Goal: Task Accomplishment & Management: Manage account settings

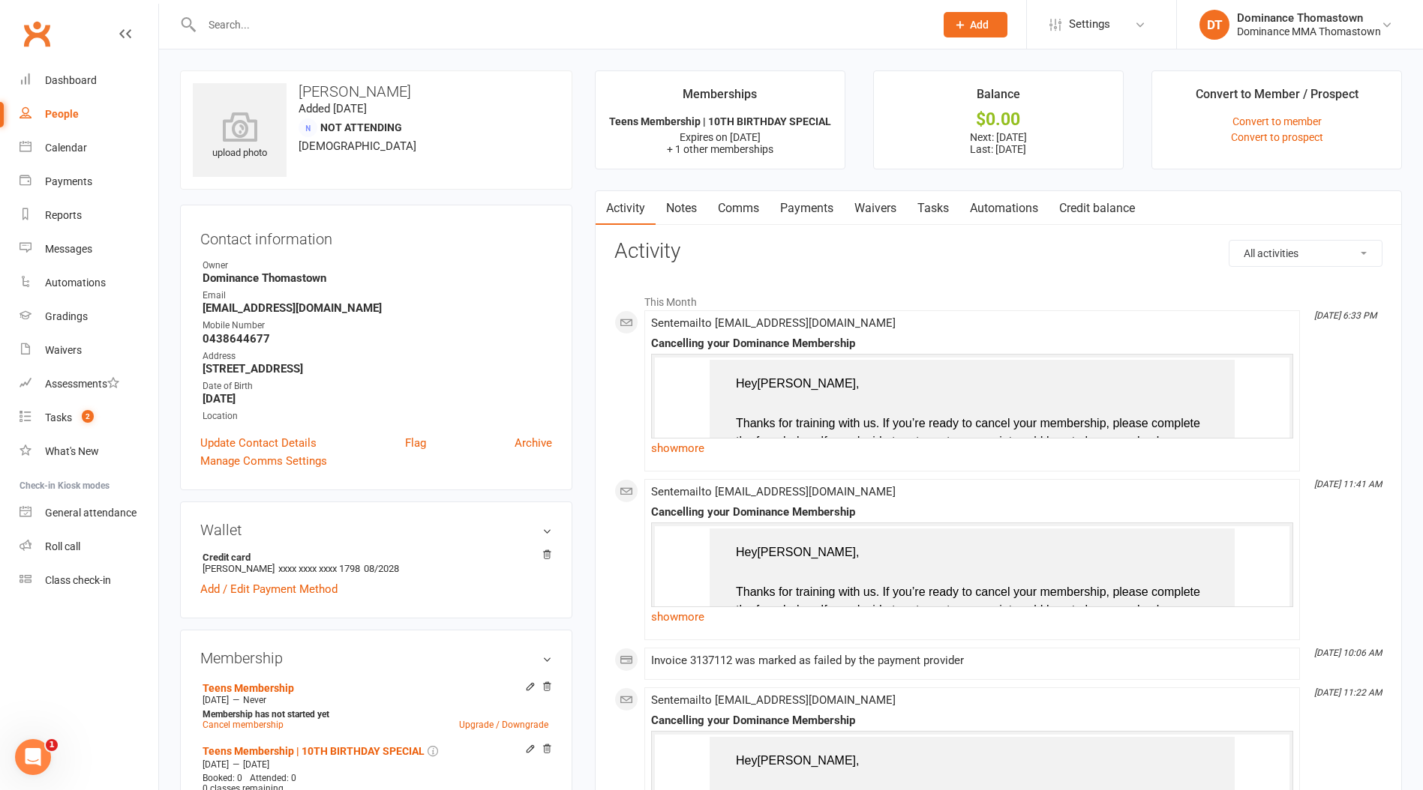
scroll to position [22, 0]
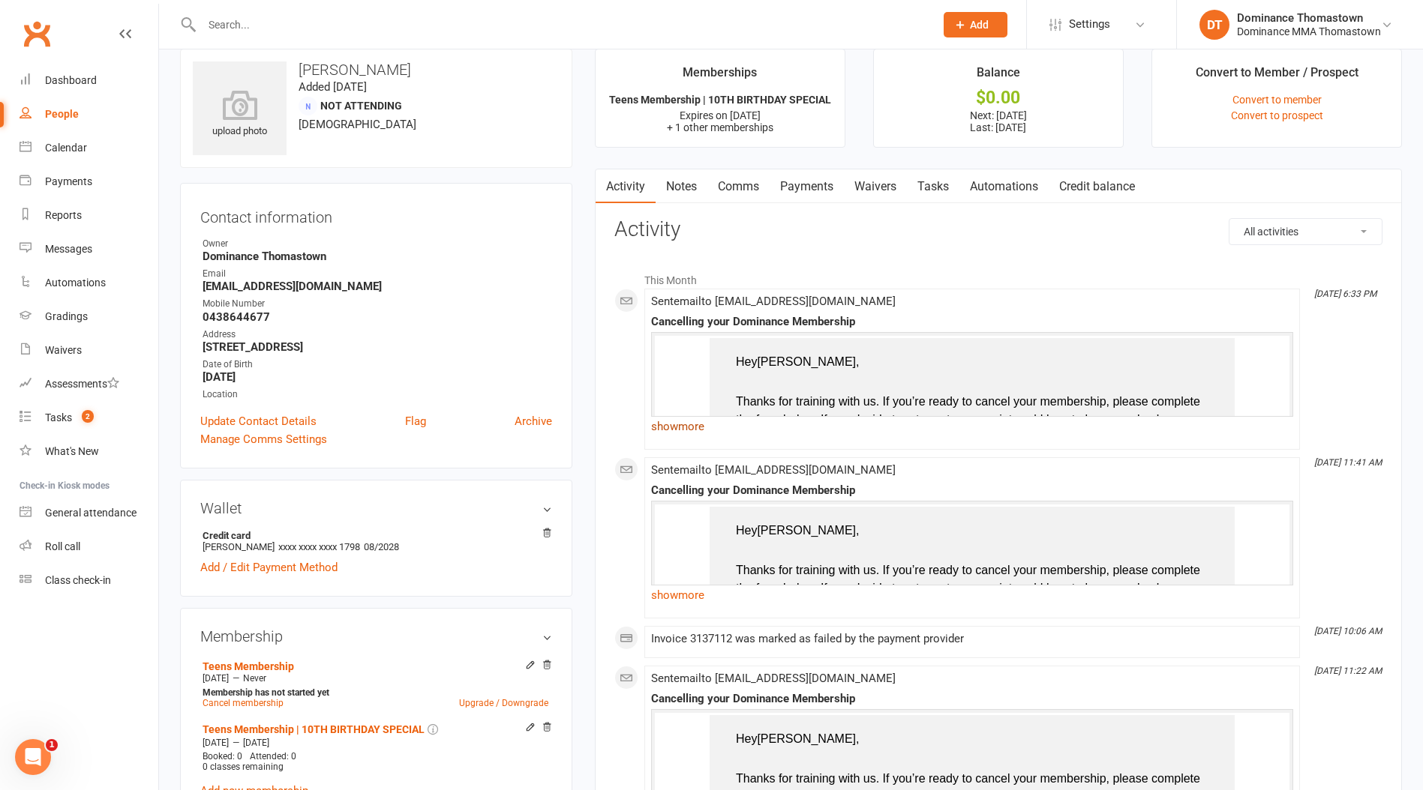
click at [705, 425] on link "show more" at bounding box center [972, 426] width 642 height 21
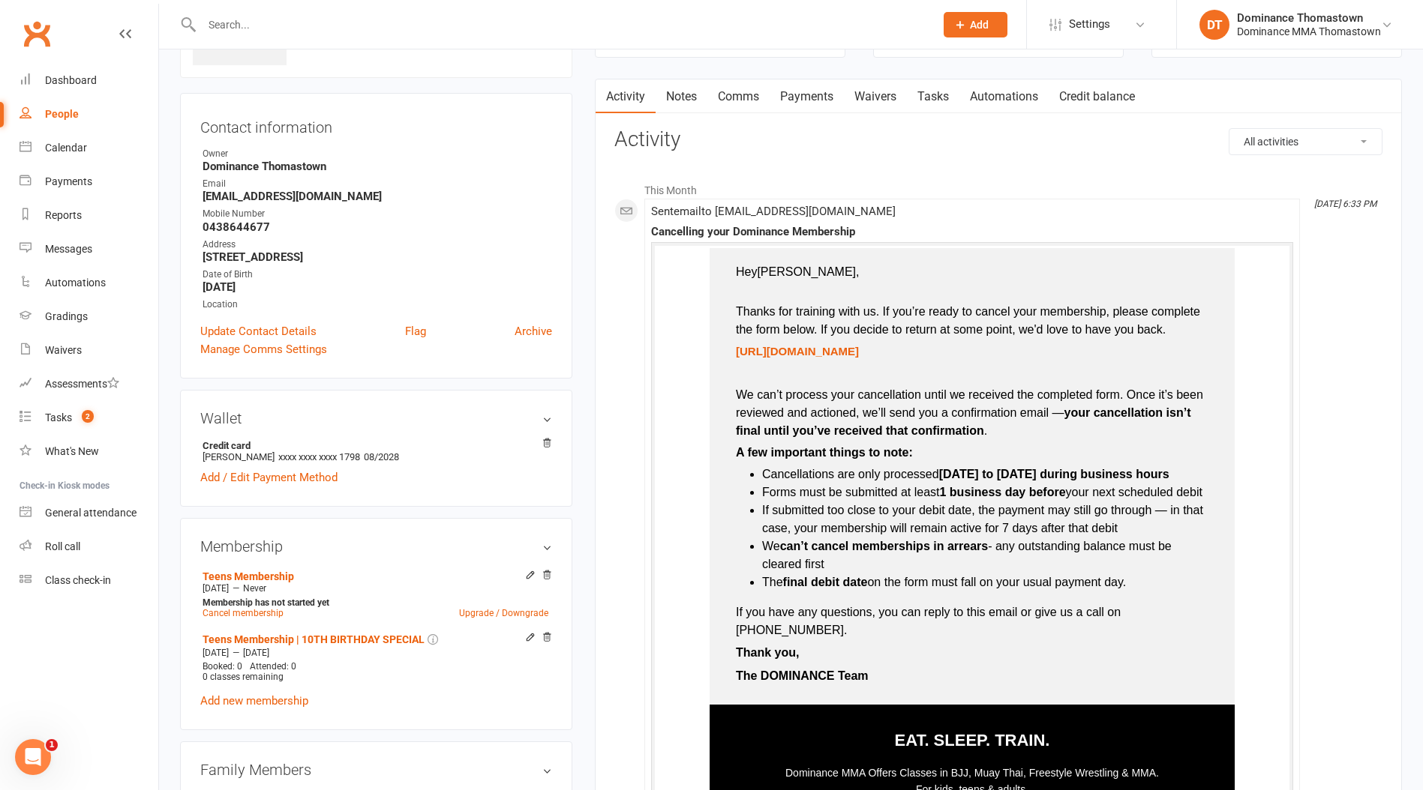
scroll to position [123, 0]
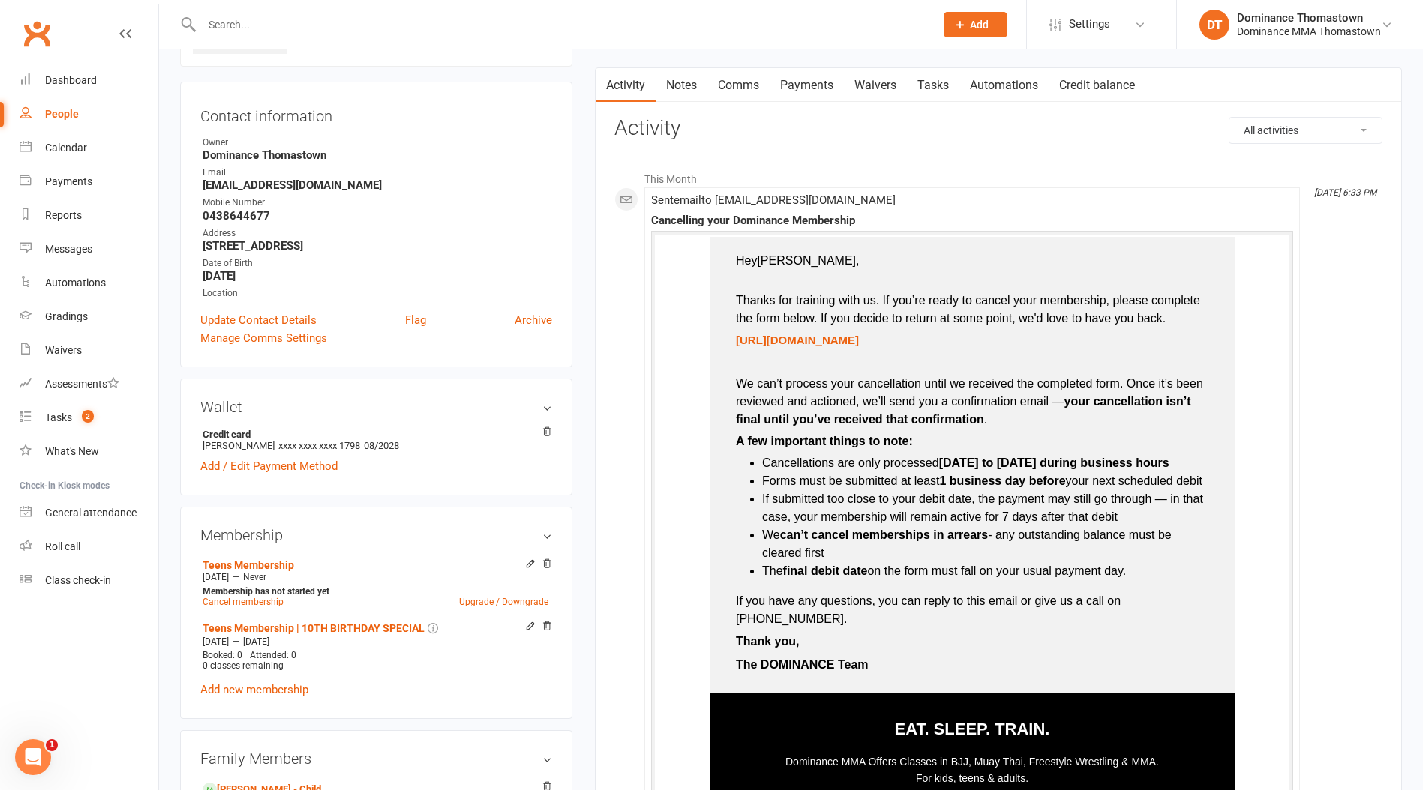
click at [814, 97] on link "Payments" at bounding box center [806, 85] width 74 height 34
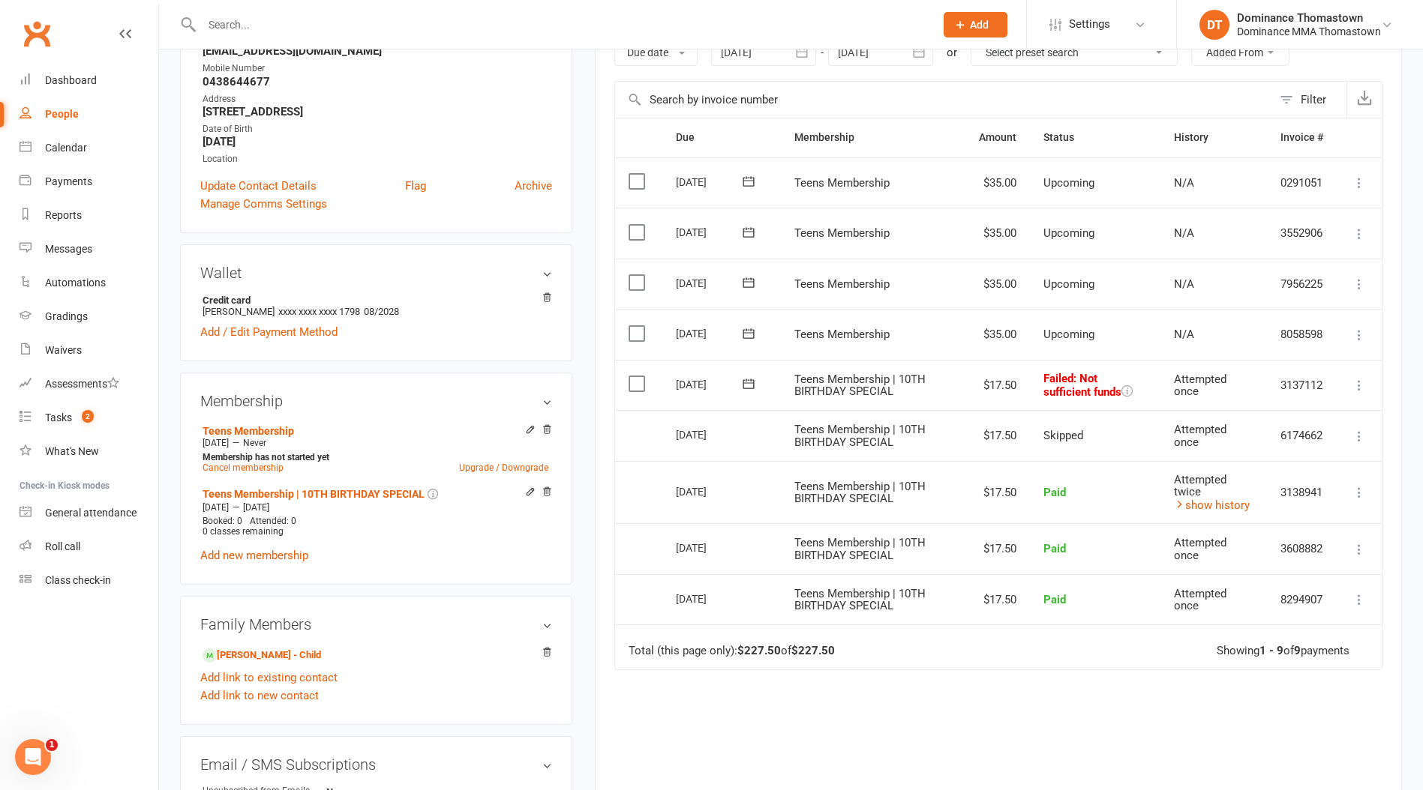
scroll to position [260, 0]
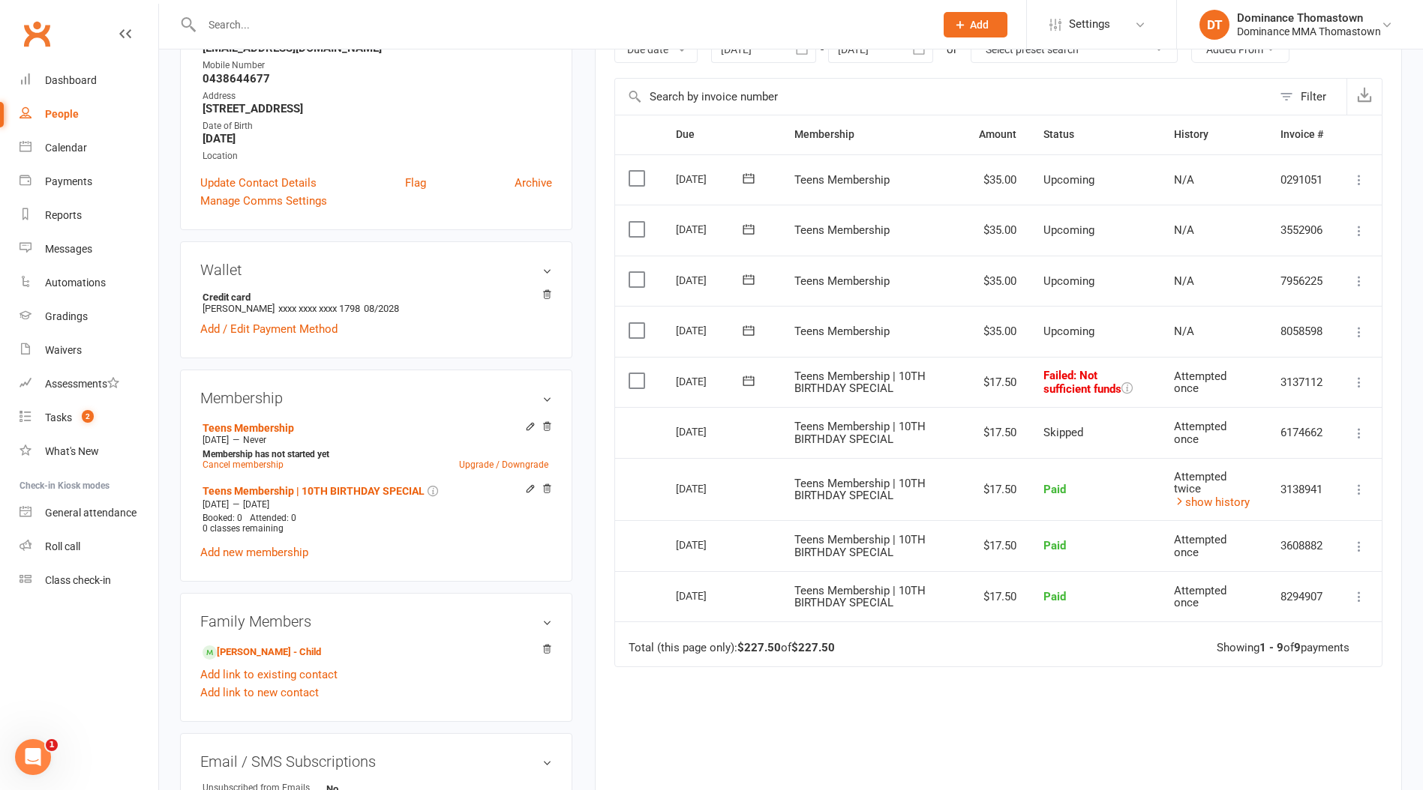
drag, startPoint x: 637, startPoint y: 379, endPoint x: 649, endPoint y: 380, distance: 11.3
click at [638, 379] on label at bounding box center [638, 380] width 20 height 15
click at [638, 373] on input "checkbox" at bounding box center [633, 373] width 10 height 0
click at [1358, 756] on button "Change status" at bounding box center [1342, 755] width 118 height 31
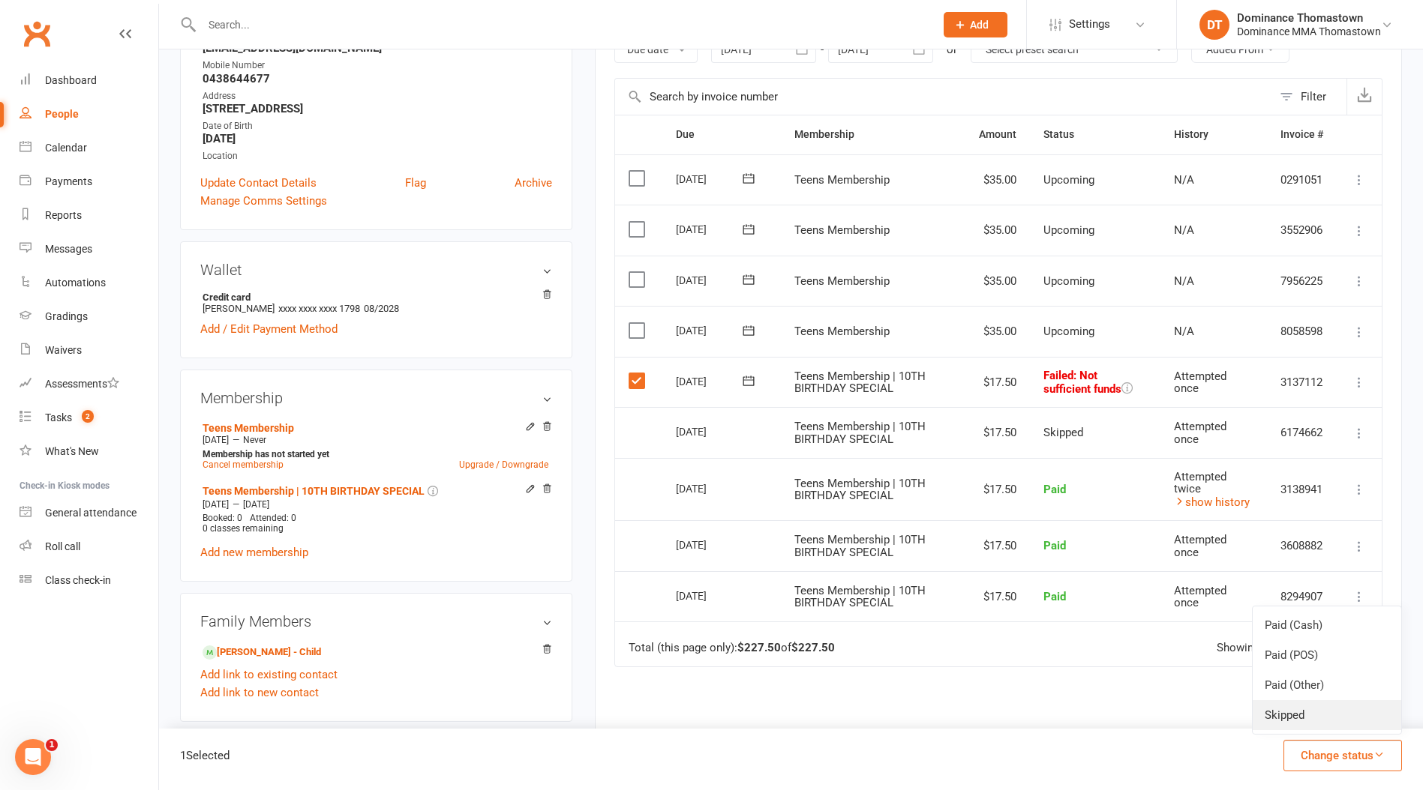
click at [1351, 726] on link "Skipped" at bounding box center [1326, 715] width 148 height 30
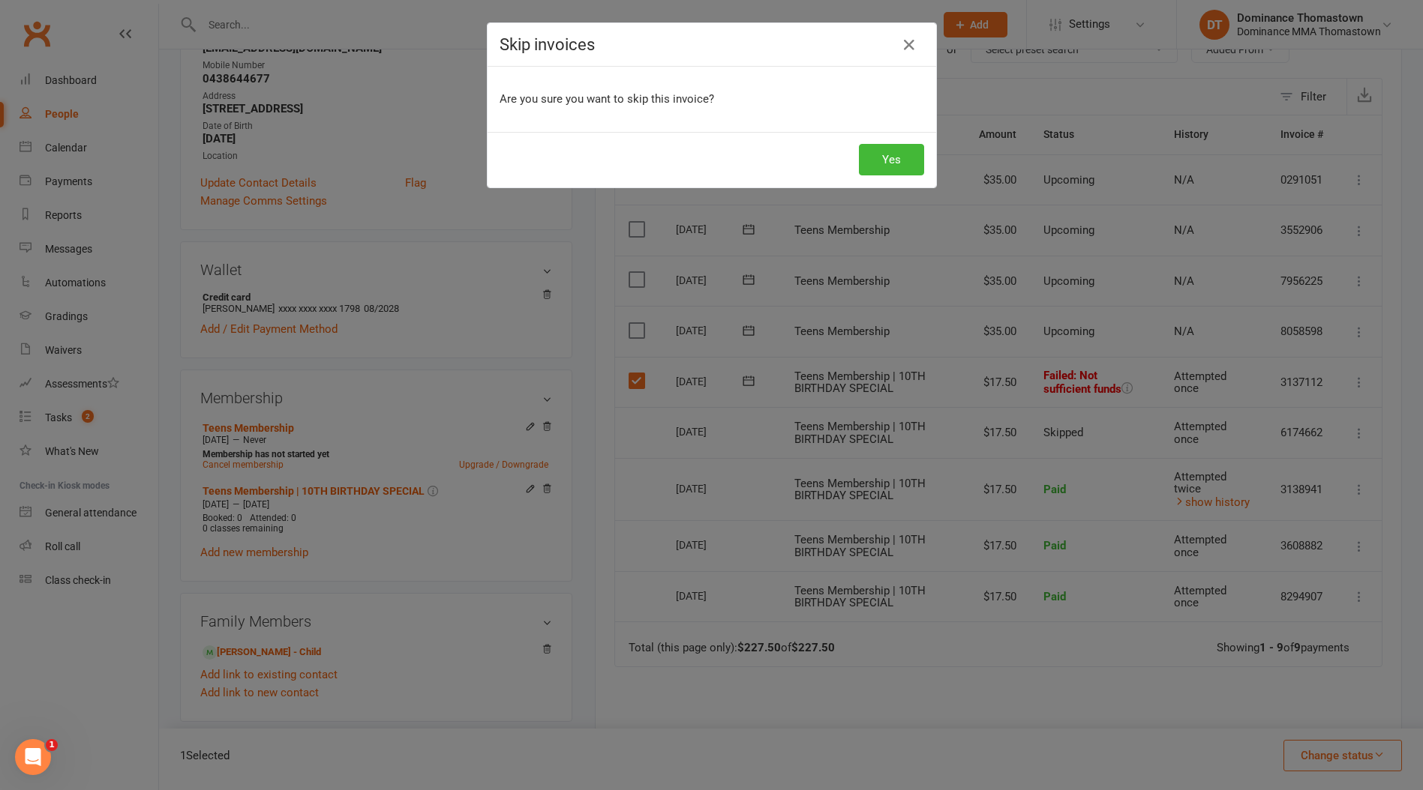
click at [835, 208] on div "Skip invoices Are you sure you want to skip this invoice? Yes" at bounding box center [711, 395] width 1423 height 790
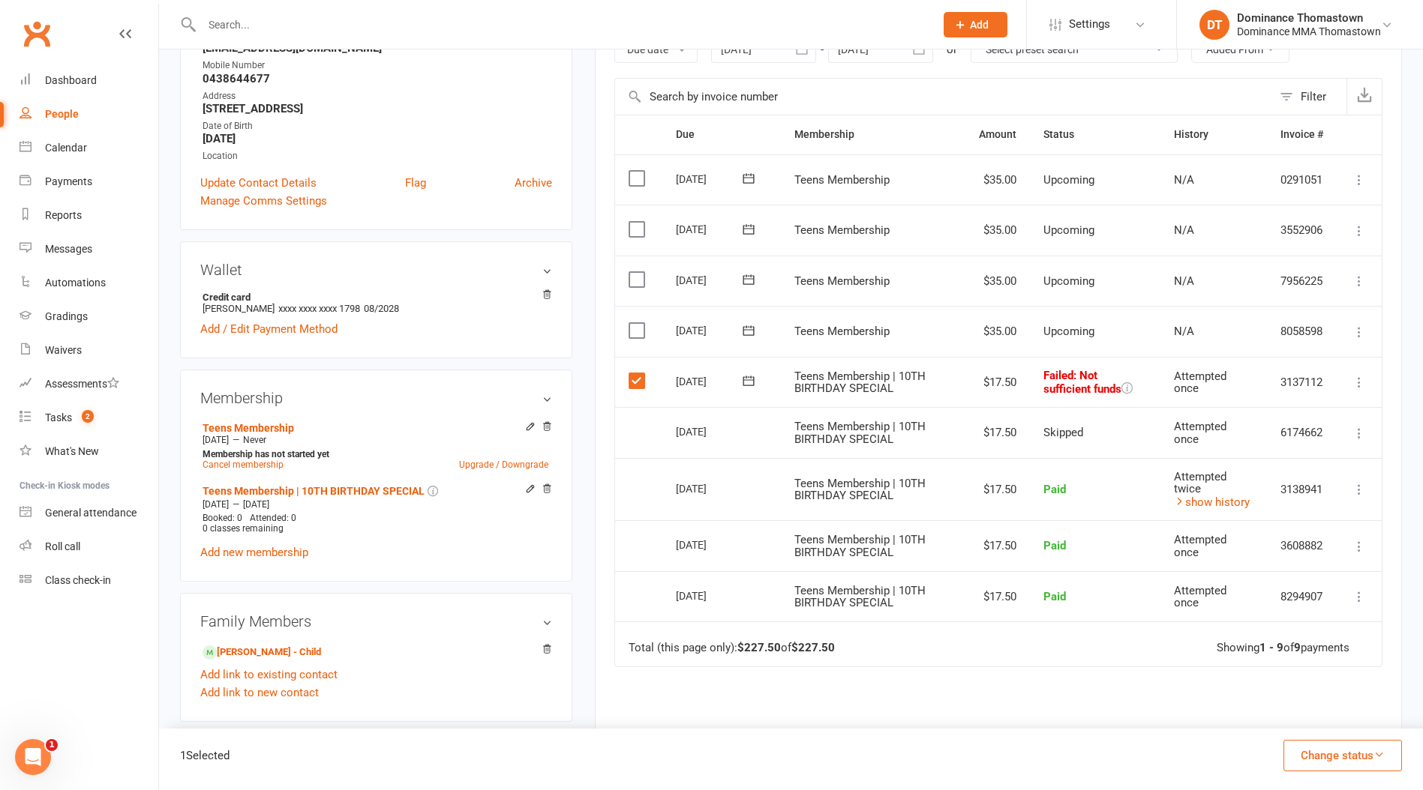
click at [1336, 758] on button "Change status" at bounding box center [1342, 755] width 118 height 31
click at [1315, 719] on link "Skipped" at bounding box center [1326, 715] width 148 height 30
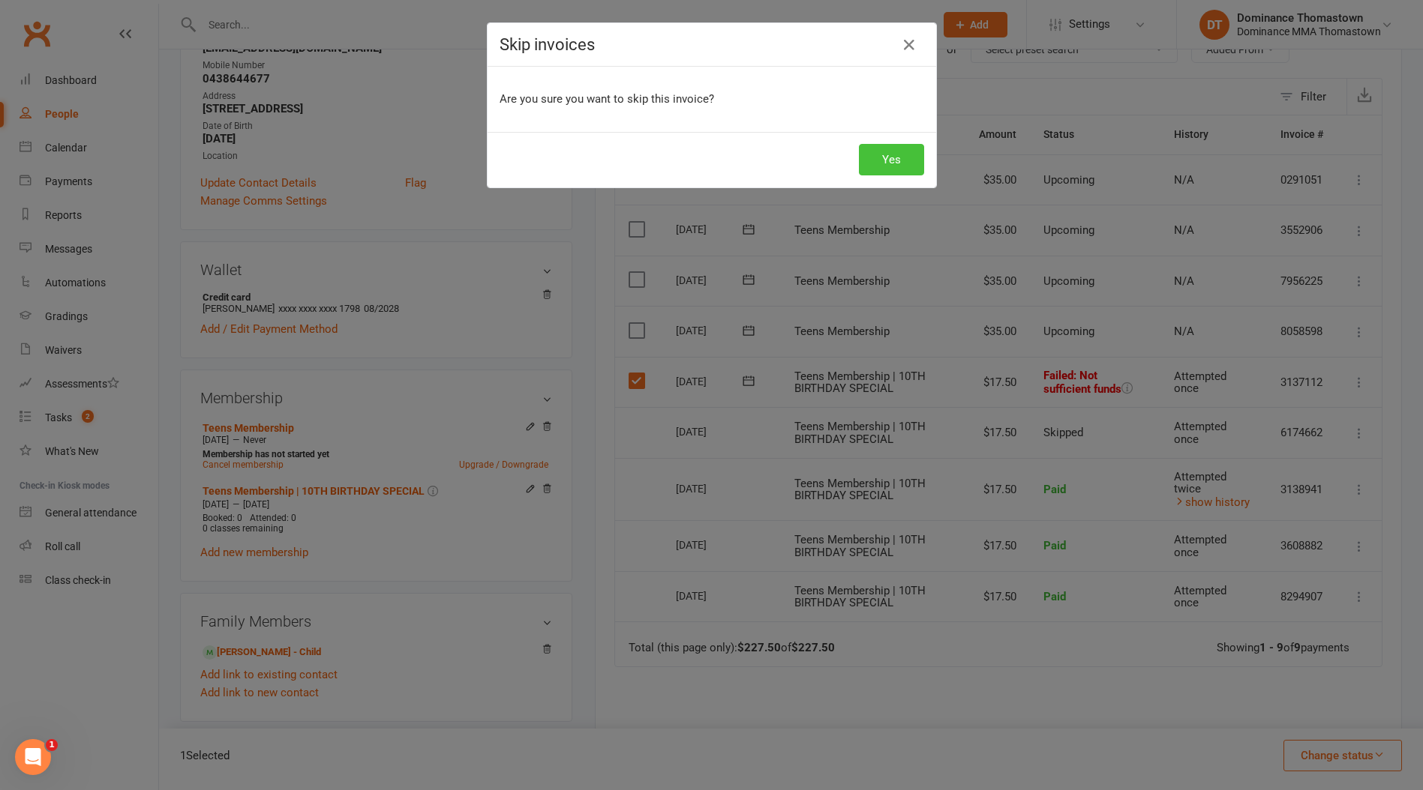
click at [867, 151] on button "Yes" at bounding box center [891, 159] width 65 height 31
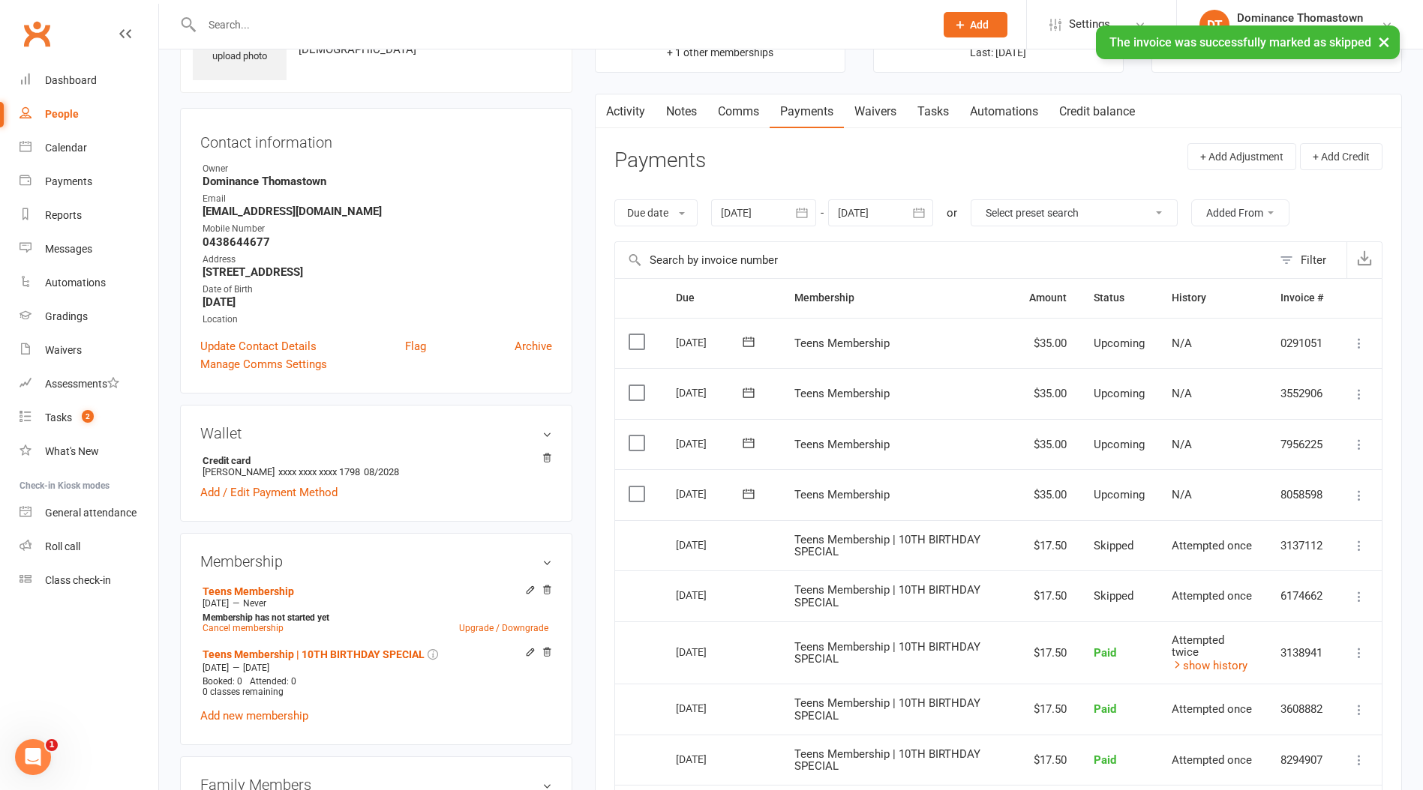
scroll to position [73, 0]
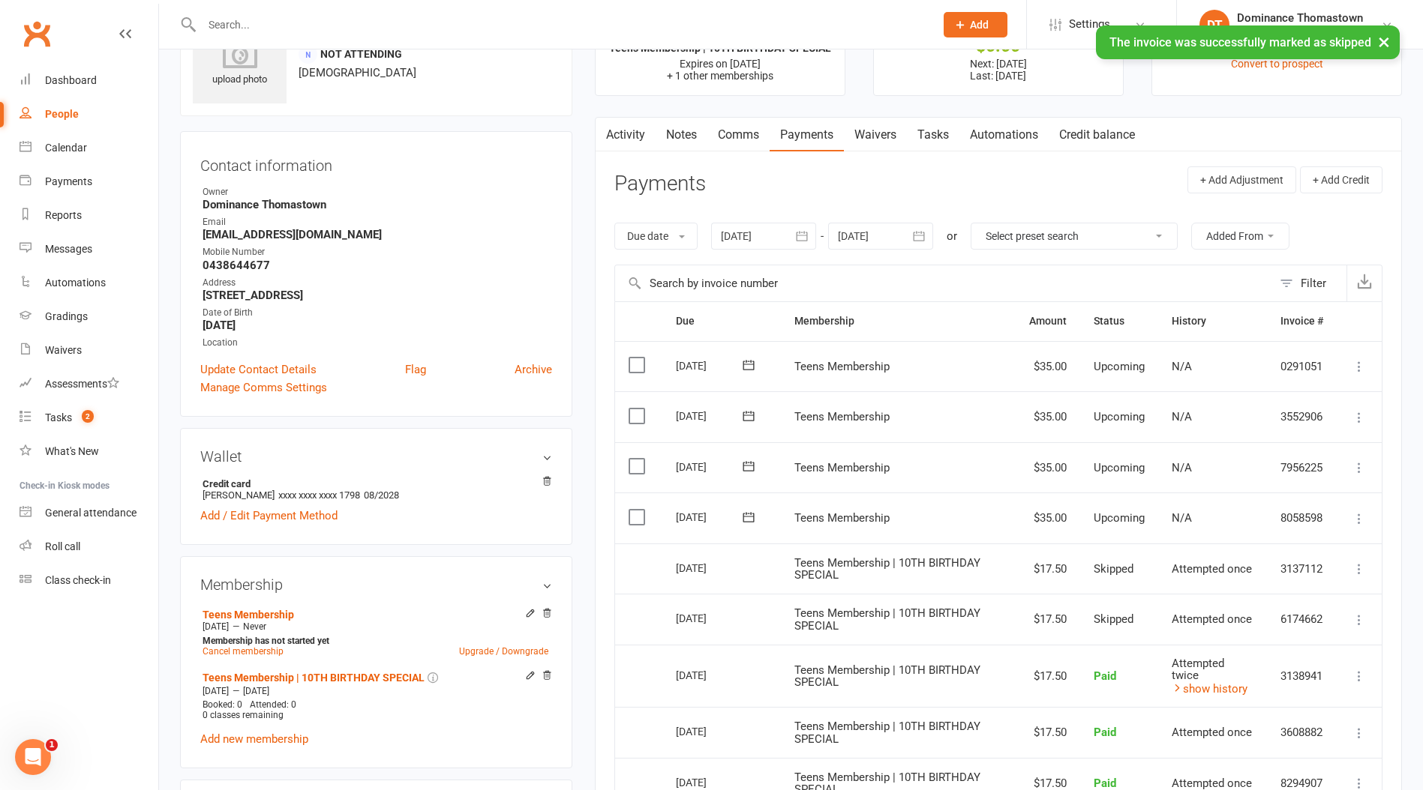
click at [633, 130] on link "Activity" at bounding box center [625, 135] width 60 height 34
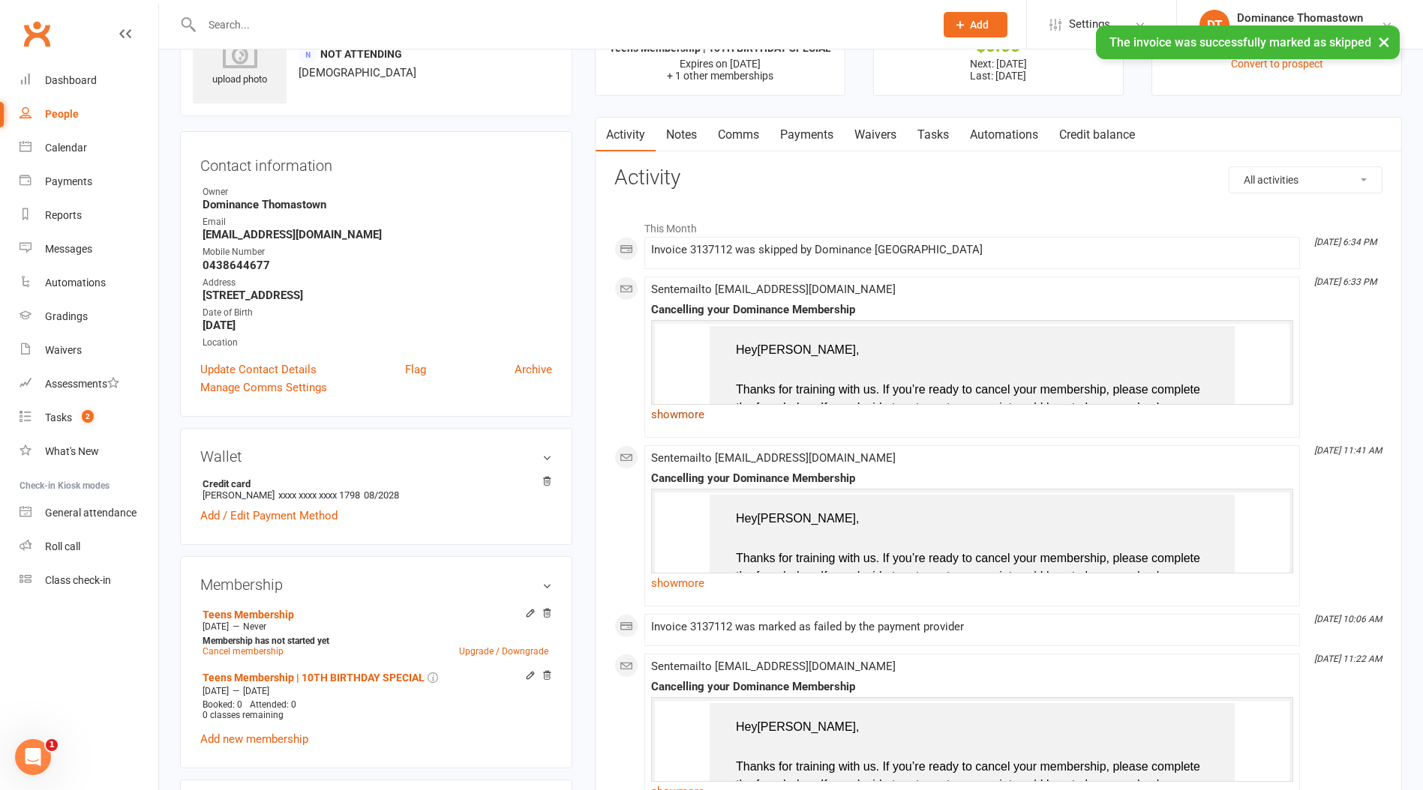
drag, startPoint x: 702, startPoint y: 398, endPoint x: 699, endPoint y: 422, distance: 24.2
click at [702, 400] on td "Hey Lynda , Thanks for training with us. If you’re ready to cancel your members…" at bounding box center [971, 633] width 631 height 616
click at [698, 423] on link "show more" at bounding box center [972, 414] width 642 height 21
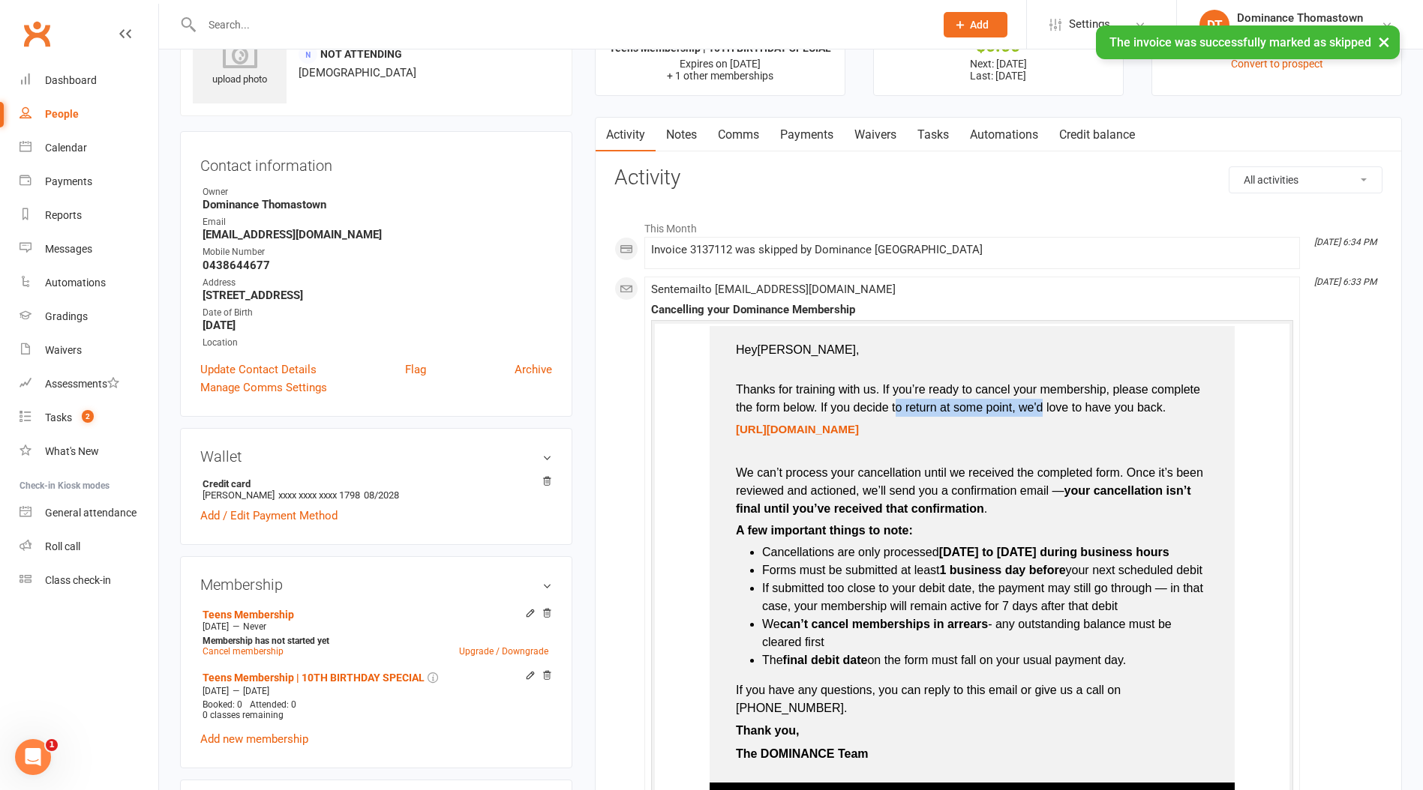
drag, startPoint x: 1118, startPoint y: 427, endPoint x: 1018, endPoint y: 432, distance: 99.9
click at [1039, 416] on p "Thanks for training with us. If you’re ready to cancel your membership, please …" at bounding box center [972, 392] width 480 height 58
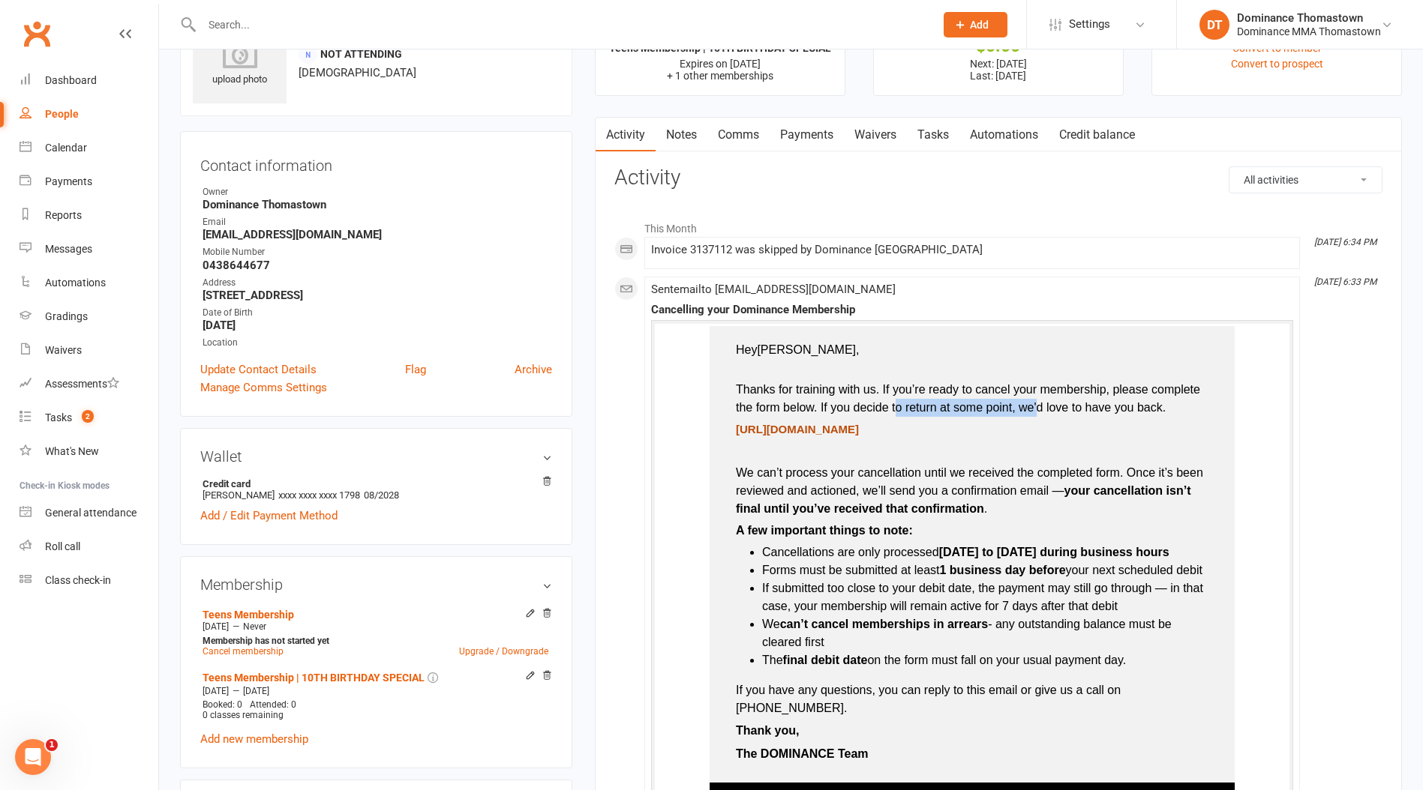
drag, startPoint x: 988, startPoint y: 439, endPoint x: 792, endPoint y: 436, distance: 196.5
click at [787, 435] on p "[URL][DOMAIN_NAME]" at bounding box center [972, 432] width 480 height 22
click at [1087, 436] on p "[URL][DOMAIN_NAME]" at bounding box center [972, 432] width 480 height 22
drag, startPoint x: 846, startPoint y: 409, endPoint x: 988, endPoint y: 414, distance: 141.8
click at [988, 414] on span "Thanks for training with us. If you’re ready to cancel your membership, please …" at bounding box center [968, 398] width 464 height 31
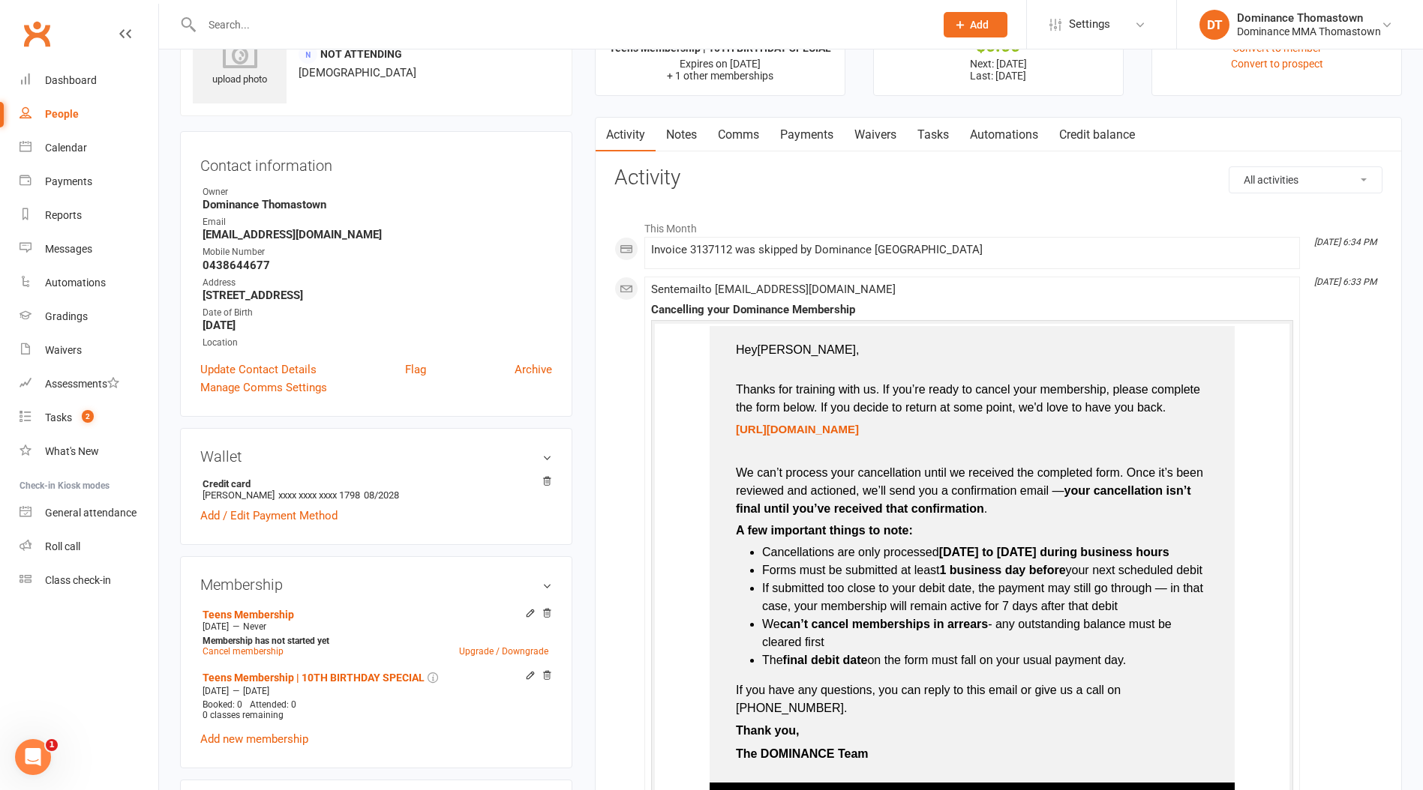
click at [988, 414] on span "Thanks for training with us. If you’re ready to cancel your membership, please …" at bounding box center [968, 398] width 464 height 31
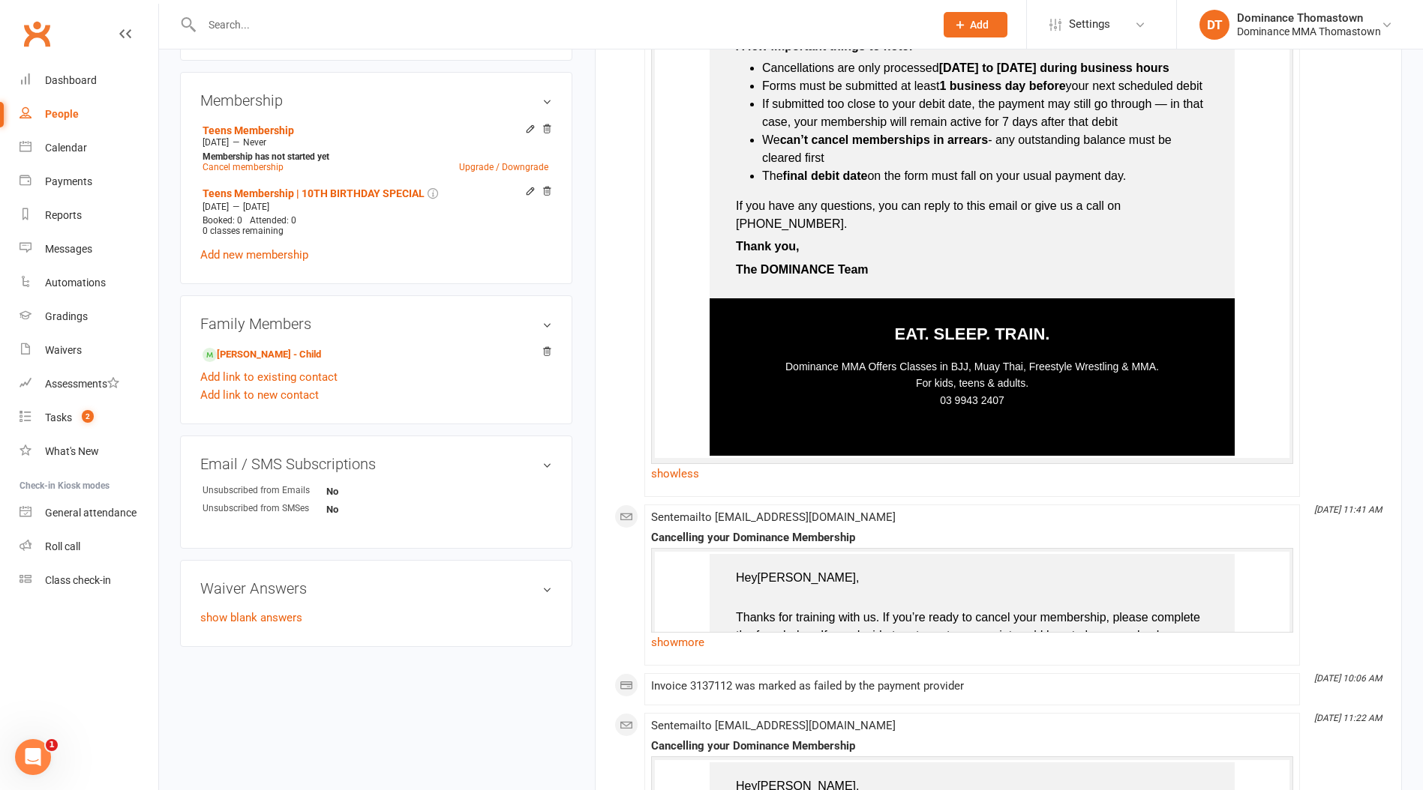
scroll to position [517, 0]
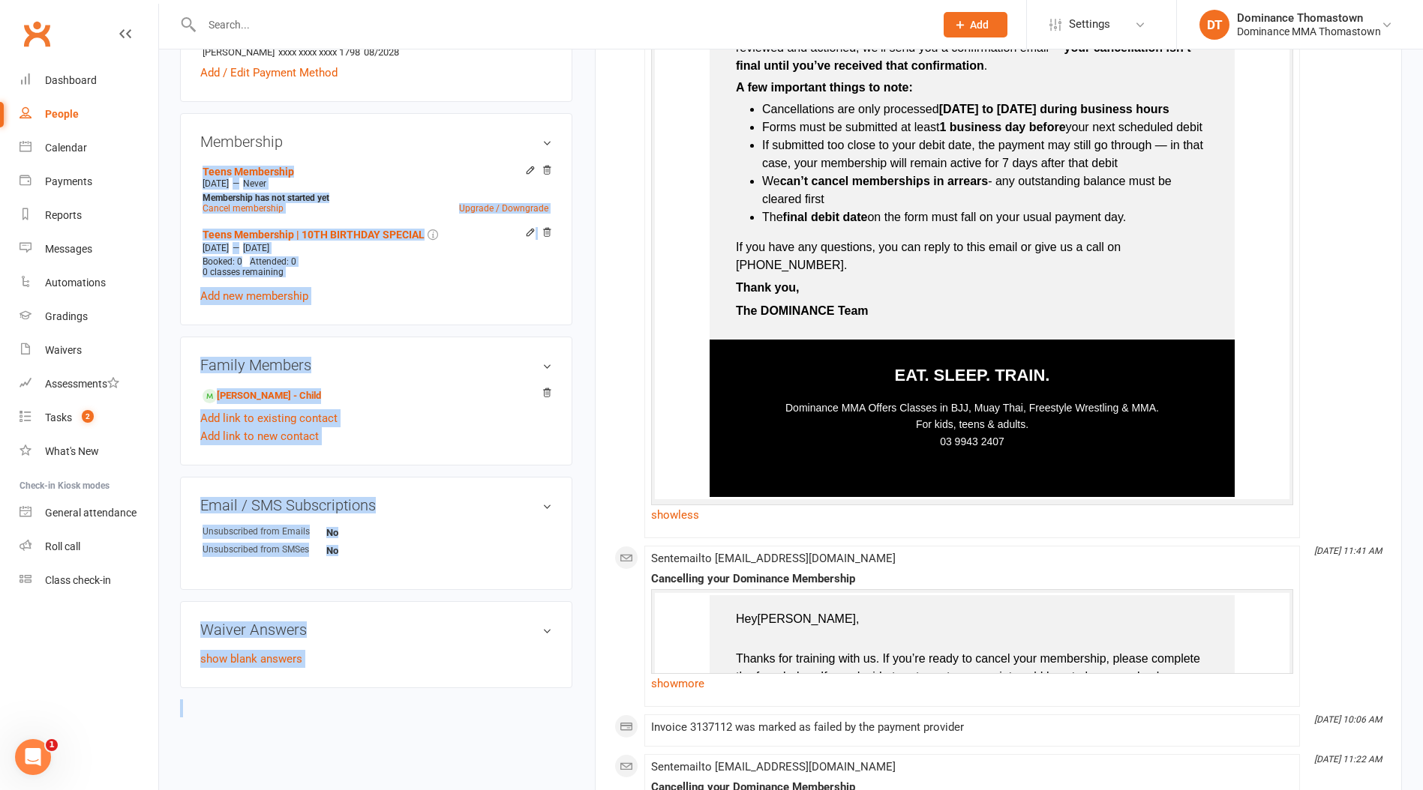
drag, startPoint x: 550, startPoint y: 165, endPoint x: 606, endPoint y: 211, distance: 73.0
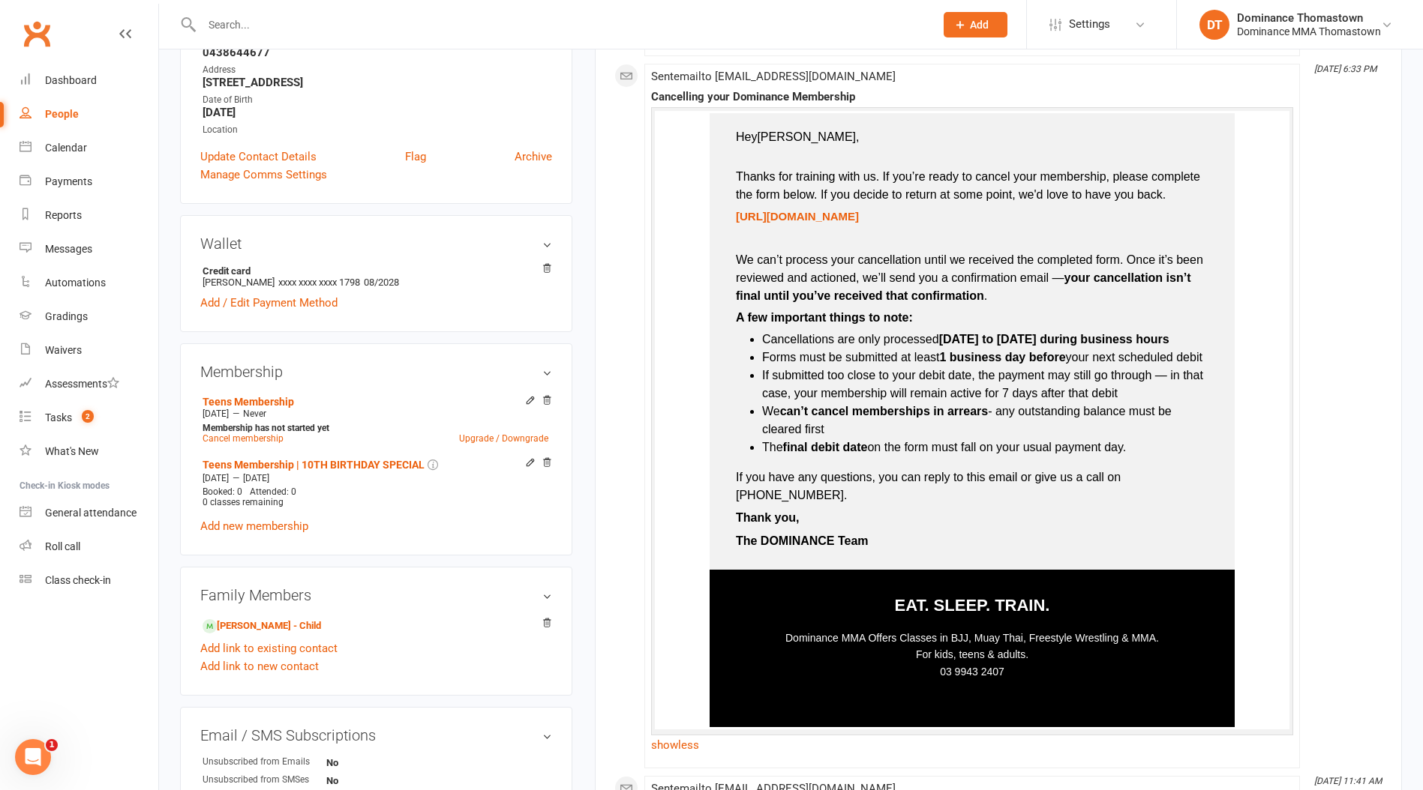
scroll to position [0, 0]
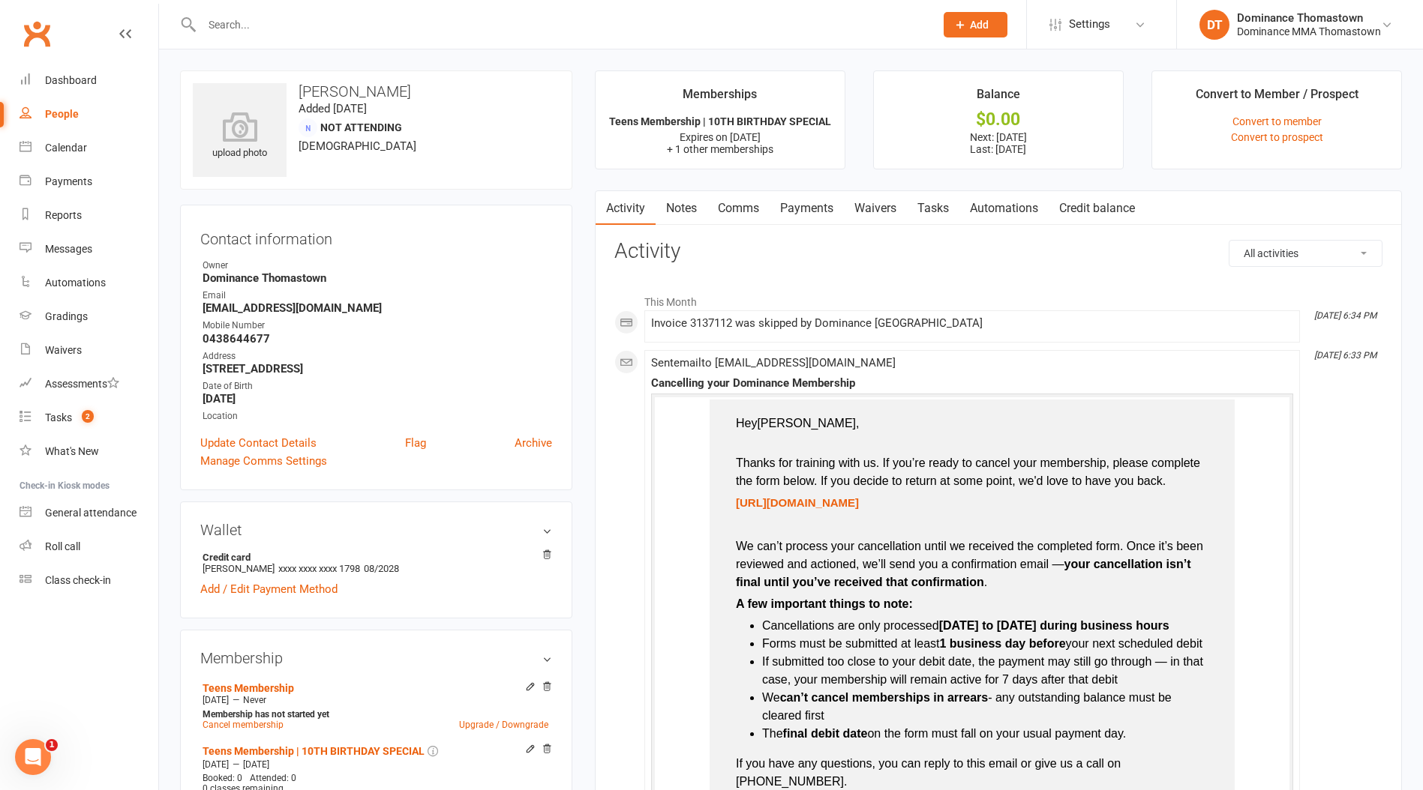
click at [789, 211] on link "Payments" at bounding box center [806, 208] width 74 height 34
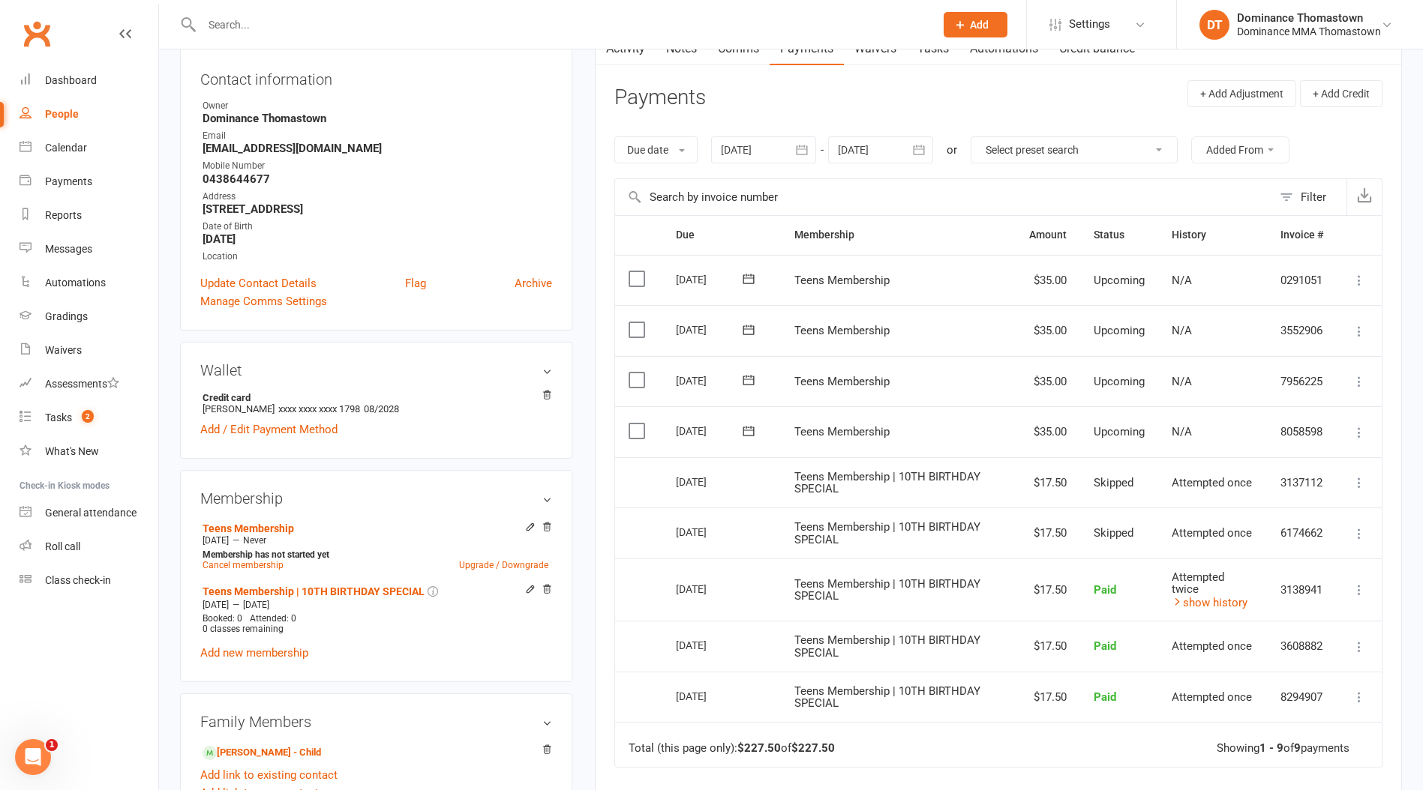
scroll to position [172, 0]
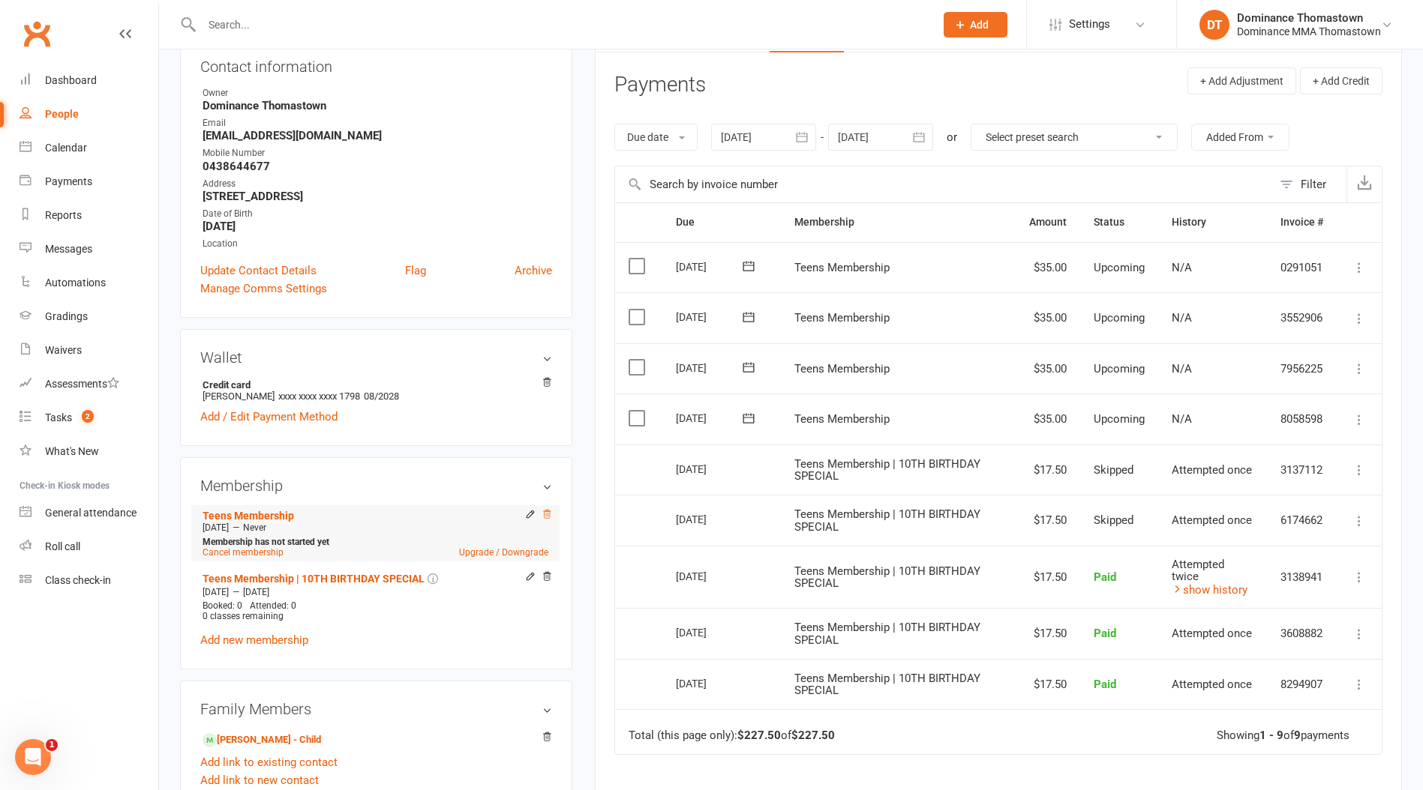
click at [544, 514] on icon at bounding box center [546, 514] width 10 height 10
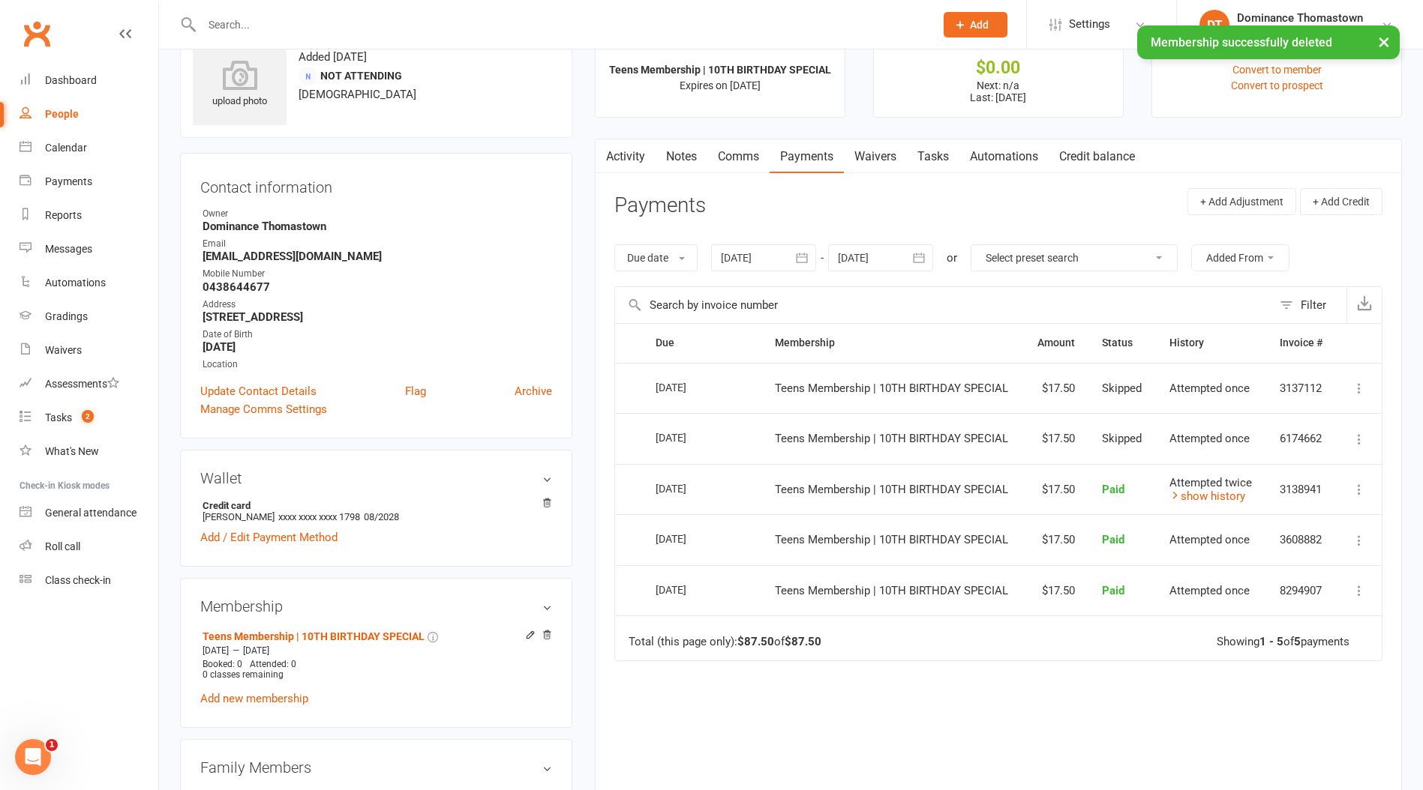
scroll to position [52, 0]
click at [635, 152] on link "Activity" at bounding box center [625, 156] width 60 height 34
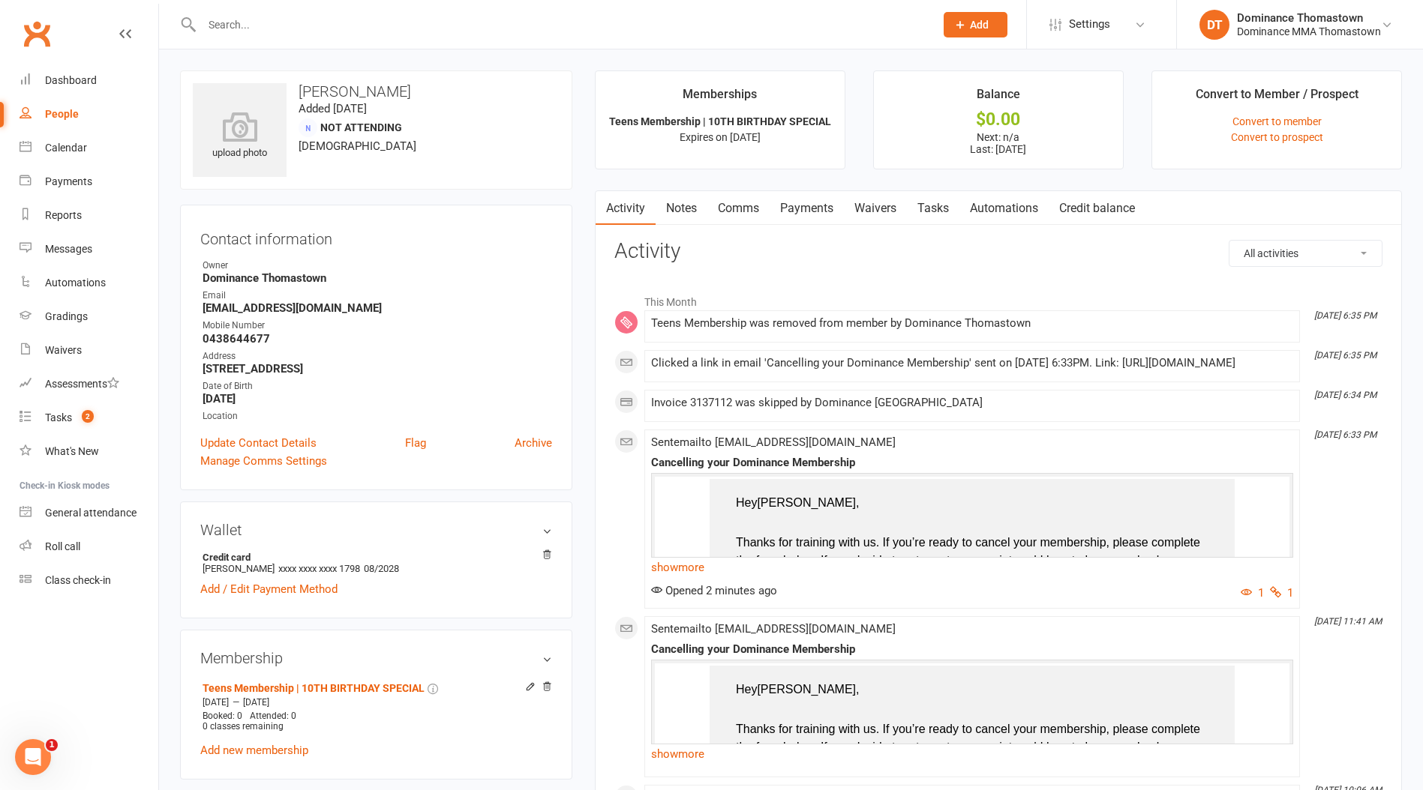
click at [967, 441] on div "This Month Sep 10, 6:35 PM Teens Membership was removed from member by Dominanc…" at bounding box center [998, 721] width 768 height 871
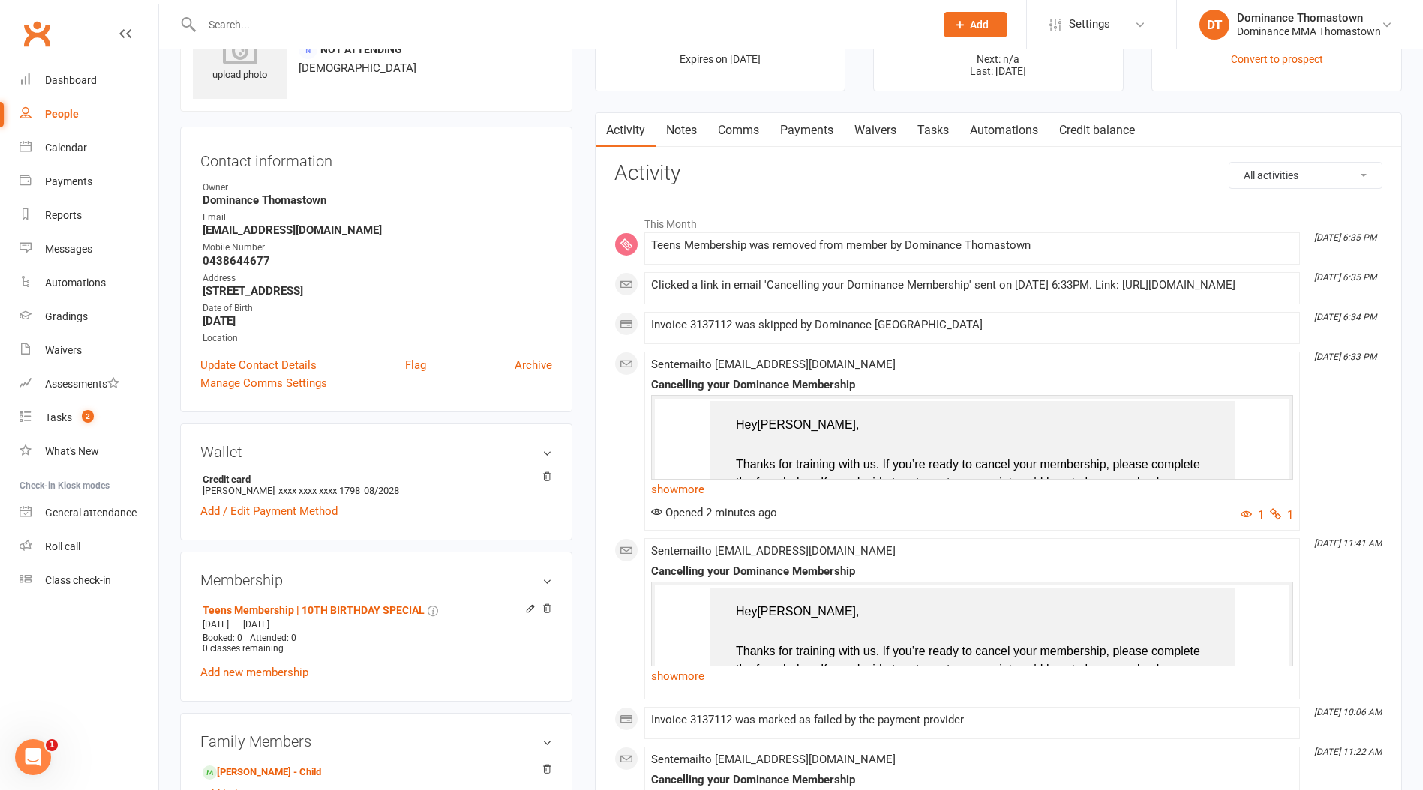
scroll to position [81, 0]
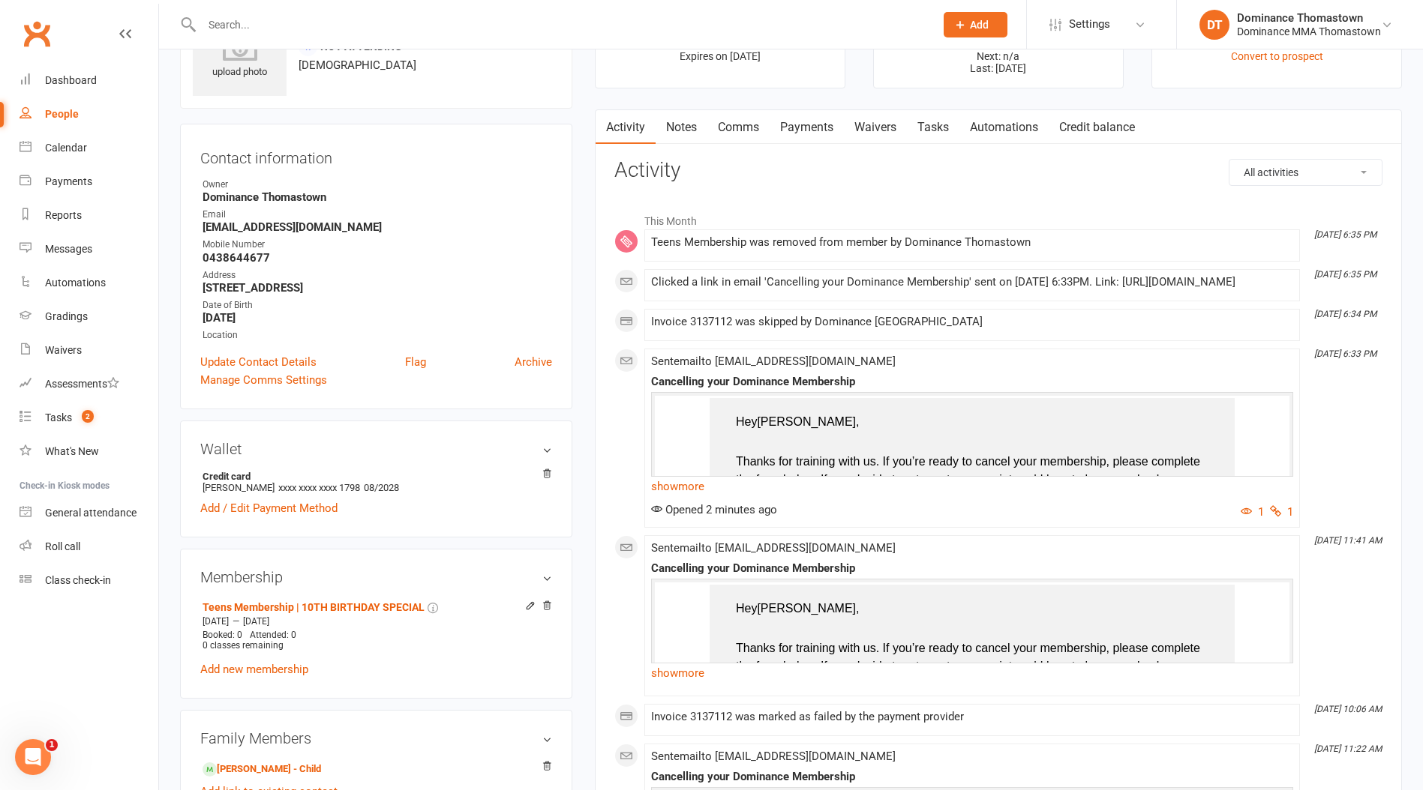
drag, startPoint x: 679, startPoint y: 683, endPoint x: 730, endPoint y: 681, distance: 50.3
click at [679, 684] on link "show more" at bounding box center [972, 673] width 642 height 21
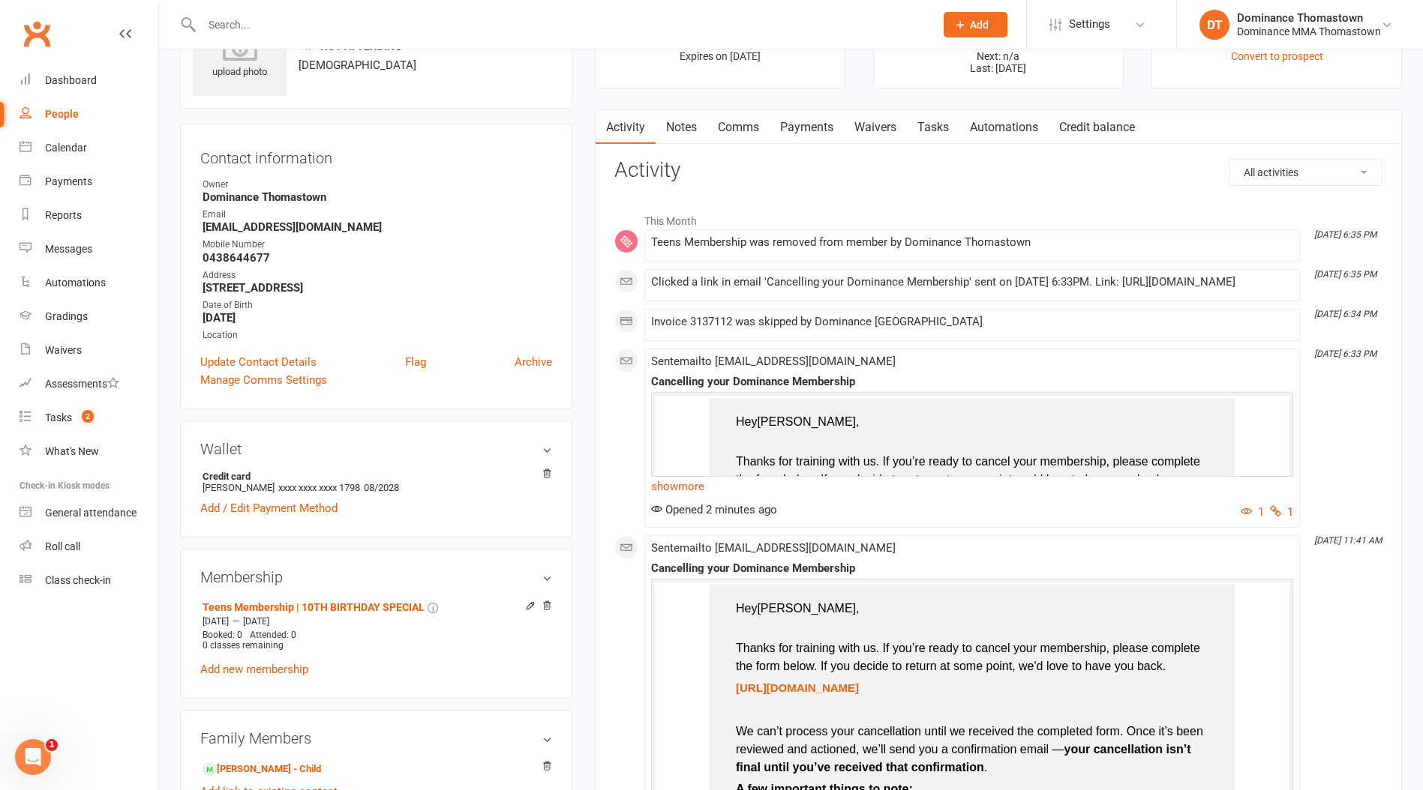
click at [686, 497] on link "show more" at bounding box center [972, 486] width 642 height 21
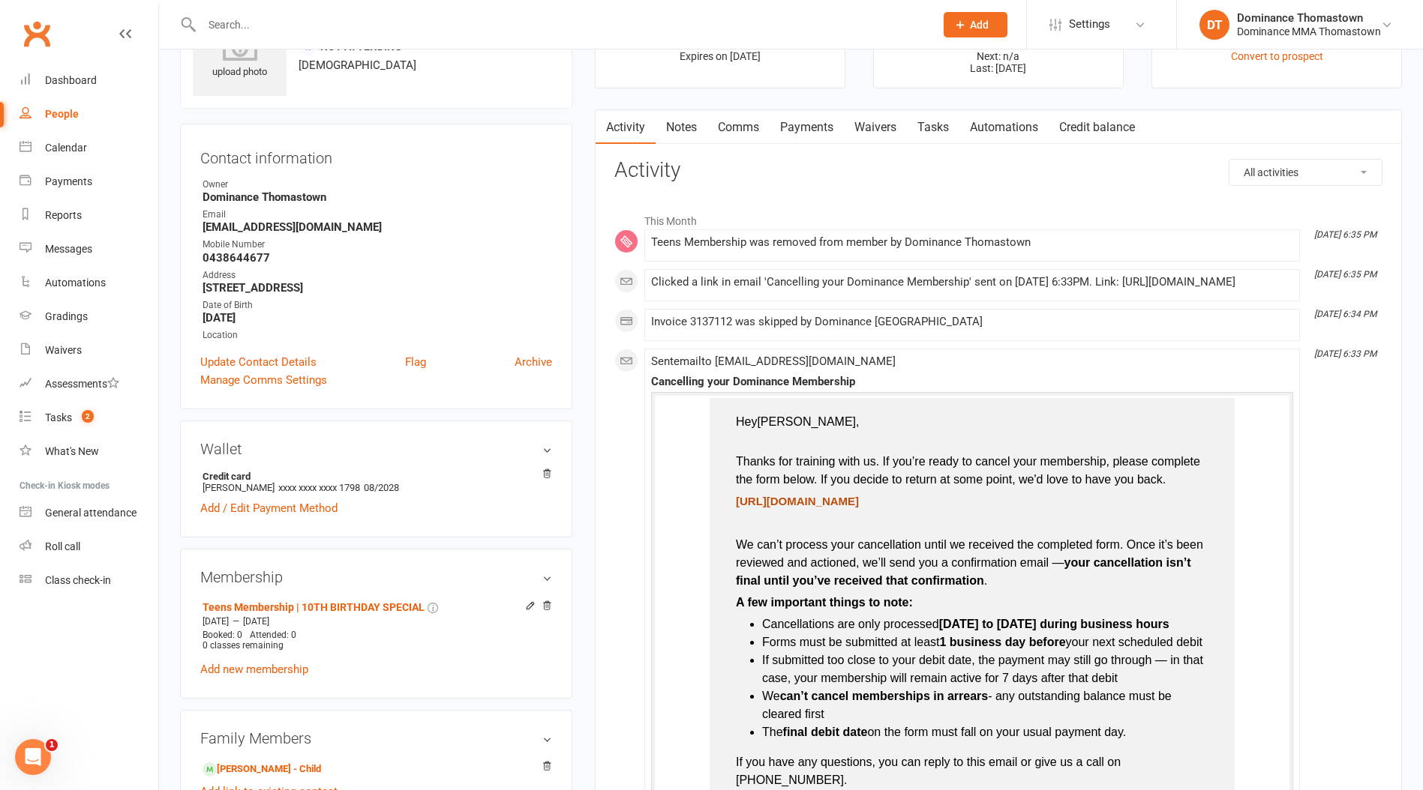
click at [772, 508] on span "[URL][DOMAIN_NAME]" at bounding box center [797, 501] width 123 height 13
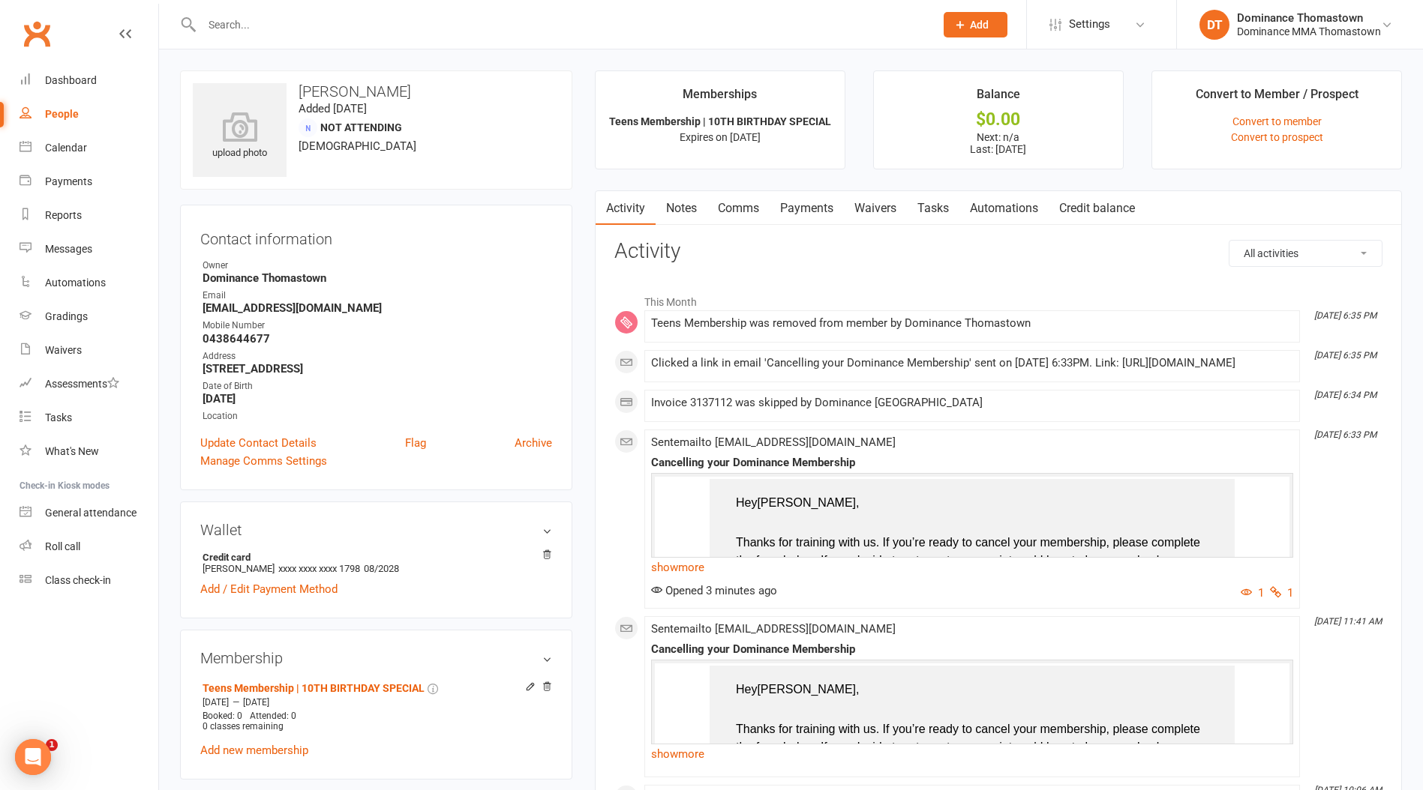
click at [807, 208] on link "Payments" at bounding box center [806, 208] width 74 height 34
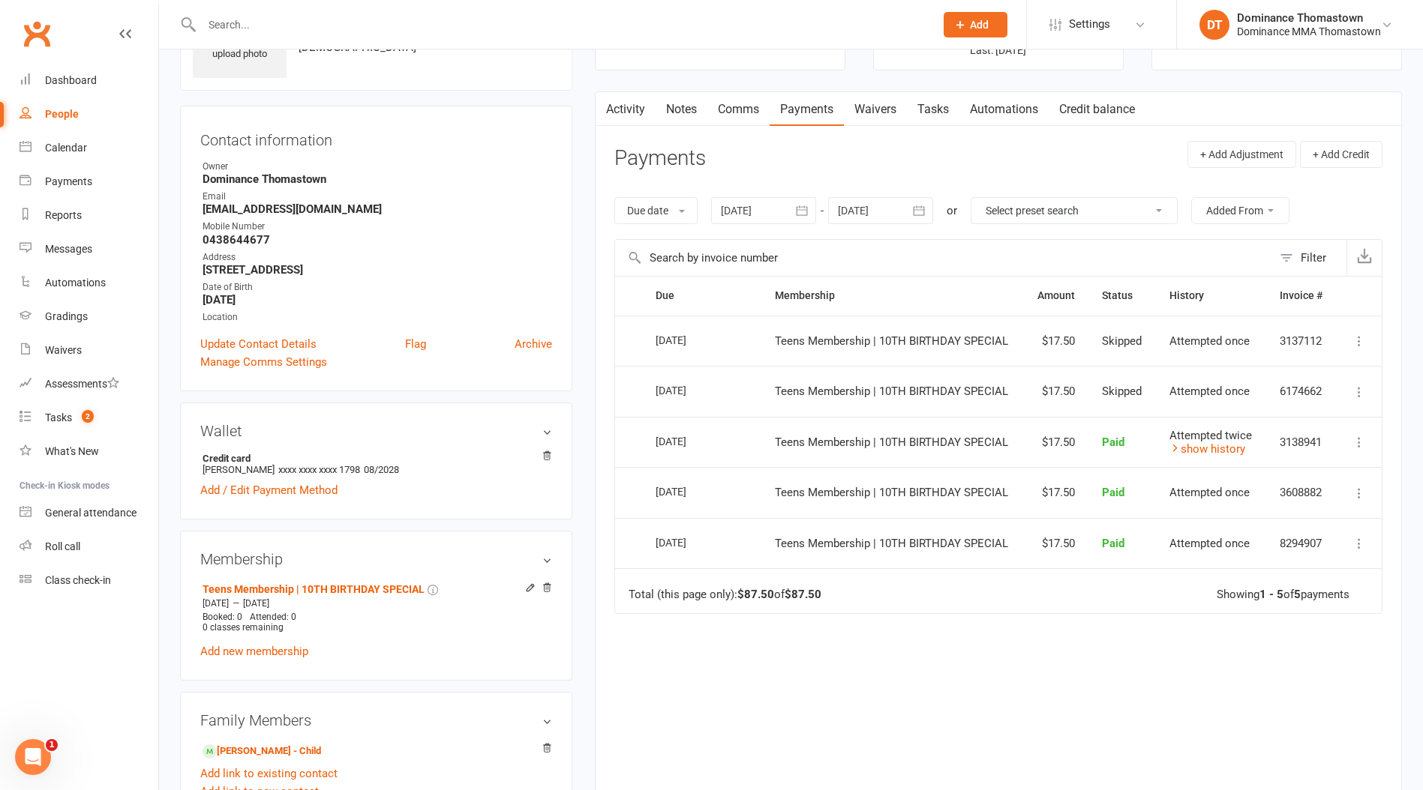
scroll to position [98, 0]
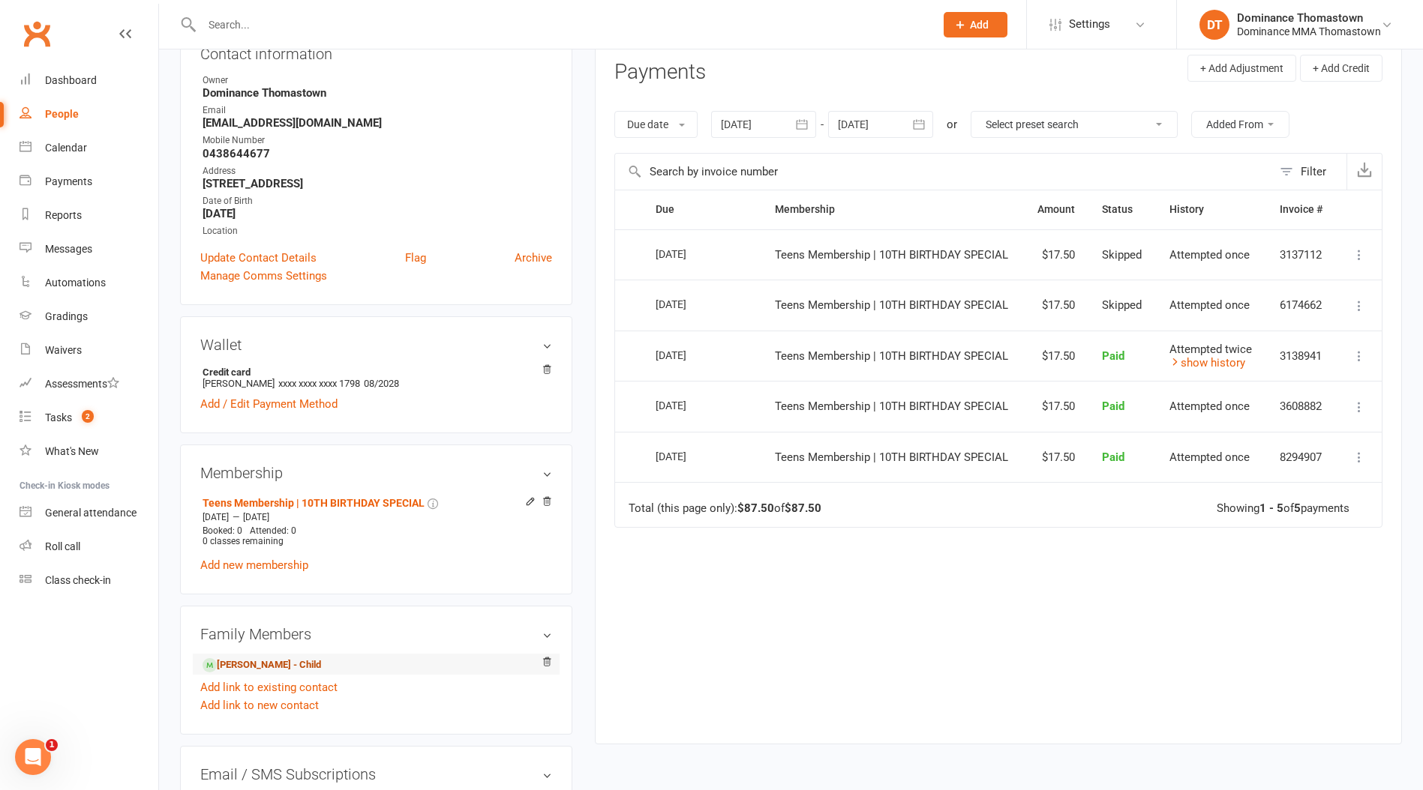
click at [274, 664] on link "Marcus Monardo - Child" at bounding box center [261, 666] width 118 height 16
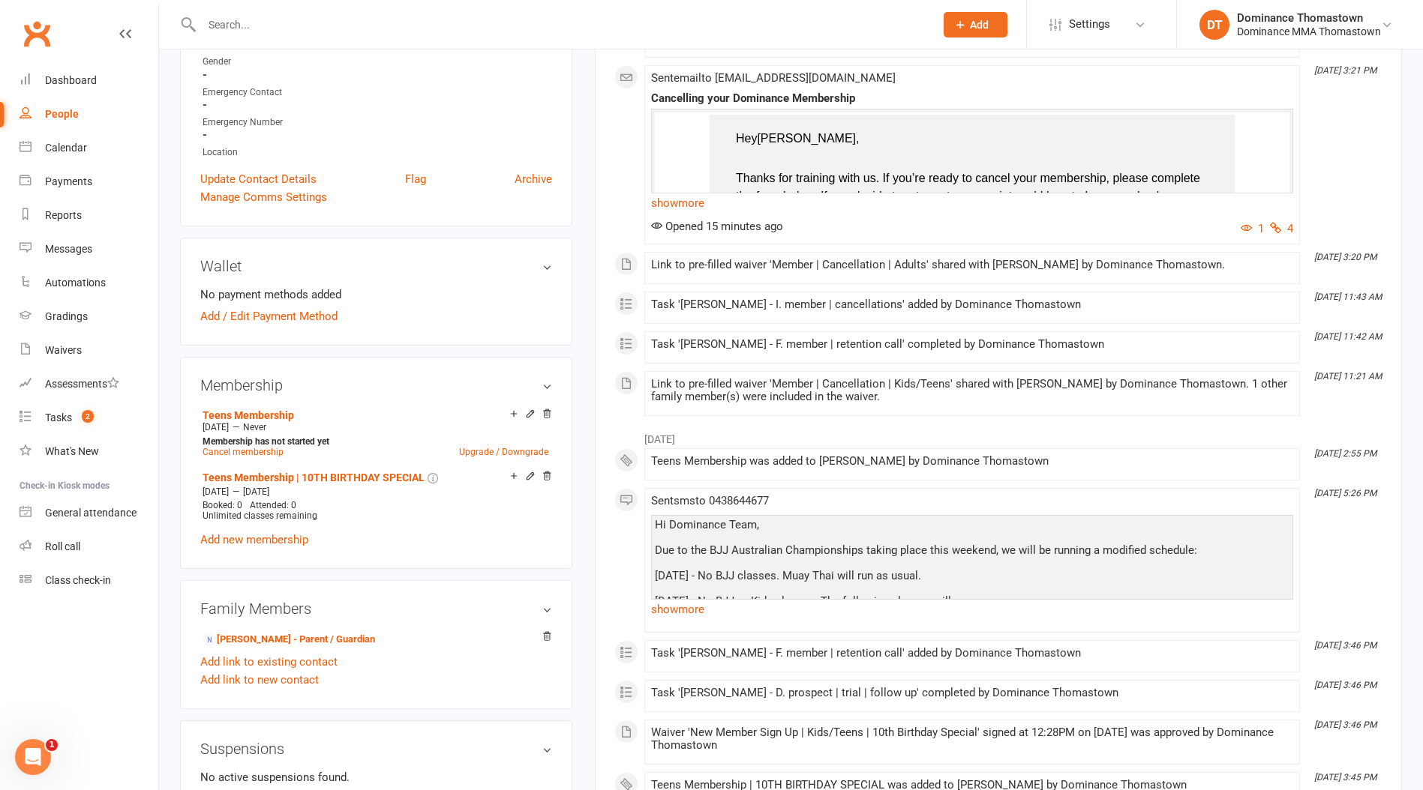
scroll to position [418, 0]
click at [549, 411] on icon at bounding box center [546, 413] width 7 height 8
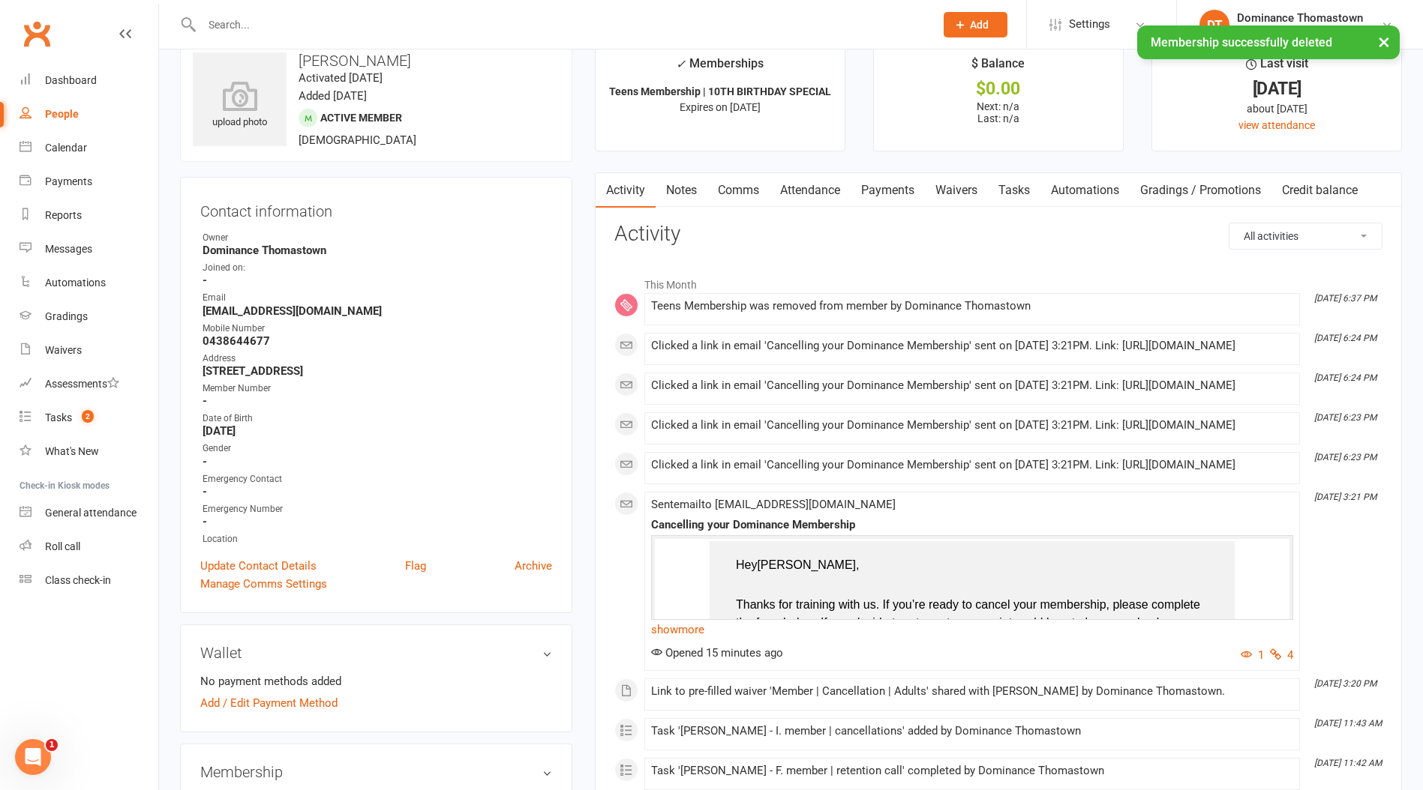
scroll to position [0, 0]
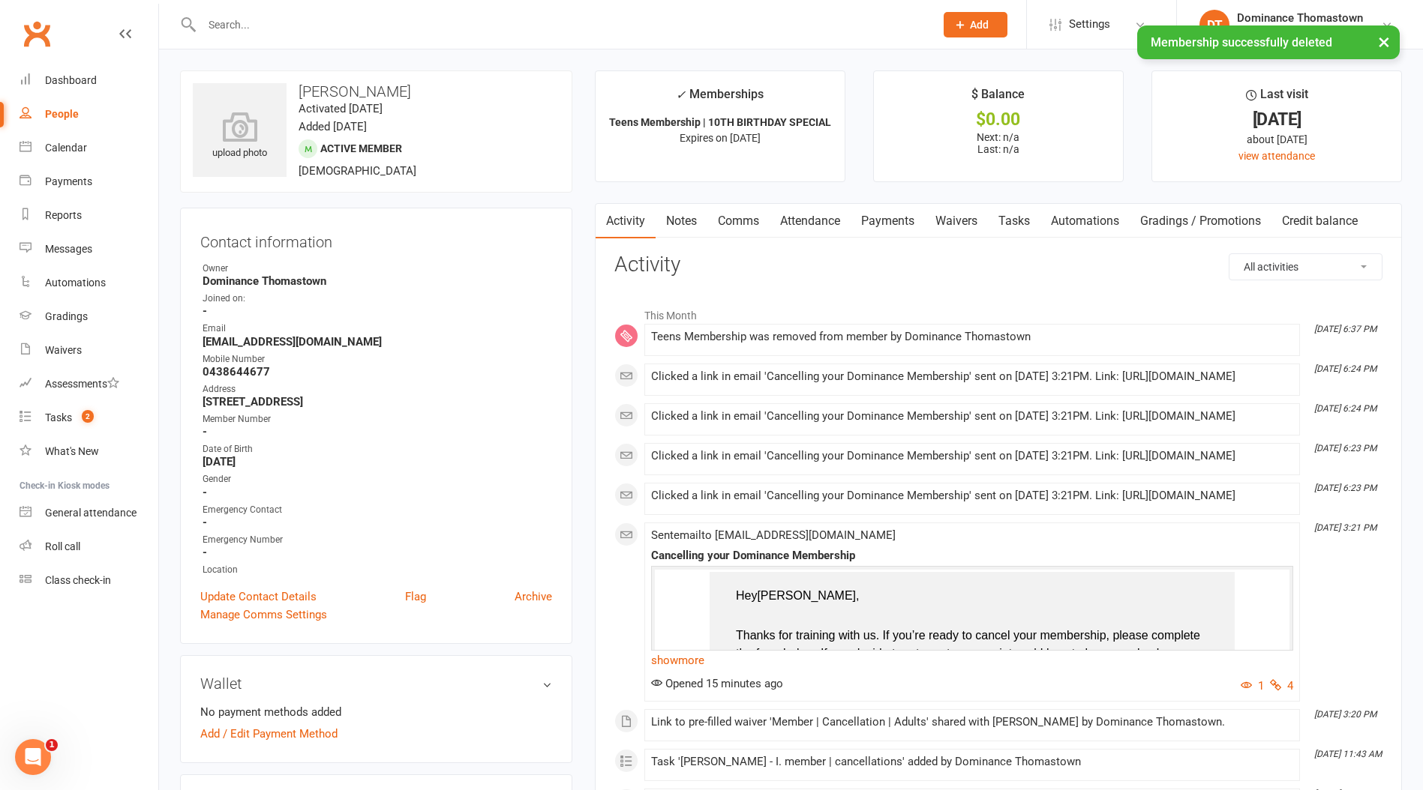
click at [1012, 217] on link "Tasks" at bounding box center [1014, 221] width 52 height 34
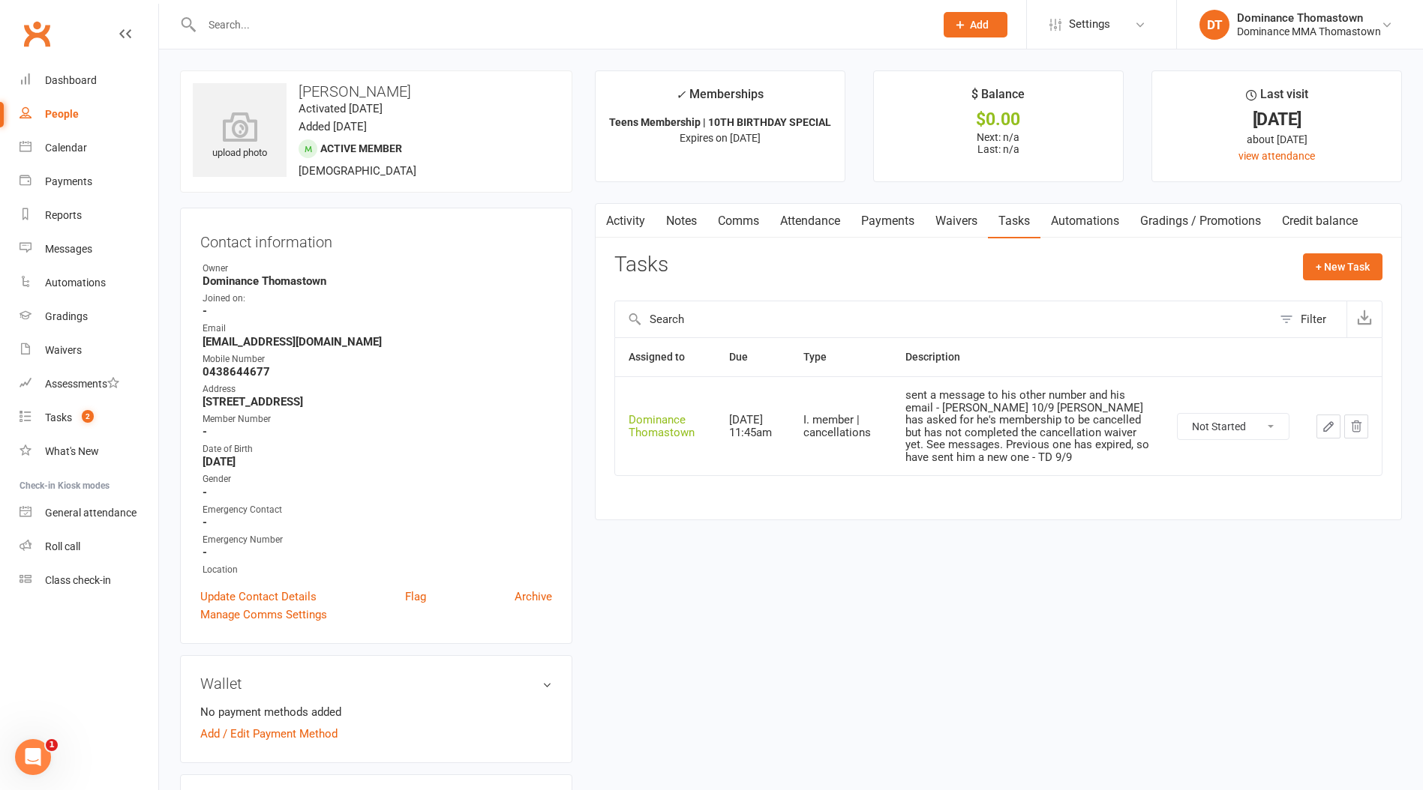
click at [1249, 426] on select "Not Started In Progress Waiting Complete" at bounding box center [1232, 426] width 111 height 25
click at [1177, 414] on select "Not Started In Progress Waiting Complete" at bounding box center [1232, 426] width 111 height 25
select select "unstarted"
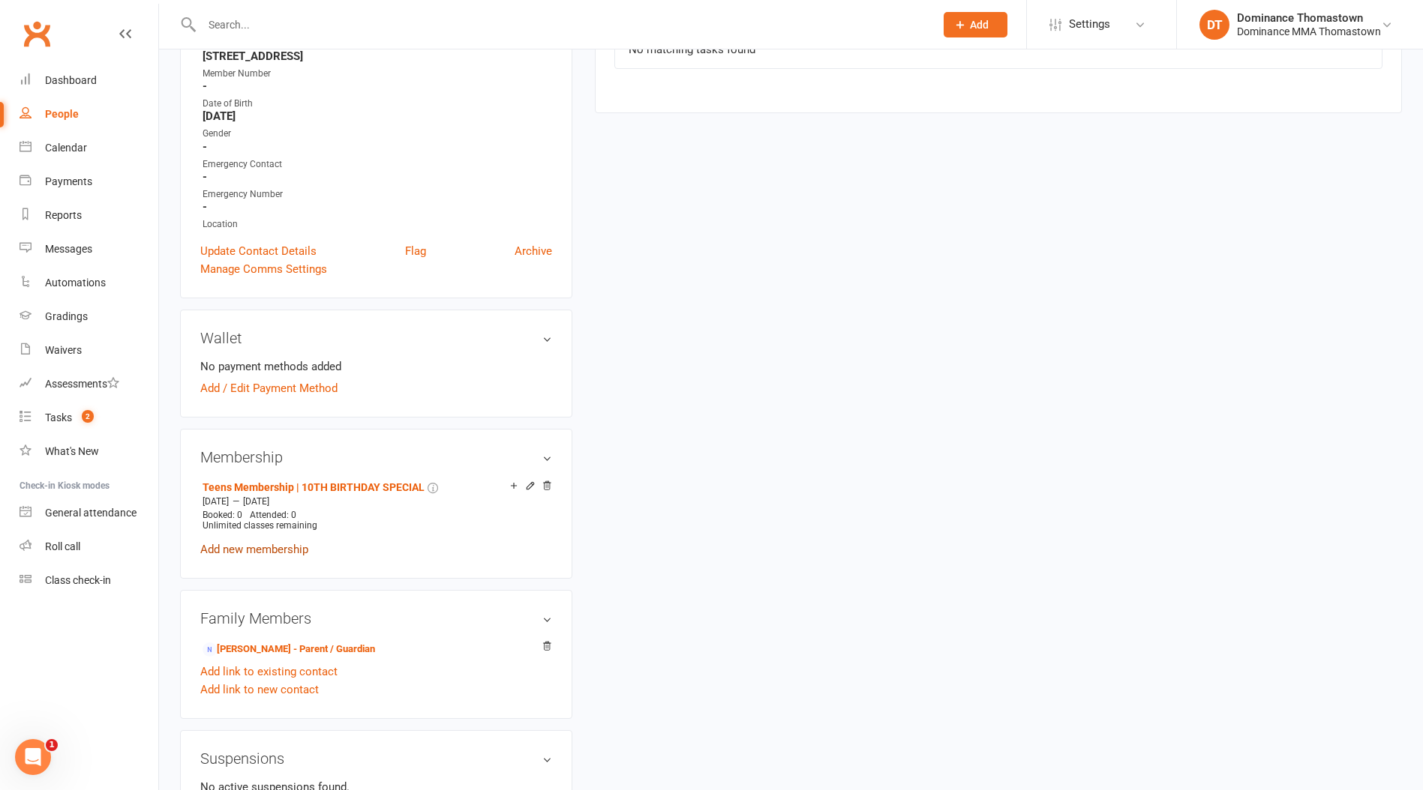
scroll to position [365, 0]
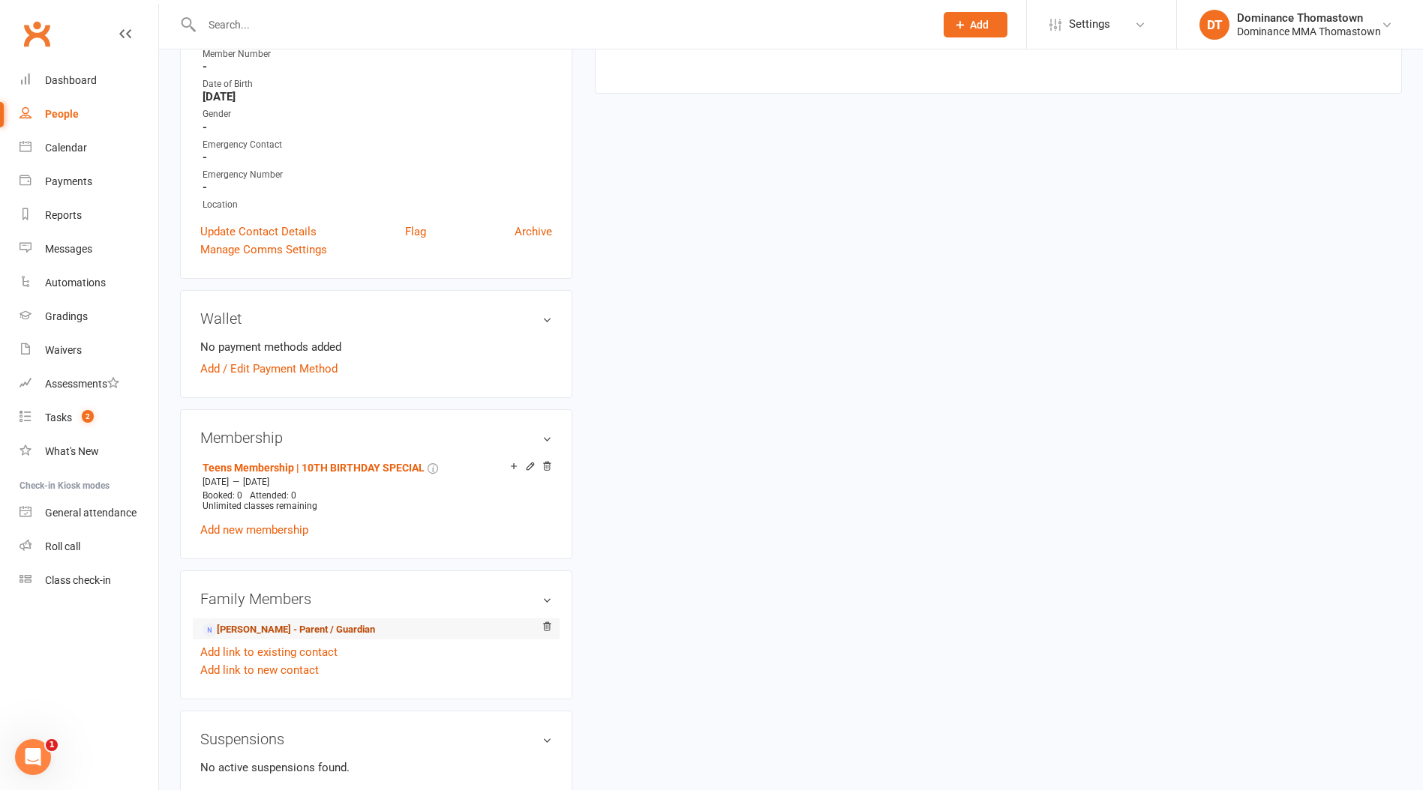
click at [280, 624] on link "Lynda Monardo - Parent / Guardian" at bounding box center [288, 630] width 172 height 16
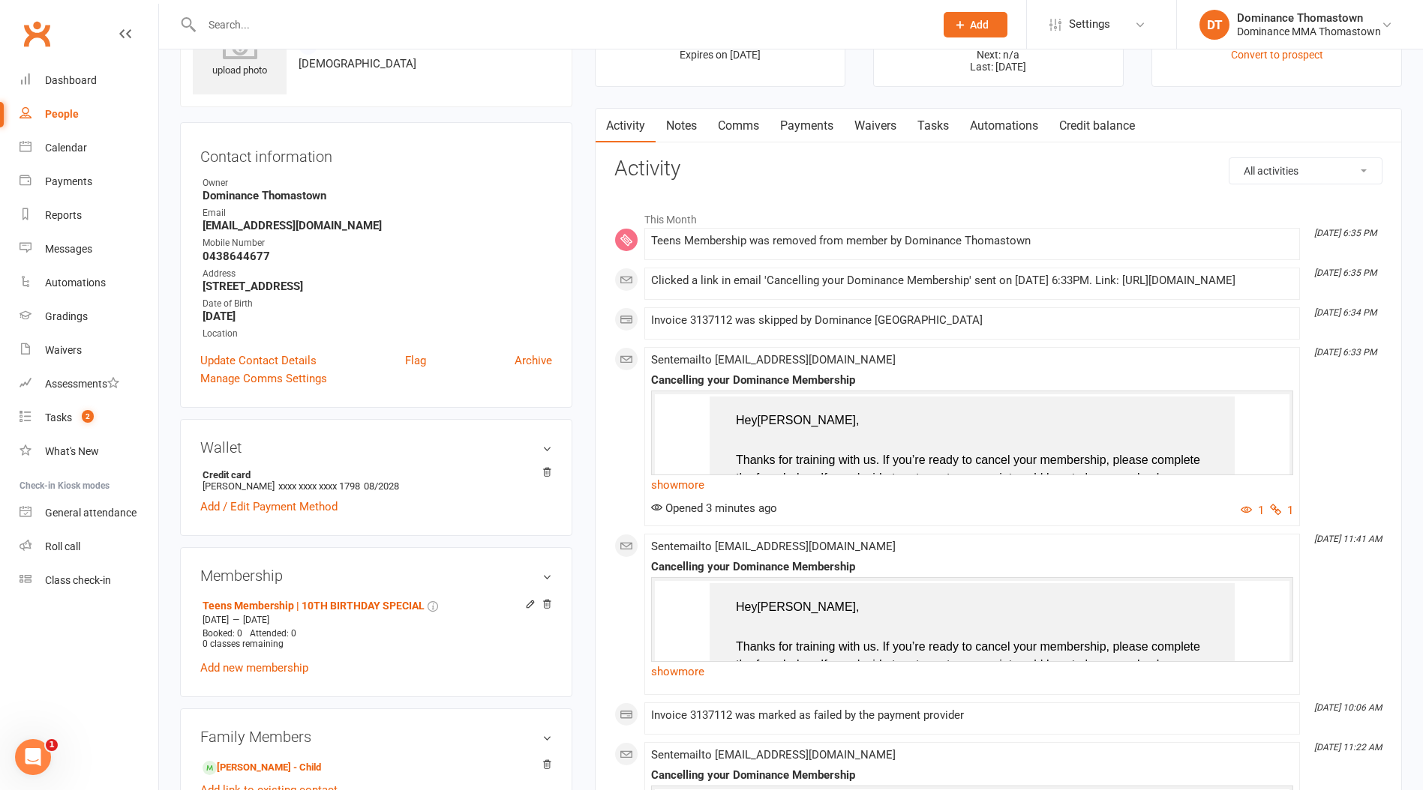
scroll to position [100, 0]
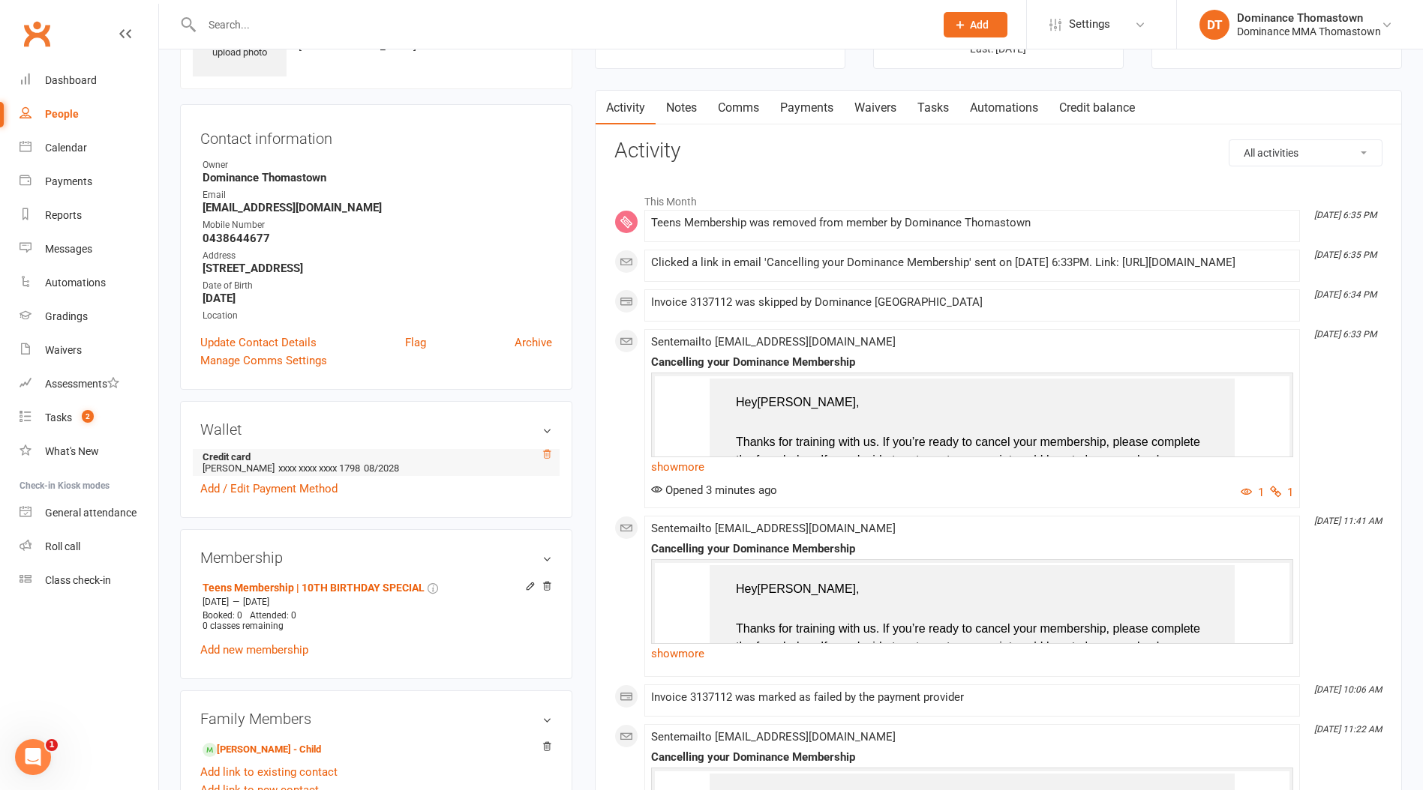
click at [541, 452] on icon at bounding box center [546, 454] width 10 height 10
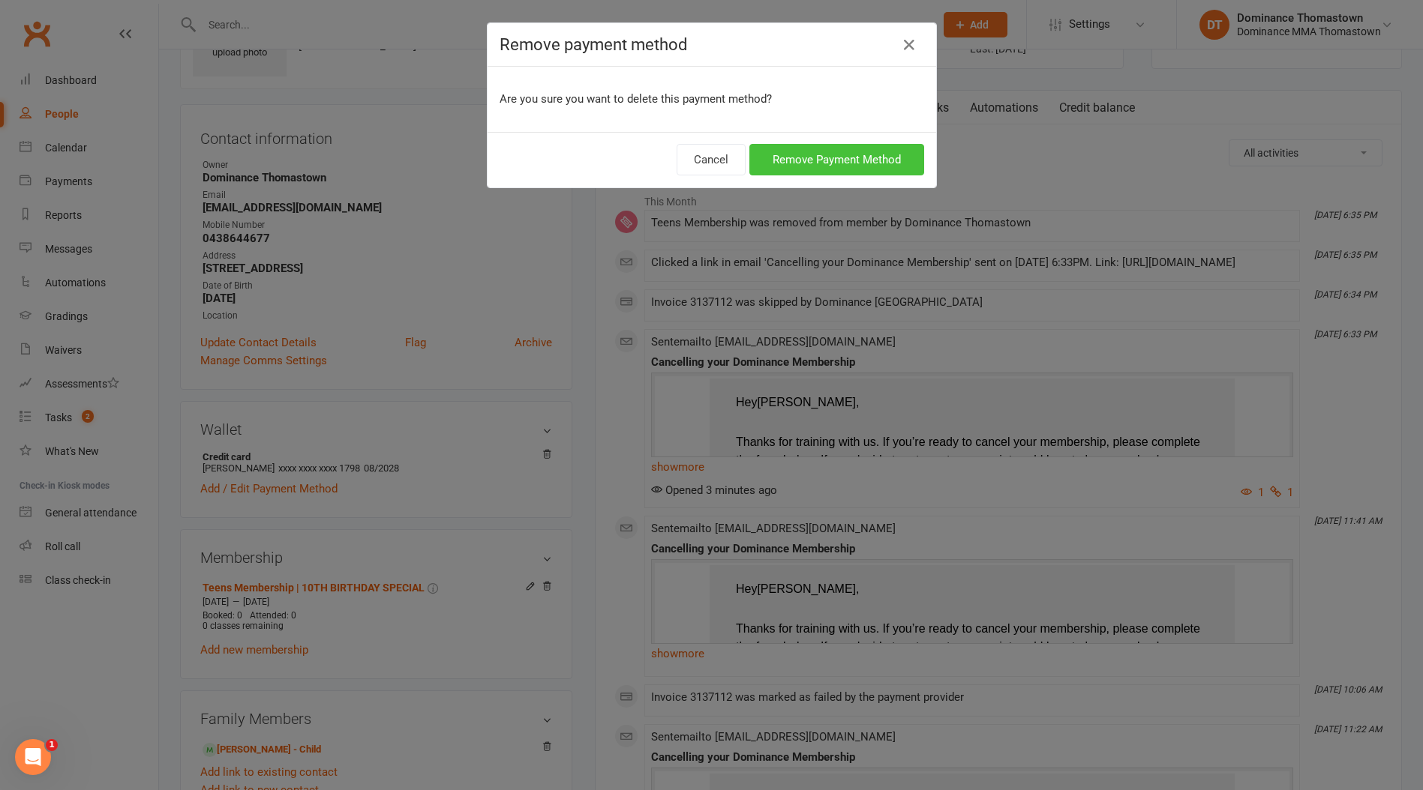
click at [856, 156] on button "Remove Payment Method" at bounding box center [836, 159] width 175 height 31
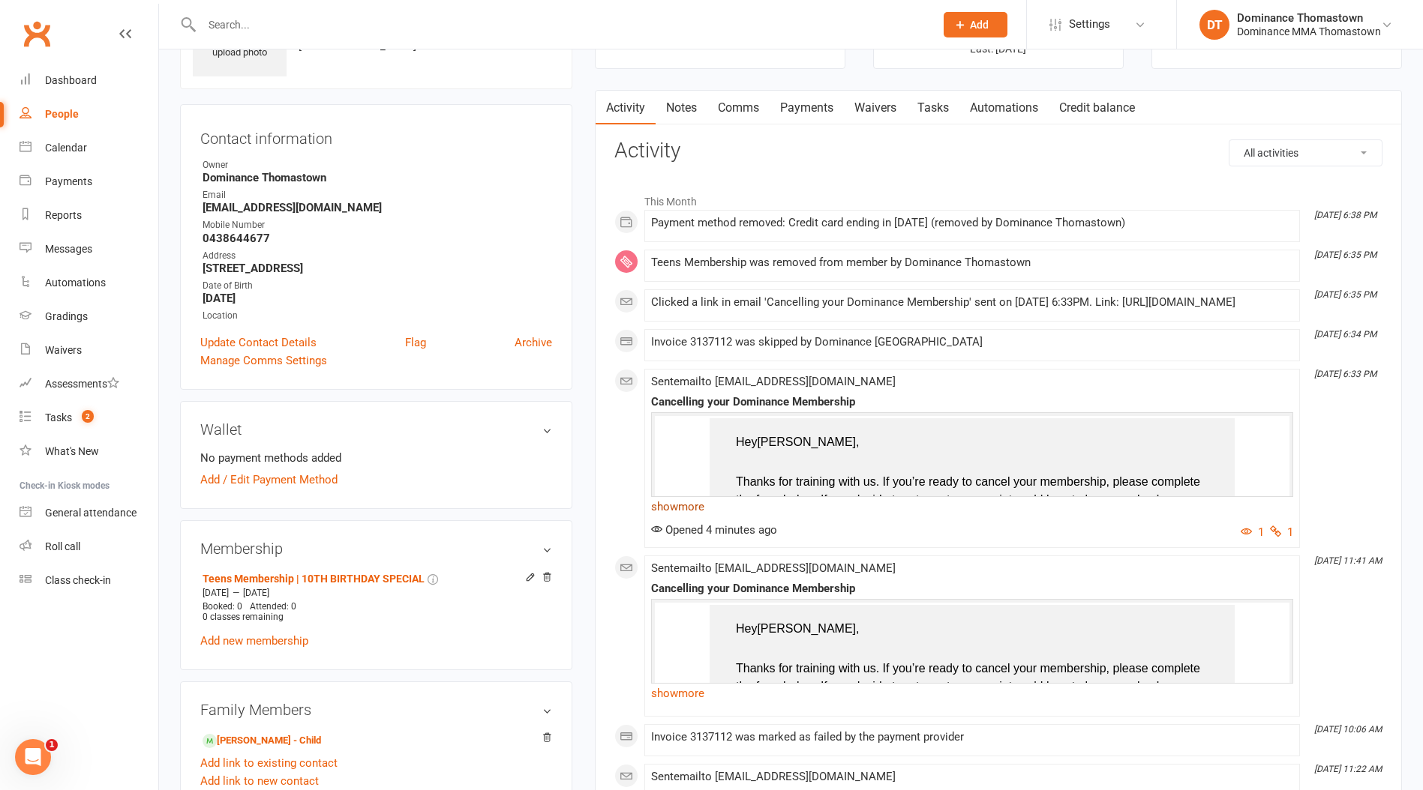
click at [710, 514] on link "show more" at bounding box center [972, 506] width 642 height 21
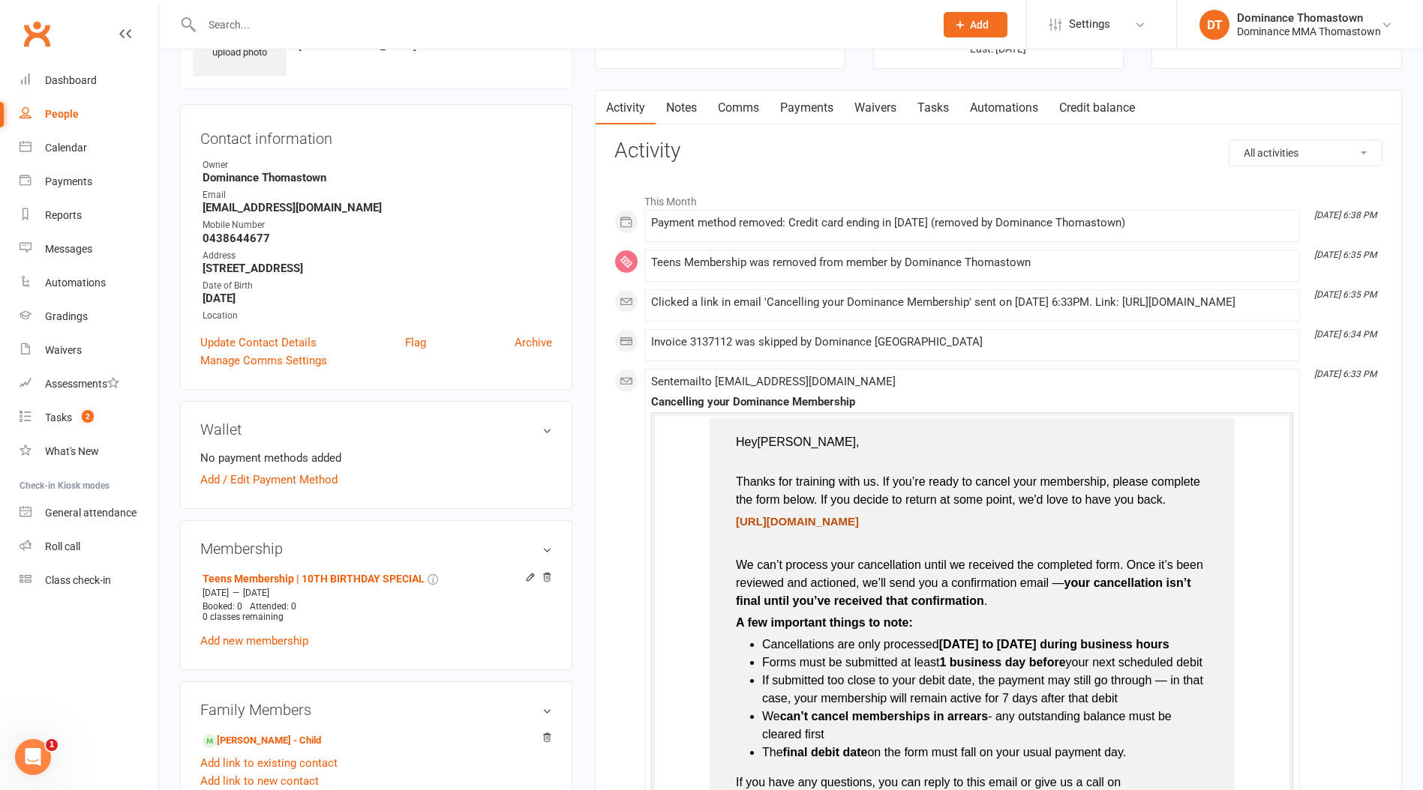
click at [826, 528] on span "https://4umLHe.short.gy/354YeD" at bounding box center [797, 521] width 123 height 13
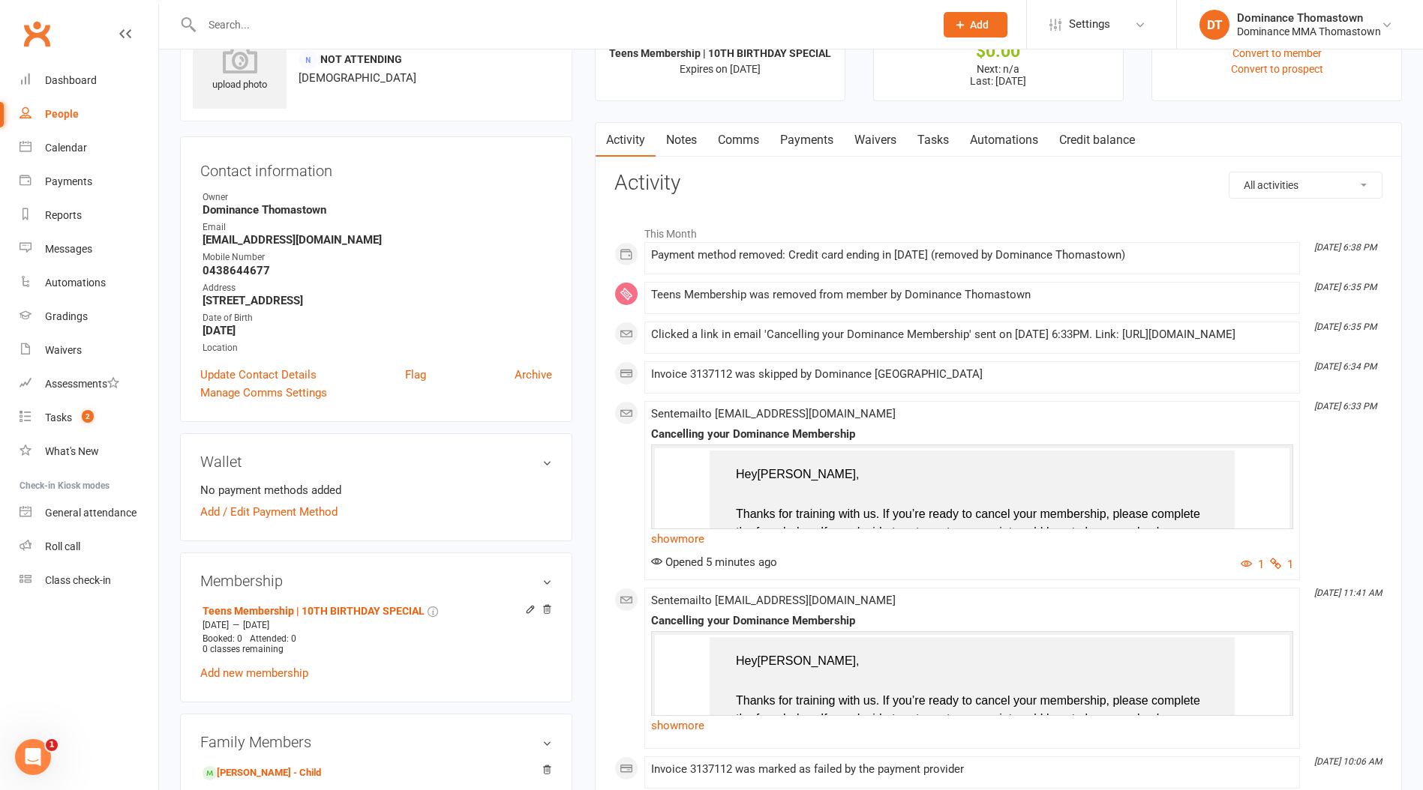
scroll to position [64, 0]
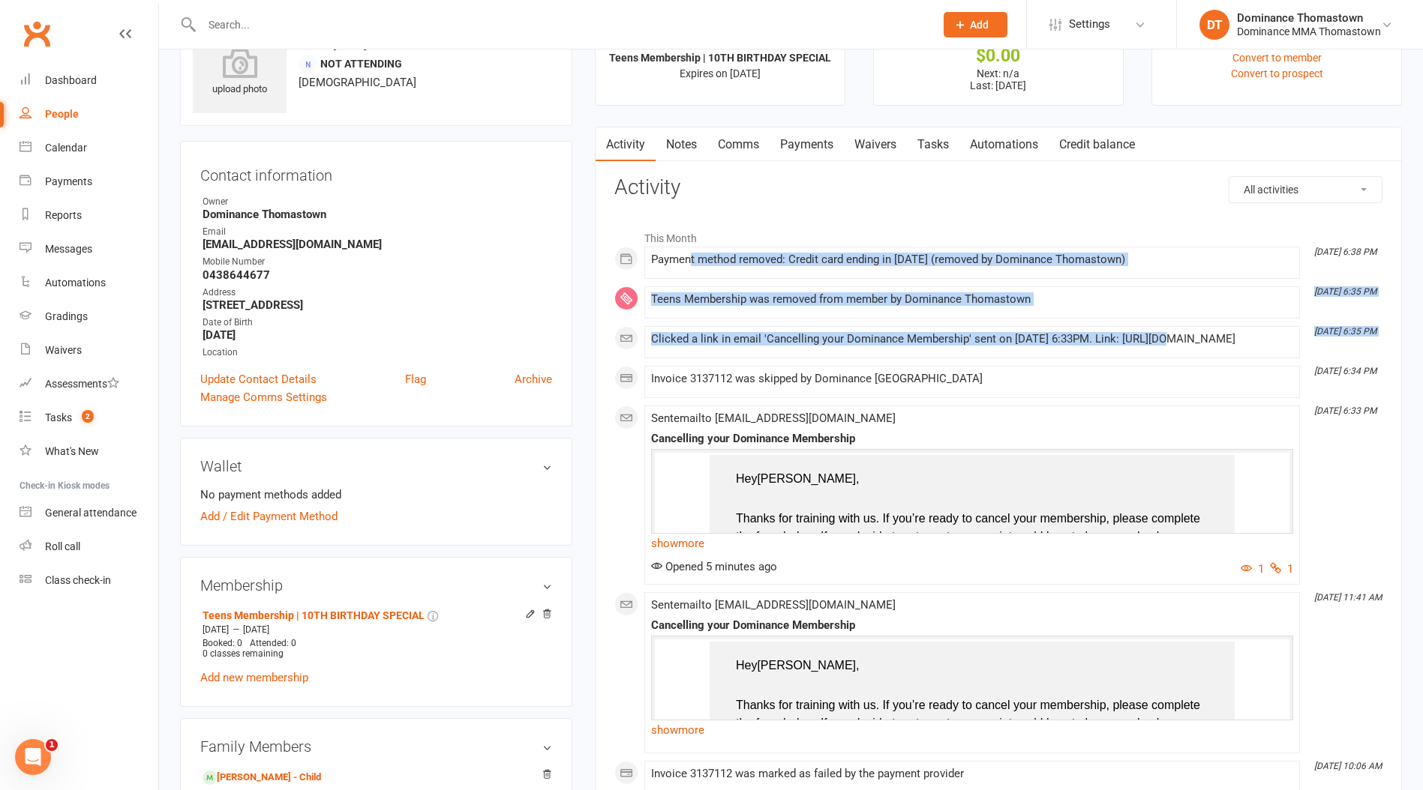
drag, startPoint x: 586, startPoint y: 356, endPoint x: 688, endPoint y: 260, distance: 139.5
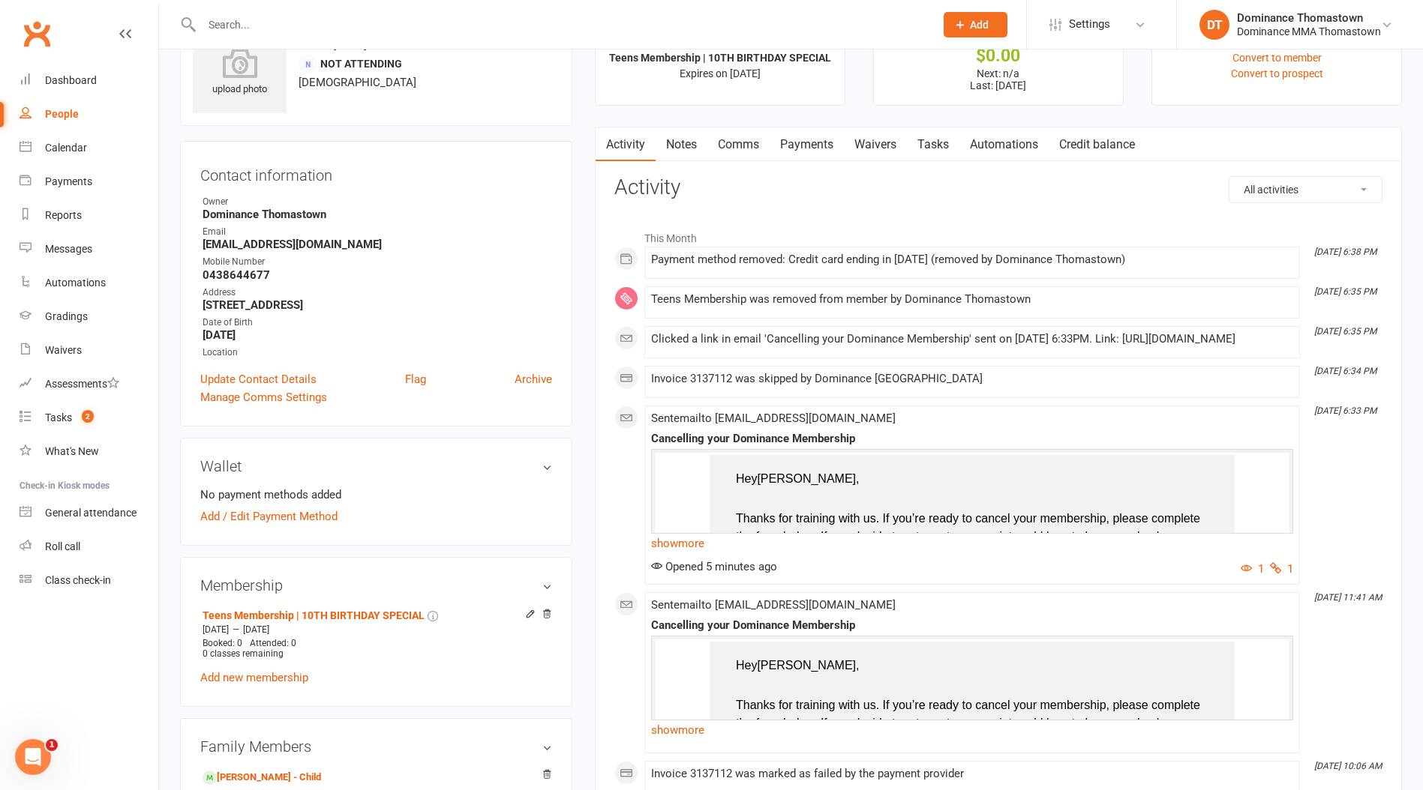
drag, startPoint x: 687, startPoint y: 260, endPoint x: 642, endPoint y: 263, distance: 45.1
click at [687, 260] on div "Payment method removed: Credit card ending in [DATE] (removed by Dominance Thom…" at bounding box center [972, 259] width 642 height 13
drag, startPoint x: 667, startPoint y: 265, endPoint x: 895, endPoint y: 280, distance: 228.5
click at [895, 280] on div "This Month Sep 10, 6:38 PM Payment method removed: Credit card ending in 1798 (…" at bounding box center [998, 678] width 768 height 911
drag, startPoint x: 887, startPoint y: 279, endPoint x: 1037, endPoint y: 268, distance: 150.4
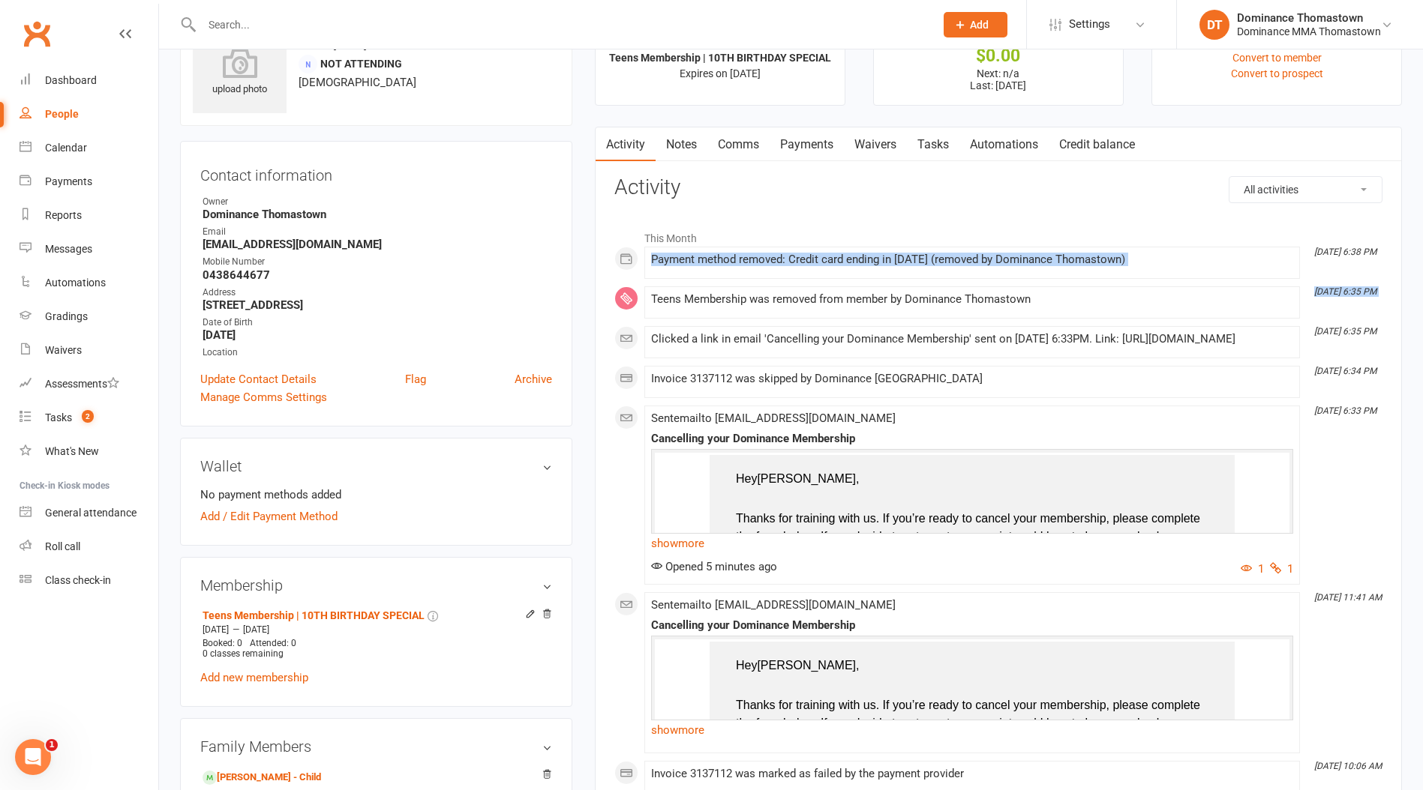
click at [887, 279] on div "This Month Sep 10, 6:38 PM Payment method removed: Credit card ending in 1798 (…" at bounding box center [998, 678] width 768 height 911
drag, startPoint x: 1107, startPoint y: 260, endPoint x: 775, endPoint y: 258, distance: 331.5
click at [775, 258] on div "Payment method removed: Credit card ending in [DATE] (removed by Dominance Thom…" at bounding box center [972, 259] width 642 height 13
drag, startPoint x: 1088, startPoint y: 259, endPoint x: 652, endPoint y: 259, distance: 435.7
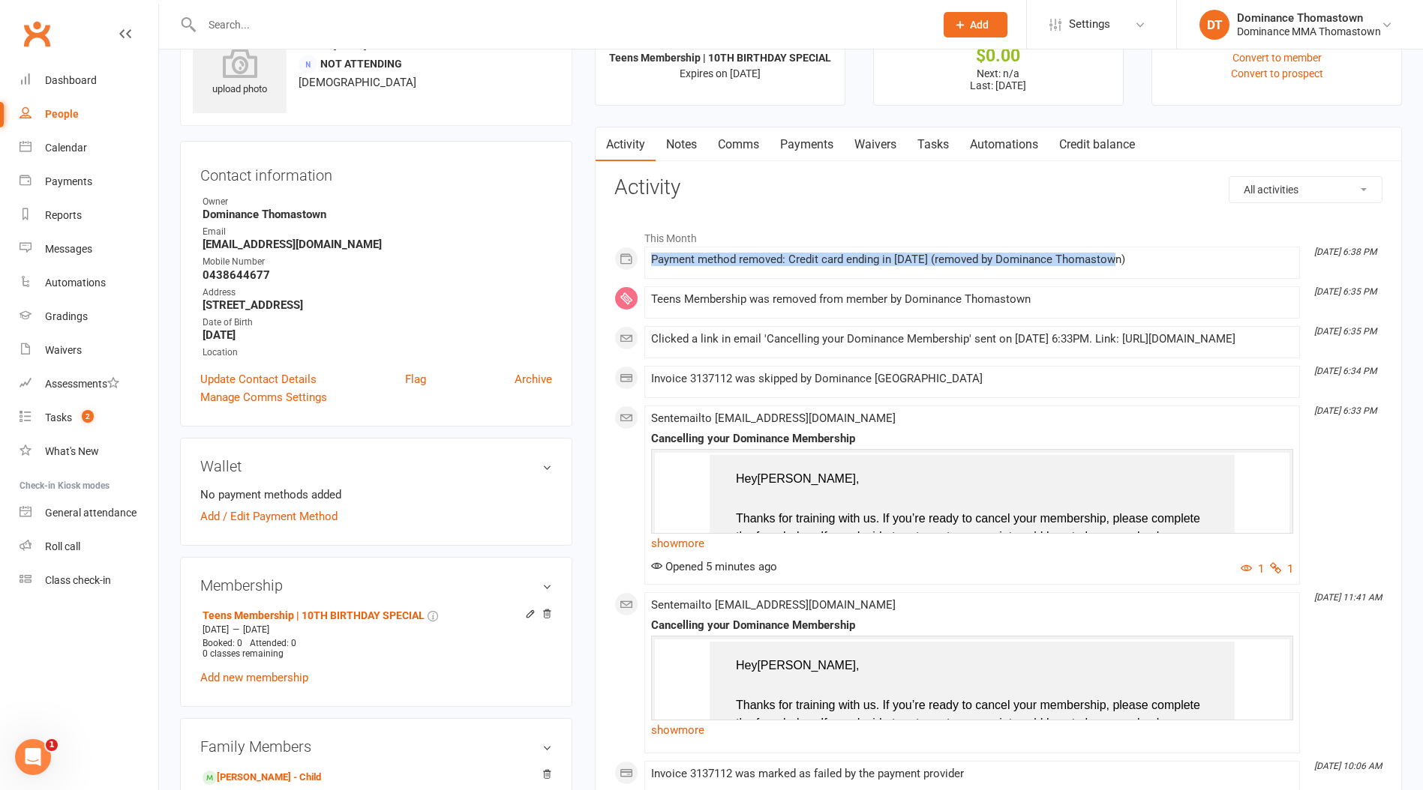
click at [652, 259] on div "Payment method removed: Credit card ending in [DATE] (removed by Dominance Thom…" at bounding box center [972, 259] width 642 height 13
drag, startPoint x: 727, startPoint y: 256, endPoint x: 883, endPoint y: 265, distance: 157.0
click at [883, 265] on div "Payment method removed: Credit card ending in [DATE] (removed by Dominance Thom…" at bounding box center [972, 259] width 642 height 13
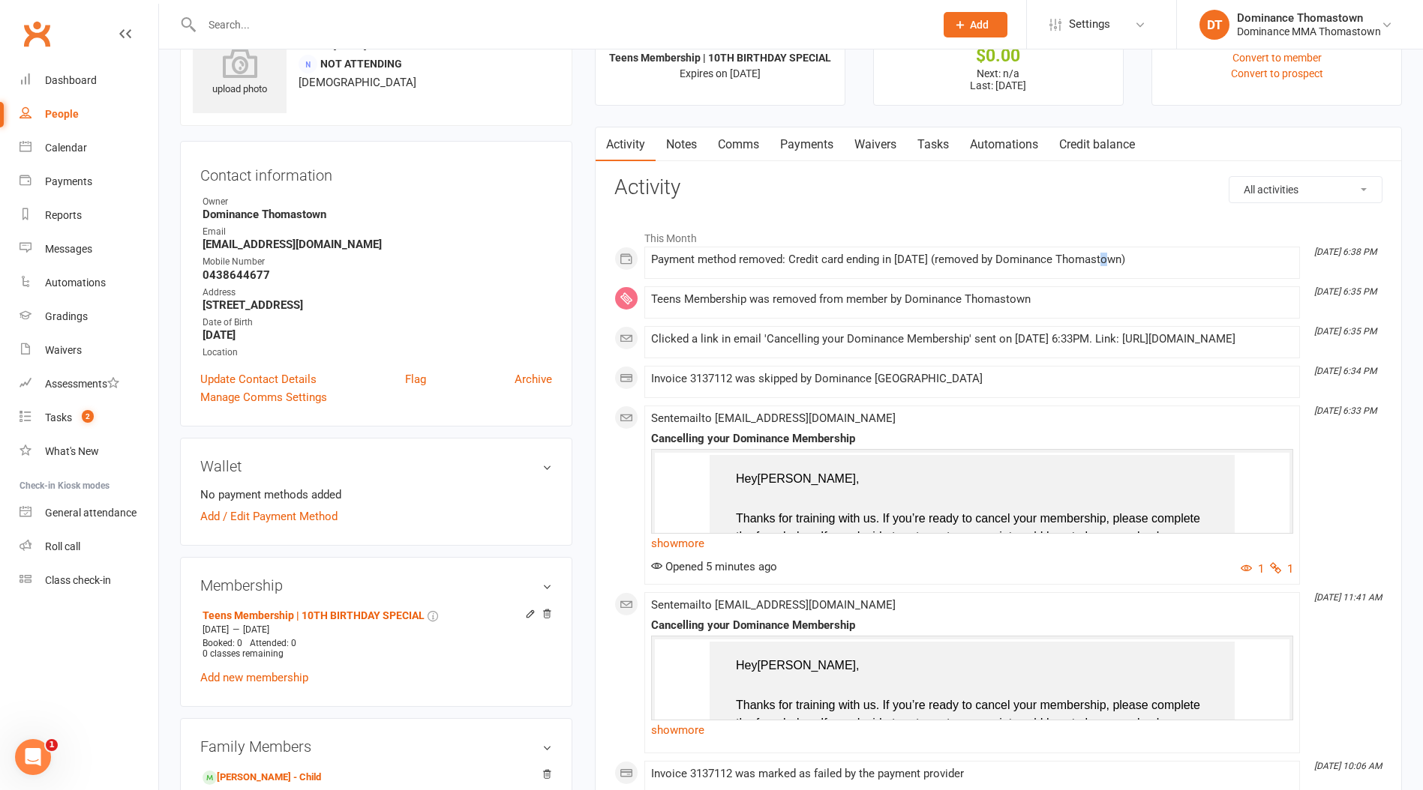
click at [1108, 261] on div "Payment method removed: Credit card ending in [DATE] (removed by Dominance Thom…" at bounding box center [972, 259] width 642 height 13
click at [1117, 260] on div "Payment method removed: Credit card ending in [DATE] (removed by Dominance Thom…" at bounding box center [972, 259] width 642 height 13
click at [656, 571] on icon at bounding box center [656, 565] width 11 height 11
click at [679, 554] on link "show more" at bounding box center [972, 543] width 642 height 21
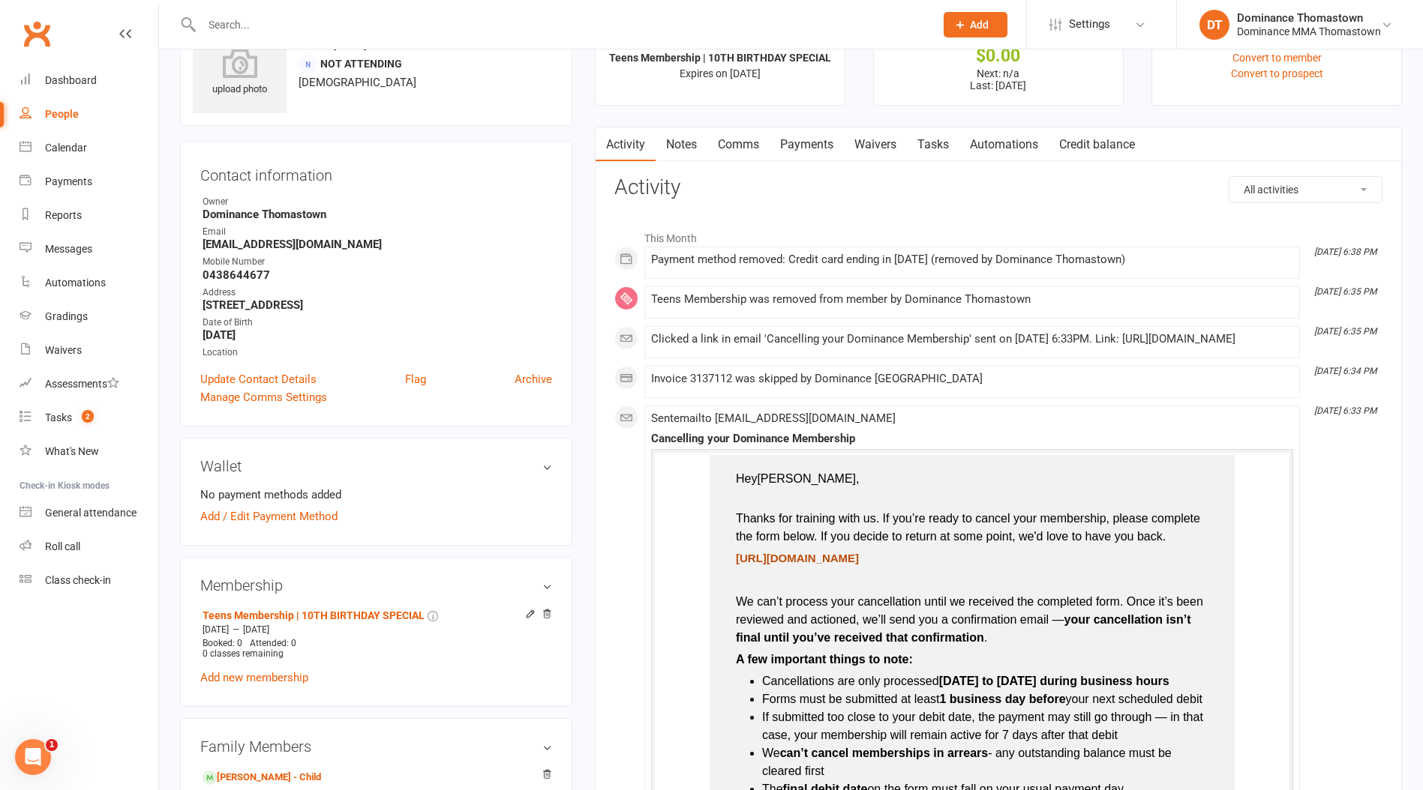
click at [803, 565] on span "[URL][DOMAIN_NAME]" at bounding box center [797, 558] width 123 height 13
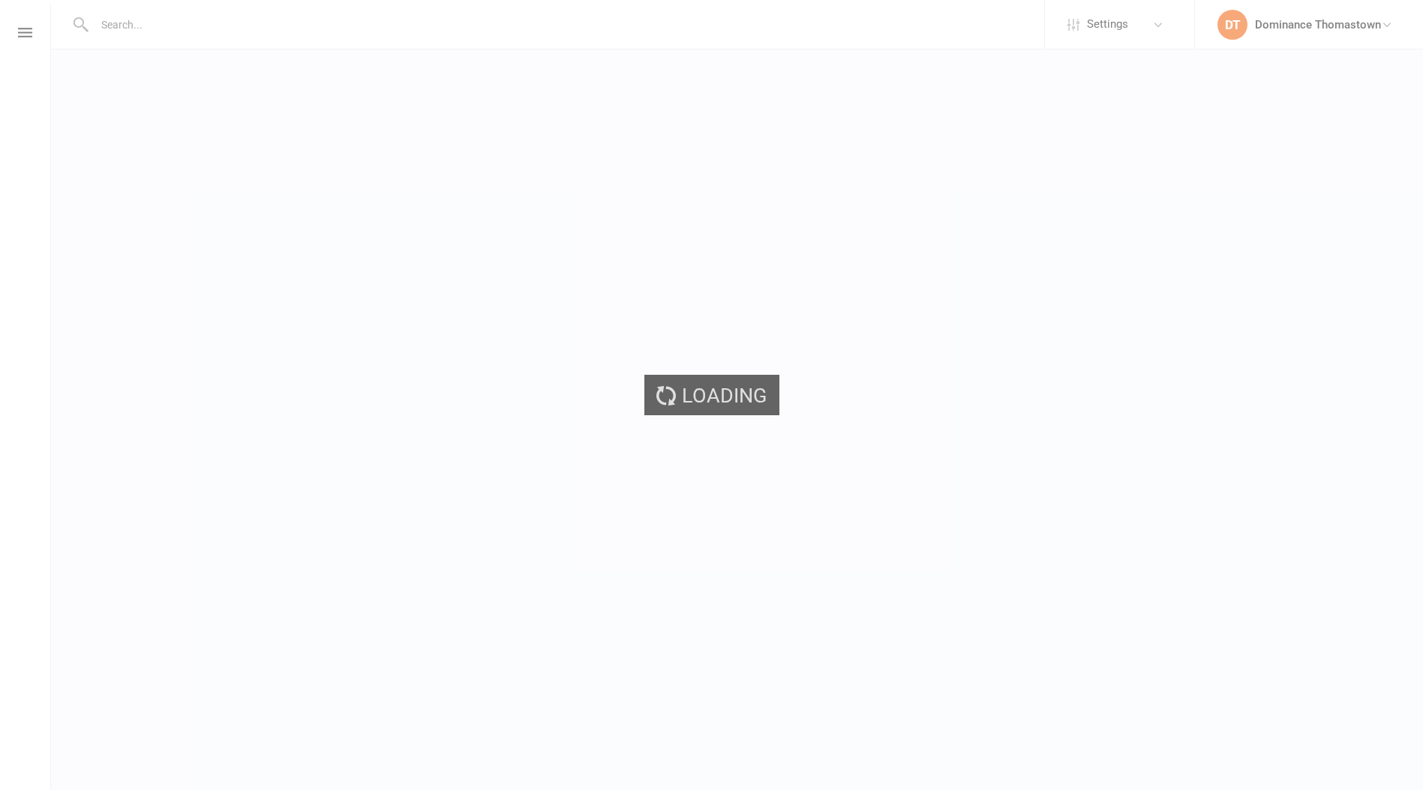
scroll to position [64, 0]
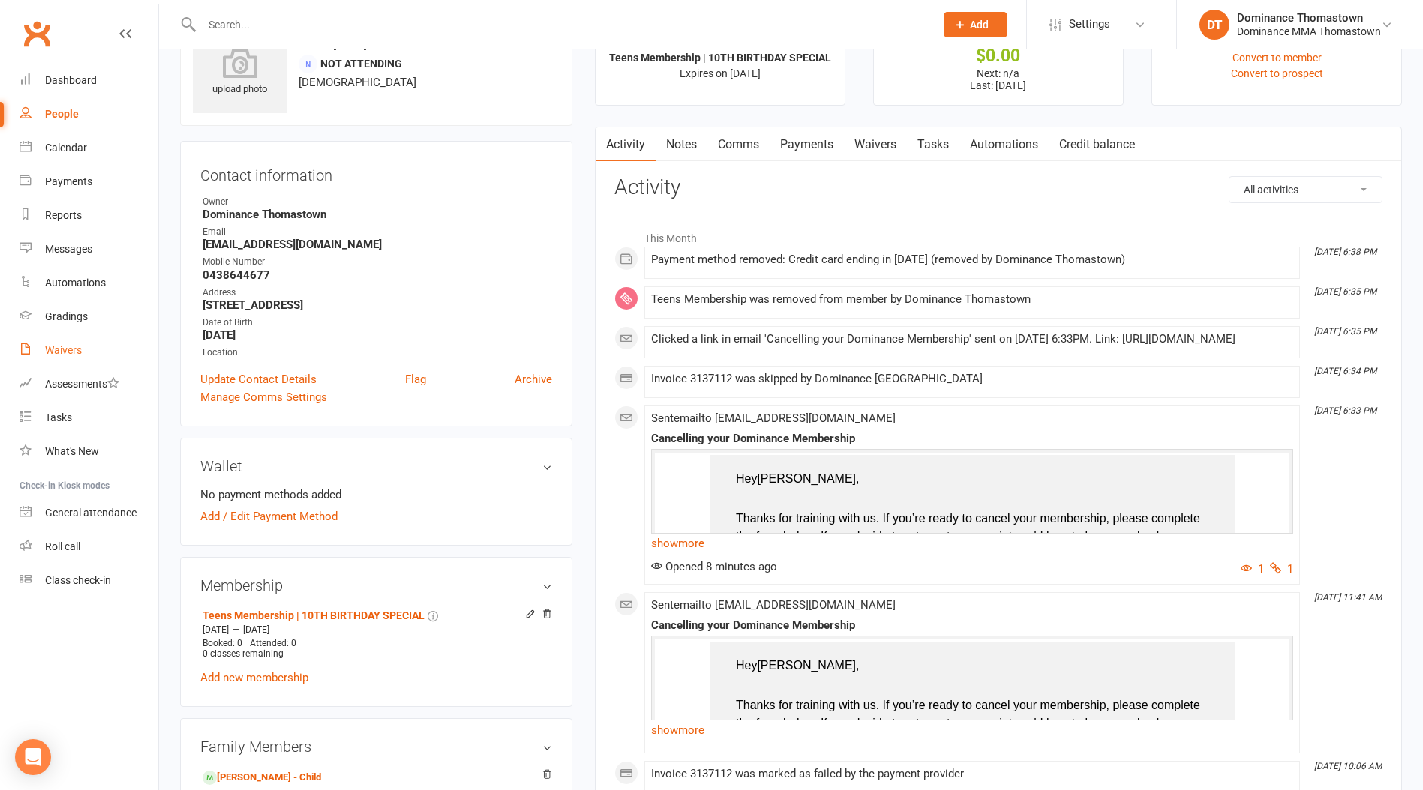
click at [75, 351] on div "Waivers" at bounding box center [63, 350] width 37 height 12
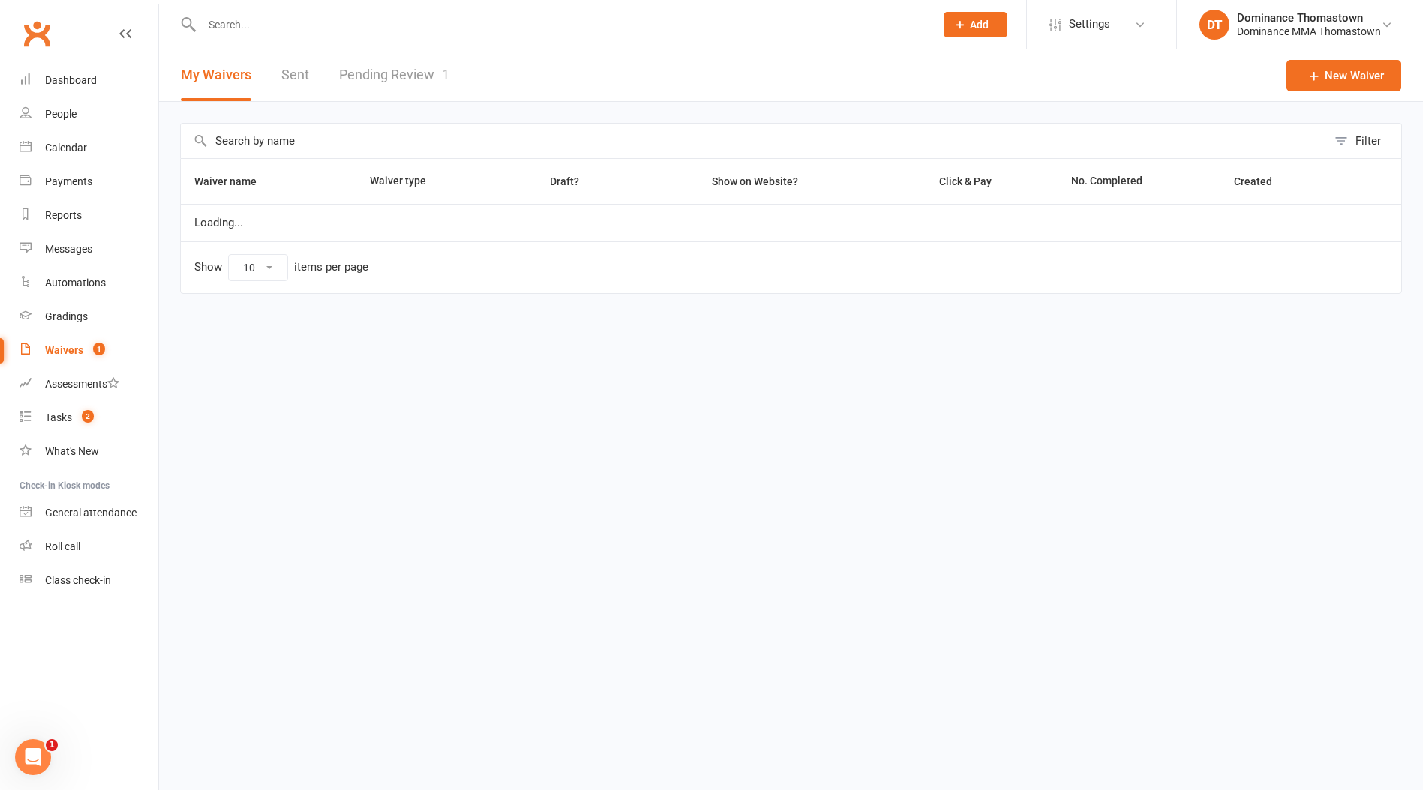
click at [392, 71] on link "Pending Review 1" at bounding box center [394, 75] width 110 height 52
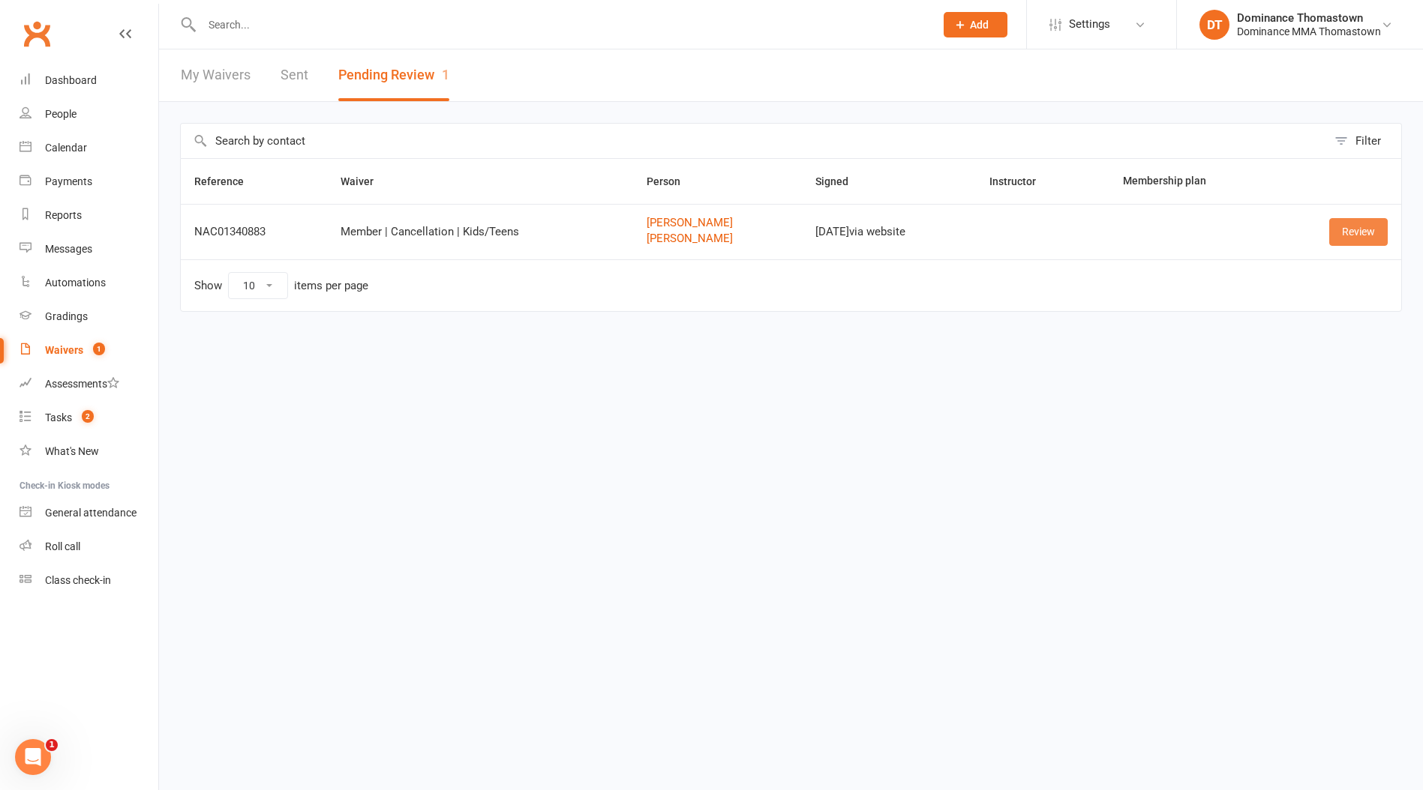
click at [1360, 221] on link "Review" at bounding box center [1358, 231] width 58 height 27
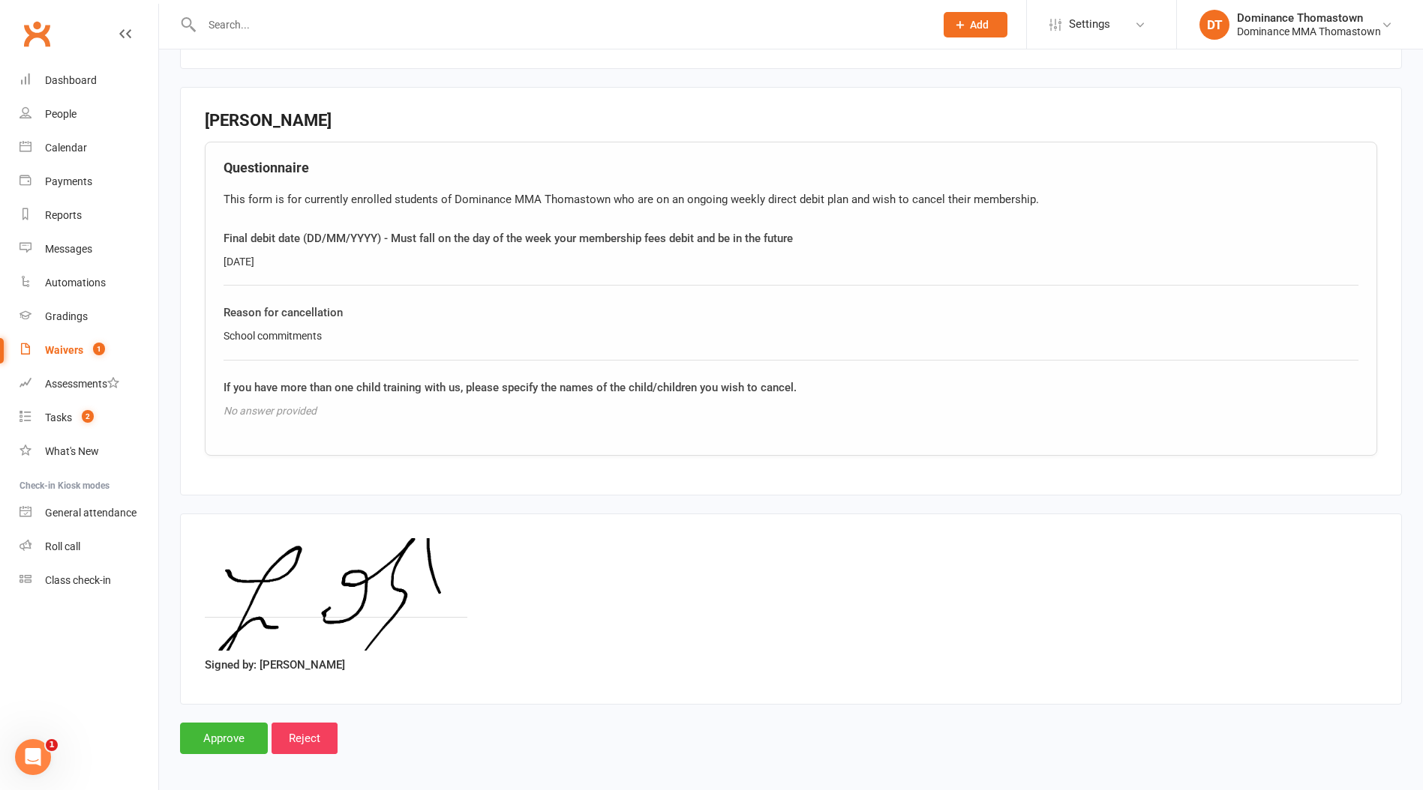
scroll to position [1224, 0]
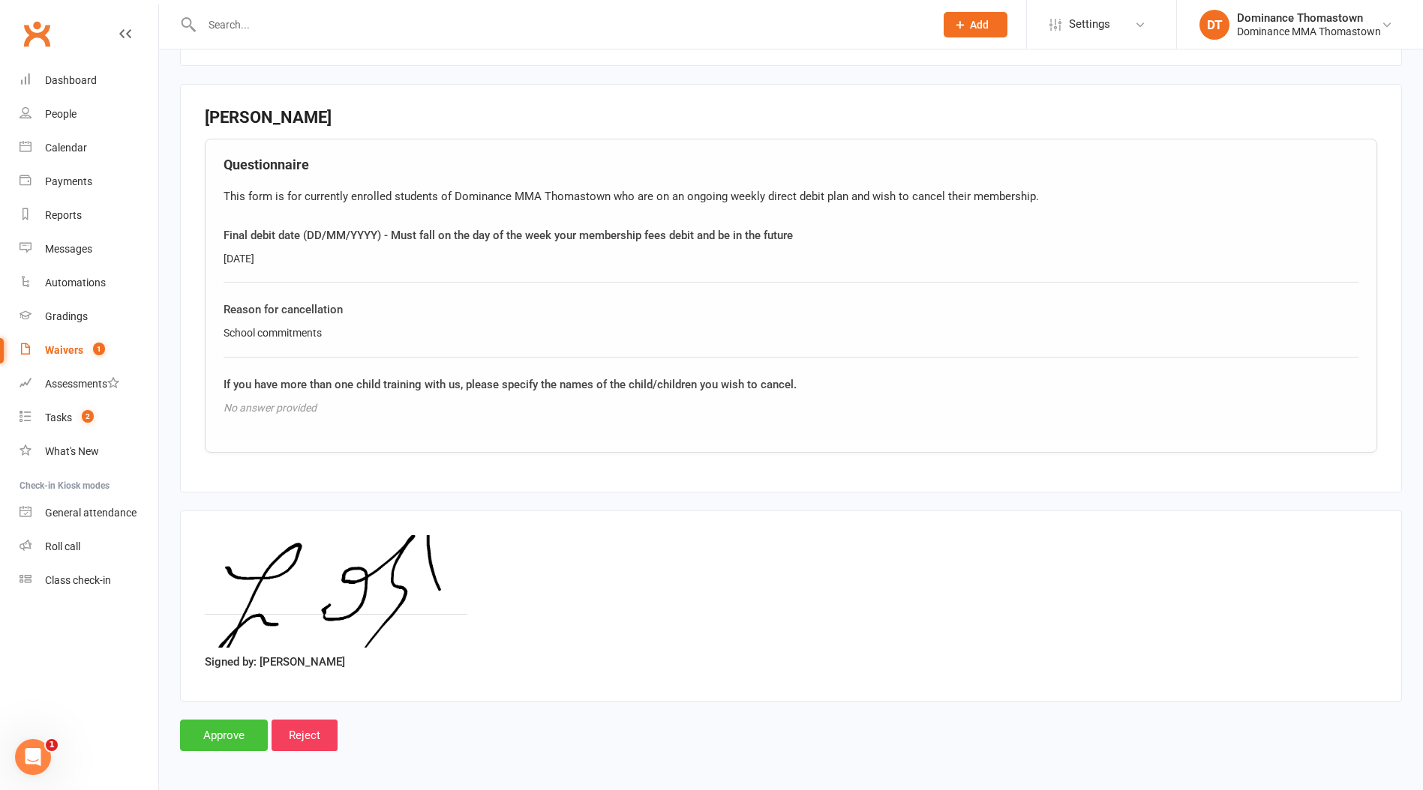
click at [229, 733] on input "Approve" at bounding box center [224, 735] width 88 height 31
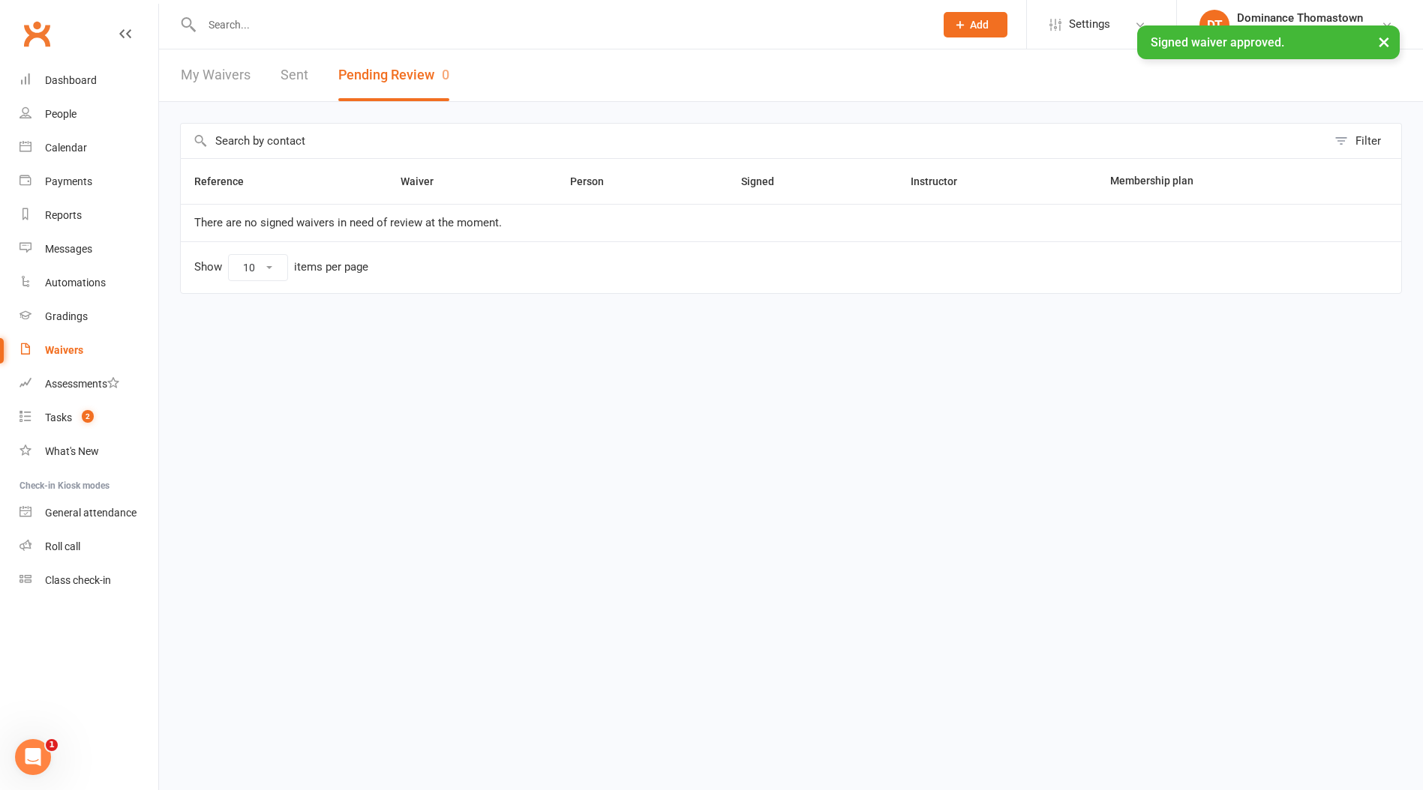
drag, startPoint x: 270, startPoint y: 33, endPoint x: 262, endPoint y: 26, distance: 10.1
click at [270, 25] on div "× Signed waiver approved." at bounding box center [701, 25] width 1403 height 0
click at [260, 23] on input "text" at bounding box center [560, 24] width 727 height 21
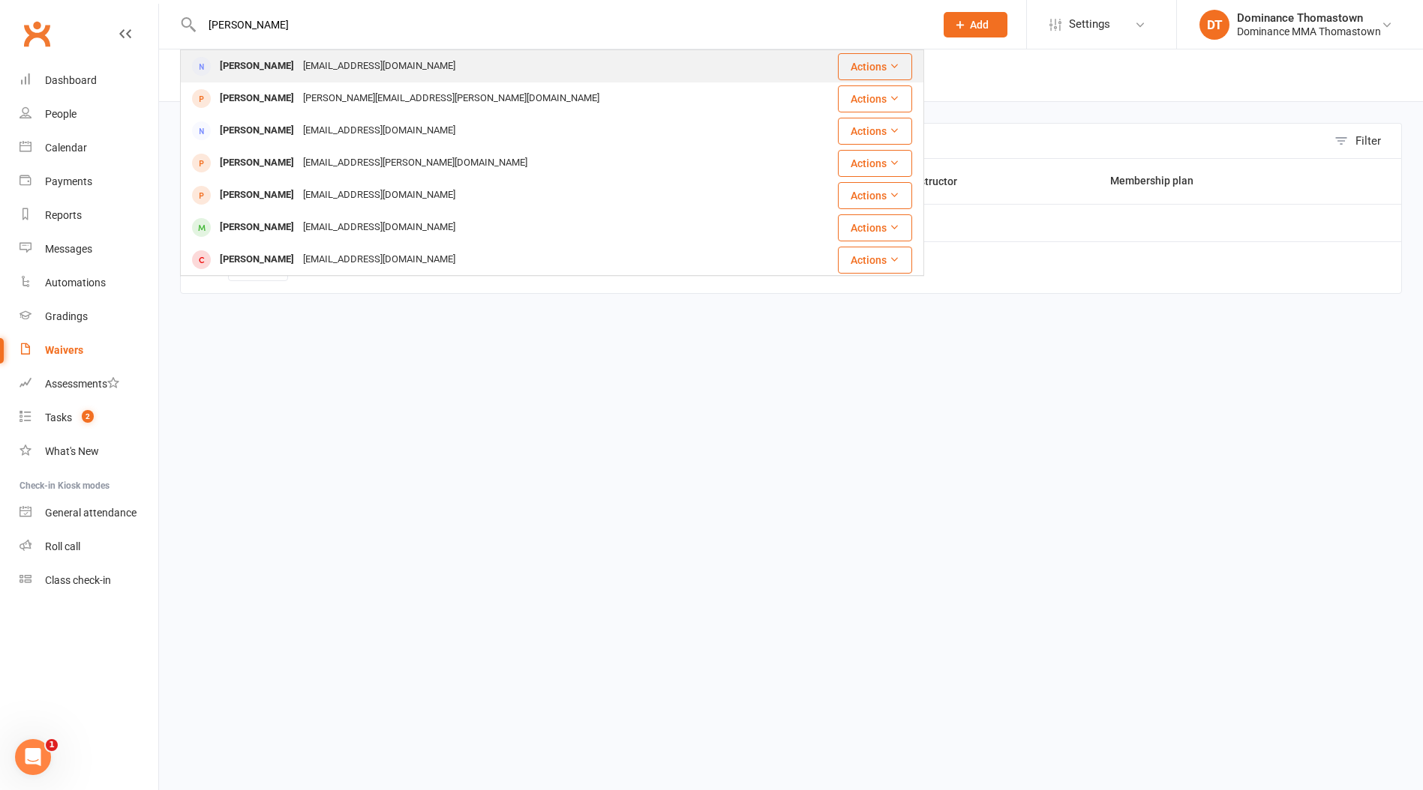
type input "[PERSON_NAME]"
click at [322, 64] on div "[EMAIL_ADDRESS][DOMAIN_NAME]" at bounding box center [378, 66] width 161 height 22
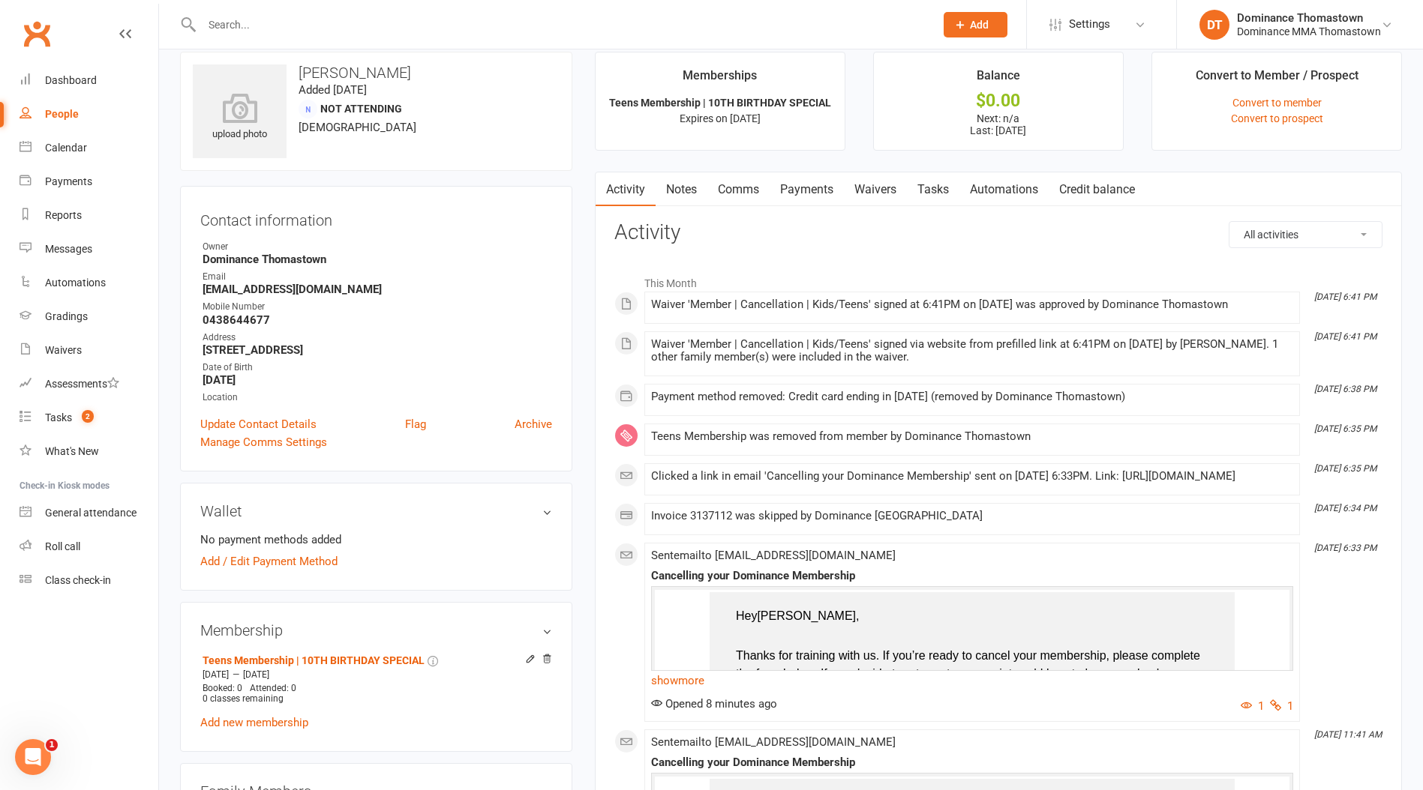
scroll to position [21, 0]
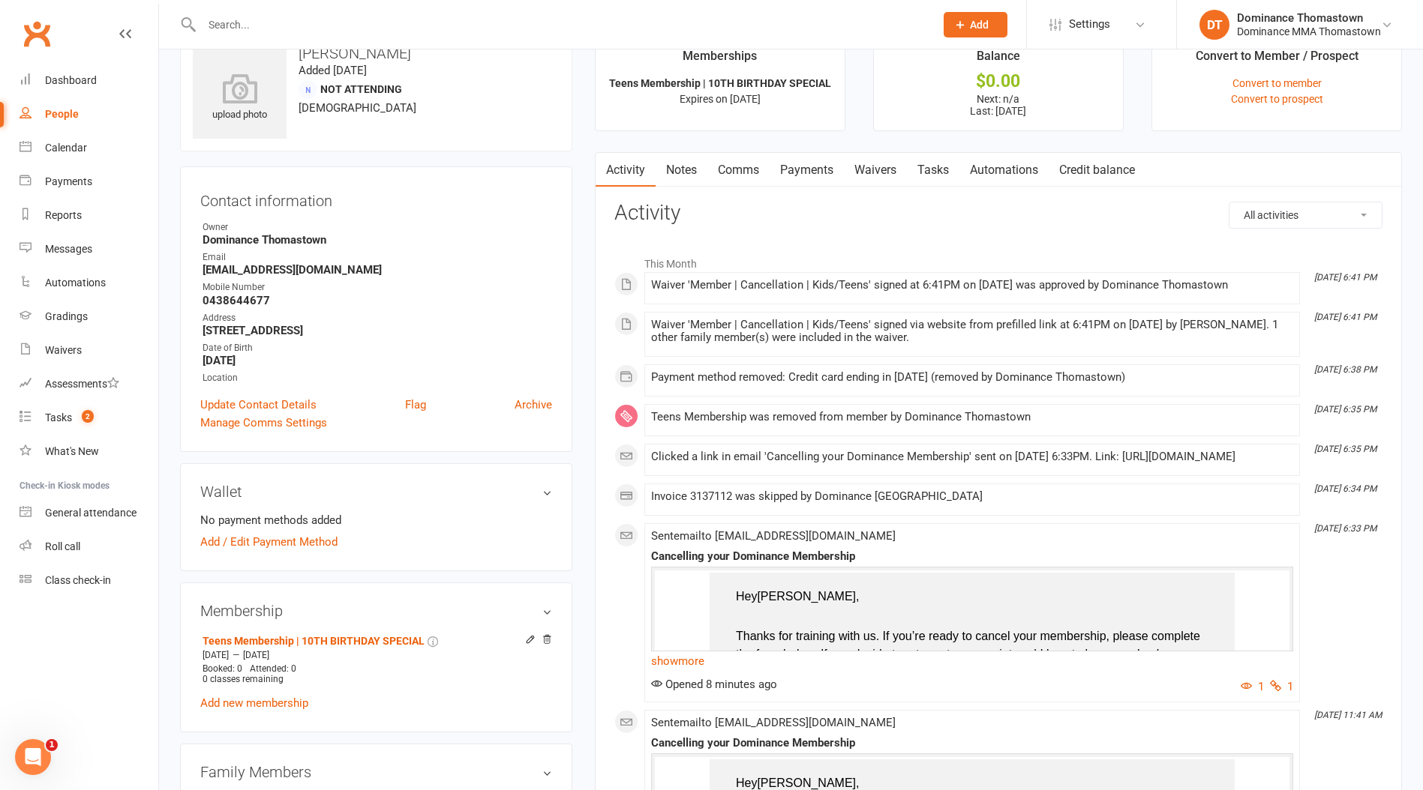
scroll to position [32, 0]
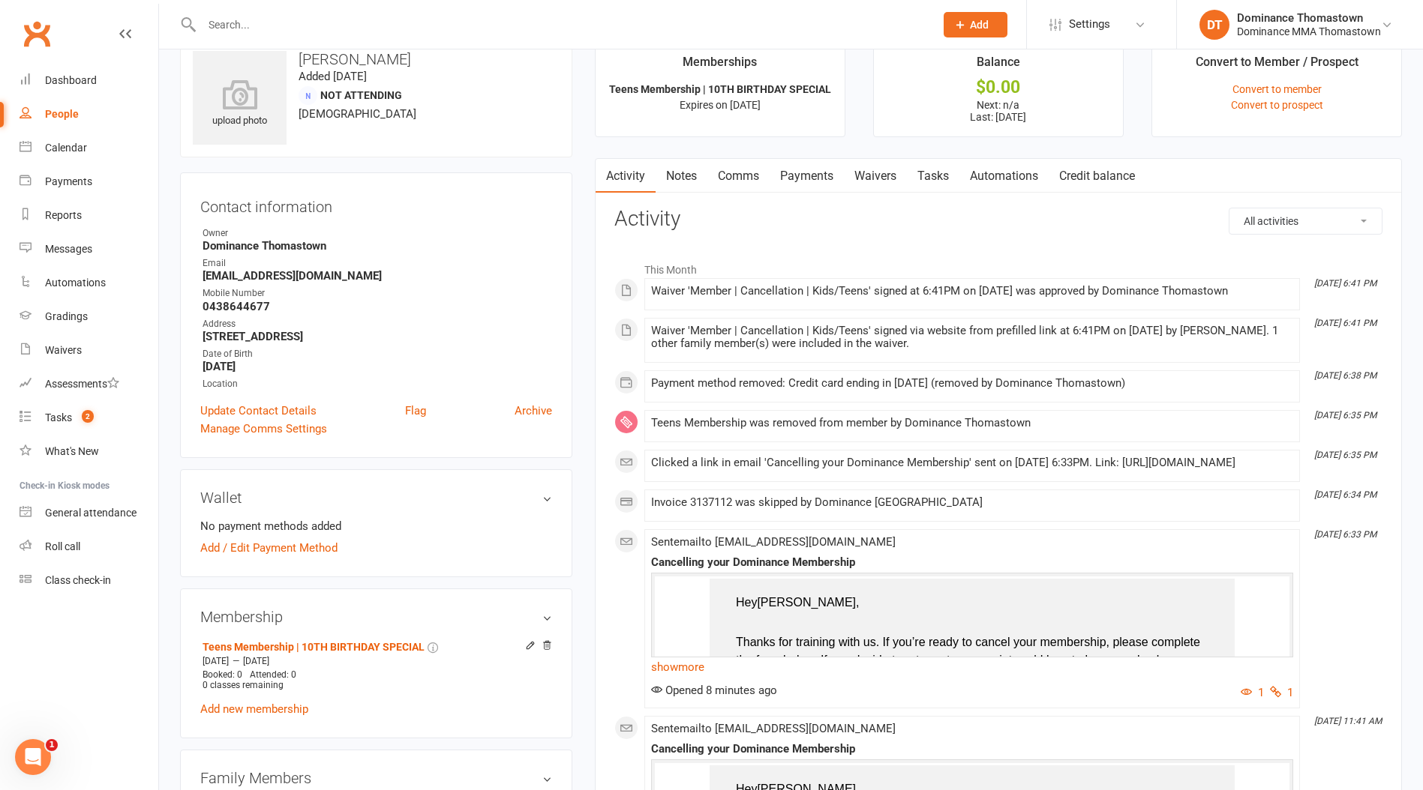
drag, startPoint x: 1085, startPoint y: 289, endPoint x: 1180, endPoint y: 345, distance: 110.6
drag, startPoint x: 1180, startPoint y: 345, endPoint x: 1243, endPoint y: 343, distance: 63.0
click at [1181, 344] on div "Waiver 'Member | Cancellation | Kids/Teens' signed via website from prefilled l…" at bounding box center [972, 337] width 642 height 25
drag, startPoint x: 1244, startPoint y: 343, endPoint x: 647, endPoint y: 278, distance: 600.5
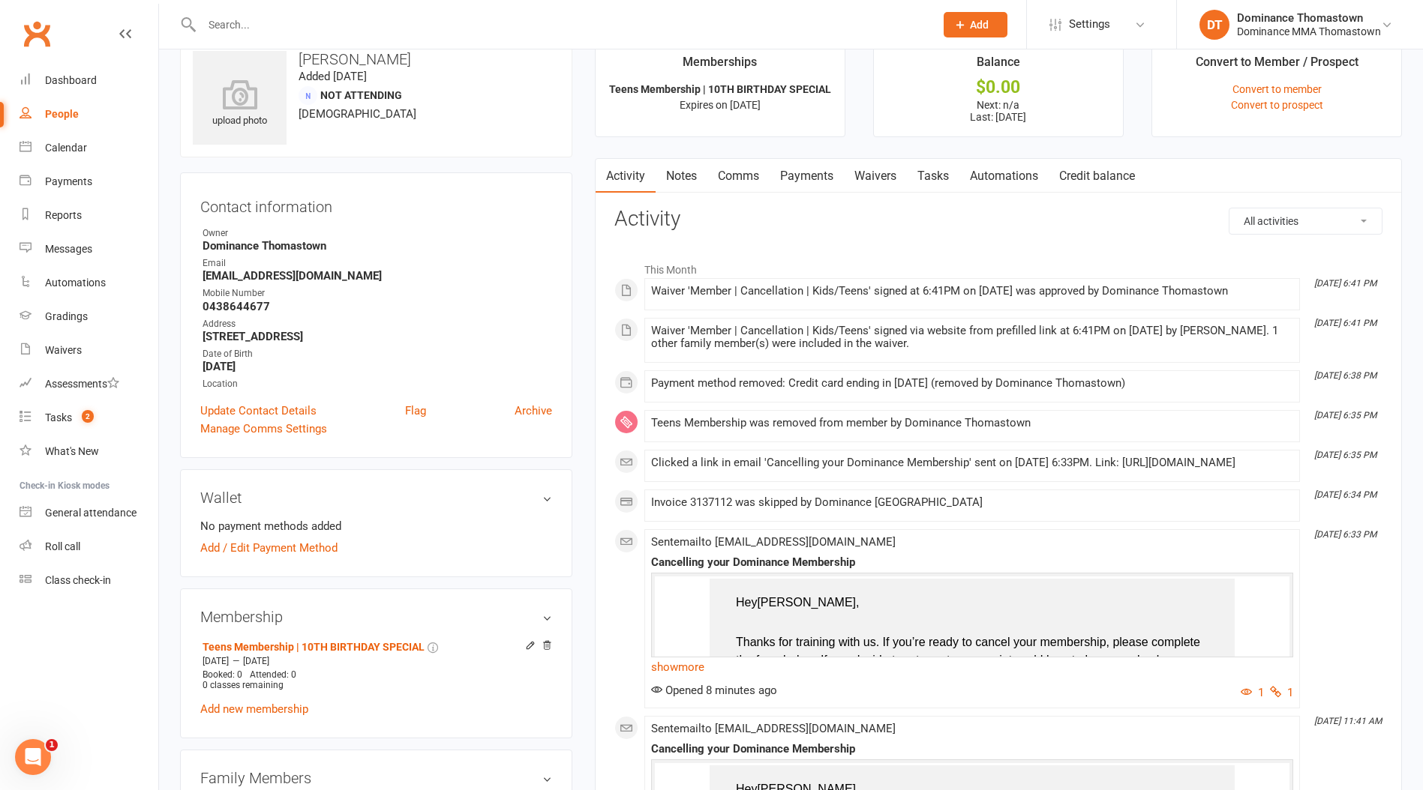
click at [647, 278] on div "This Month Sep 10, 6:41 PM Waiver 'Member | Cancellation | Kids/Teens' signed a…" at bounding box center [998, 755] width 768 height 1003
drag, startPoint x: 649, startPoint y: 277, endPoint x: 650, endPoint y: 266, distance: 11.3
click at [649, 275] on li "This Month" at bounding box center [998, 266] width 768 height 24
drag, startPoint x: 822, startPoint y: 298, endPoint x: 950, endPoint y: 347, distance: 137.5
click at [950, 347] on div "This Month Sep 10, 6:41 PM Waiver 'Member | Cancellation | Kids/Teens' signed a…" at bounding box center [998, 755] width 768 height 1003
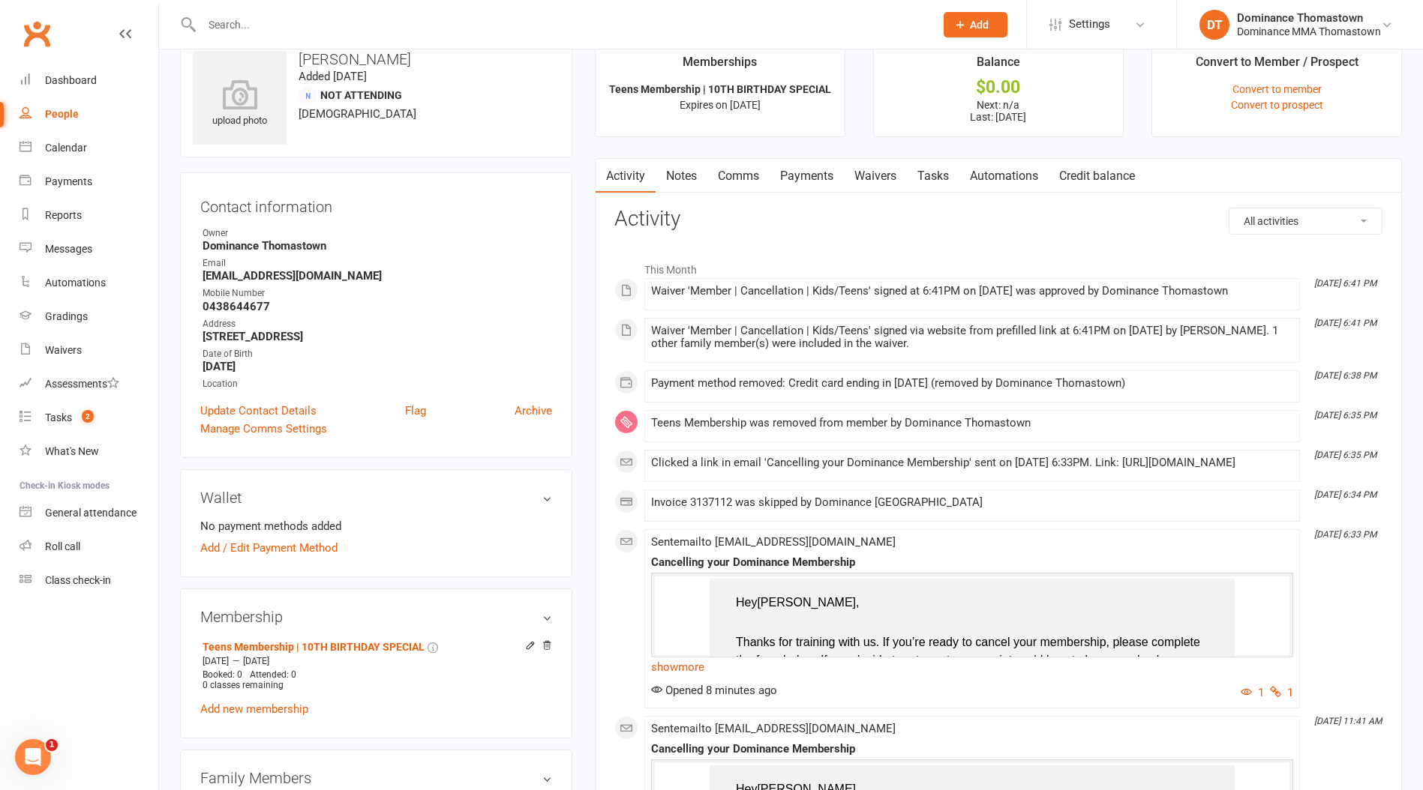
drag, startPoint x: 950, startPoint y: 347, endPoint x: 968, endPoint y: 346, distance: 18.1
click at [950, 347] on div "Waiver 'Member | Cancellation | Kids/Teens' signed via website from prefilled l…" at bounding box center [972, 337] width 642 height 25
drag, startPoint x: 971, startPoint y: 340, endPoint x: 718, endPoint y: 276, distance: 261.4
click at [718, 276] on div "This Month Sep 10, 6:41 PM Waiver 'Member | Cancellation | Kids/Teens' signed a…" at bounding box center [998, 755] width 768 height 1003
click at [720, 276] on li "This Month" at bounding box center [998, 266] width 768 height 24
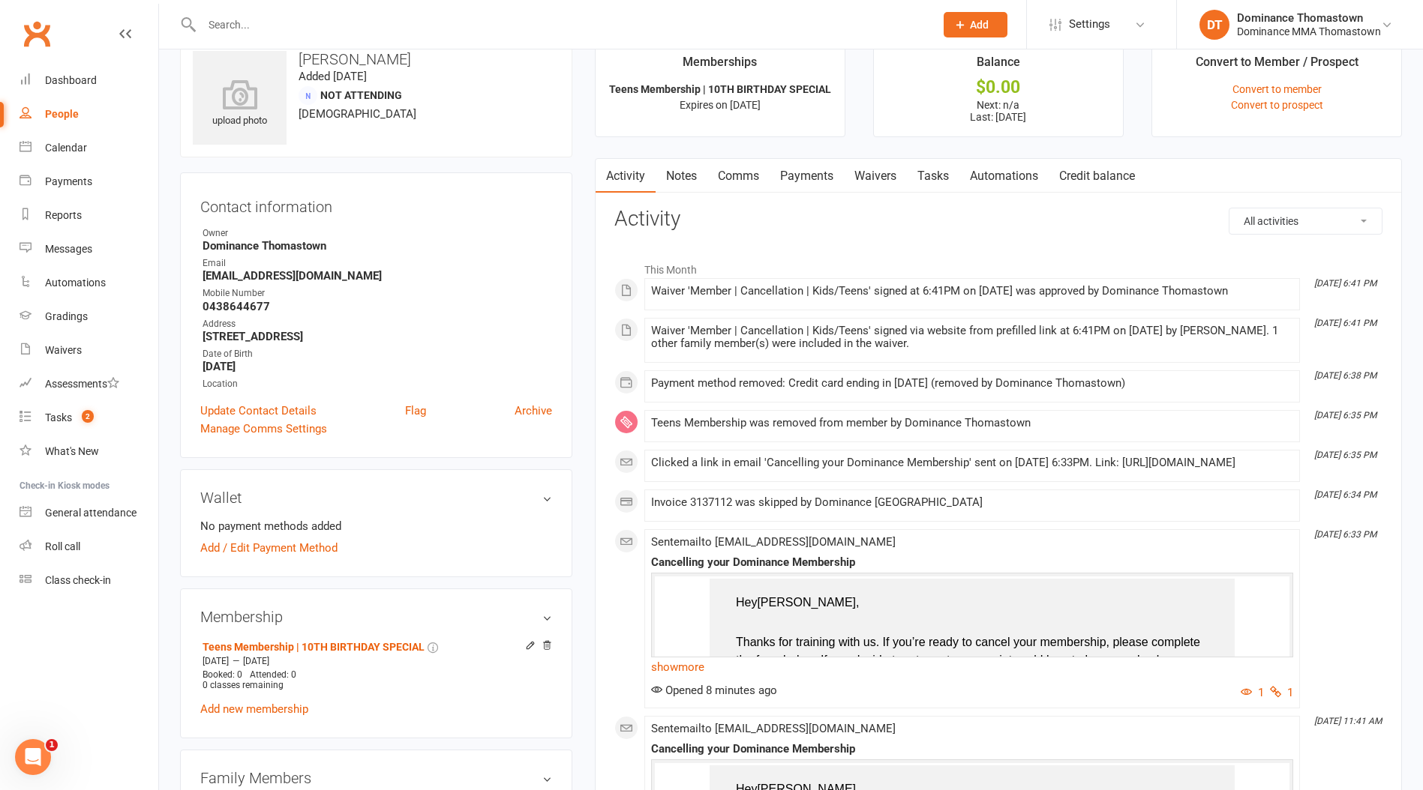
drag, startPoint x: 1105, startPoint y: 301, endPoint x: 1133, endPoint y: 360, distance: 65.7
click at [1133, 360] on div "This Month Sep 10, 6:41 PM Waiver 'Member | Cancellation | Kids/Teens' signed a…" at bounding box center [998, 755] width 768 height 1003
click at [1132, 360] on li "Sep 10, 6:41 PM Waiver 'Member | Cancellation | Kids/Teens' signed via website …" at bounding box center [971, 340] width 655 height 45
drag, startPoint x: 1087, startPoint y: 356, endPoint x: 810, endPoint y: 290, distance: 284.5
click at [810, 290] on div "This Month Sep 10, 6:41 PM Waiver 'Member | Cancellation | Kids/Teens' signed a…" at bounding box center [998, 755] width 768 height 1003
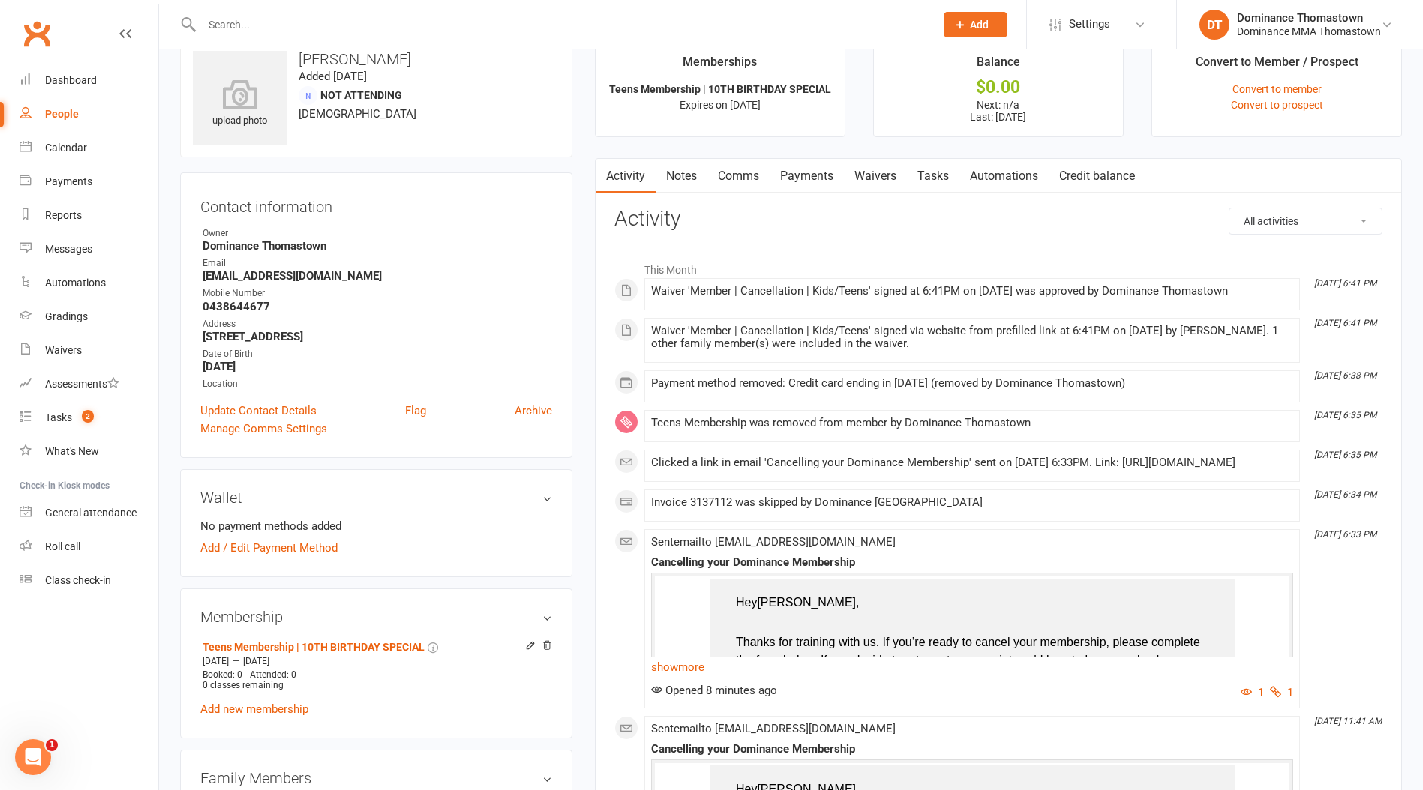
click at [809, 290] on div "Waiver 'Member | Cancellation | Kids/Teens' signed at 6:41PM on 10-Sep-2025 was…" at bounding box center [972, 291] width 642 height 13
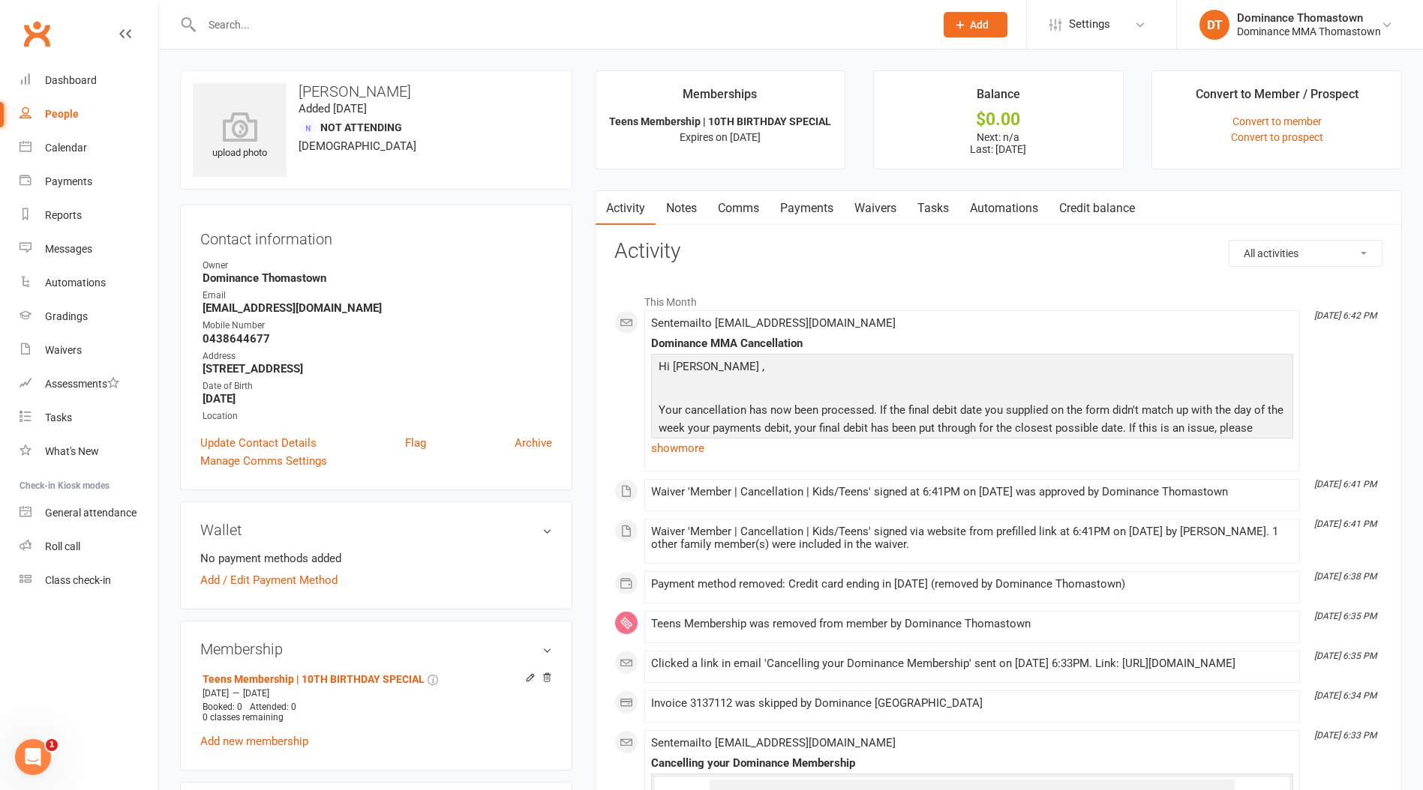
click at [694, 442] on link "show more" at bounding box center [972, 448] width 642 height 21
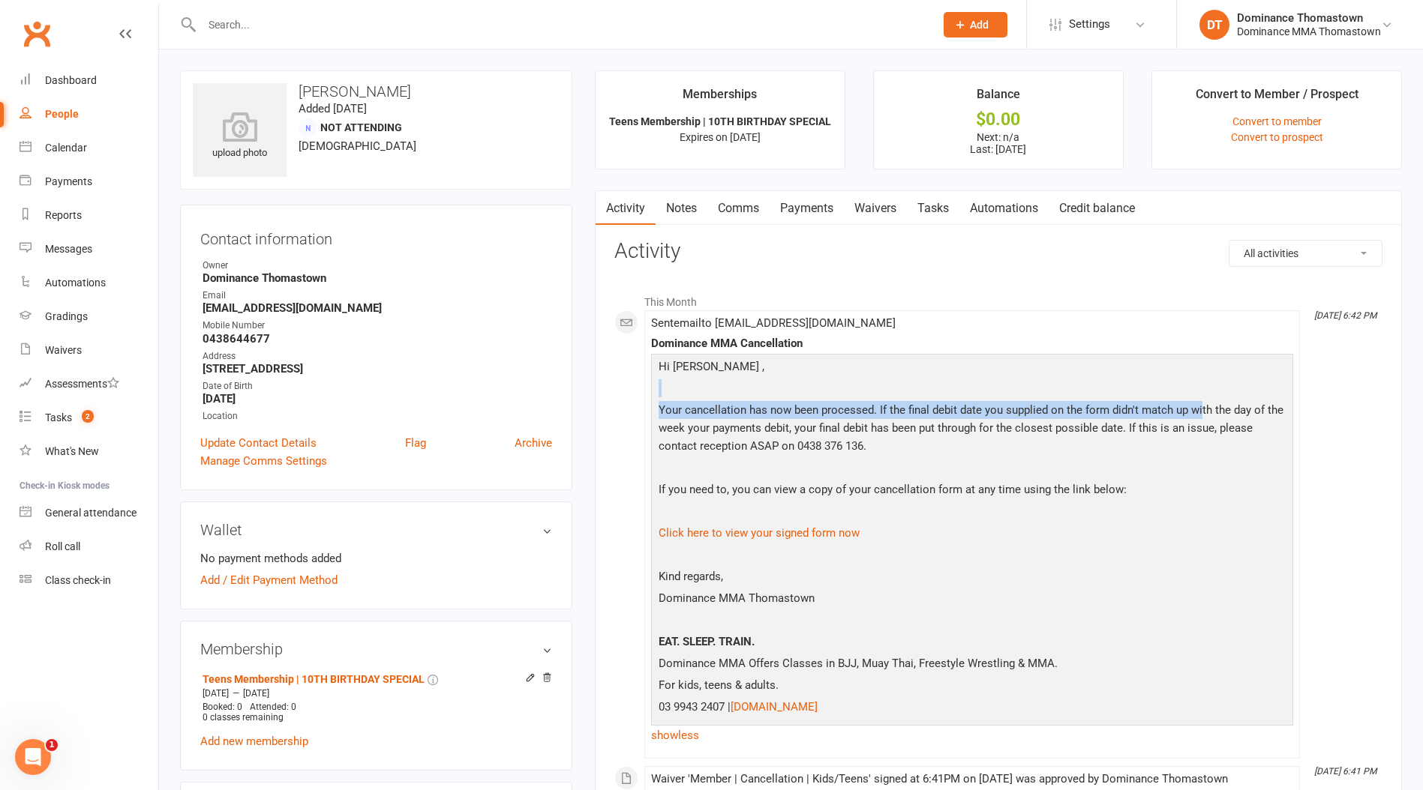
drag, startPoint x: 1197, startPoint y: 405, endPoint x: 1198, endPoint y: 415, distance: 10.6
click at [1198, 415] on div "Hi [PERSON_NAME] , Your cancellation has now been processed. If the final debit…" at bounding box center [972, 539] width 634 height 362
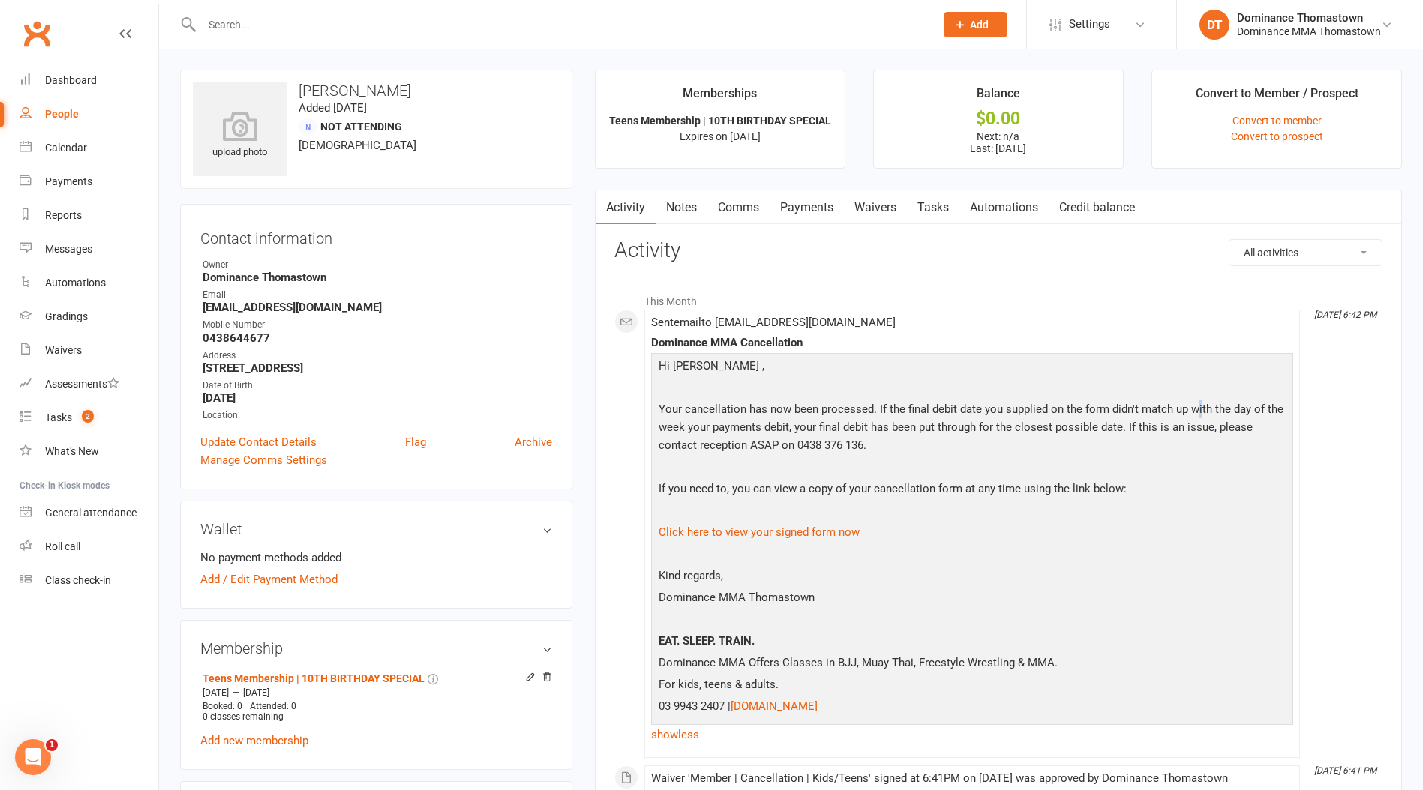
drag, startPoint x: 1198, startPoint y: 415, endPoint x: 1155, endPoint y: 442, distance: 51.2
click at [1198, 415] on span "Your cancellation has now been processed. If the final debit date you supplied …" at bounding box center [970, 427] width 625 height 49
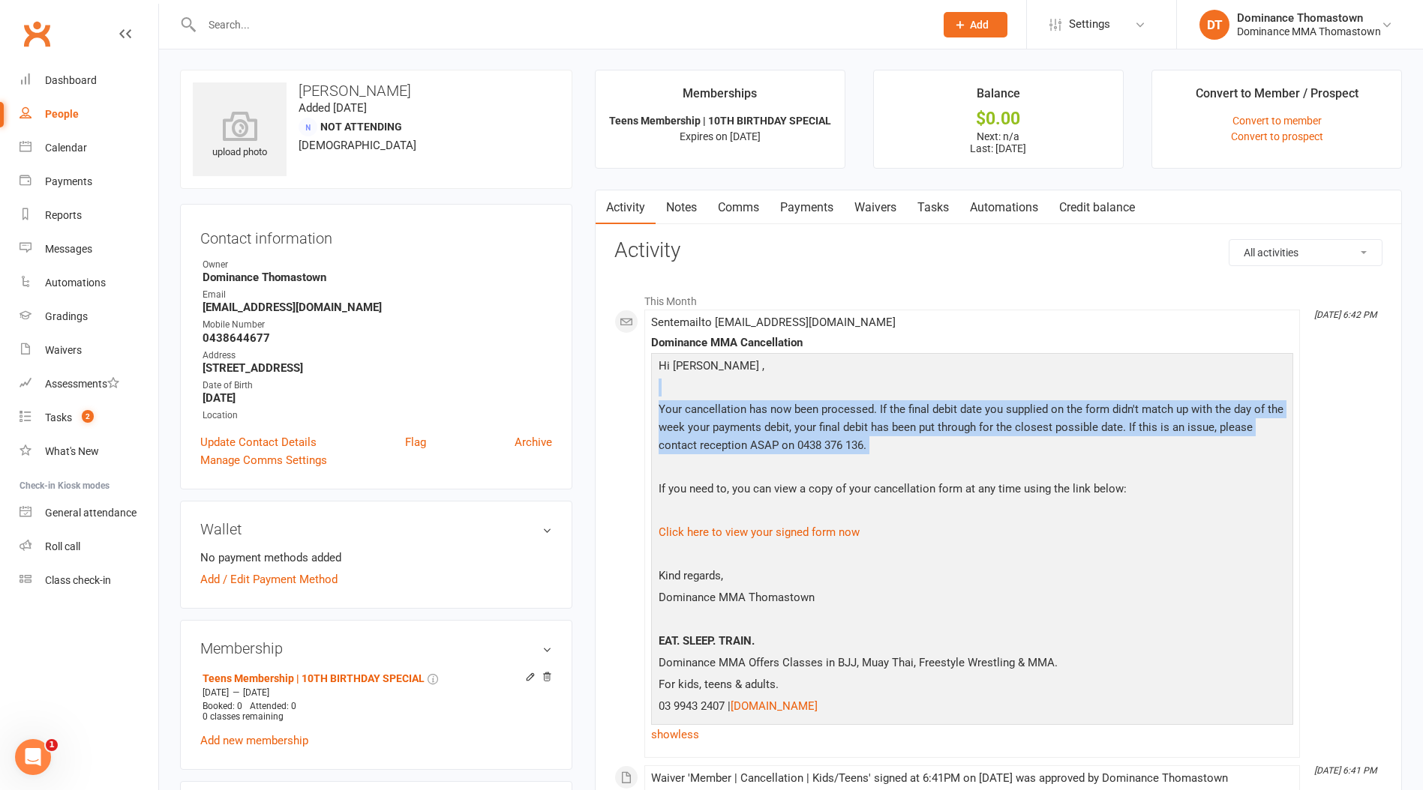
drag, startPoint x: 886, startPoint y: 464, endPoint x: 839, endPoint y: 398, distance: 81.2
click at [839, 398] on div "Hi Lynda , Your cancellation has now been processed. If the final debit date yo…" at bounding box center [972, 538] width 634 height 362
drag, startPoint x: 839, startPoint y: 398, endPoint x: 883, endPoint y: 409, distance: 44.7
click at [838, 398] on p at bounding box center [972, 390] width 634 height 22
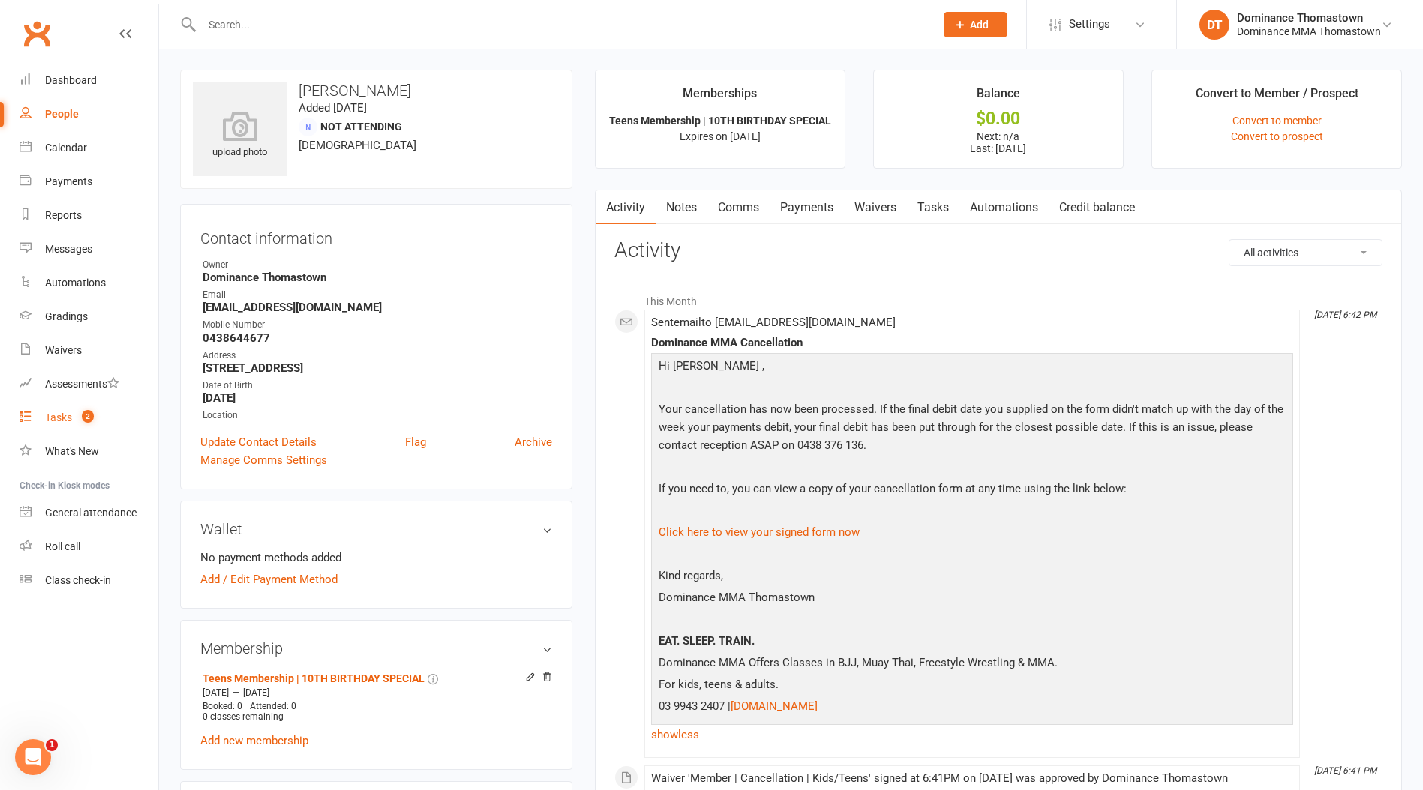
click at [97, 421] on link "Tasks 2" at bounding box center [88, 418] width 139 height 34
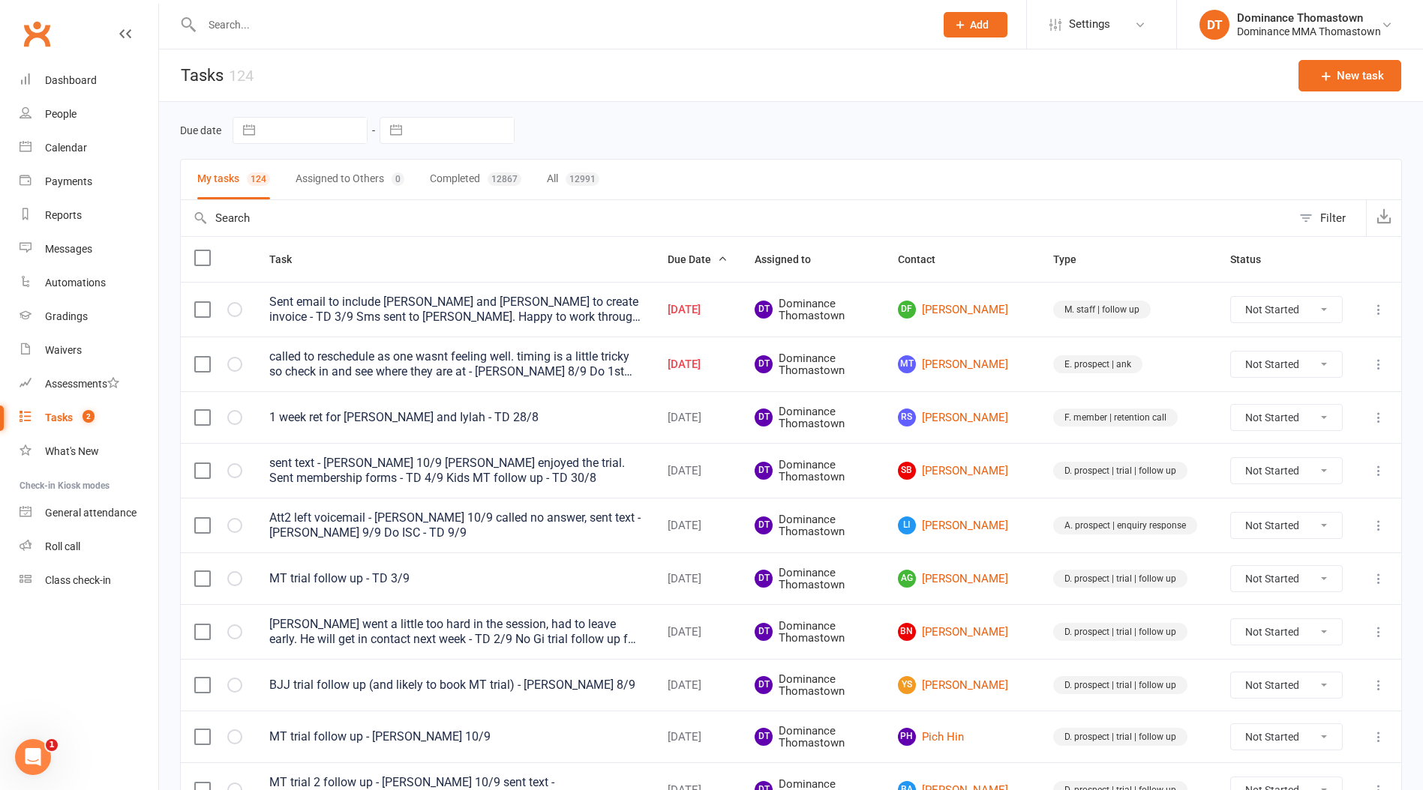
click at [732, 136] on div "Due date Navigate forward to interact with the calendar and select a date. Pres…" at bounding box center [791, 130] width 1222 height 27
click at [283, 21] on input "text" at bounding box center [560, 24] width 727 height 21
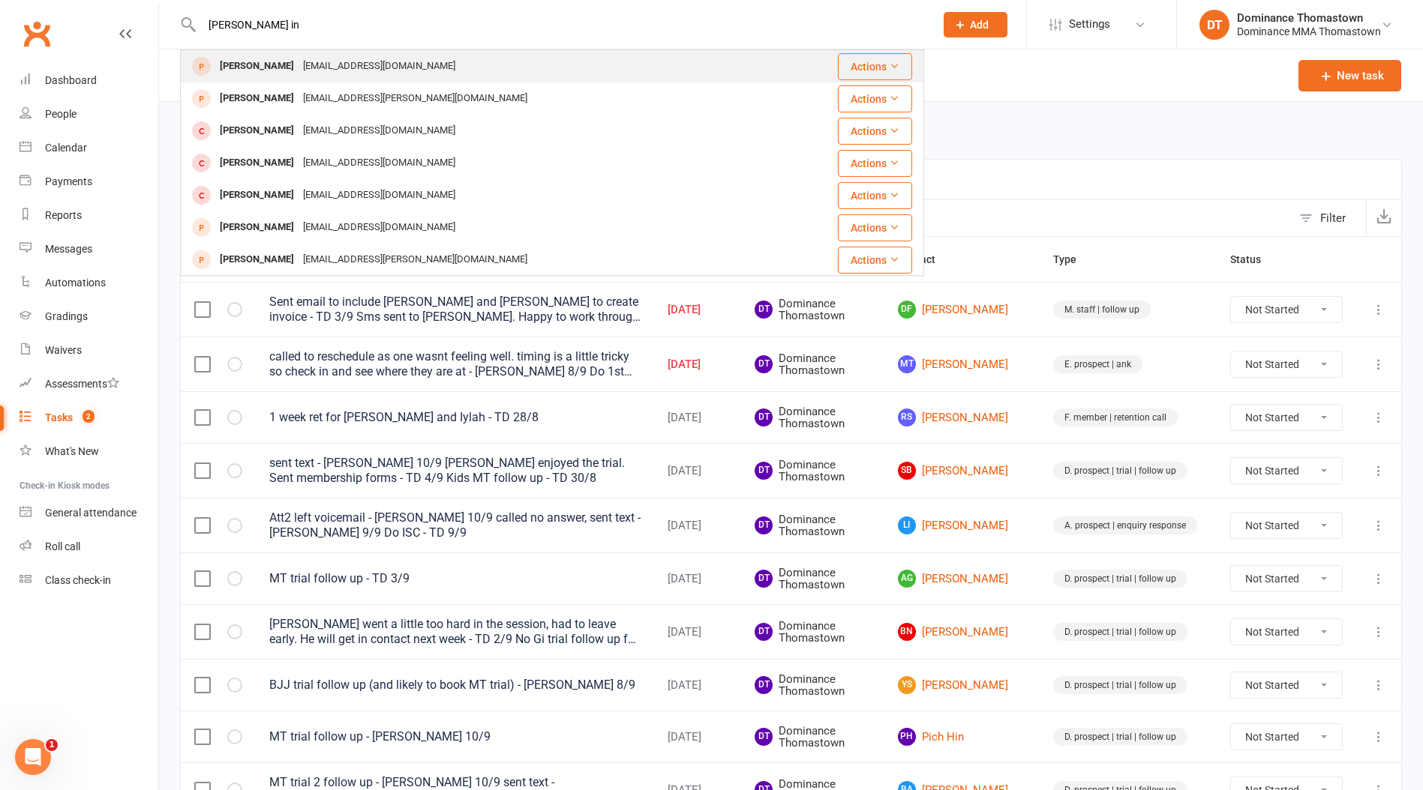
type input "liam in"
click at [264, 65] on div "Liam Ingle" at bounding box center [256, 66] width 83 height 22
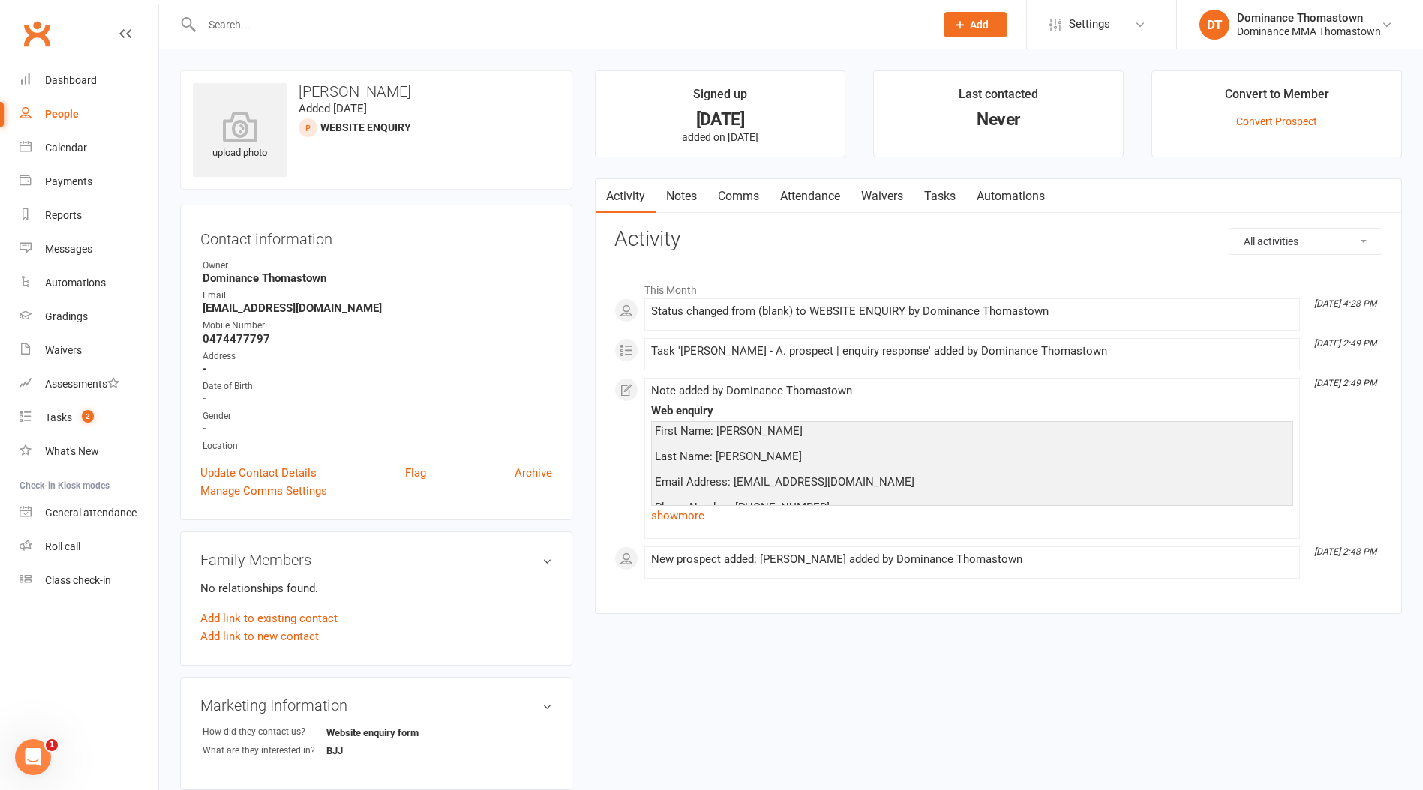
click at [697, 520] on link "show more" at bounding box center [972, 515] width 642 height 21
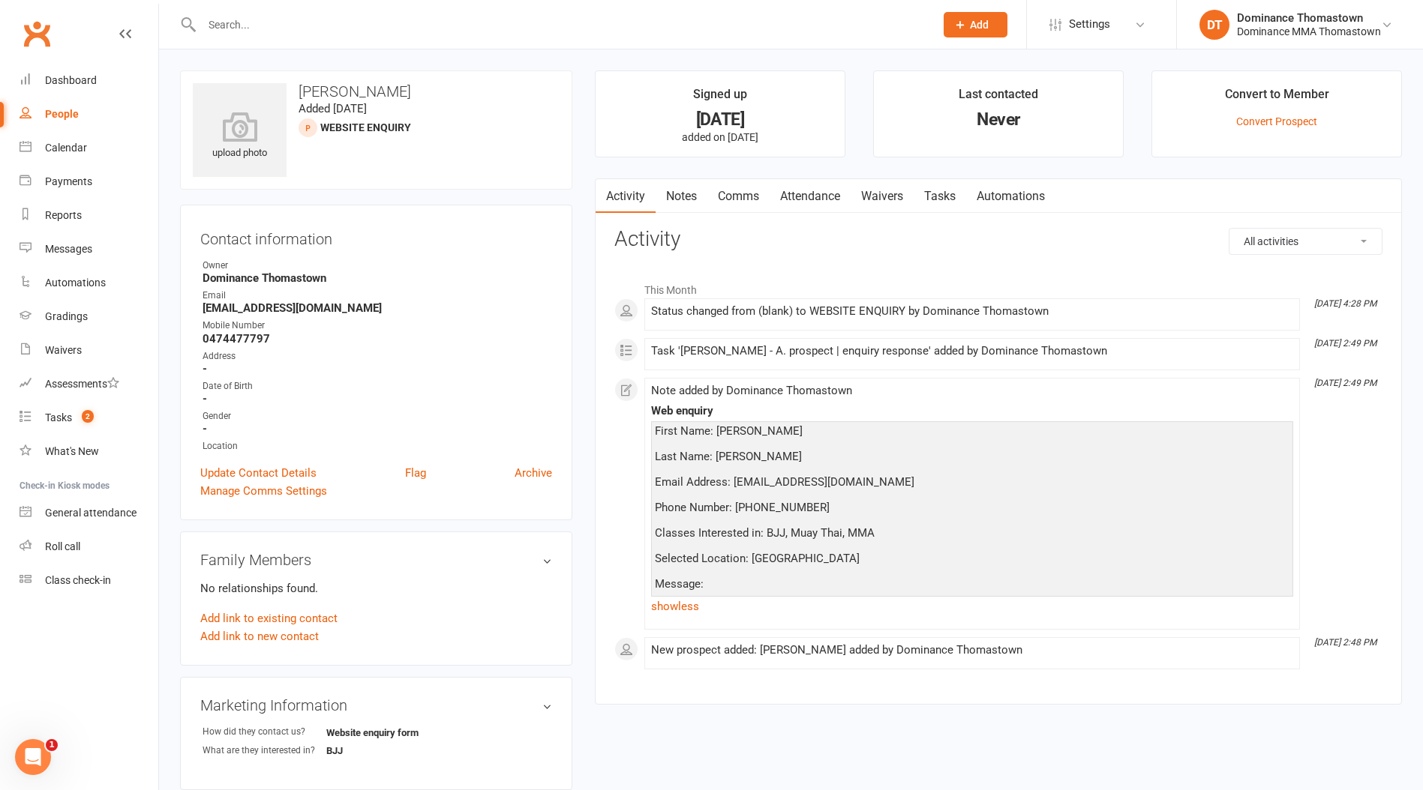
click at [685, 184] on link "Notes" at bounding box center [681, 196] width 52 height 34
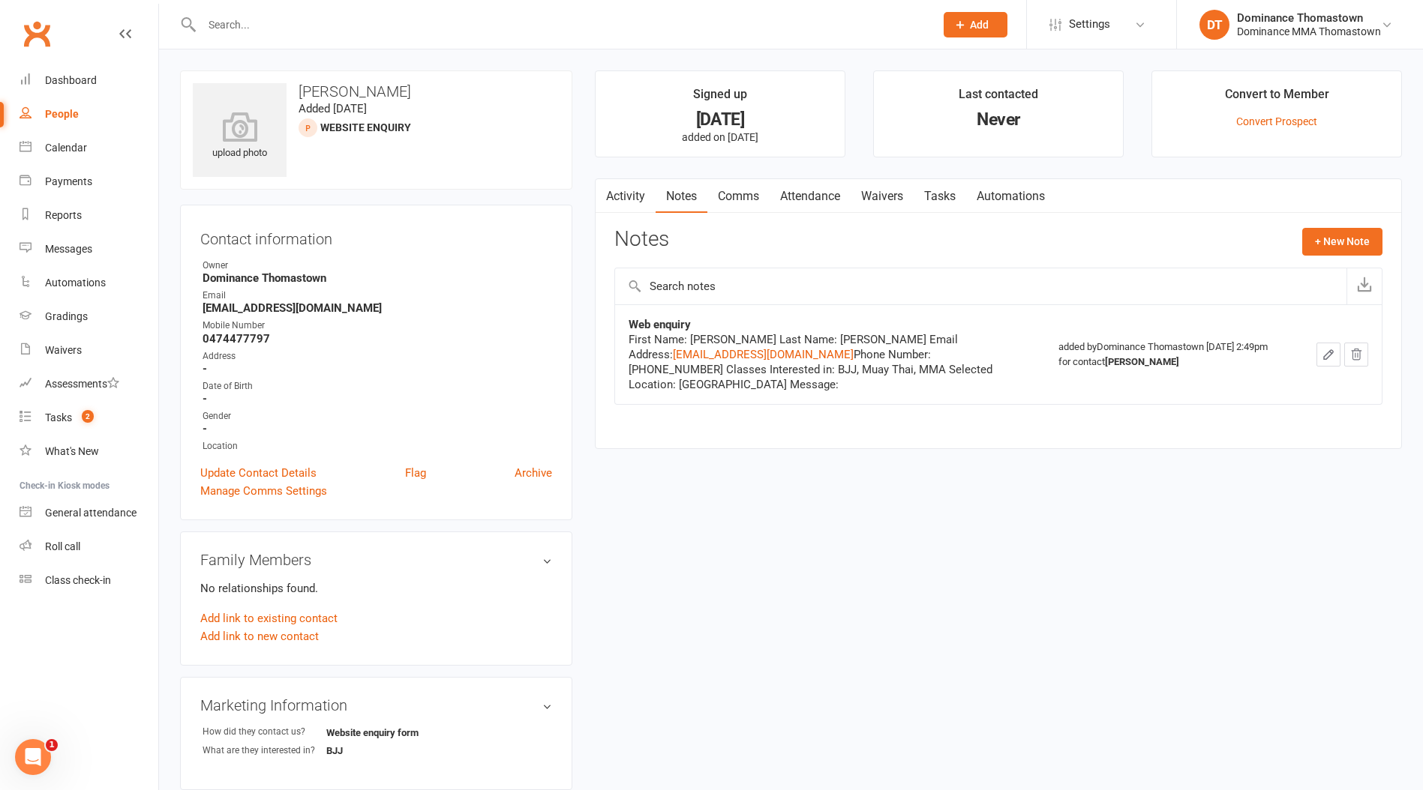
click at [882, 220] on div "Activity Notes Comms Attendance Waivers Tasks Automations Notes + New Note Web …" at bounding box center [998, 313] width 807 height 271
click at [876, 202] on link "Waivers" at bounding box center [881, 196] width 63 height 34
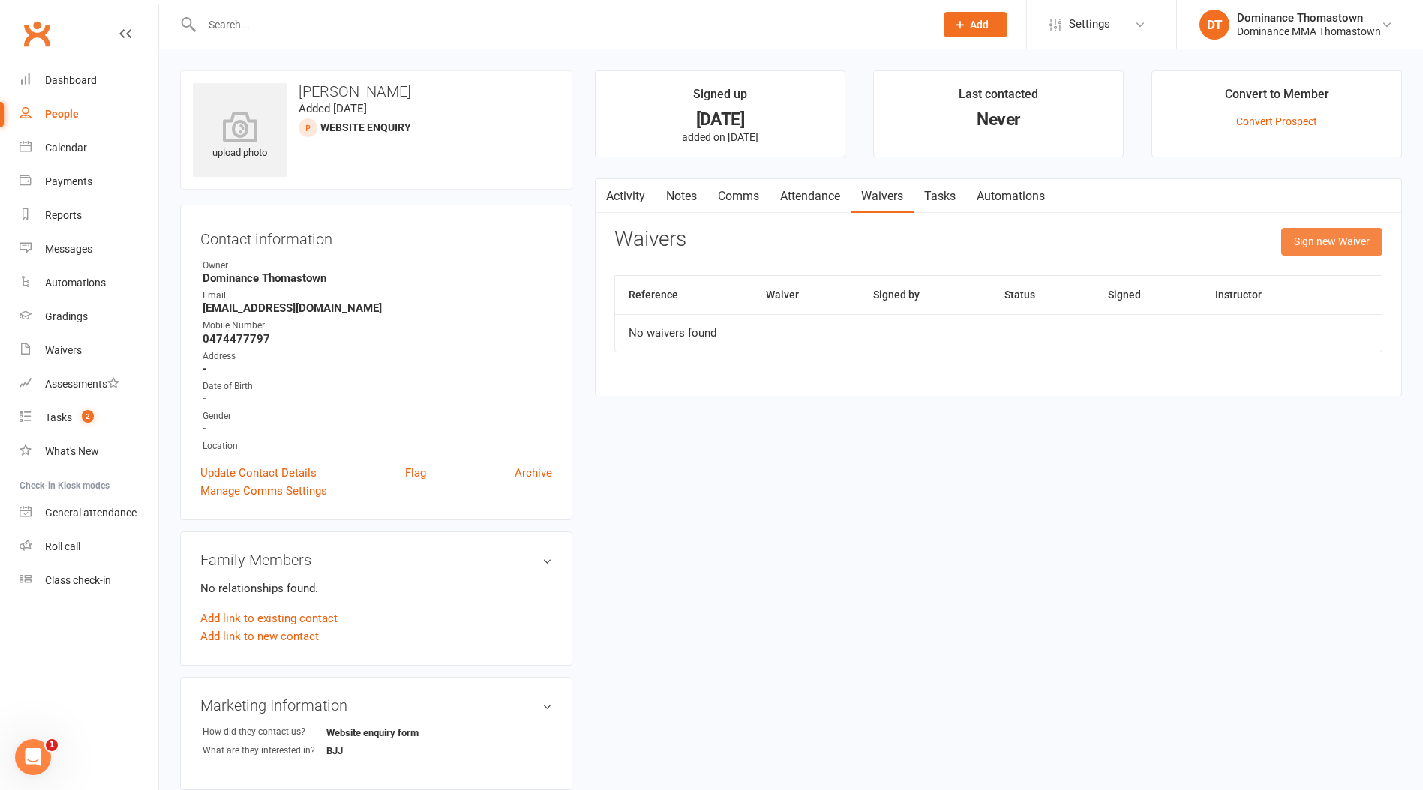
click at [1302, 239] on button "Sign new Waiver" at bounding box center [1331, 241] width 101 height 27
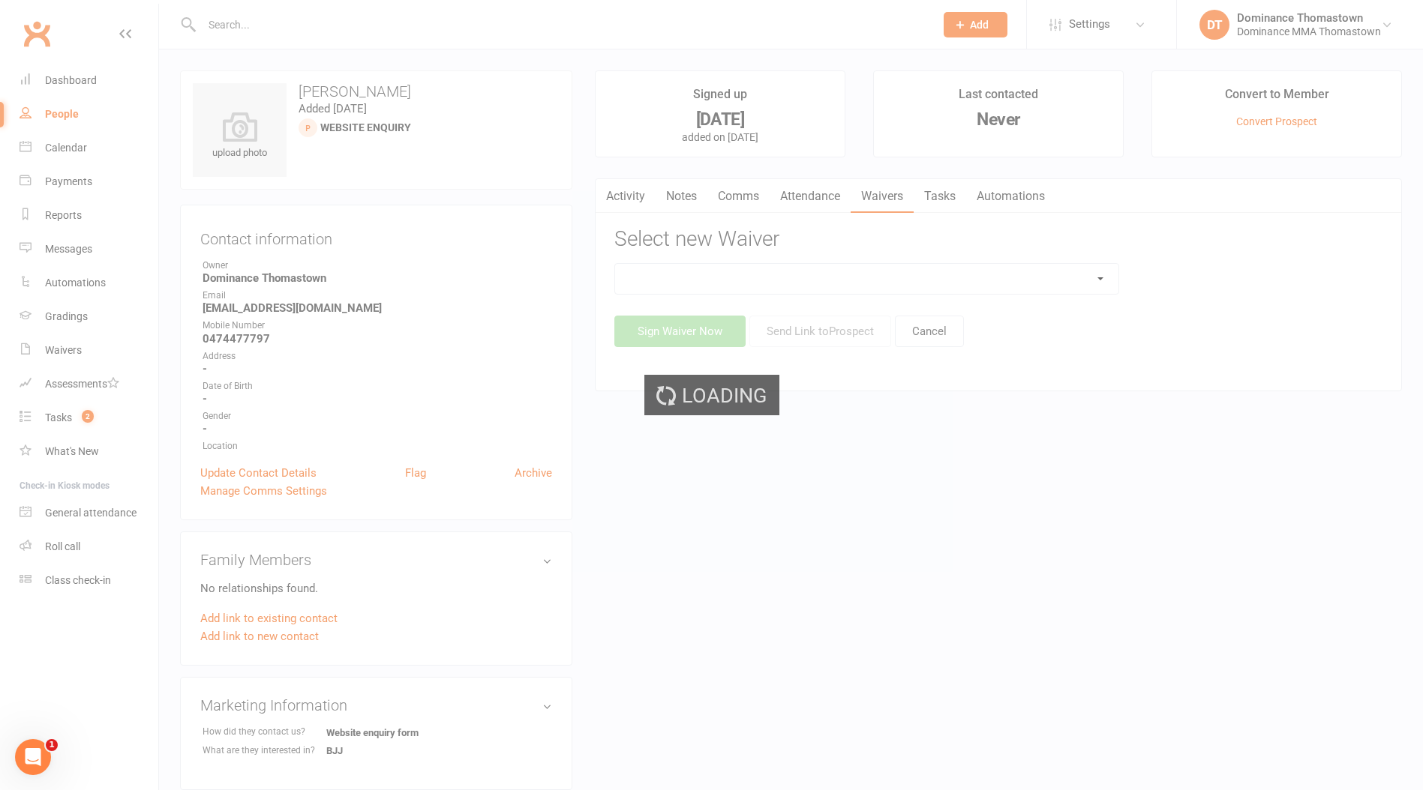
click at [709, 274] on div "Loading" at bounding box center [711, 395] width 1423 height 790
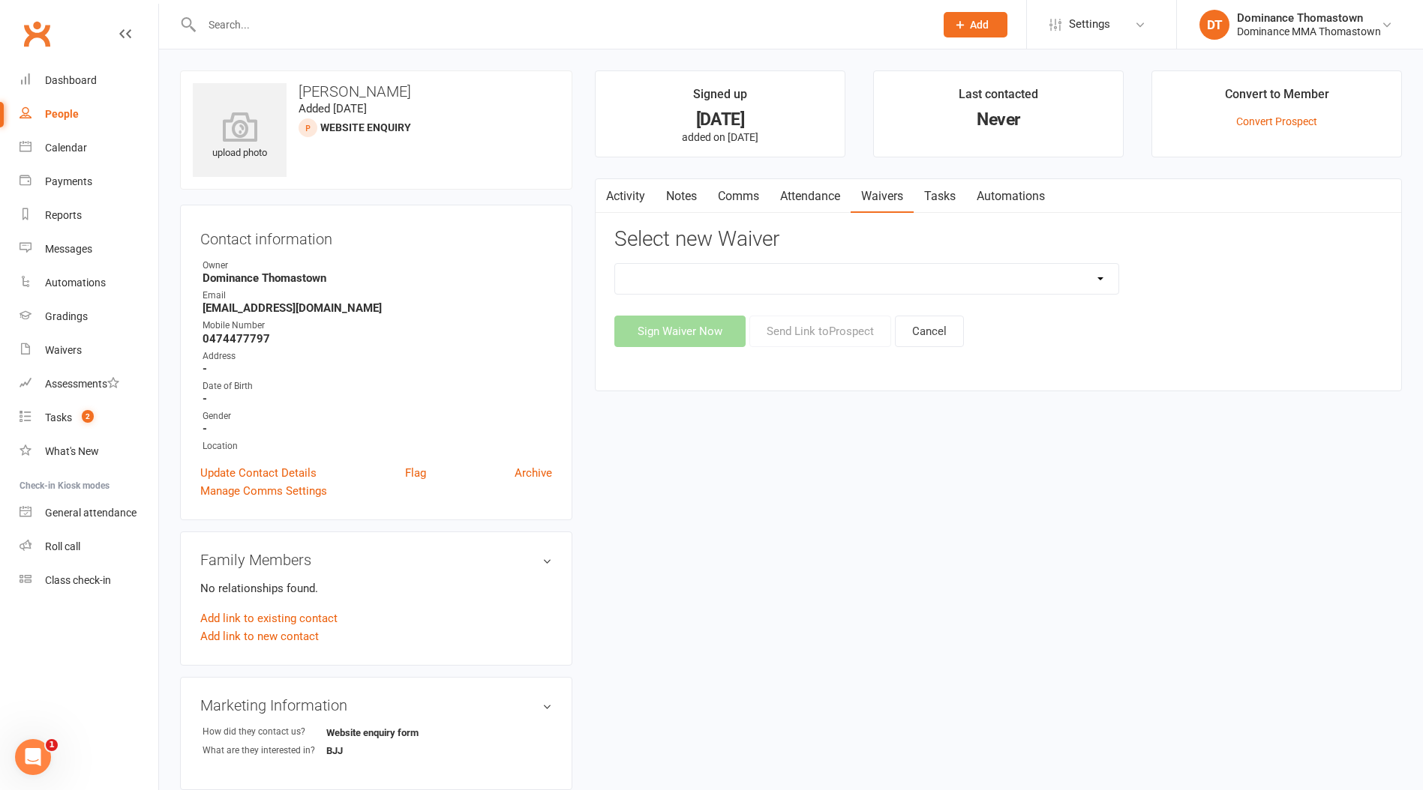
click at [671, 281] on select "Member | Cancellation | Adults Member | Injury Report Form (FOH staff use only)…" at bounding box center [866, 279] width 503 height 30
select select "375"
click at [615, 264] on select "Member | Cancellation | Adults Member | Injury Report Form (FOH staff use only)…" at bounding box center [866, 279] width 503 height 30
click at [805, 332] on button "Send Link to Prospect" at bounding box center [820, 331] width 142 height 31
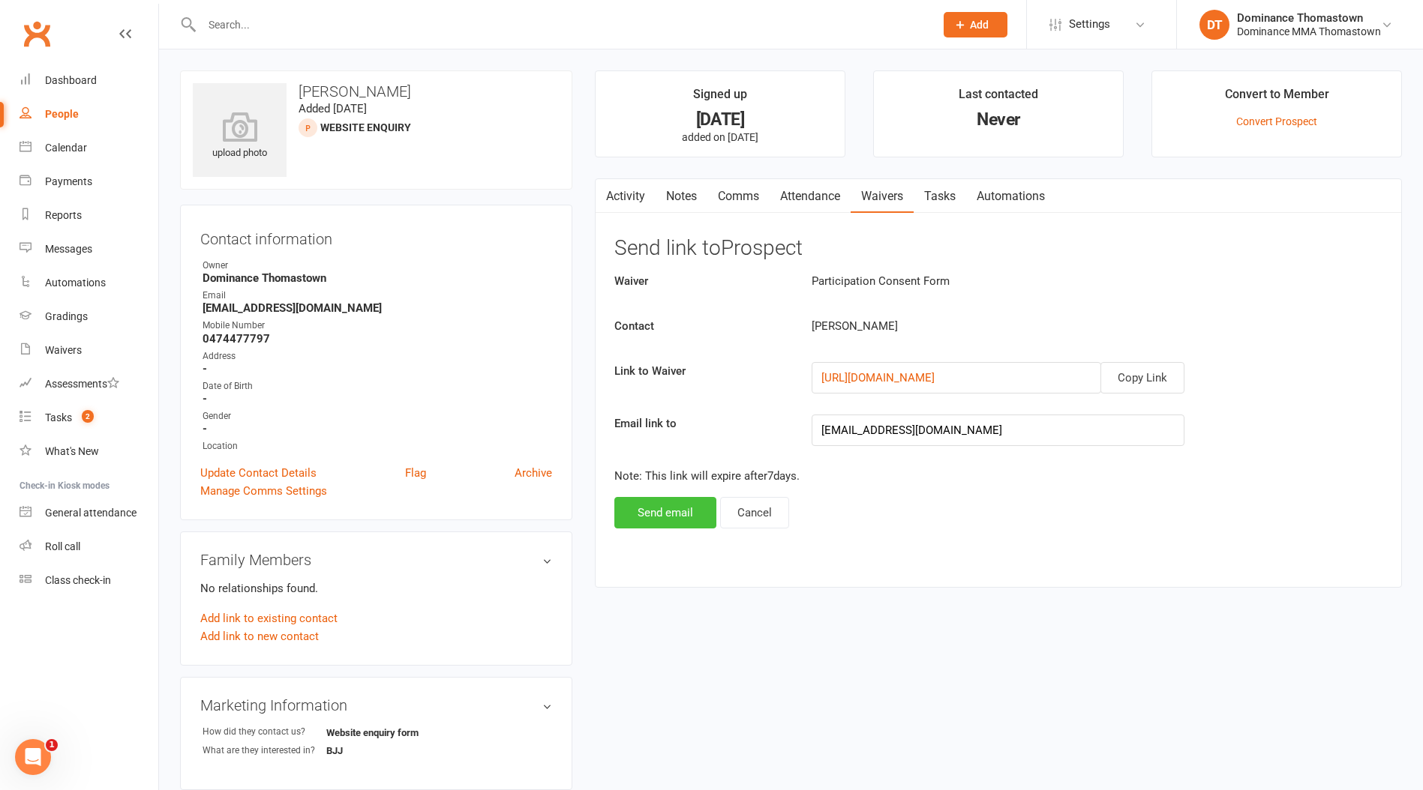
drag, startPoint x: 701, startPoint y: 511, endPoint x: 714, endPoint y: 457, distance: 55.5
click at [700, 511] on button "Send email" at bounding box center [665, 512] width 102 height 31
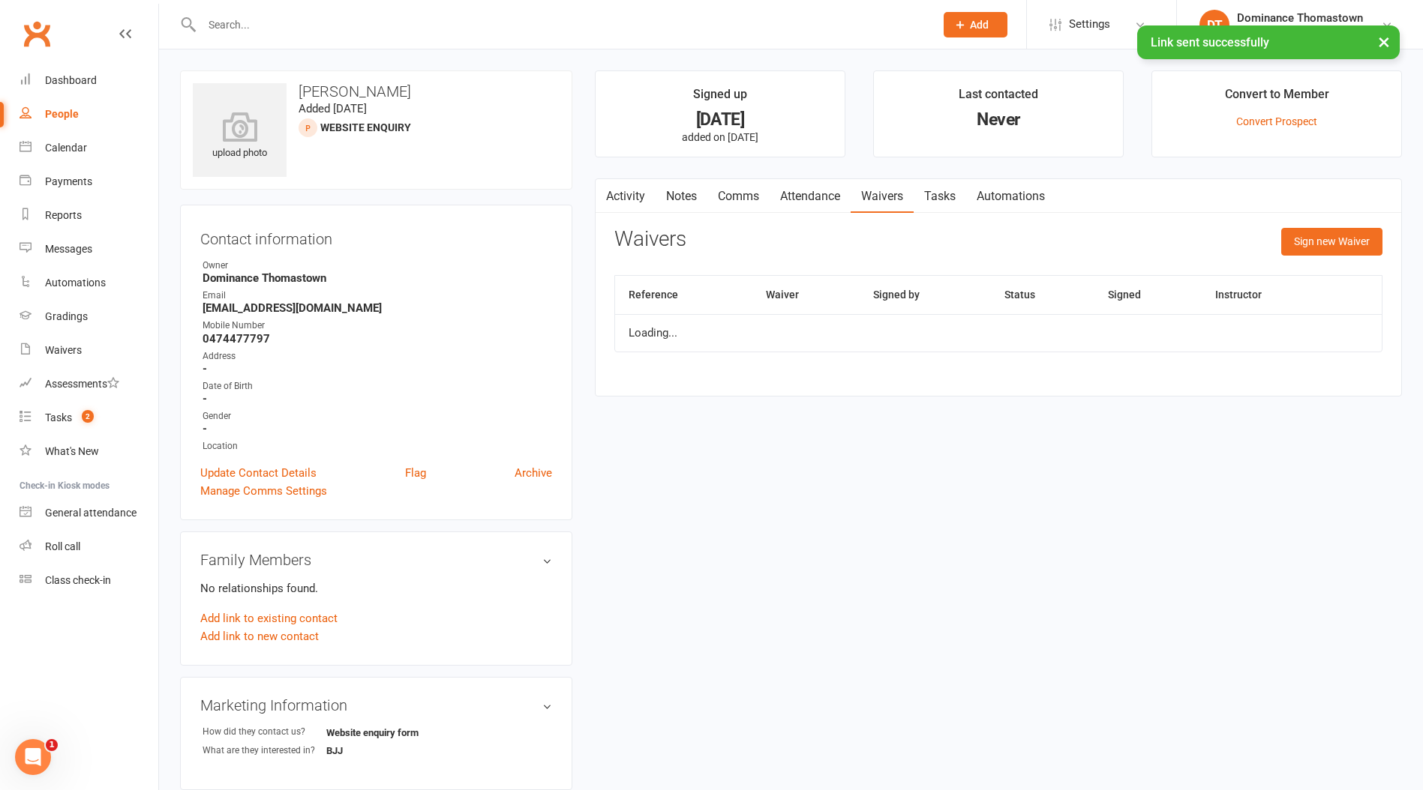
click at [735, 193] on link "Comms" at bounding box center [738, 196] width 62 height 34
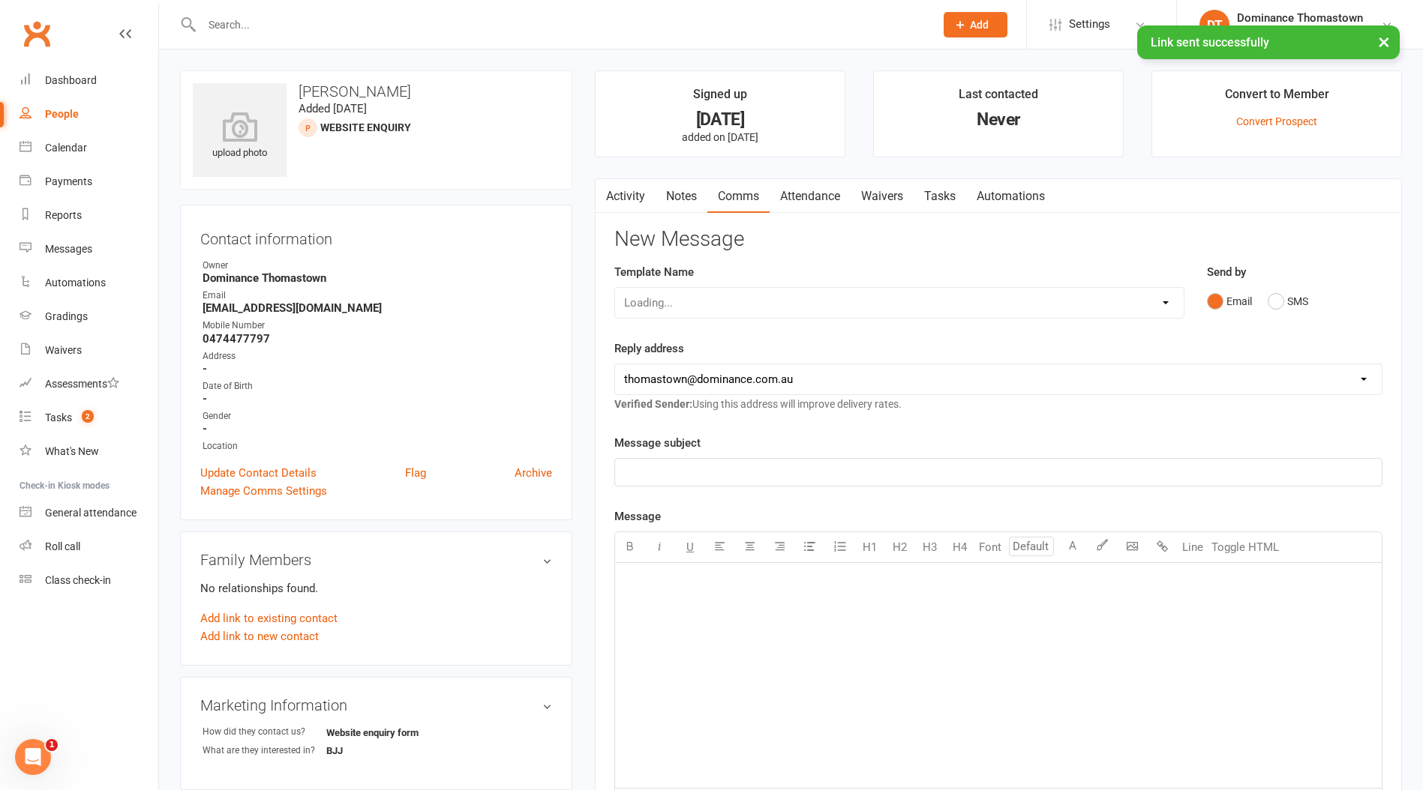
click at [734, 297] on div "Loading..." at bounding box center [899, 302] width 570 height 31
click at [691, 303] on select "Select Template [Email] MARKETING | 10TH BIRTHDAY SPECIAL | CANCELLED MEMBERS […" at bounding box center [899, 303] width 568 height 30
select select "14"
click at [615, 288] on select "Select Template [Email] MARKETING | 10TH BIRTHDAY SPECIAL | CANCELLED MEMBERS […" at bounding box center [899, 303] width 568 height 30
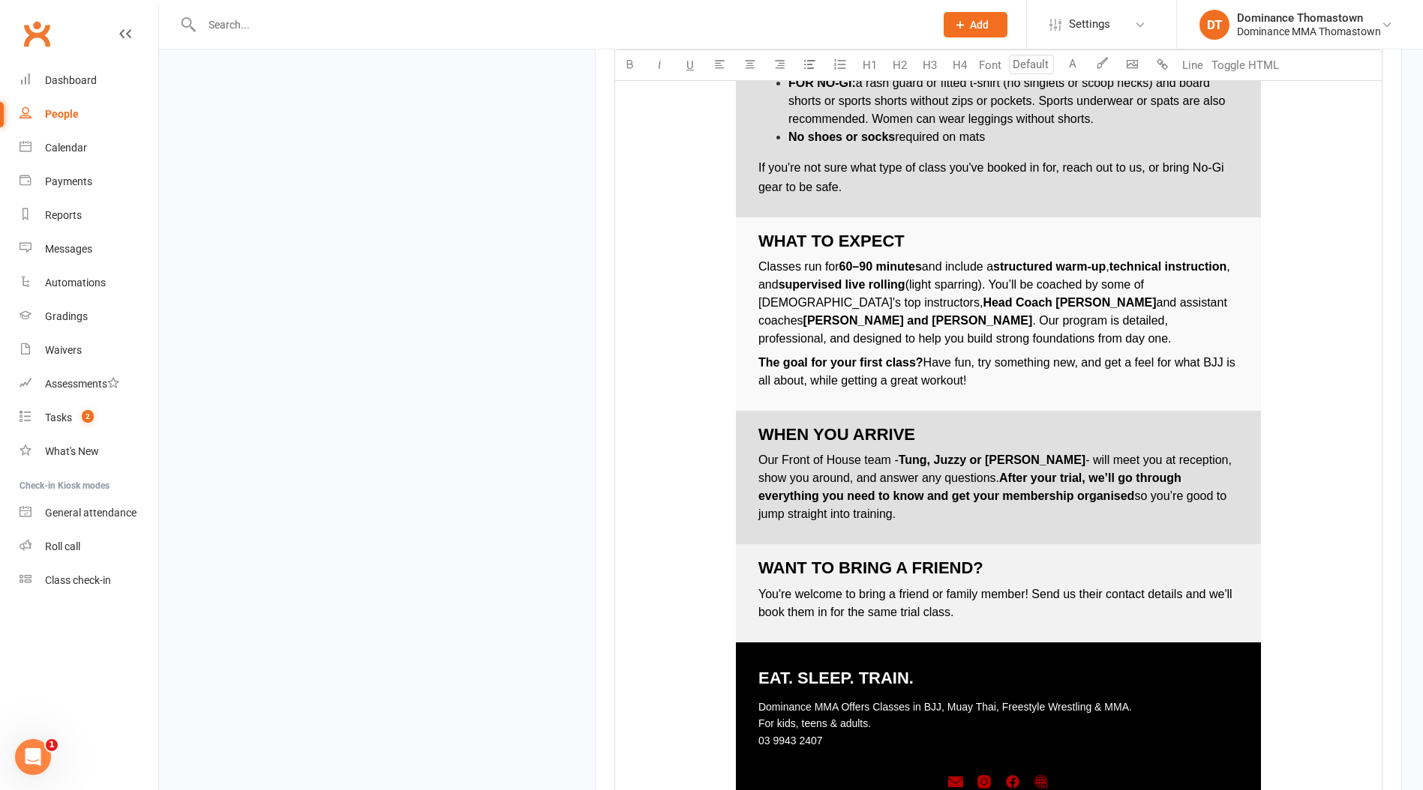
scroll to position [2054, 0]
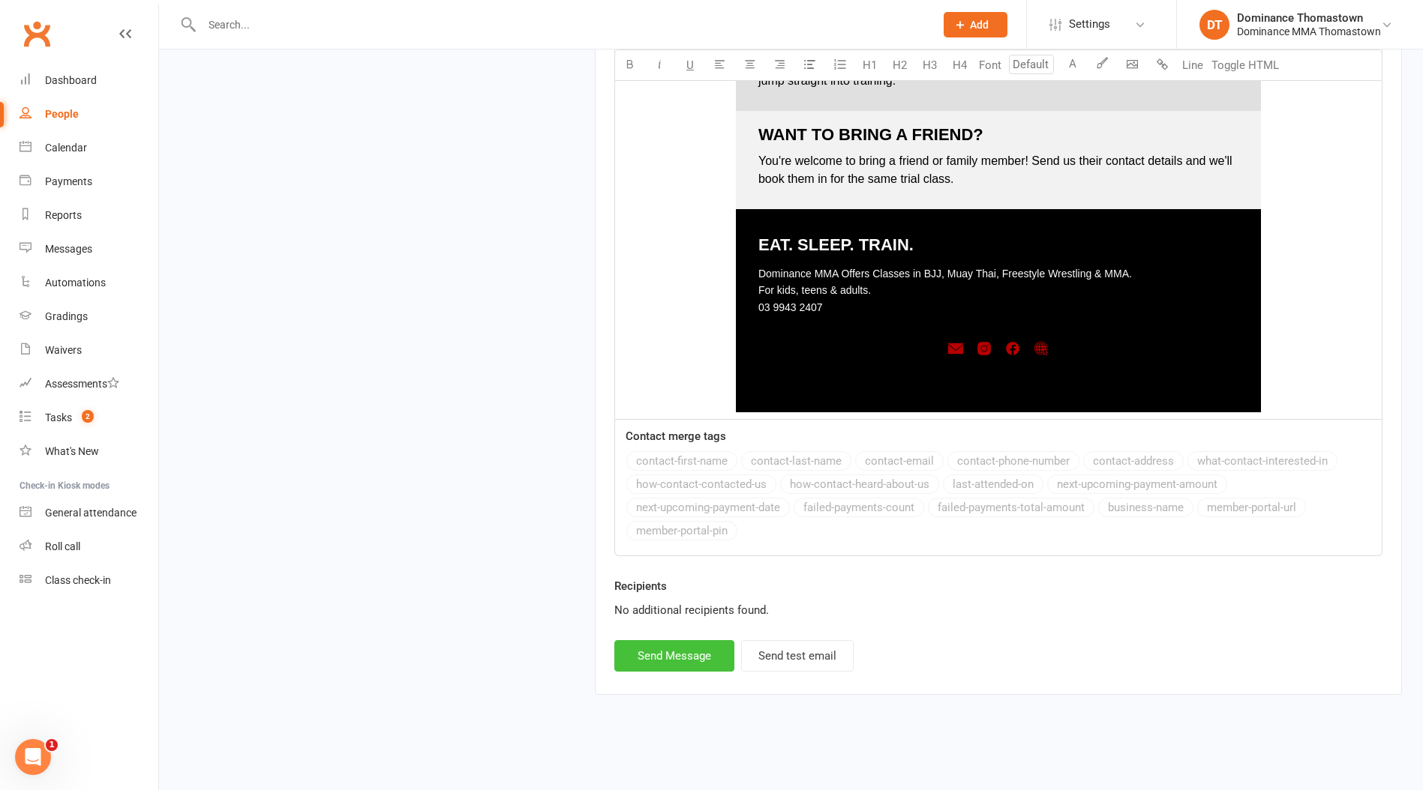
click at [688, 661] on button "Send Message" at bounding box center [674, 655] width 120 height 31
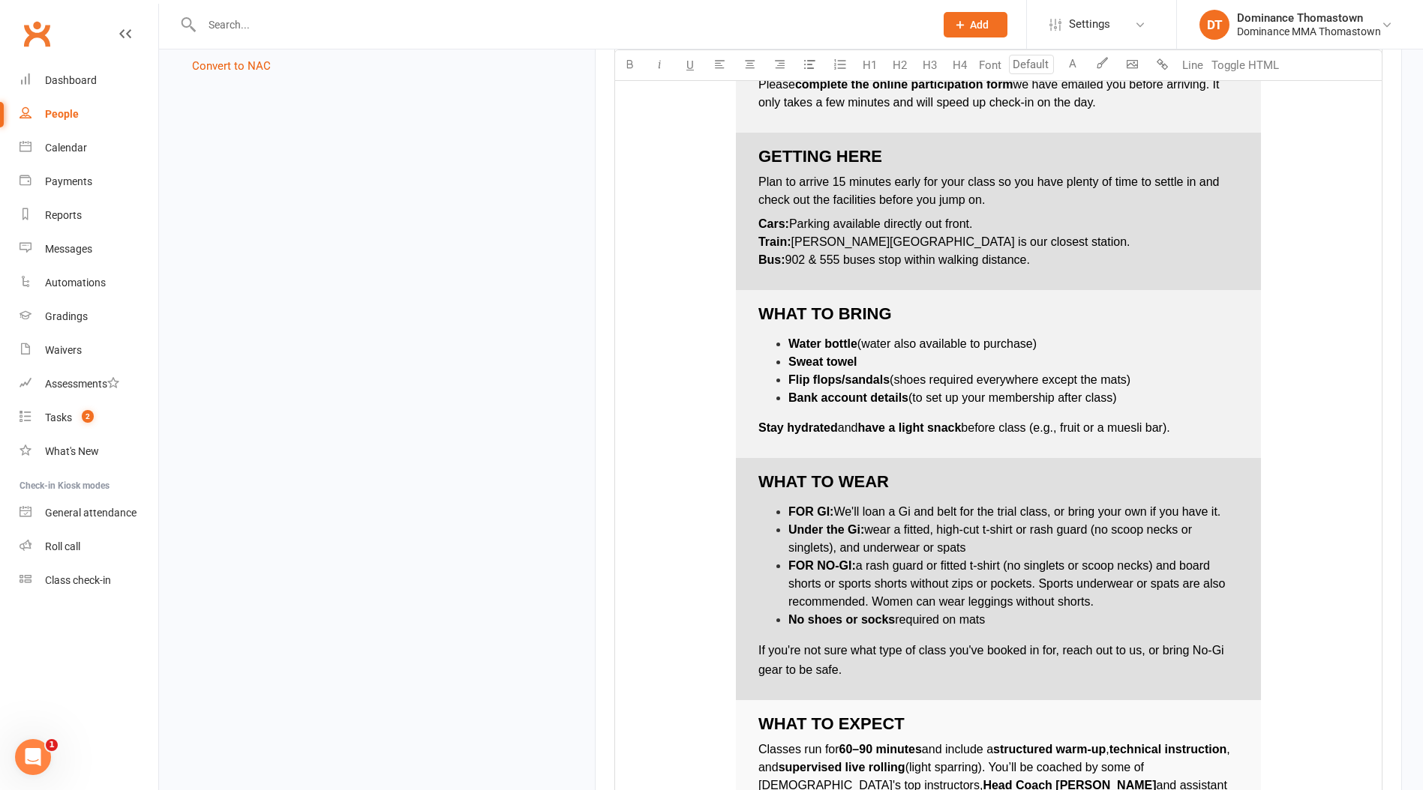
select select
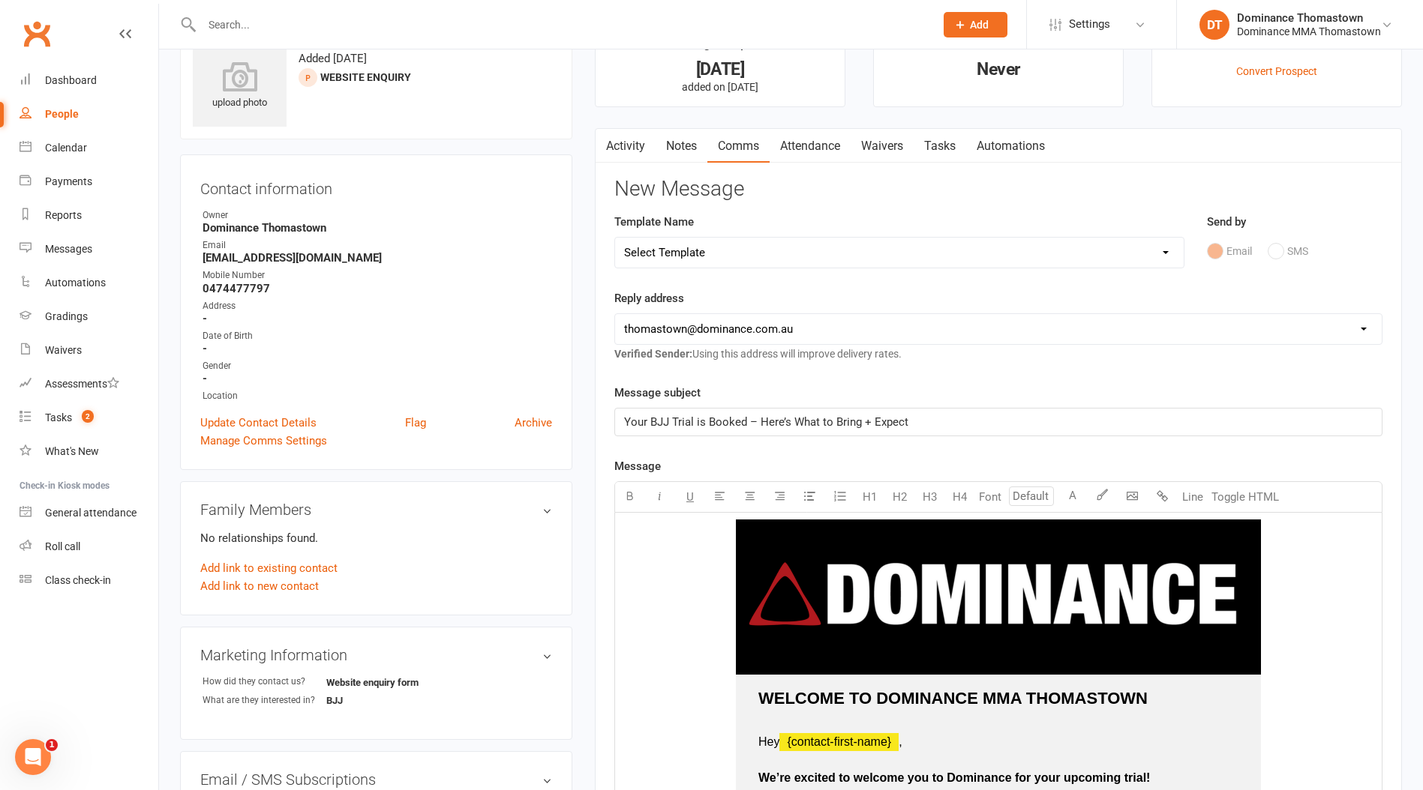
scroll to position [0, 0]
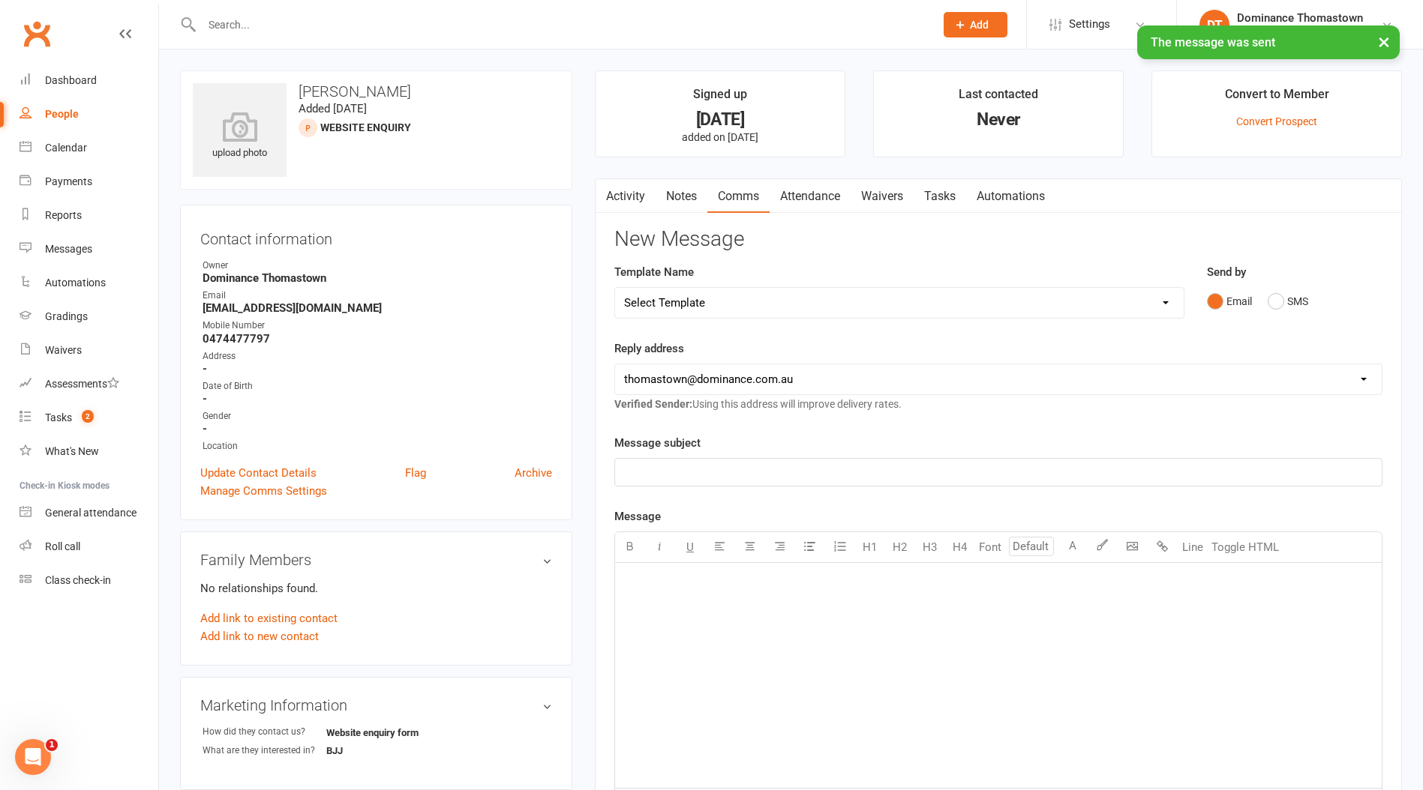
drag, startPoint x: 671, startPoint y: 197, endPoint x: 733, endPoint y: 193, distance: 61.6
click at [672, 197] on link "Notes" at bounding box center [681, 196] width 52 height 34
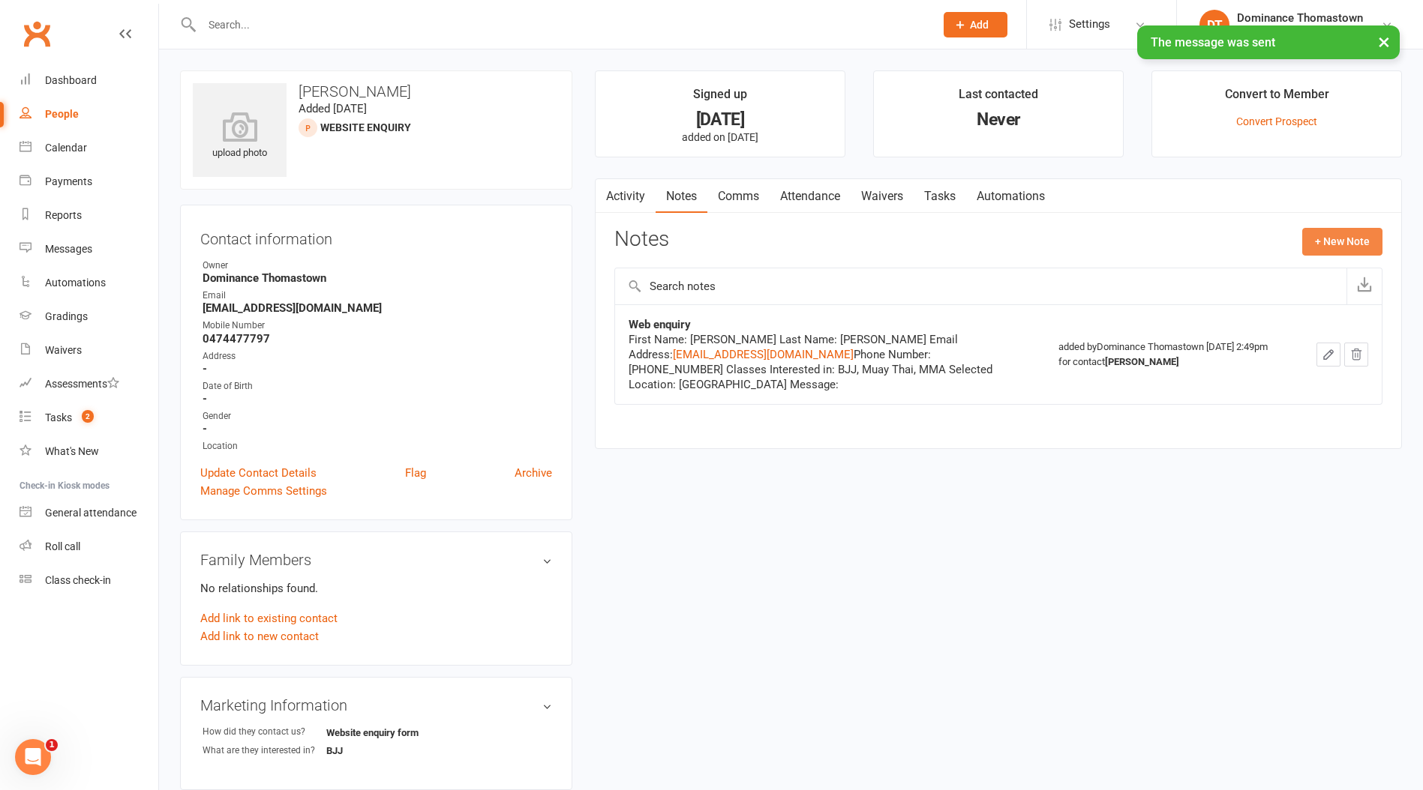
click at [1324, 238] on button "+ New Note" at bounding box center [1342, 241] width 80 height 27
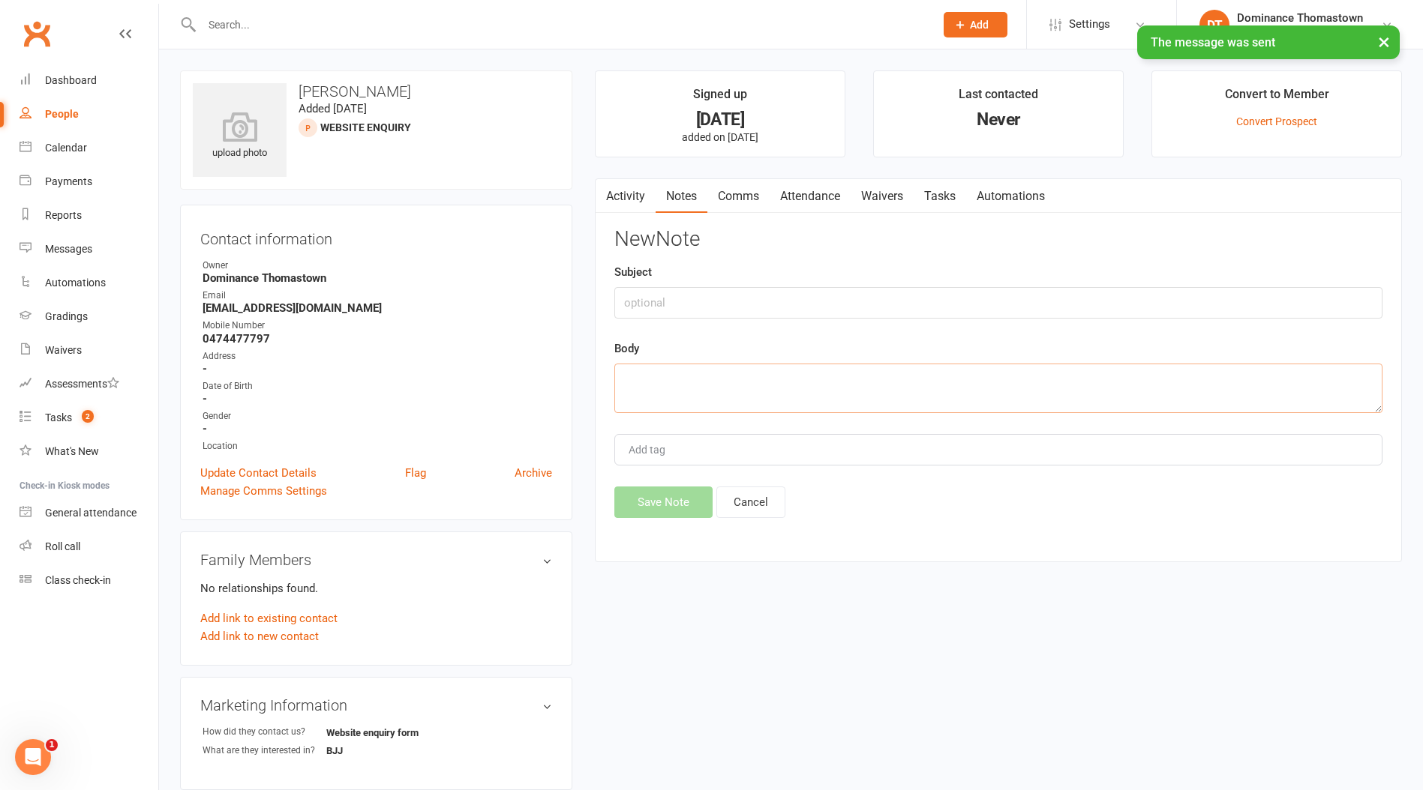
click at [698, 388] on textarea at bounding box center [998, 388] width 768 height 49
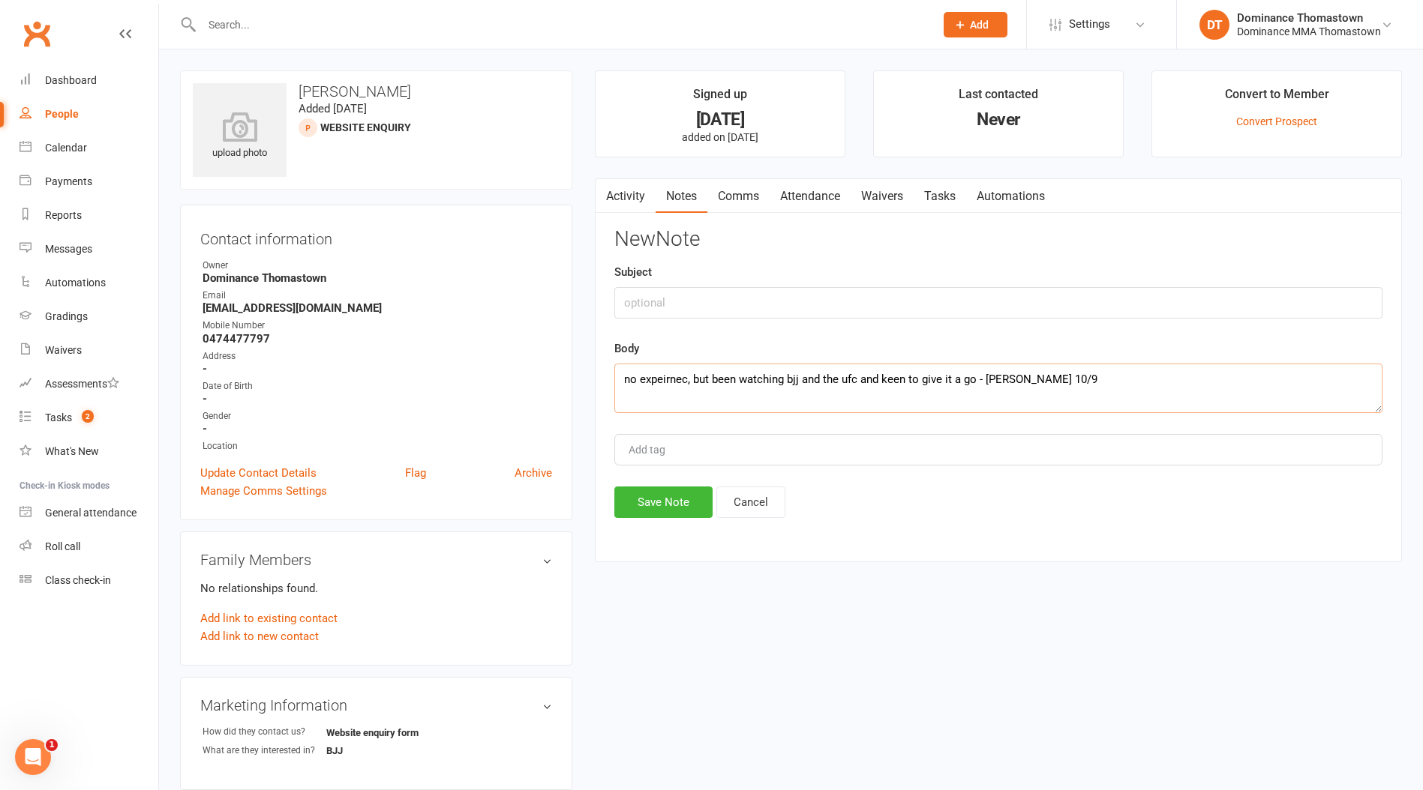
click at [665, 379] on textarea "no expeirnec, but been watching bjj and the ufc and keen to give it a go - Elle…" at bounding box center [998, 388] width 768 height 49
click at [676, 382] on textarea "no expereince , but been watching bjj and the ufc and keen to give it a go - El…" at bounding box center [998, 388] width 768 height 49
type textarea "no experience , but been watching bjj and the ufc and keen to give it a go - El…"
drag, startPoint x: 657, startPoint y: 494, endPoint x: 703, endPoint y: 466, distance: 54.1
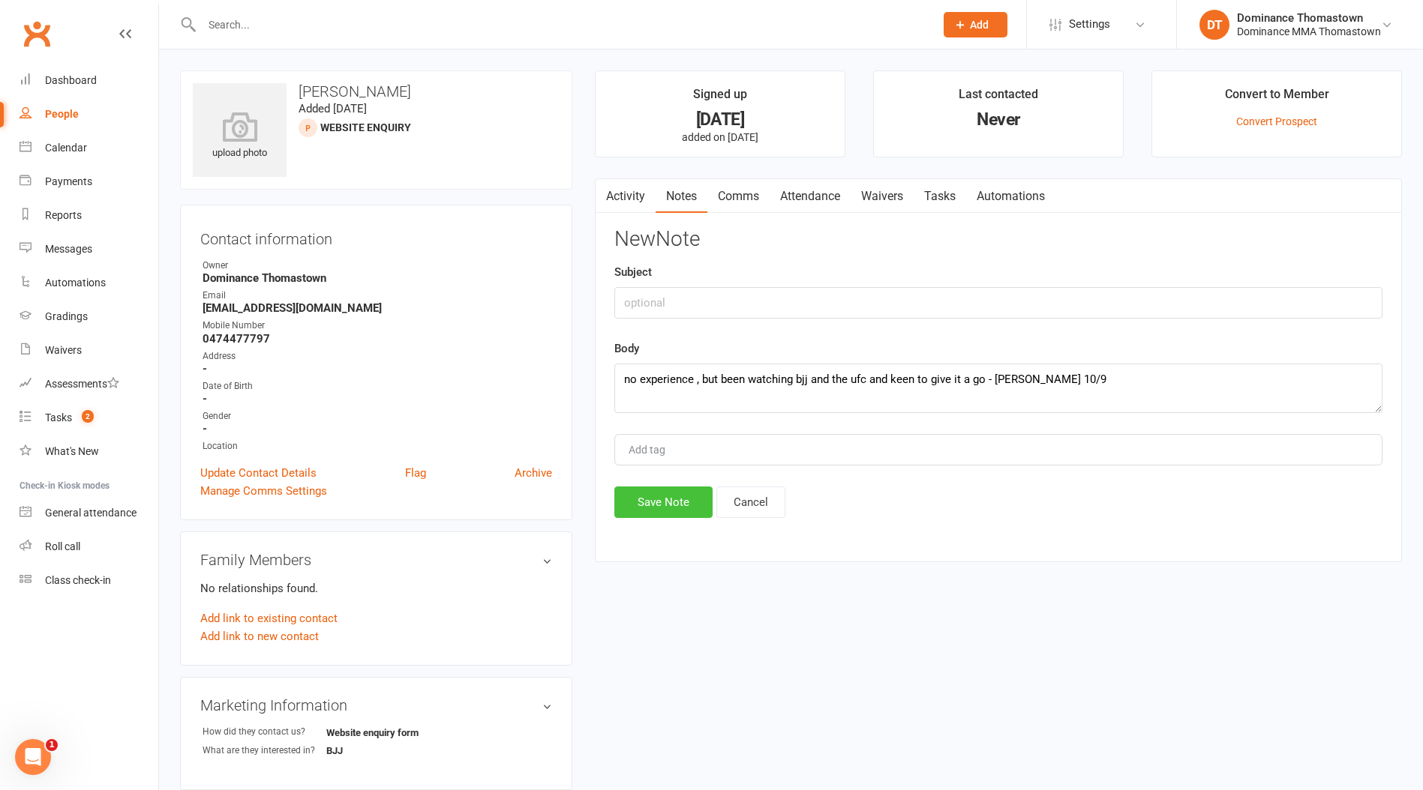
click at [658, 494] on button "Save Note" at bounding box center [663, 502] width 98 height 31
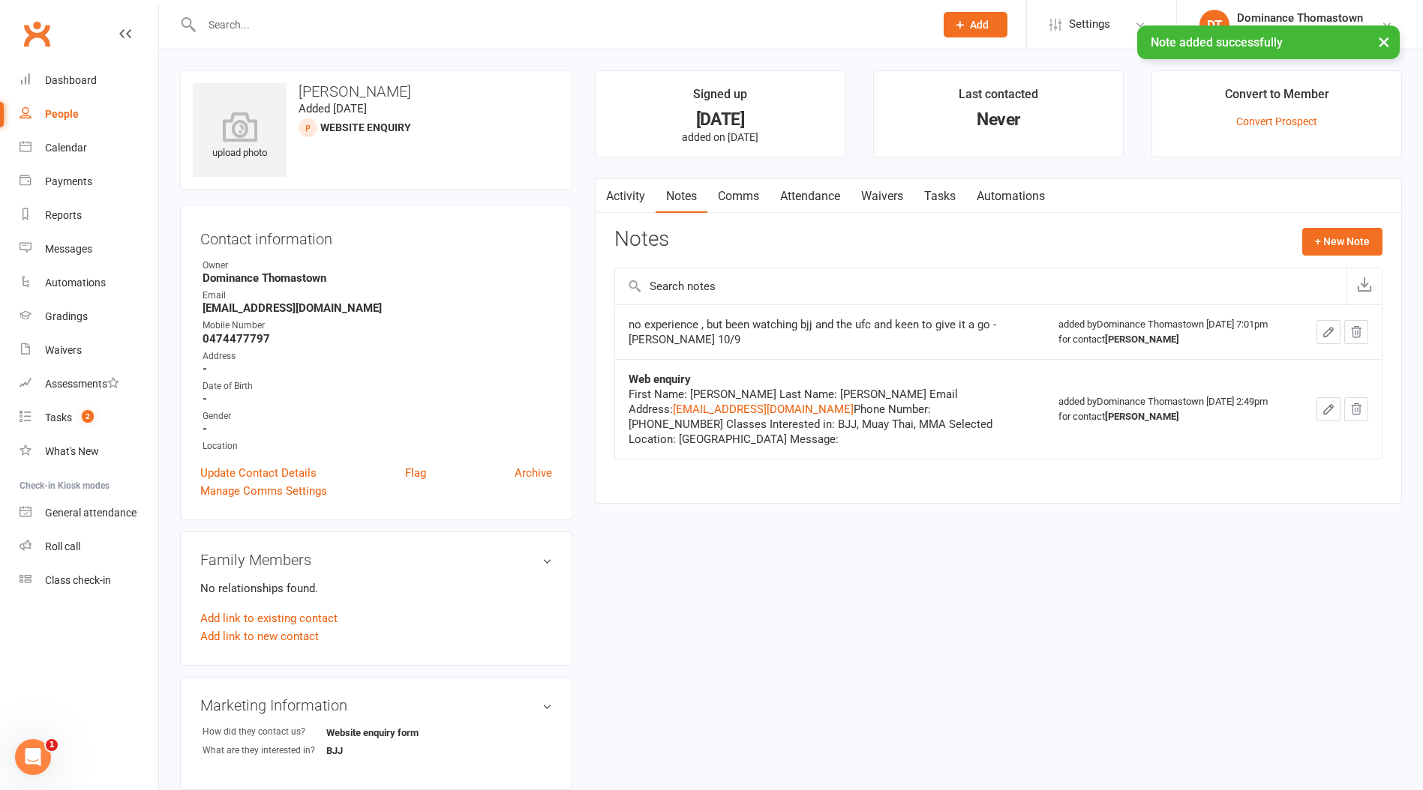
click at [818, 191] on link "Attendance" at bounding box center [809, 196] width 81 height 34
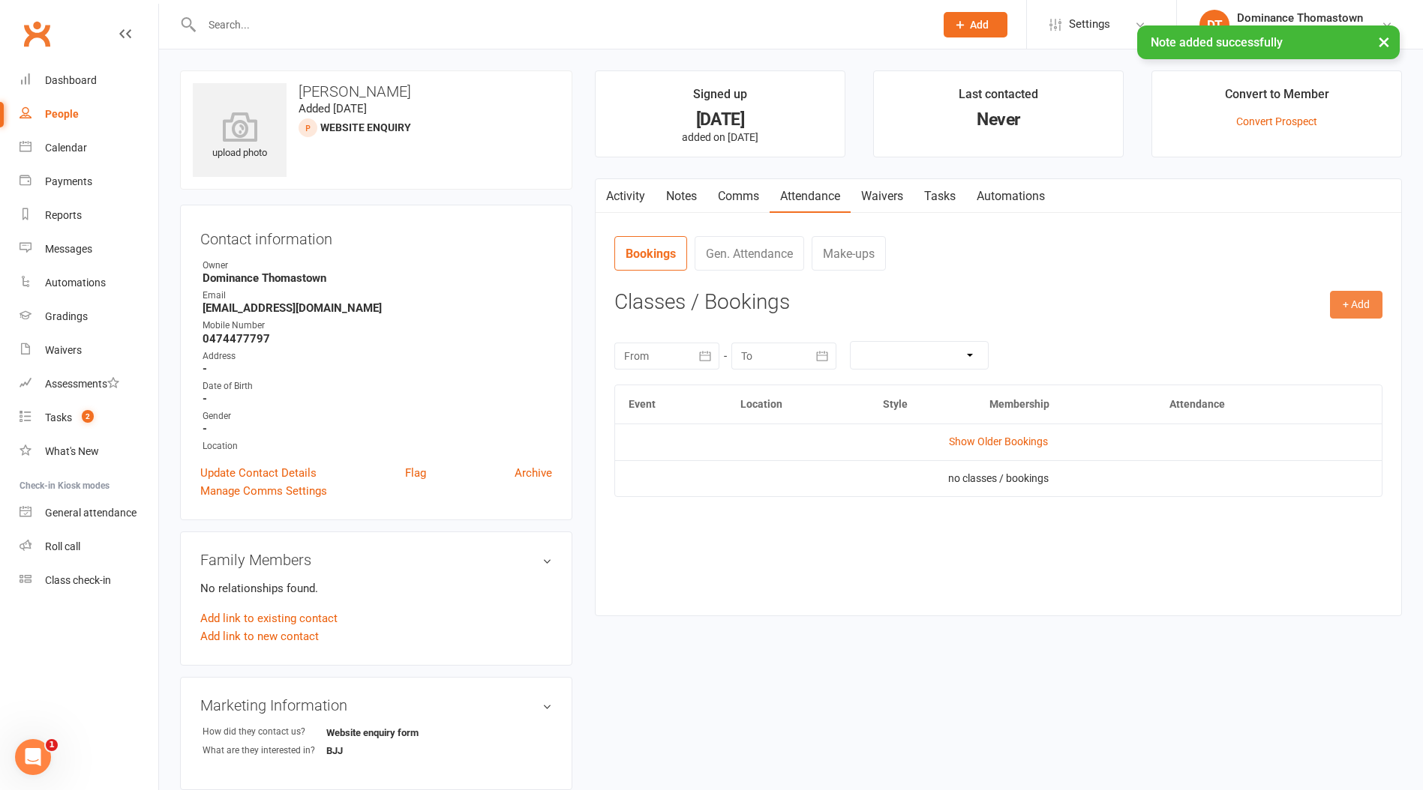
drag, startPoint x: 1361, startPoint y: 295, endPoint x: 1312, endPoint y: 304, distance: 50.3
click at [1360, 295] on button "+ Add" at bounding box center [1356, 304] width 52 height 27
drag, startPoint x: 1266, startPoint y: 328, endPoint x: 1219, endPoint y: 325, distance: 47.3
click at [1266, 328] on link "Book Event" at bounding box center [1307, 339] width 148 height 30
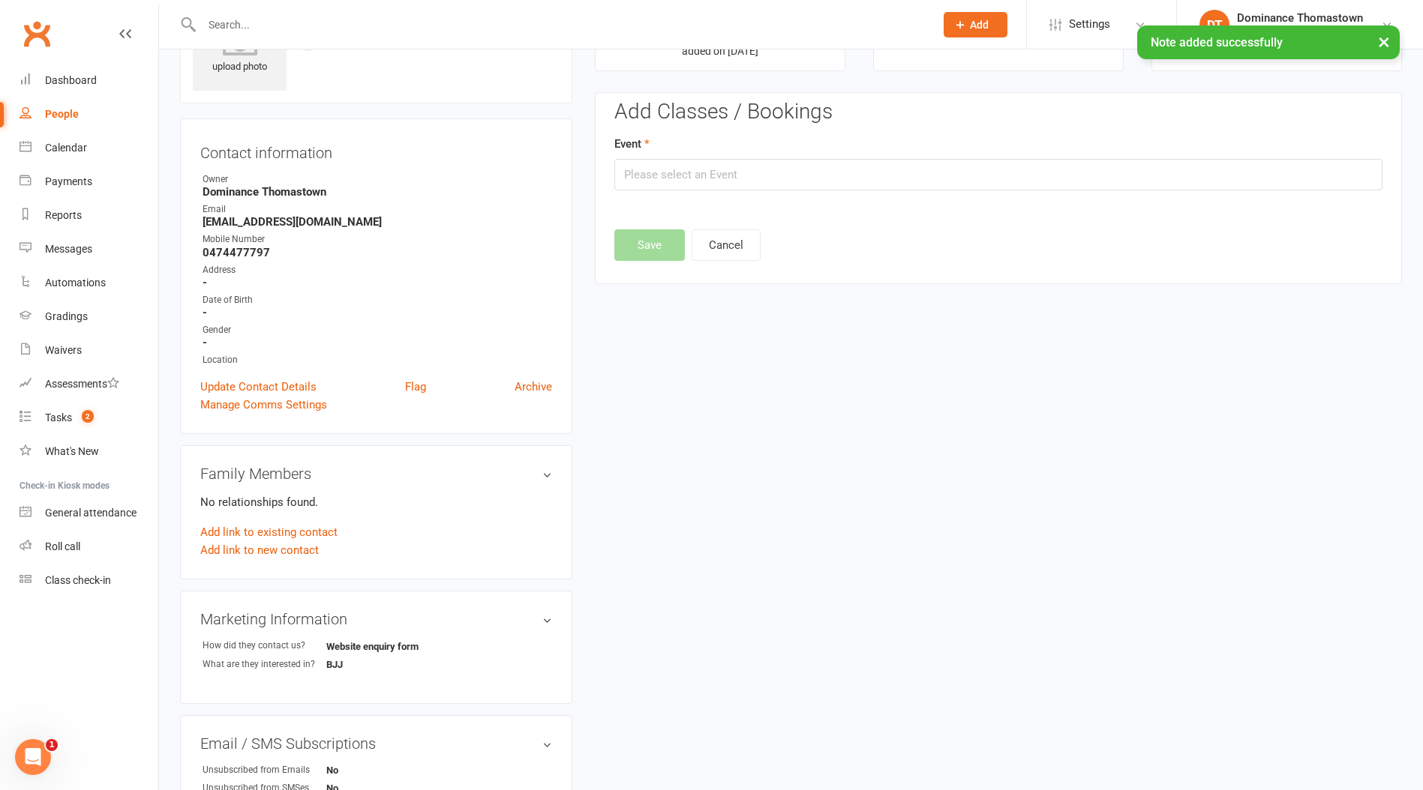
scroll to position [103, 0]
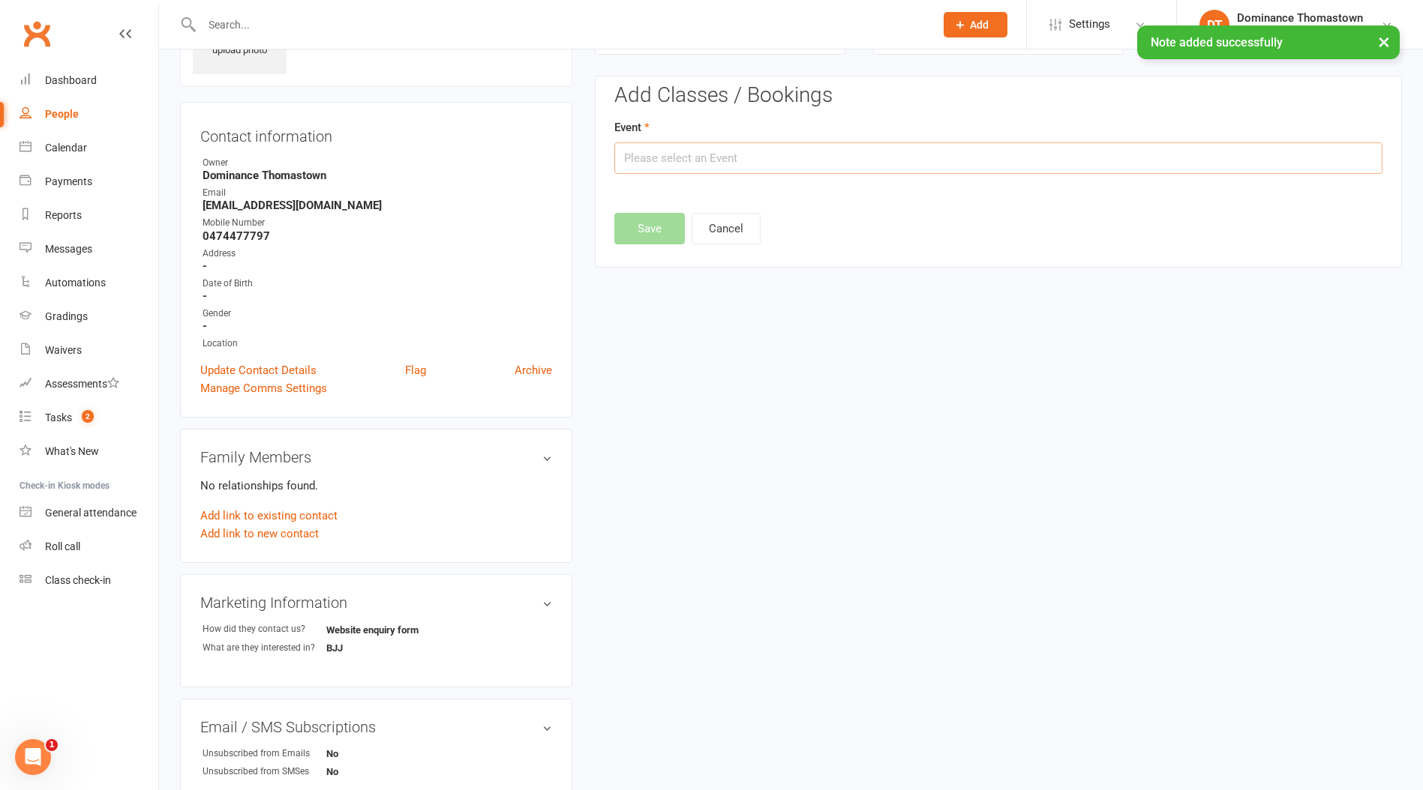
click at [870, 171] on input "text" at bounding box center [998, 157] width 768 height 31
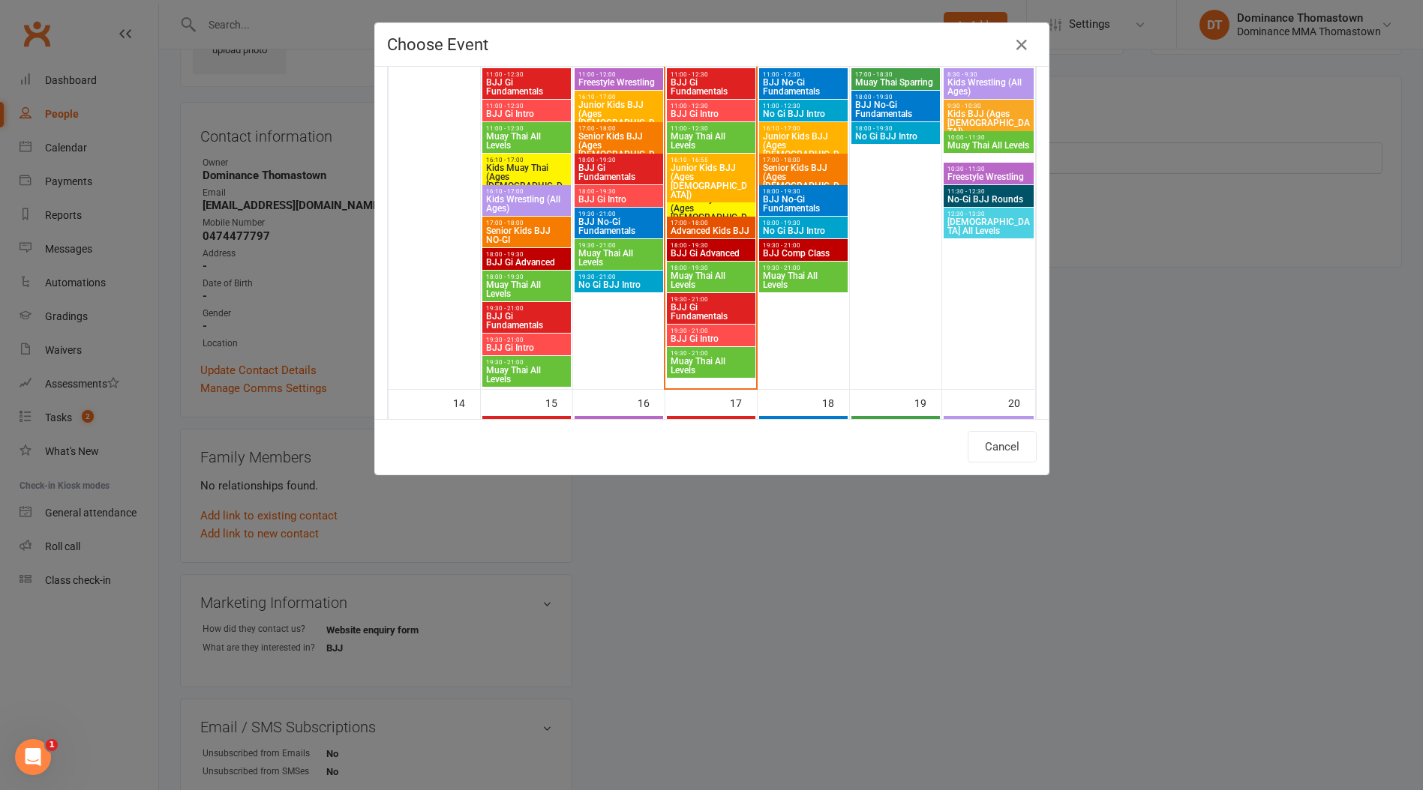
scroll to position [478, 0]
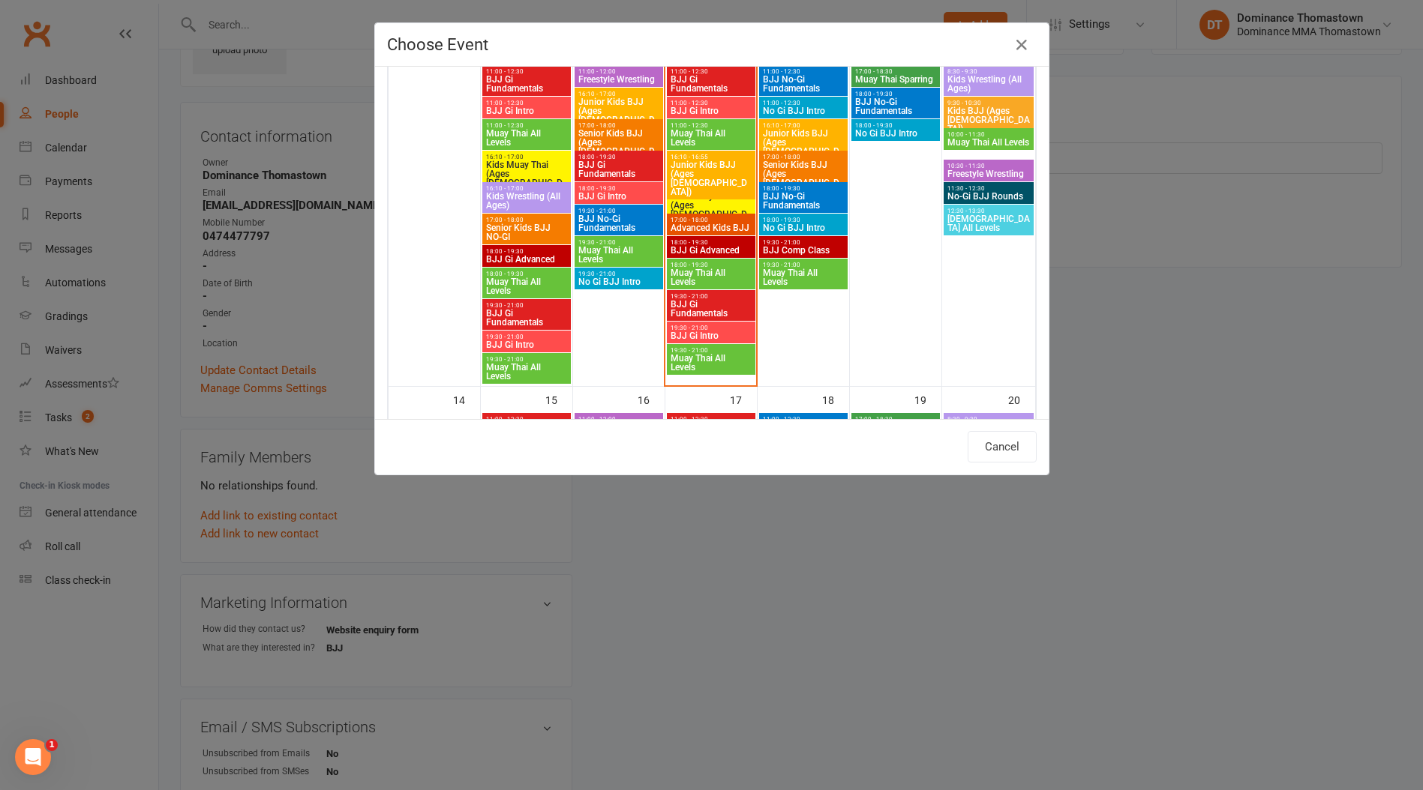
click at [792, 226] on span "No Gi BJJ Intro" at bounding box center [803, 227] width 82 height 9
type input "No Gi BJJ Intro - Sep 11, 2025 6:00:00 PM"
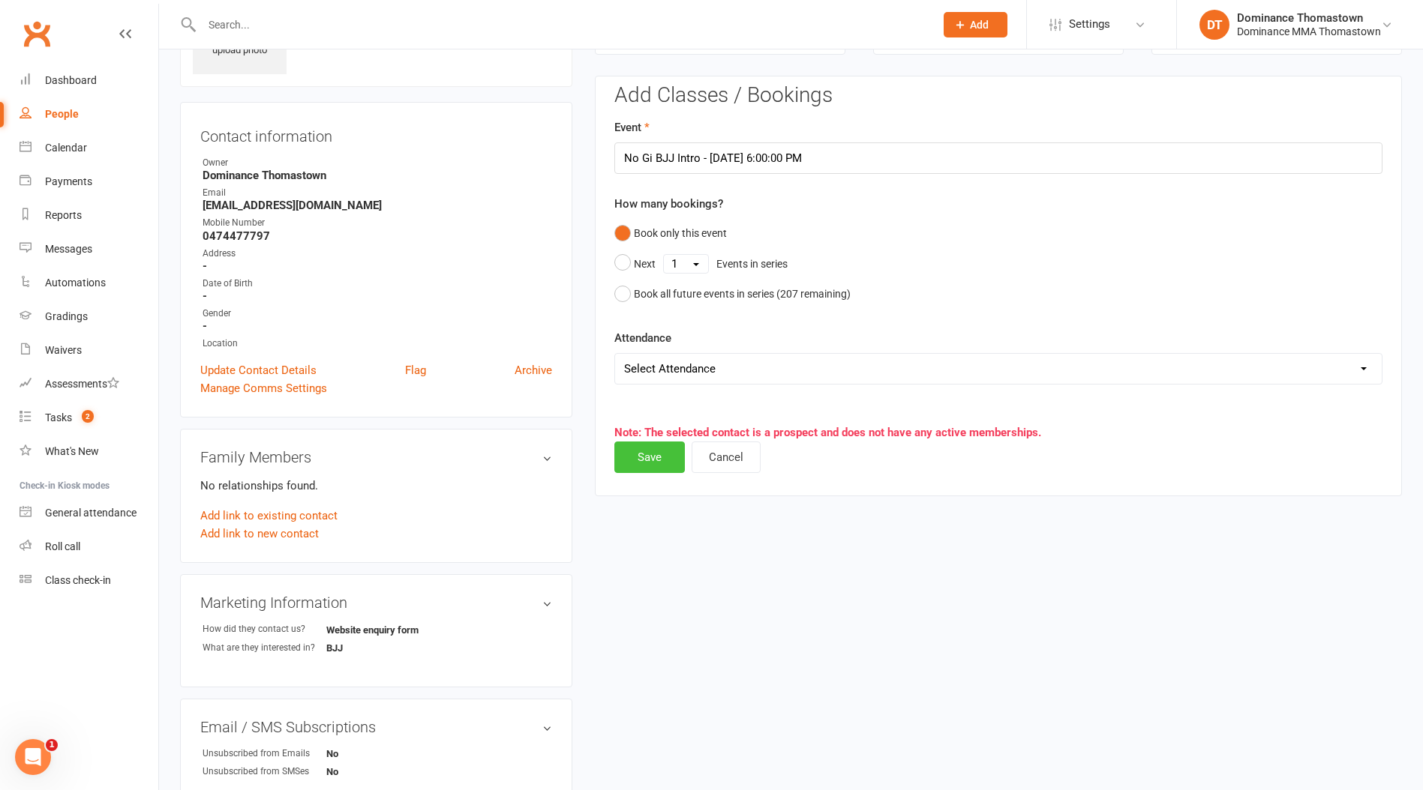
click at [644, 454] on button "Save" at bounding box center [649, 457] width 70 height 31
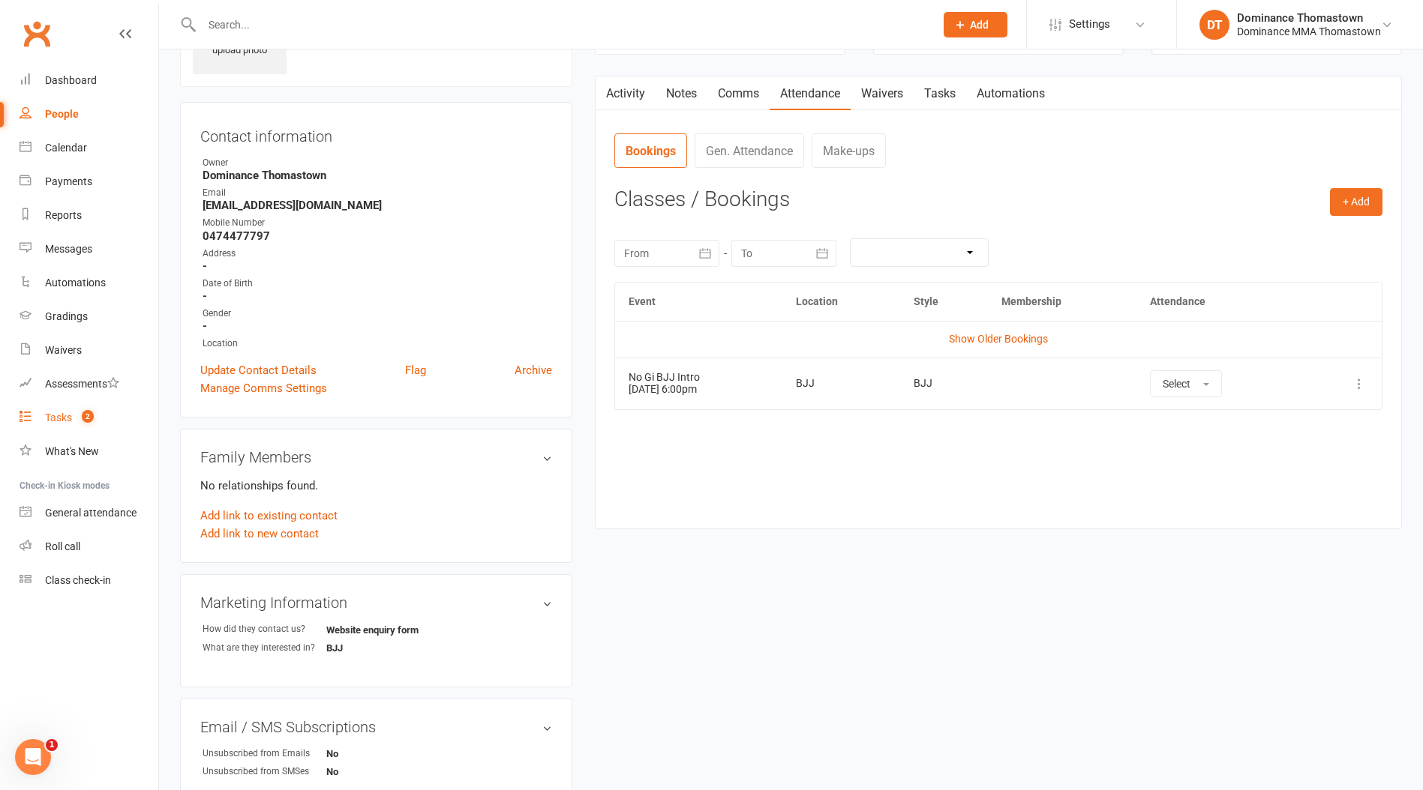
click at [70, 426] on link "Tasks 2" at bounding box center [88, 418] width 139 height 34
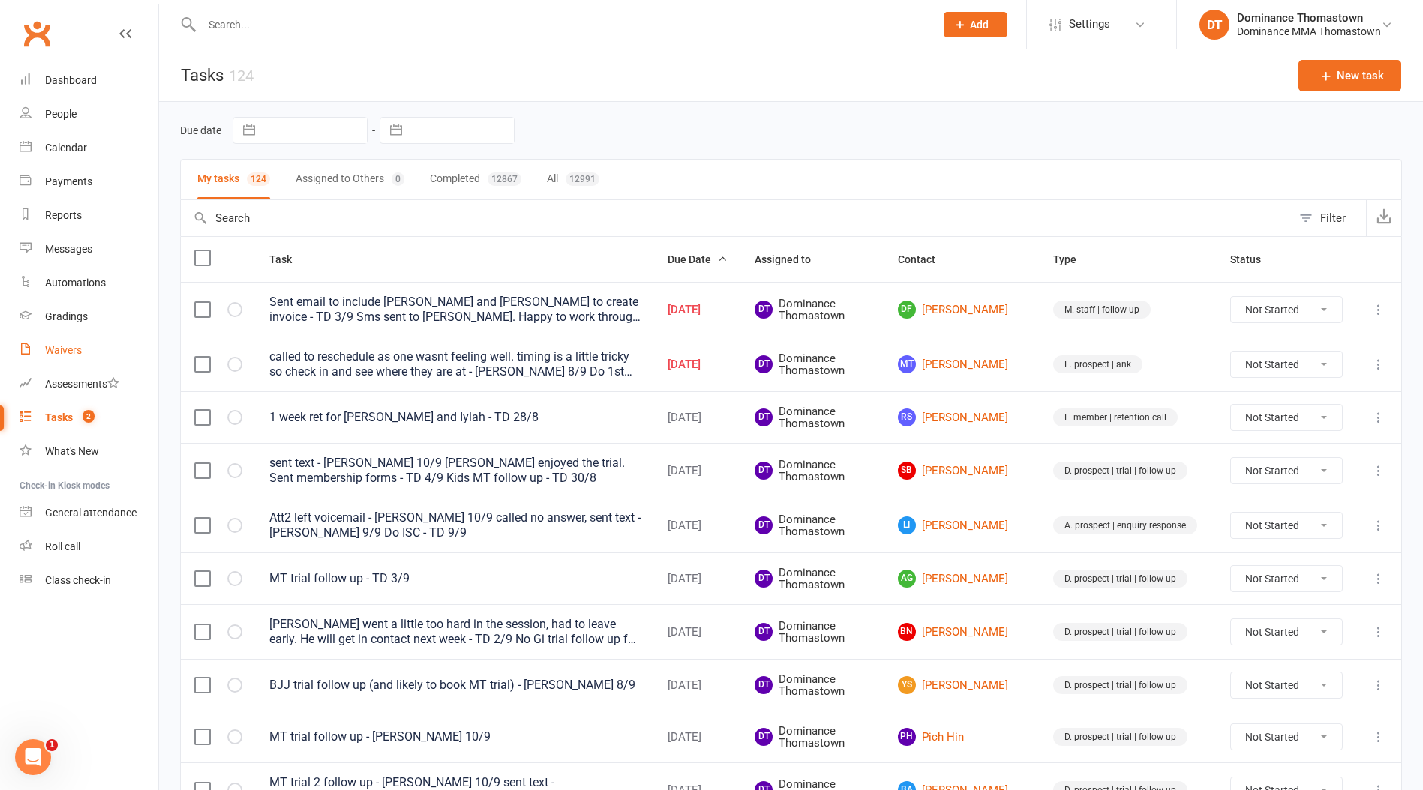
click at [84, 344] on link "Waivers" at bounding box center [88, 351] width 139 height 34
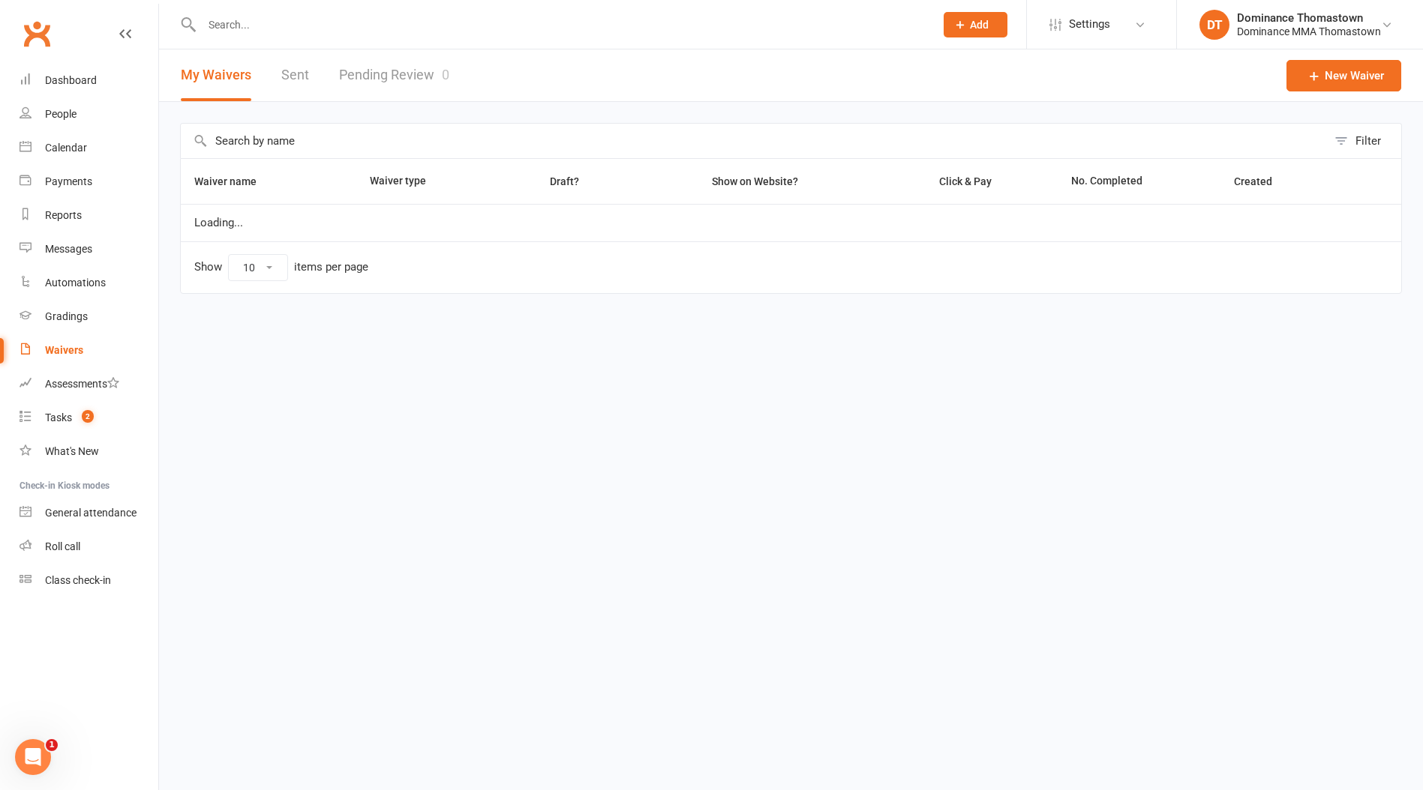
click at [416, 79] on link "Pending Review 0" at bounding box center [394, 75] width 110 height 52
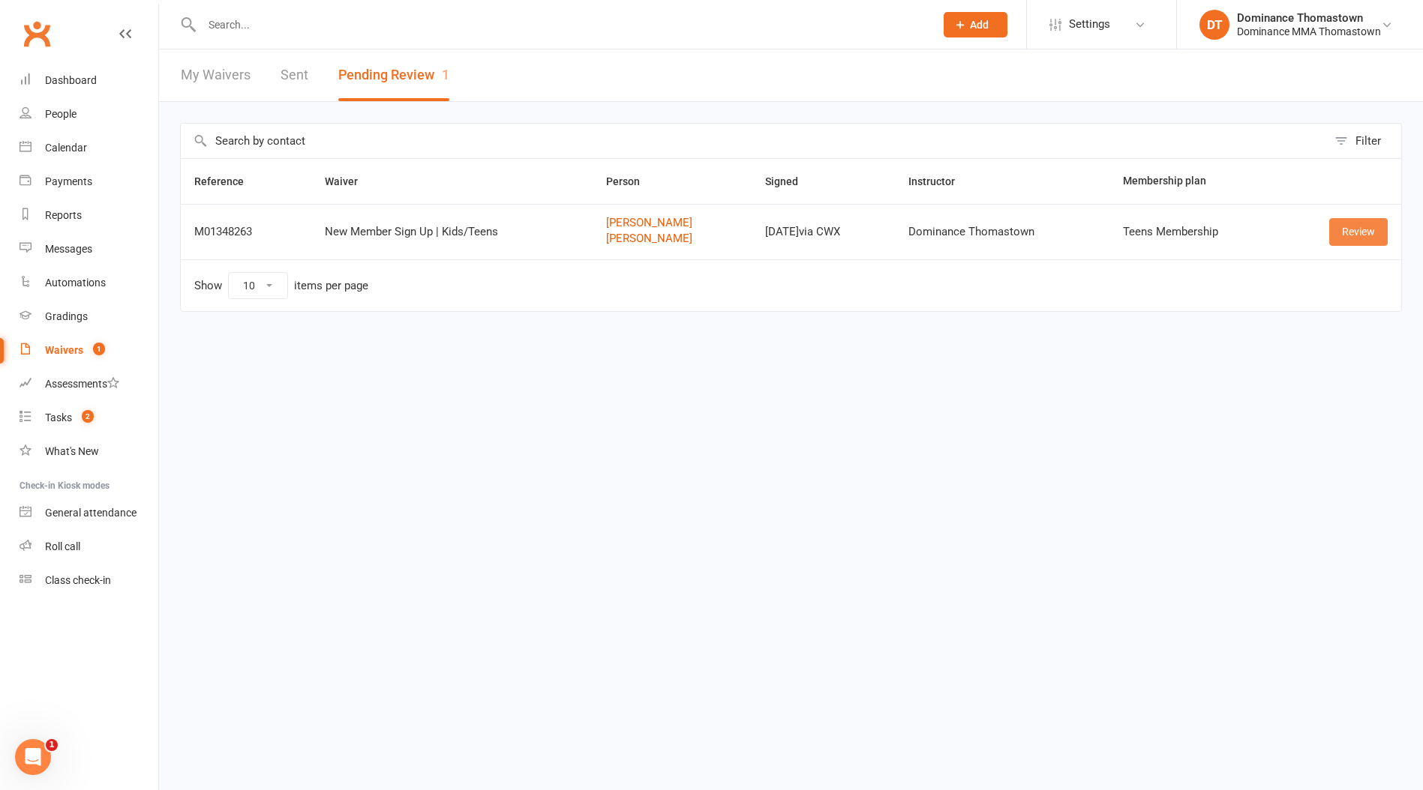
click at [1360, 232] on link "Review" at bounding box center [1358, 231] width 58 height 27
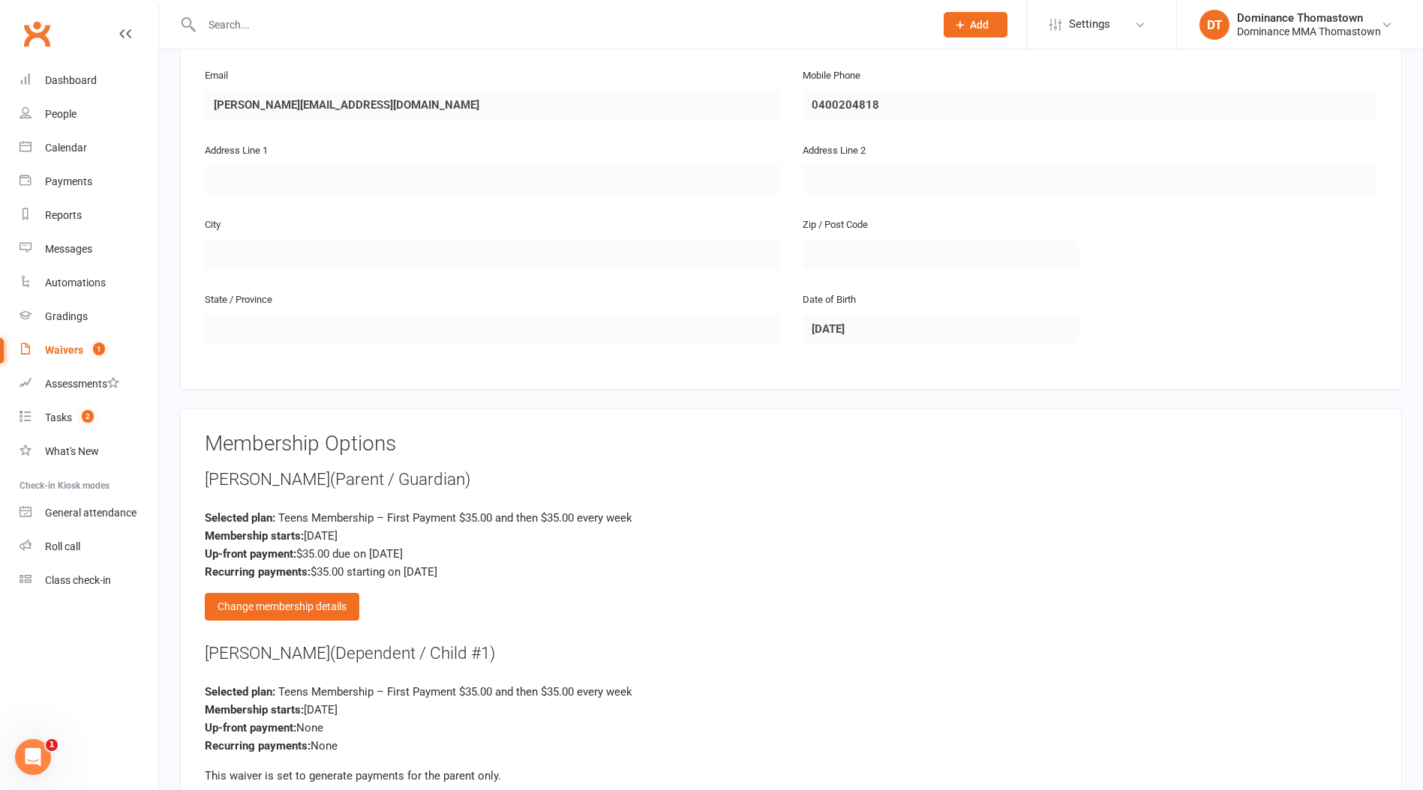
scroll to position [1139, 0]
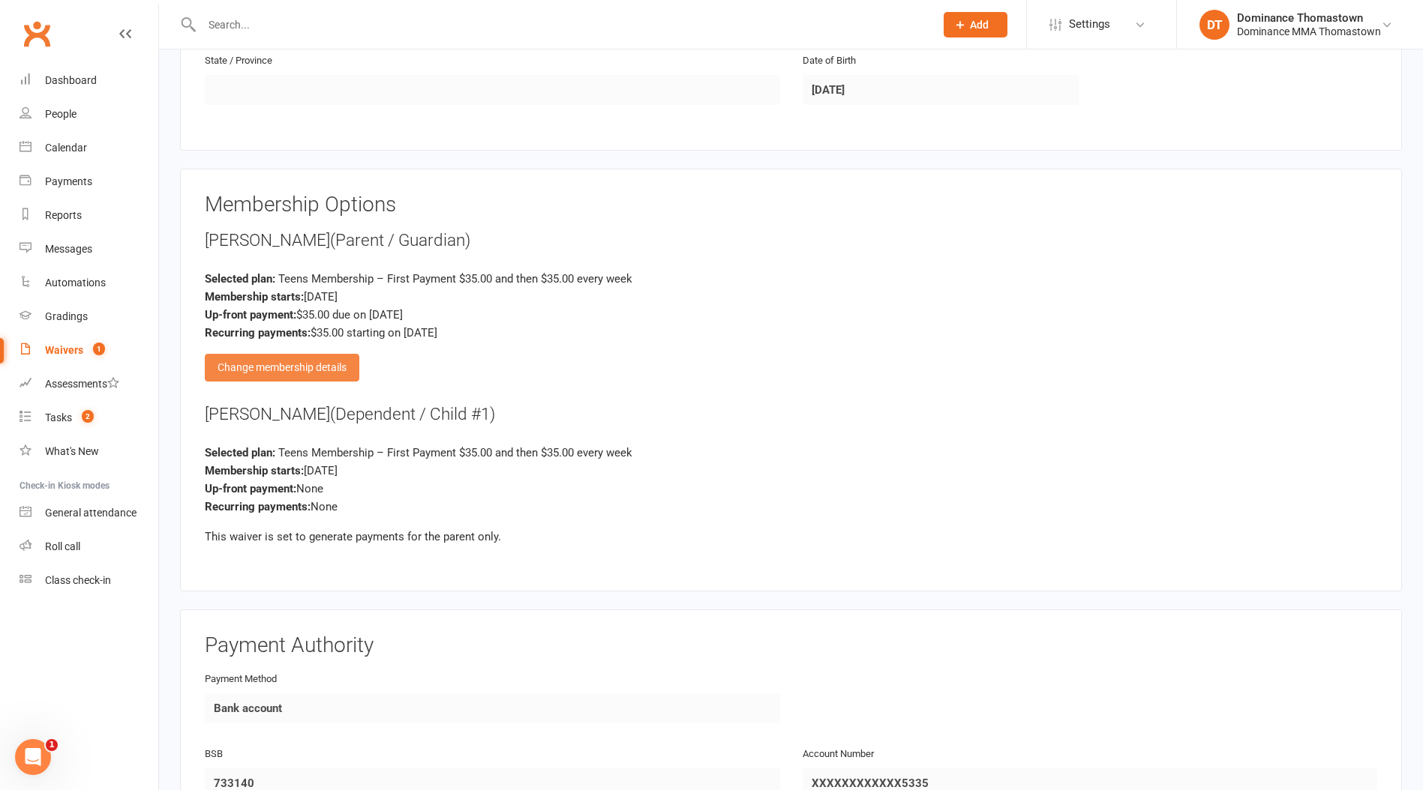
click at [297, 360] on div "Change membership details" at bounding box center [282, 367] width 154 height 27
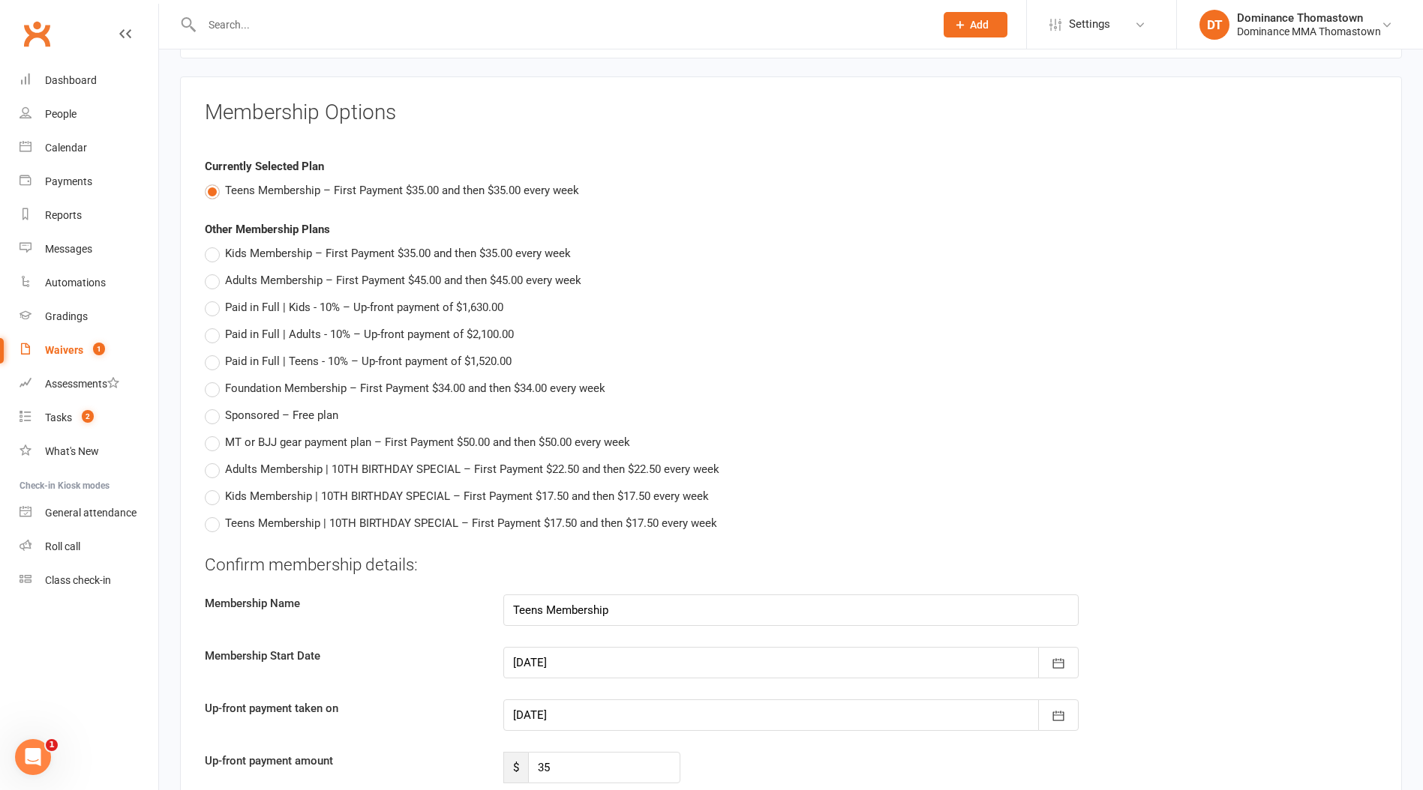
scroll to position [1258, 0]
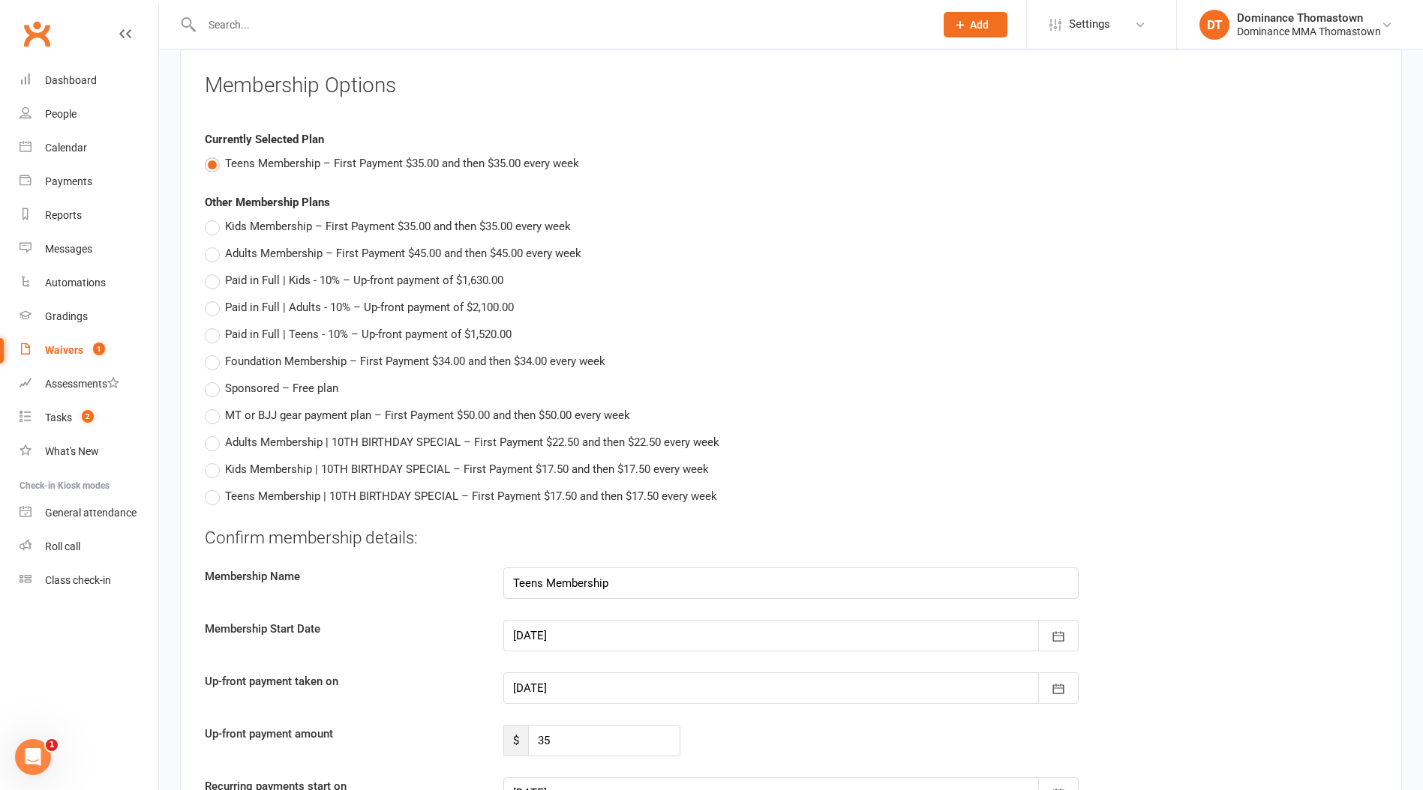
drag, startPoint x: 523, startPoint y: 681, endPoint x: 511, endPoint y: 678, distance: 13.1
click at [521, 680] on div at bounding box center [790, 688] width 575 height 31
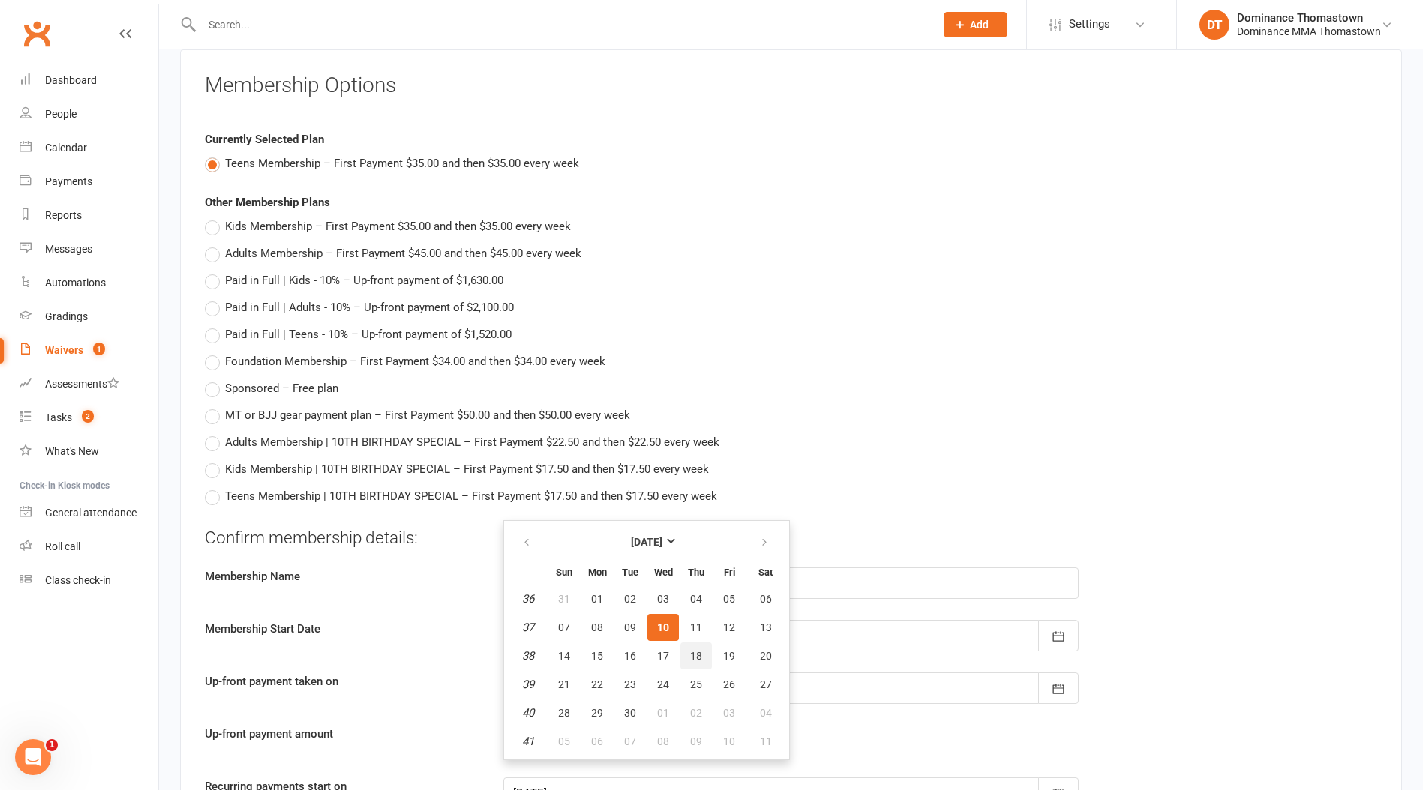
click at [690, 653] on span "18" at bounding box center [696, 656] width 12 height 12
type input "18 Sep 2025"
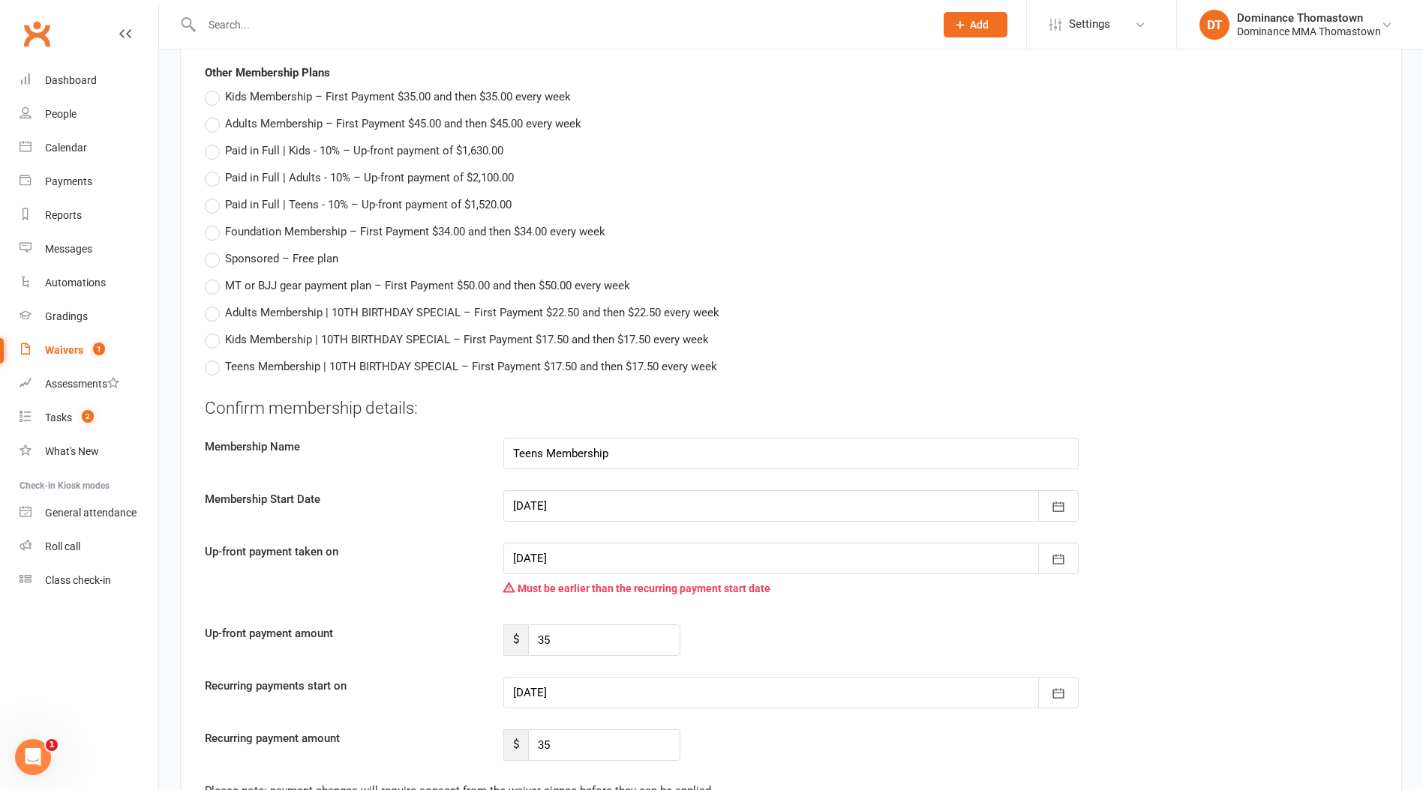
scroll to position [1431, 0]
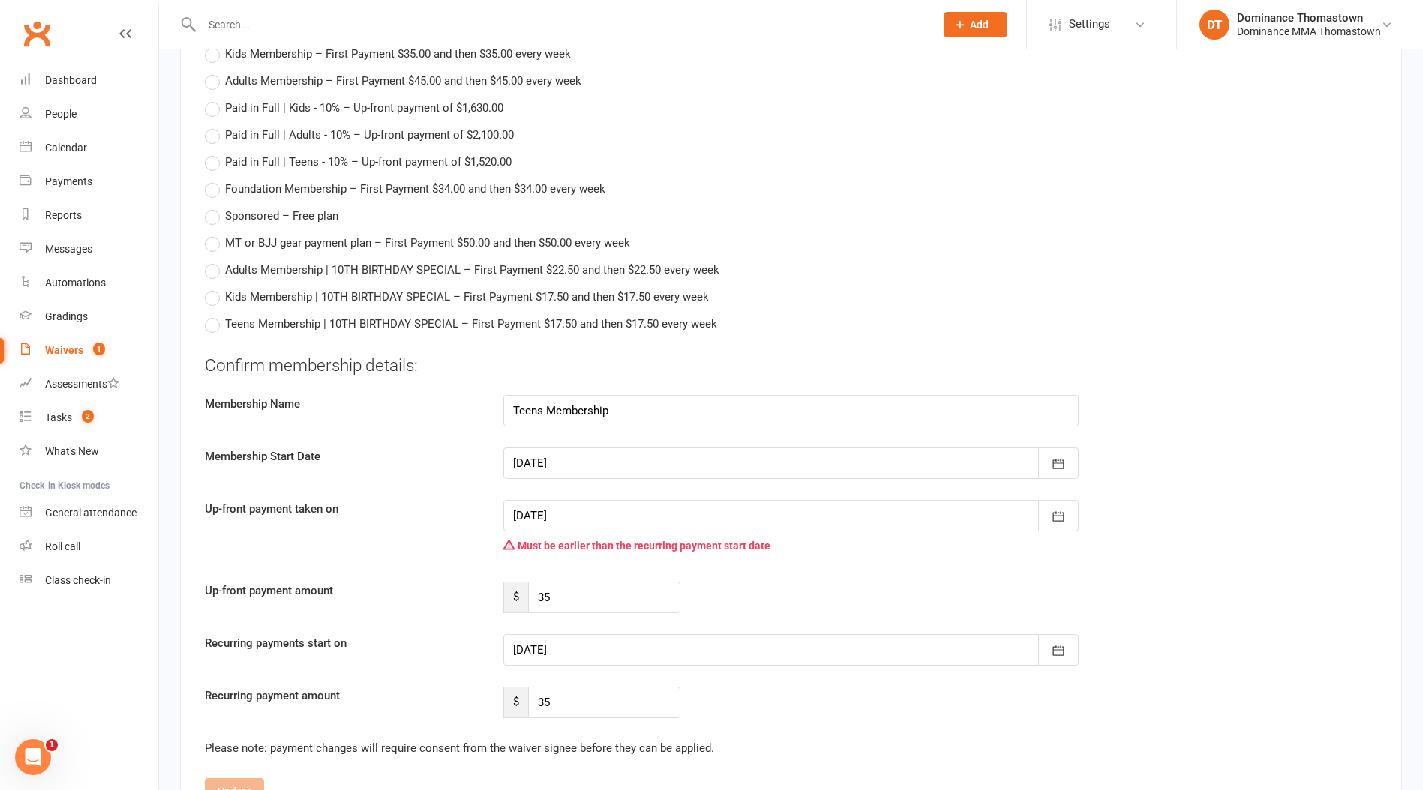
click at [628, 649] on div at bounding box center [790, 649] width 575 height 31
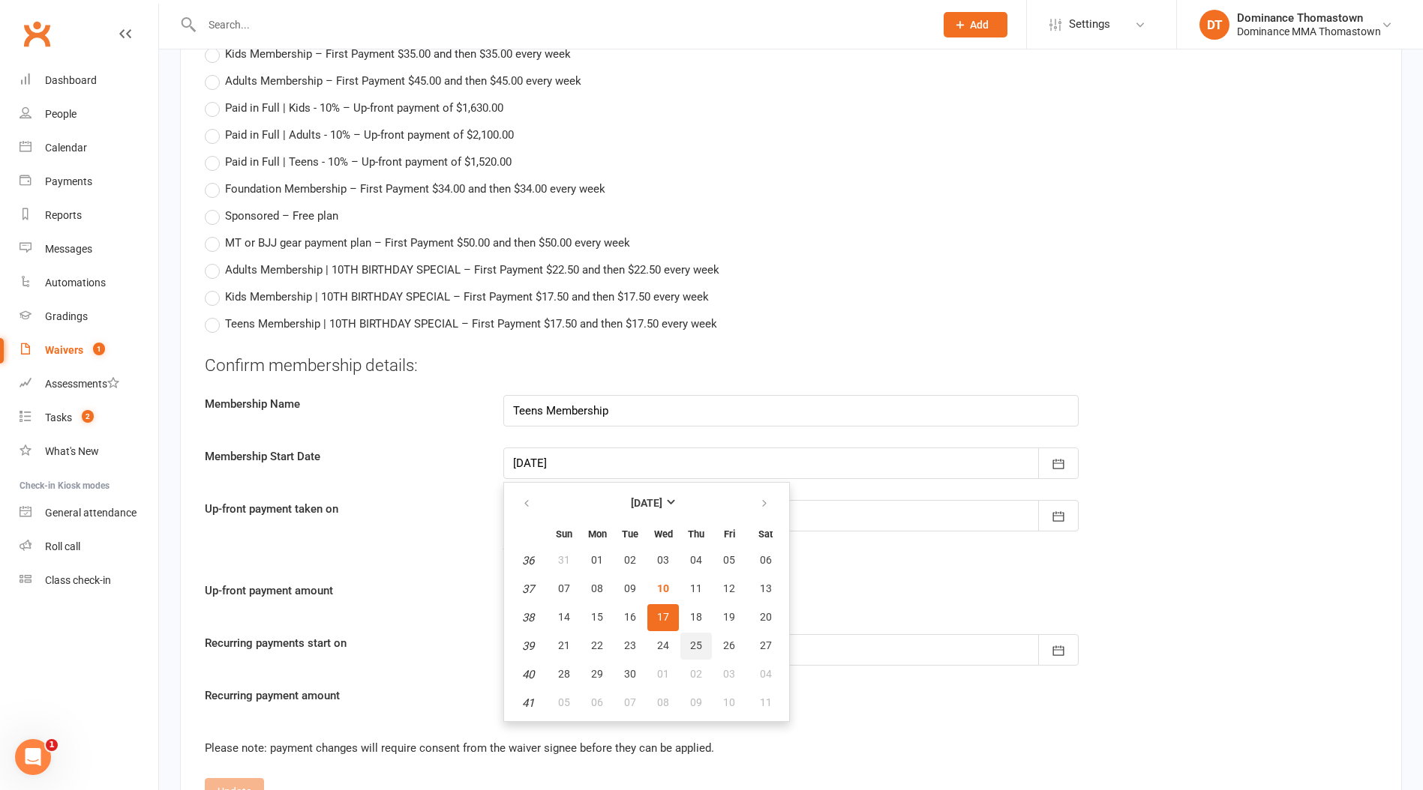
click at [694, 640] on span "25" at bounding box center [696, 646] width 12 height 12
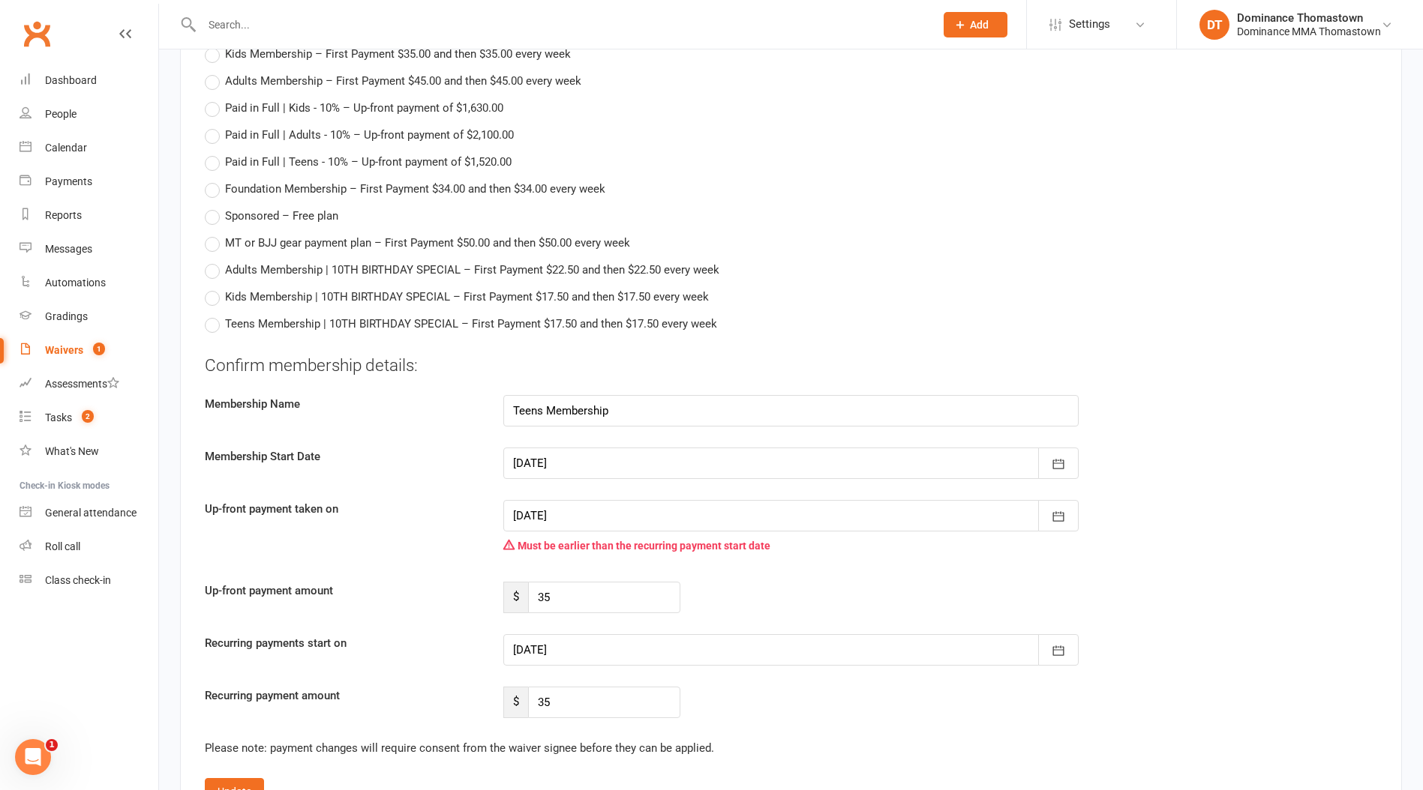
type input "25 Sep 2025"
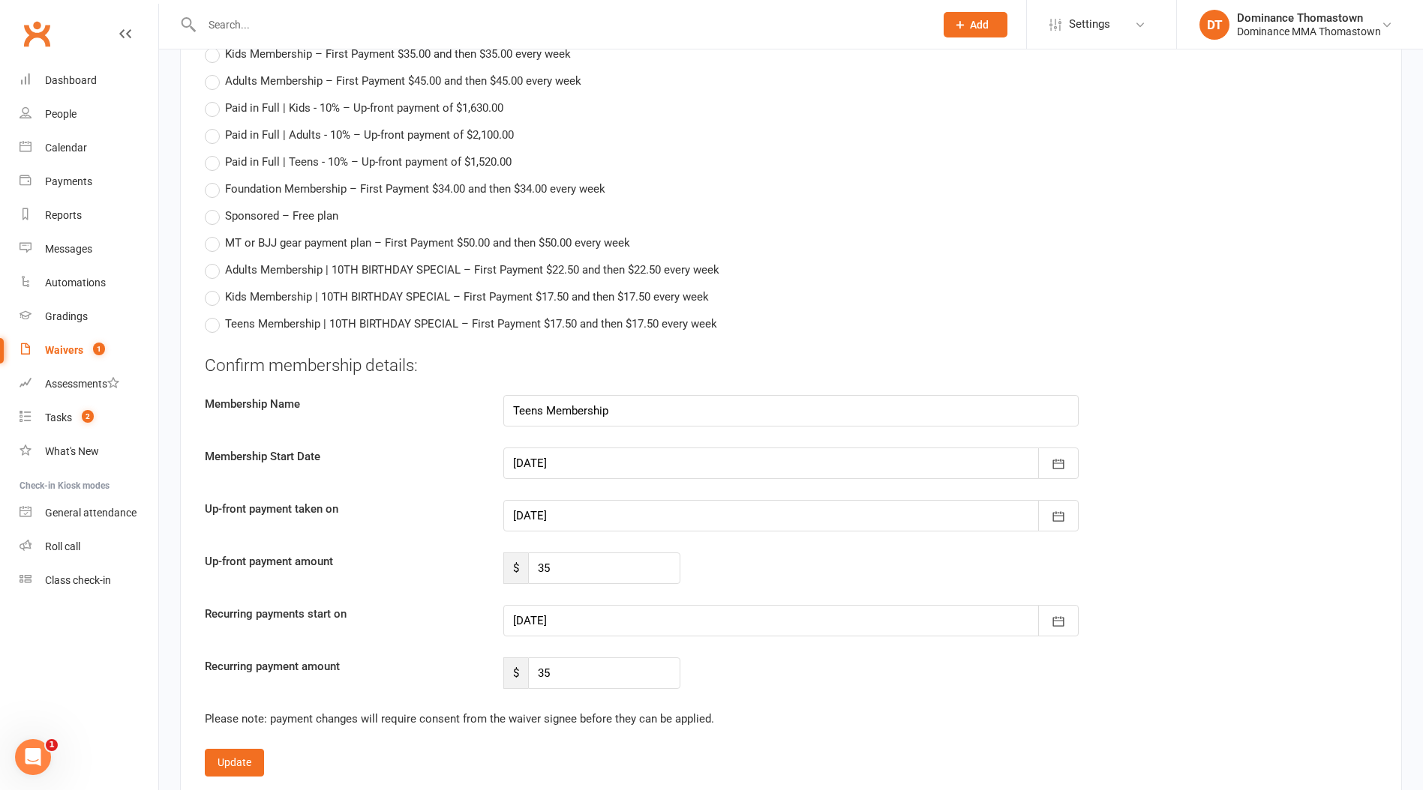
scroll to position [1571, 0]
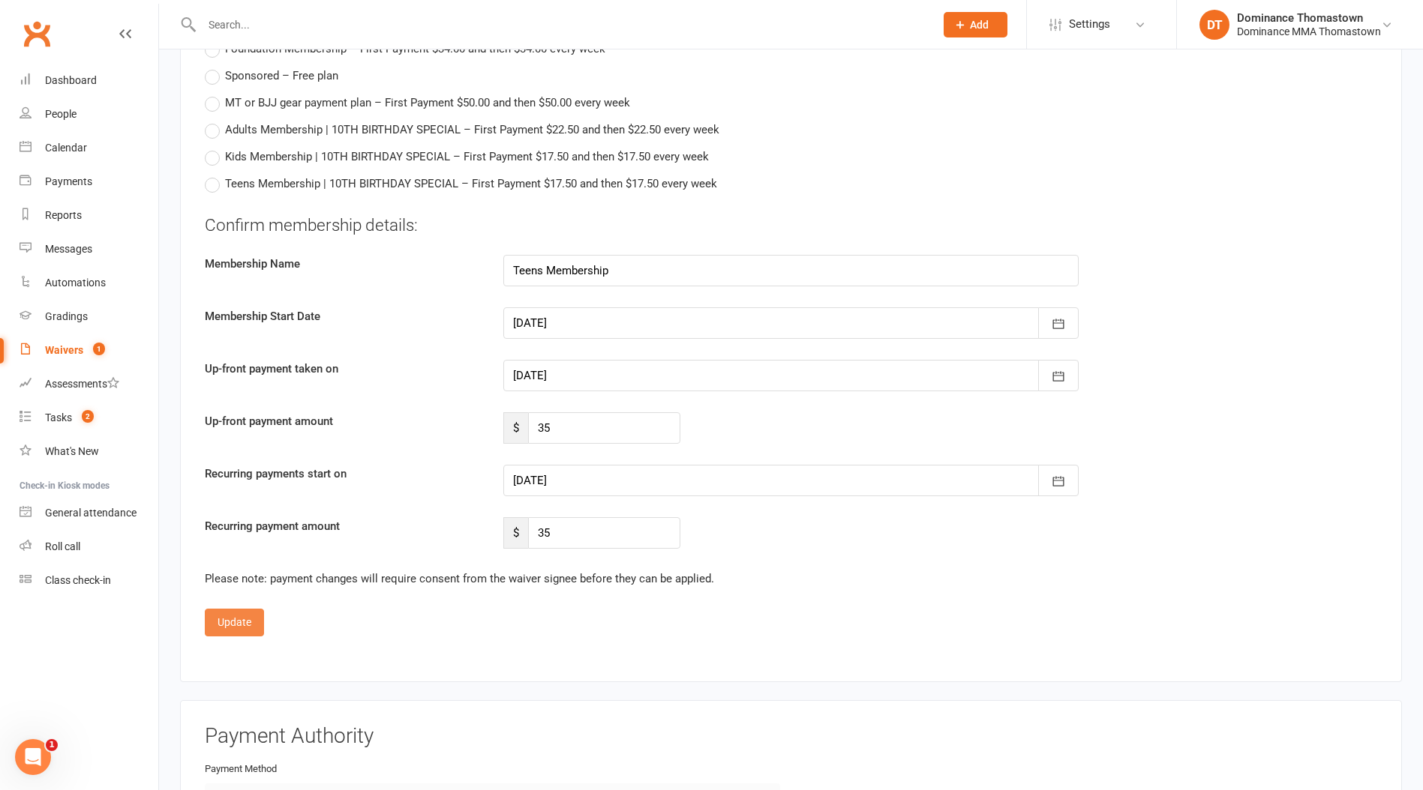
click at [236, 622] on button "Update" at bounding box center [234, 622] width 59 height 27
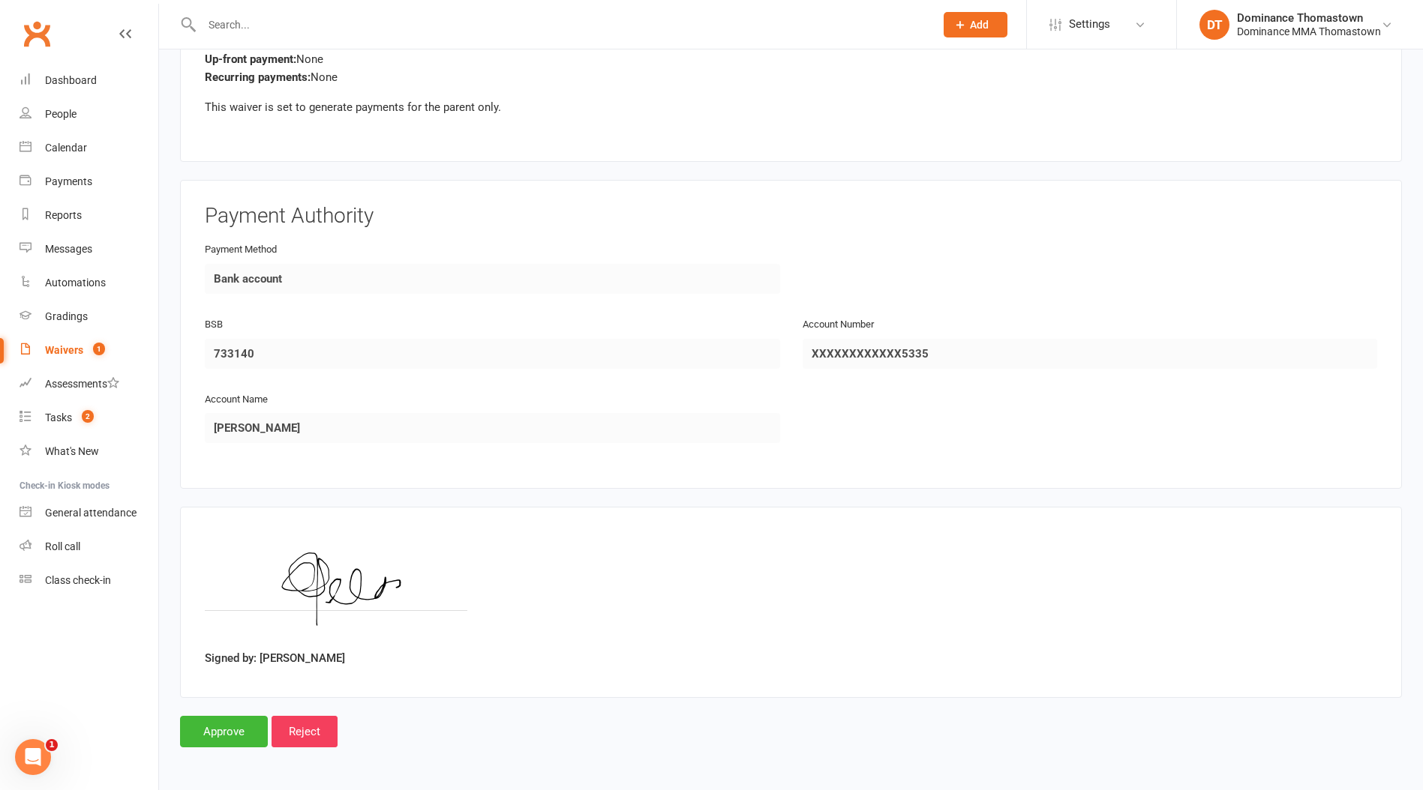
scroll to position [1564, 0]
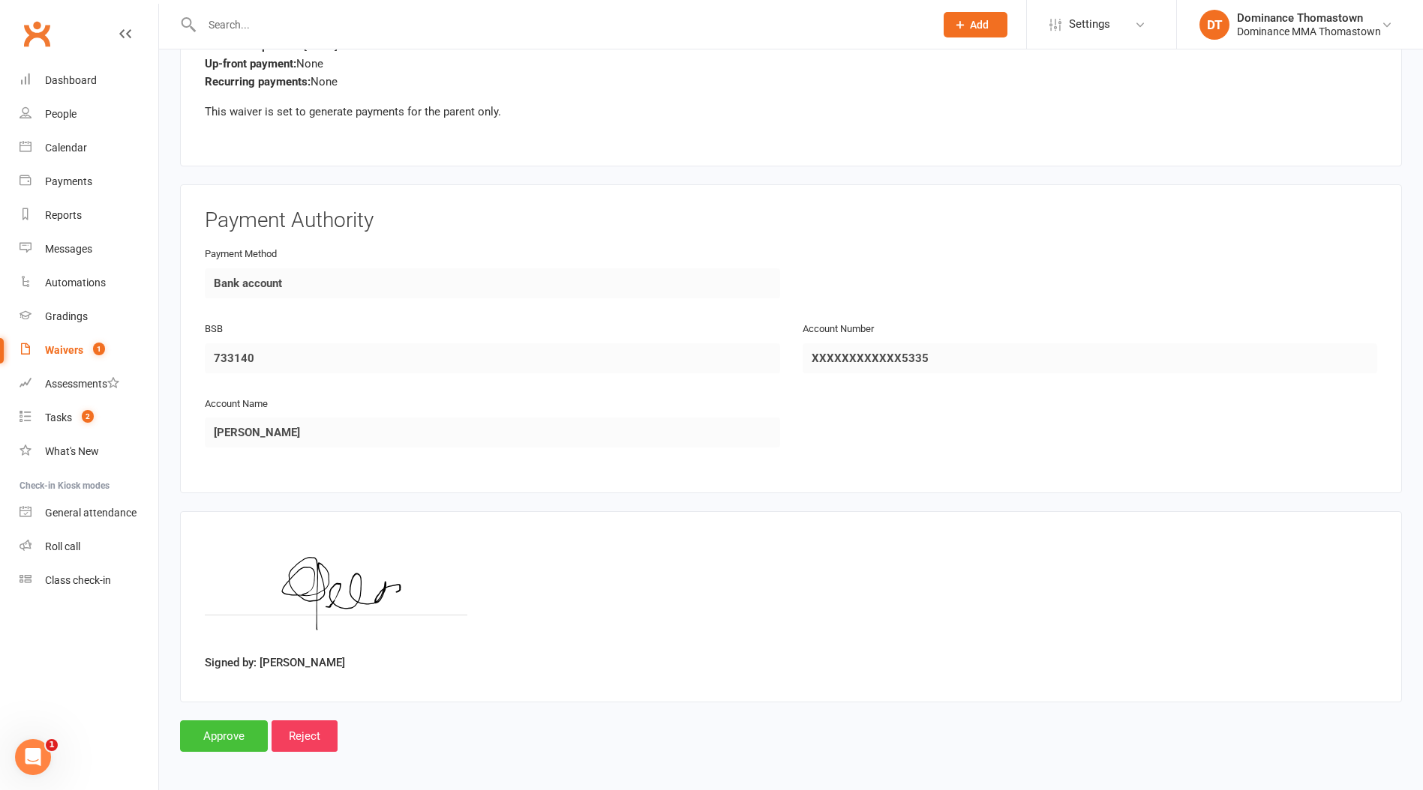
click at [238, 733] on input "Approve" at bounding box center [224, 736] width 88 height 31
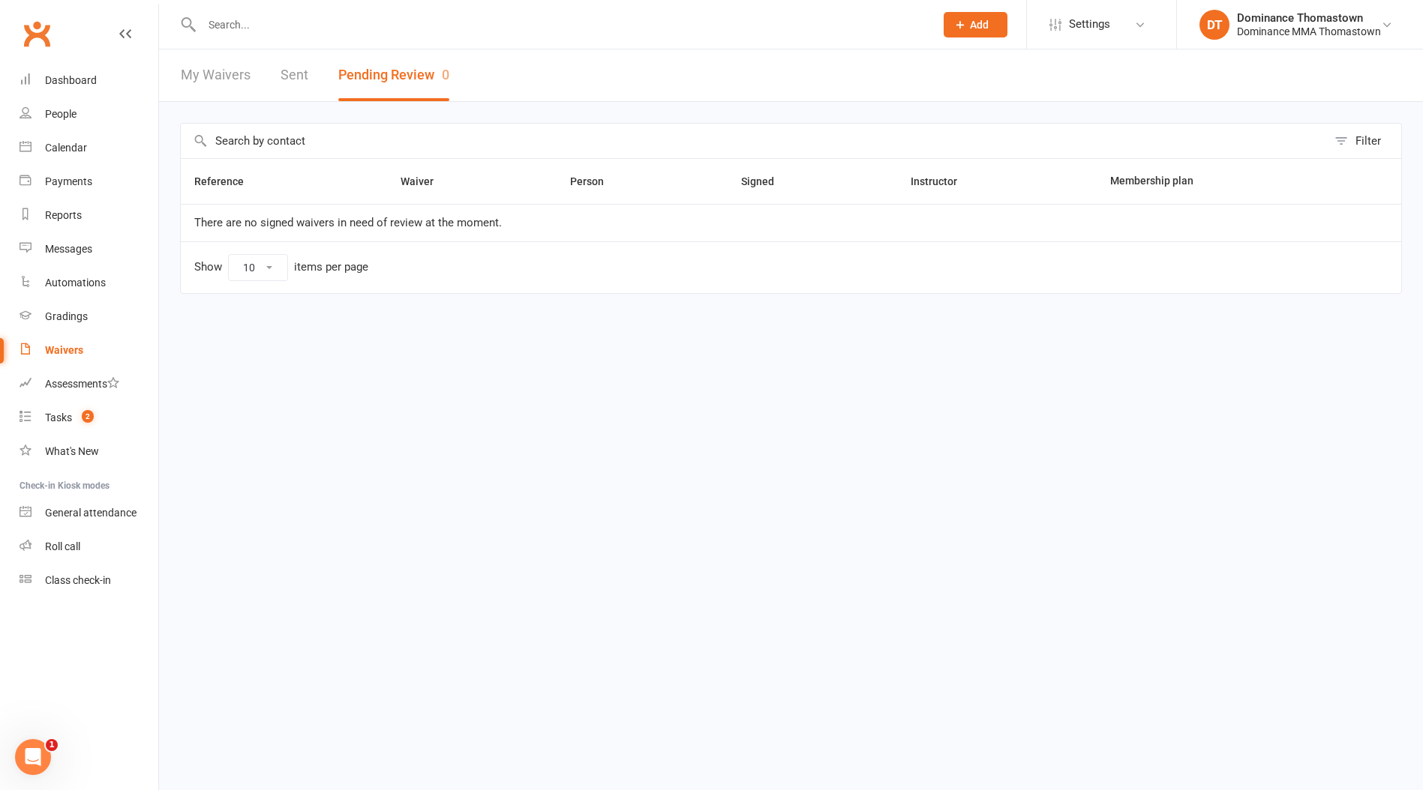
click at [282, 25] on input "text" at bounding box center [560, 24] width 727 height 21
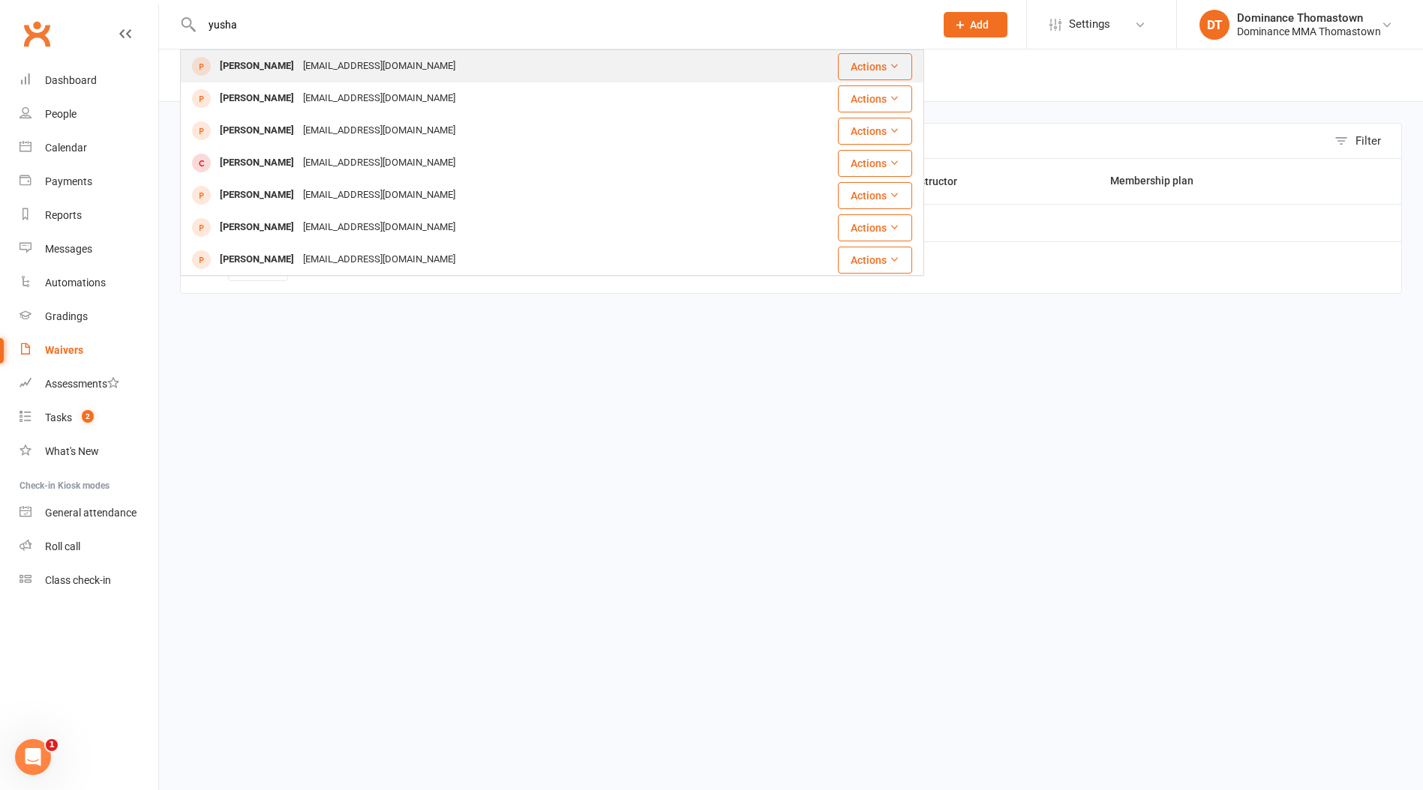
type input "yusha"
click at [272, 67] on div "Yusha Sardar" at bounding box center [256, 66] width 83 height 22
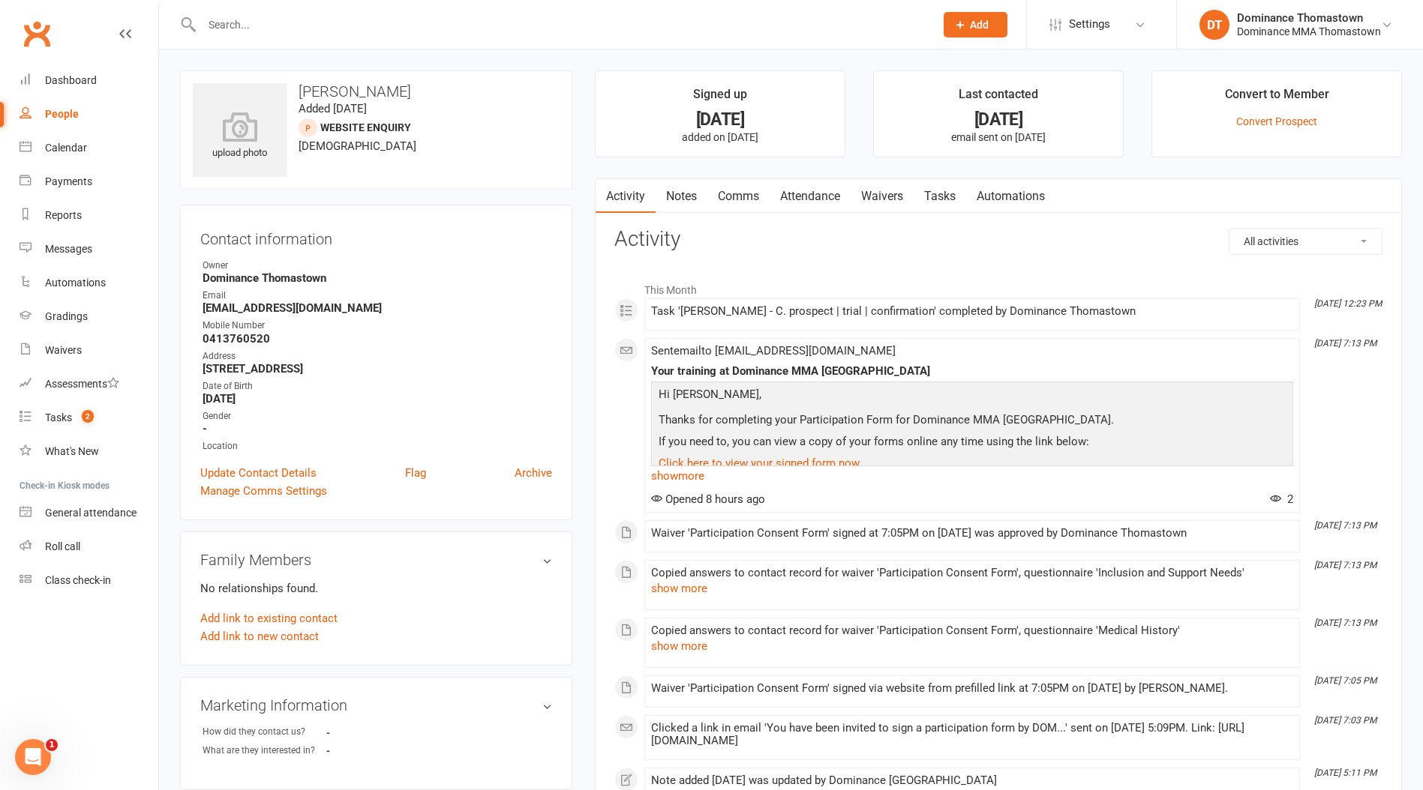
click at [901, 208] on link "Waivers" at bounding box center [881, 196] width 63 height 34
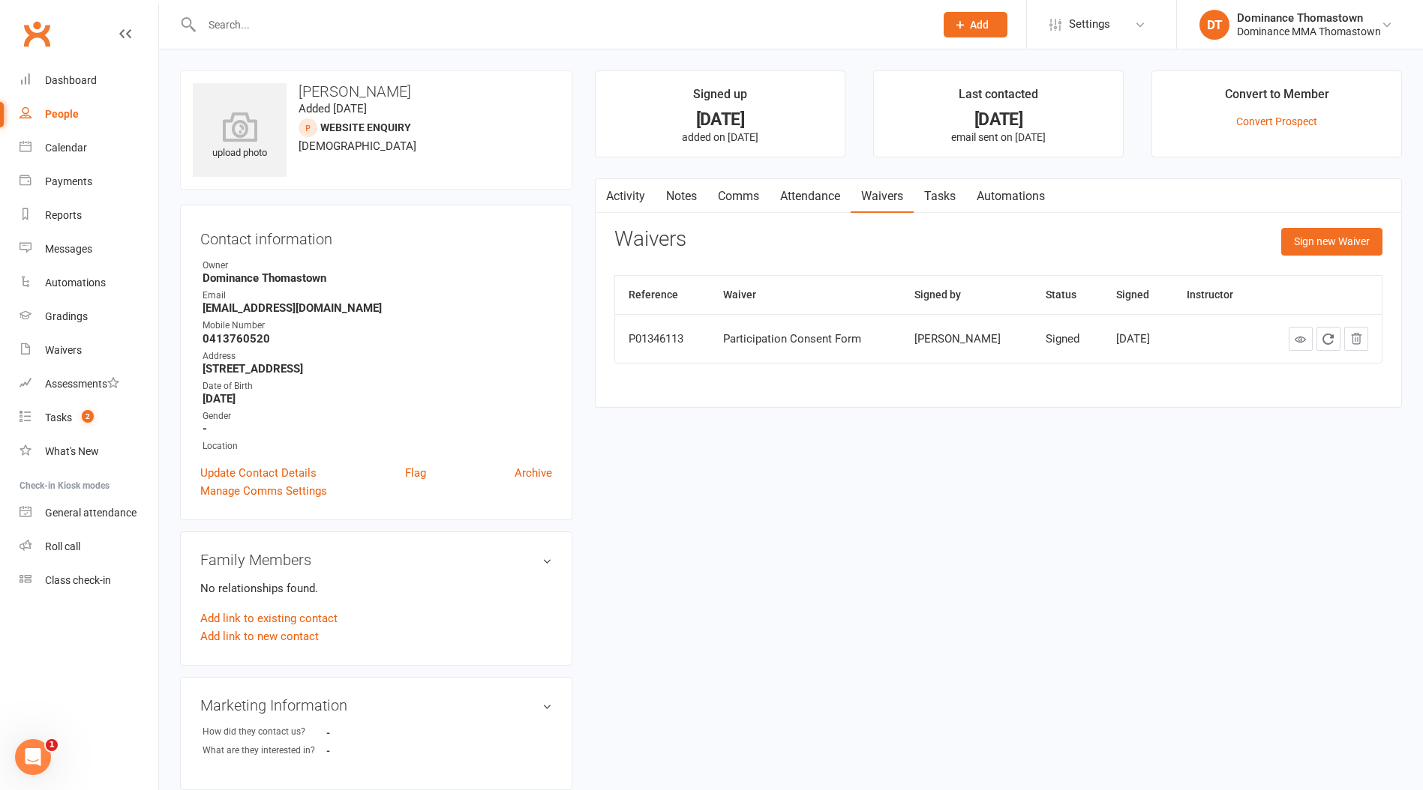
drag, startPoint x: 817, startPoint y: 192, endPoint x: 808, endPoint y: 191, distance: 9.8
click at [817, 192] on link "Attendance" at bounding box center [809, 196] width 81 height 34
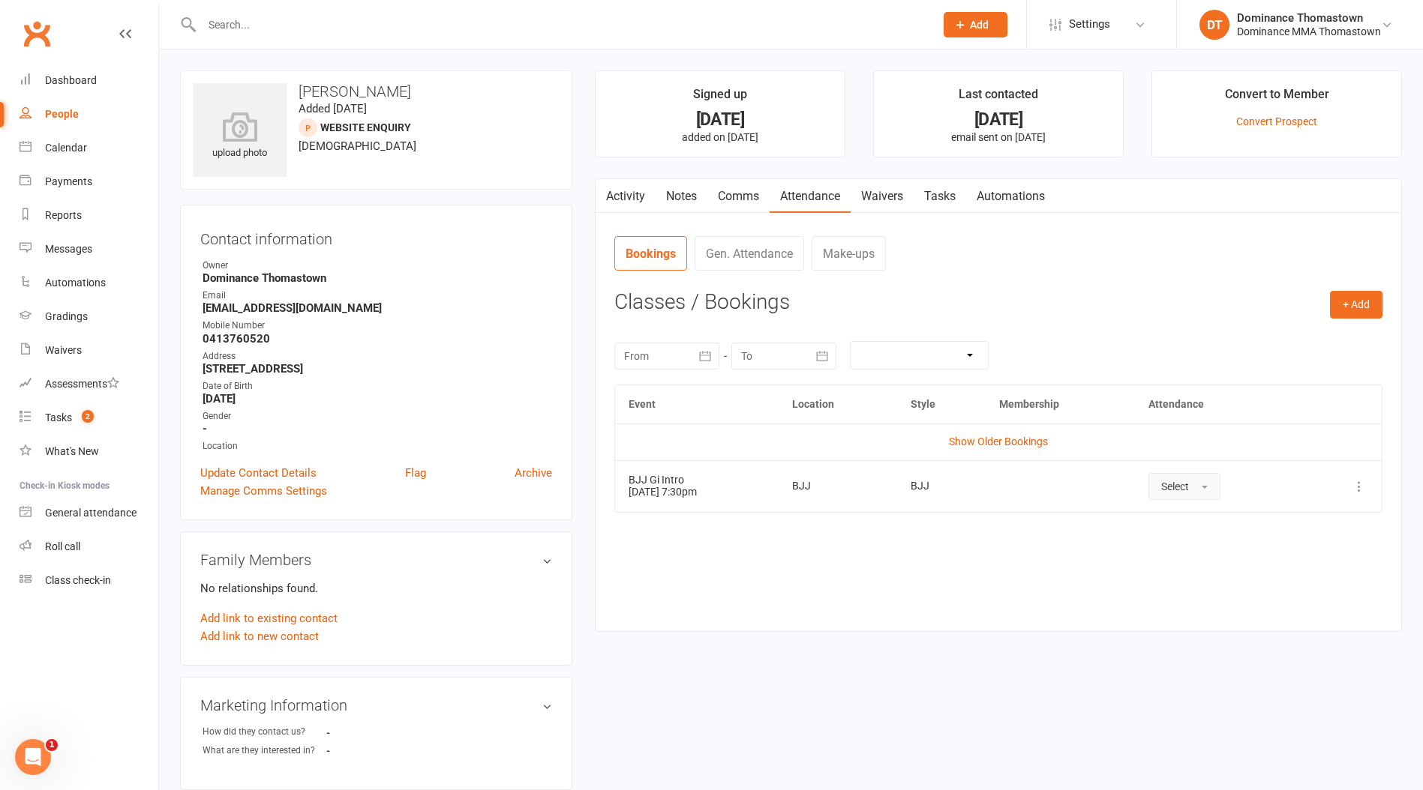
click at [1183, 483] on span "Select" at bounding box center [1175, 487] width 28 height 12
click at [1202, 520] on span "Attended" at bounding box center [1183, 520] width 45 height 13
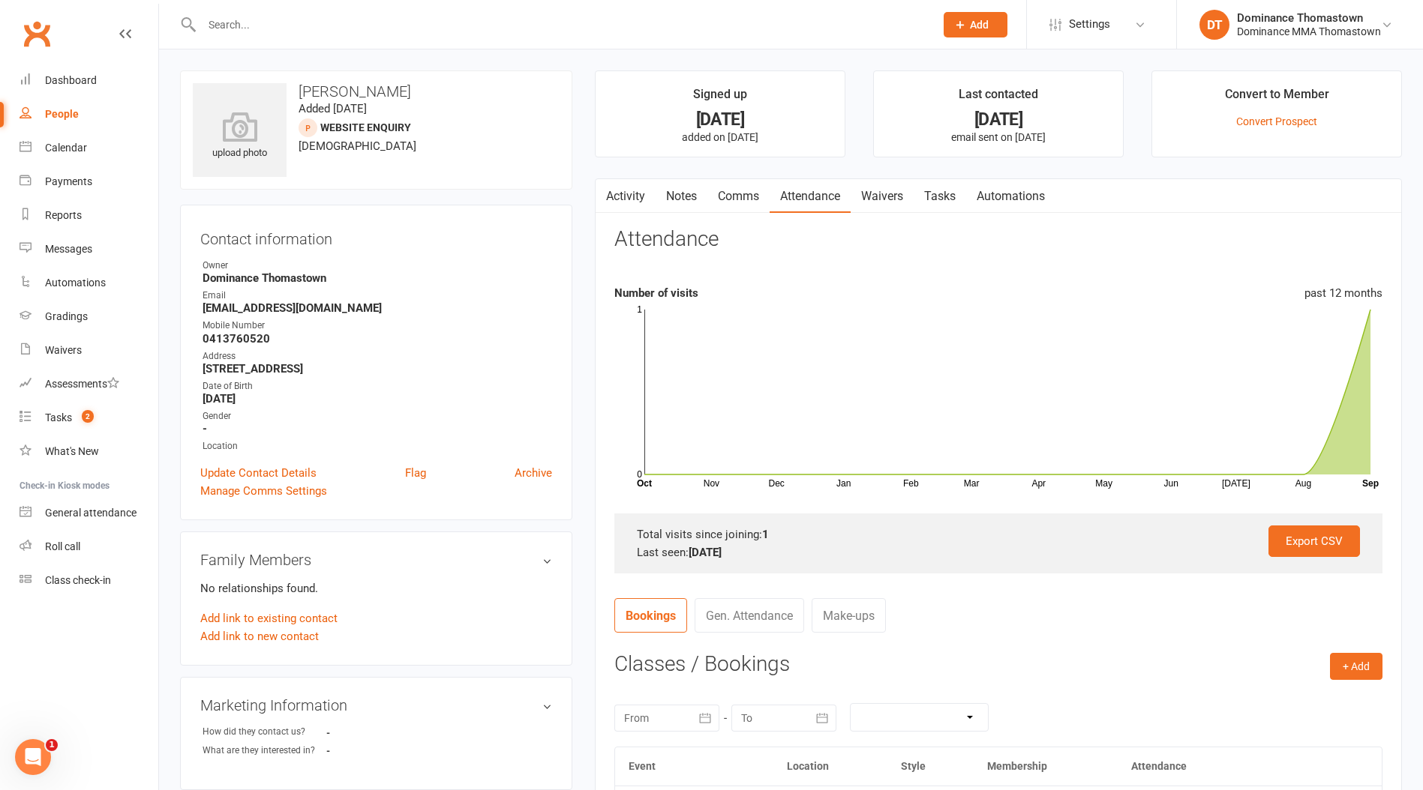
click at [263, 4] on div at bounding box center [552, 24] width 744 height 49
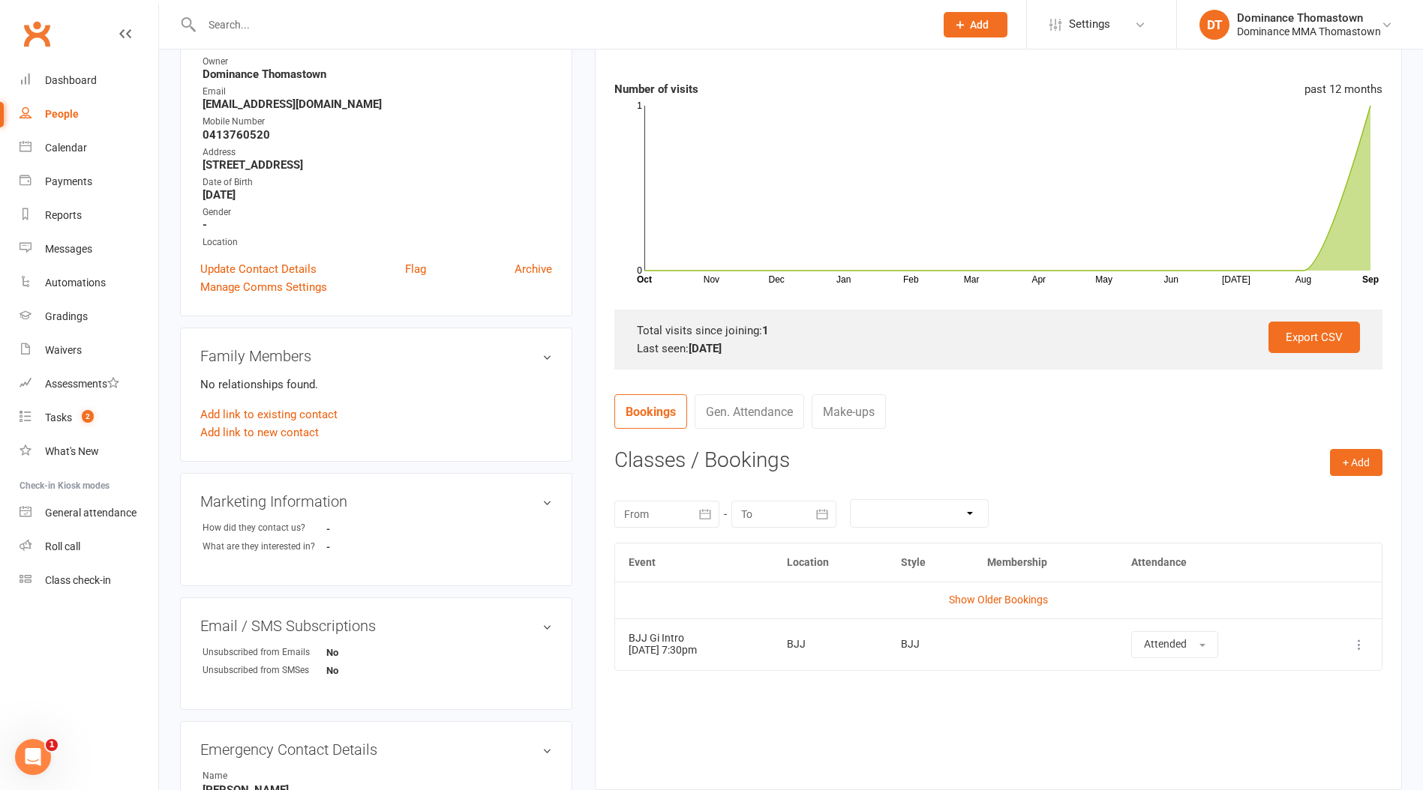
scroll to position [220, 0]
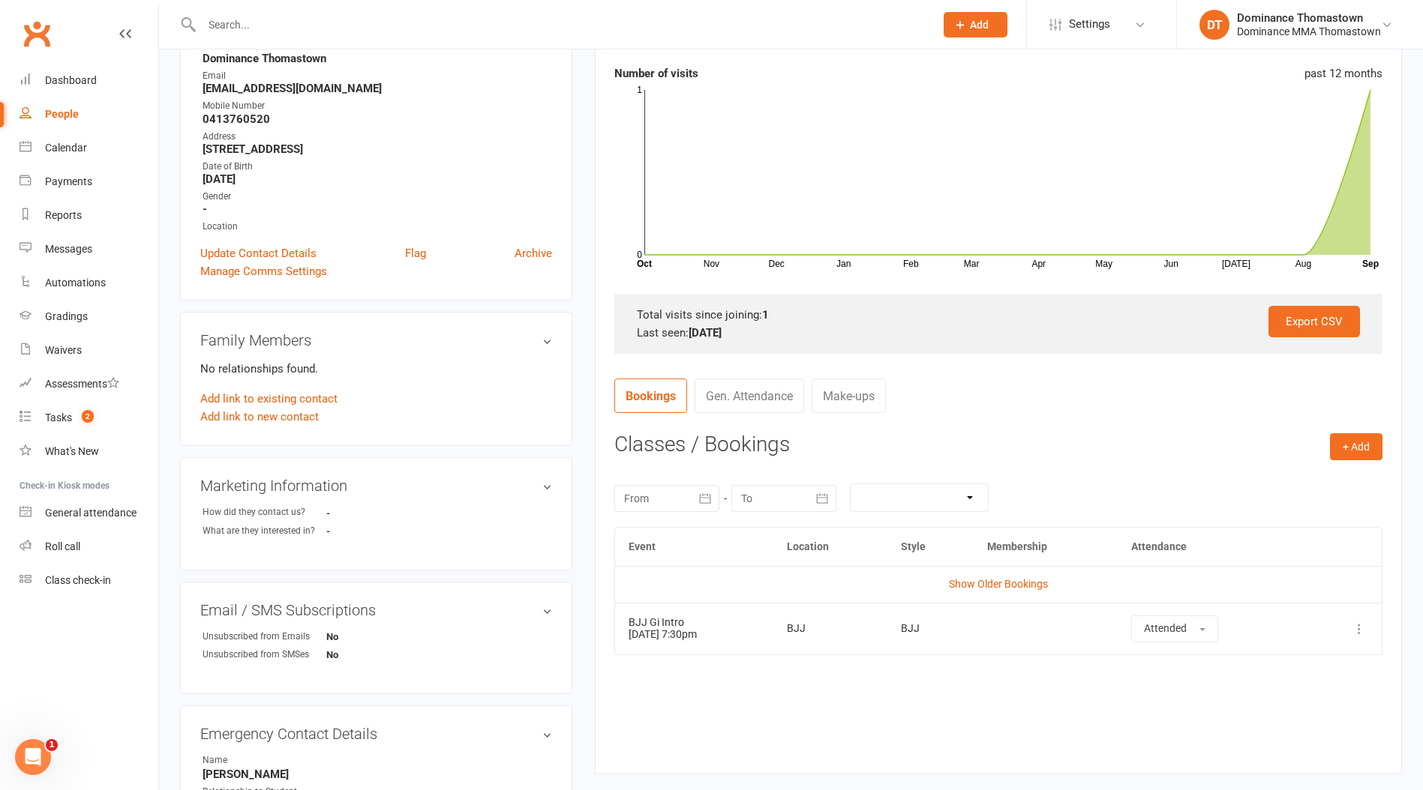
click at [292, 22] on input "text" at bounding box center [560, 24] width 727 height 21
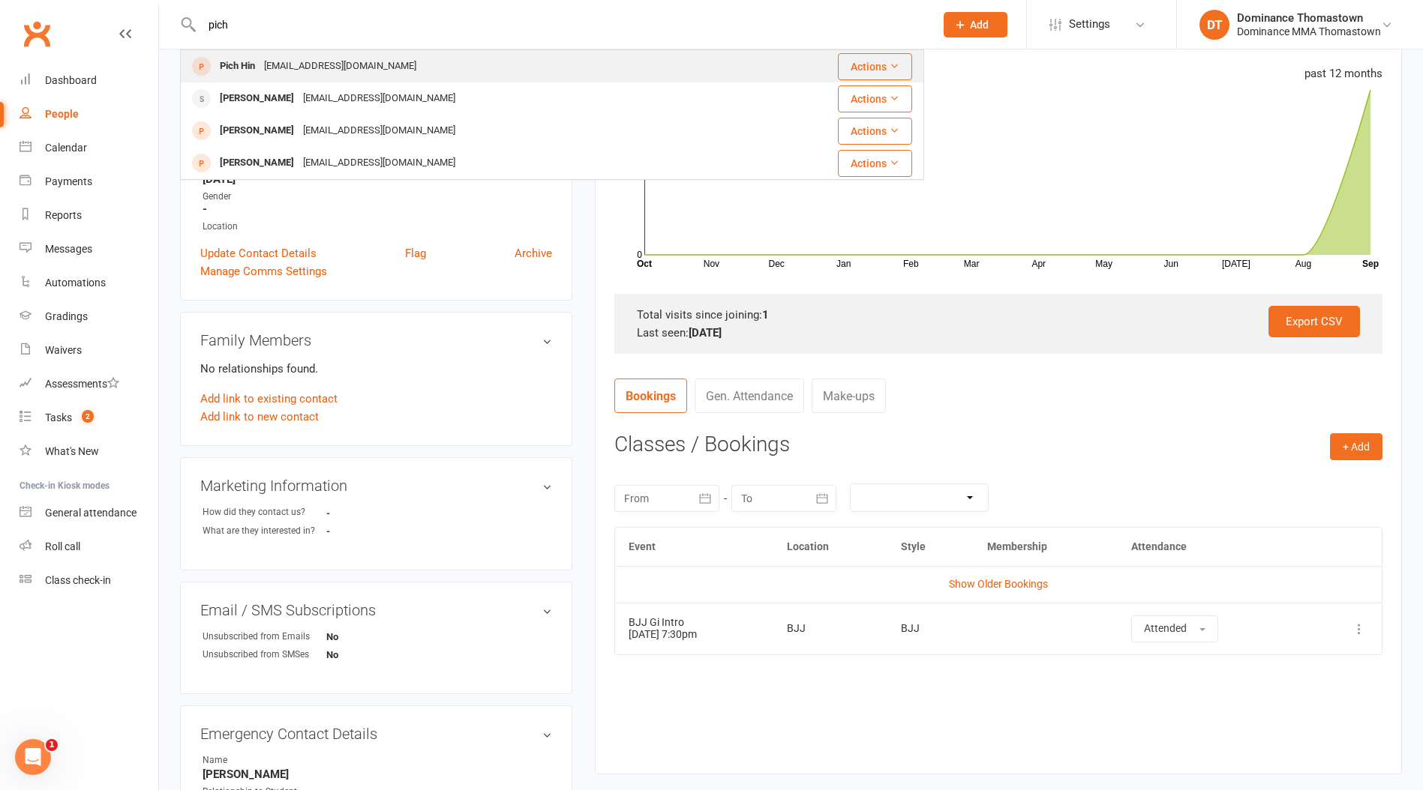
type input "pich"
click at [292, 67] on div "pichponareayhin110@gmail.com" at bounding box center [339, 66] width 161 height 22
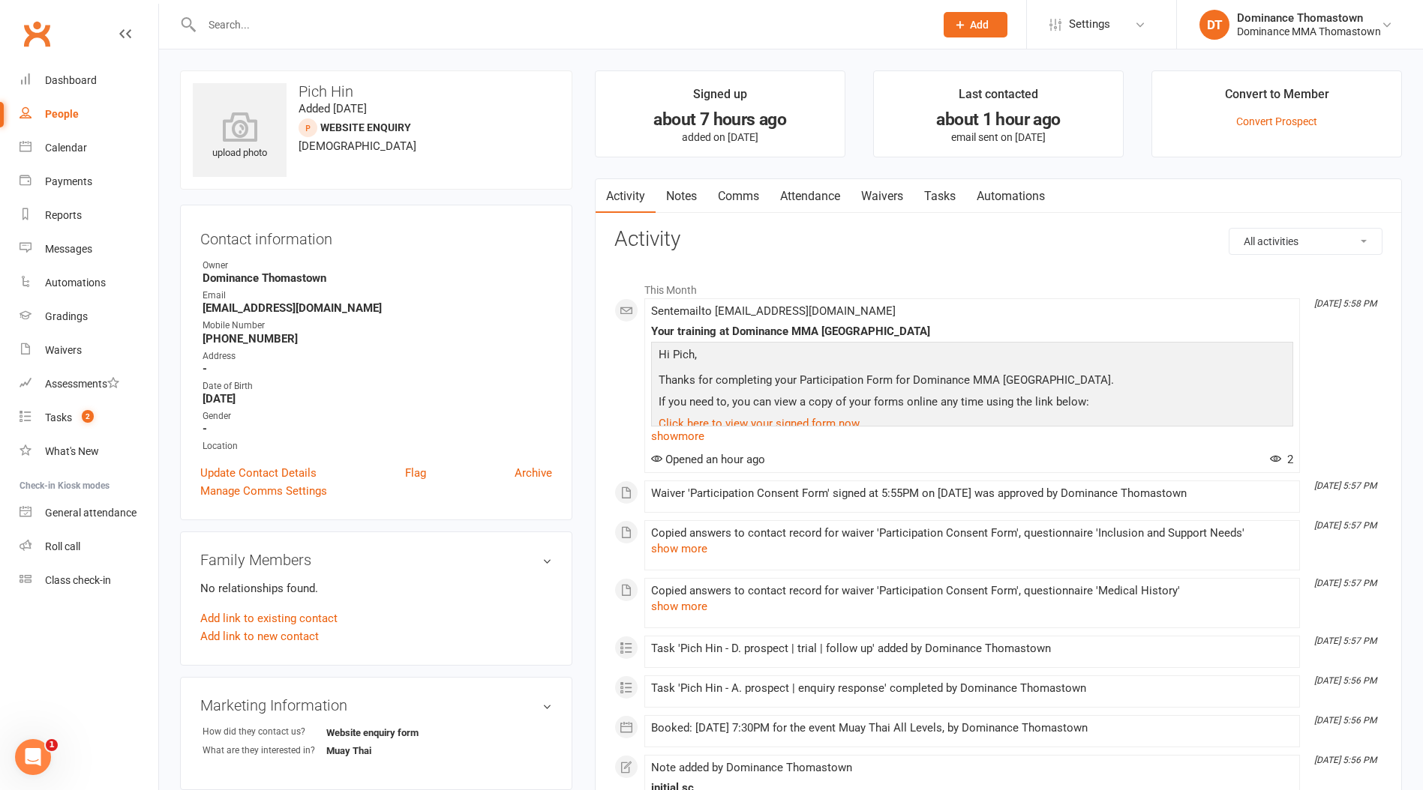
click at [810, 186] on link "Attendance" at bounding box center [809, 196] width 81 height 34
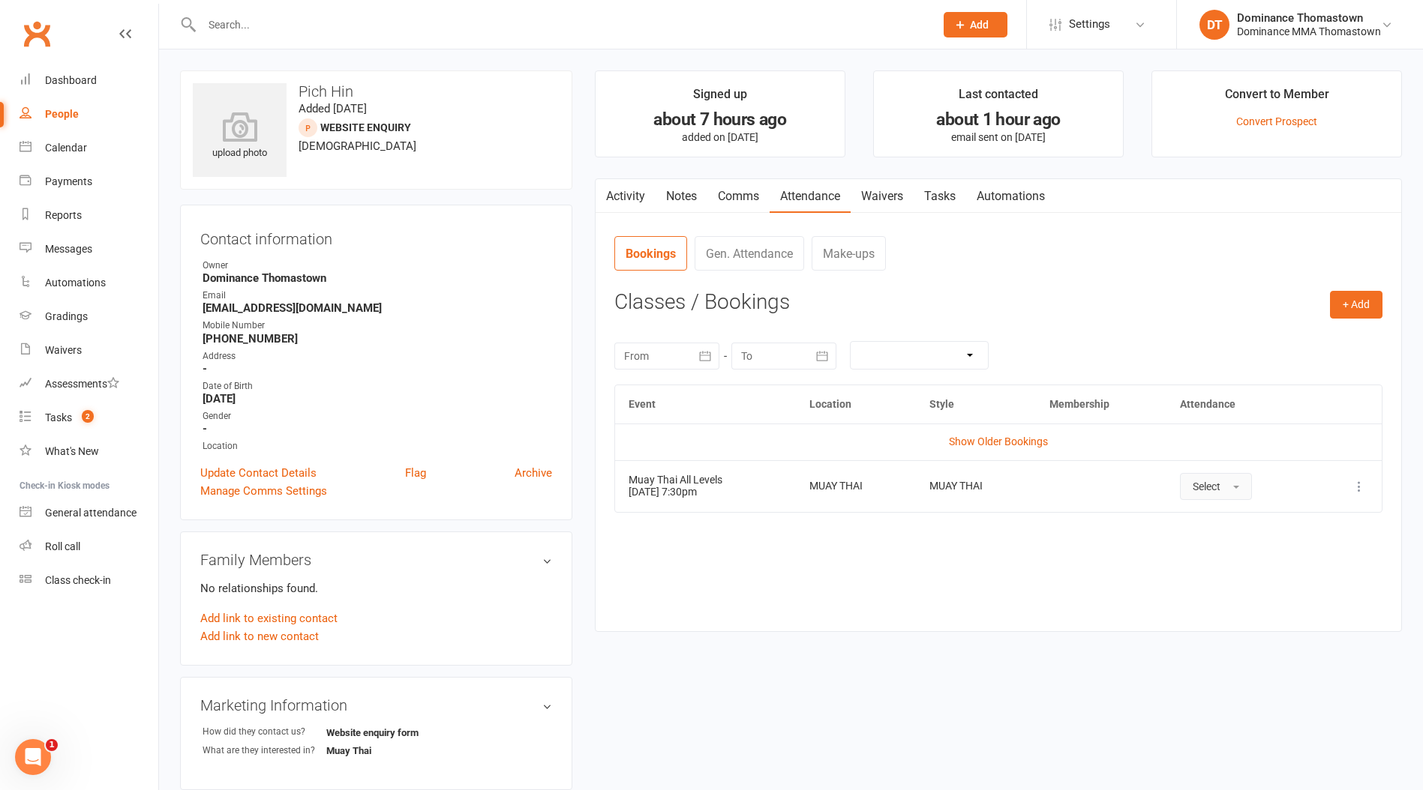
click at [1228, 491] on button "Select" at bounding box center [1216, 486] width 72 height 27
click at [1231, 521] on span "Attended" at bounding box center [1214, 520] width 45 height 13
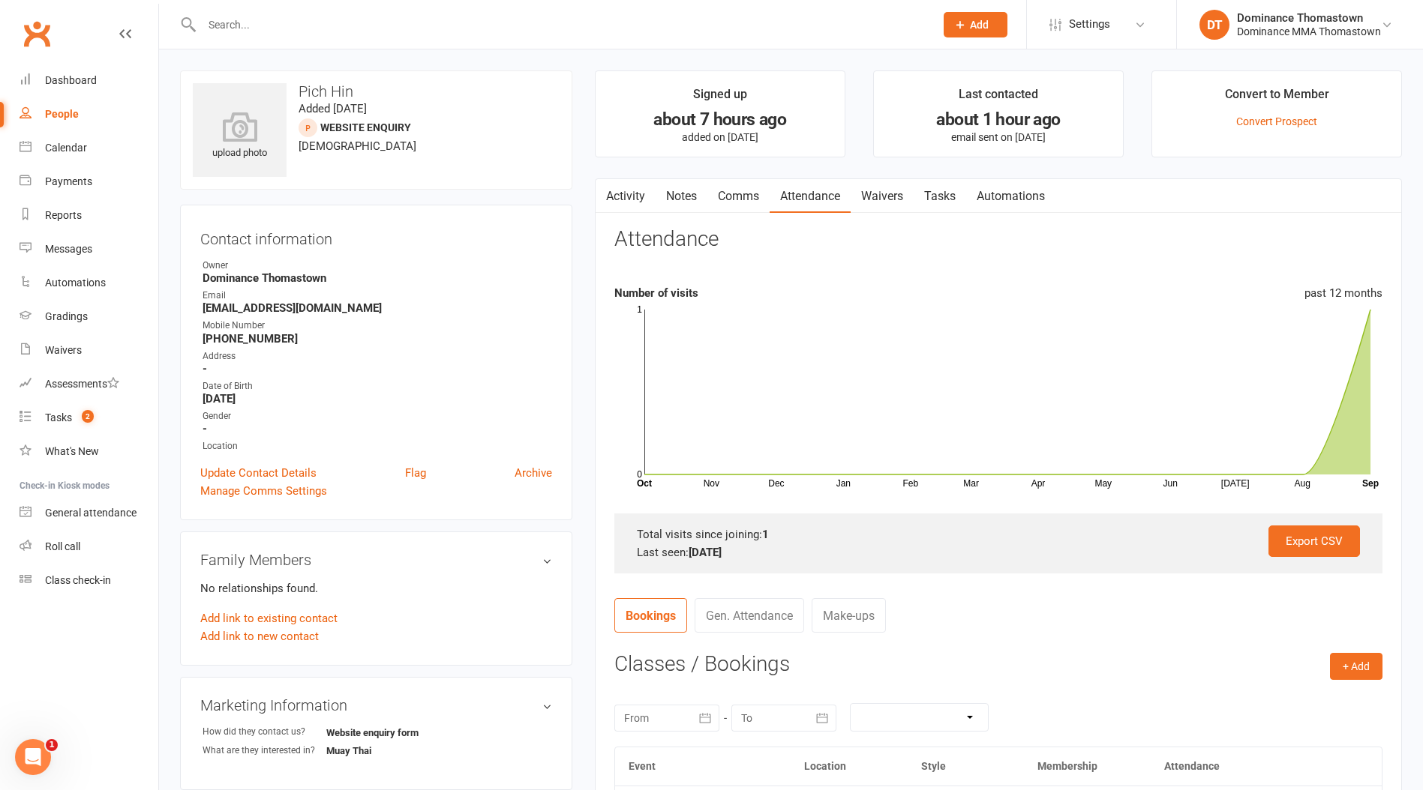
click at [931, 196] on link "Tasks" at bounding box center [939, 196] width 52 height 34
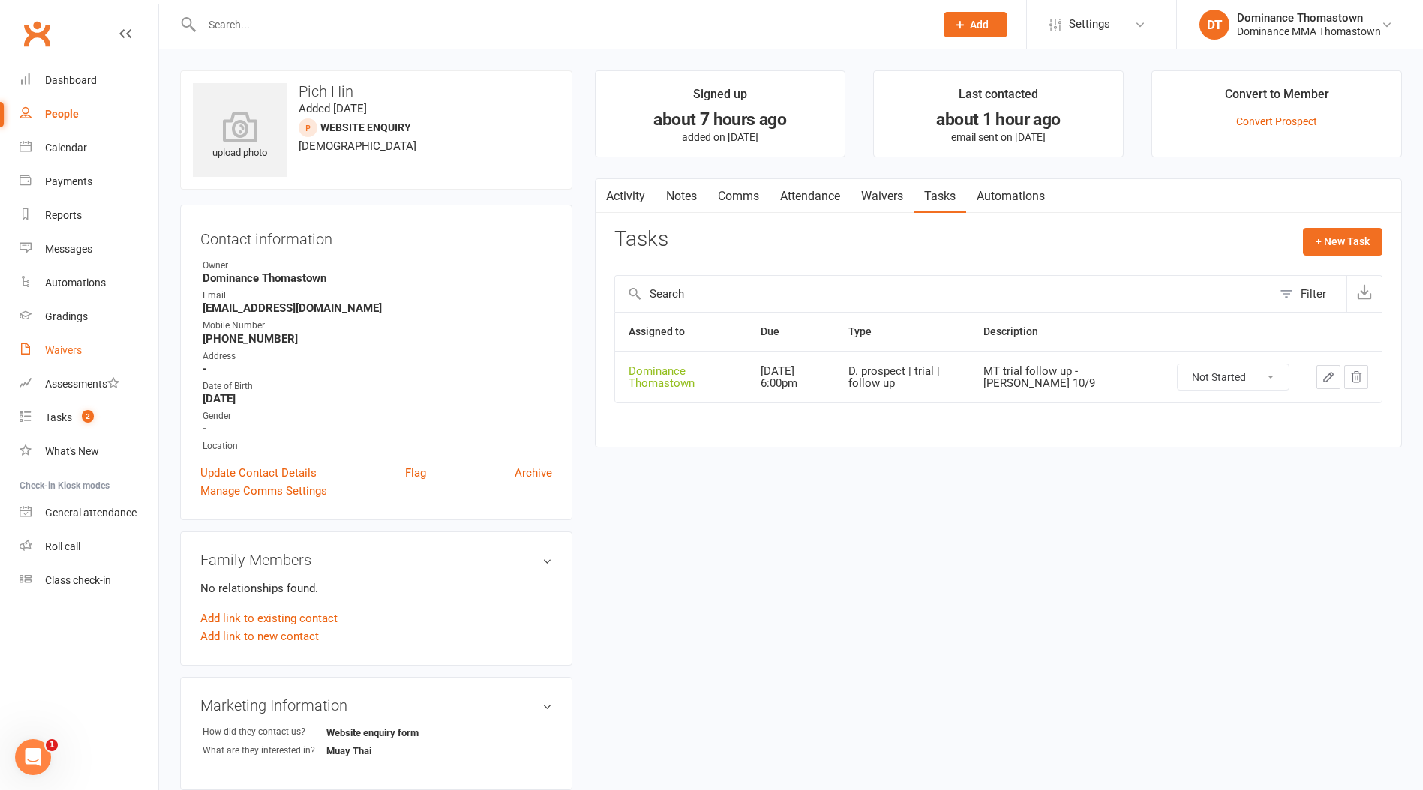
click at [54, 348] on div "Waivers" at bounding box center [63, 350] width 37 height 12
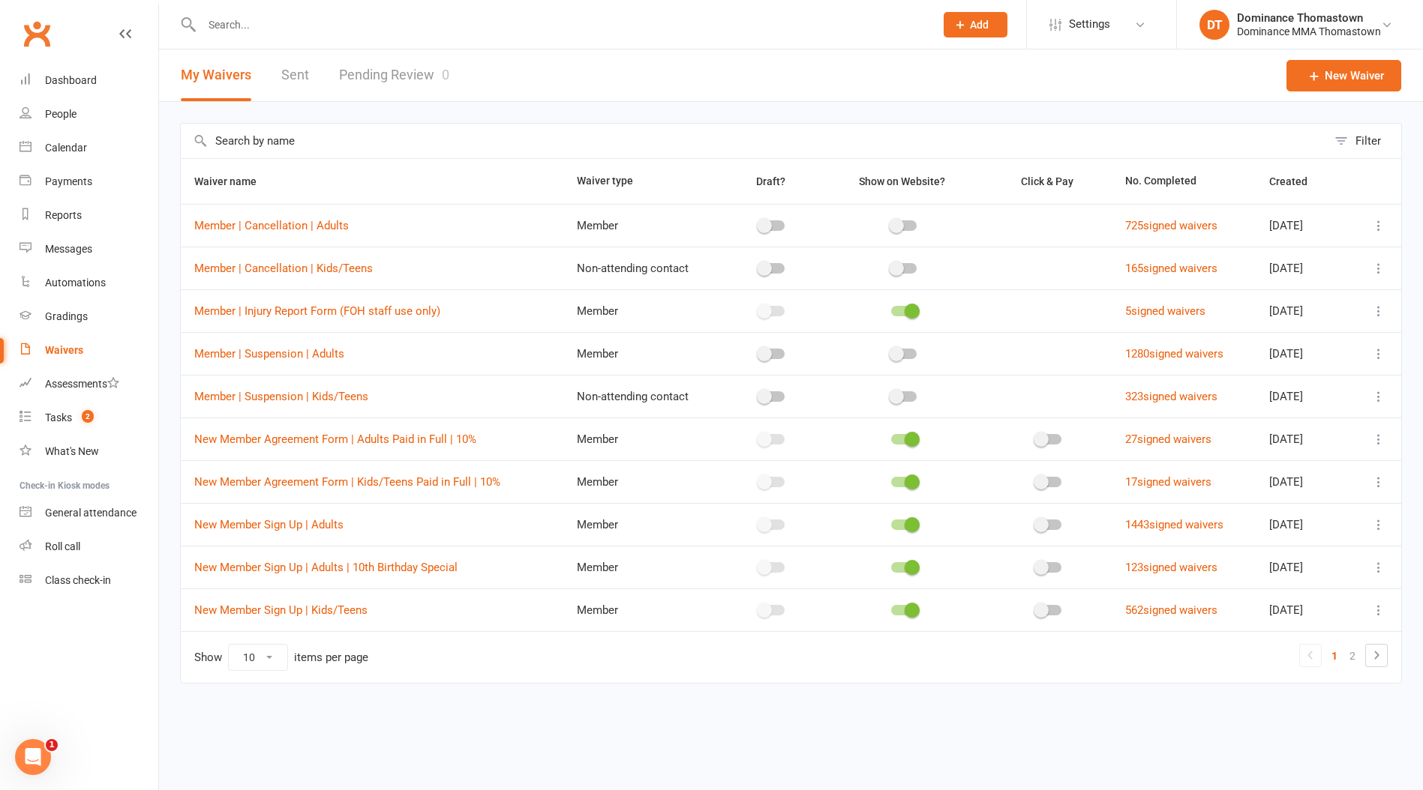
click at [400, 62] on link "Pending Review 0" at bounding box center [394, 75] width 110 height 52
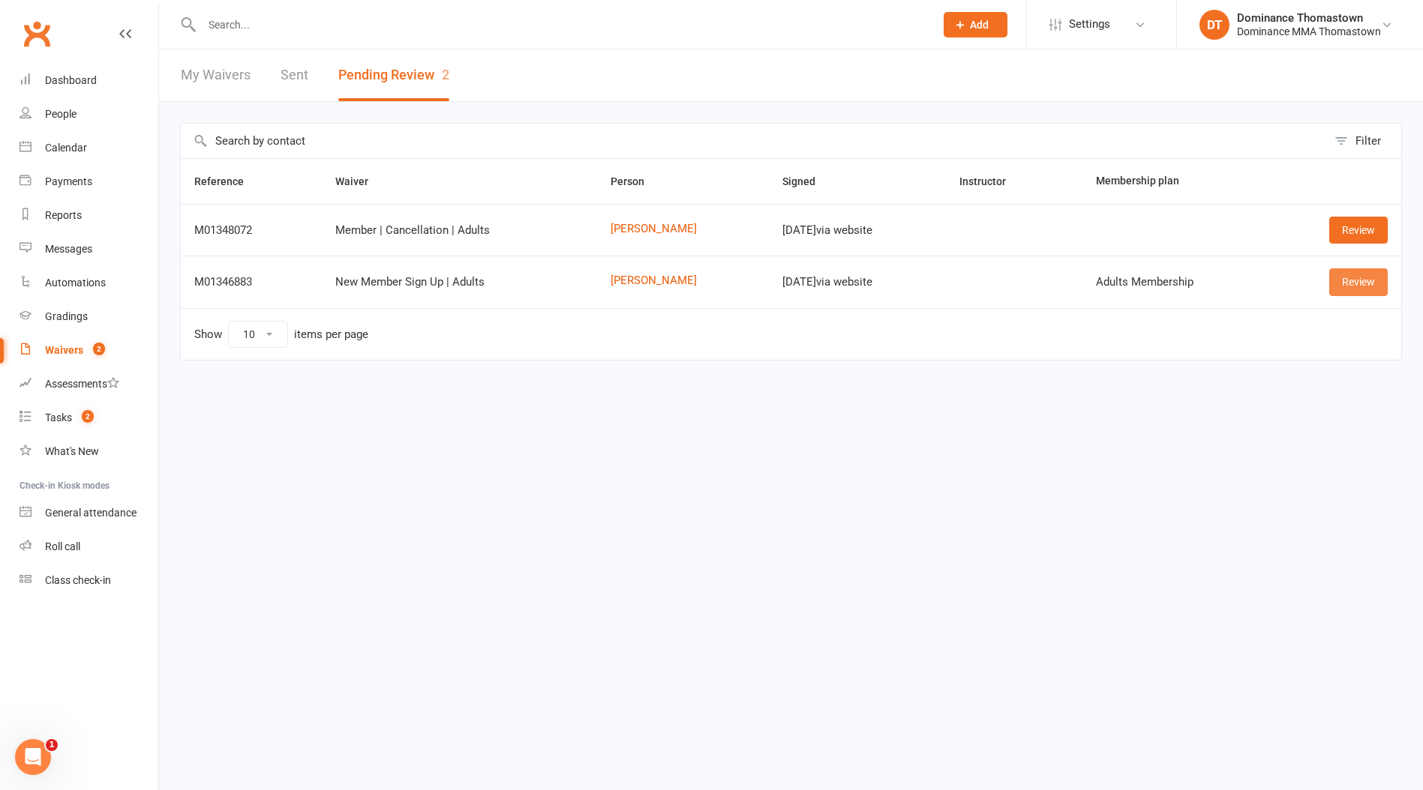
click at [1360, 282] on link "Review" at bounding box center [1358, 281] width 58 height 27
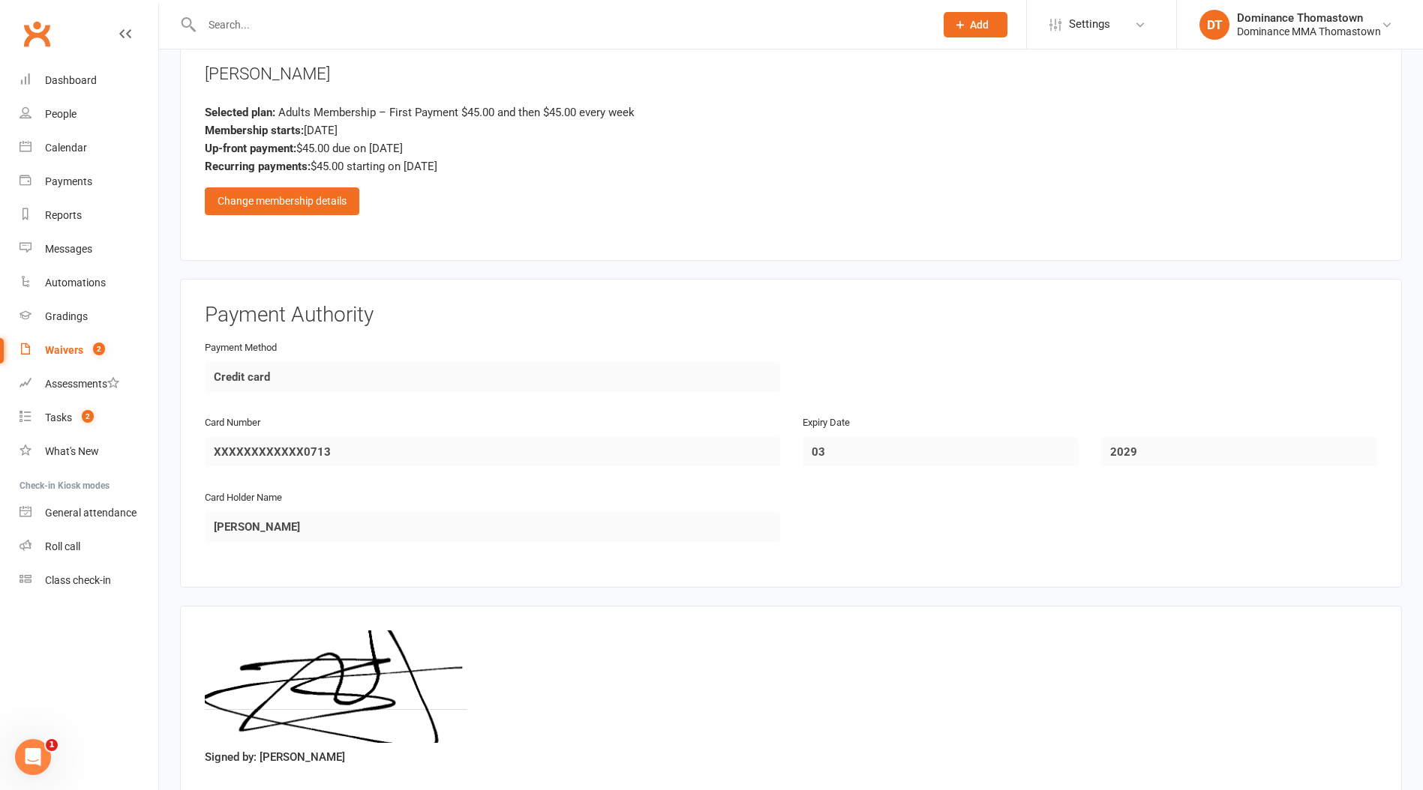
scroll to position [832, 0]
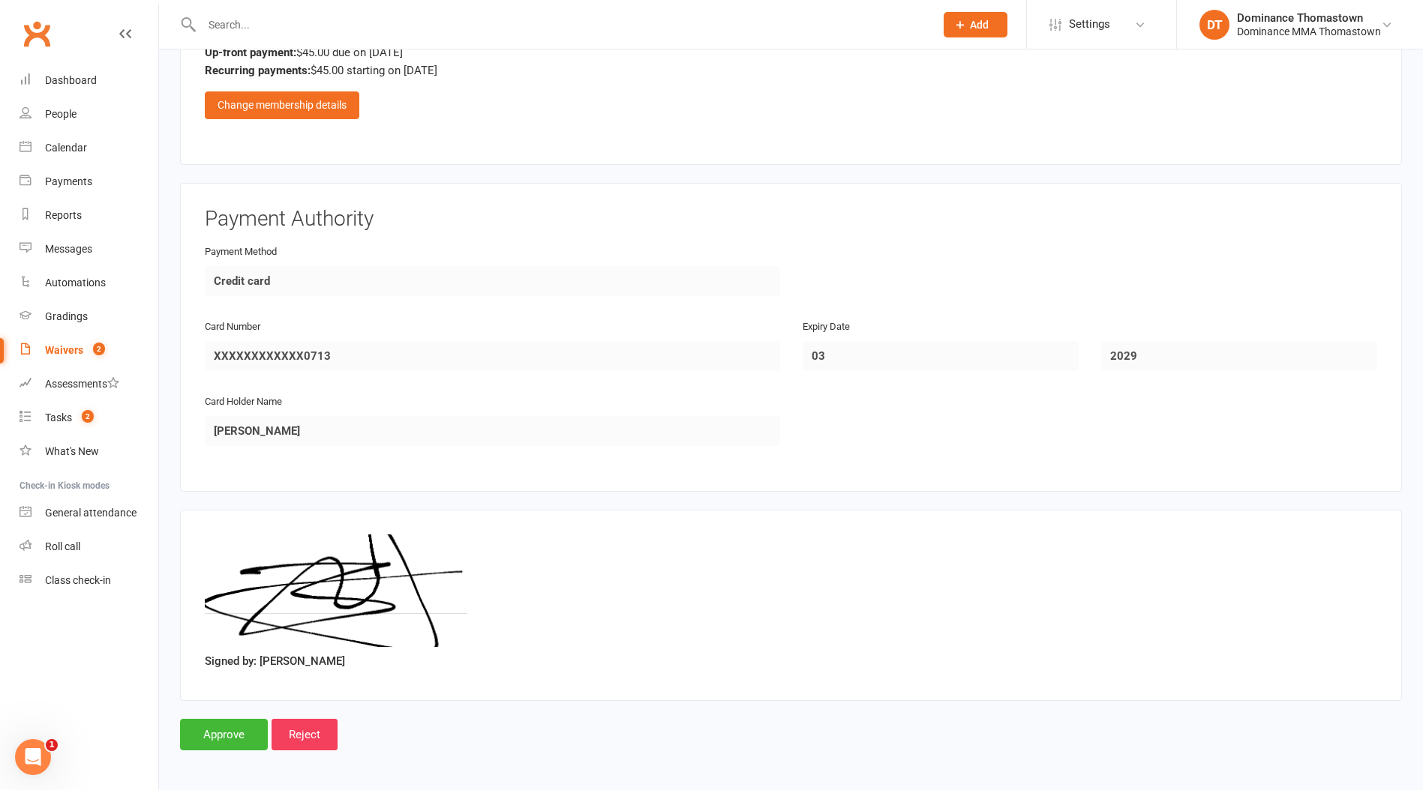
click at [91, 351] on count-badge "2" at bounding box center [94, 350] width 19 height 12
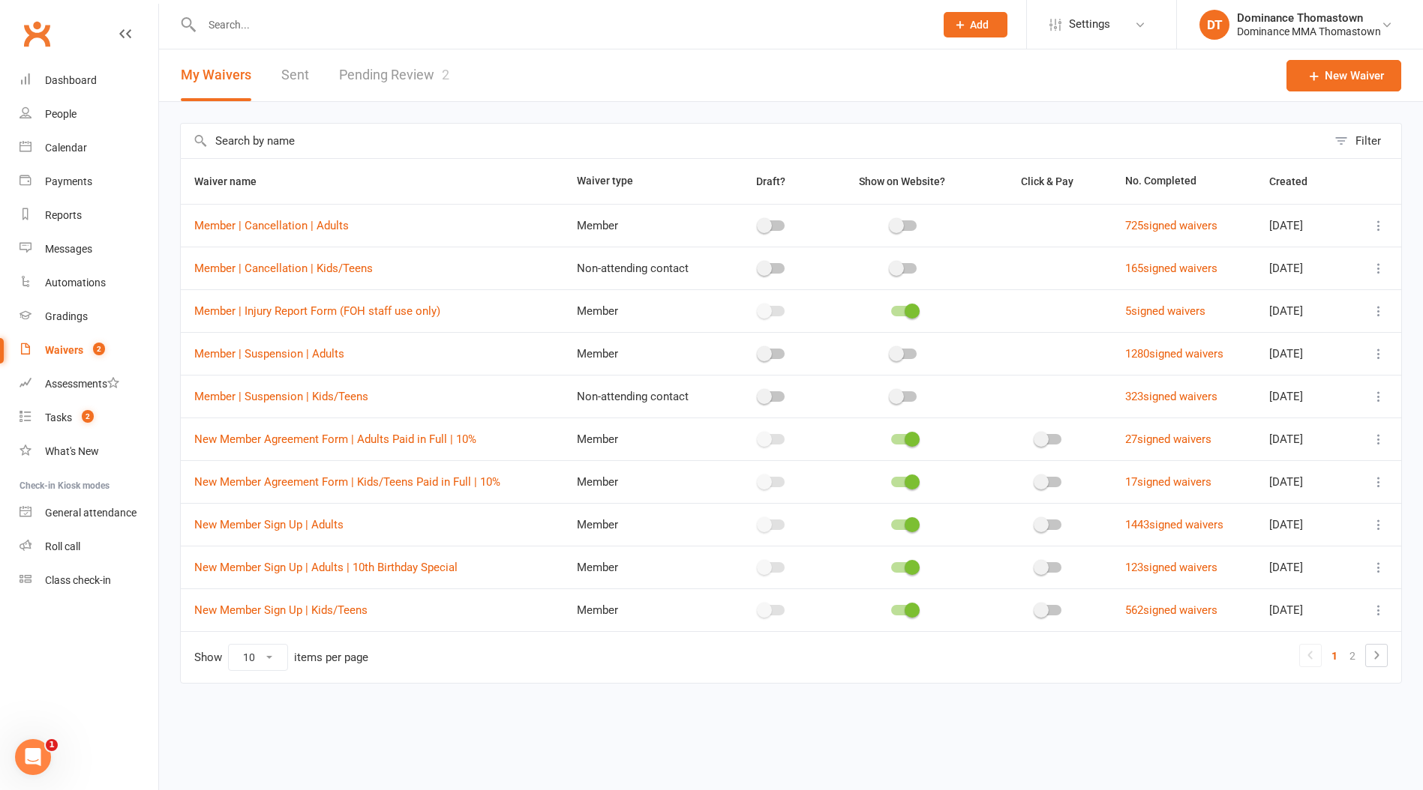
click at [442, 72] on span "2" at bounding box center [445, 75] width 7 height 16
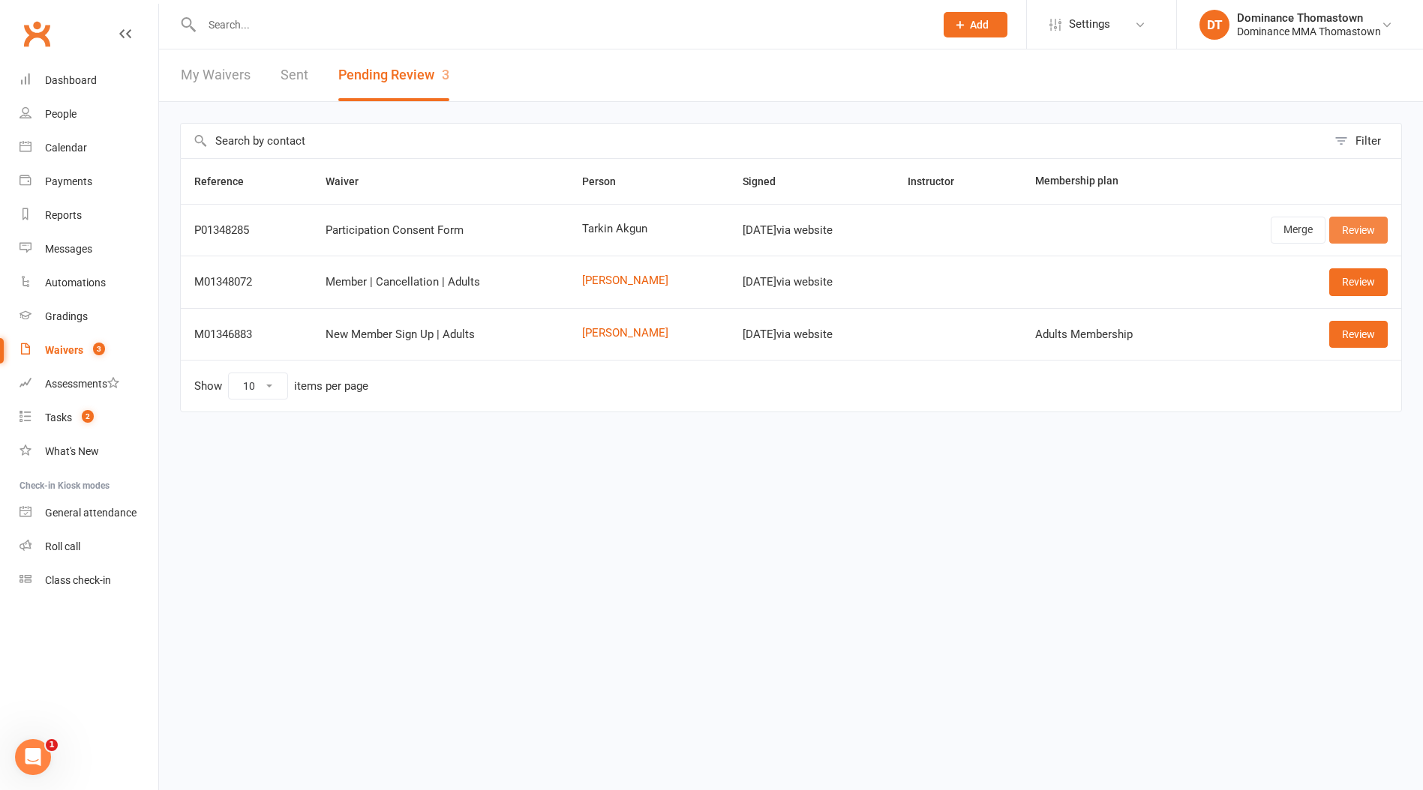
click at [1362, 226] on link "Review" at bounding box center [1358, 230] width 58 height 27
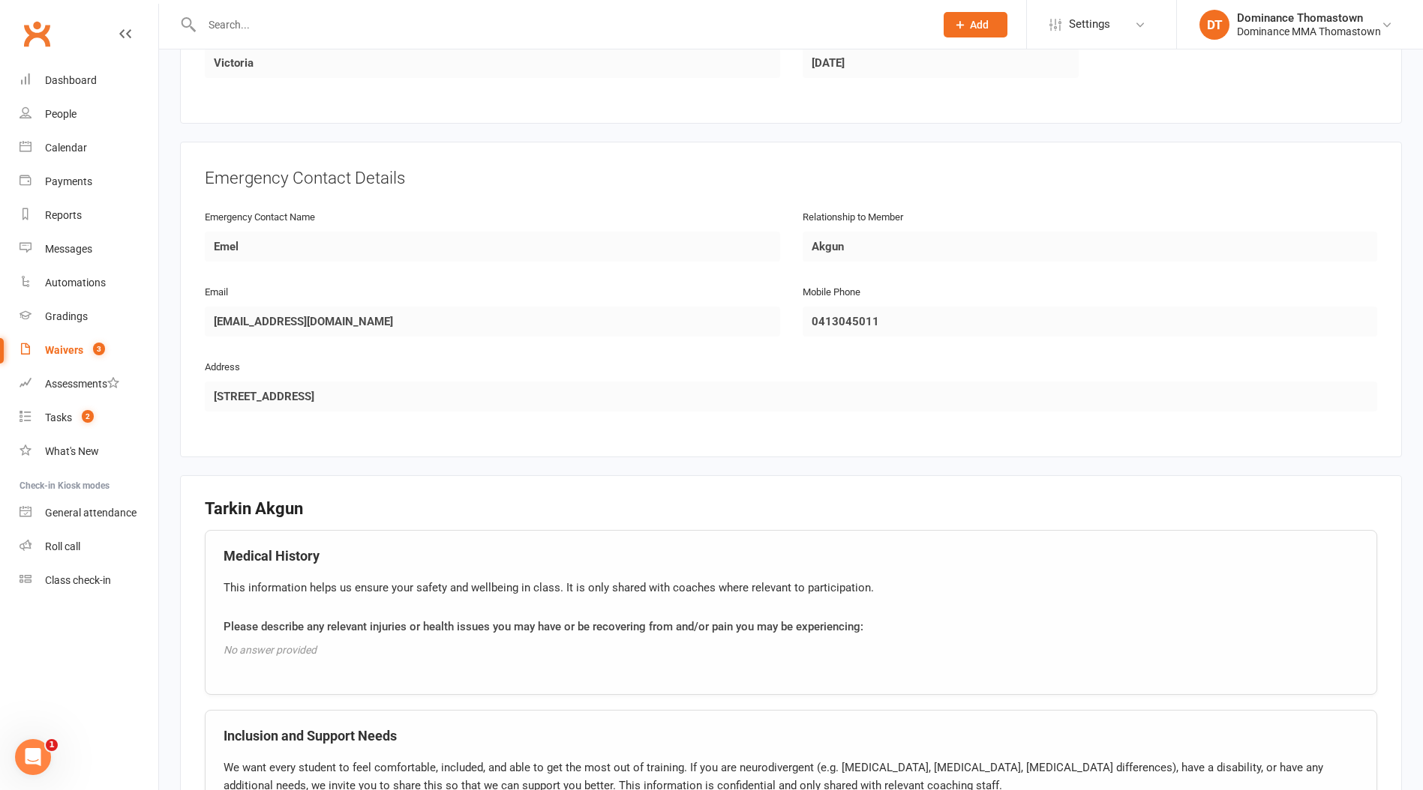
scroll to position [1112, 0]
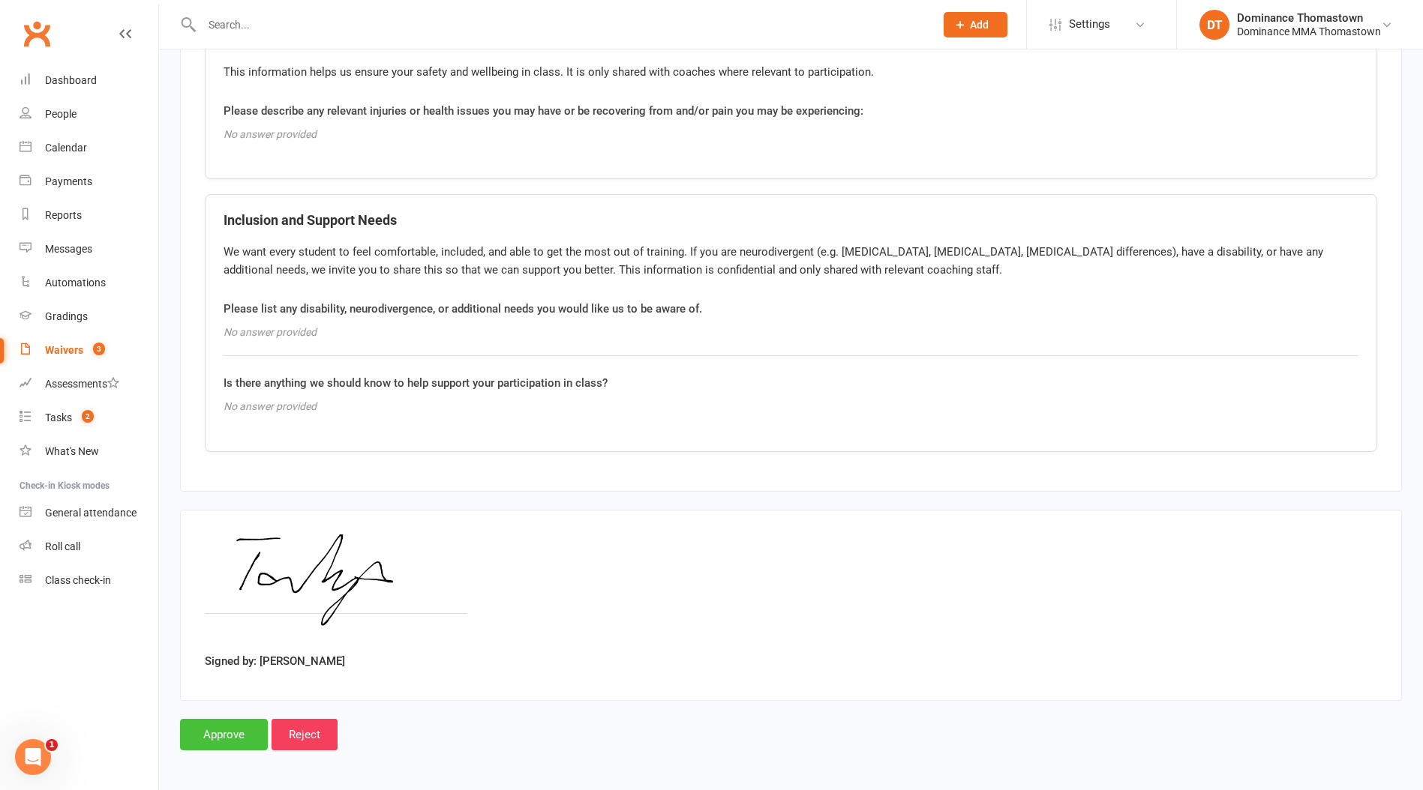
click at [247, 721] on input "Approve" at bounding box center [224, 734] width 88 height 31
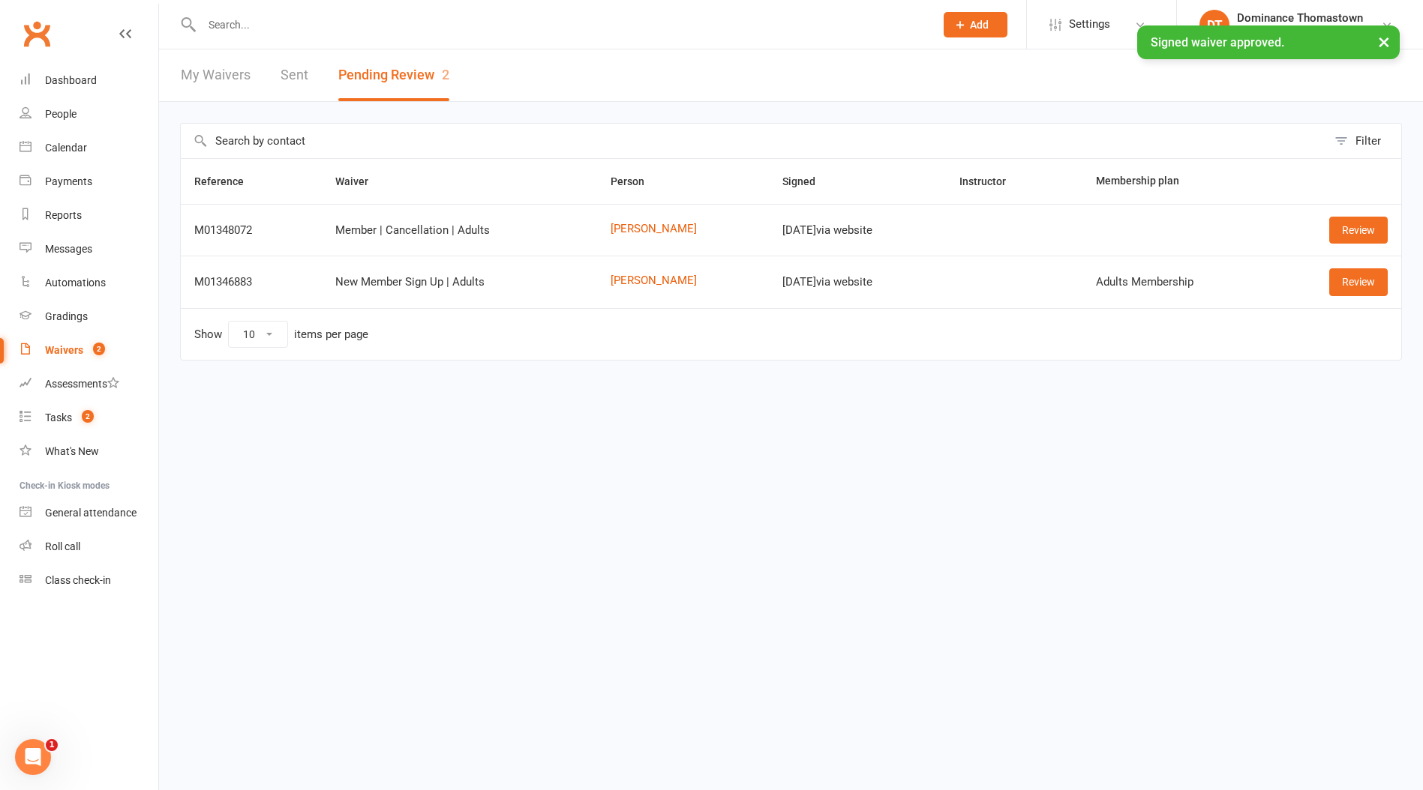
click at [271, 22] on input "text" at bounding box center [560, 24] width 727 height 21
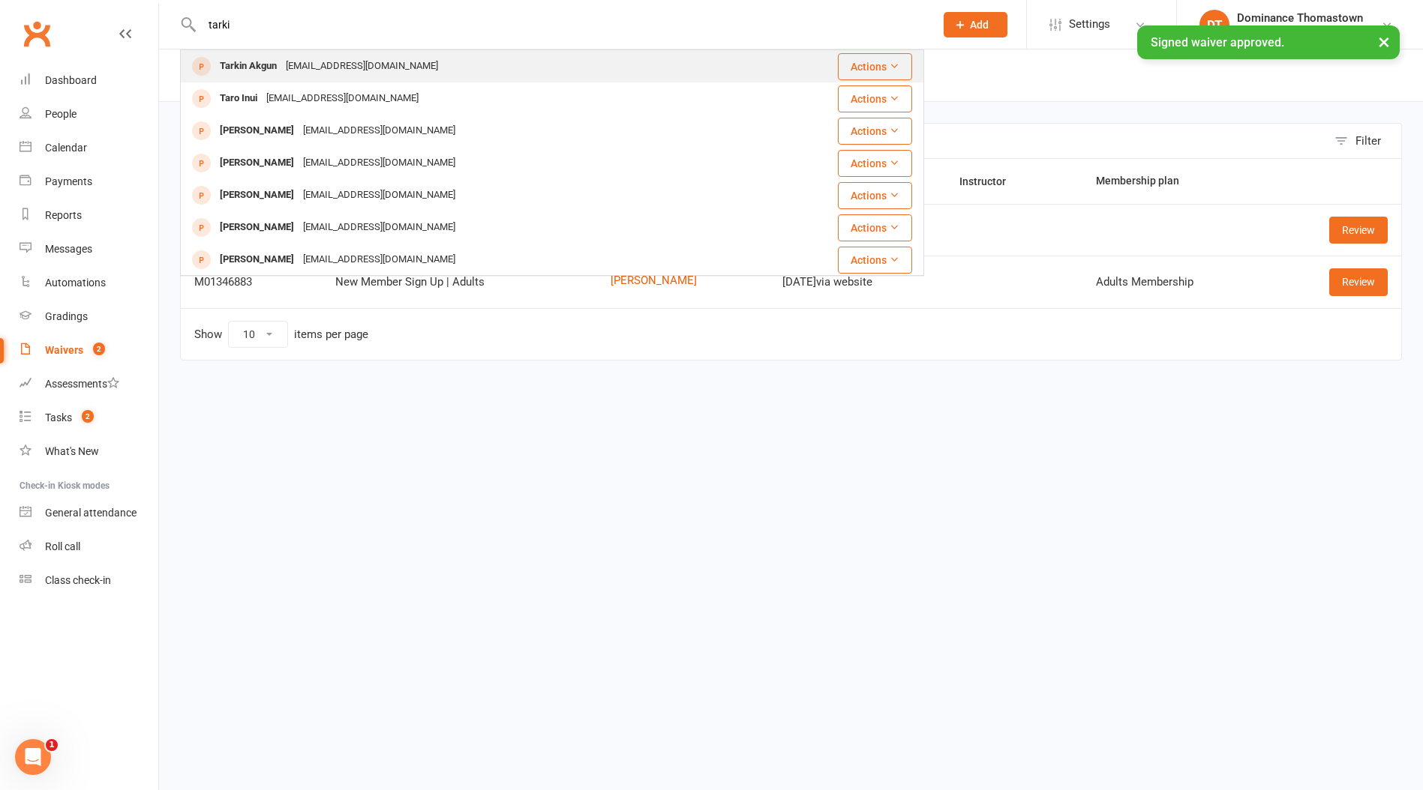
type input "tarki"
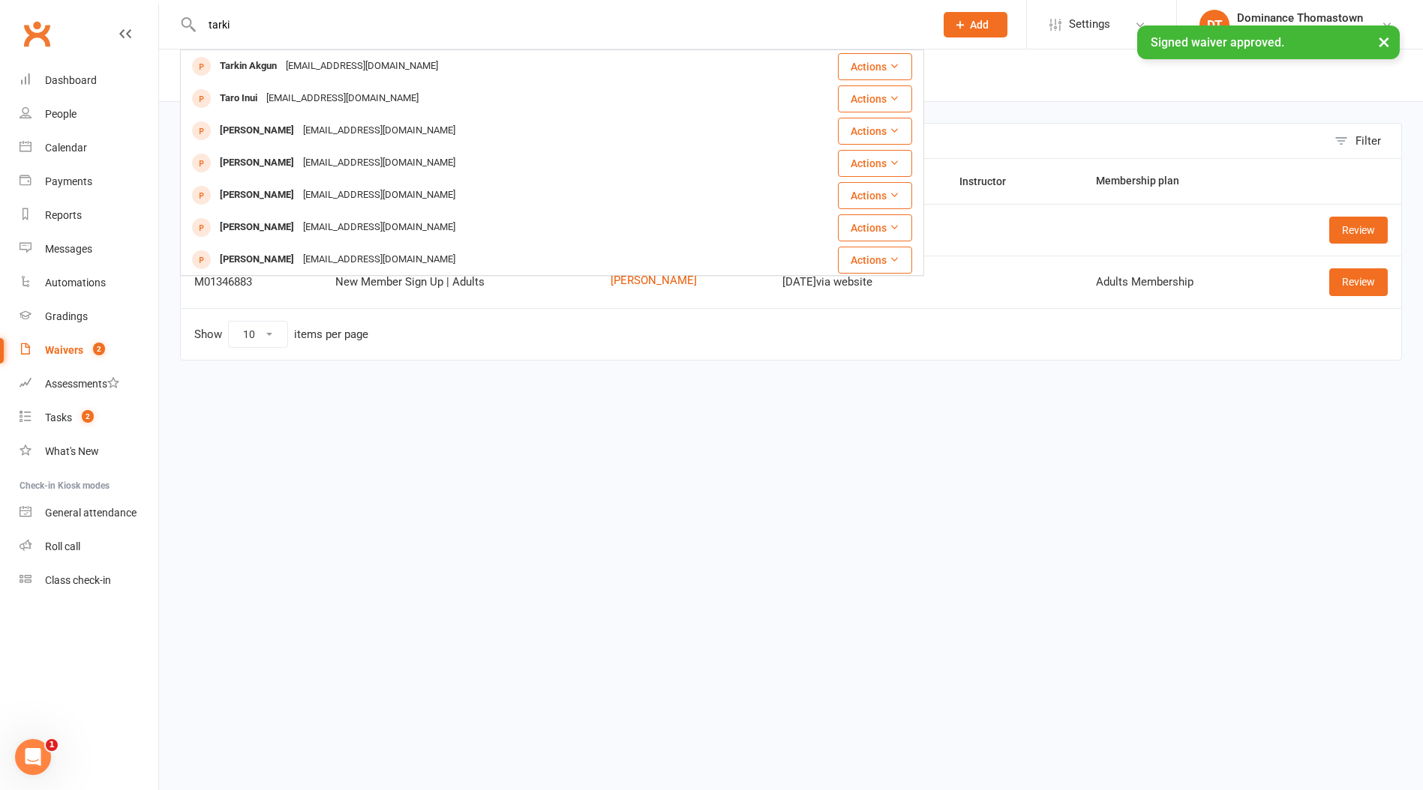
click at [275, 73] on div "Tarkin Akgun" at bounding box center [248, 66] width 66 height 22
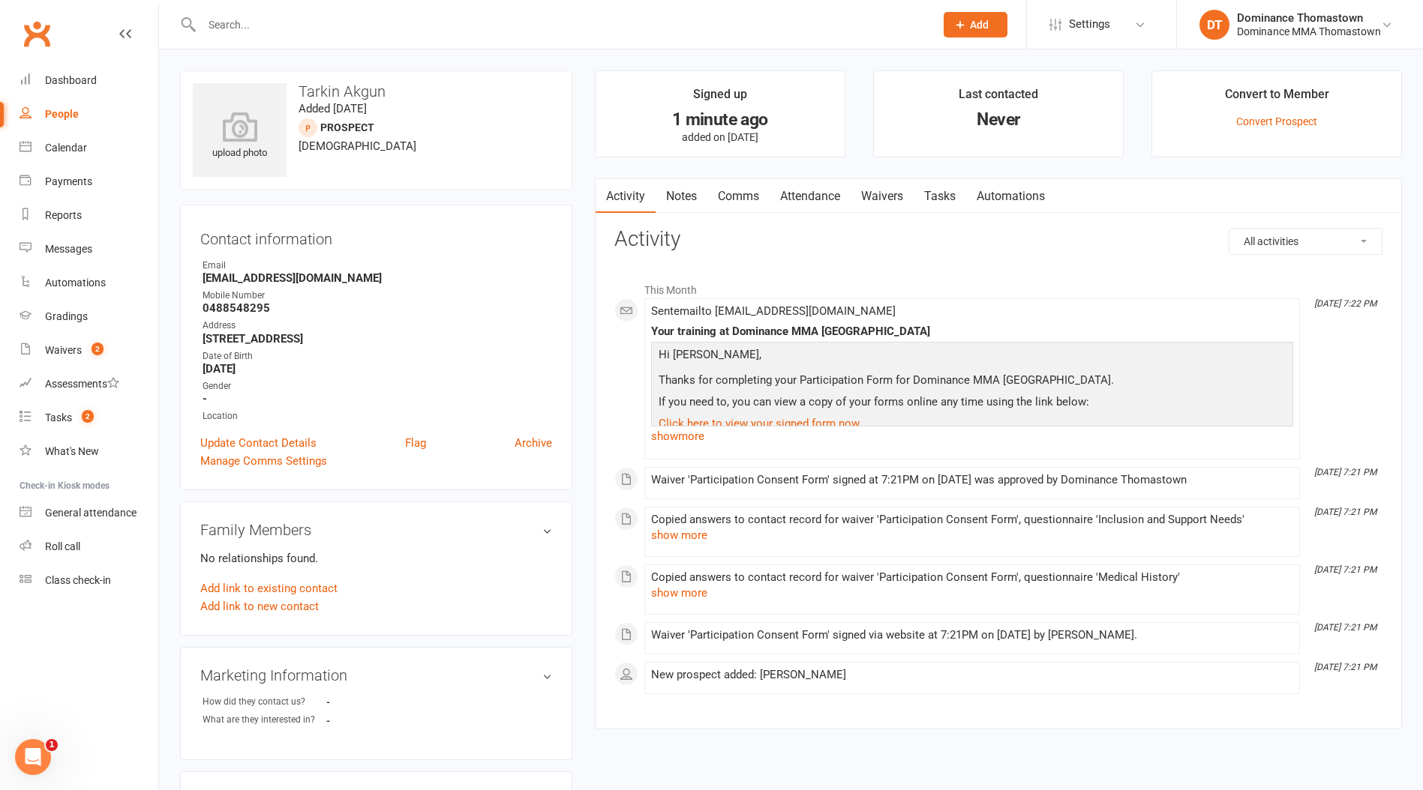
click at [866, 194] on link "Waivers" at bounding box center [881, 196] width 63 height 34
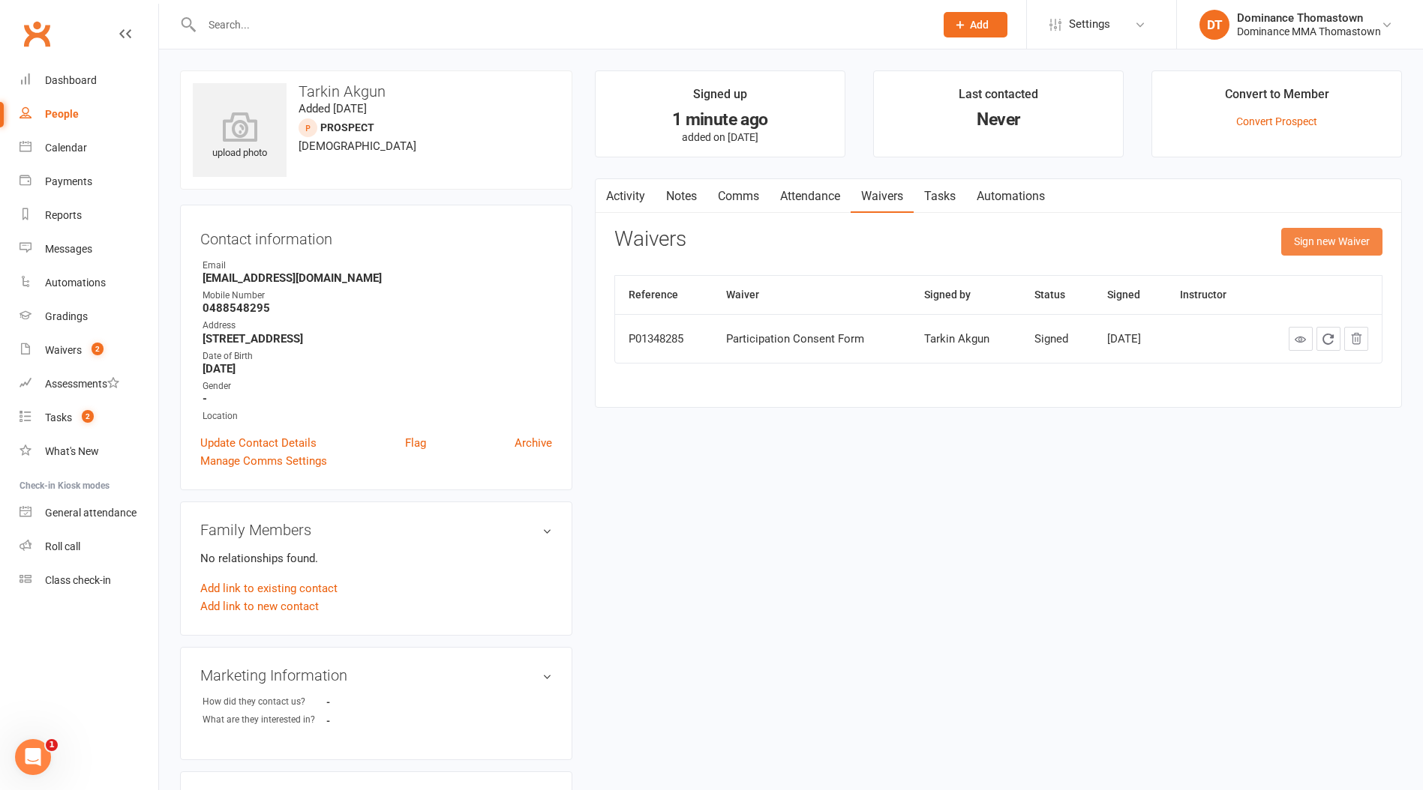
click at [1298, 242] on button "Sign new Waiver" at bounding box center [1331, 241] width 101 height 27
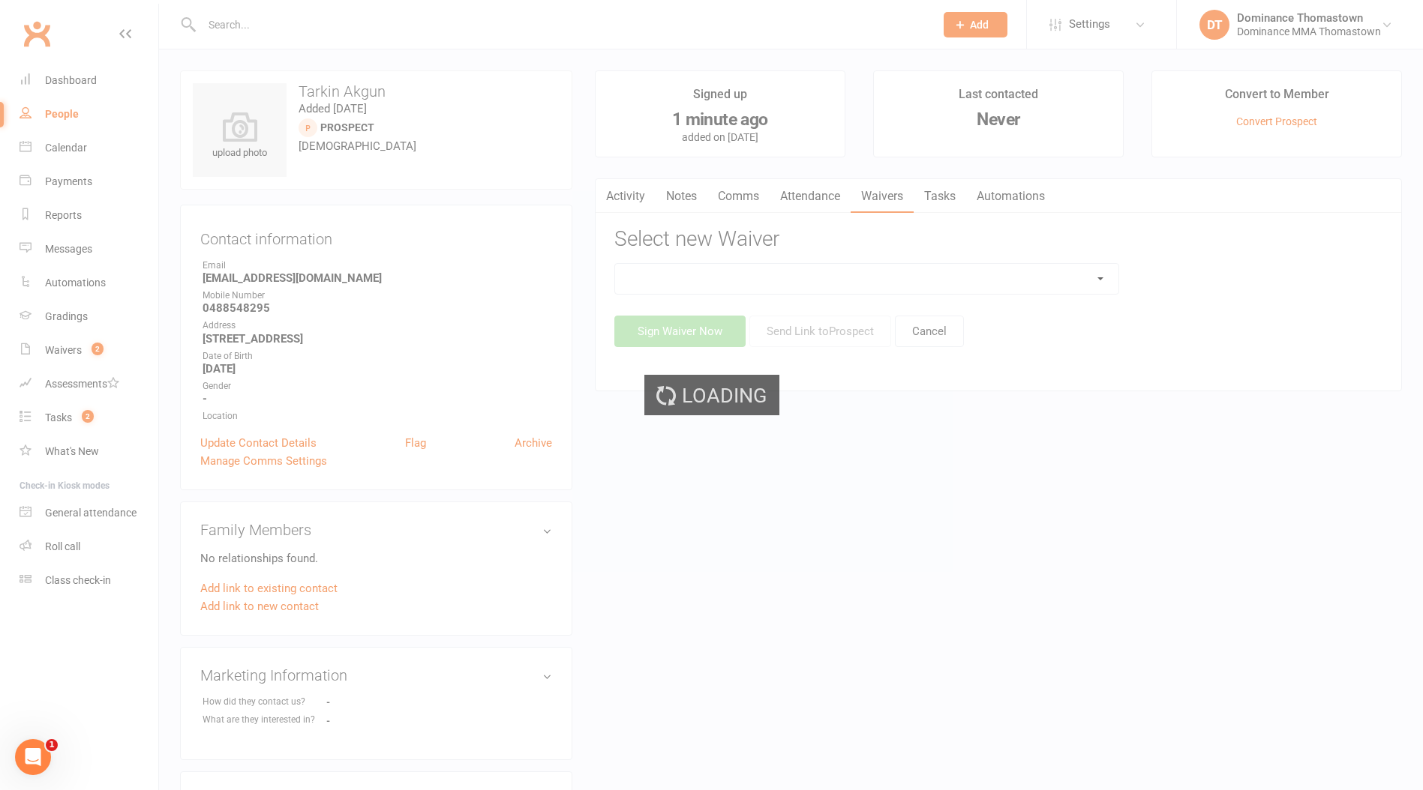
click at [779, 241] on div "Loading" at bounding box center [711, 395] width 1423 height 790
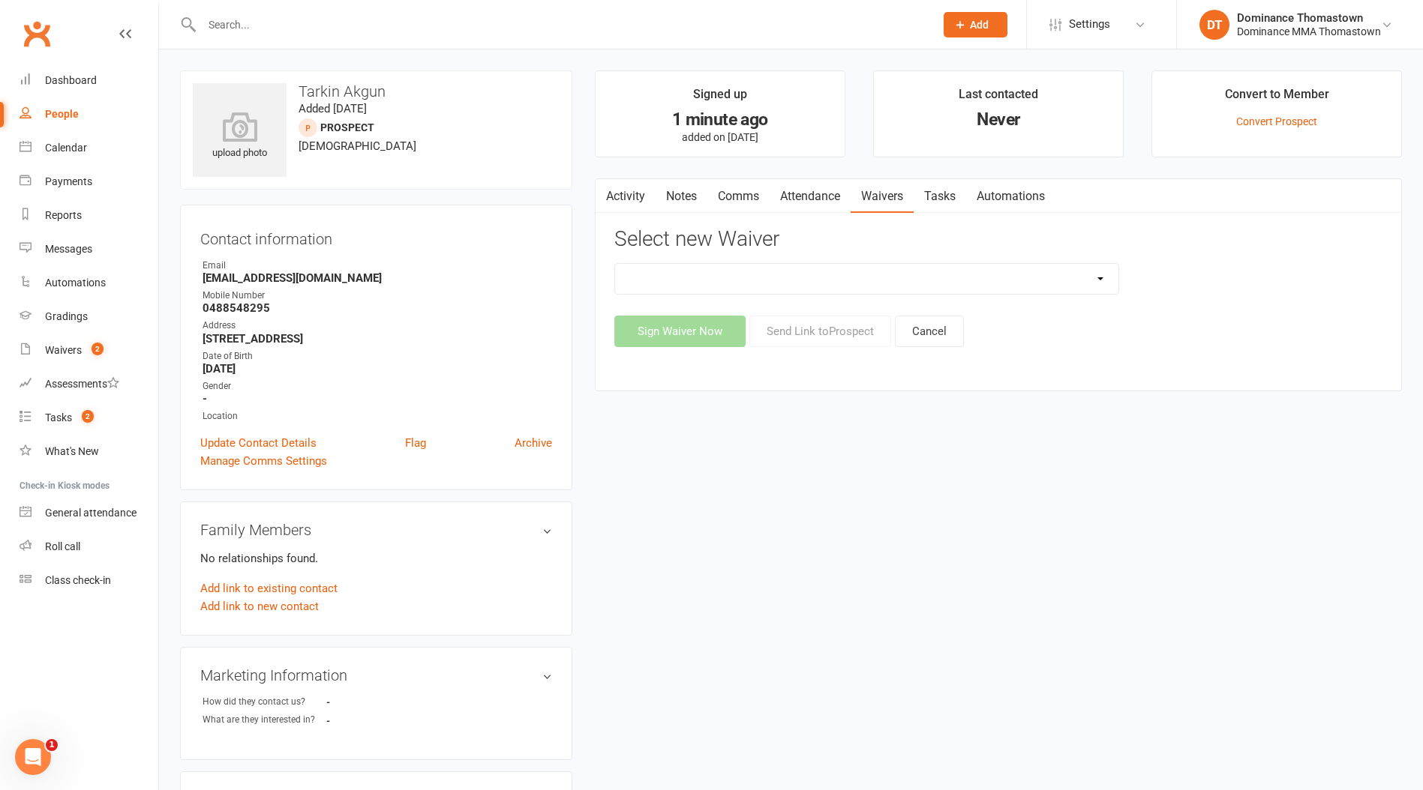
click at [740, 196] on link "Comms" at bounding box center [738, 196] width 62 height 34
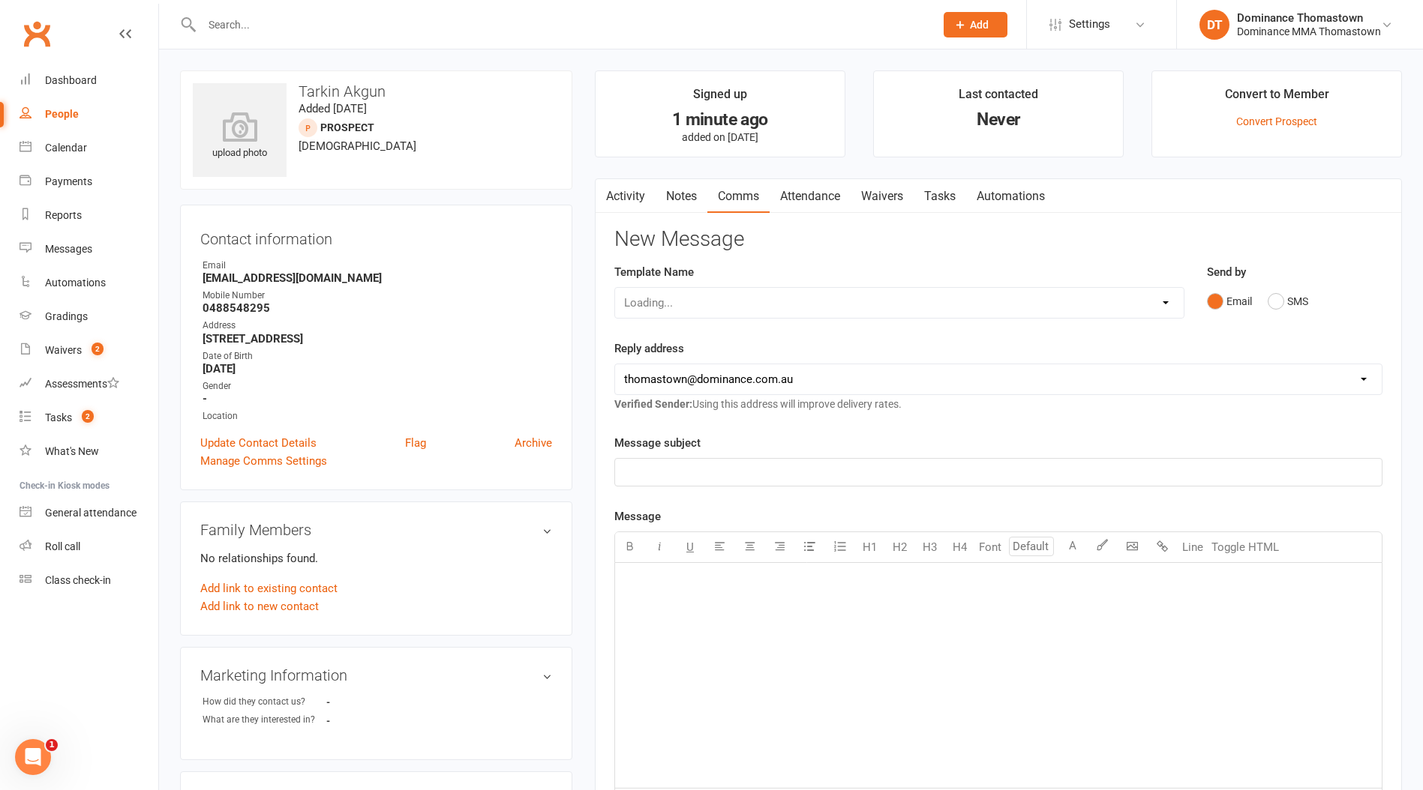
click at [751, 304] on div "Loading..." at bounding box center [899, 302] width 570 height 31
click at [677, 304] on select "Select Template [Email] MARKETING | 10TH BIRTHDAY SPECIAL | CANCELLED MEMBERS […" at bounding box center [899, 303] width 568 height 30
select select "19"
click at [615, 288] on select "Select Template [Email] MARKETING | 10TH BIRTHDAY SPECIAL | CANCELLED MEMBERS […" at bounding box center [899, 303] width 568 height 30
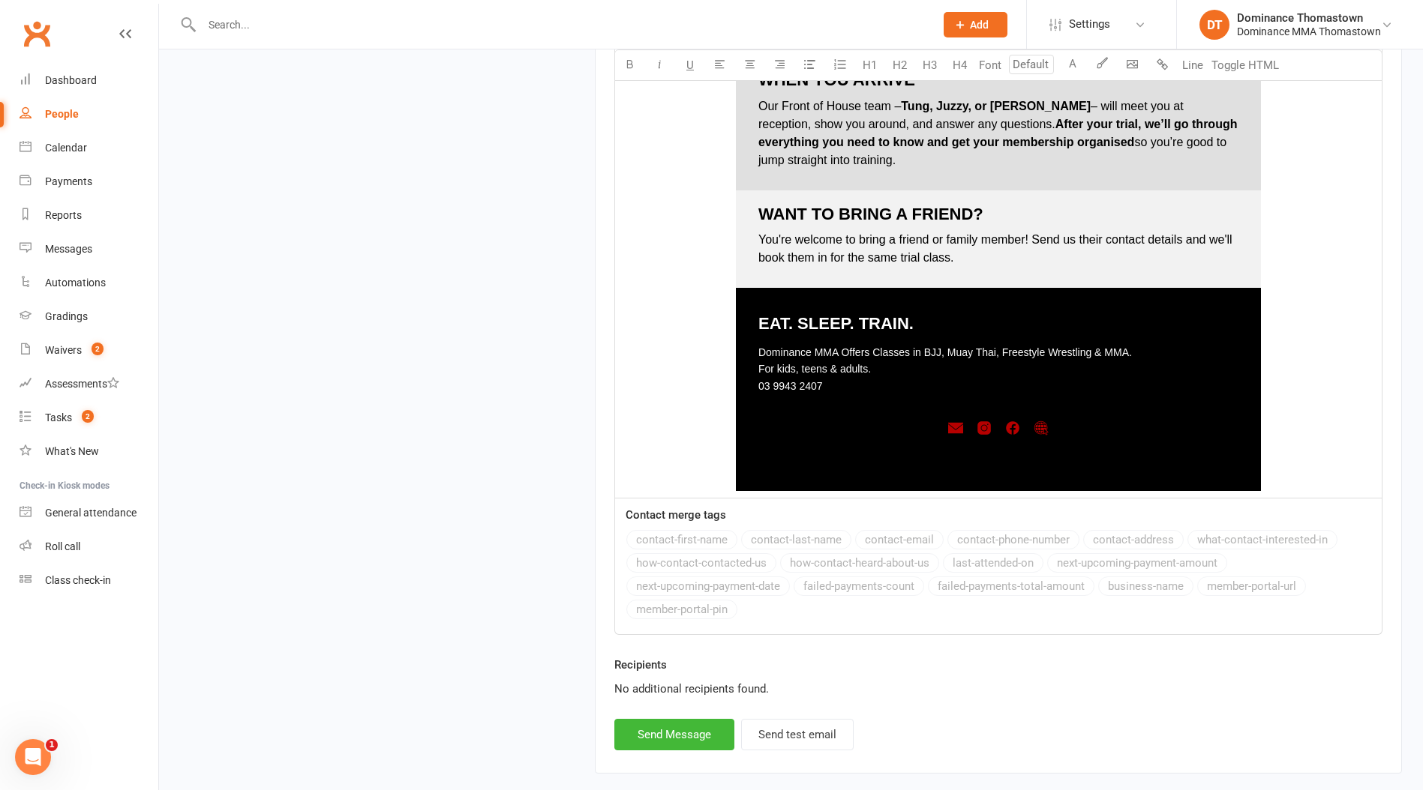
scroll to position [1969, 0]
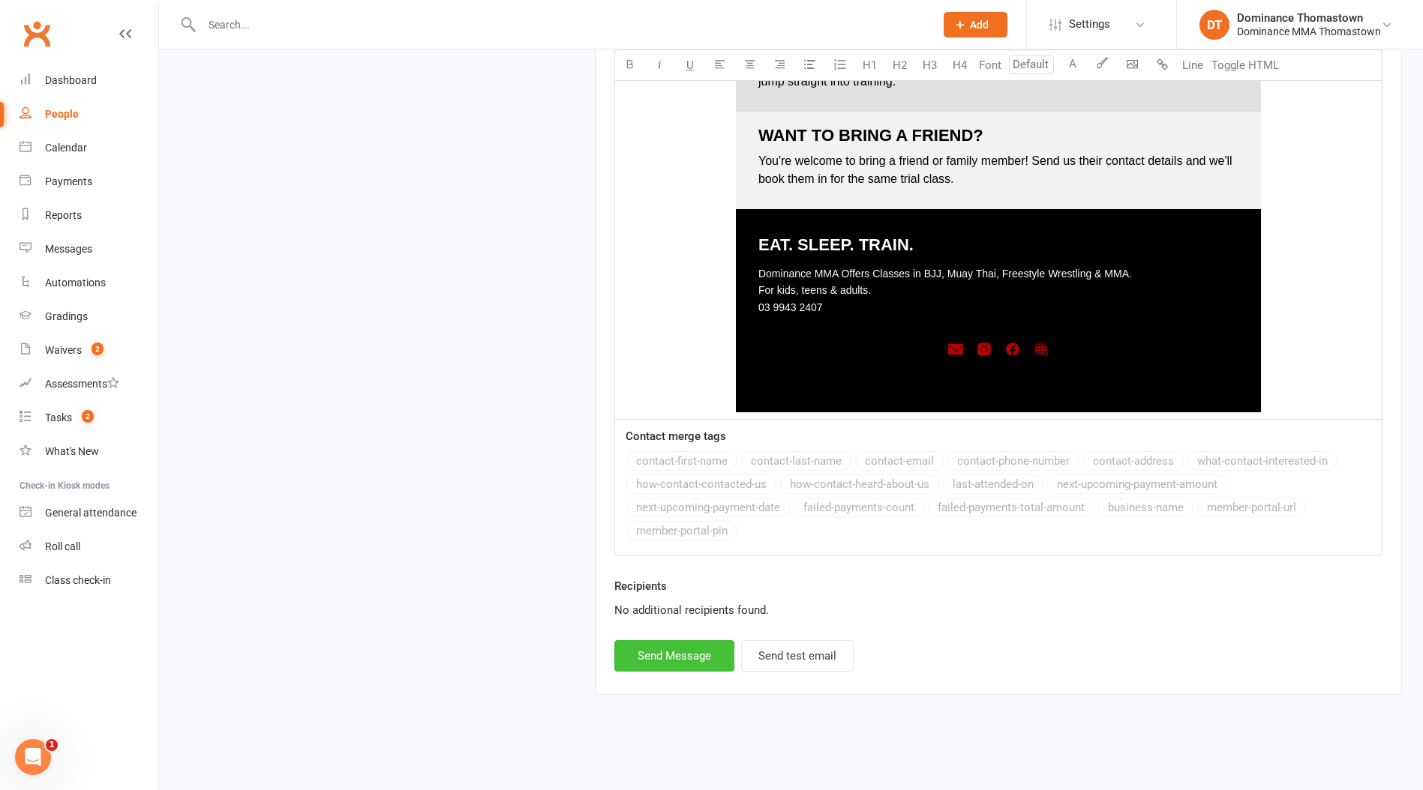
click at [691, 662] on button "Send Message" at bounding box center [674, 655] width 120 height 31
select select
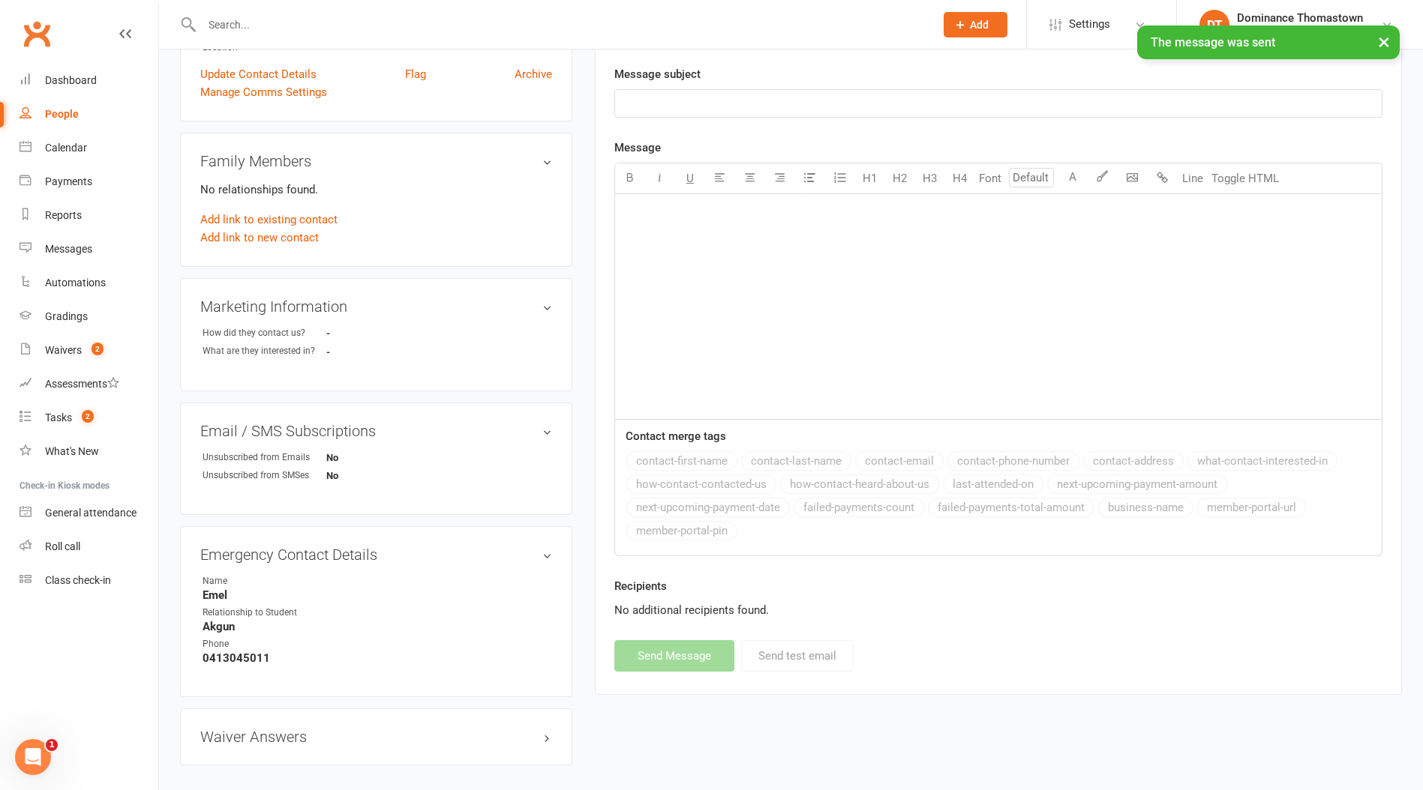
scroll to position [0, 0]
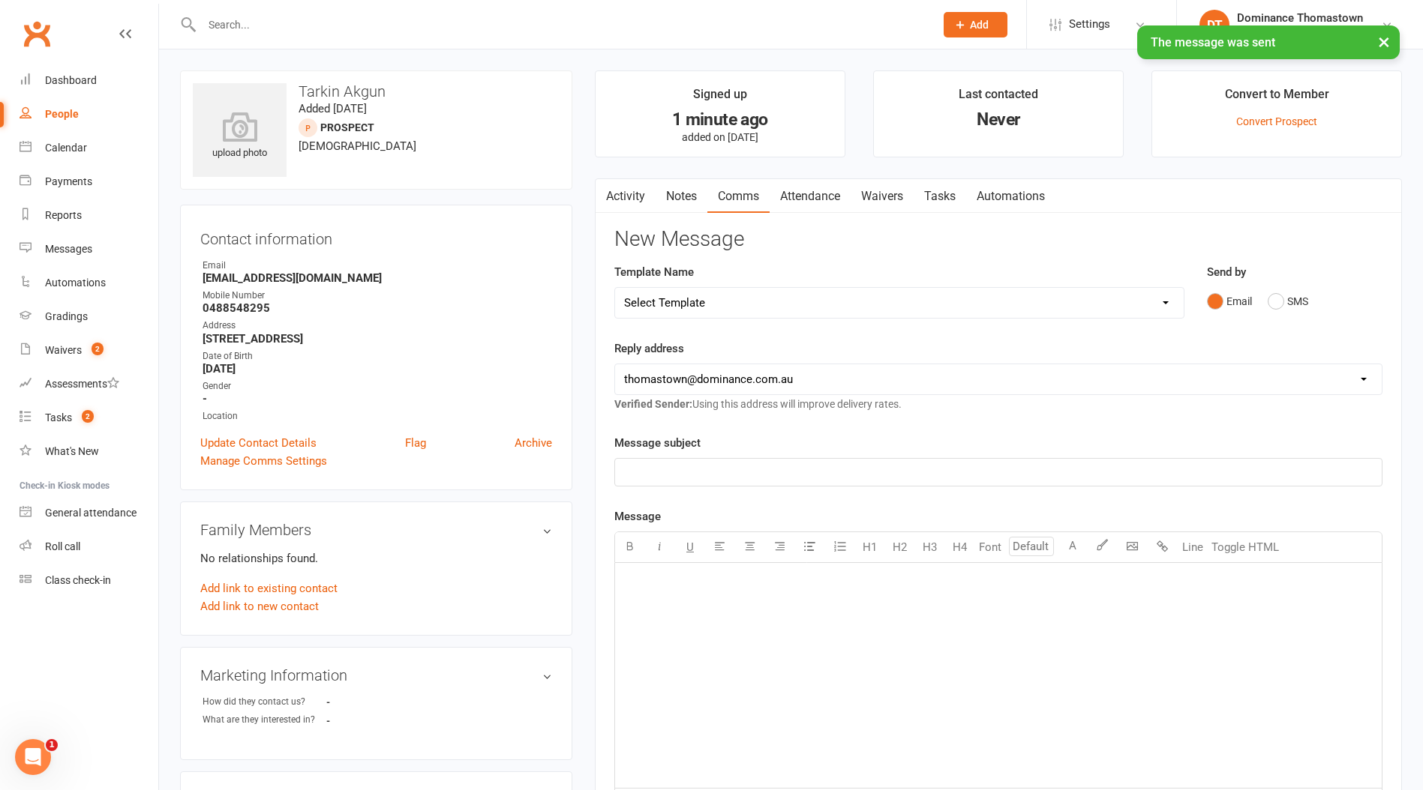
drag, startPoint x: 931, startPoint y: 191, endPoint x: 952, endPoint y: 189, distance: 20.4
click at [931, 191] on link "Tasks" at bounding box center [939, 196] width 52 height 34
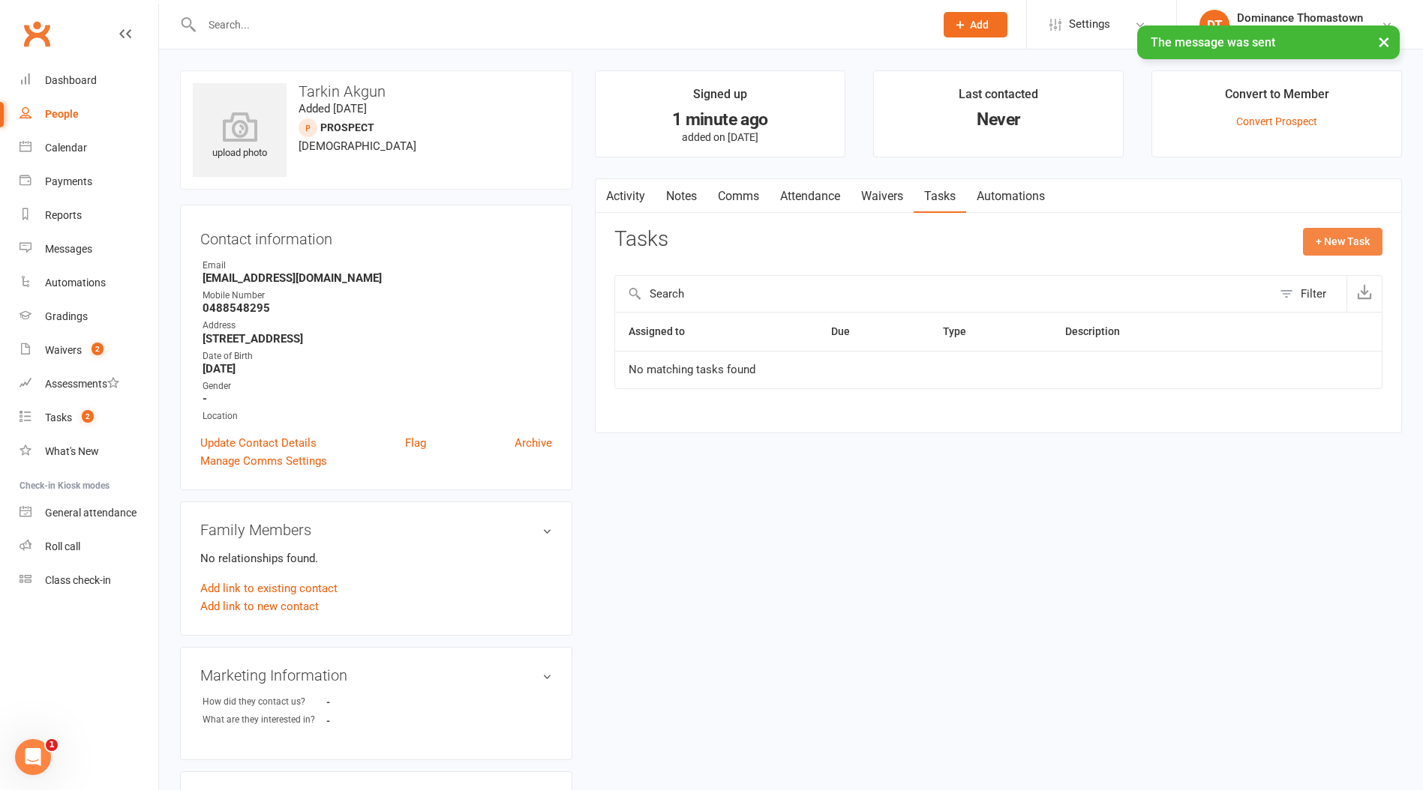
click at [1323, 232] on button "+ New Task" at bounding box center [1342, 241] width 79 height 27
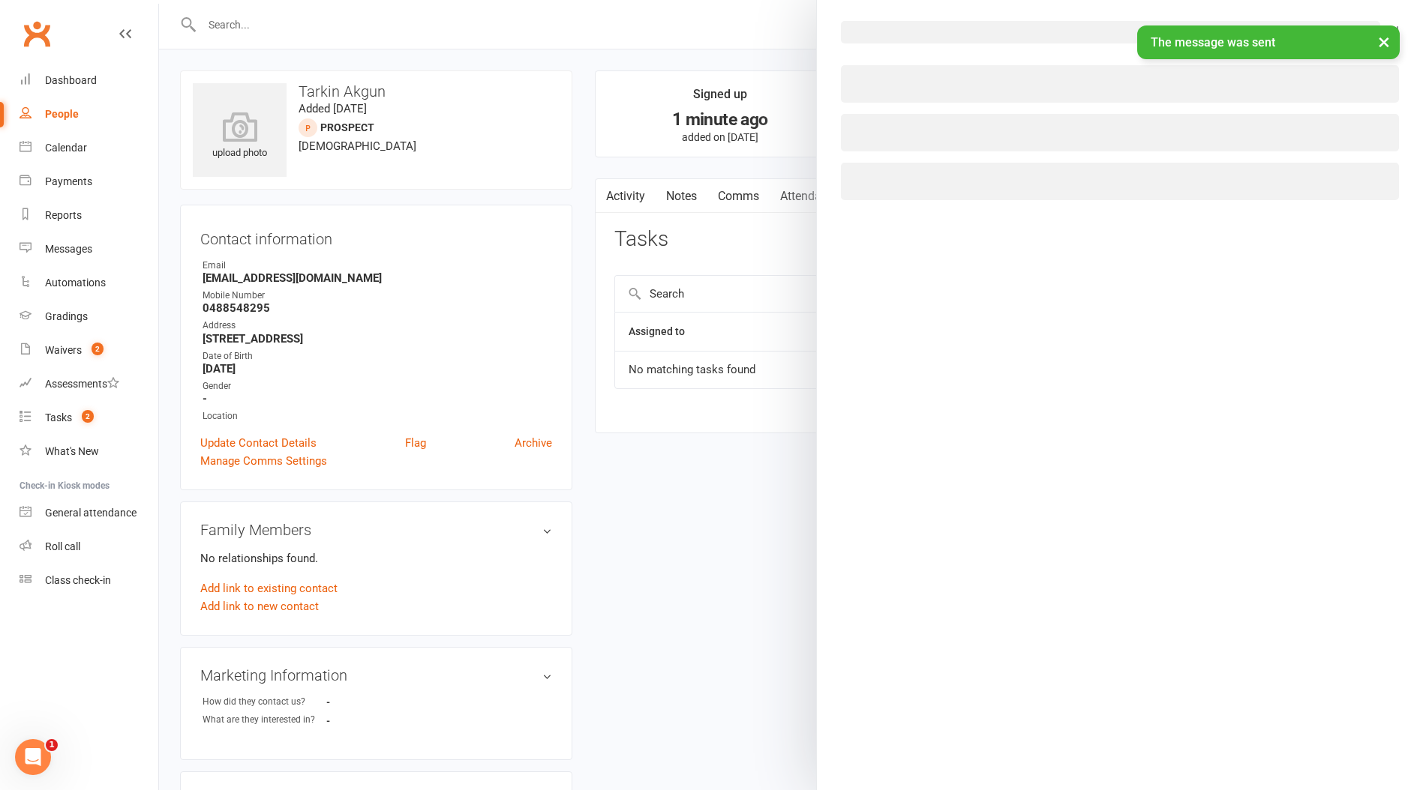
select select "12547"
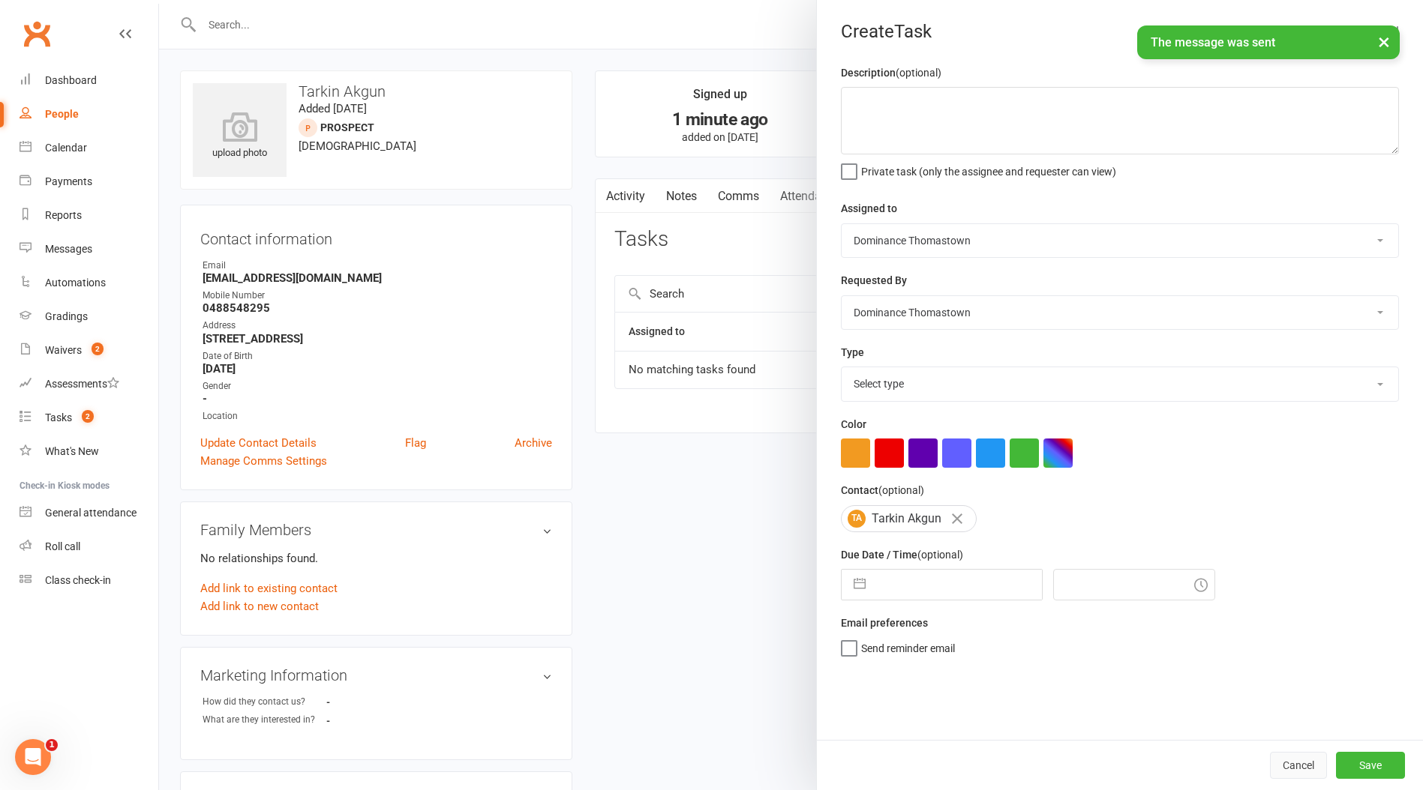
click at [1272, 769] on button "Cancel" at bounding box center [1298, 765] width 57 height 27
click at [1273, 764] on button "Cancel" at bounding box center [1298, 765] width 57 height 27
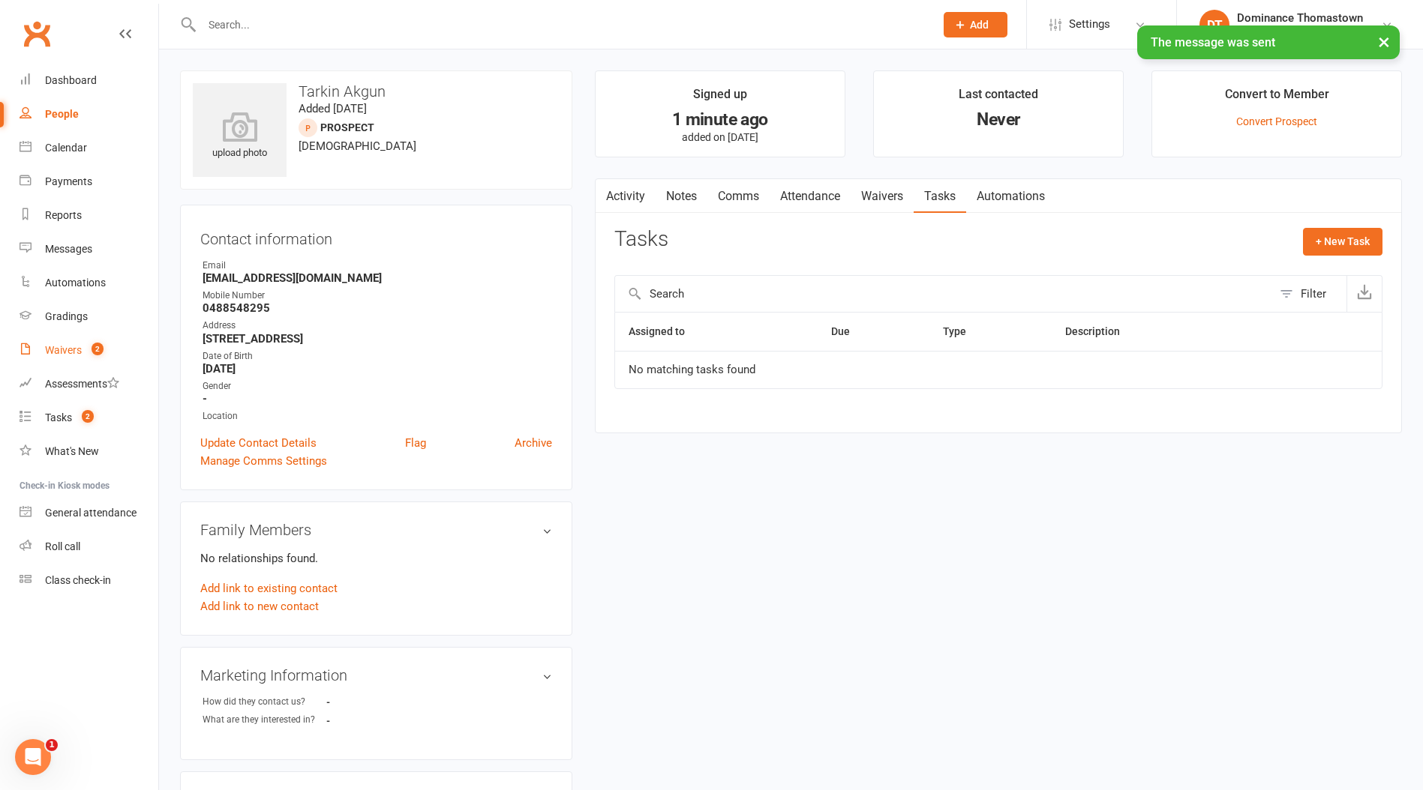
click at [71, 354] on div "Waivers" at bounding box center [63, 350] width 37 height 12
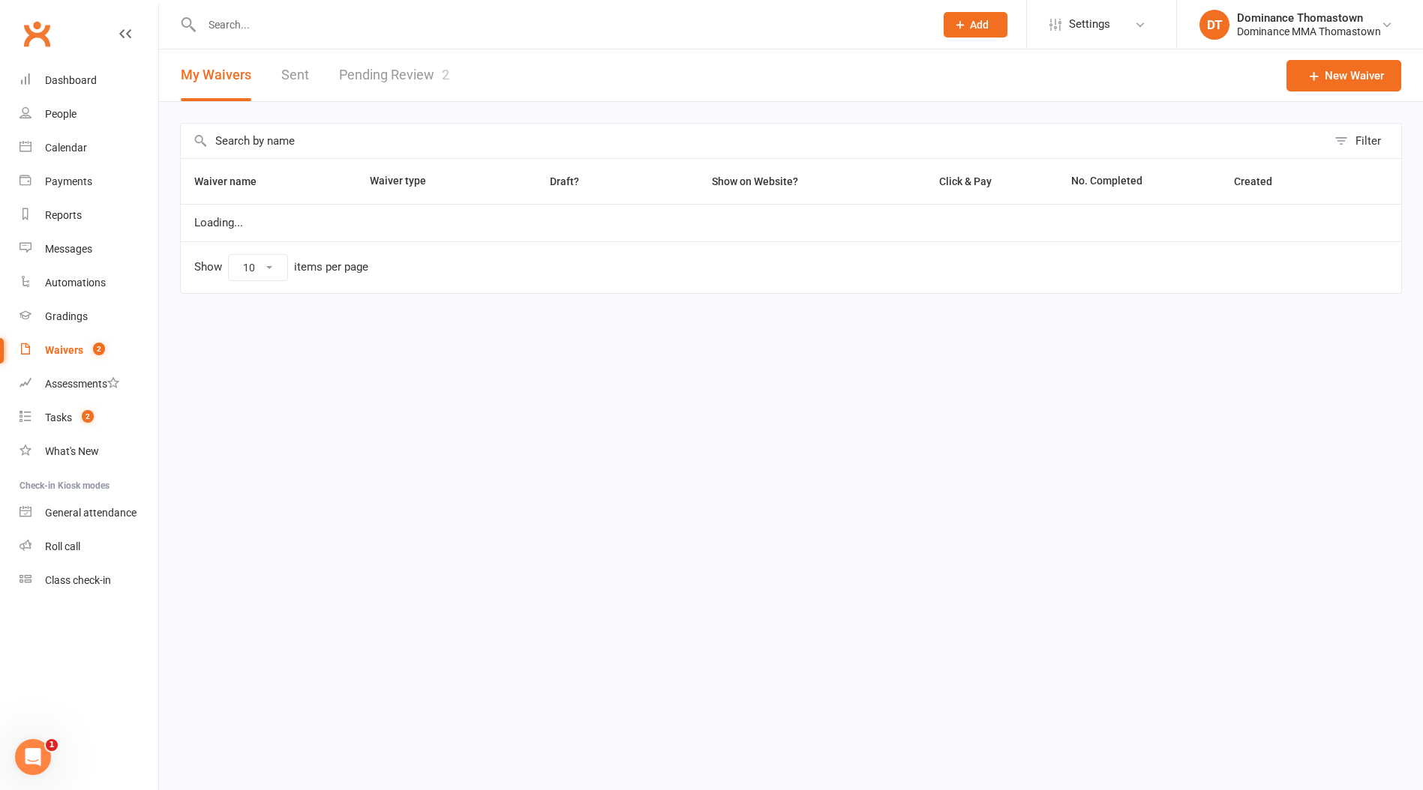
click at [364, 75] on link "Pending Review 2" at bounding box center [394, 75] width 110 height 52
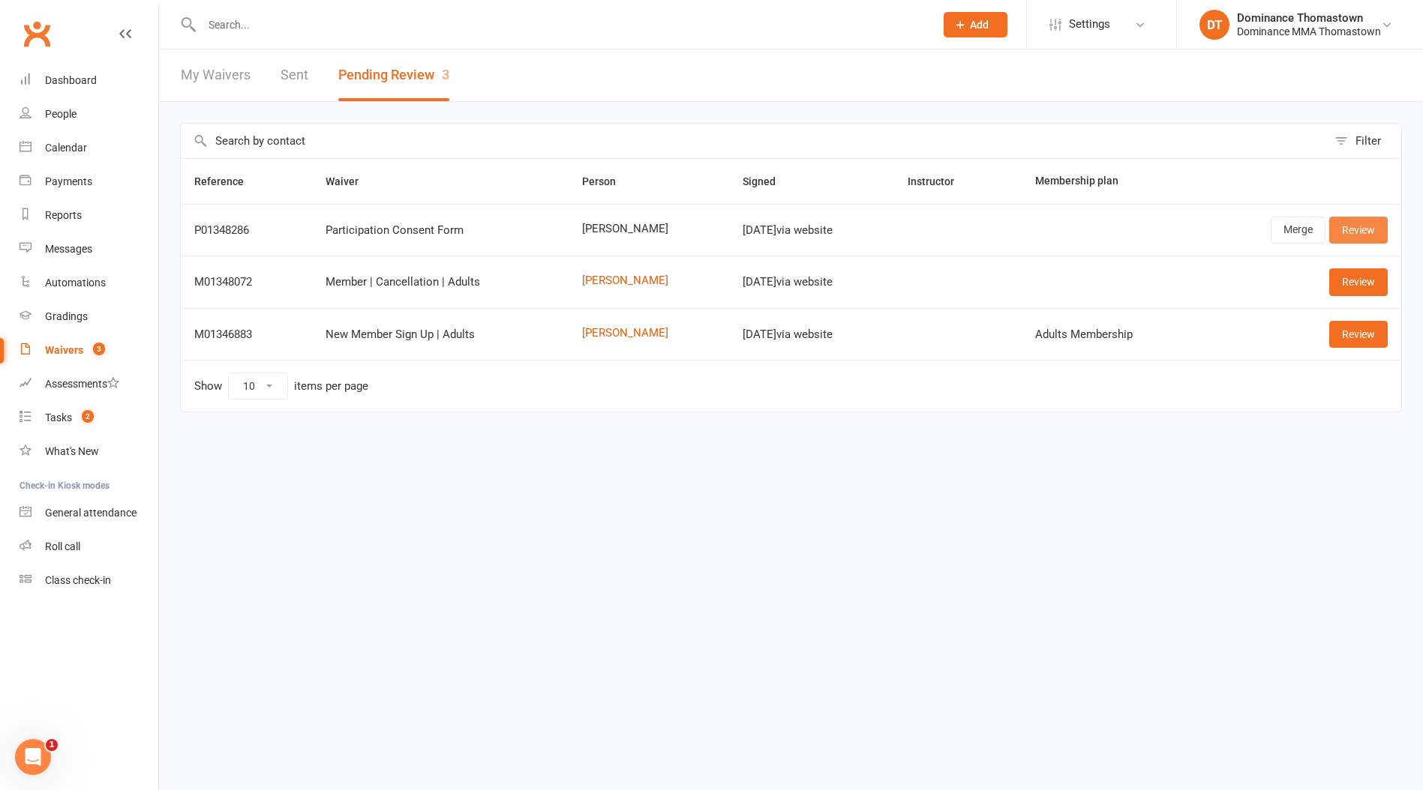
click at [1363, 231] on link "Review" at bounding box center [1358, 230] width 58 height 27
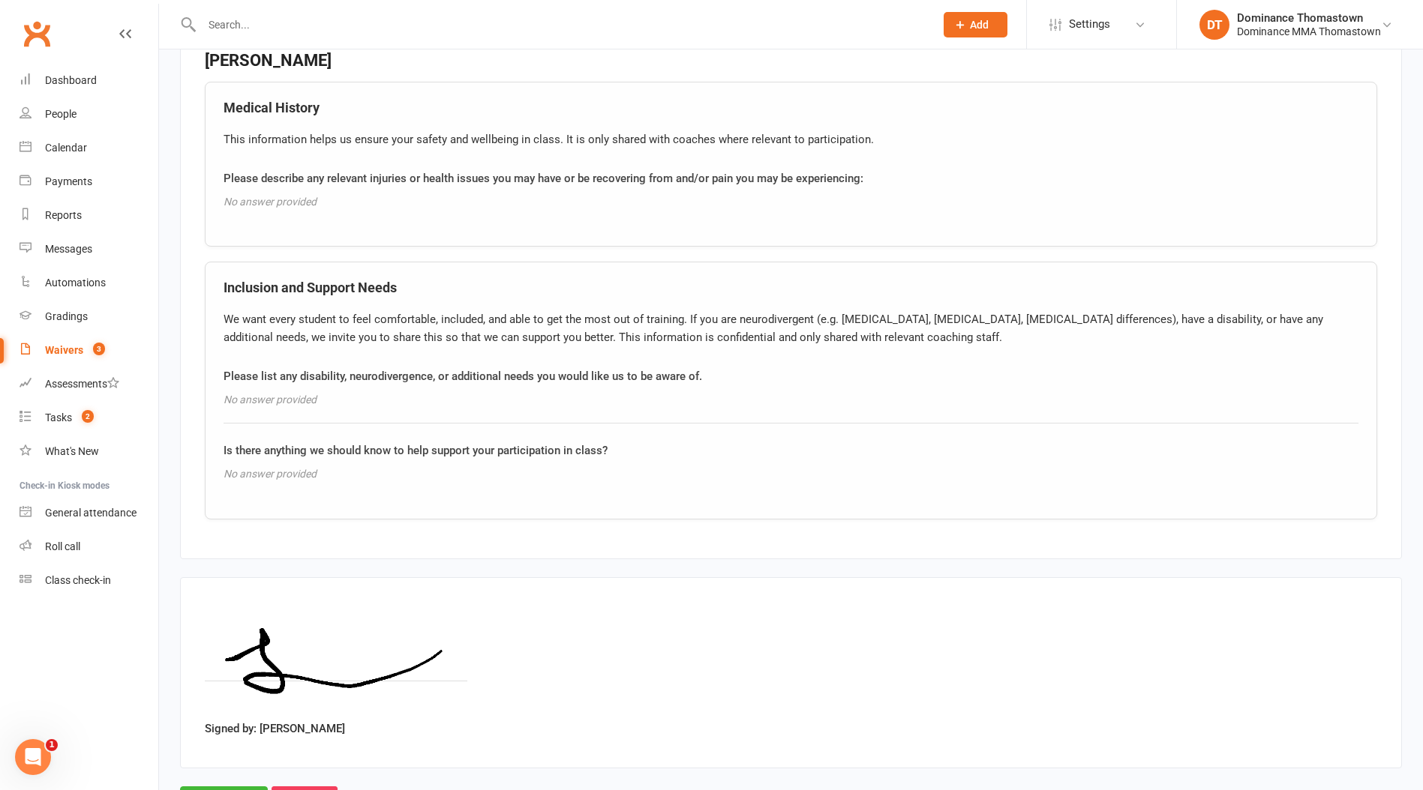
scroll to position [1112, 0]
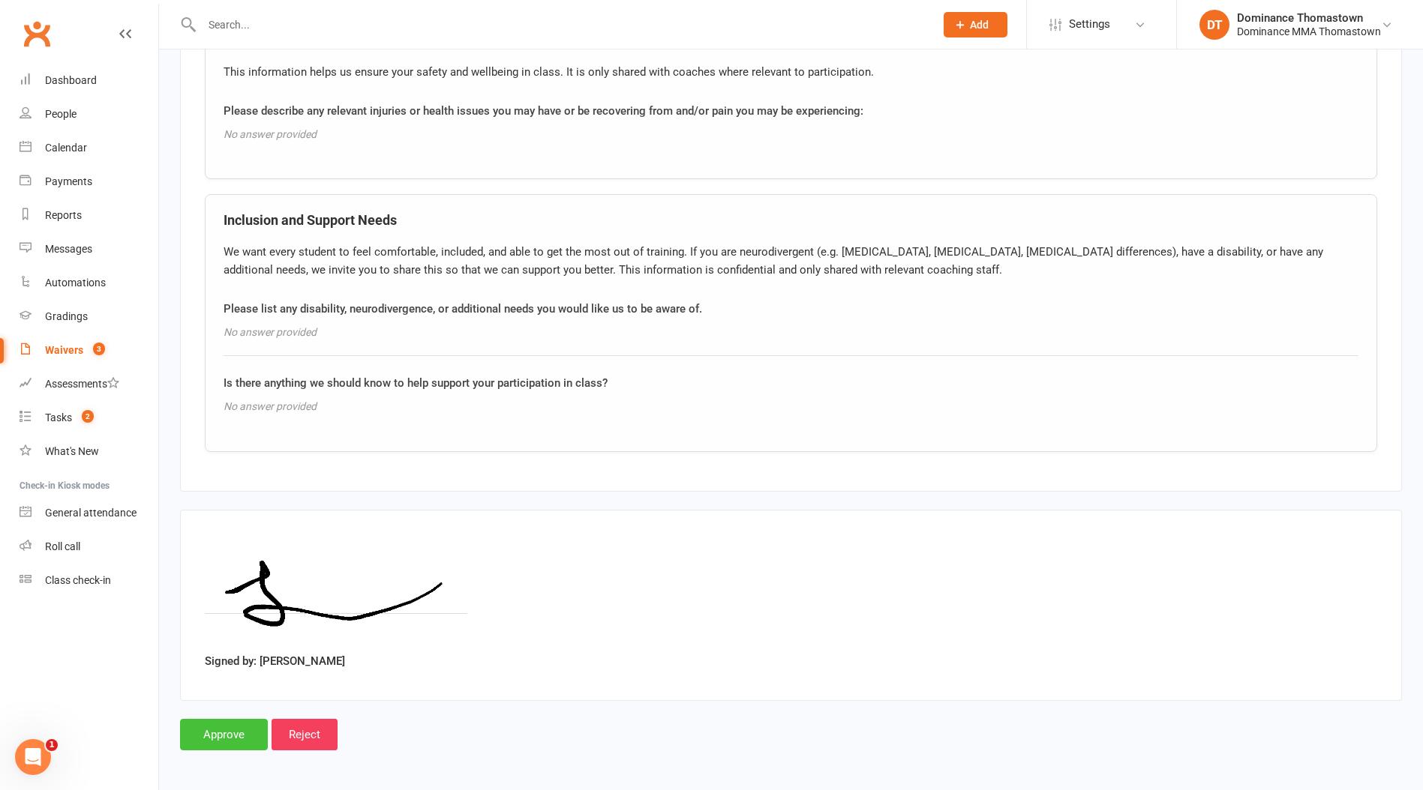
click at [238, 728] on input "Approve" at bounding box center [224, 734] width 88 height 31
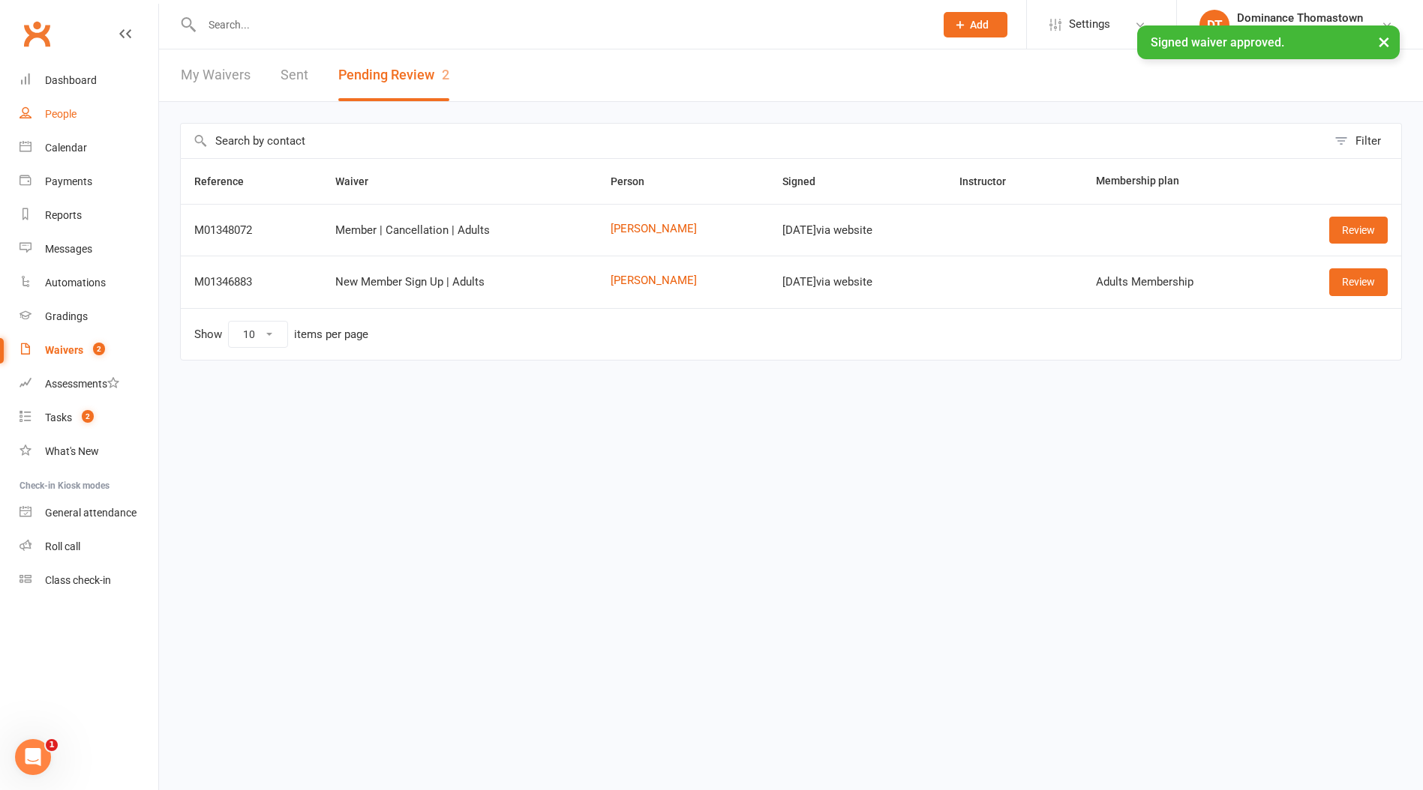
click at [69, 109] on div "People" at bounding box center [60, 114] width 31 height 12
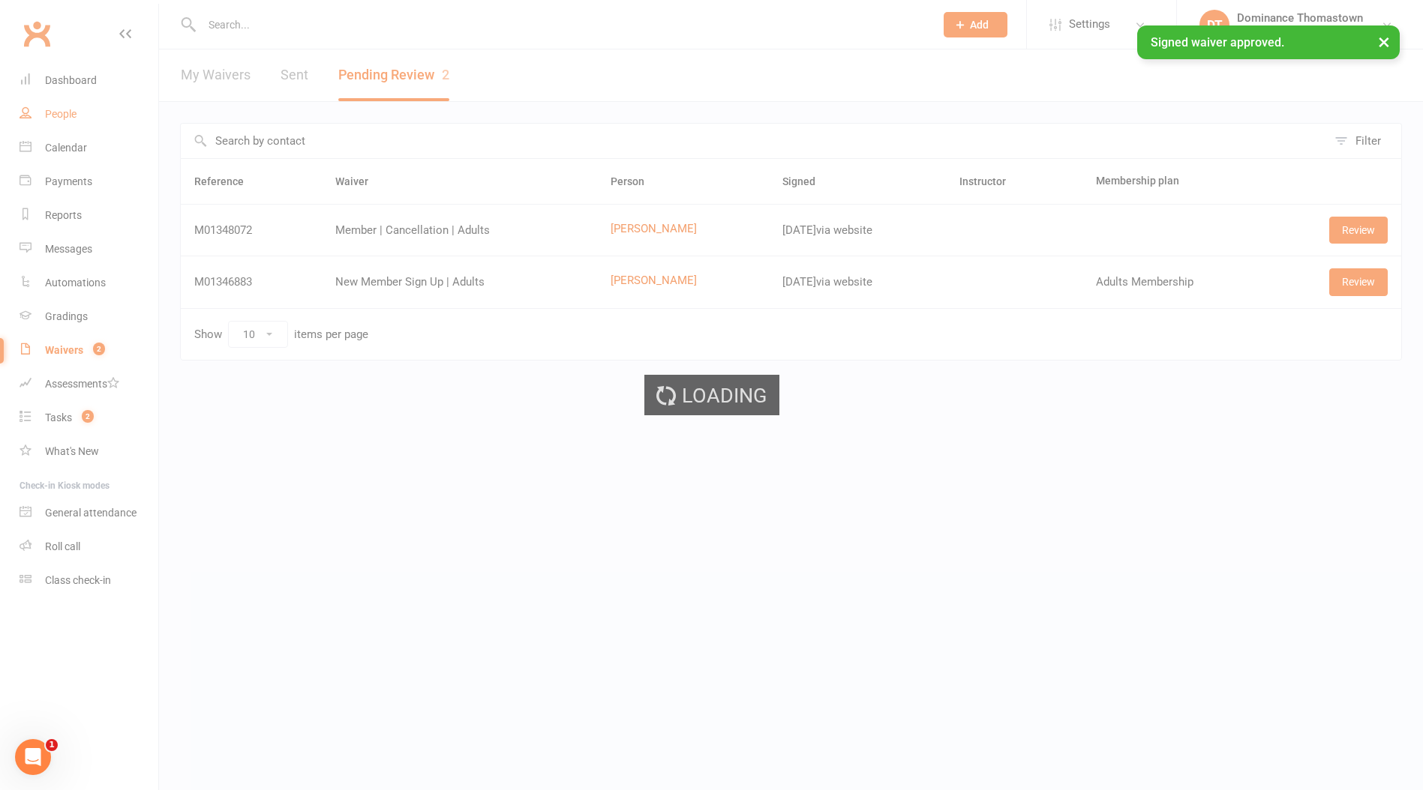
select select "100"
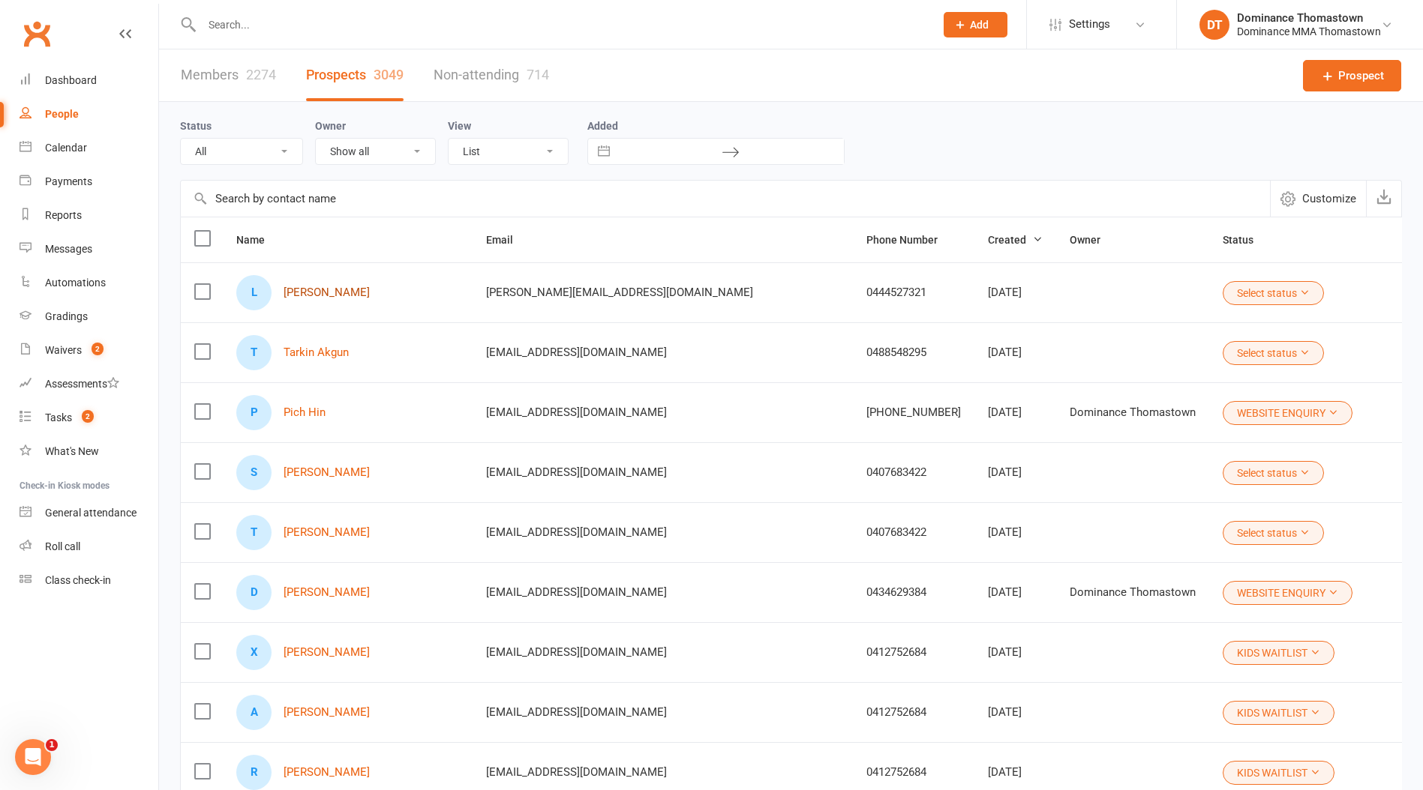
click at [330, 291] on link "Luca Saraceno" at bounding box center [326, 292] width 86 height 13
click at [329, 349] on link "Tarkin Akgun" at bounding box center [315, 352] width 65 height 13
drag, startPoint x: 1150, startPoint y: 292, endPoint x: 1143, endPoint y: 290, distance: 7.8
click at [1222, 292] on button "Select status" at bounding box center [1272, 293] width 101 height 24
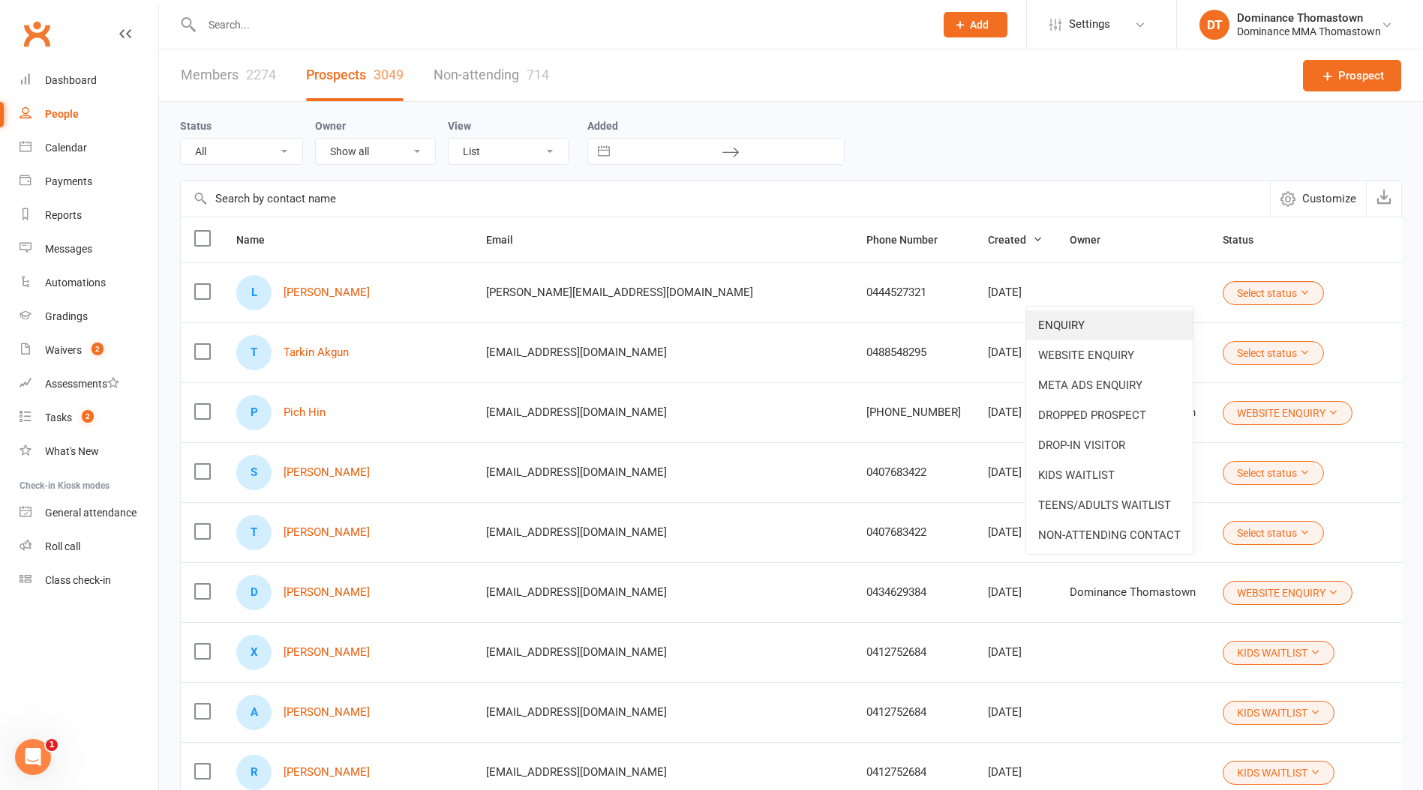
click at [1126, 314] on link "ENQUIRY" at bounding box center [1109, 325] width 166 height 30
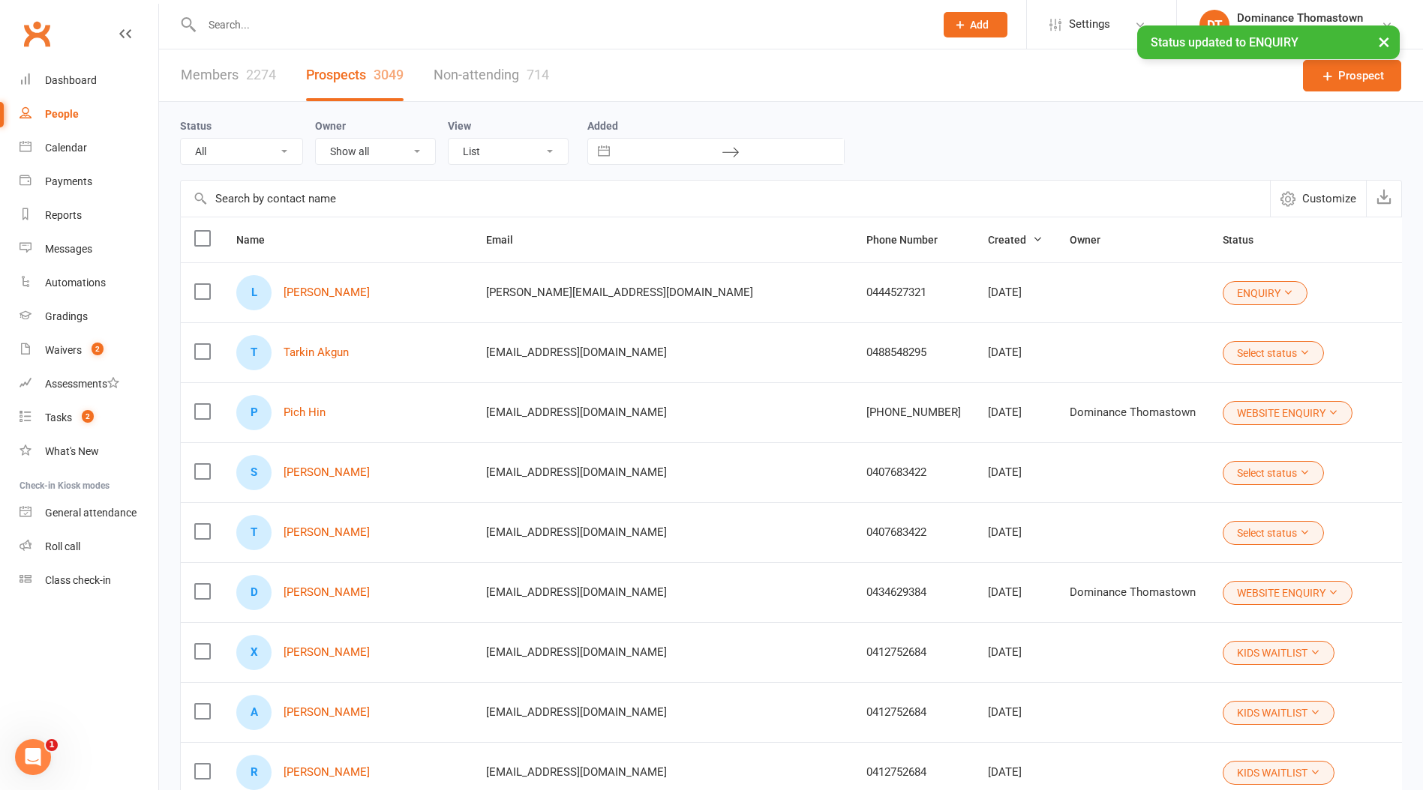
click at [1222, 349] on button "Select status" at bounding box center [1272, 353] width 101 height 24
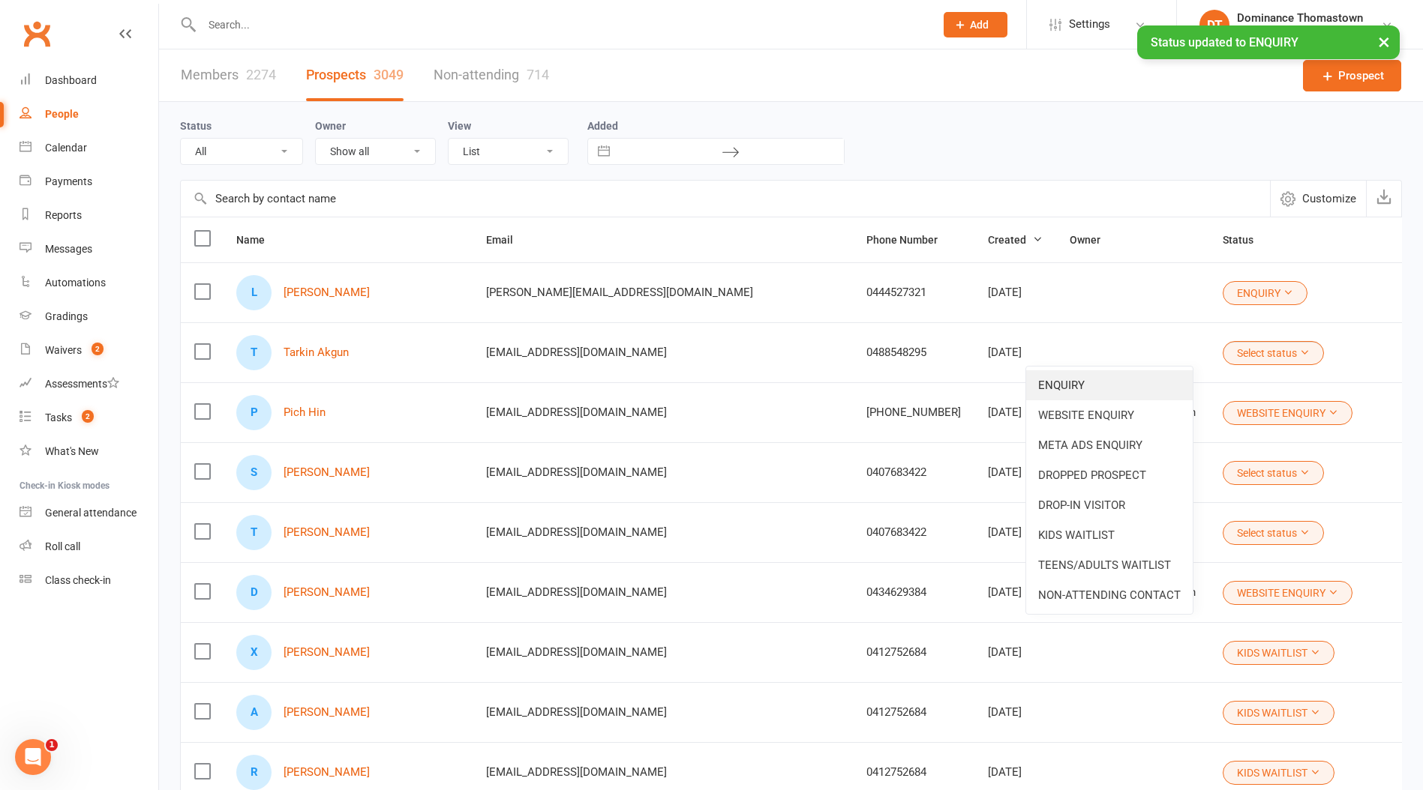
click at [1108, 384] on link "ENQUIRY" at bounding box center [1109, 385] width 166 height 30
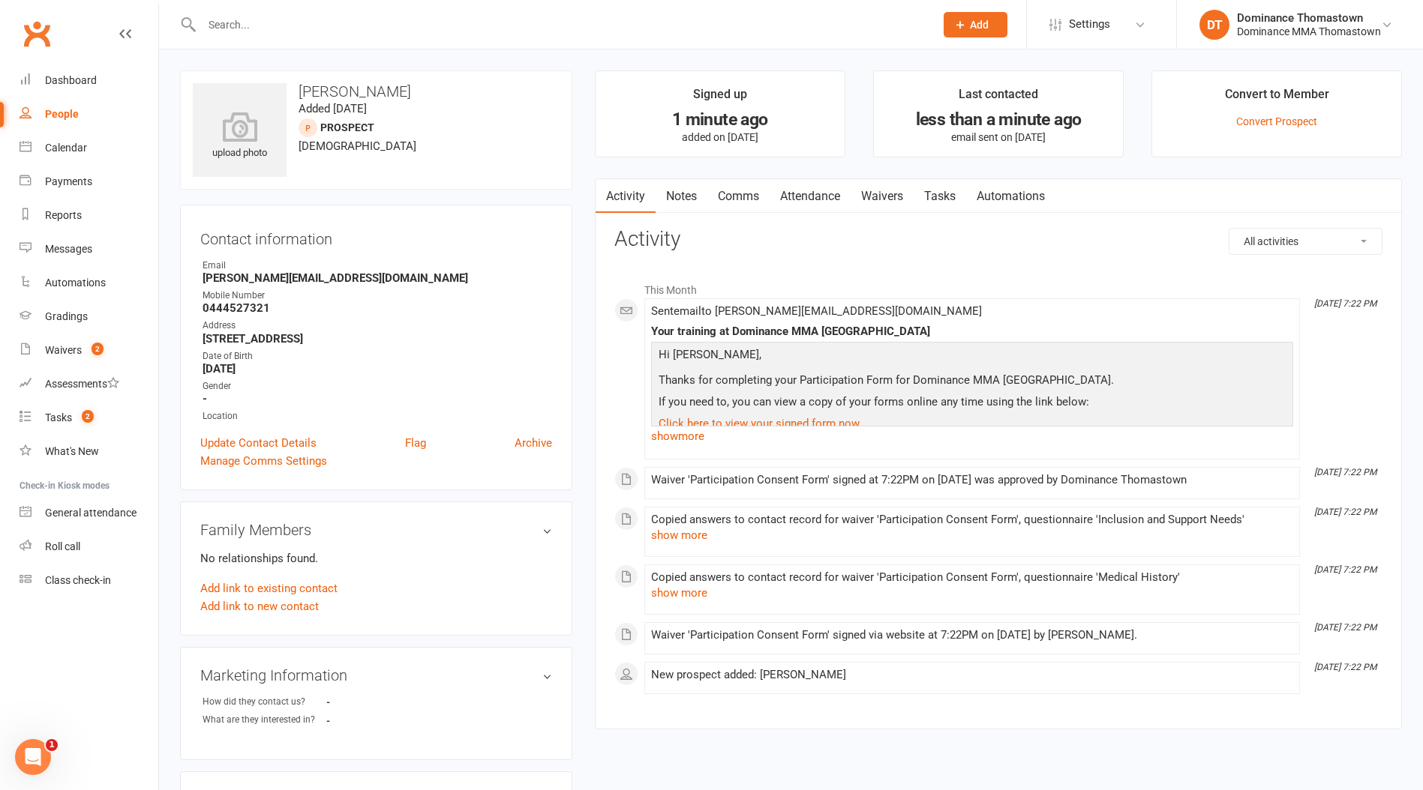
click at [814, 193] on link "Attendance" at bounding box center [809, 196] width 81 height 34
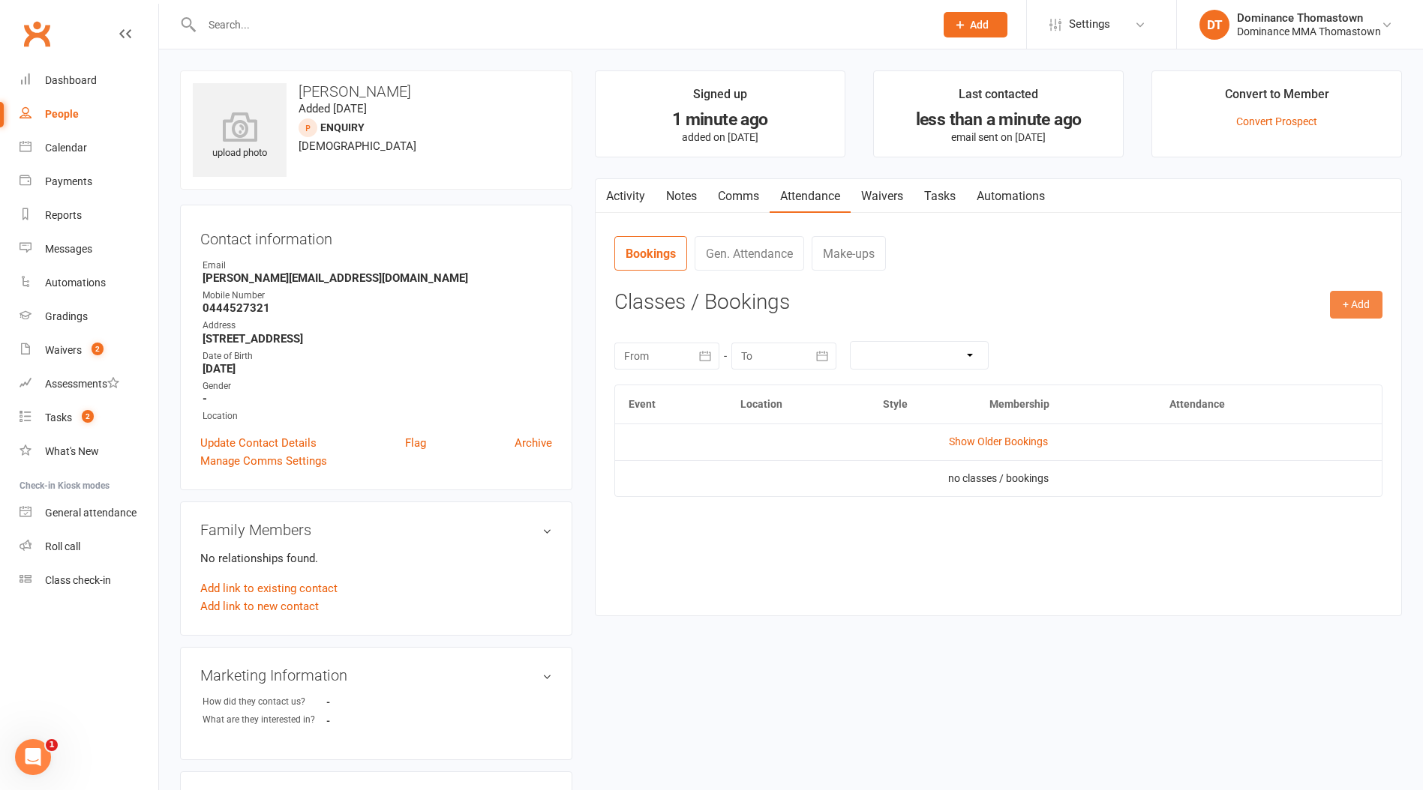
drag, startPoint x: 1357, startPoint y: 310, endPoint x: 1226, endPoint y: 325, distance: 132.0
click at [1357, 310] on button "+ Add" at bounding box center [1356, 304] width 52 height 27
click at [1286, 341] on link "Book Event" at bounding box center [1307, 339] width 148 height 30
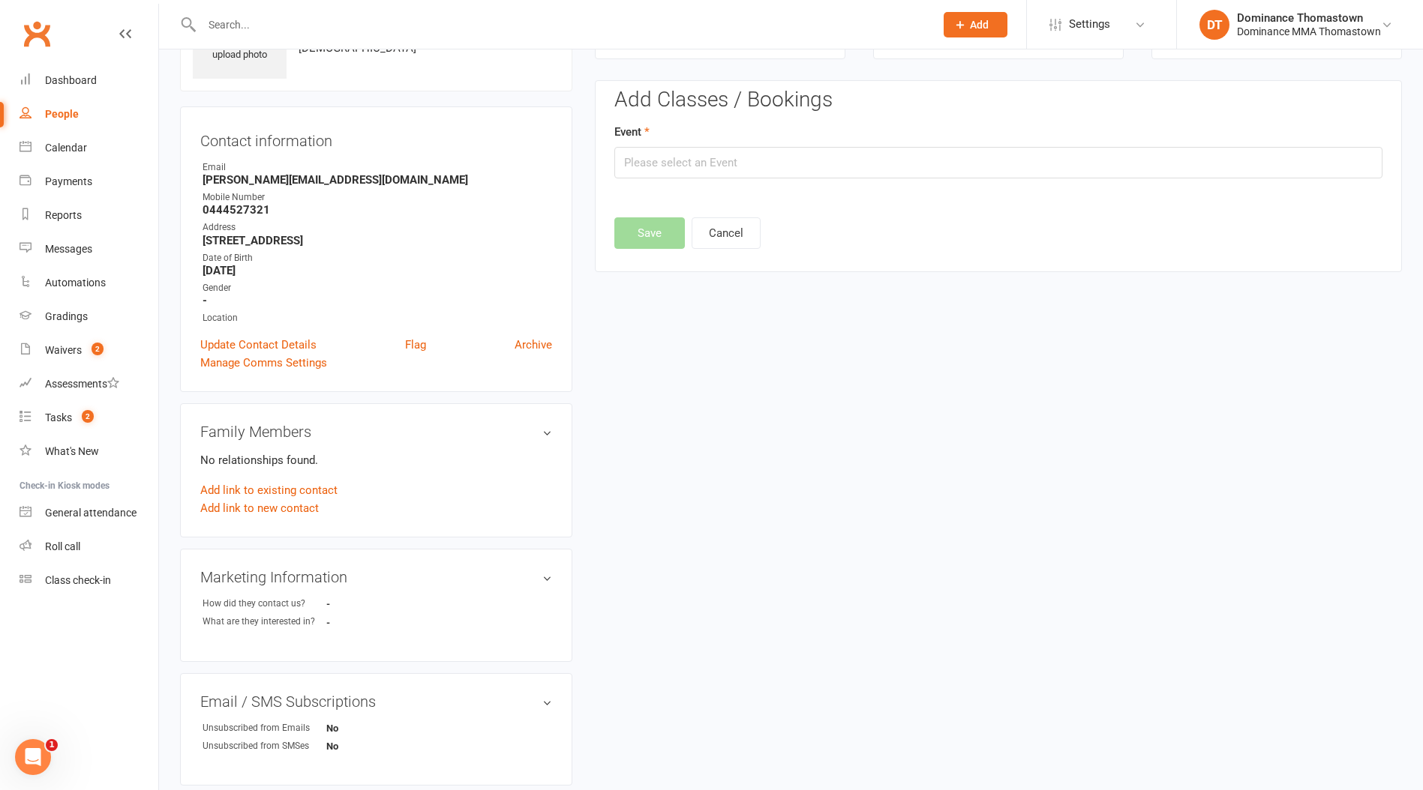
scroll to position [103, 0]
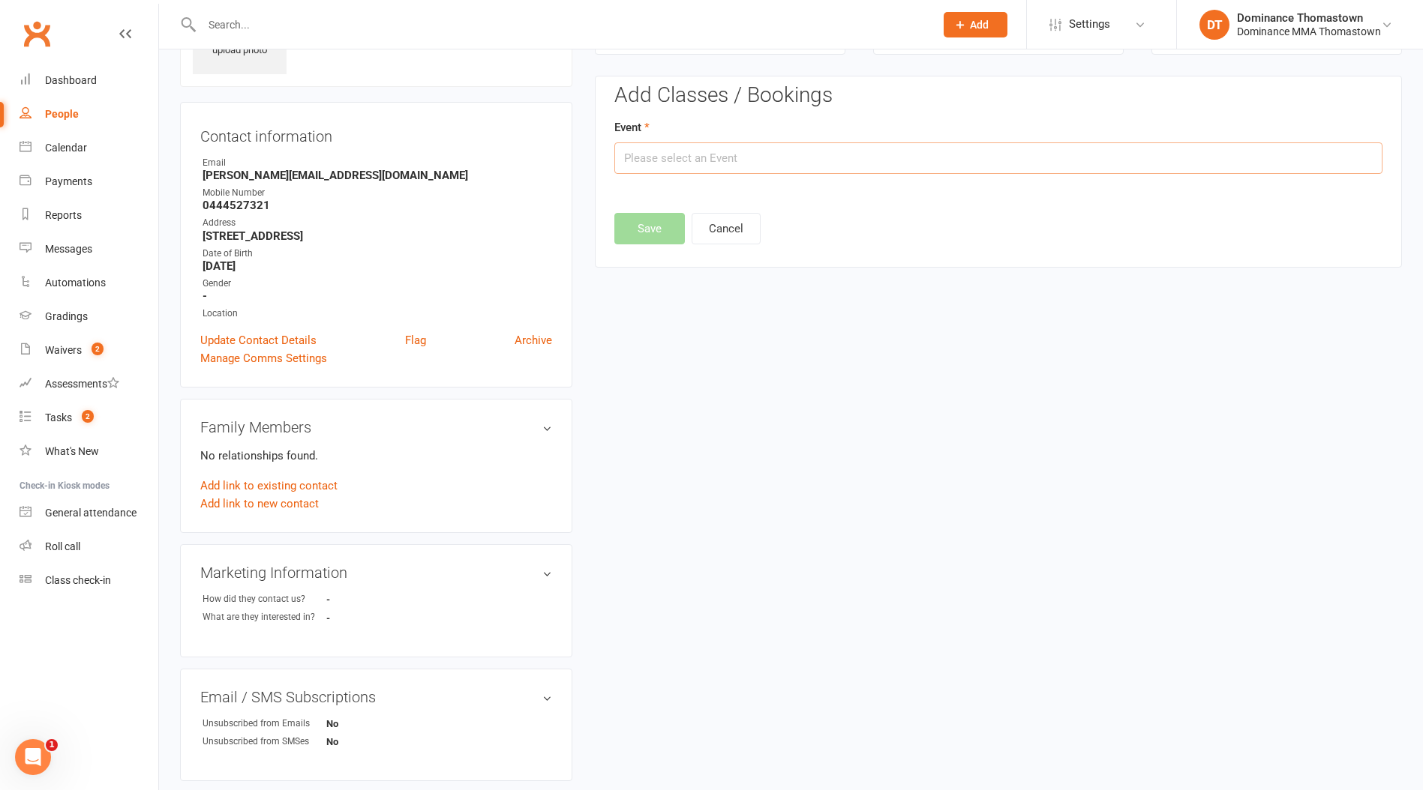
click at [700, 147] on input "text" at bounding box center [998, 157] width 768 height 31
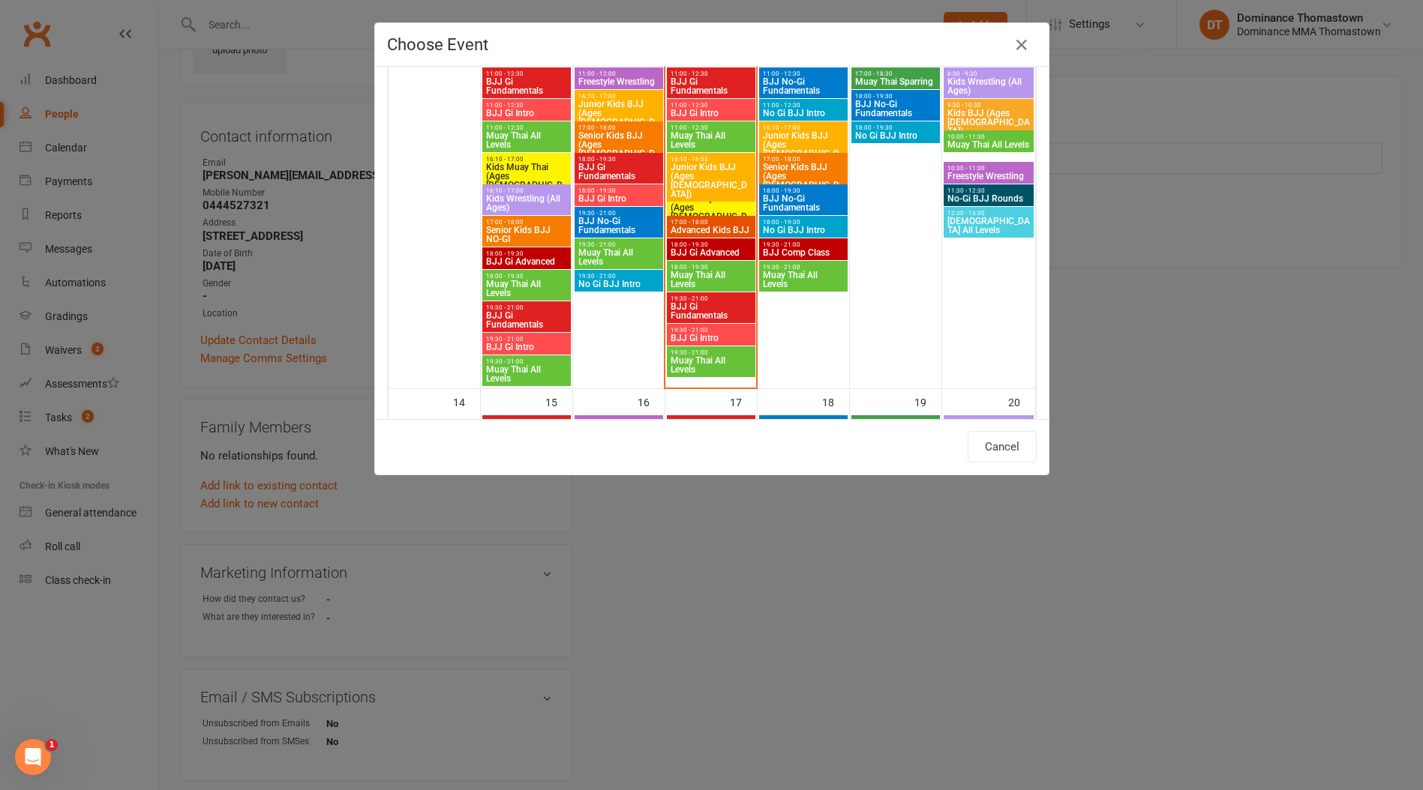
scroll to position [474, 0]
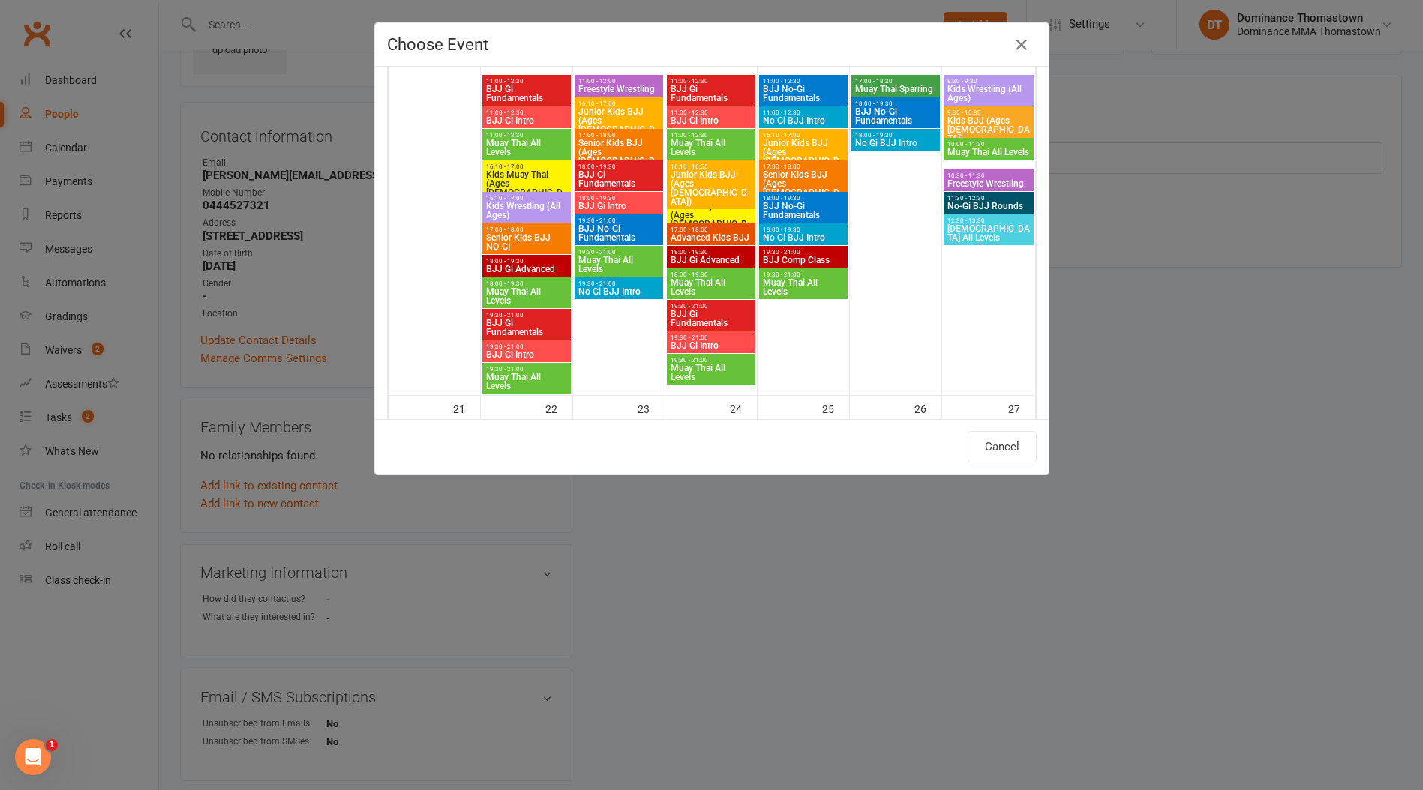
click at [520, 380] on span "Muay Thai All Levels" at bounding box center [526, 382] width 82 height 18
type input "Muay Thai All Levels - [DATE] 7:30:00 PM"
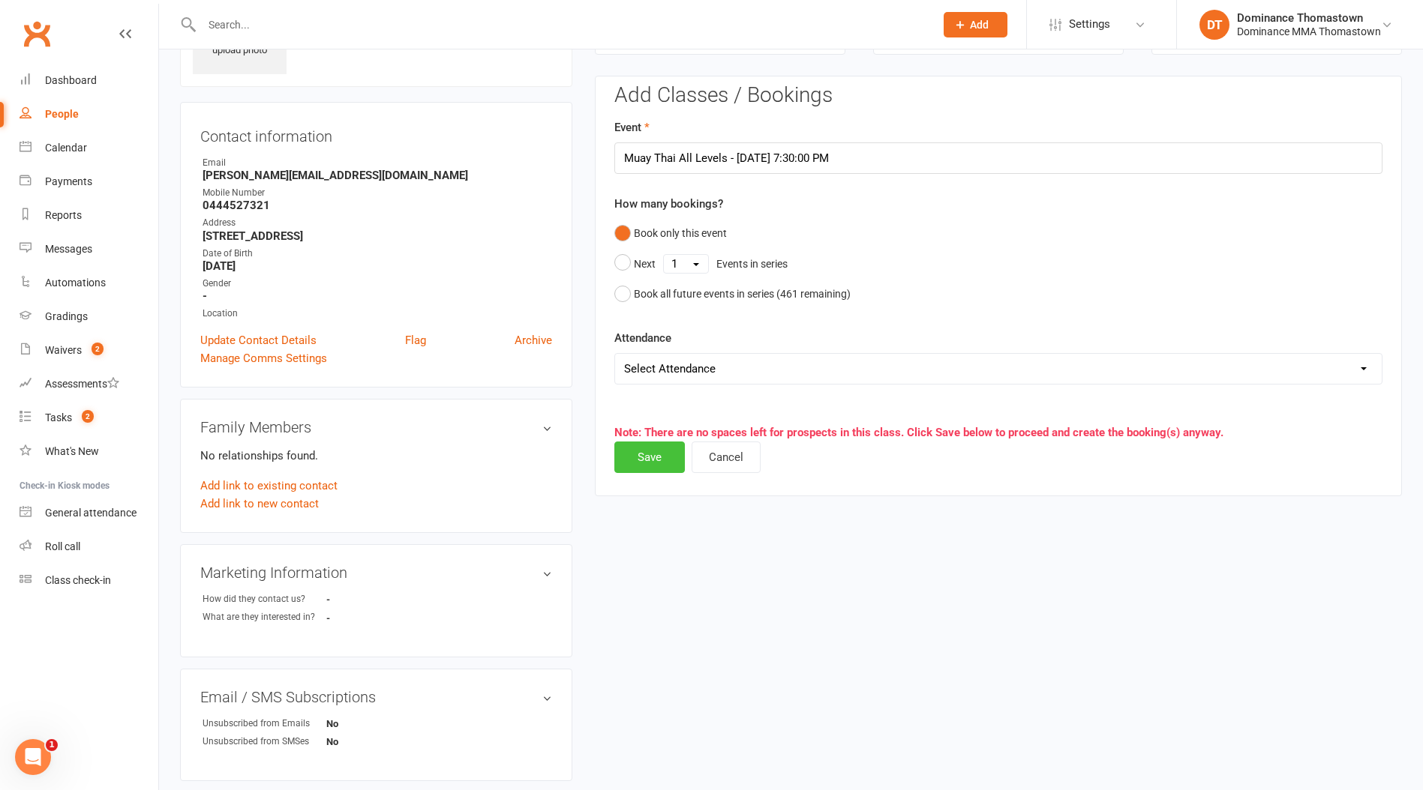
click at [650, 457] on button "Save" at bounding box center [649, 457] width 70 height 31
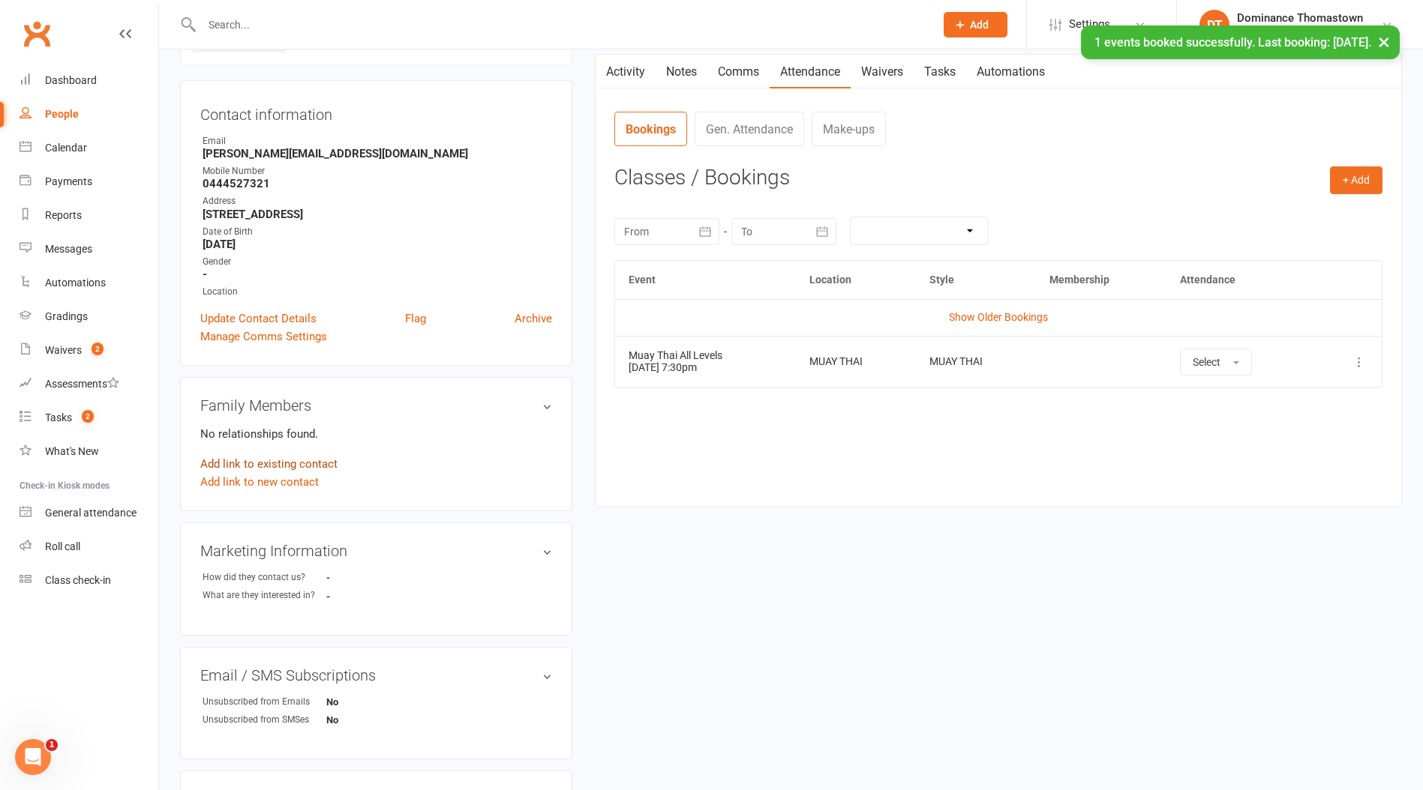
click at [293, 464] on link "Add link to existing contact" at bounding box center [268, 464] width 137 height 18
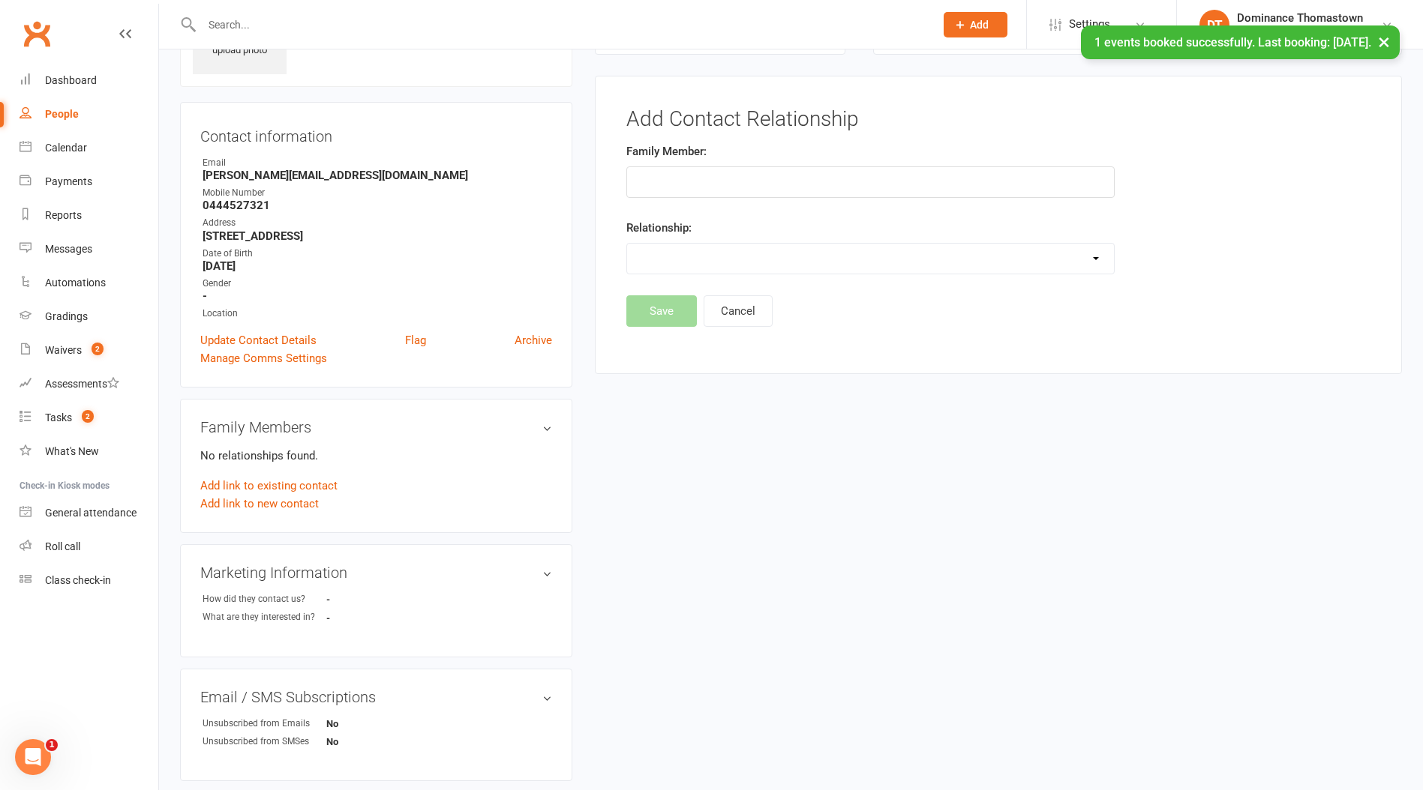
scroll to position [0, 0]
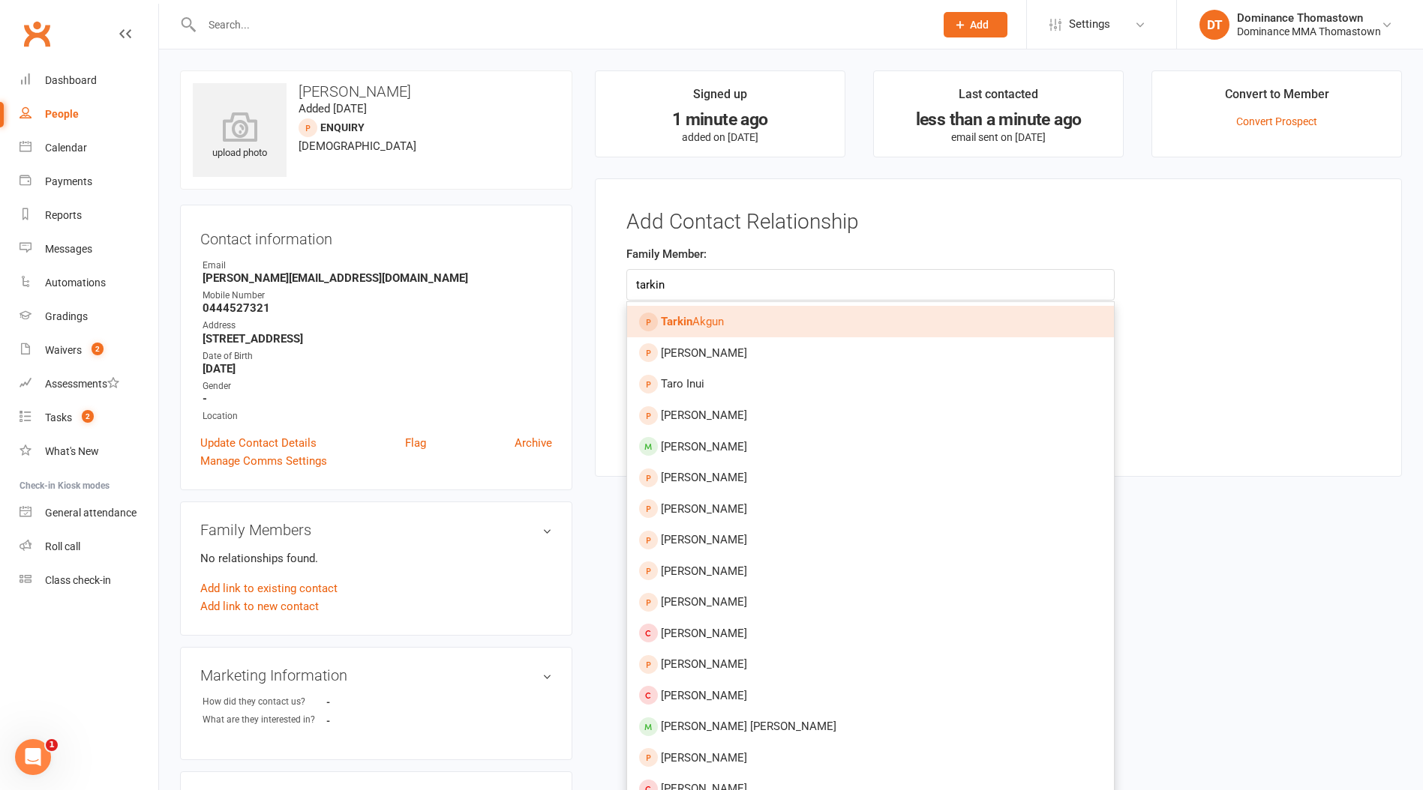
type input "tarkin"
click at [693, 322] on span "Tarkin Akgun" at bounding box center [692, 321] width 63 height 13
type input "Tarkin Akgun"
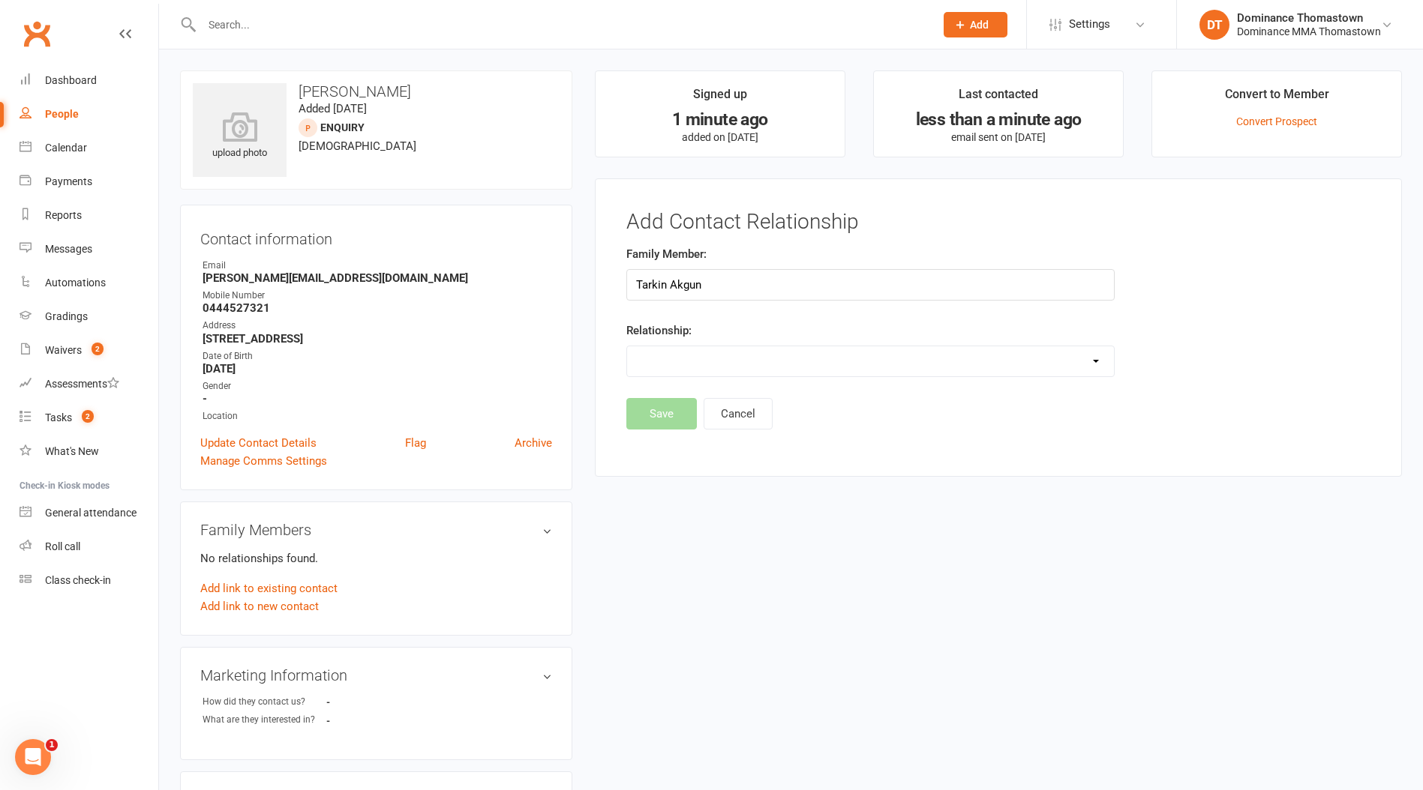
click at [673, 361] on select "Parent / Guardian Child Sibling (parent not in system) Spouse / Partner Cousin …" at bounding box center [870, 361] width 487 height 30
select select "5"
click at [627, 346] on select "Parent / Guardian Child Sibling (parent not in system) Spouse / Partner Cousin …" at bounding box center [870, 361] width 487 height 30
click at [674, 454] on button "Save" at bounding box center [661, 452] width 70 height 31
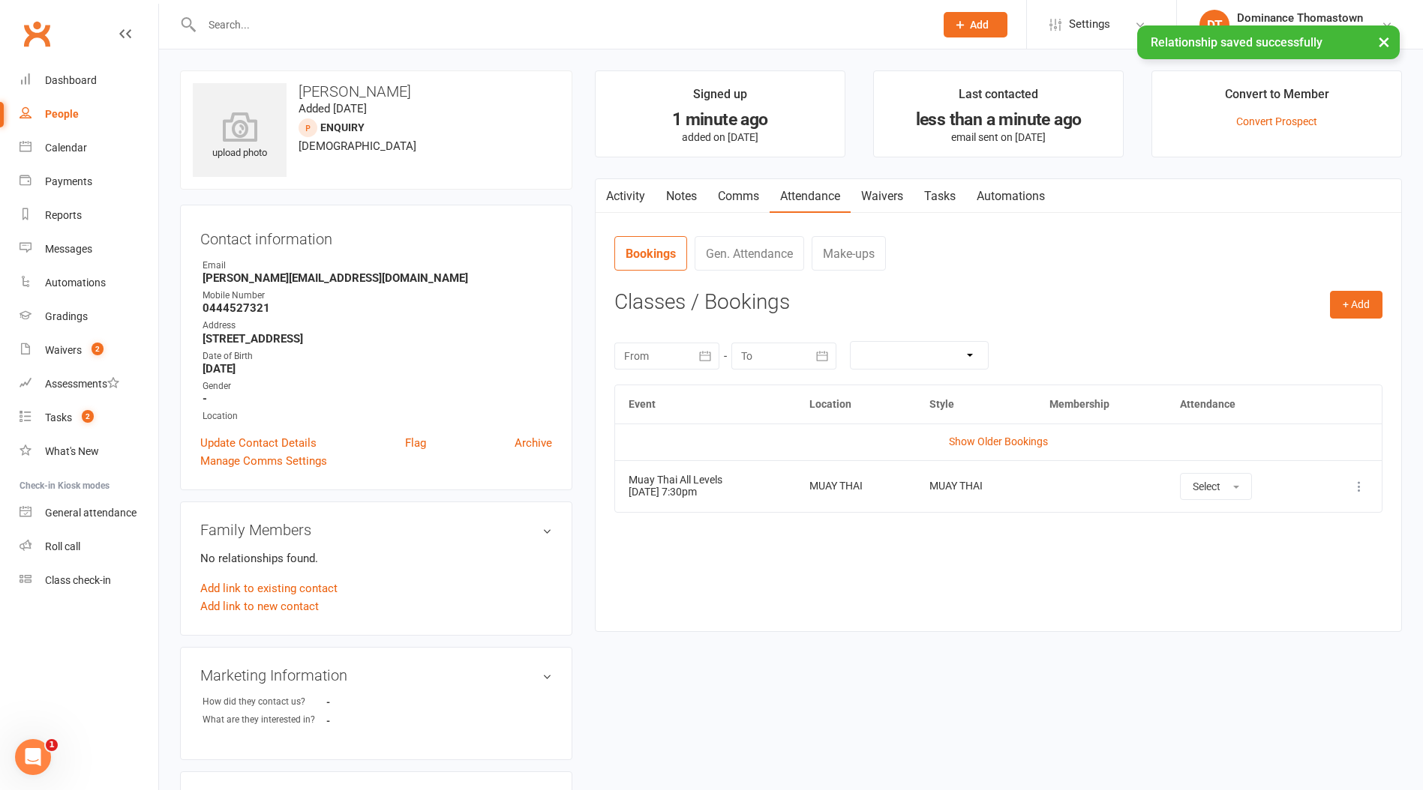
scroll to position [7, 0]
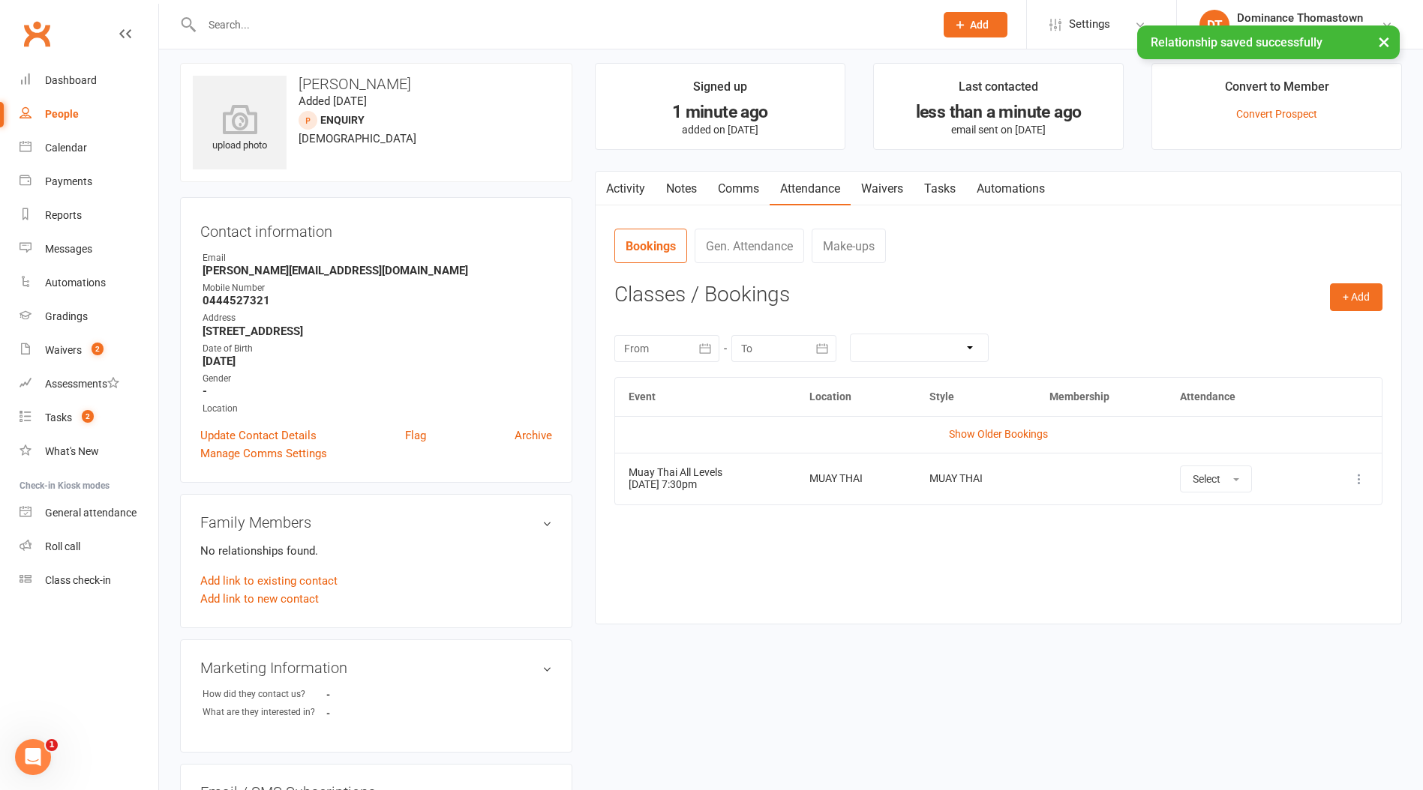
drag, startPoint x: 940, startPoint y: 191, endPoint x: 949, endPoint y: 191, distance: 9.0
click at [940, 191] on link "Tasks" at bounding box center [939, 189] width 52 height 34
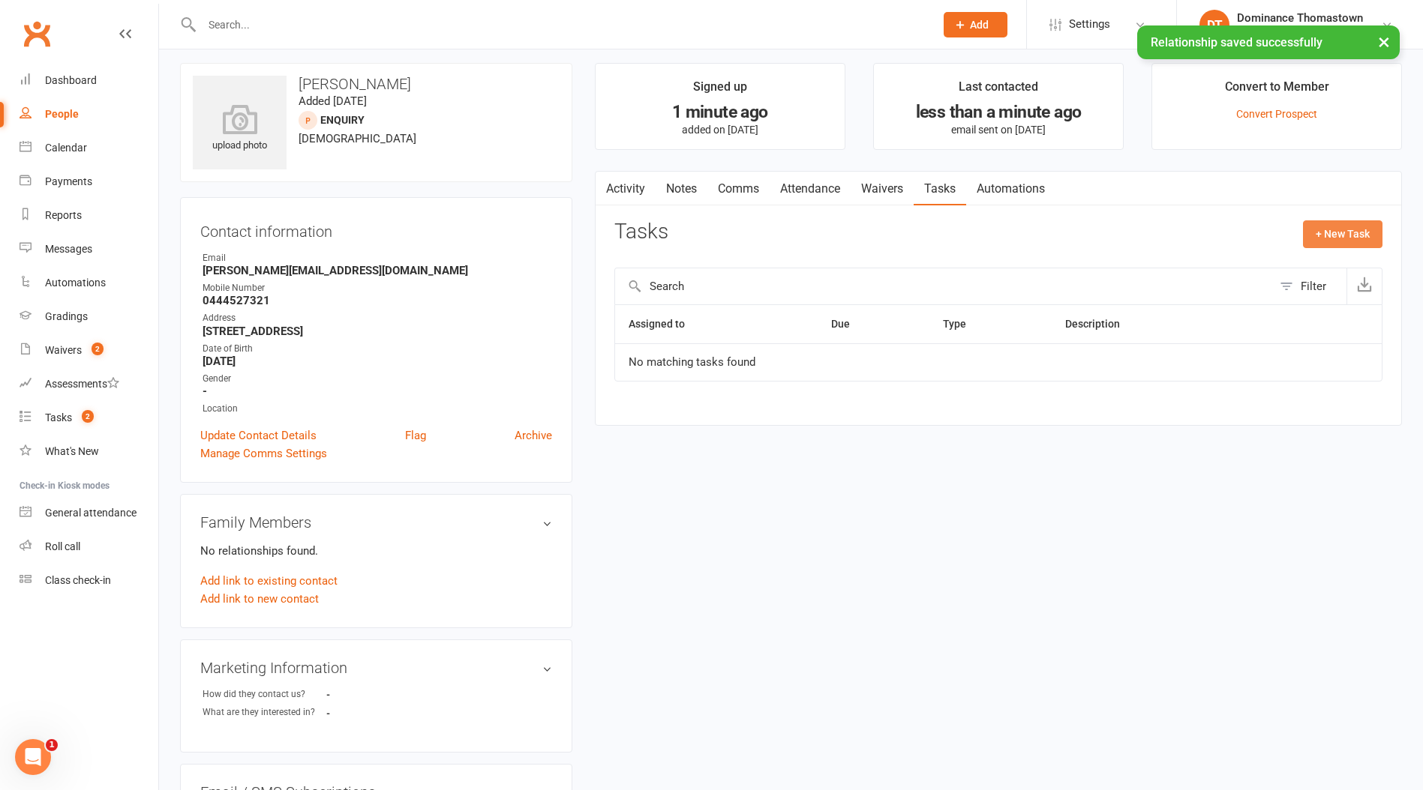
click at [1345, 233] on button "+ New Task" at bounding box center [1342, 233] width 79 height 27
select select "12547"
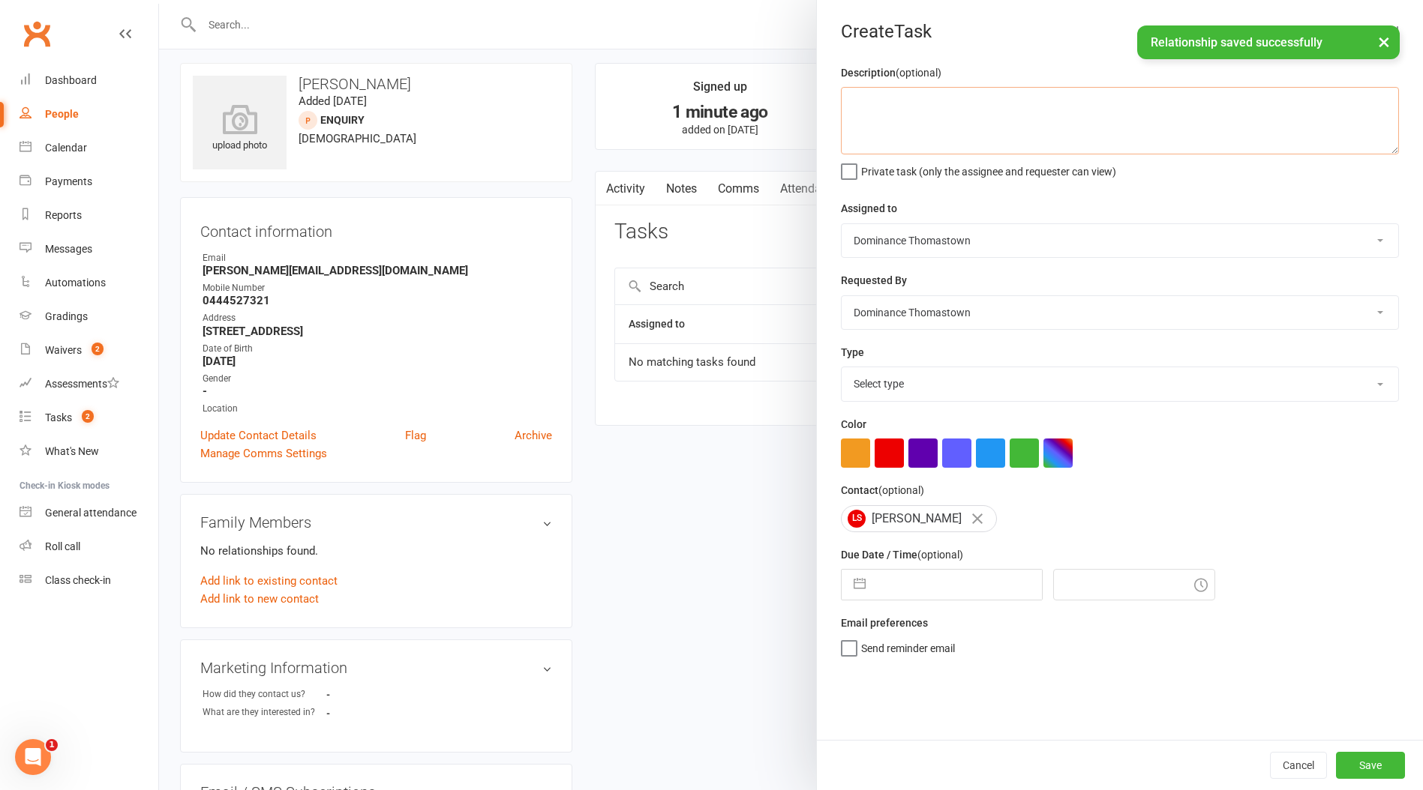
click at [926, 124] on textarea at bounding box center [1120, 120] width 558 height 67
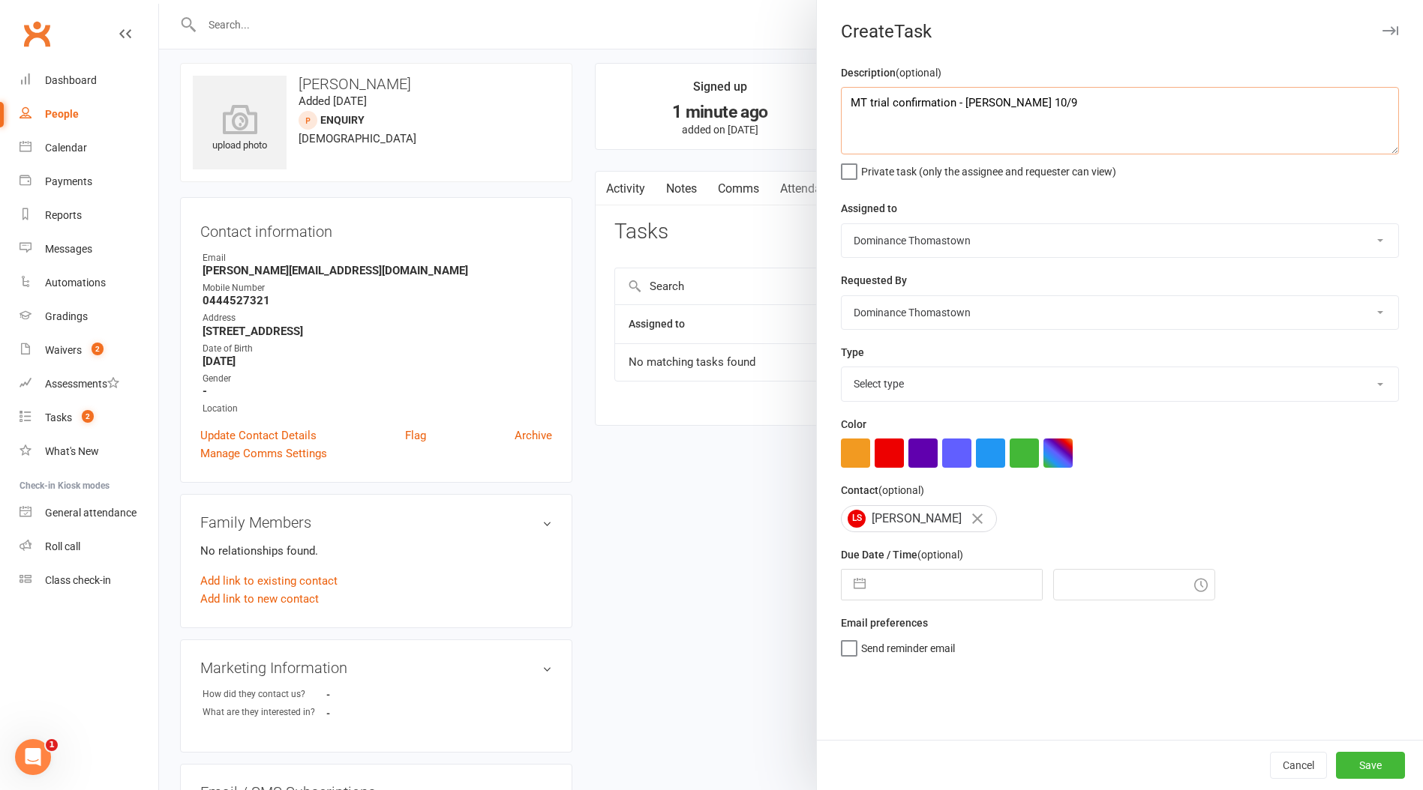
type textarea "MT trial confirmation - [PERSON_NAME] 10/9"
click at [913, 385] on select "Select type A. prospect | enquiry response B. prospect | trial | booking [PERSO…" at bounding box center [1119, 383] width 556 height 33
select select "3811"
click at [841, 369] on select "Select type A. prospect | enquiry response B. prospect | trial | booking [PERSO…" at bounding box center [1119, 383] width 556 height 33
click at [938, 577] on input "text" at bounding box center [957, 585] width 169 height 30
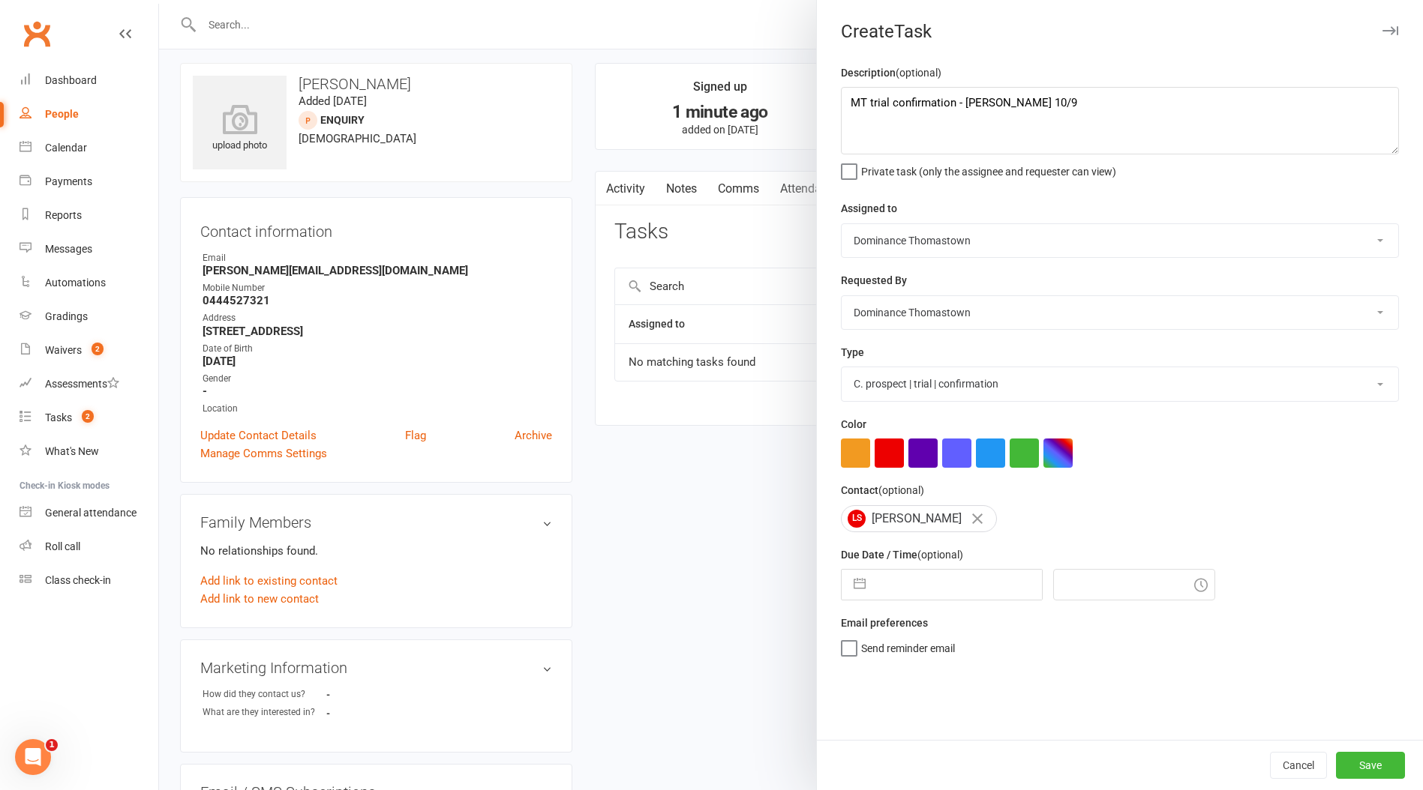
select select "7"
select select "2025"
select select "8"
select select "2025"
select select "9"
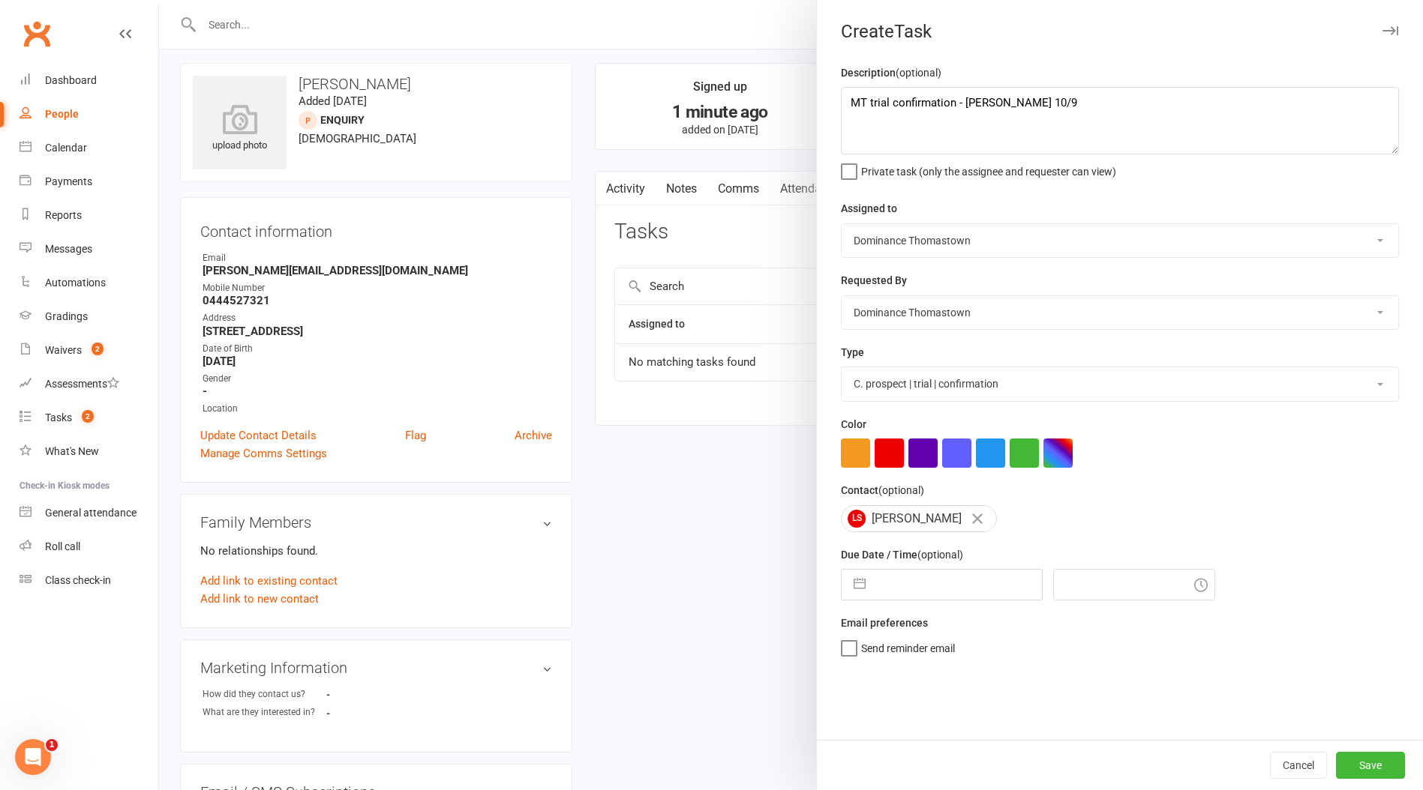
select select "2025"
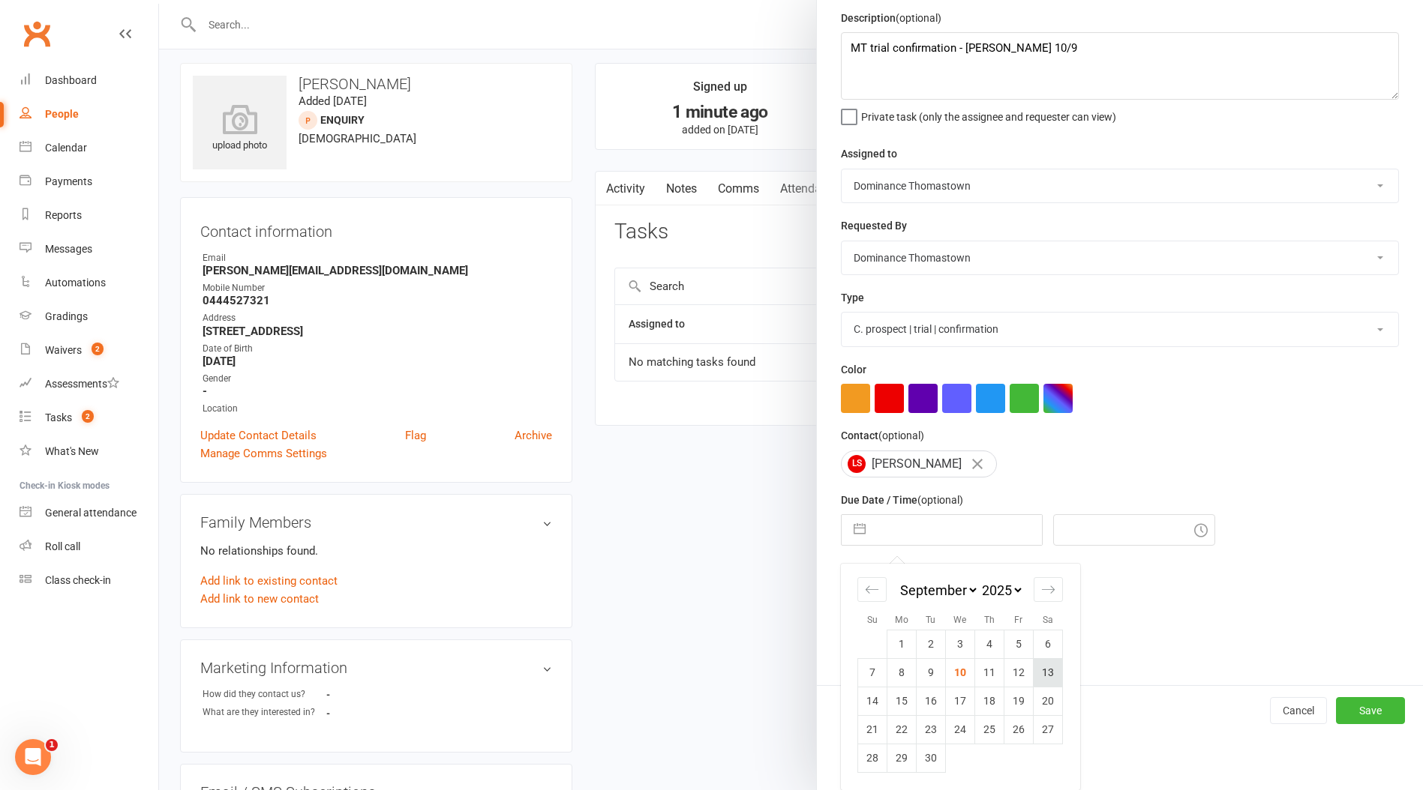
click at [1054, 664] on td "13" at bounding box center [1047, 672] width 29 height 28
type input "[DATE]"
type input "7:30pm"
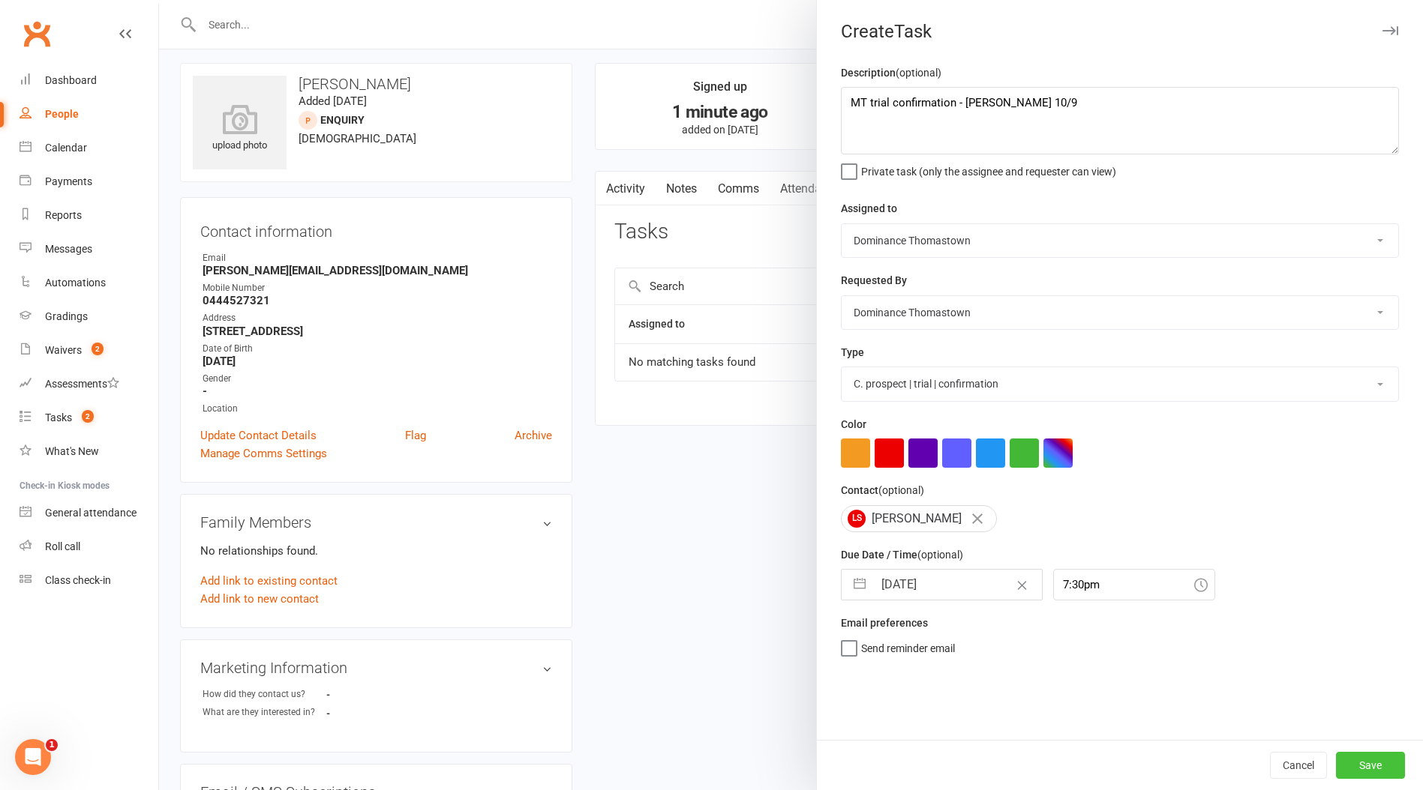
click at [1365, 762] on button "Save" at bounding box center [1370, 765] width 69 height 27
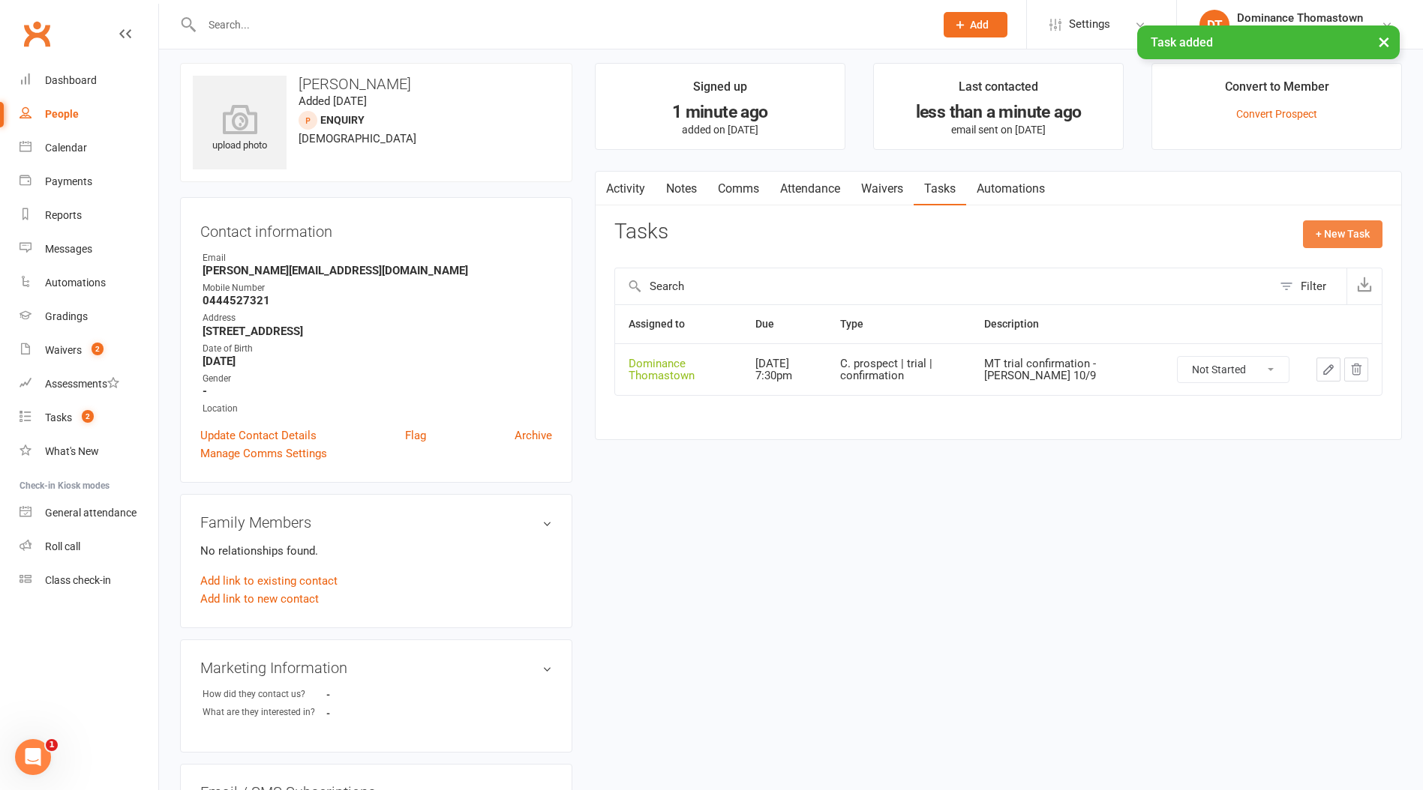
click at [1348, 234] on button "+ New Task" at bounding box center [1342, 233] width 79 height 27
select select "12547"
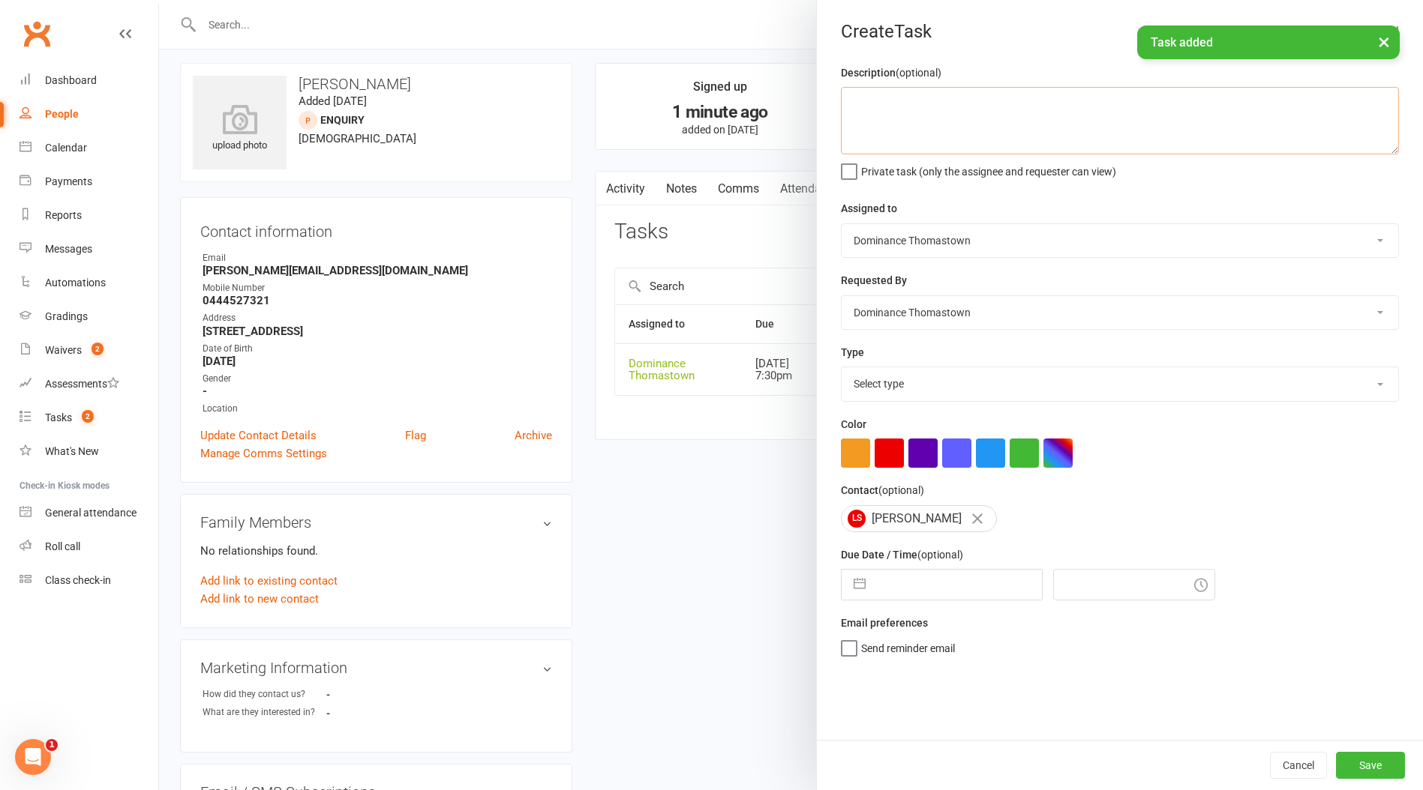
click at [907, 124] on textarea at bounding box center [1120, 120] width 558 height 67
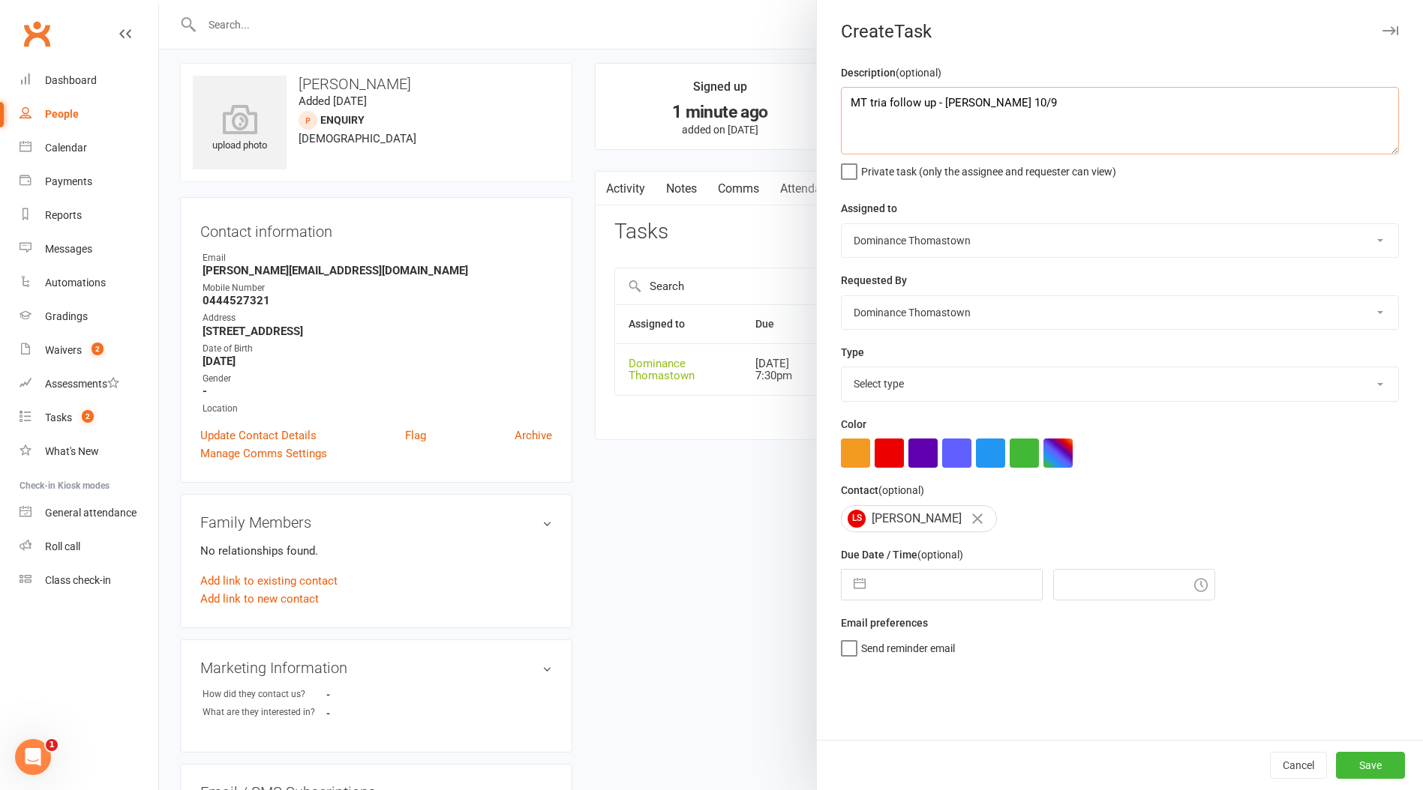
click at [886, 104] on textarea "MT tria follow up - [PERSON_NAME] 10/9" at bounding box center [1120, 120] width 558 height 67
type textarea "MT trial follow up - [PERSON_NAME] 10/9"
click at [913, 385] on select "Select type A. prospect | enquiry response B. prospect | trial | booking [PERSO…" at bounding box center [1119, 383] width 556 height 33
select select "3812"
click at [841, 369] on select "Select type A. prospect | enquiry response B. prospect | trial | booking [PERSO…" at bounding box center [1119, 383] width 556 height 33
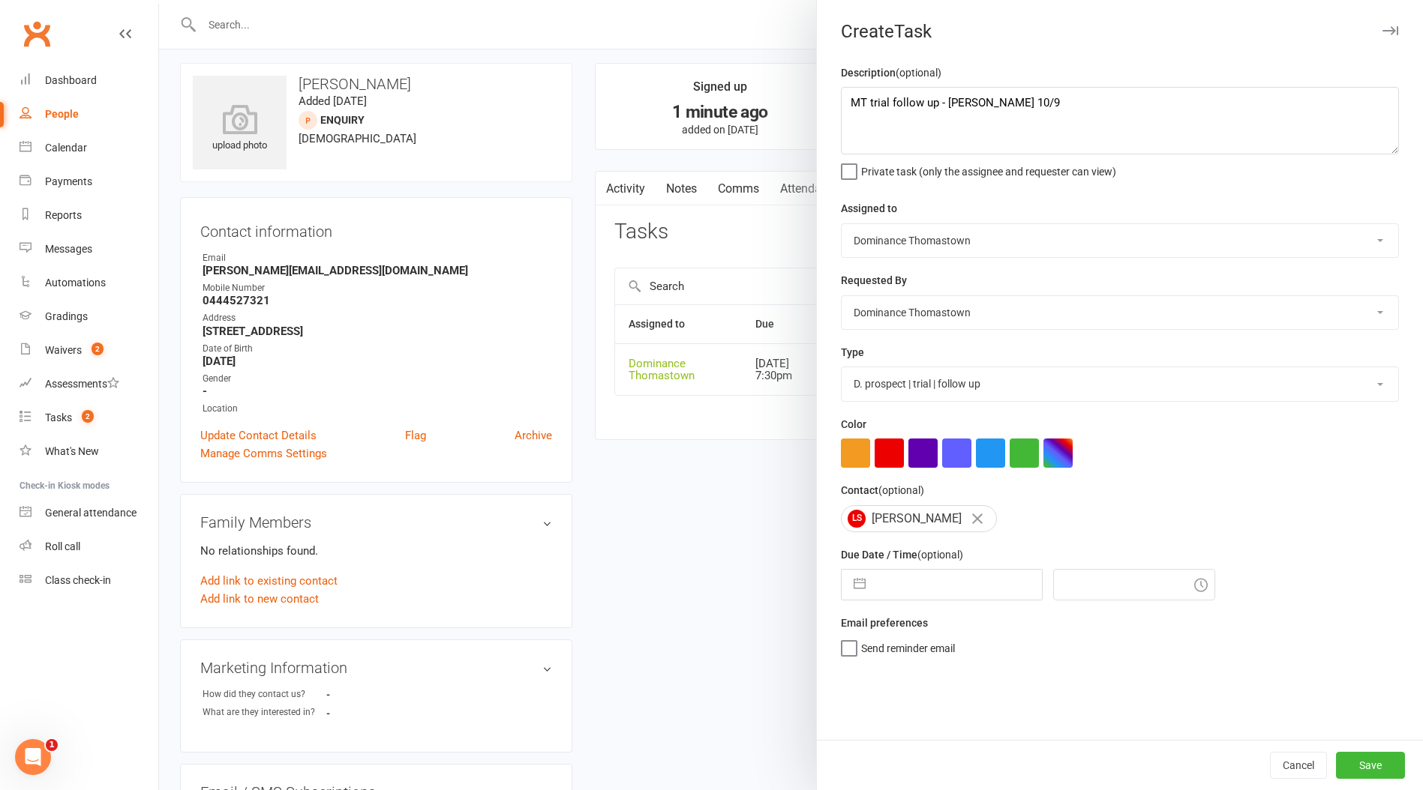
click at [928, 600] on input "text" at bounding box center [957, 585] width 169 height 30
select select "7"
select select "2025"
select select "8"
select select "2025"
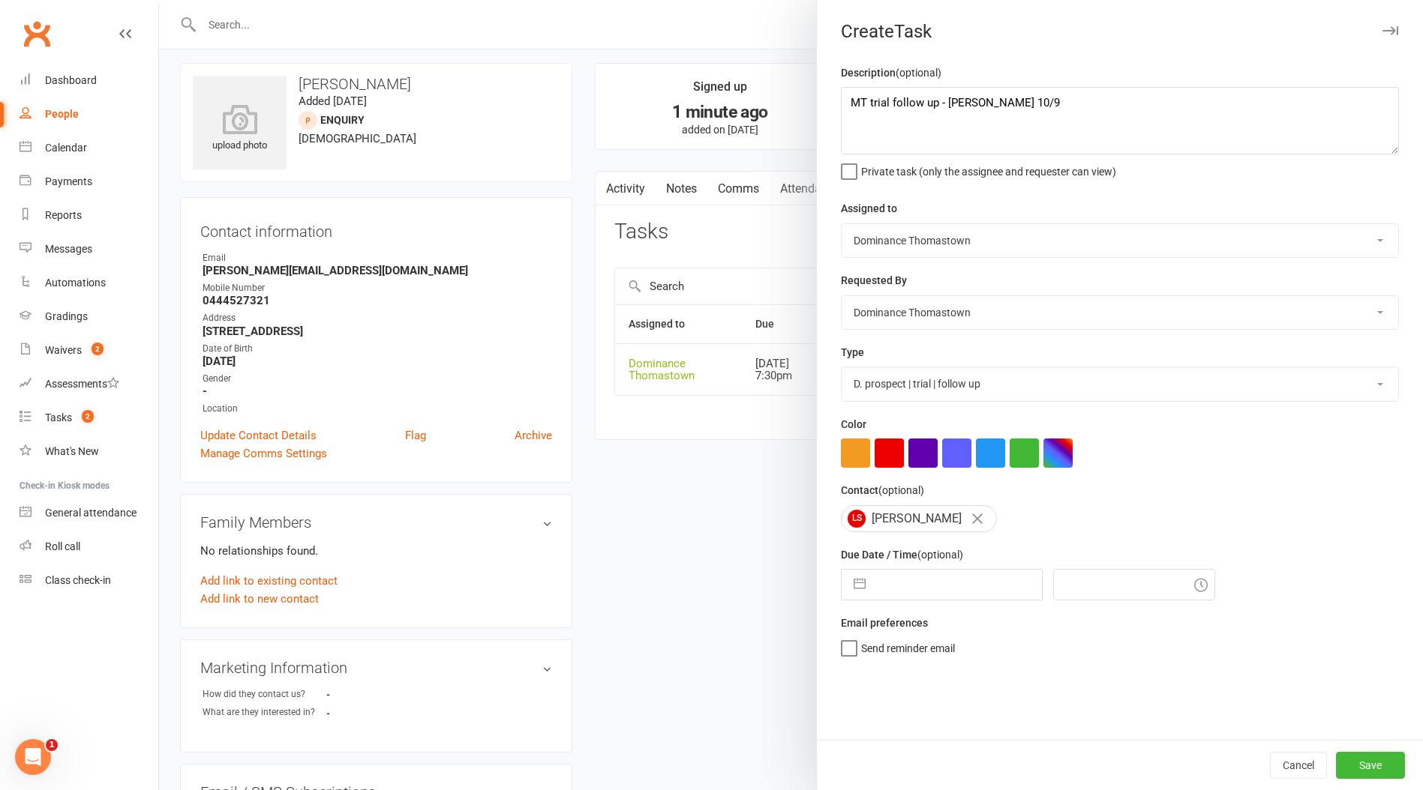
select select "9"
select select "2025"
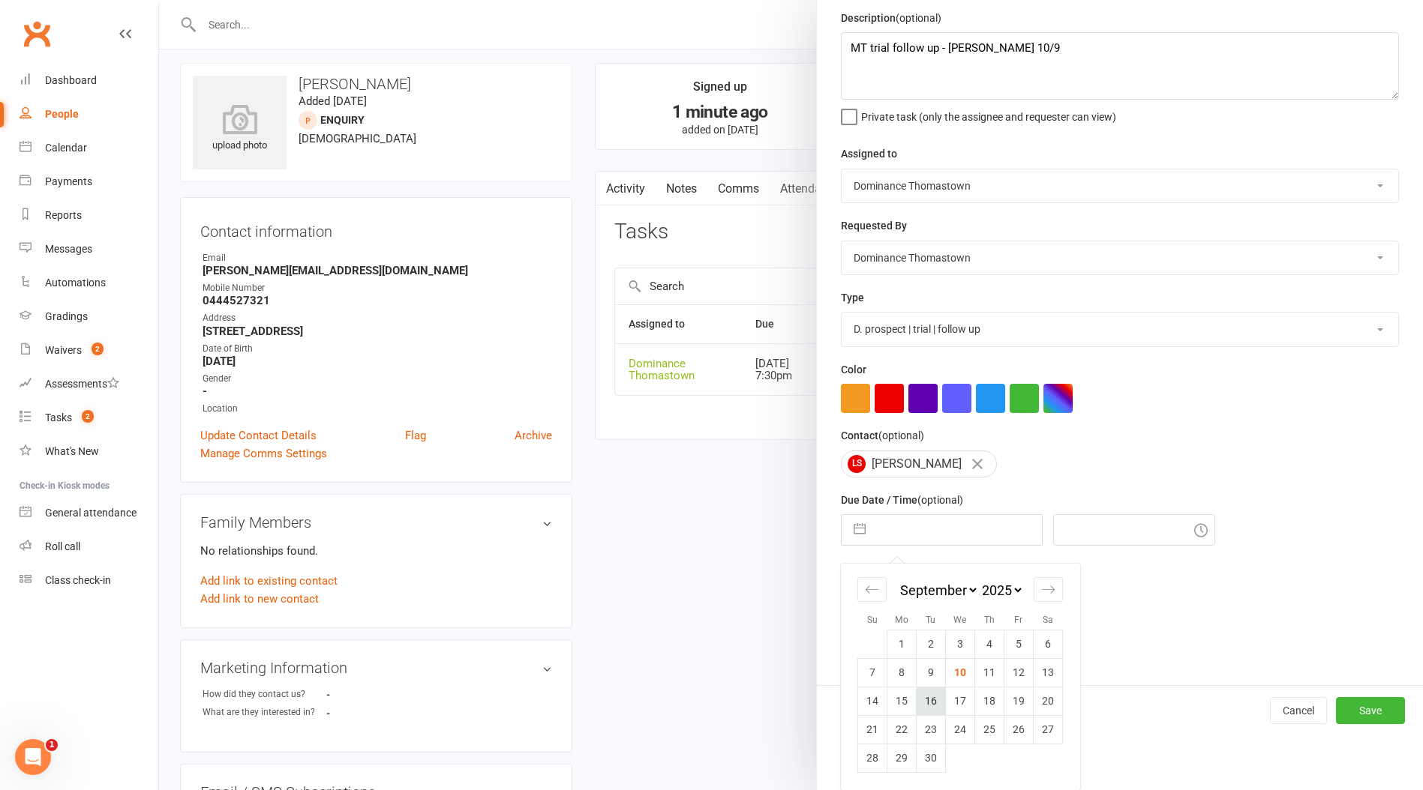
scroll to position [12, 0]
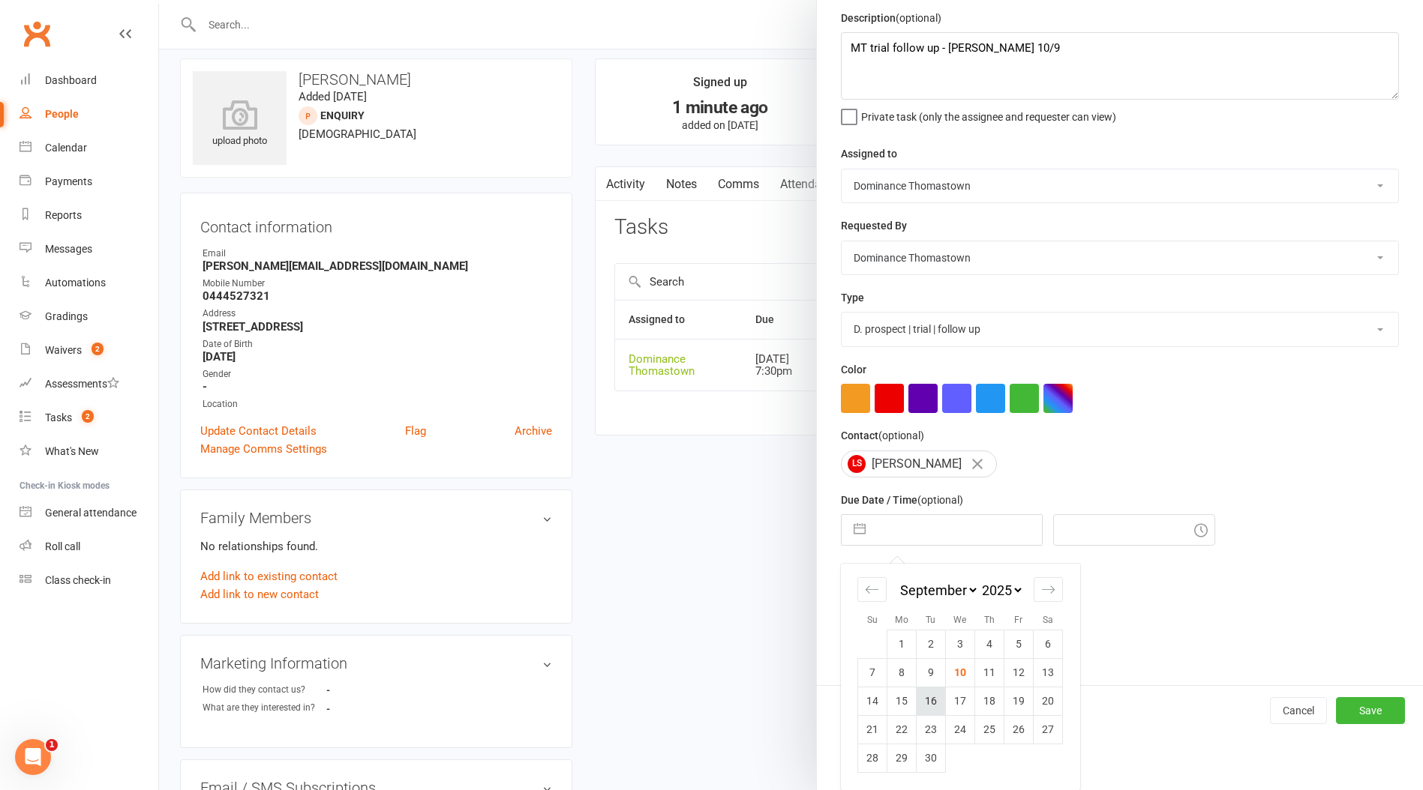
click at [935, 703] on td "16" at bounding box center [930, 701] width 29 height 28
type input "[DATE]"
type input "7:30pm"
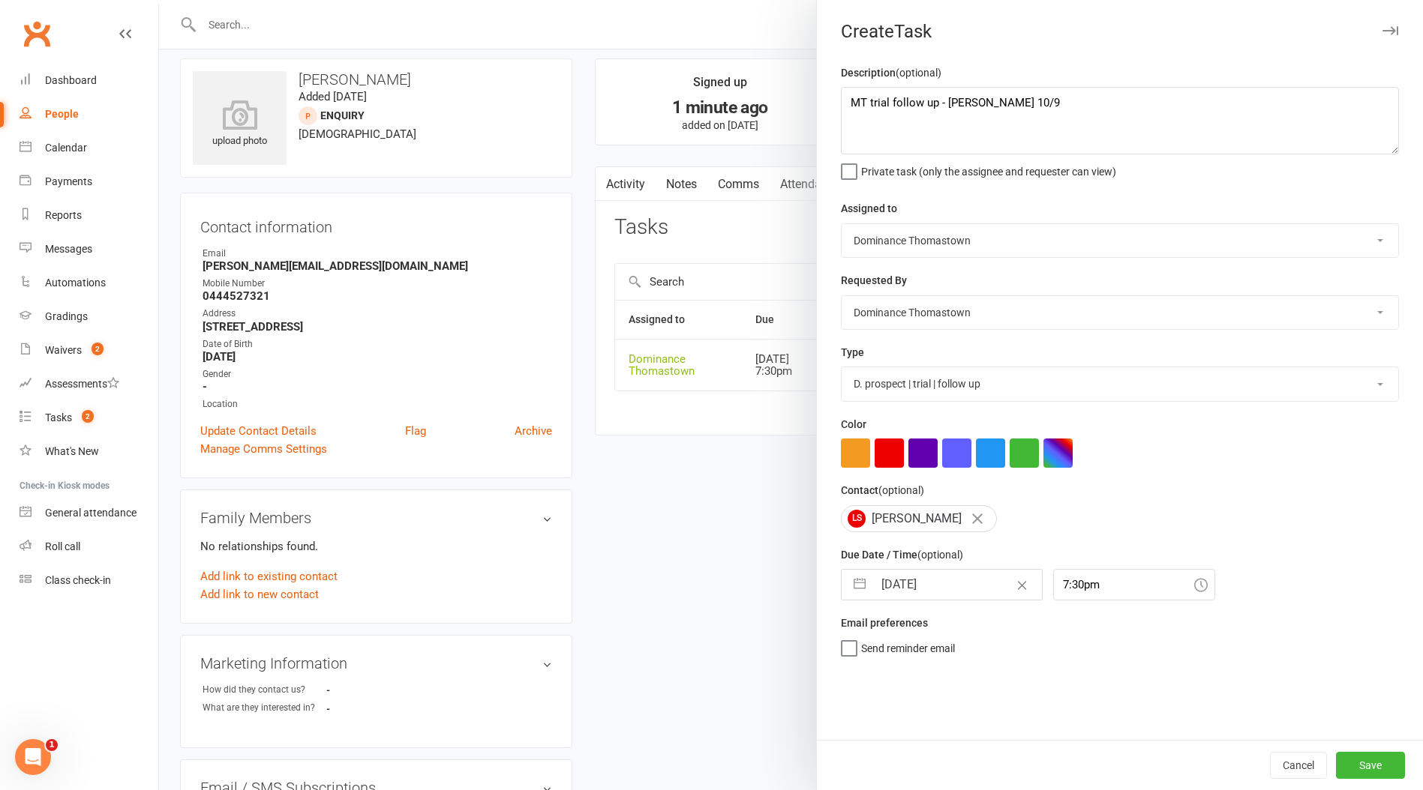
scroll to position [0, 0]
click at [1384, 772] on button "Save" at bounding box center [1370, 765] width 69 height 27
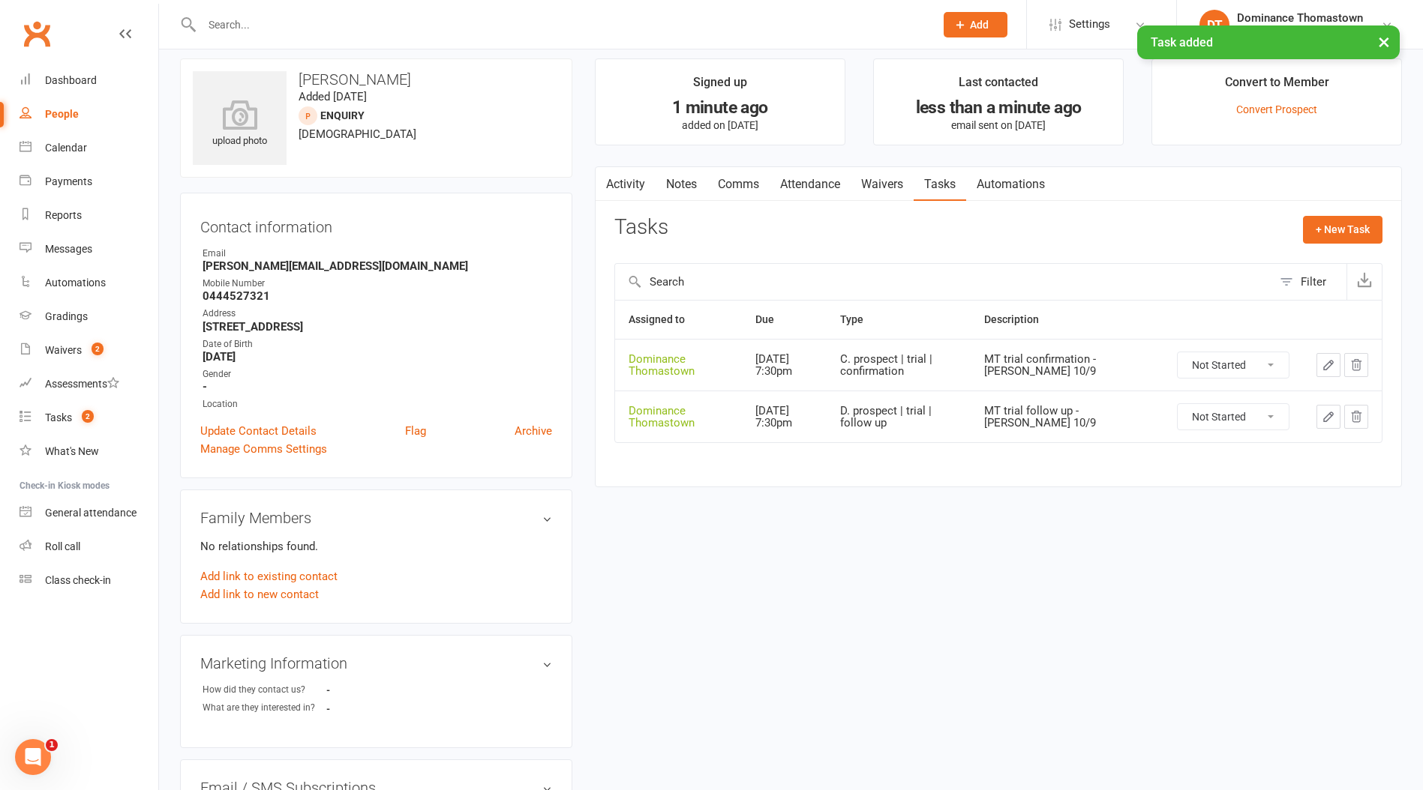
click at [806, 184] on link "Attendance" at bounding box center [809, 184] width 81 height 34
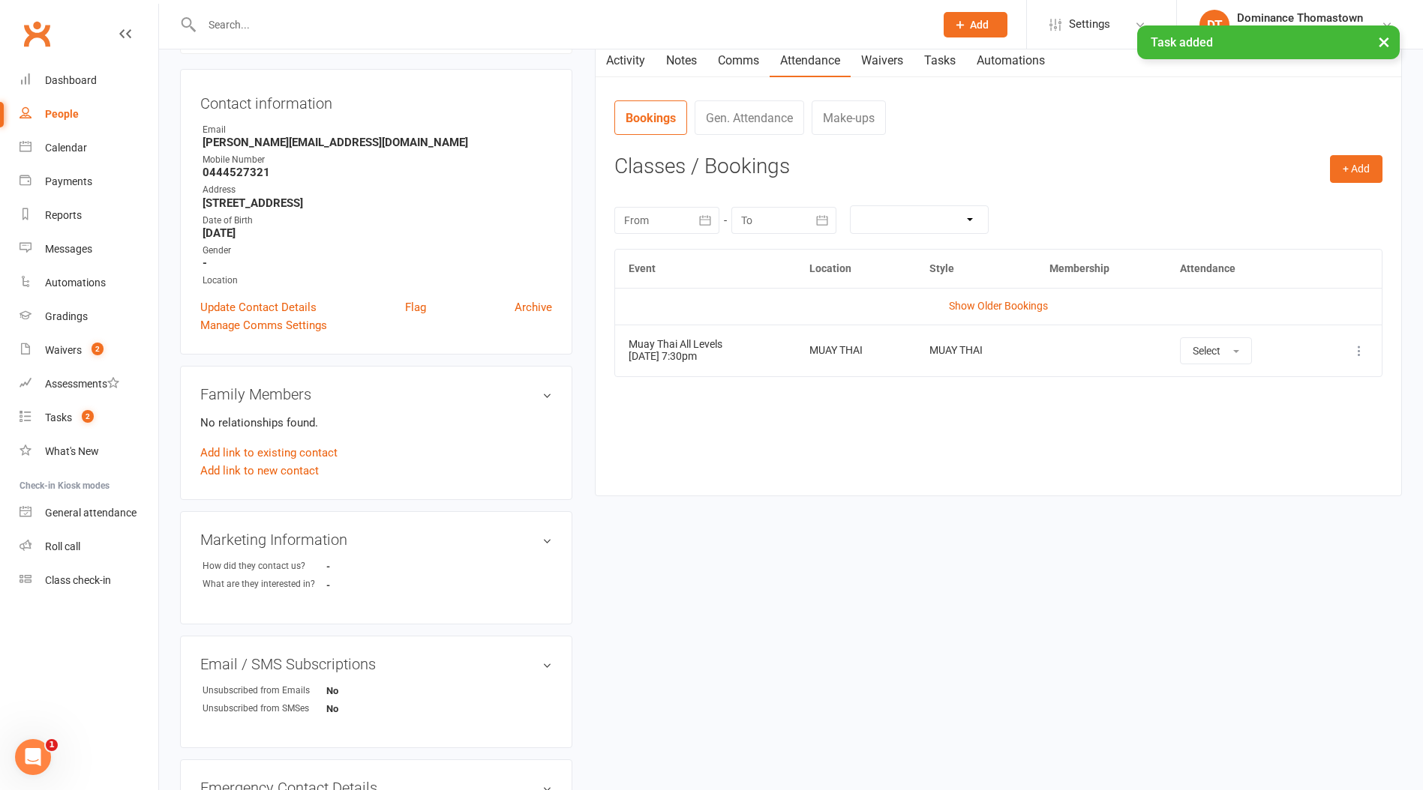
scroll to position [142, 0]
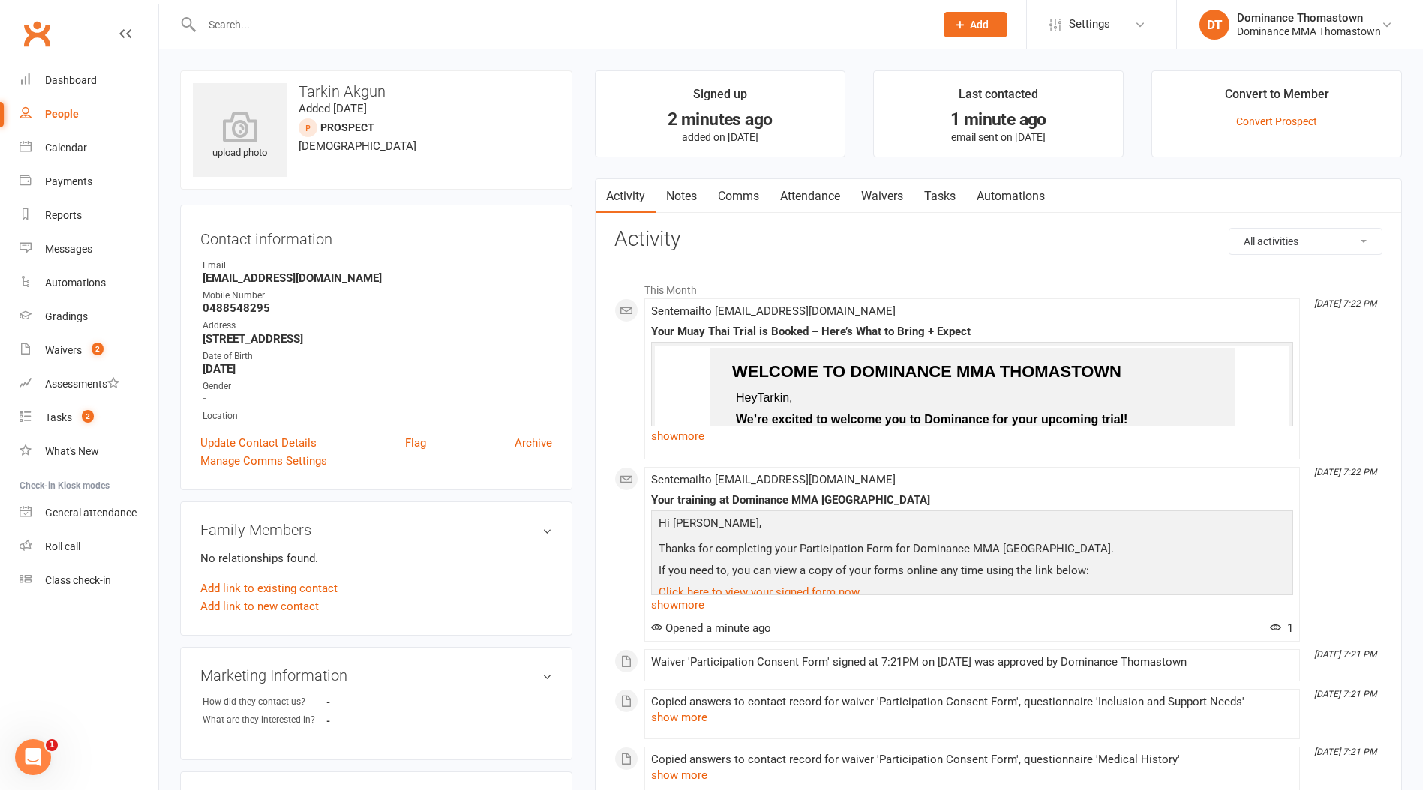
click at [952, 192] on link "Tasks" at bounding box center [939, 196] width 52 height 34
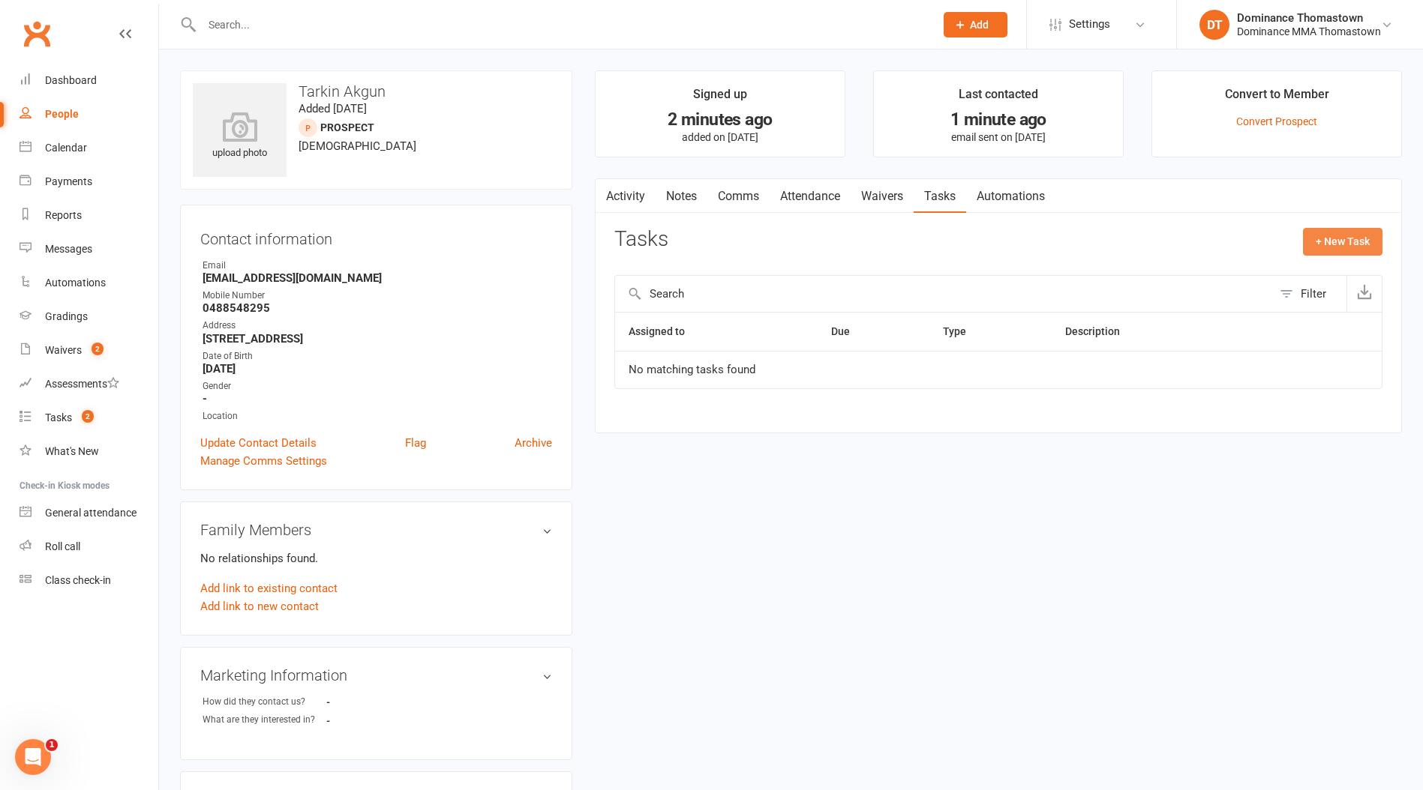
click at [1351, 236] on button "+ New Task" at bounding box center [1342, 241] width 79 height 27
select select "12547"
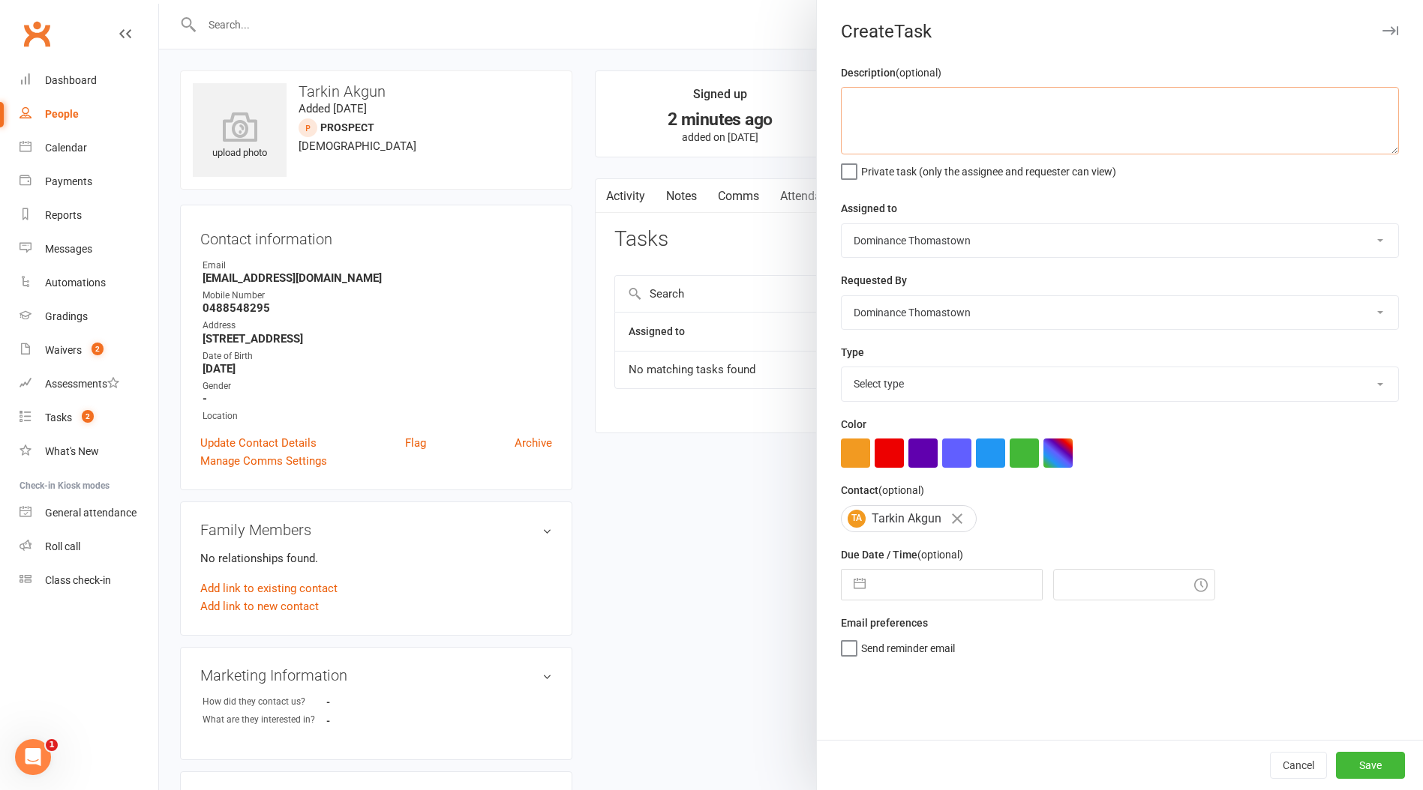
click at [887, 136] on textarea at bounding box center [1120, 120] width 558 height 67
type textarea "MT trial confirmation - Ellen 10/9"
click at [867, 380] on select "Select type A. prospect | enquiry response B. prospect | trial | booking C. pro…" at bounding box center [1119, 383] width 556 height 33
click at [841, 369] on select "Select type A. prospect | enquiry response B. prospect | trial | booking C. pro…" at bounding box center [1119, 383] width 556 height 33
click at [916, 388] on select "A. prospect | enquiry response B. prospect | trial | booking C. prospect | tria…" at bounding box center [1119, 383] width 556 height 33
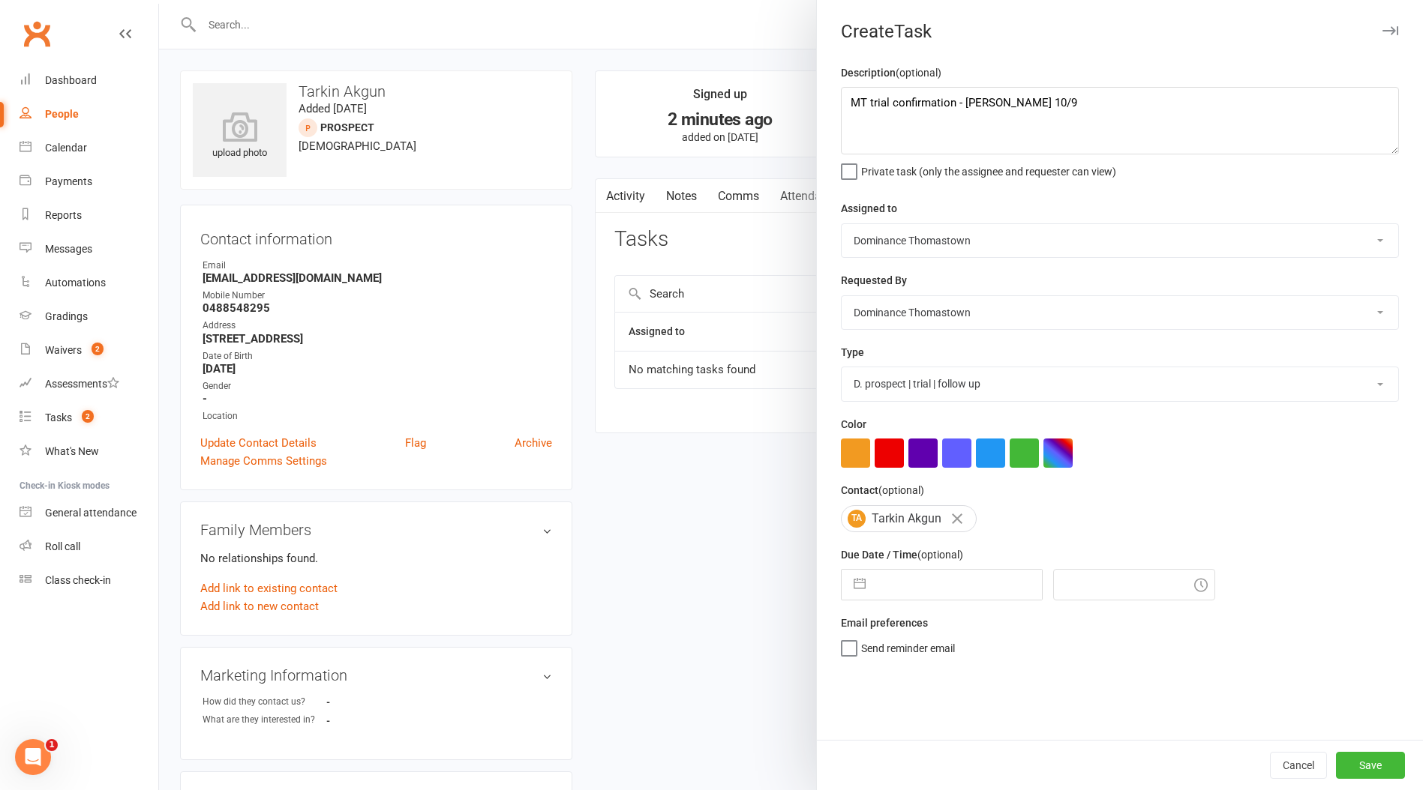
select select "3811"
click at [841, 369] on select "A. prospect | enquiry response B. prospect | trial | booking C. prospect | tria…" at bounding box center [1119, 383] width 556 height 33
click at [910, 589] on input "text" at bounding box center [957, 585] width 169 height 30
select select "7"
select select "2025"
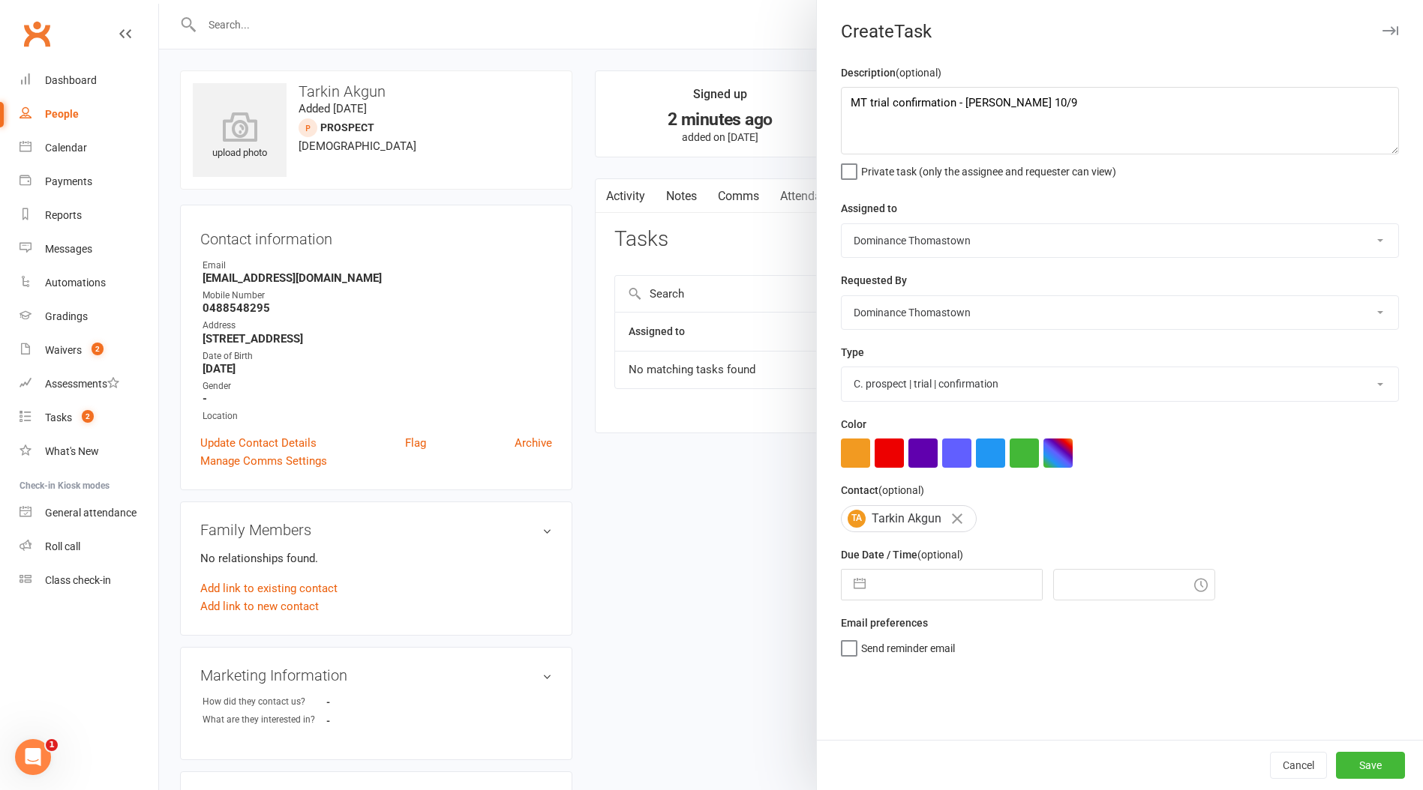
select select "8"
select select "2025"
select select "9"
select select "2025"
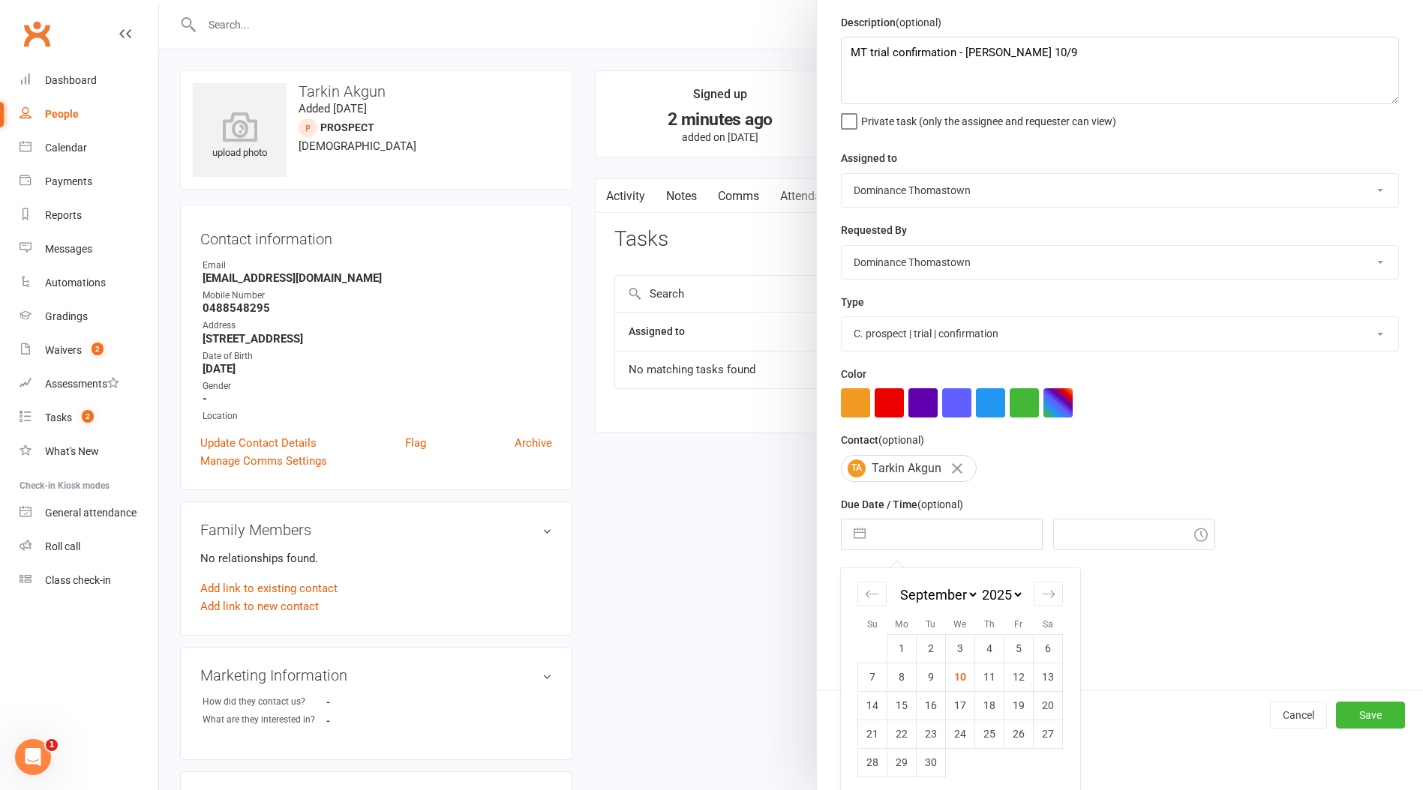
scroll to position [57, 0]
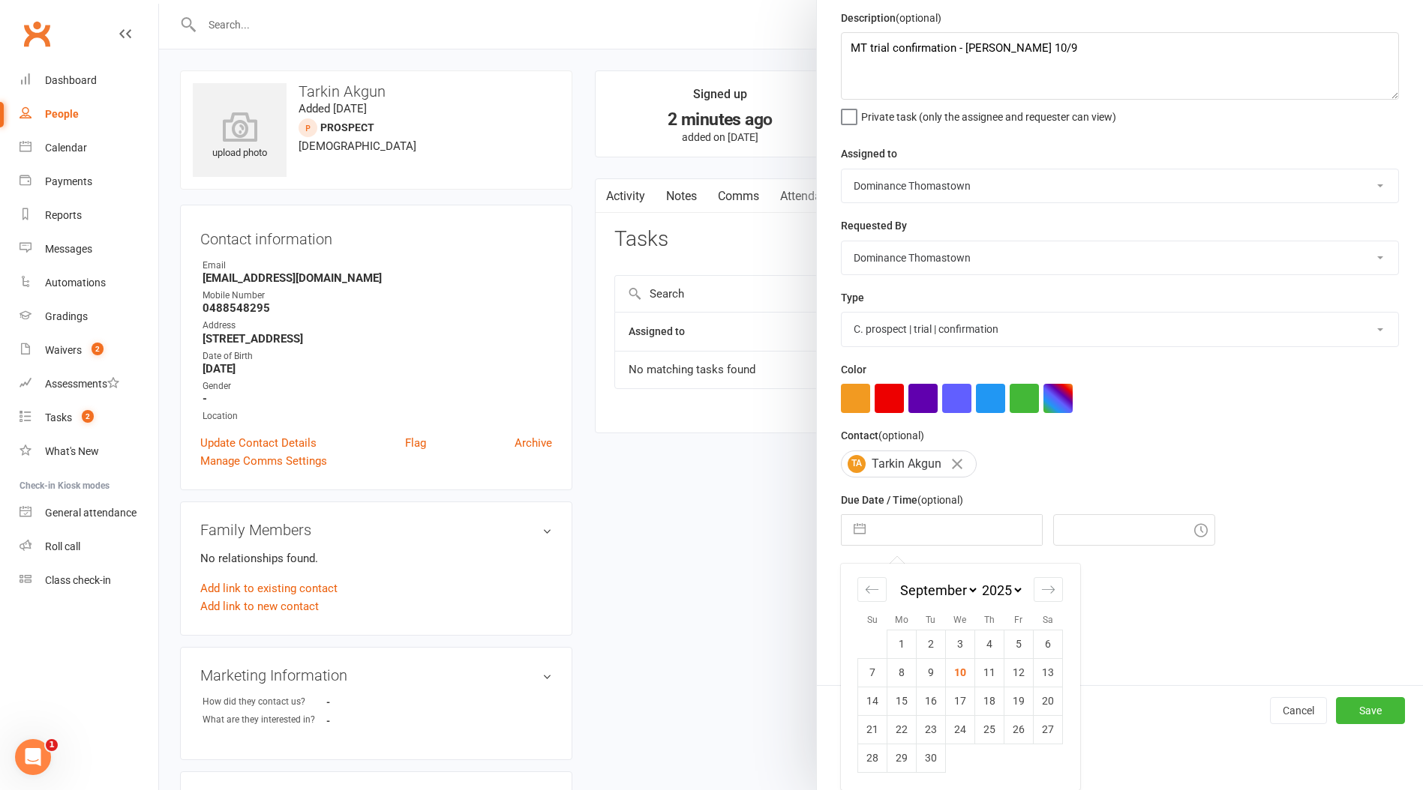
click at [1047, 674] on td "13" at bounding box center [1047, 672] width 29 height 28
type input "13 Sep 2025"
type input "7:30pm"
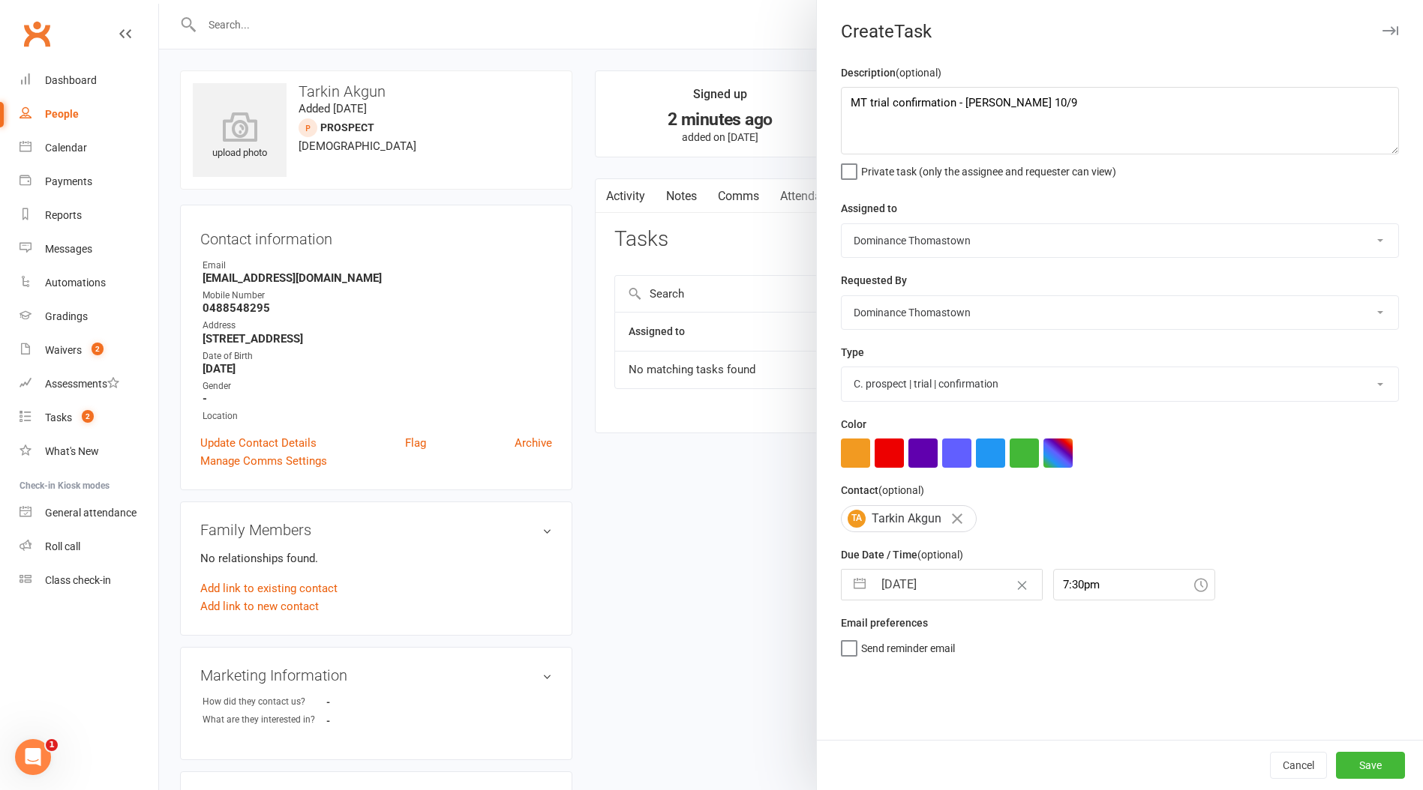
scroll to position [0, 0]
click at [1357, 760] on button "Save" at bounding box center [1370, 765] width 69 height 27
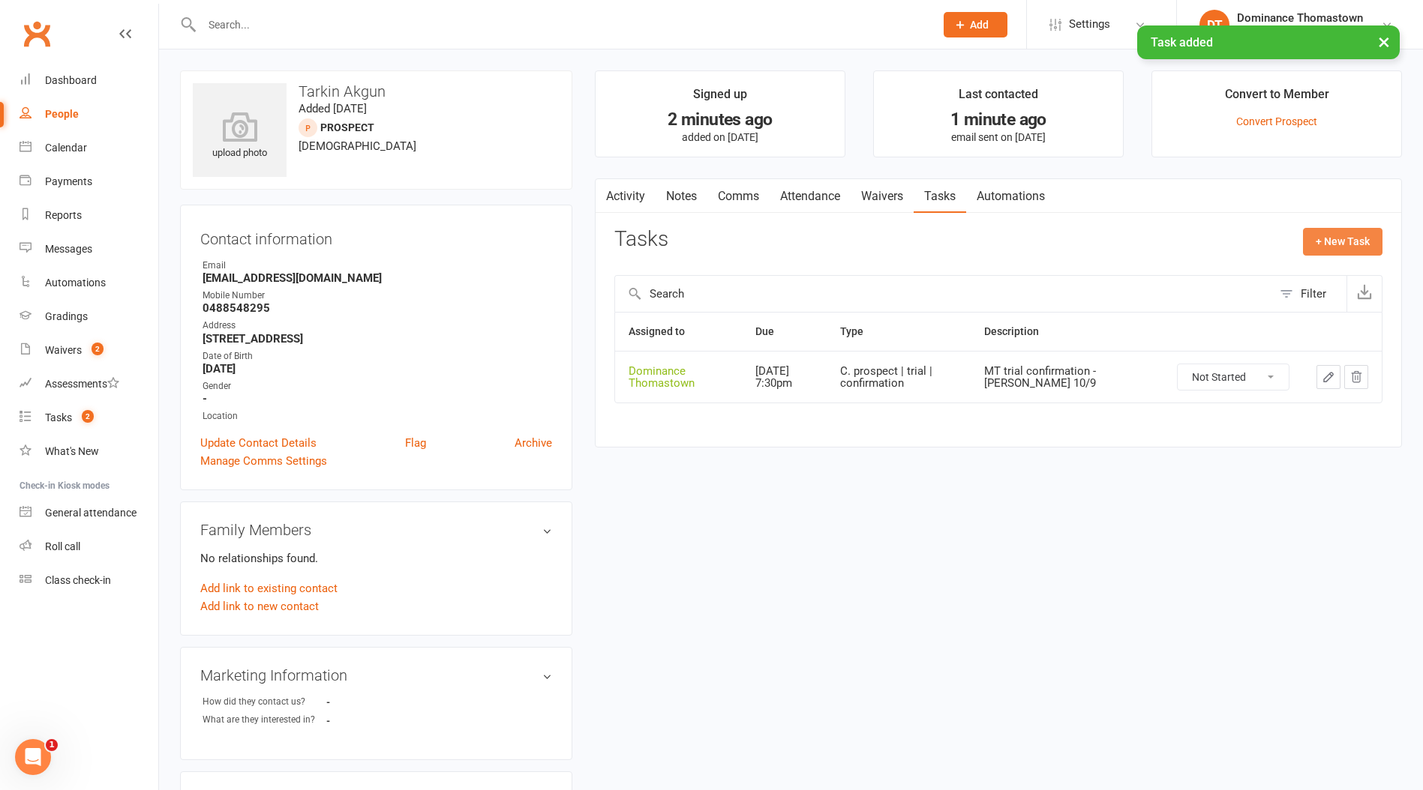
click at [1333, 243] on button "+ New Task" at bounding box center [1342, 241] width 79 height 27
select select "12547"
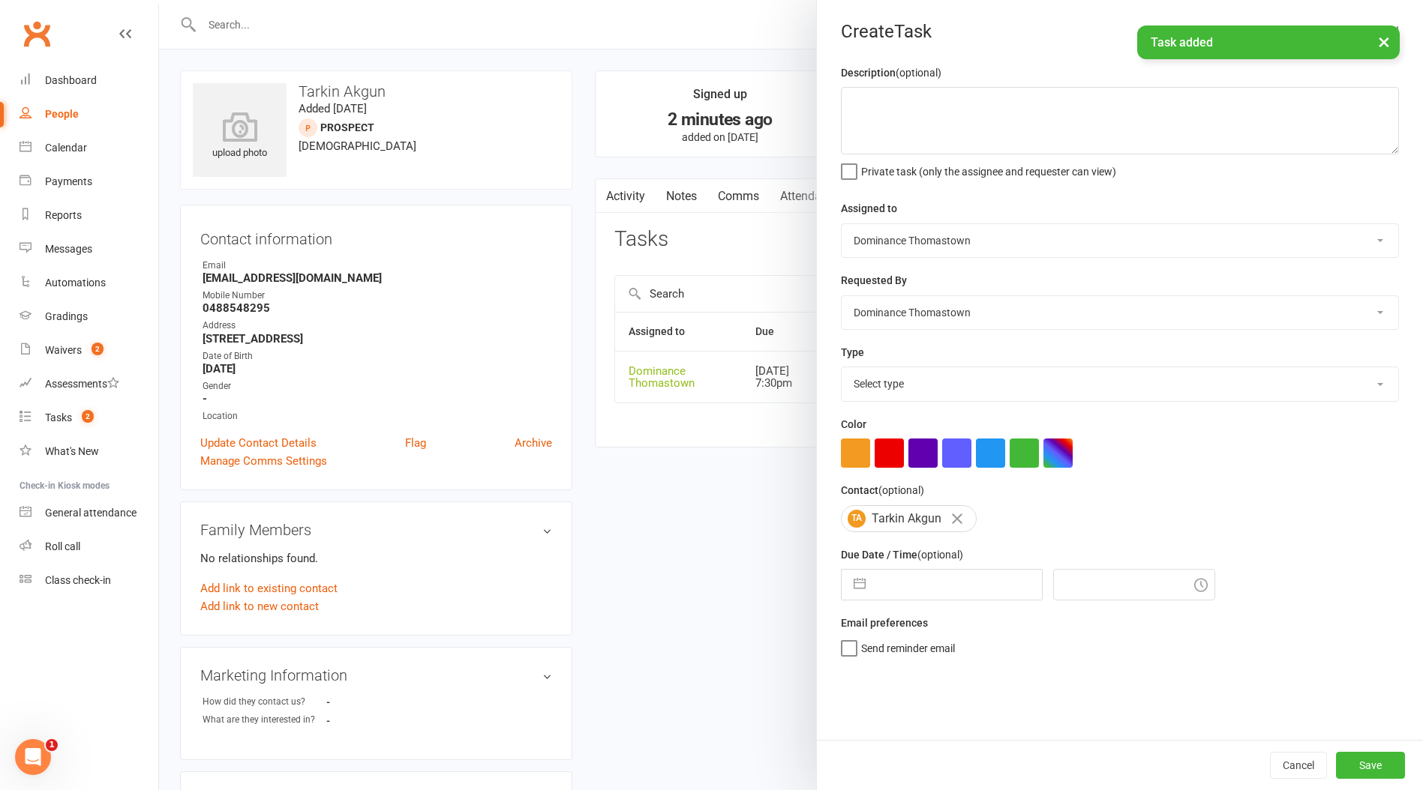
click at [961, 163] on span "Private task (only the assignee and requester can view)" at bounding box center [988, 168] width 255 height 17
click at [961, 160] on input "Private task (only the assignee and requester can view)" at bounding box center [978, 160] width 275 height 0
drag, startPoint x: 933, startPoint y: 125, endPoint x: 908, endPoint y: 149, distance: 34.5
click at [931, 126] on textarea at bounding box center [1120, 120] width 558 height 67
click at [872, 171] on span "Private task (only the assignee and requester can view)" at bounding box center [988, 168] width 255 height 17
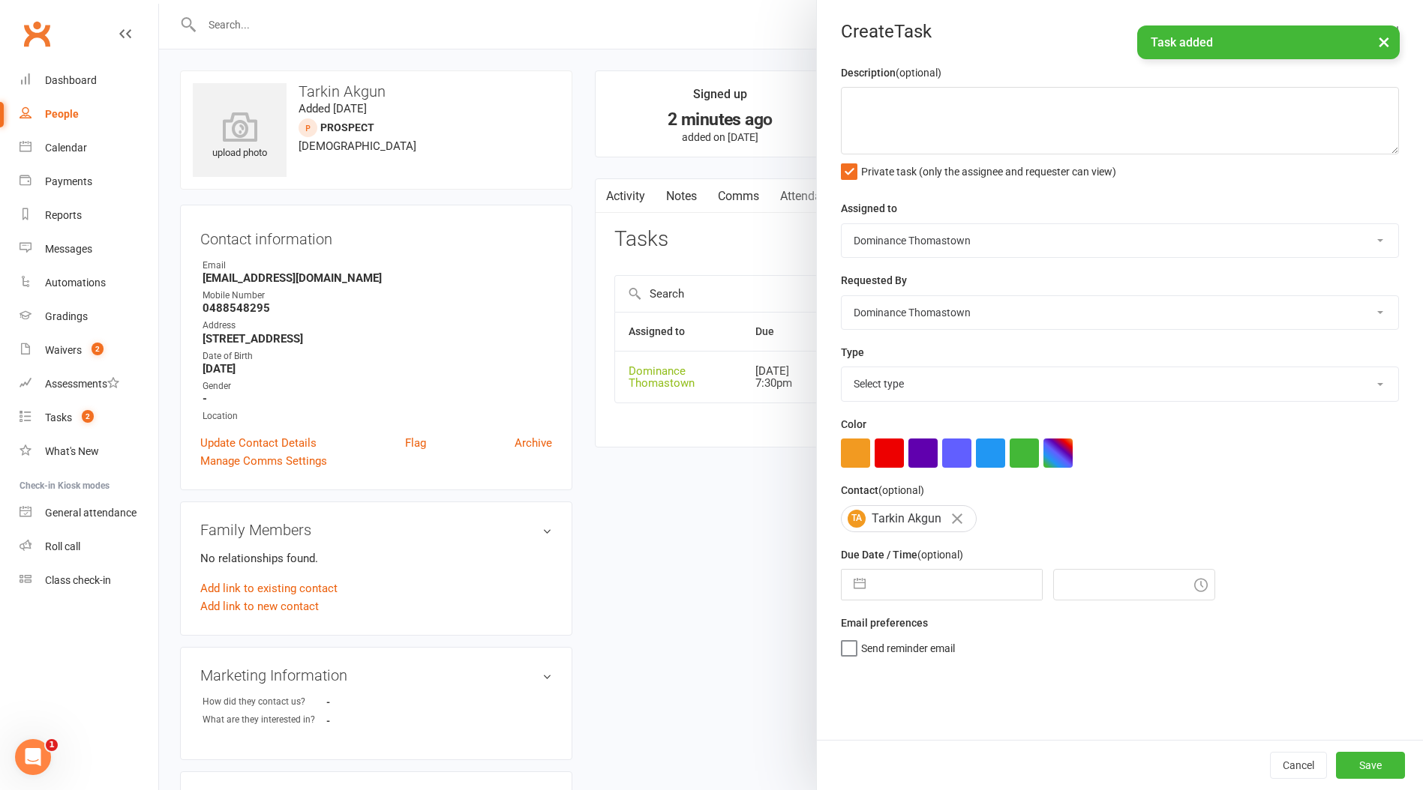
click at [872, 160] on input "Private task (only the assignee and requester can view)" at bounding box center [978, 160] width 275 height 0
click at [897, 128] on textarea at bounding box center [1120, 120] width 558 height 67
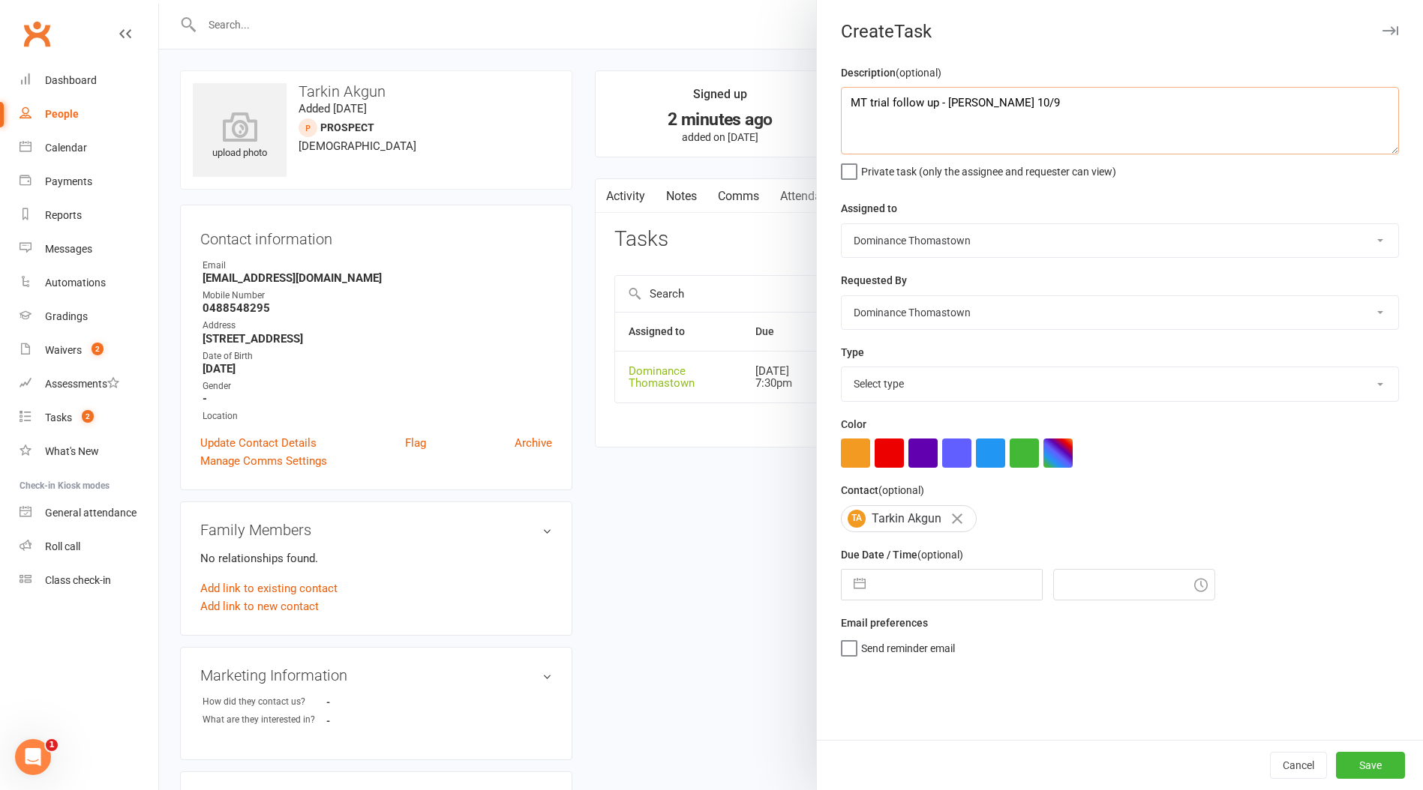
type textarea "MT trial follow up - Ellen 10/9"
click at [904, 381] on select "Select type A. prospect | enquiry response B. prospect | trial | booking C. pro…" at bounding box center [1119, 383] width 556 height 33
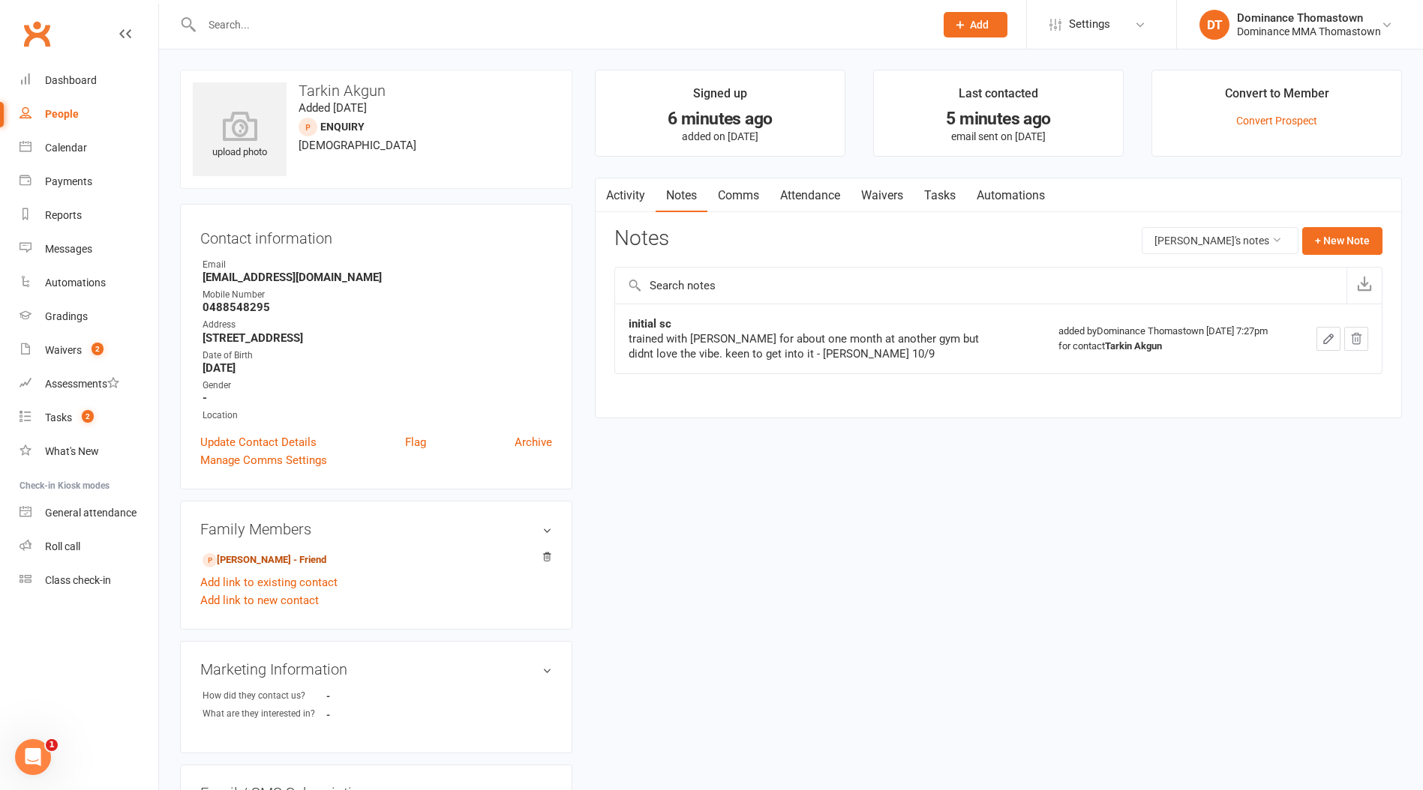
click at [292, 556] on link "[PERSON_NAME] - Friend" at bounding box center [264, 561] width 124 height 16
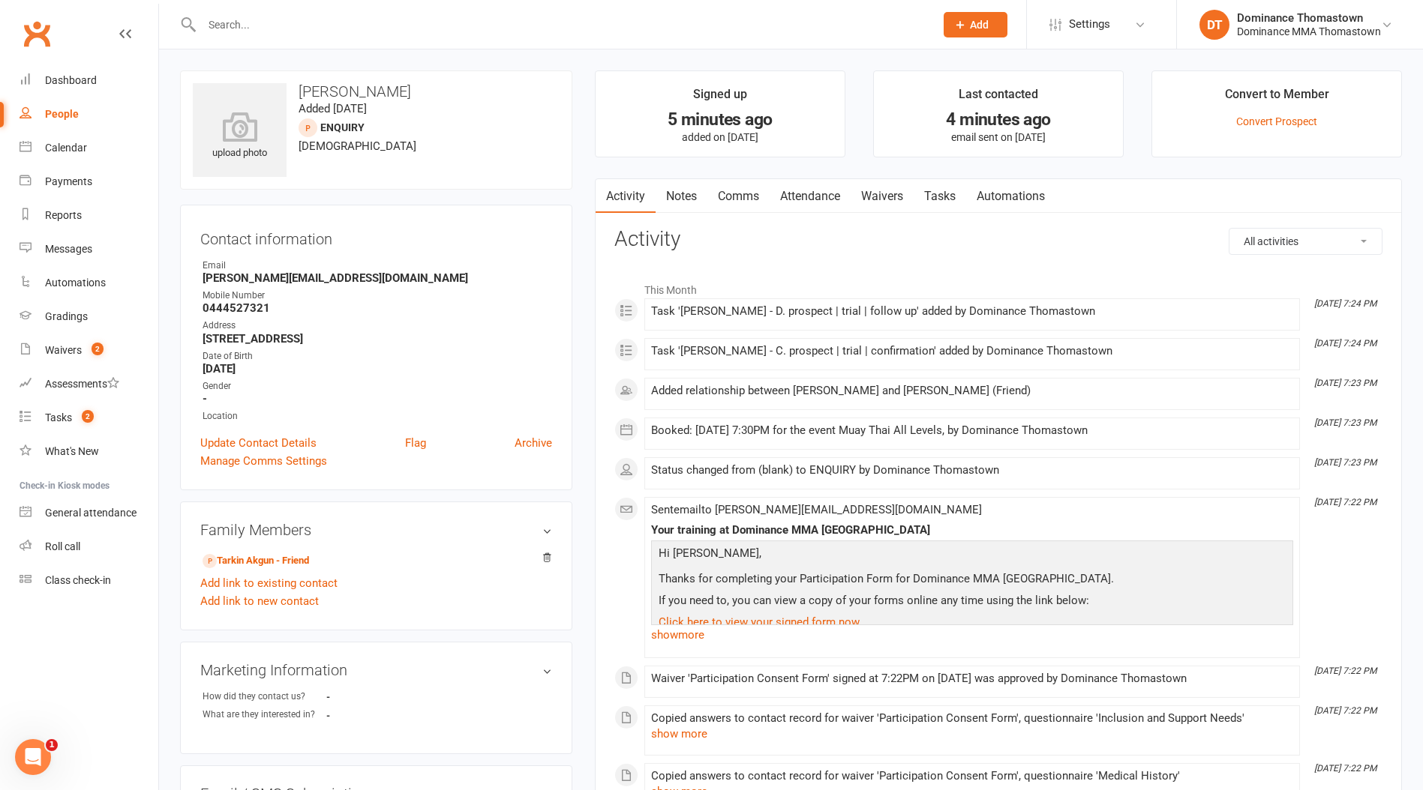
click at [708, 196] on link "Comms" at bounding box center [738, 196] width 62 height 34
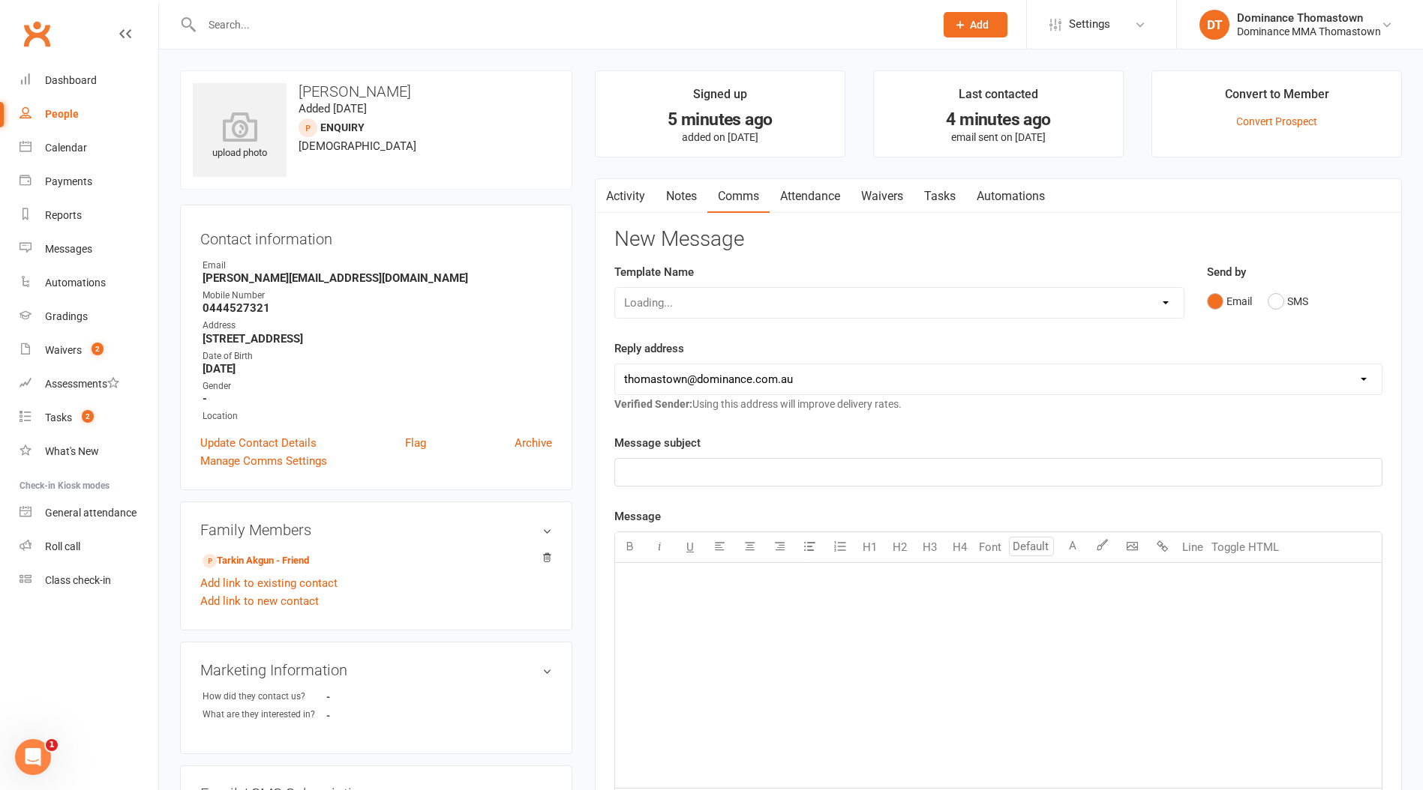
click at [709, 201] on link "Comms" at bounding box center [738, 196] width 62 height 34
click at [688, 201] on link "Notes" at bounding box center [681, 196] width 52 height 34
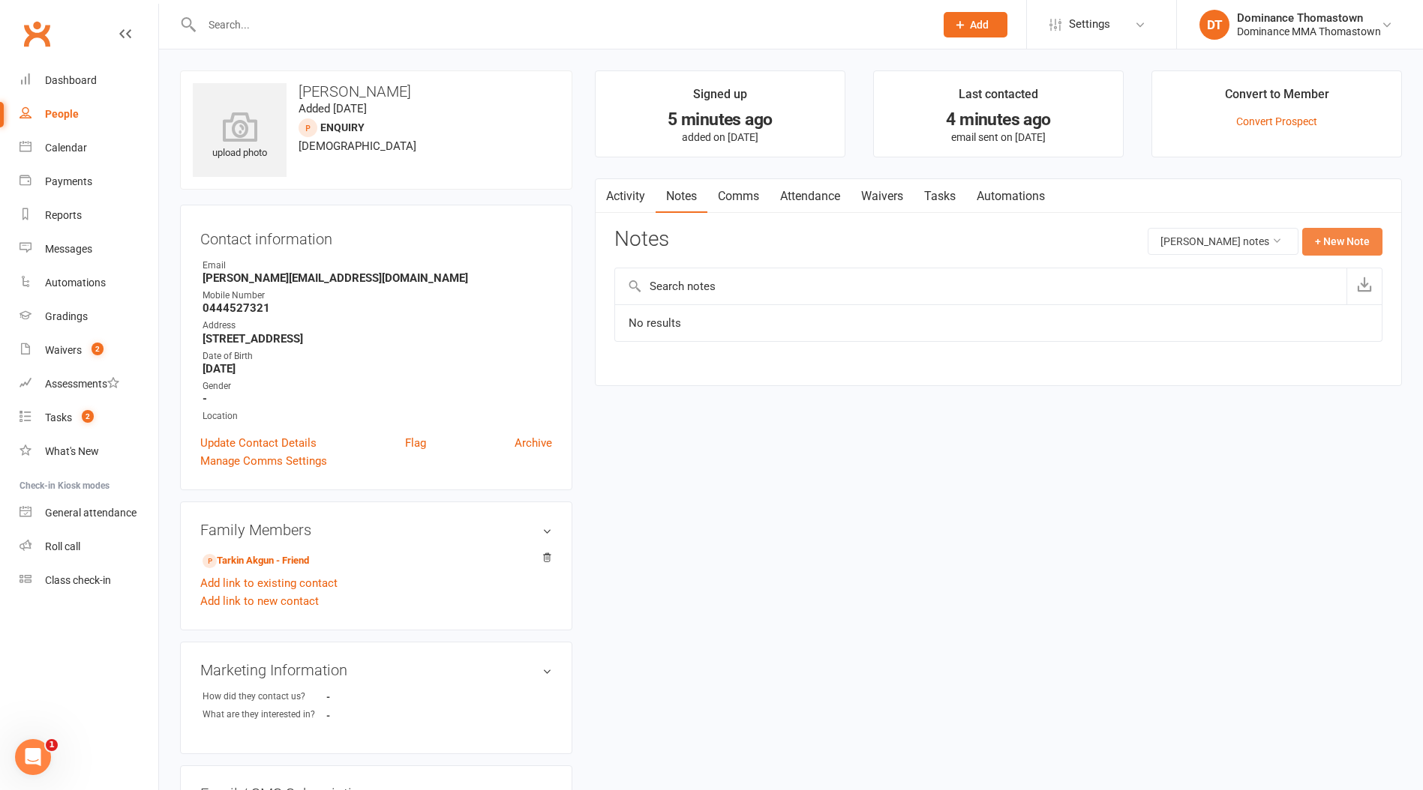
click at [1354, 249] on button "+ New Note" at bounding box center [1342, 241] width 80 height 27
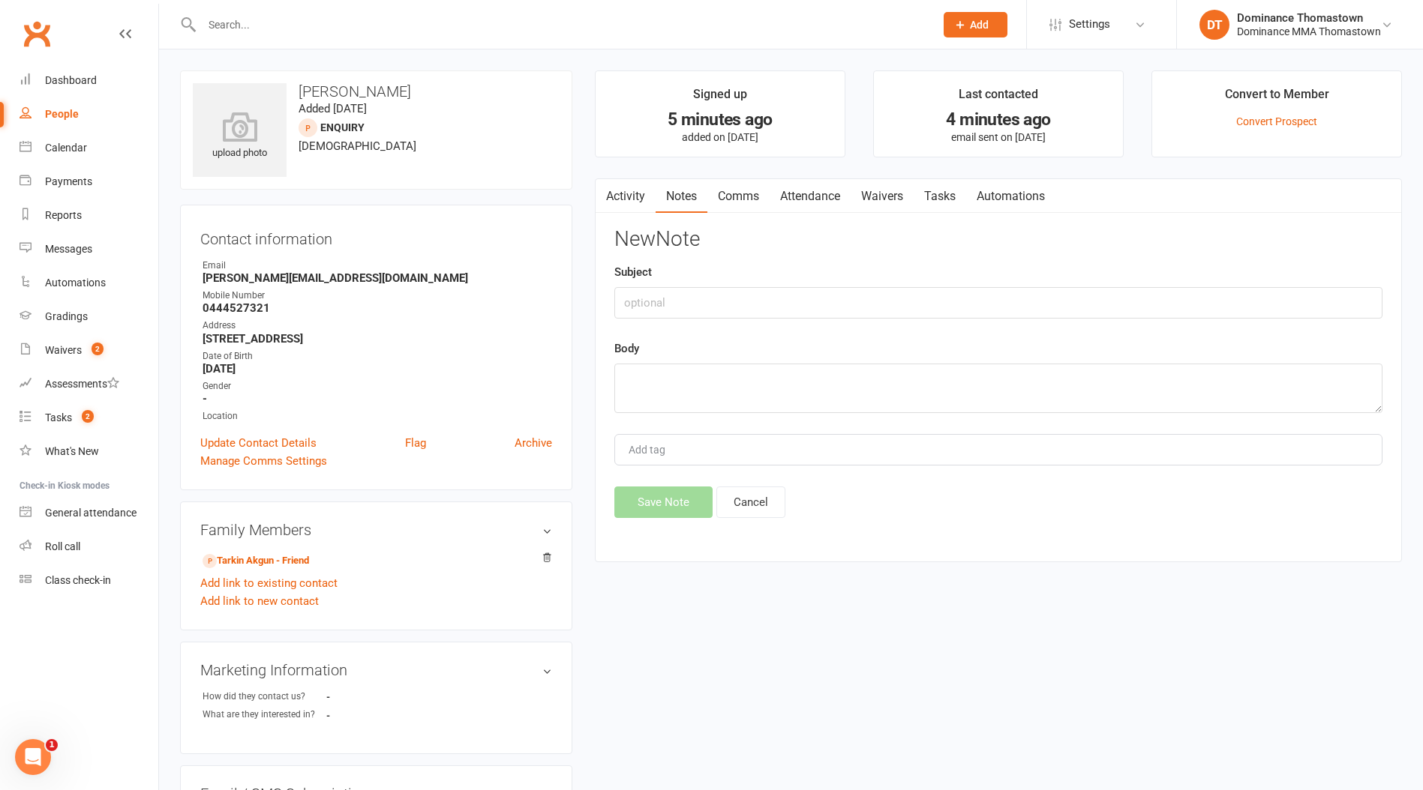
drag, startPoint x: 681, startPoint y: 422, endPoint x: 682, endPoint y: 406, distance: 16.6
click at [682, 422] on div "New Note Subject Body Add tag Save Note Cancel" at bounding box center [998, 373] width 768 height 290
click at [678, 391] on textarea at bounding box center [998, 388] width 768 height 49
type textarea "see notes under [PERSON_NAME] 10/9"
click at [646, 511] on button "Save Note" at bounding box center [663, 502] width 98 height 31
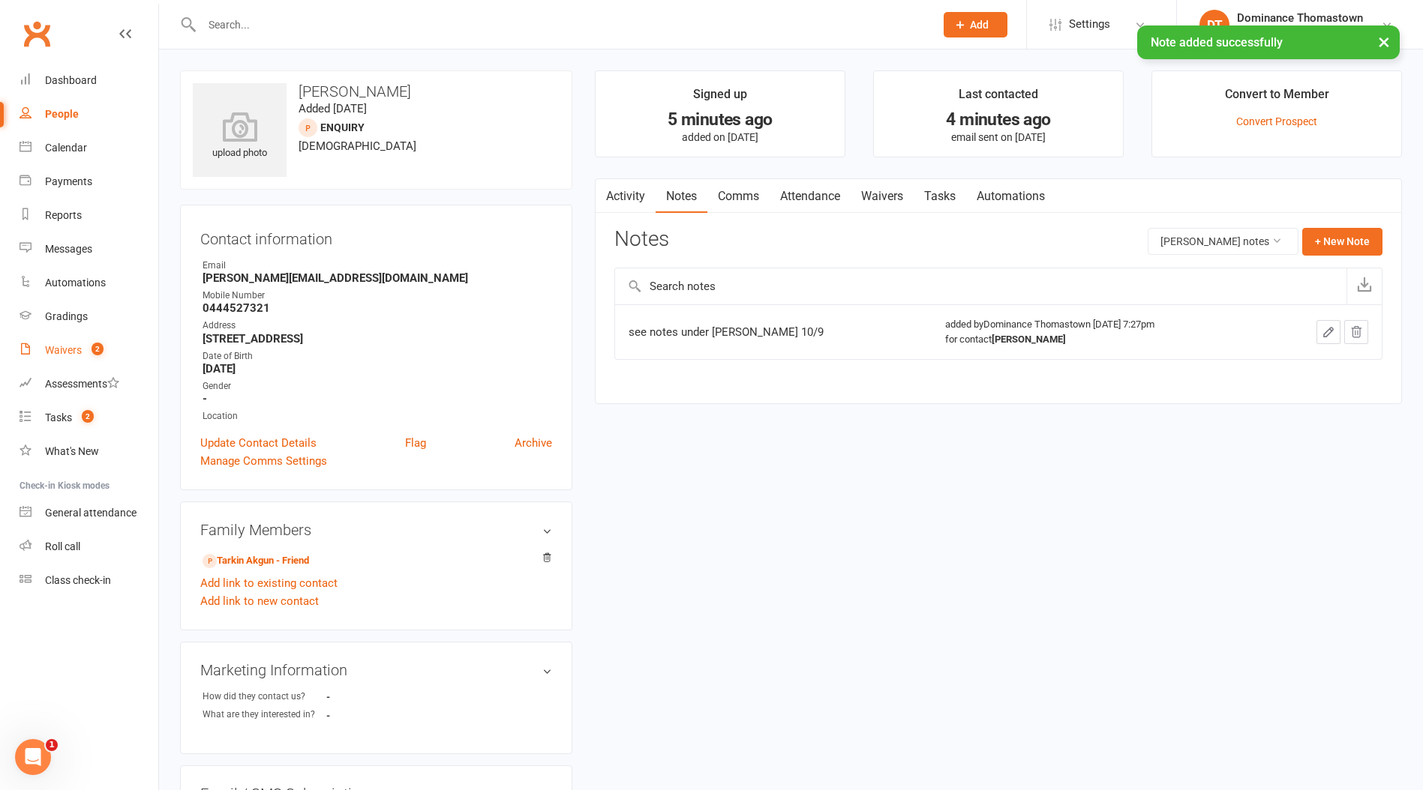
click at [91, 364] on link "Waivers 2" at bounding box center [88, 351] width 139 height 34
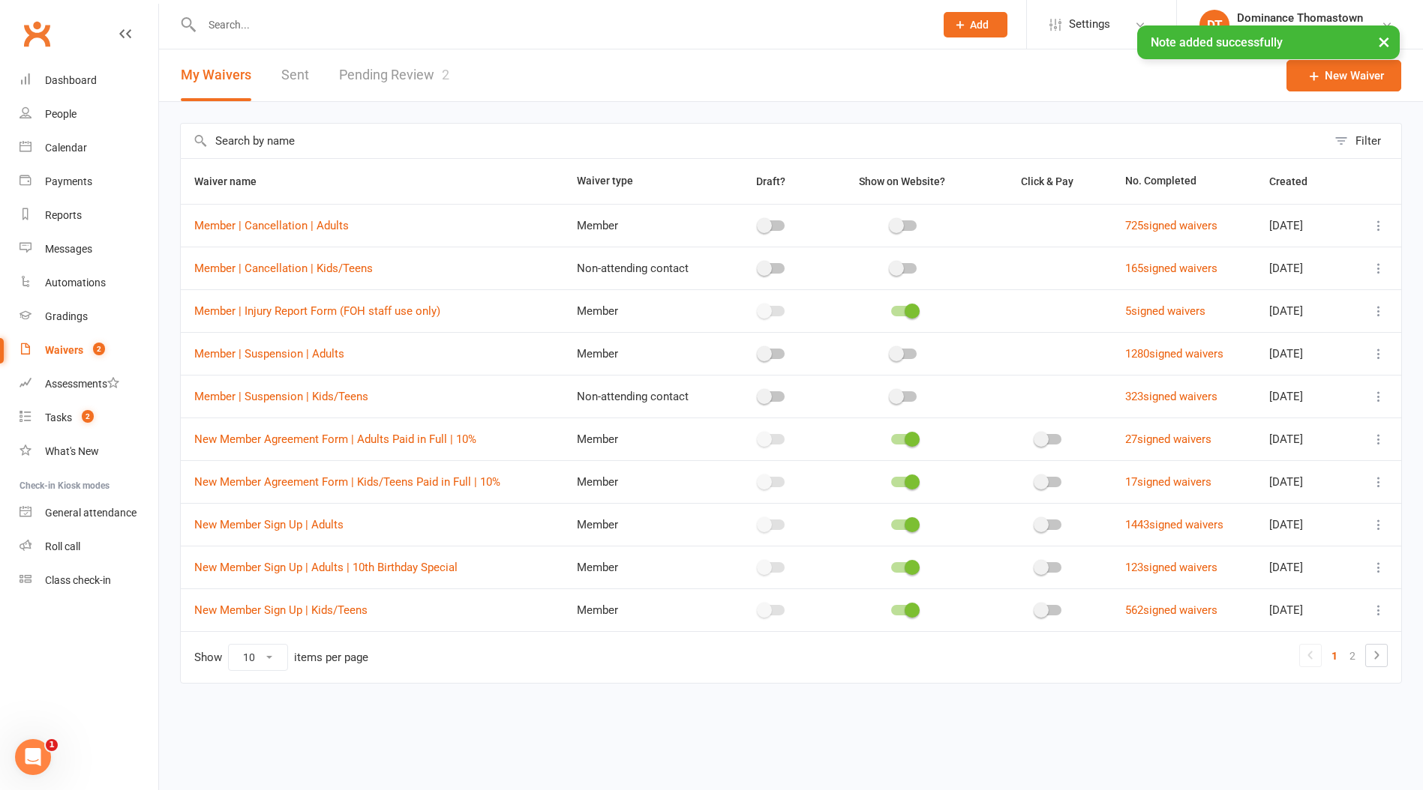
click at [392, 85] on link "Pending Review 2" at bounding box center [394, 75] width 110 height 52
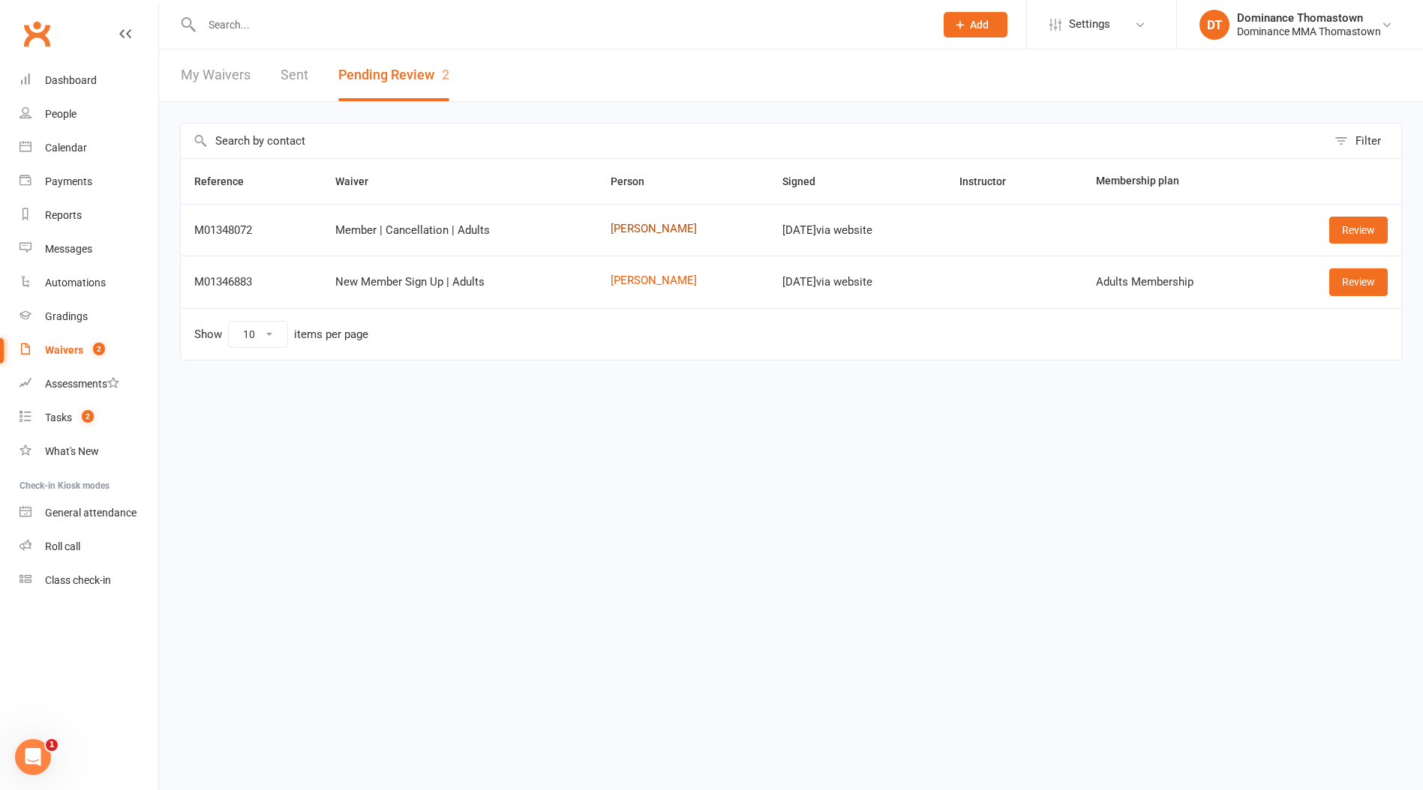
click at [644, 229] on link "[PERSON_NAME]" at bounding box center [682, 229] width 145 height 13
click at [1360, 223] on link "Review" at bounding box center [1358, 230] width 58 height 27
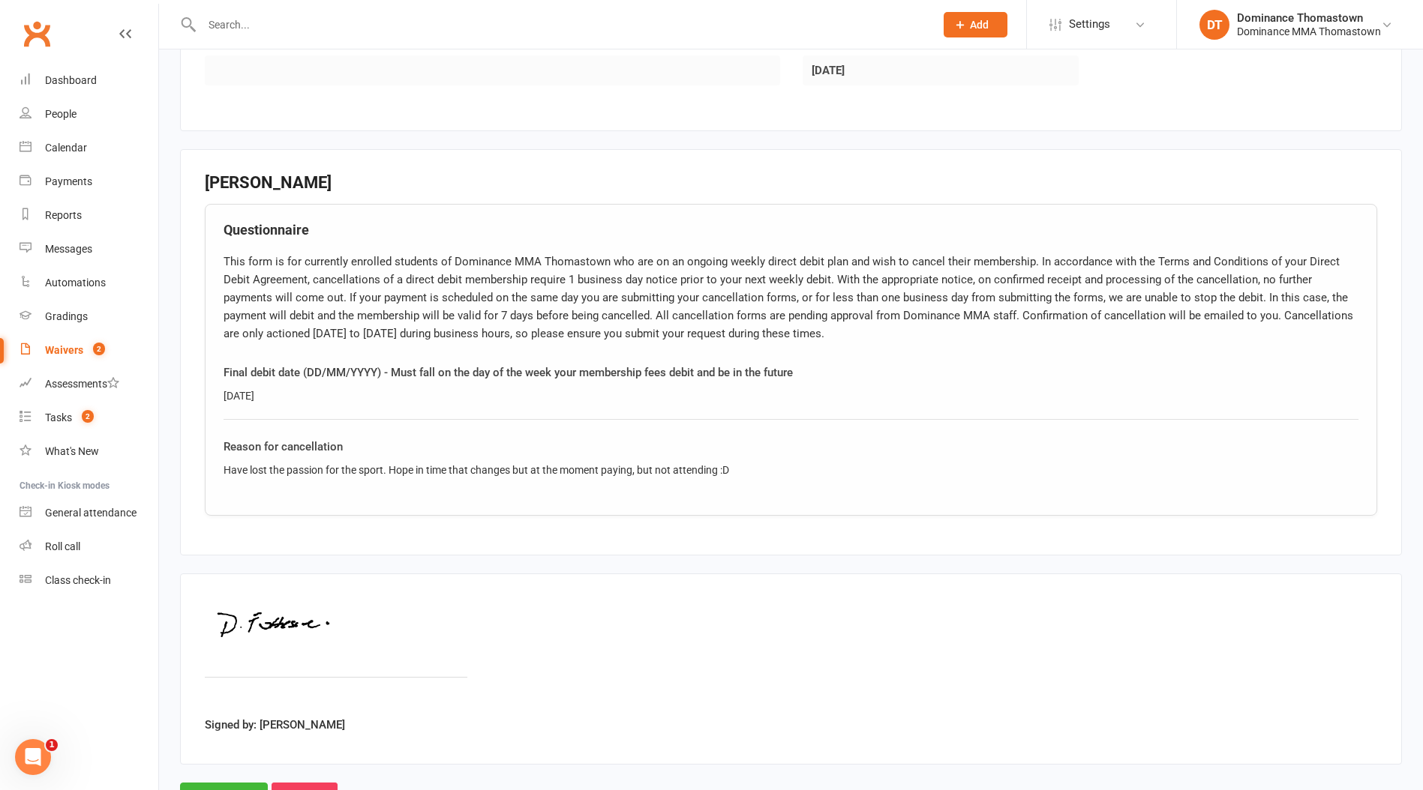
scroll to position [653, 0]
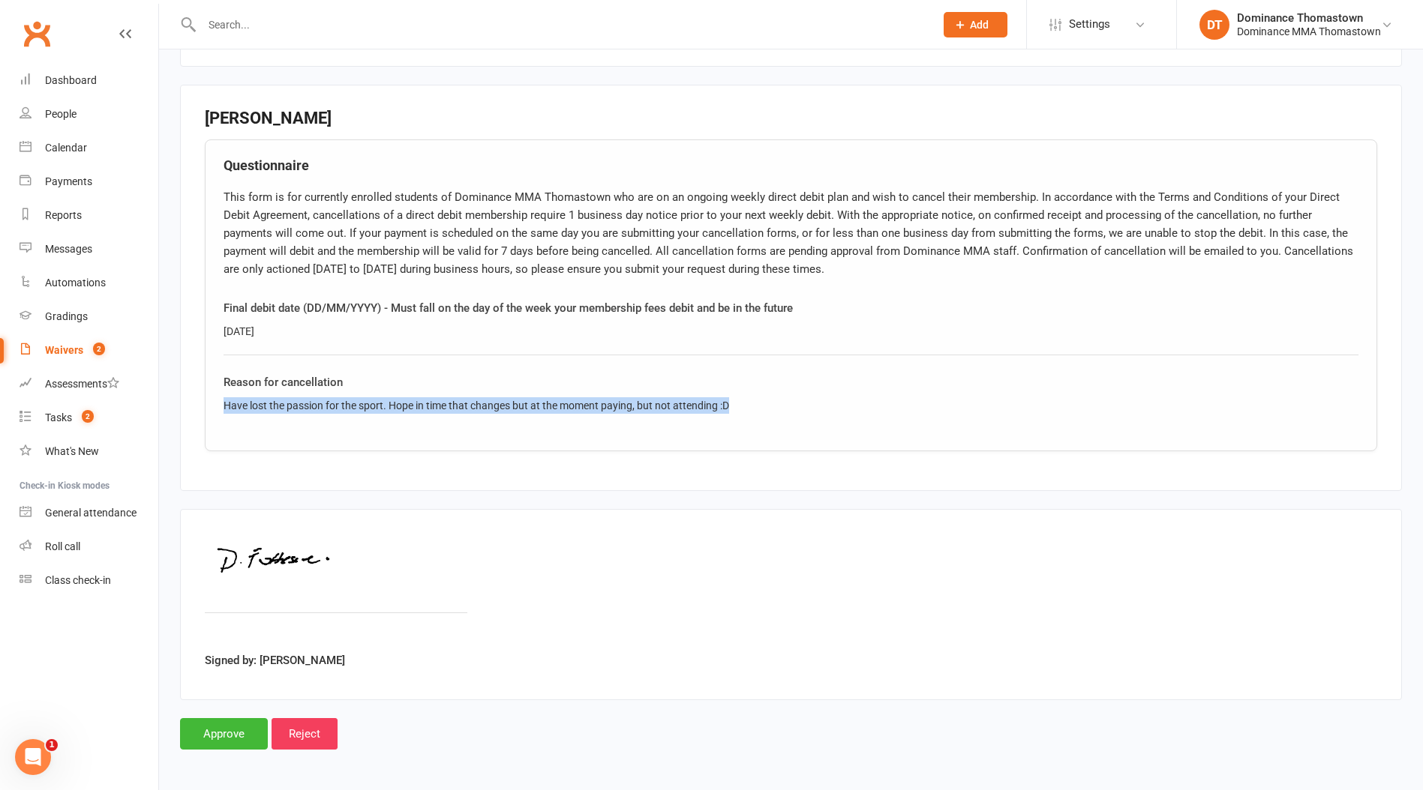
drag, startPoint x: 766, startPoint y: 400, endPoint x: 196, endPoint y: 409, distance: 569.3
click at [169, 400] on div "Smart Forms & Waivers Back Dominance MMA Thomastown p: 03 9943 2407 [EMAIL_ADDR…" at bounding box center [791, 83] width 1264 height 1375
copy div "Have lost the passion for the sport. Hope in time that changes but at the momen…"
click at [257, 733] on input "Approve" at bounding box center [224, 733] width 88 height 31
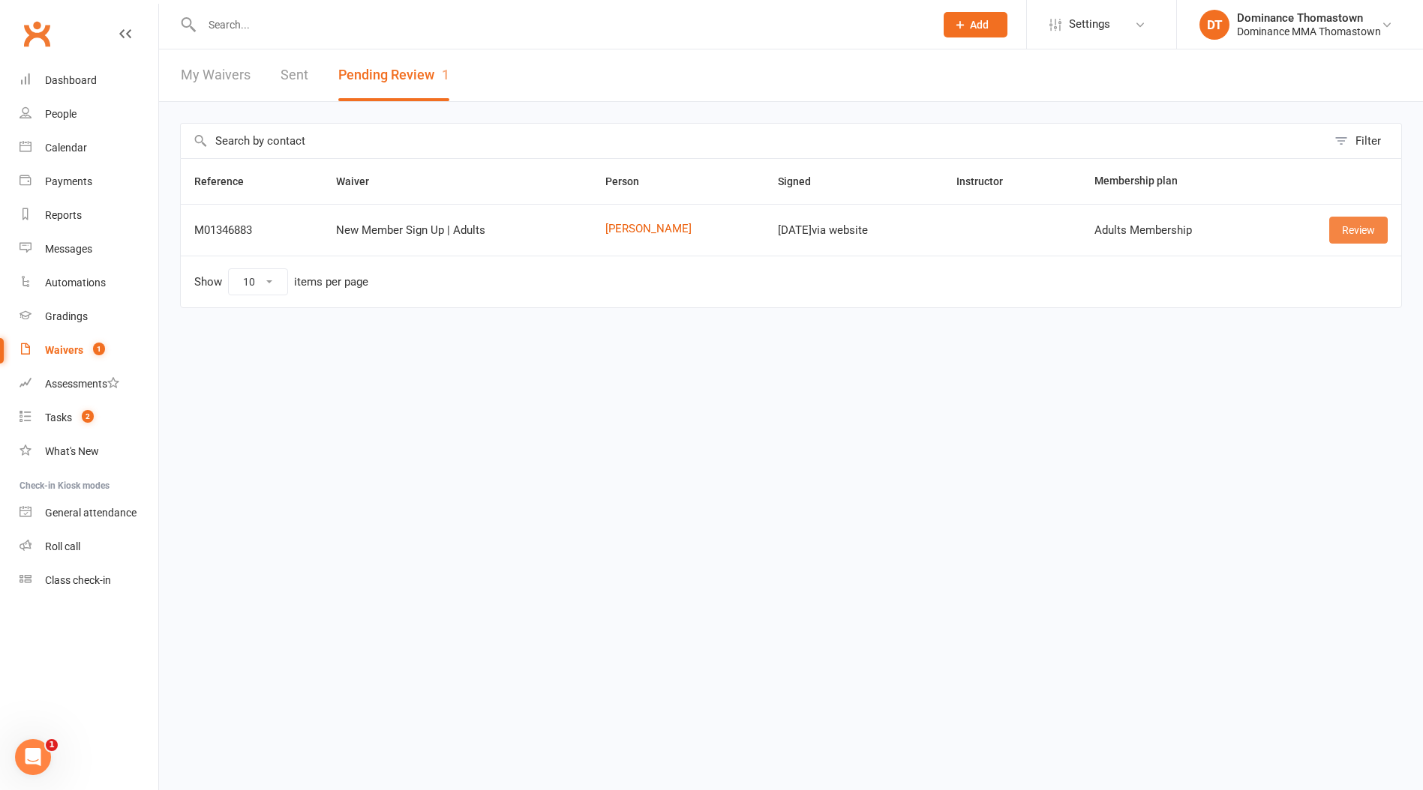
click at [1347, 238] on link "Review" at bounding box center [1358, 230] width 58 height 27
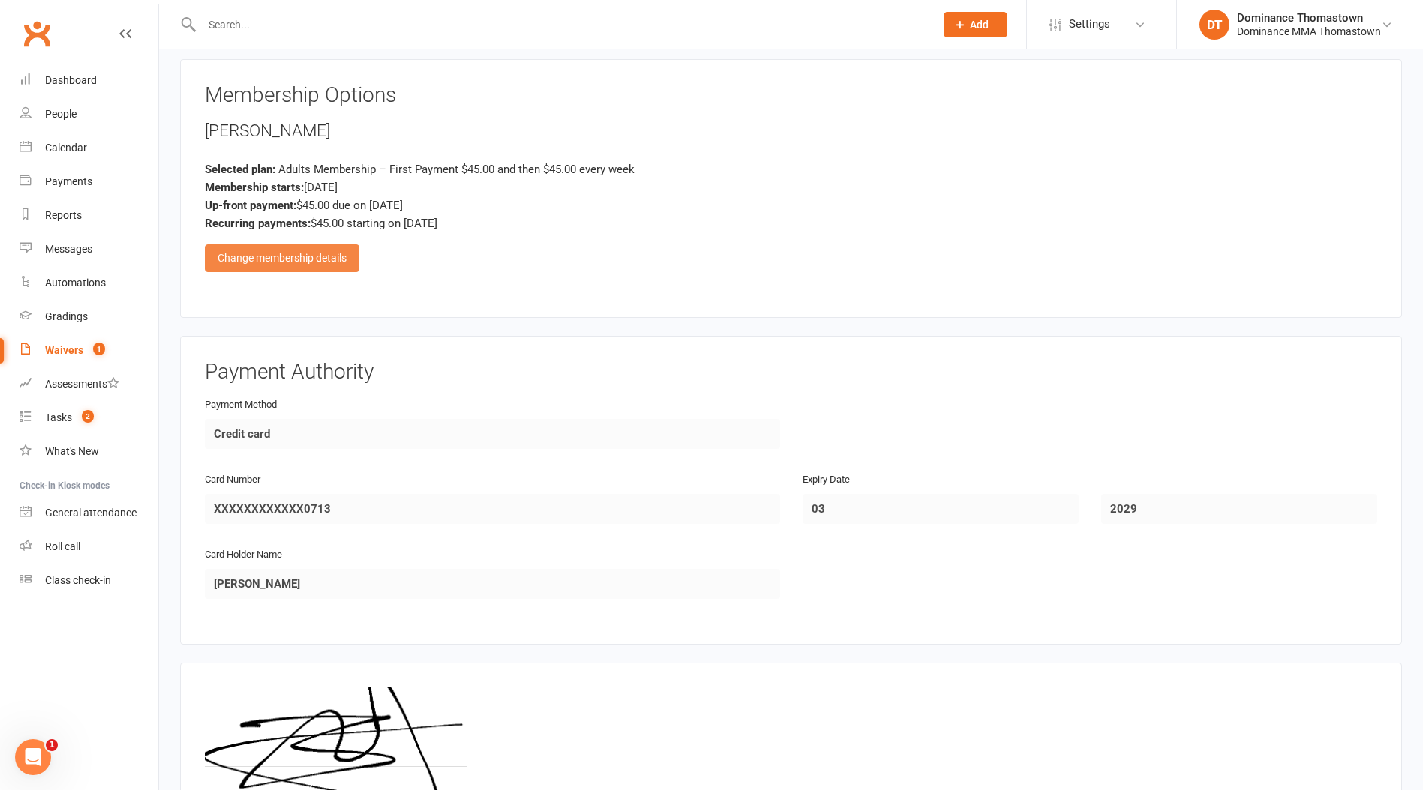
scroll to position [698, 0]
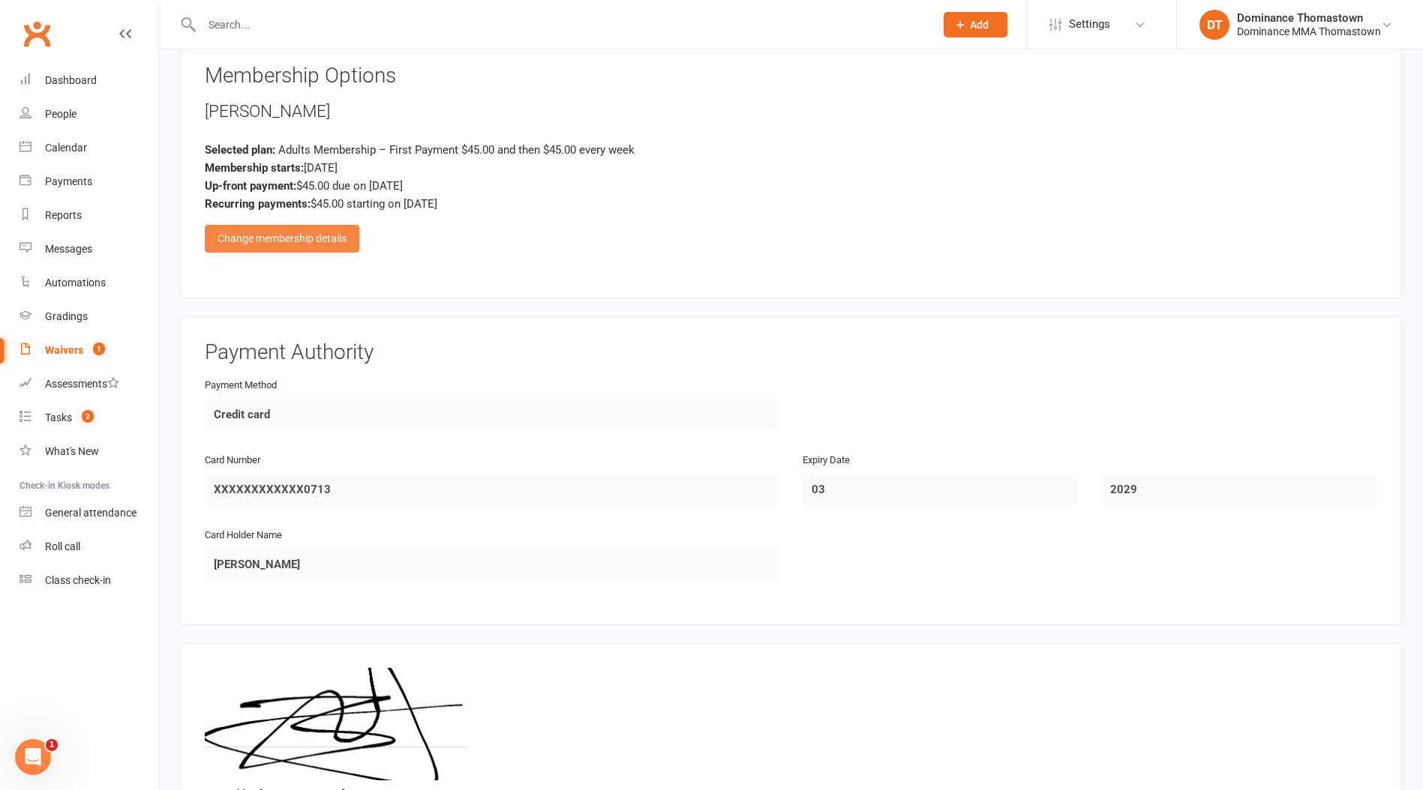
click at [297, 229] on div "Change membership details" at bounding box center [282, 238] width 154 height 27
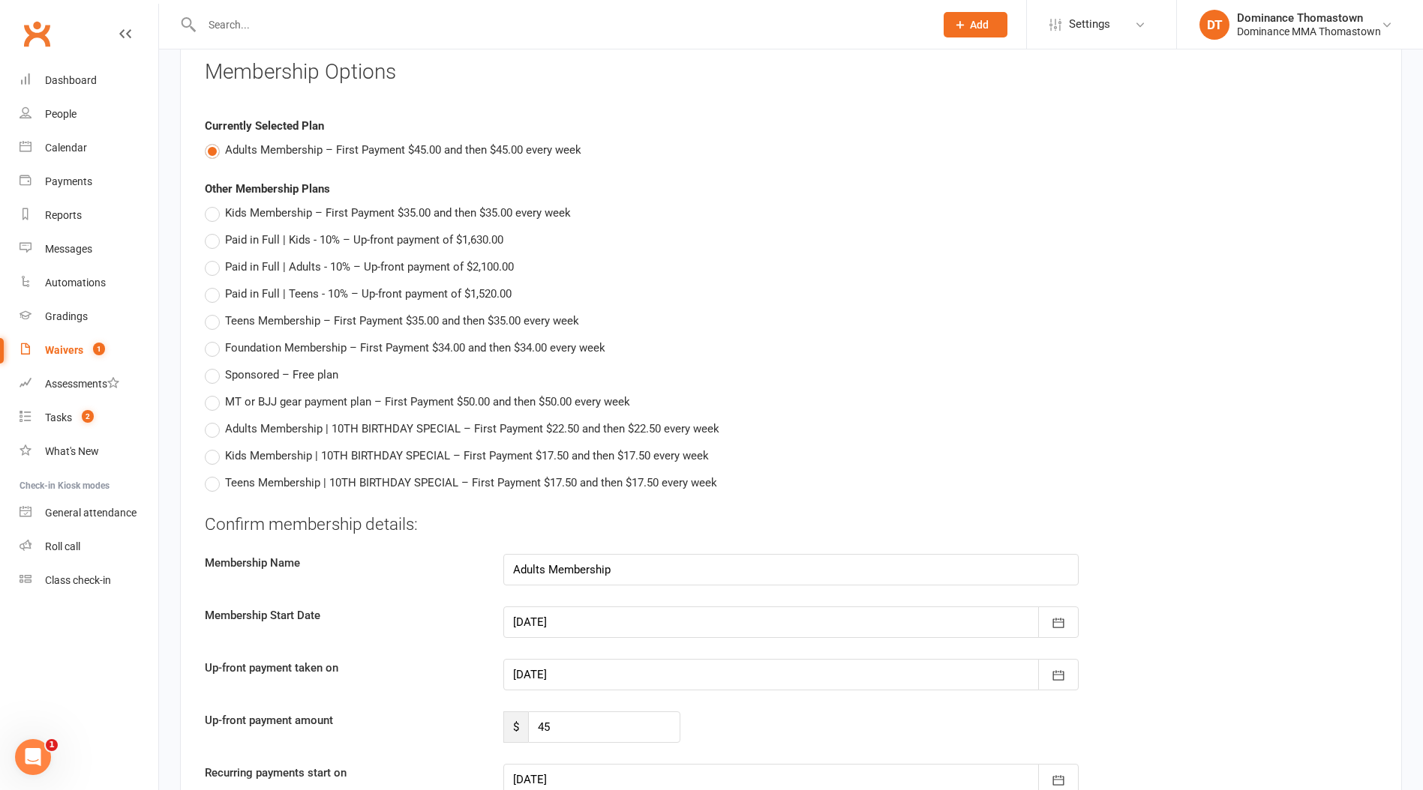
click at [598, 670] on div at bounding box center [790, 674] width 575 height 31
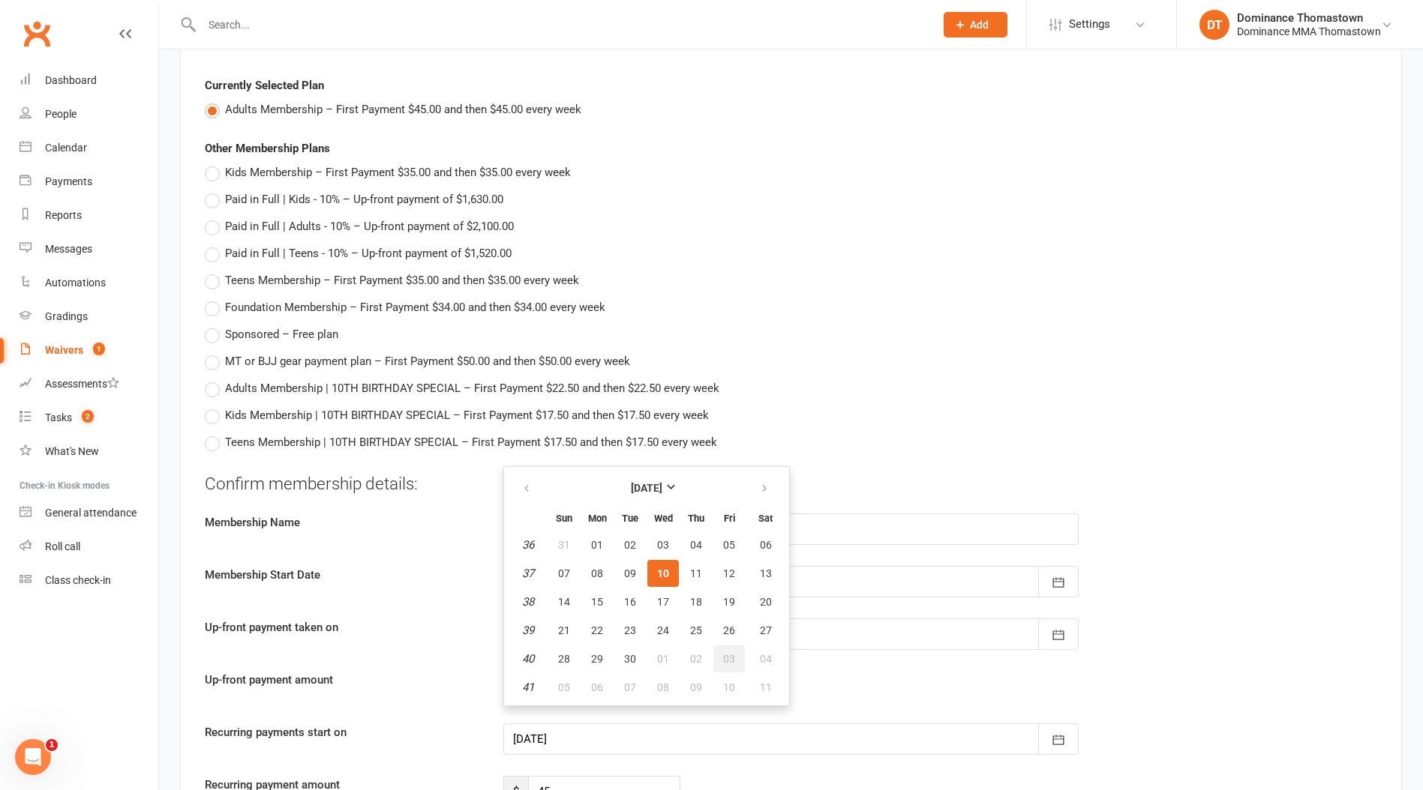
scroll to position [751, 0]
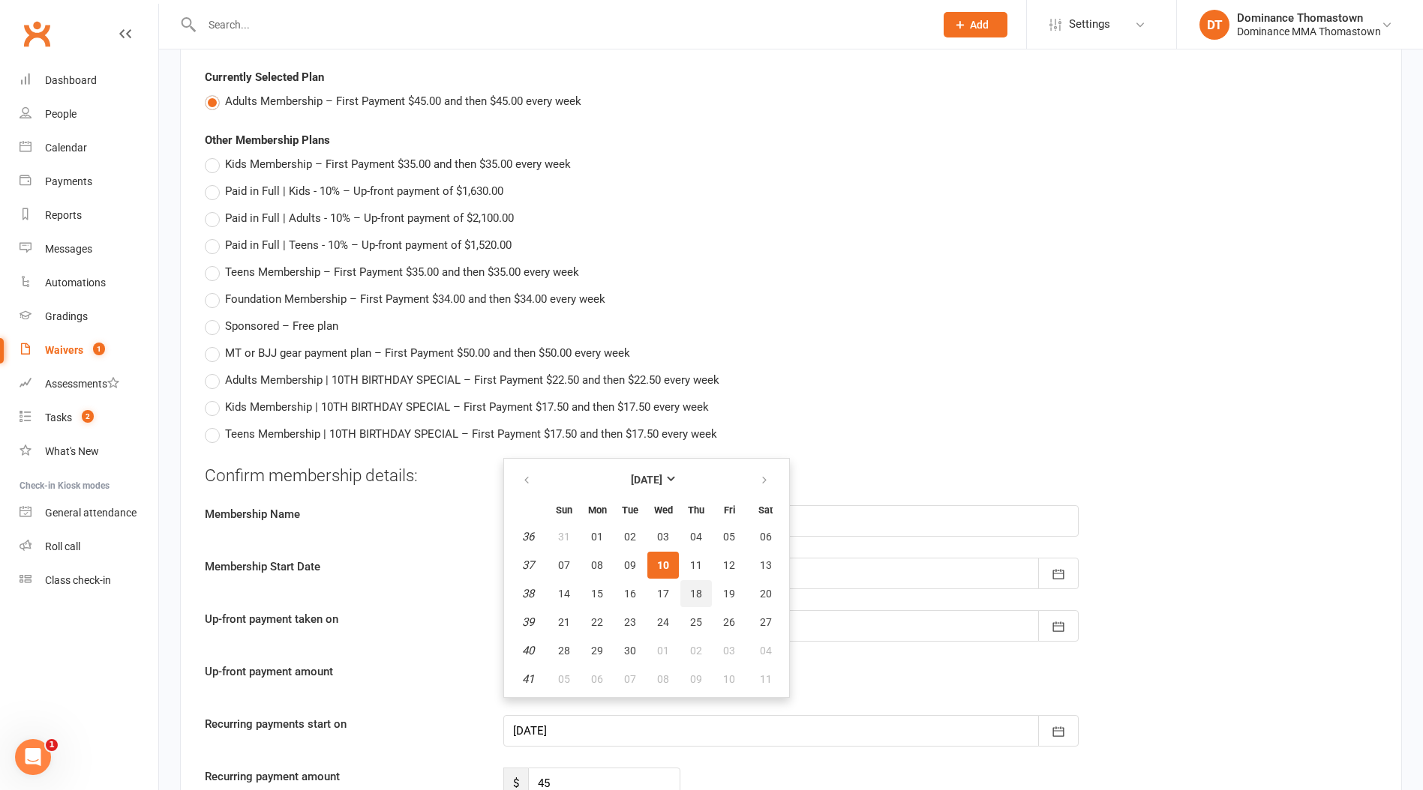
click at [698, 595] on span "18" at bounding box center [696, 594] width 12 height 12
type input "[DATE]"
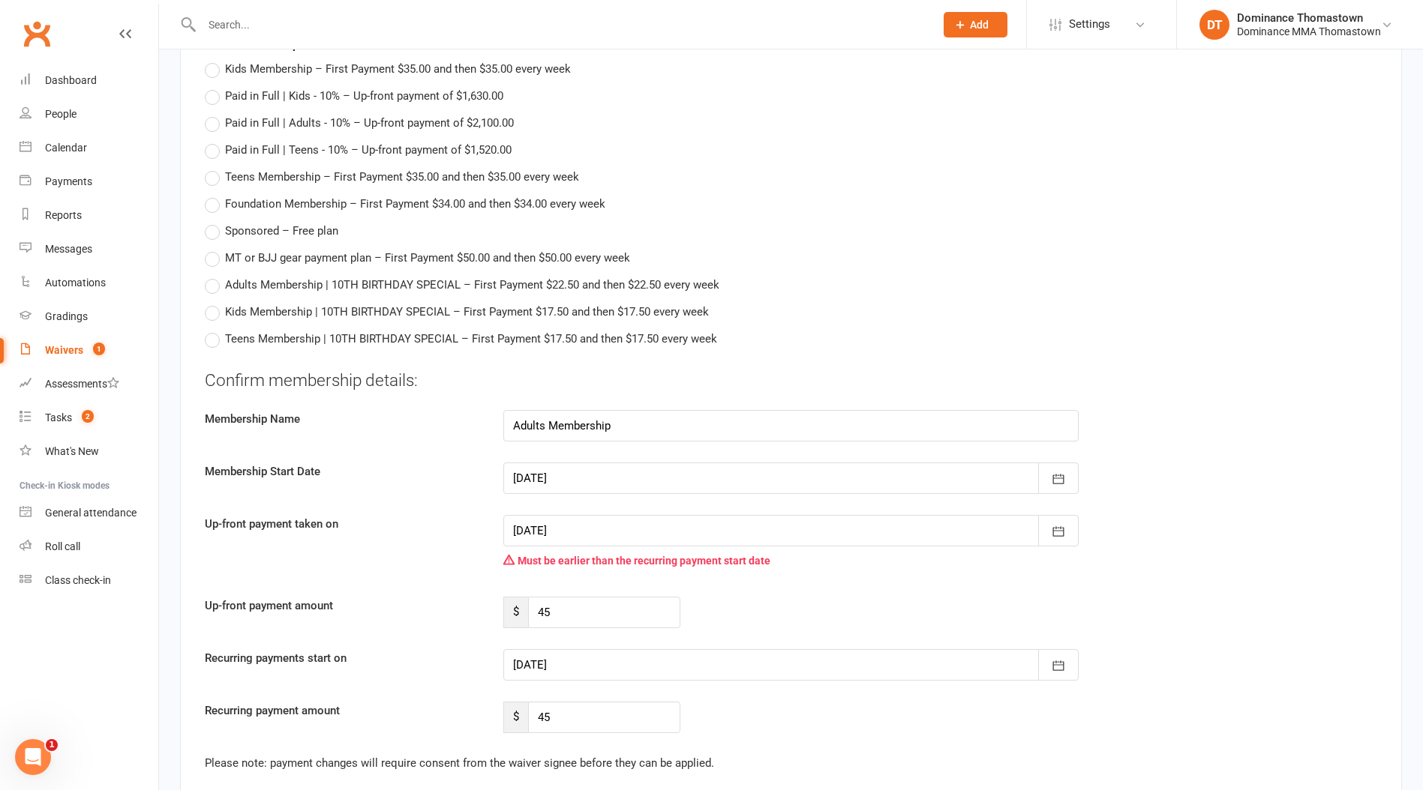
scroll to position [867, 0]
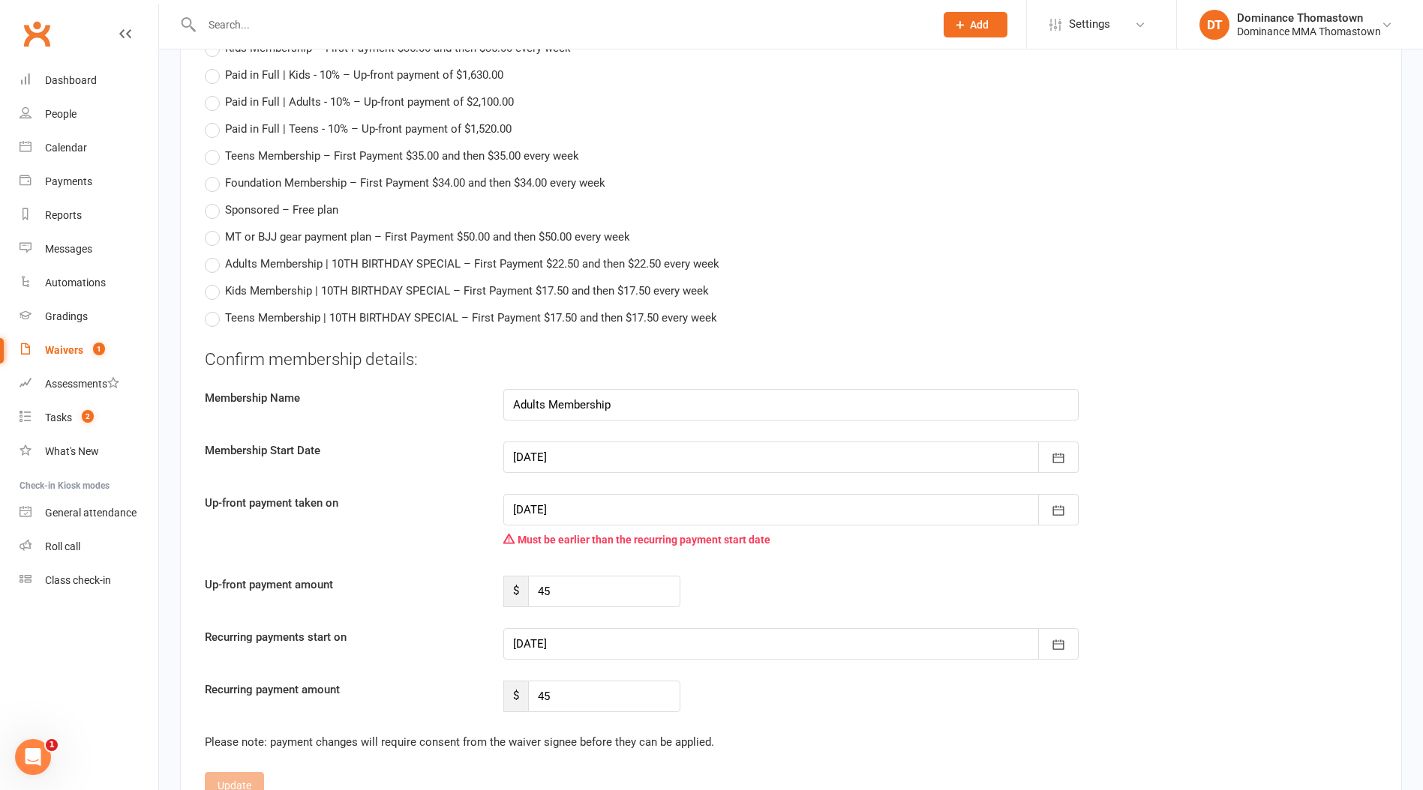
click at [592, 644] on div at bounding box center [790, 643] width 575 height 31
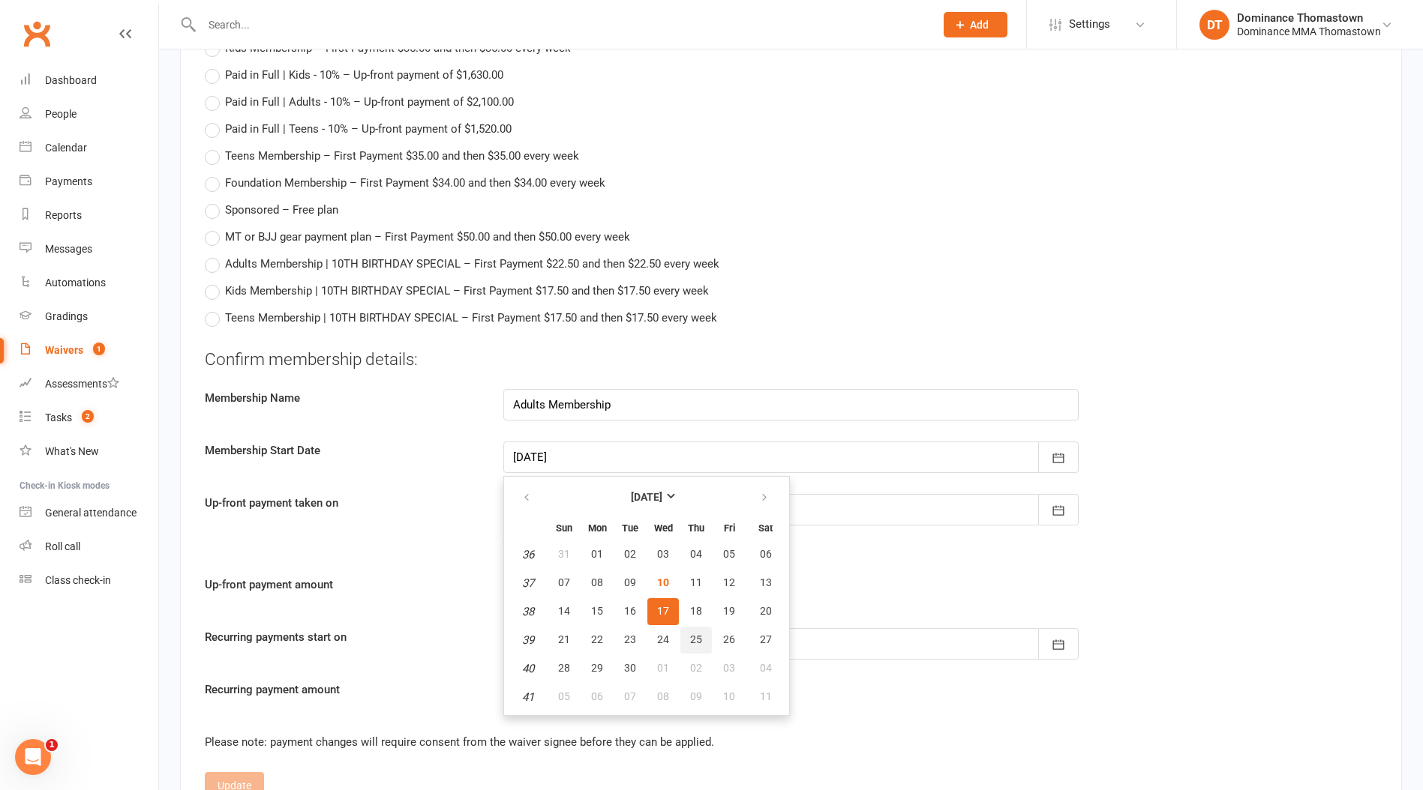
click at [691, 634] on span "25" at bounding box center [696, 640] width 12 height 12
type input "[DATE]"
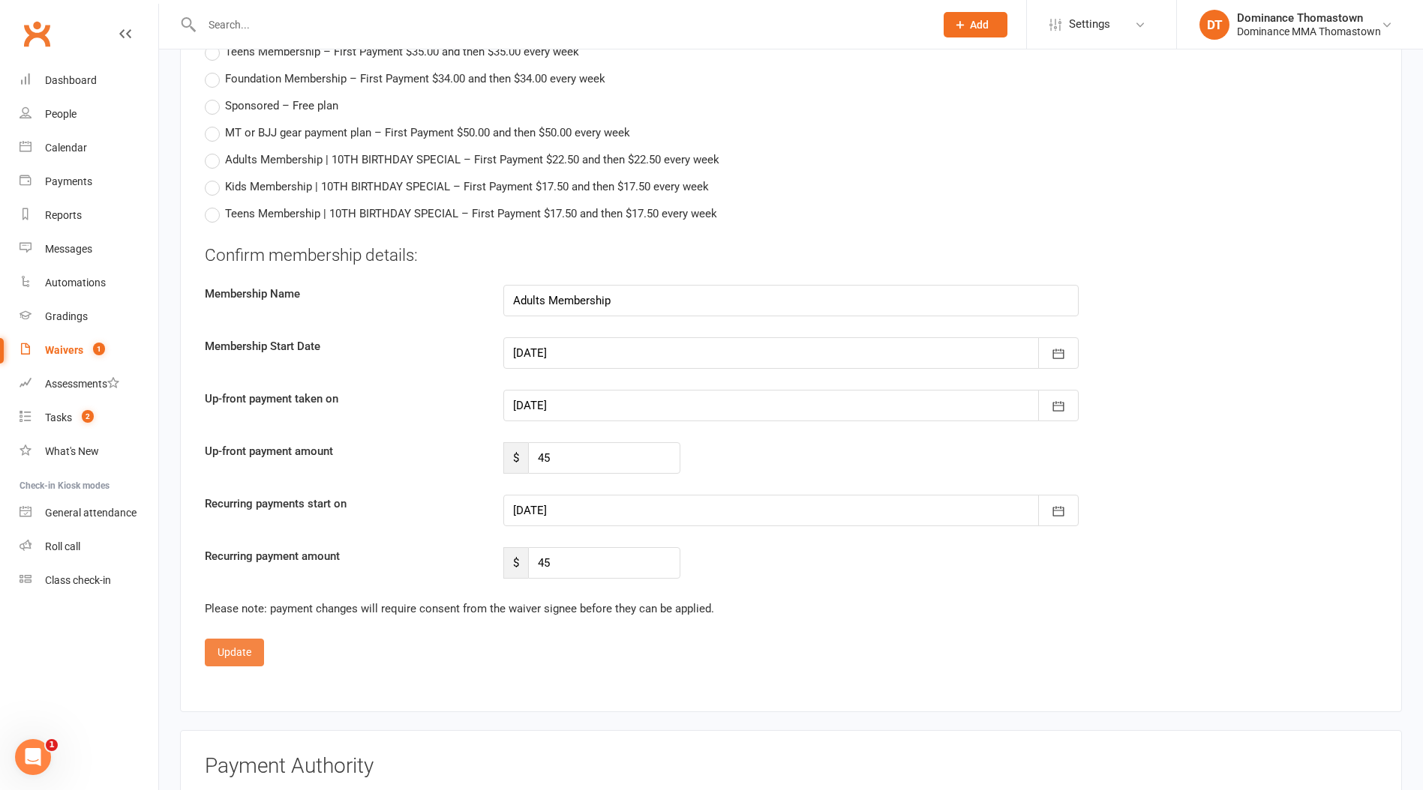
scroll to position [832, 0]
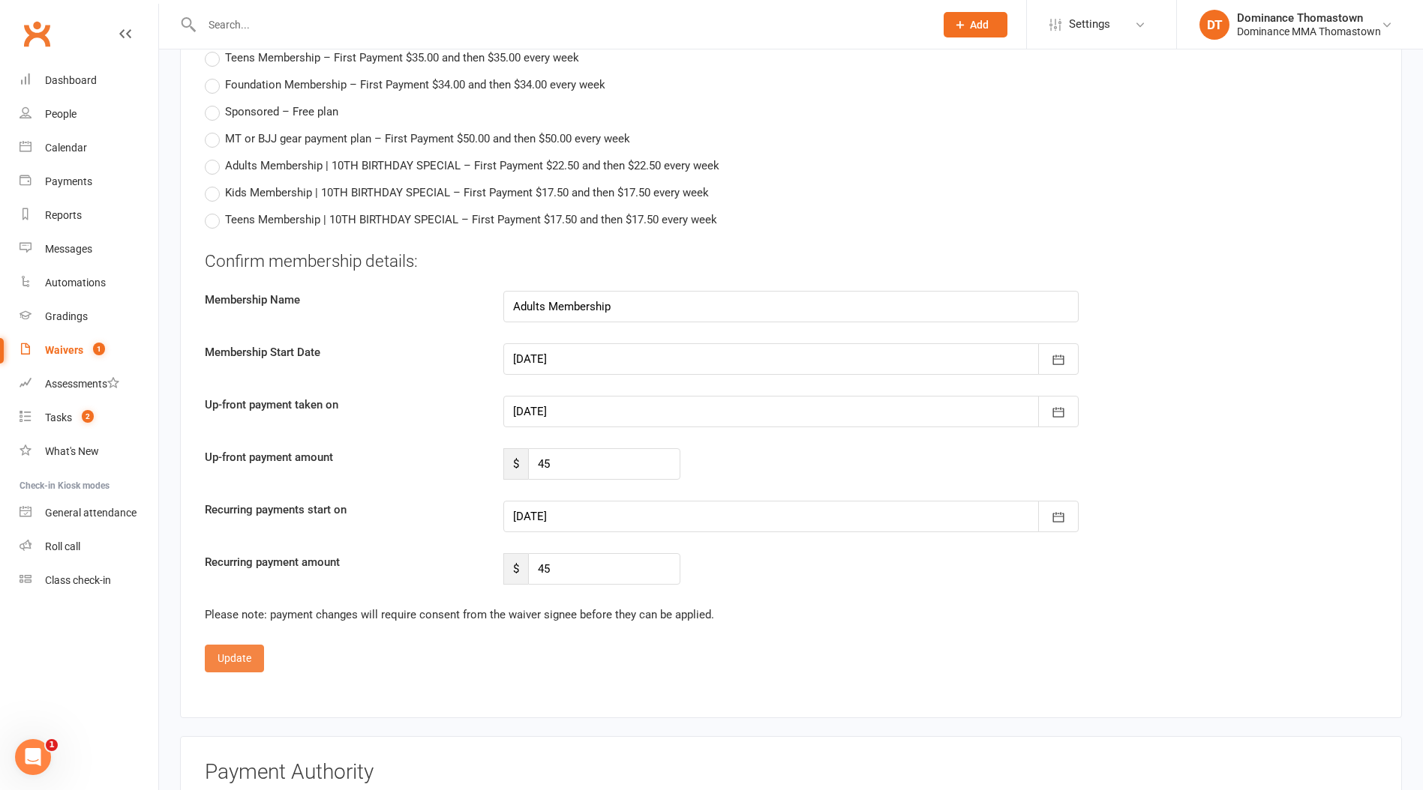
click at [222, 645] on button "Update" at bounding box center [234, 658] width 59 height 27
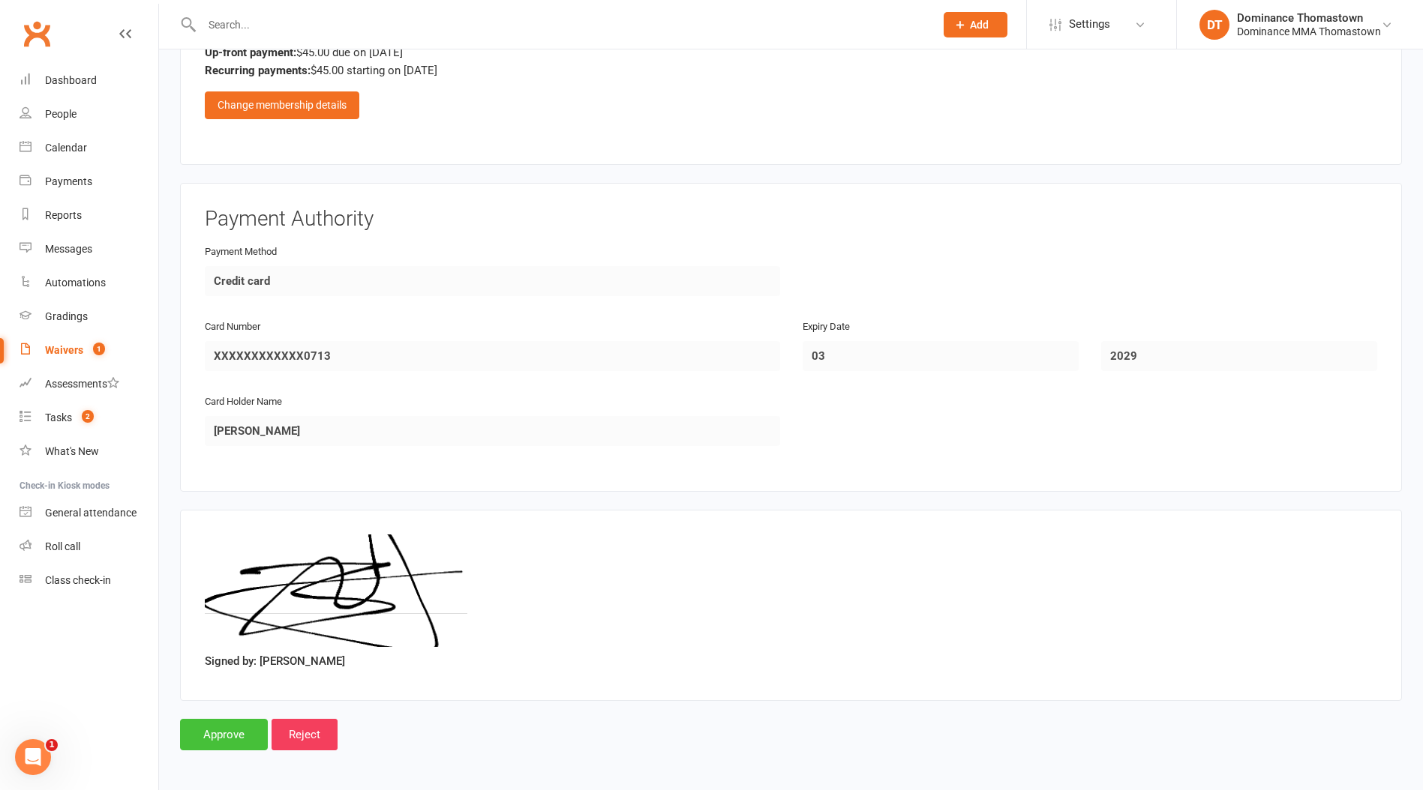
click at [241, 731] on input "Approve" at bounding box center [224, 734] width 88 height 31
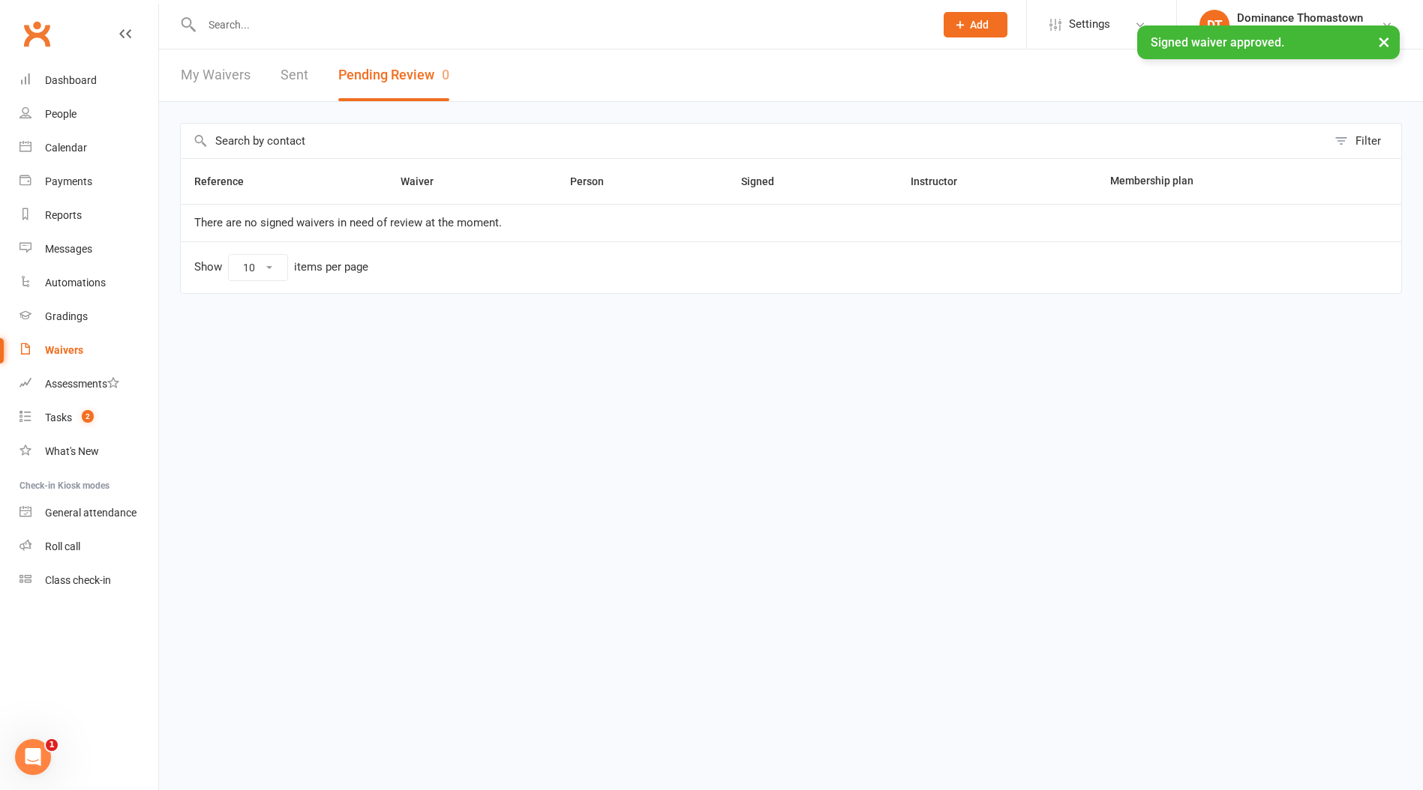
click at [230, 25] on div "× Signed waiver approved." at bounding box center [701, 25] width 1403 height 0
click at [237, 25] on div "× Signed waiver approved." at bounding box center [701, 25] width 1403 height 0
click at [244, 22] on input "text" at bounding box center [560, 24] width 727 height 21
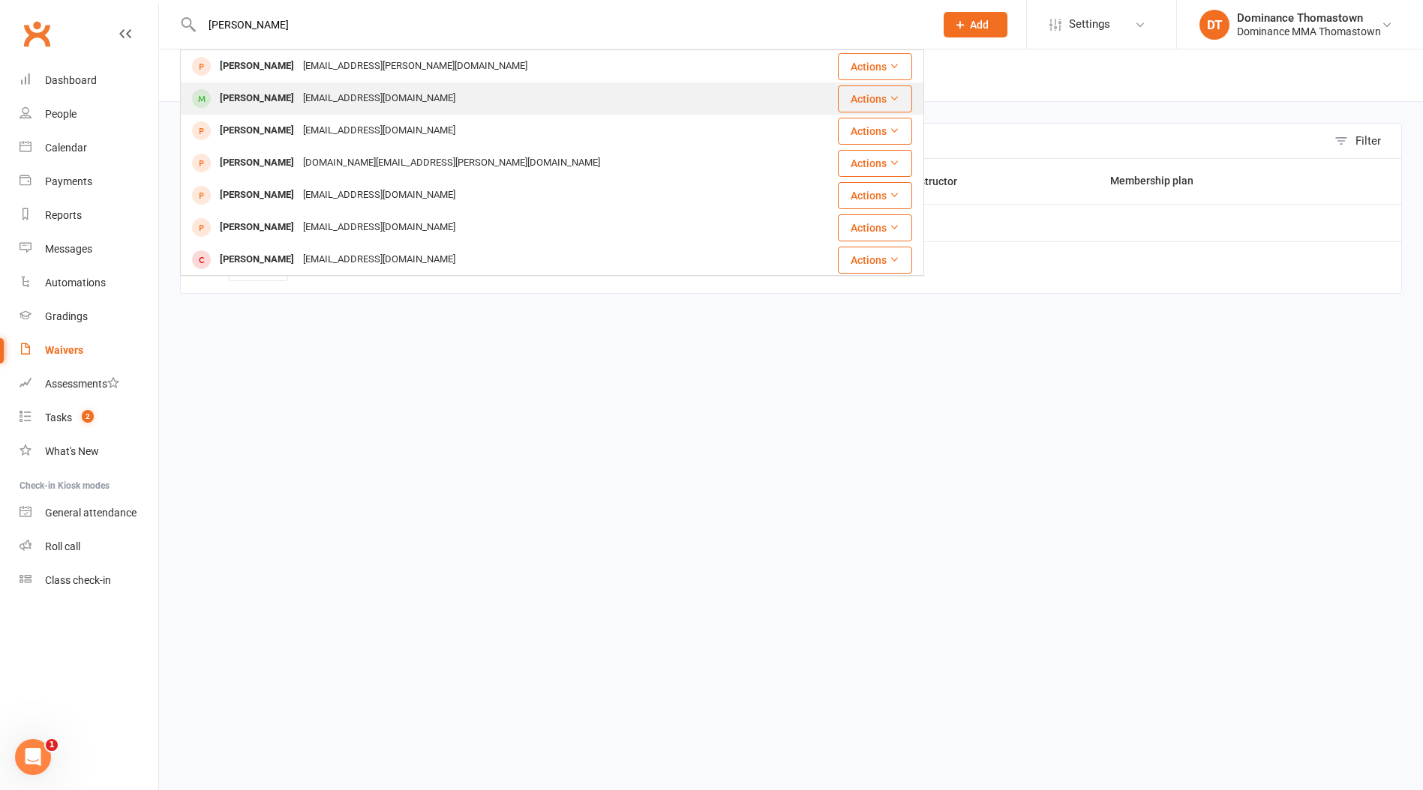
type input "[PERSON_NAME]"
click at [247, 97] on div "[PERSON_NAME]" at bounding box center [256, 99] width 83 height 22
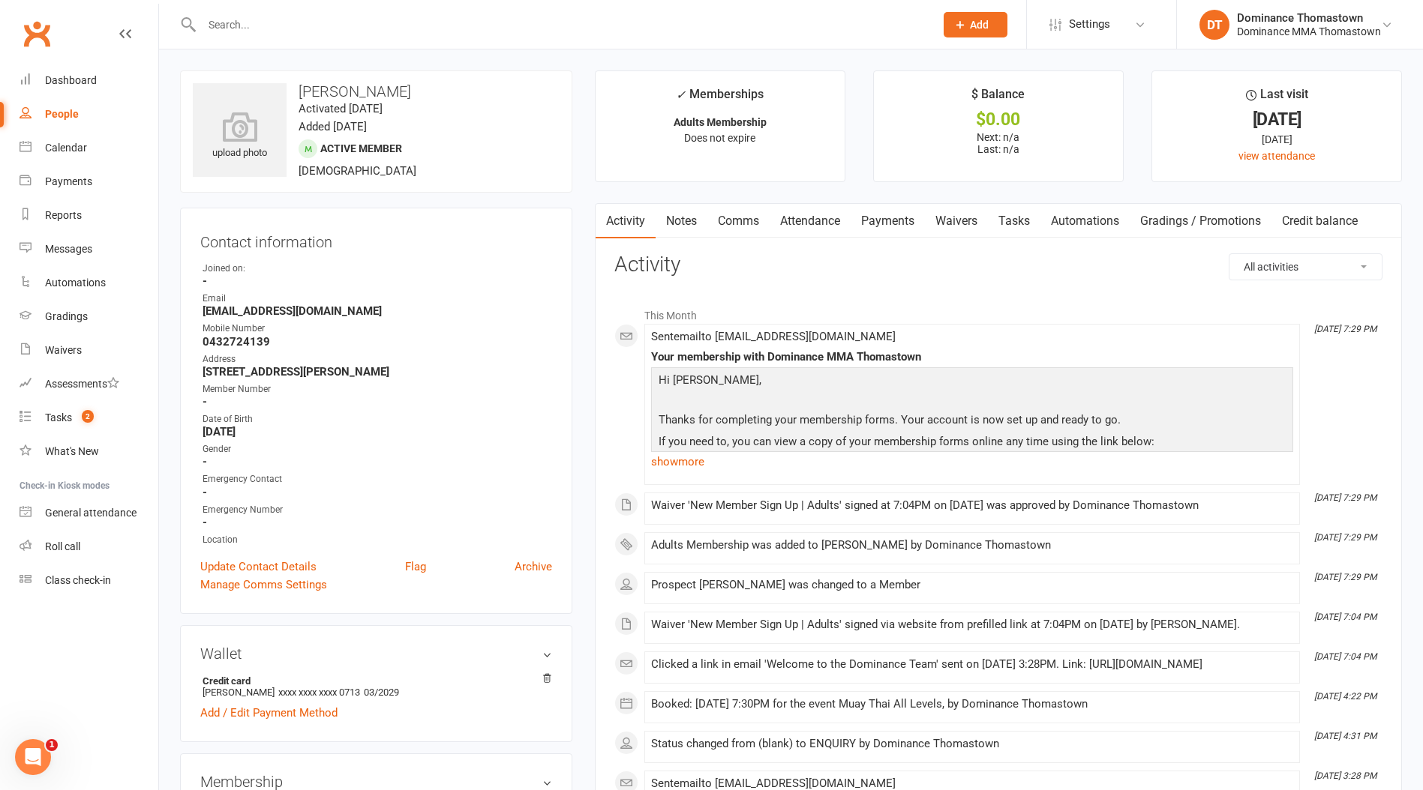
click at [1044, 220] on div "Activity Notes Comms Attendance Payments Waivers Tasks Automations Gradings / P…" at bounding box center [981, 221] width 772 height 34
click at [1006, 215] on link "Tasks" at bounding box center [1014, 221] width 52 height 34
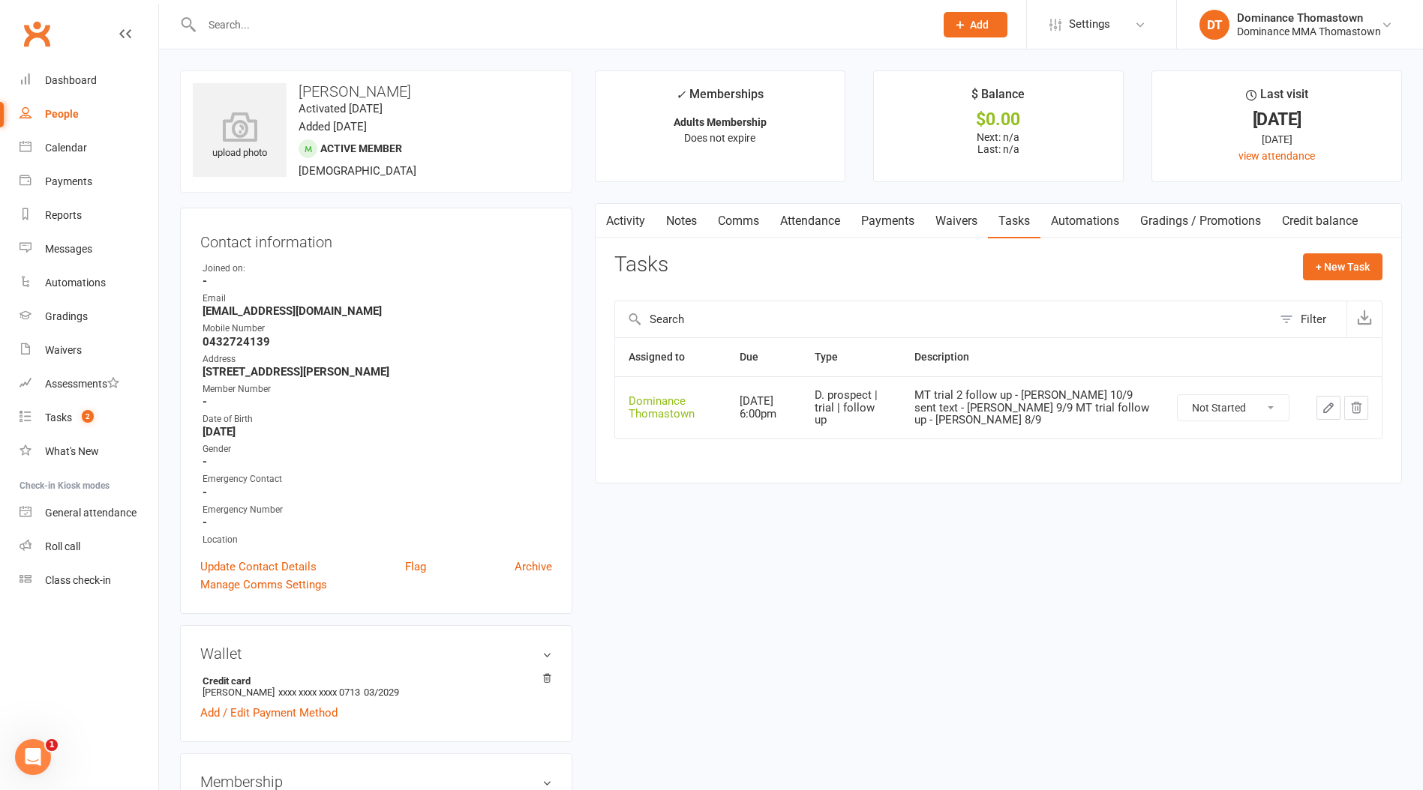
click at [1183, 400] on select "Not Started In Progress Waiting Complete" at bounding box center [1232, 407] width 111 height 25
click at [1177, 395] on select "Not Started In Progress Waiting Complete" at bounding box center [1232, 407] width 111 height 25
select select "unstarted"
click at [1327, 273] on button "+ New Task" at bounding box center [1342, 266] width 79 height 27
select select "12547"
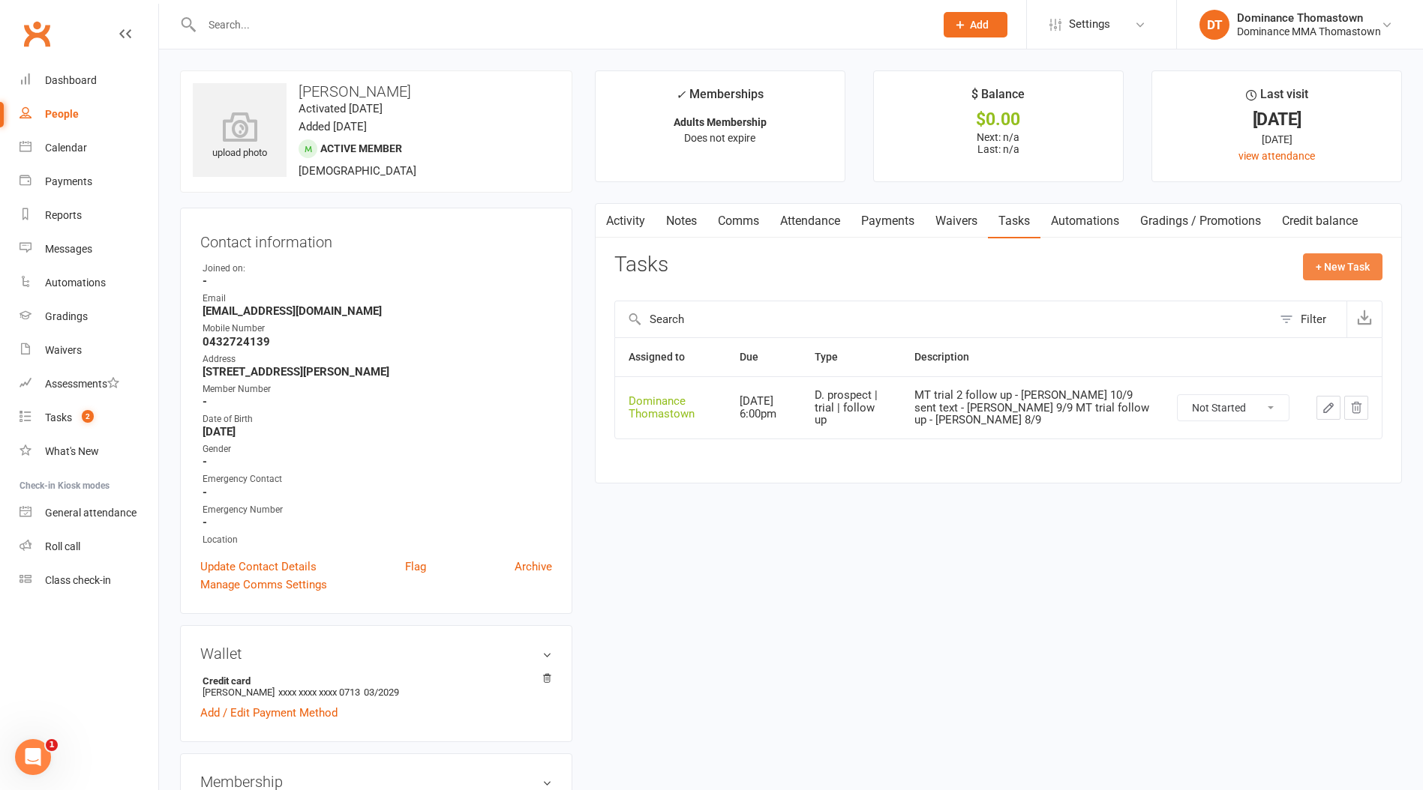
select select "12547"
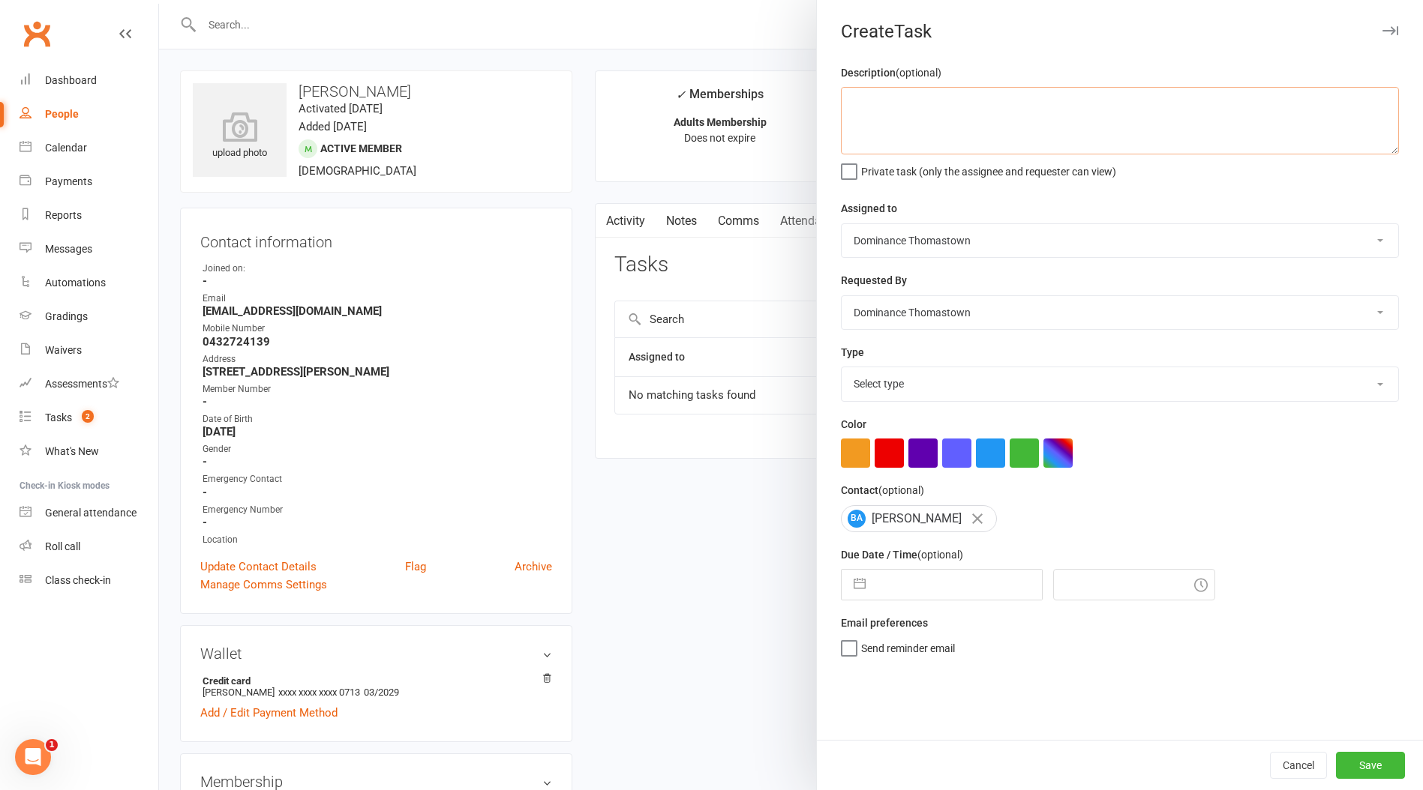
click at [931, 127] on textarea at bounding box center [1120, 120] width 558 height 67
type textarea "one week [PERSON_NAME] 10/9"
click at [873, 393] on select "Select type A. prospect | enquiry response B. prospect | trial | booking [PERSO…" at bounding box center [1119, 383] width 556 height 33
select select "3814"
click at [841, 369] on select "Select type A. prospect | enquiry response B. prospect | trial | booking [PERSO…" at bounding box center [1119, 383] width 556 height 33
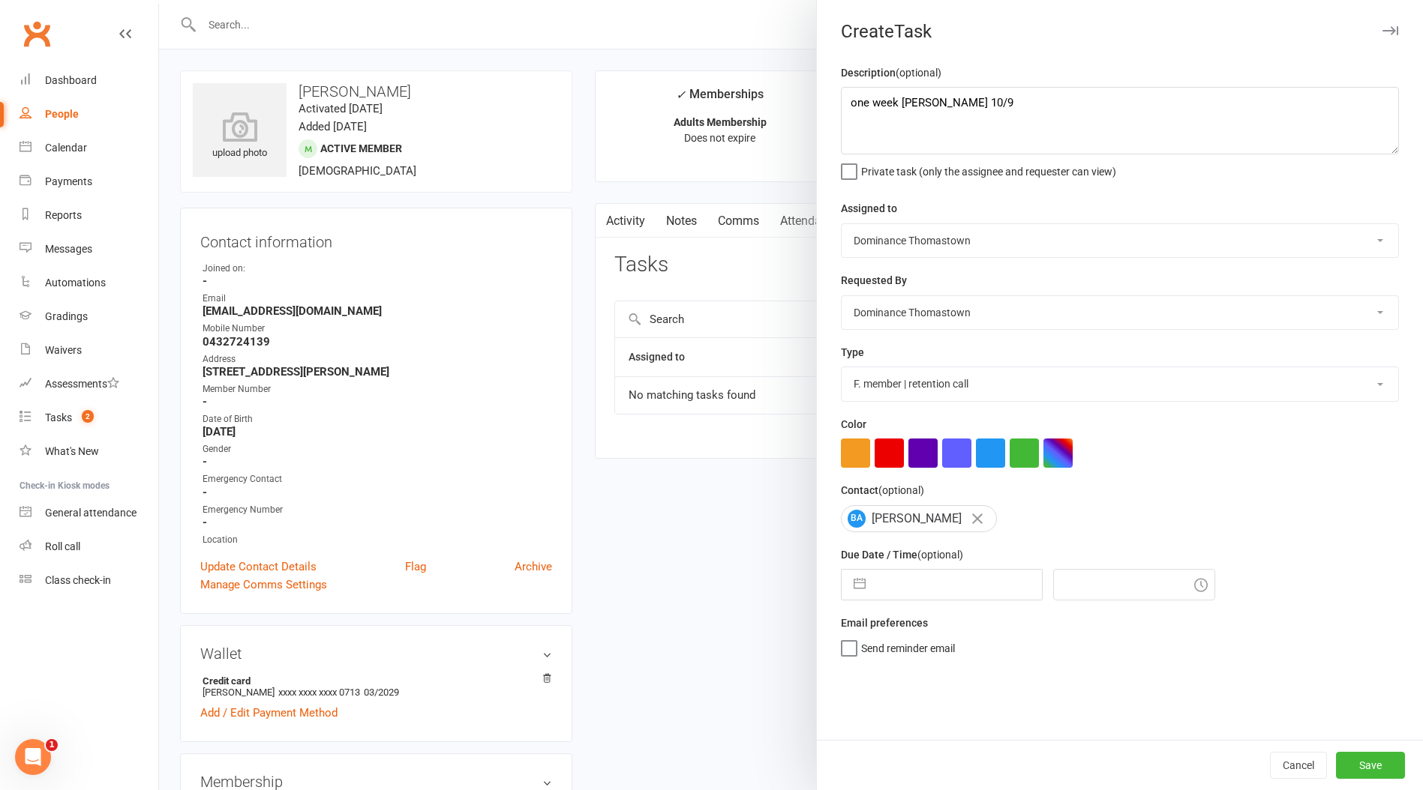
drag, startPoint x: 929, startPoint y: 568, endPoint x: 931, endPoint y: 577, distance: 9.1
click at [928, 568] on div "Due Date / Time (optional) Navigate forward to interact with the calendar and s…" at bounding box center [1120, 573] width 558 height 55
select select "7"
select select "2025"
select select "8"
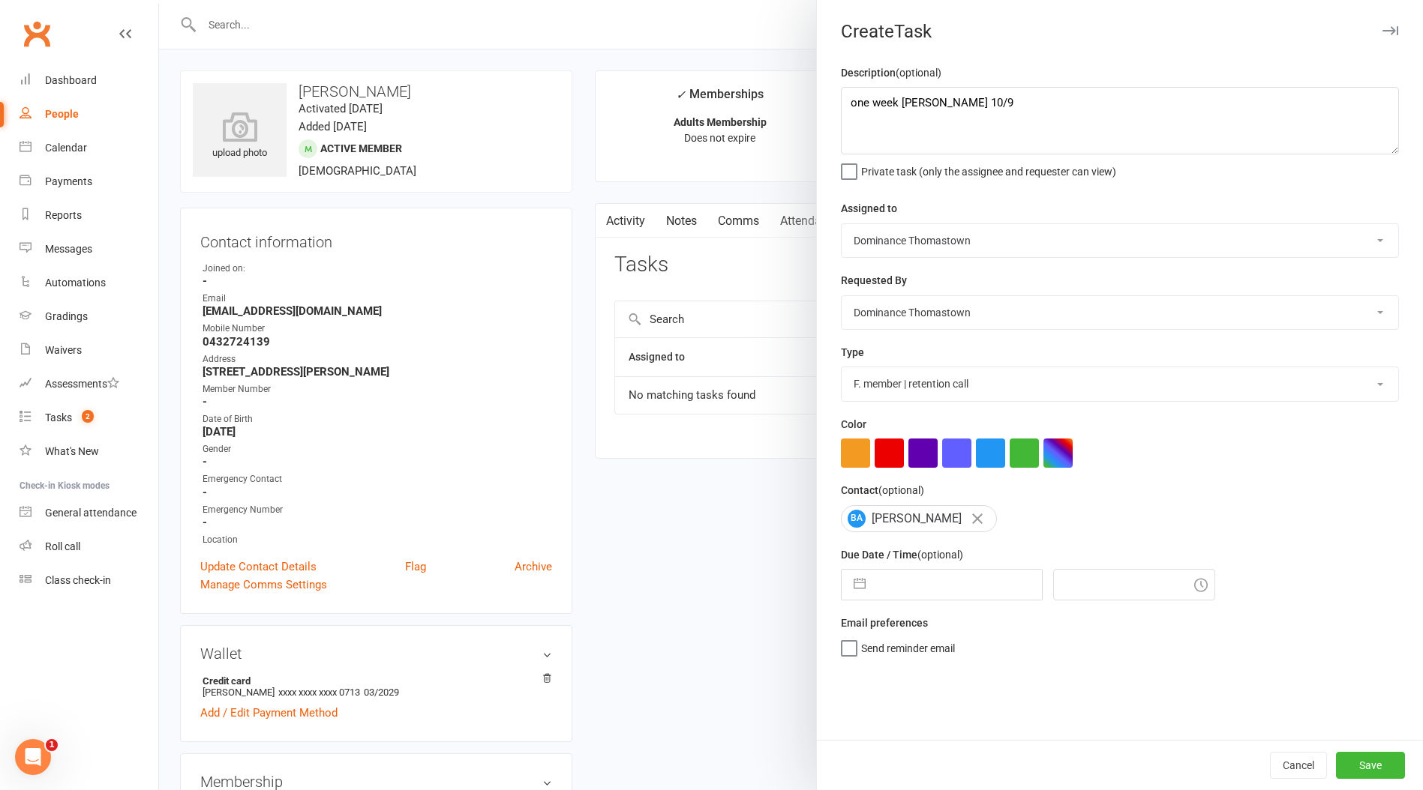
select select "2025"
select select "9"
select select "2025"
drag, startPoint x: 927, startPoint y: 580, endPoint x: 916, endPoint y: 577, distance: 10.9
click at [927, 580] on input "text" at bounding box center [957, 585] width 169 height 30
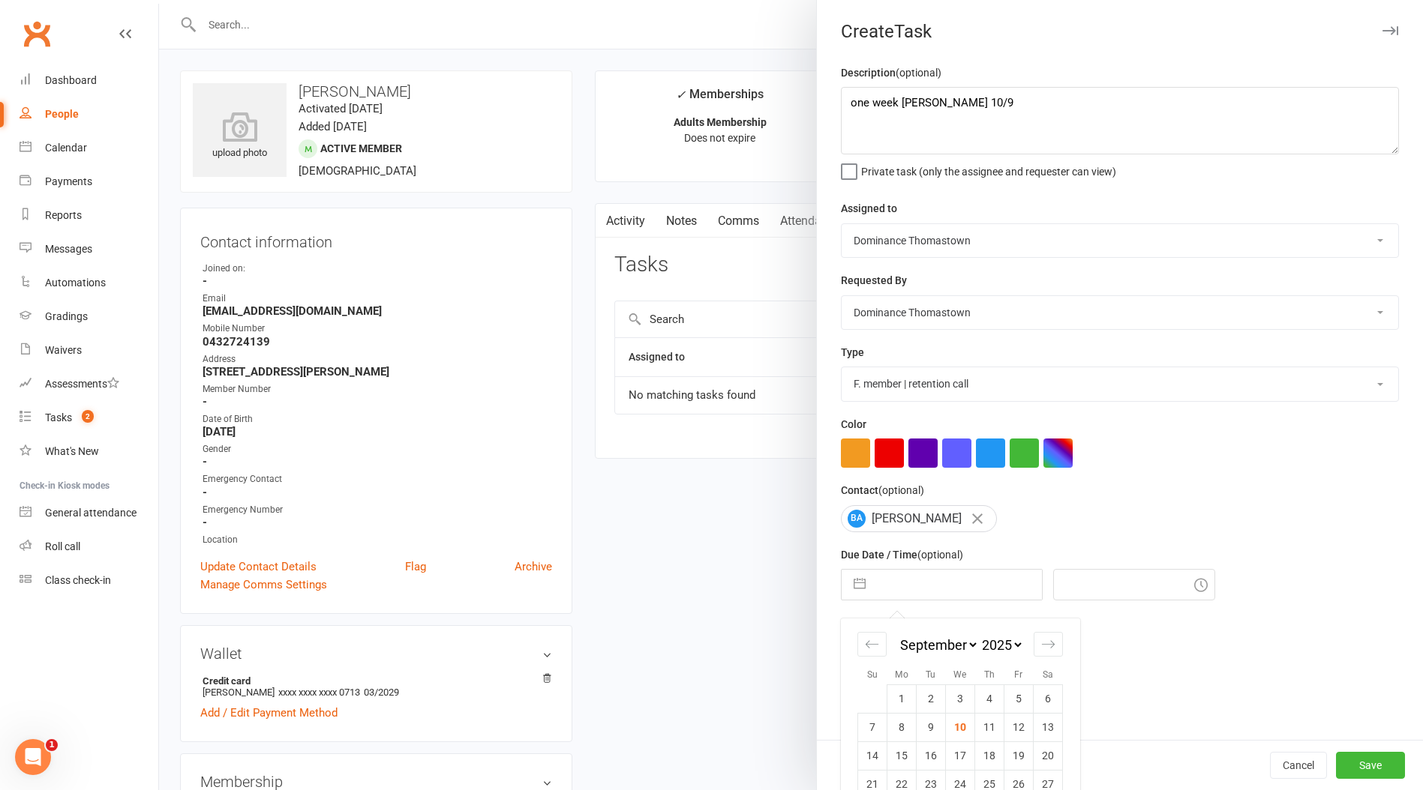
drag, startPoint x: 968, startPoint y: 763, endPoint x: 979, endPoint y: 766, distance: 10.9
click at [968, 763] on td "17" at bounding box center [960, 756] width 29 height 28
type input "[DATE]"
type input "7:30pm"
click at [1383, 771] on button "Save" at bounding box center [1370, 765] width 69 height 27
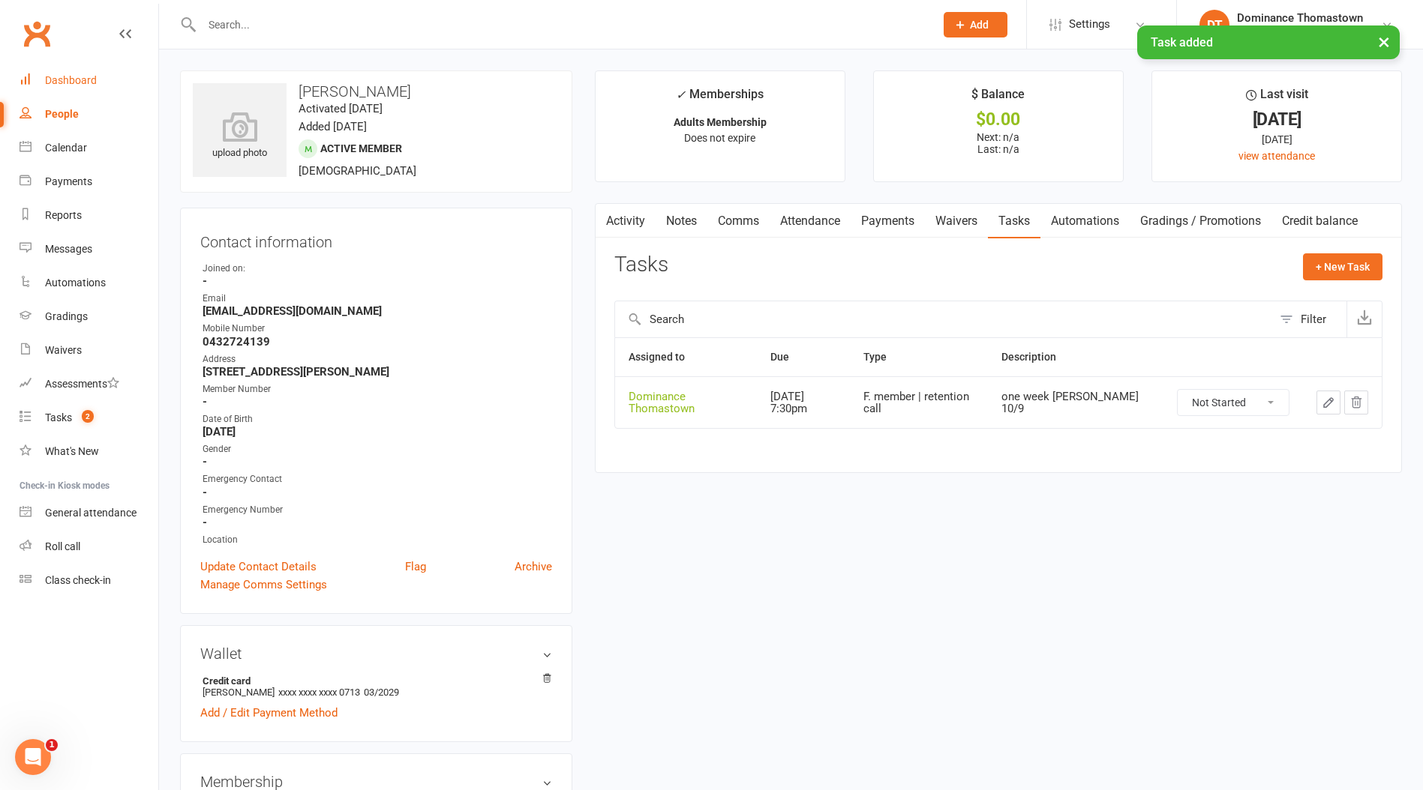
click at [79, 72] on link "Dashboard" at bounding box center [88, 81] width 139 height 34
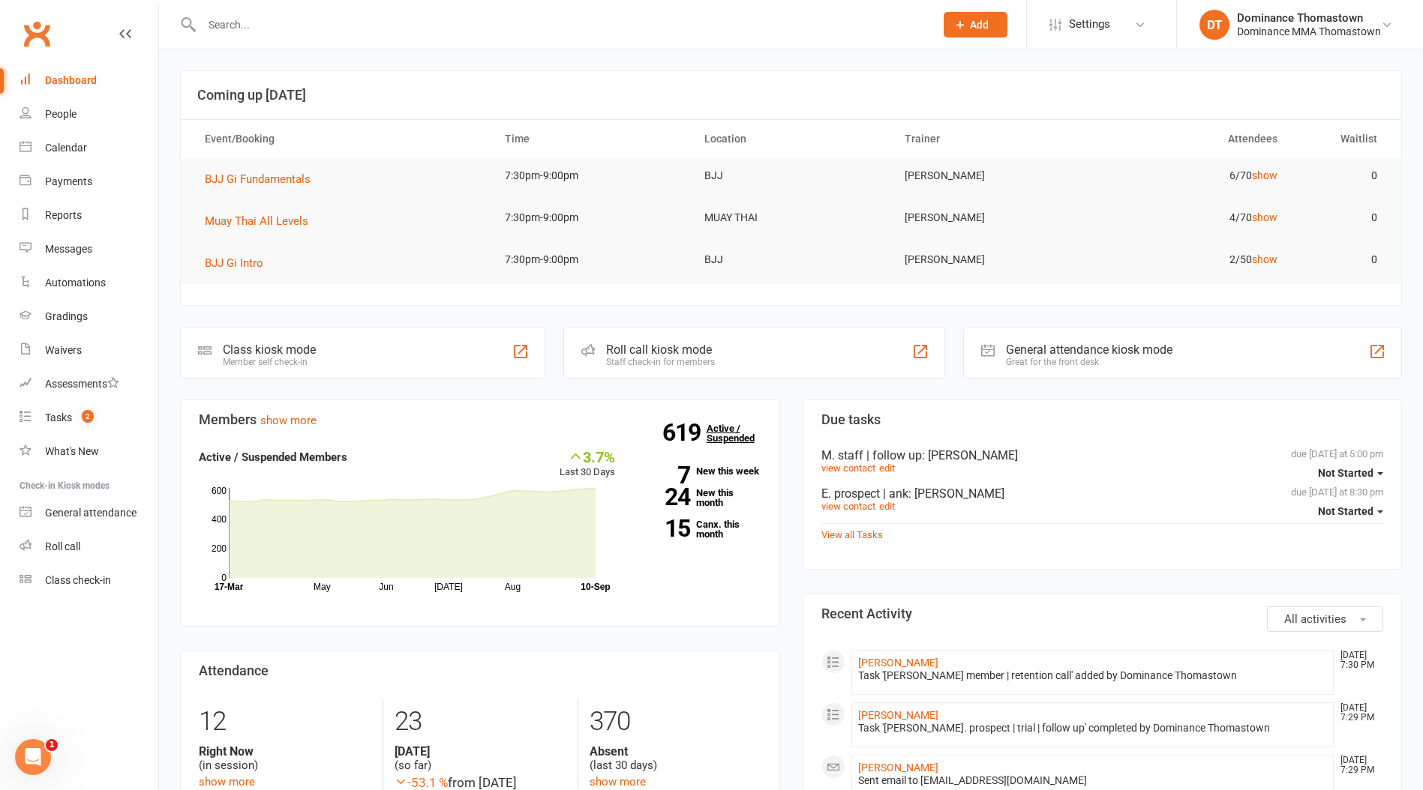
click at [710, 439] on link "619 Active / Suspended" at bounding box center [739, 433] width 66 height 42
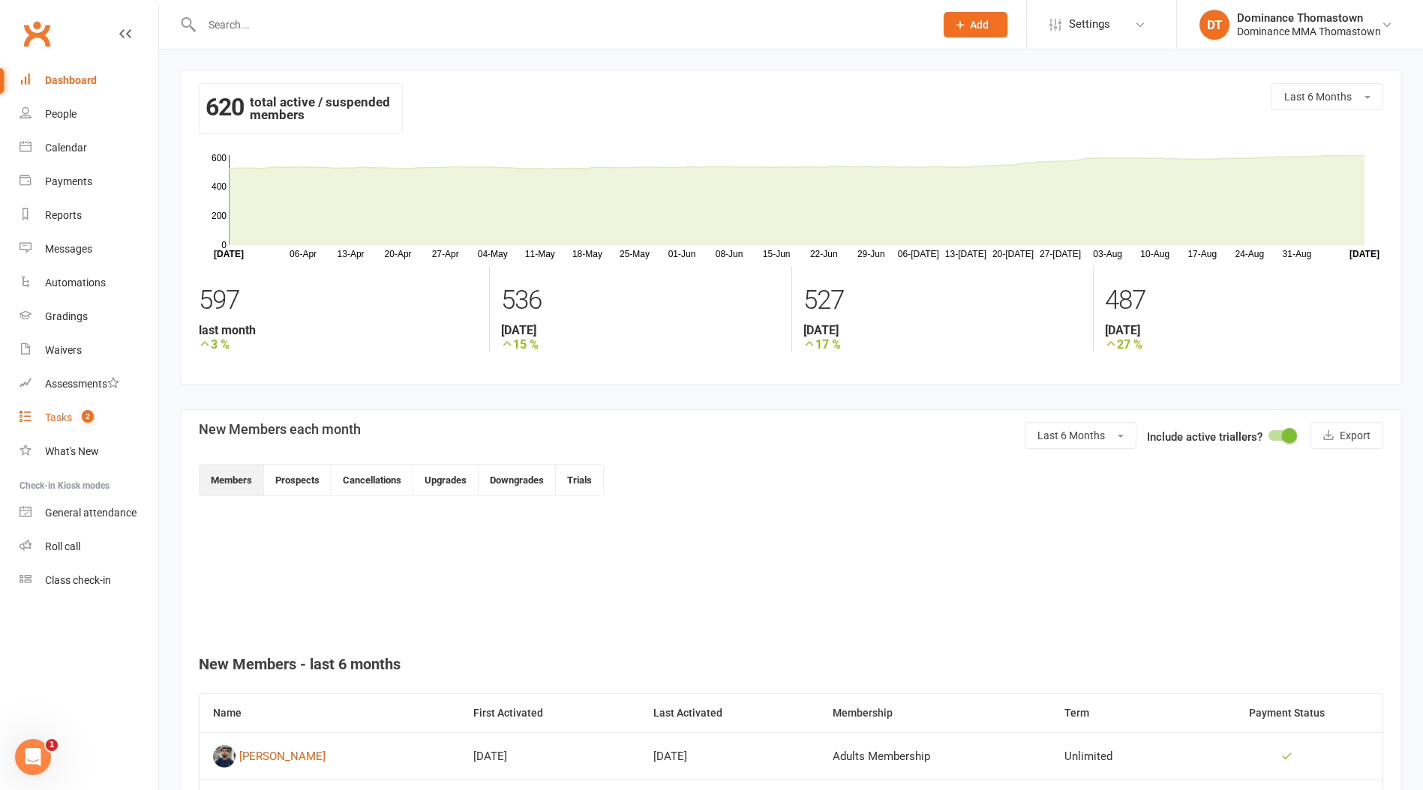
click at [69, 413] on div "Tasks" at bounding box center [58, 418] width 27 height 12
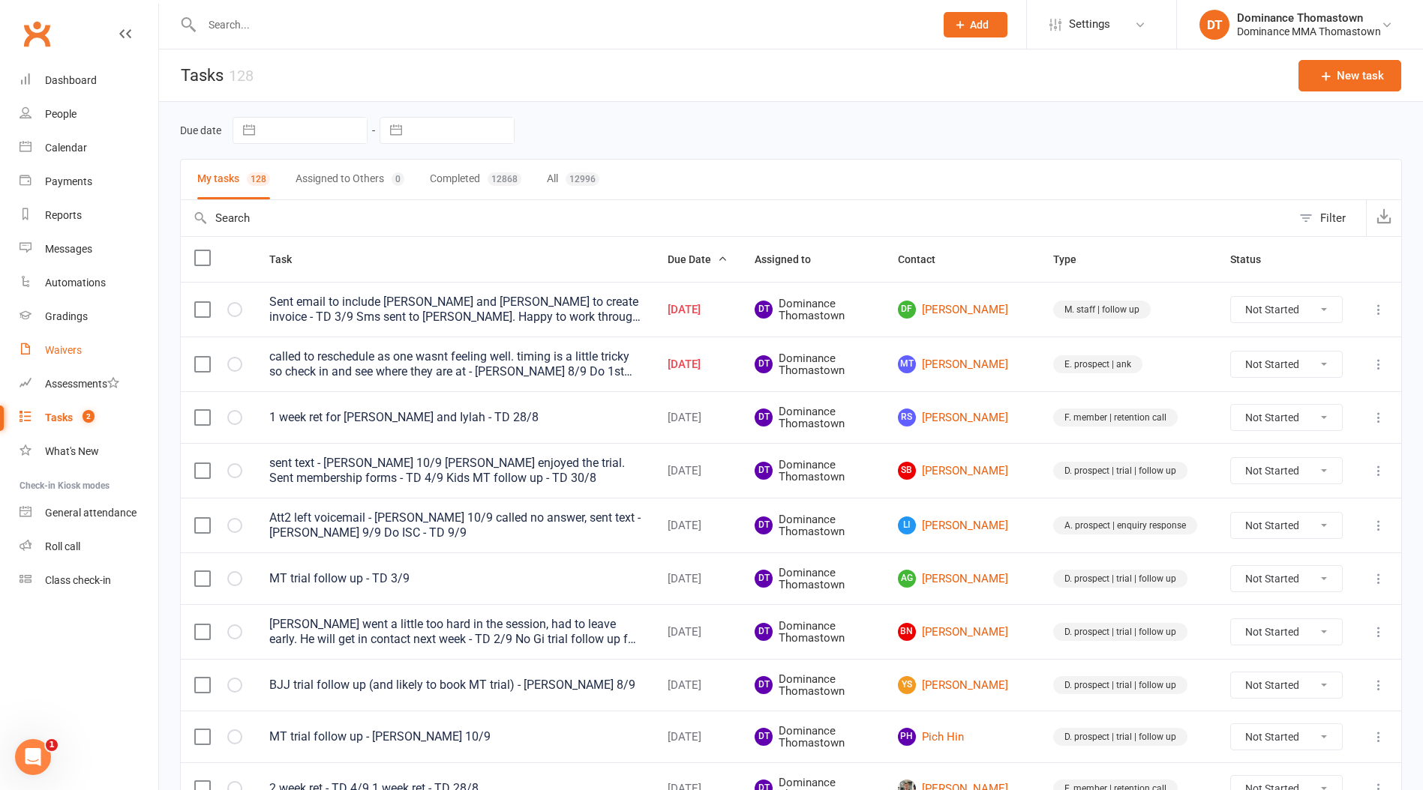
click at [58, 335] on link "Waivers" at bounding box center [88, 351] width 139 height 34
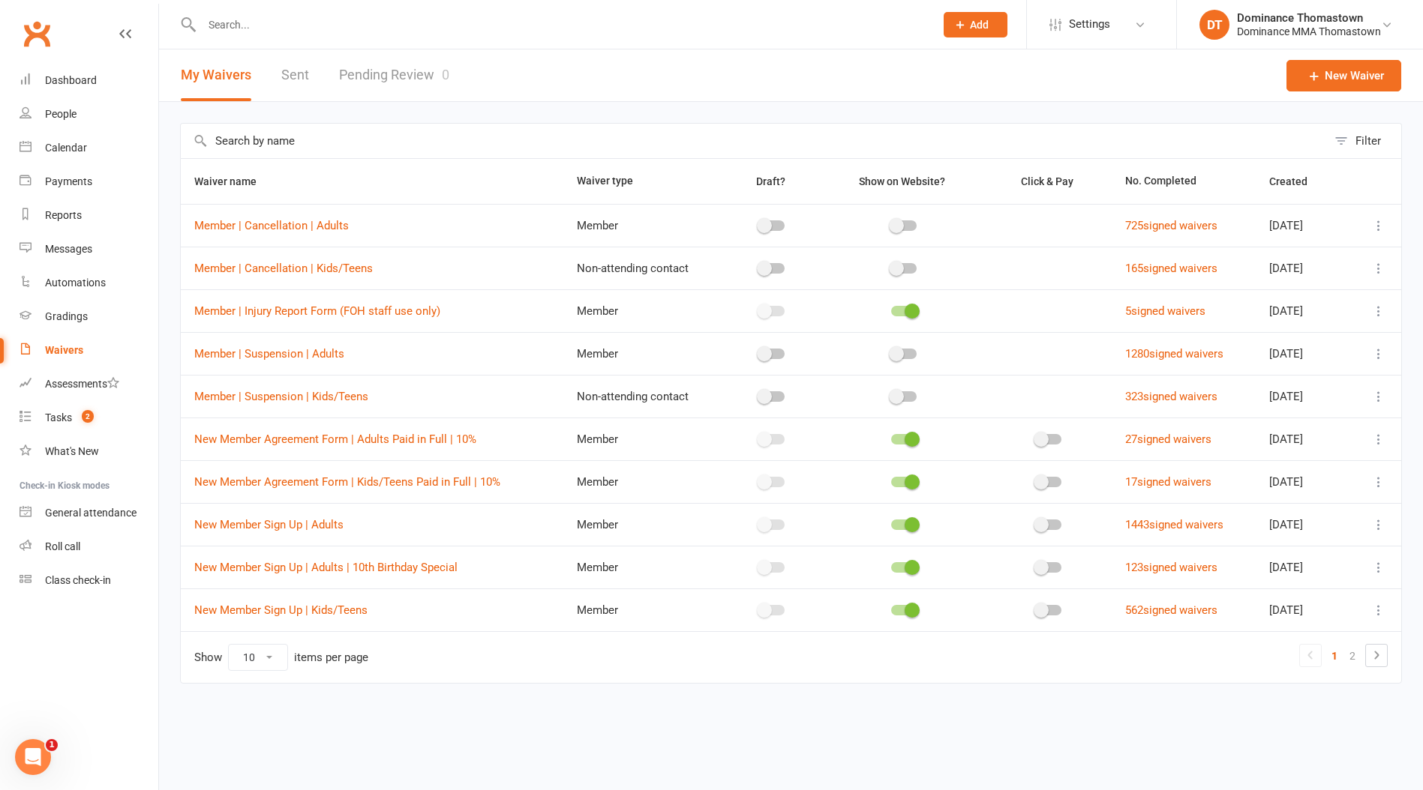
click at [391, 72] on link "Pending Review 0" at bounding box center [394, 75] width 110 height 52
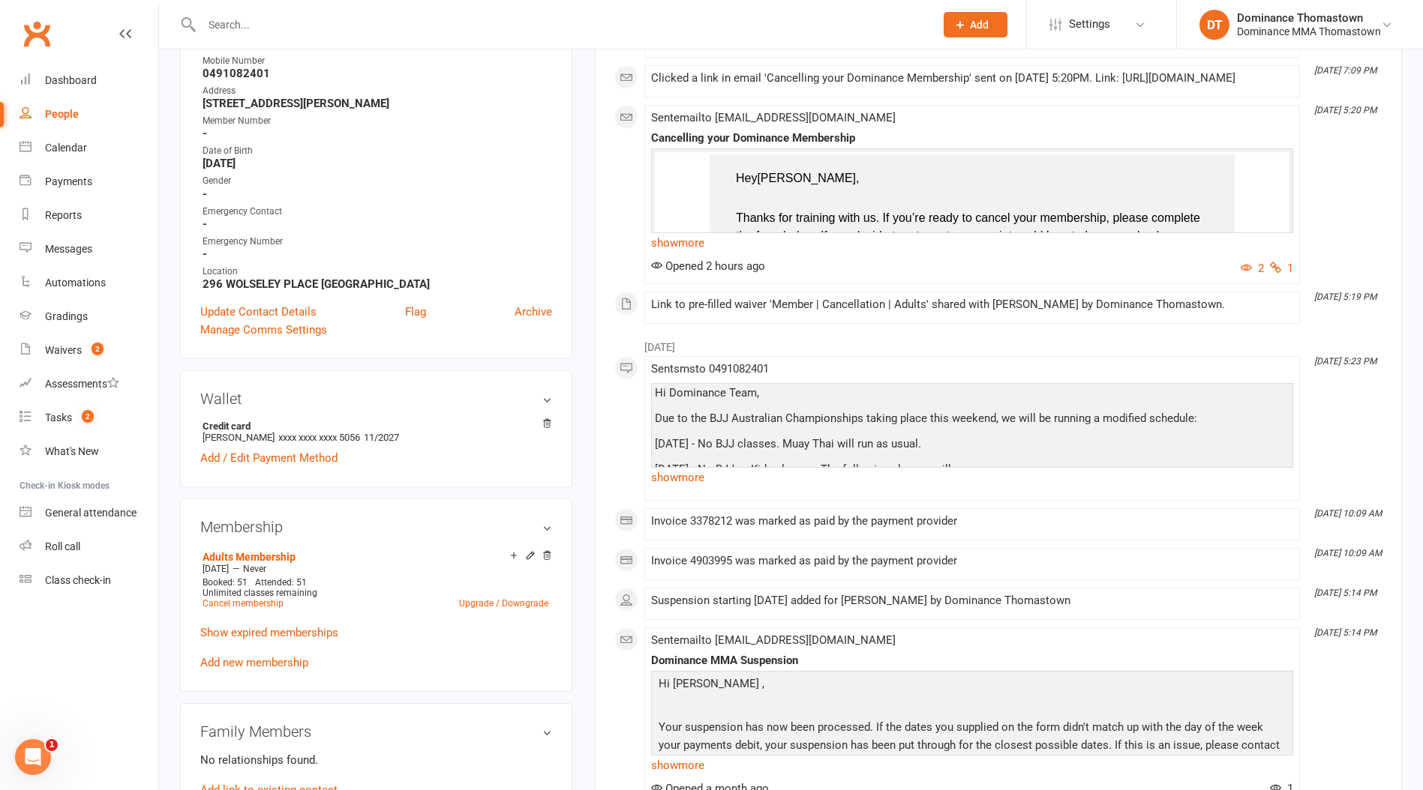
scroll to position [508, 0]
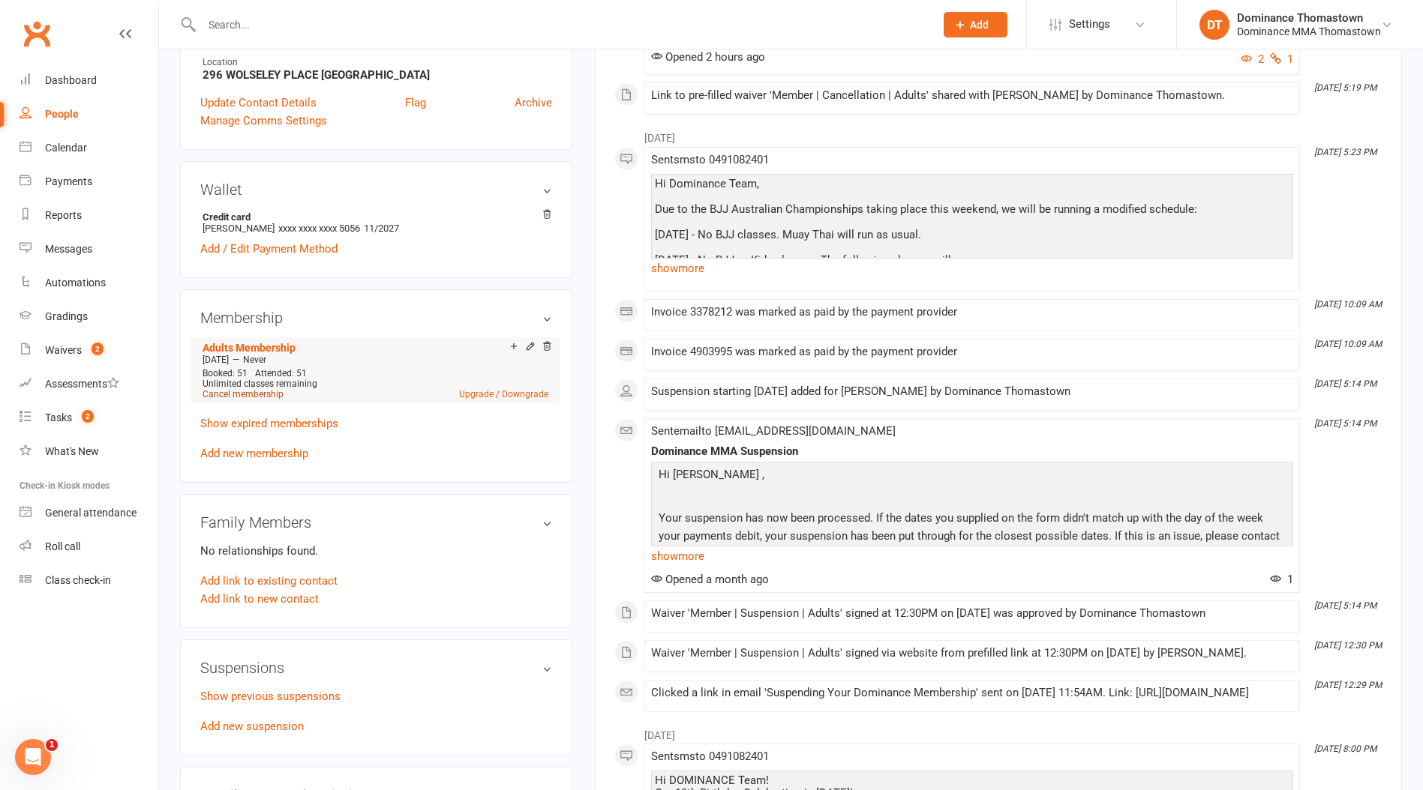
click at [259, 392] on link "Cancel membership" at bounding box center [242, 394] width 81 height 10
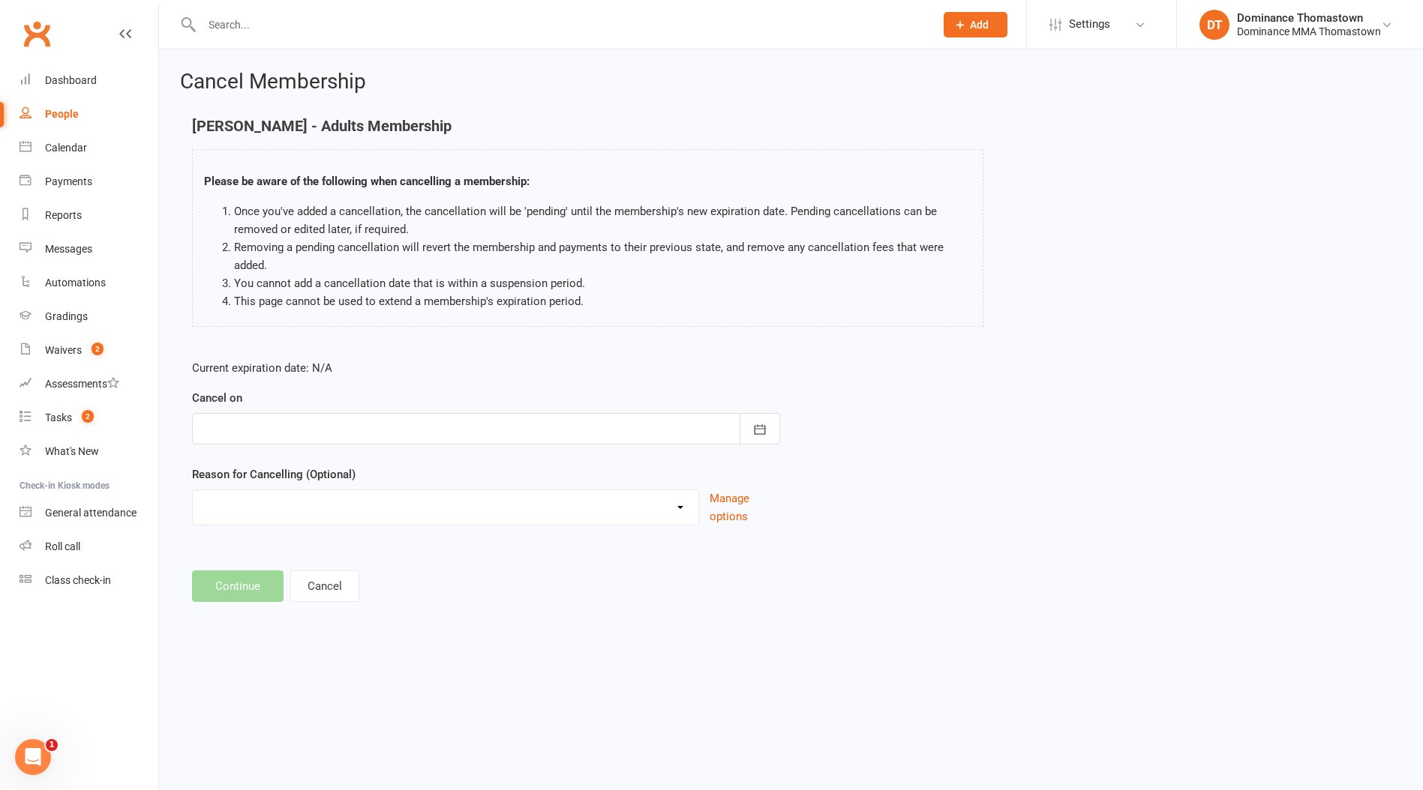
click at [267, 420] on div at bounding box center [486, 428] width 588 height 31
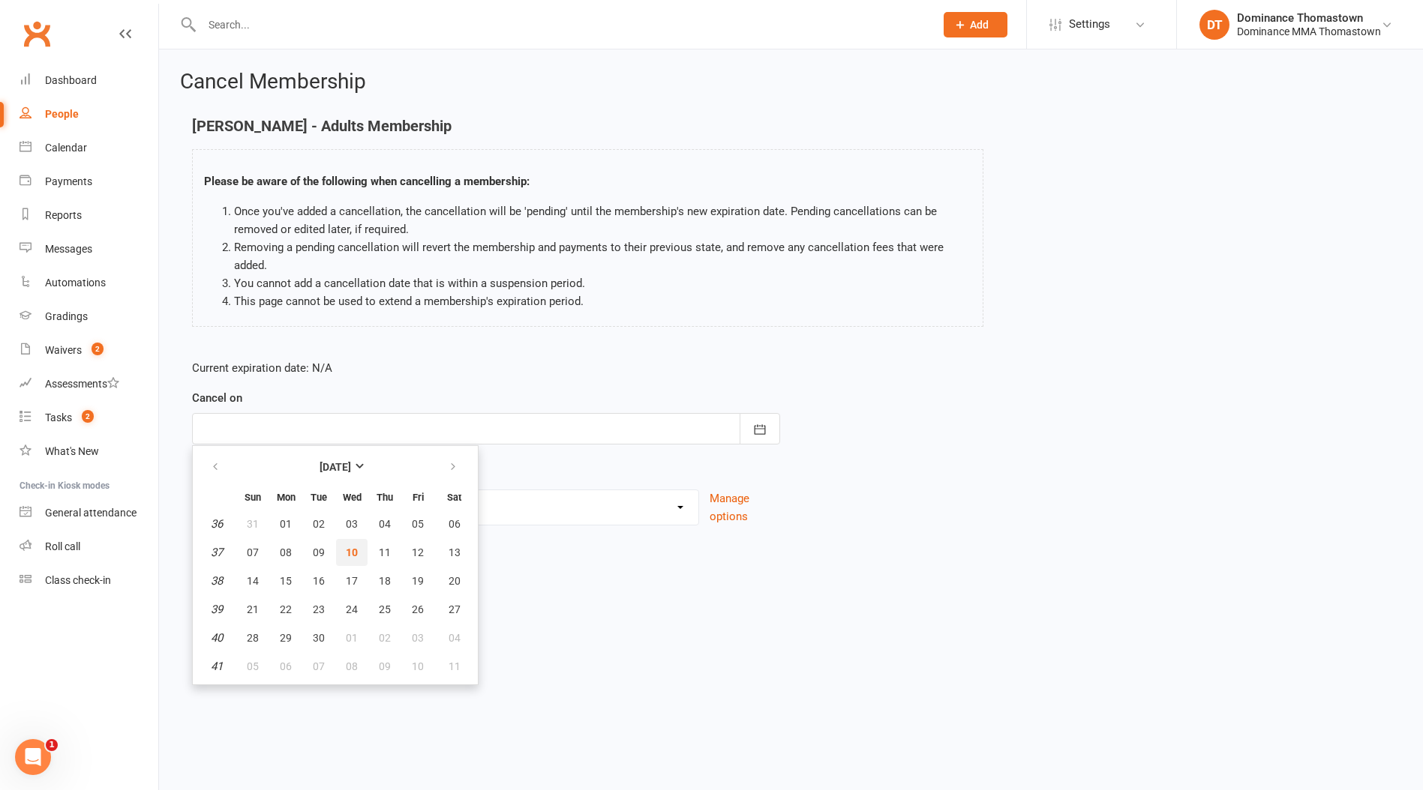
drag, startPoint x: 357, startPoint y: 547, endPoint x: 315, endPoint y: 520, distance: 49.5
click at [357, 547] on button "10" at bounding box center [351, 552] width 31 height 27
type input "[DATE]"
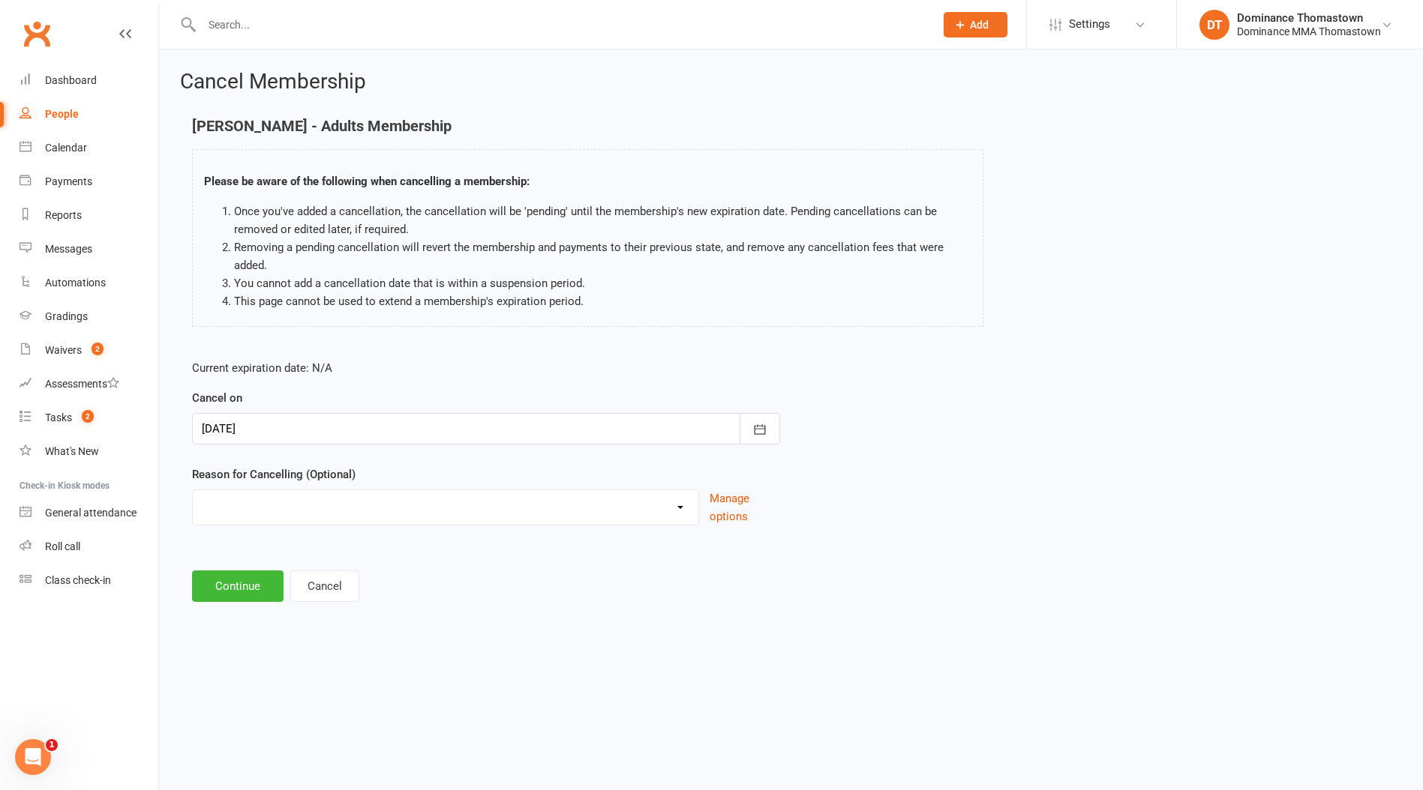
click at [272, 504] on select "Holiday Injury Other reason" at bounding box center [445, 505] width 505 height 30
click at [193, 490] on select "Holiday Injury Other reason" at bounding box center [445, 505] width 505 height 30
click at [246, 512] on select "Holiday Injury Other reason" at bounding box center [445, 505] width 505 height 30
select select "2"
click at [193, 490] on select "Holiday Injury Other reason" at bounding box center [445, 505] width 505 height 30
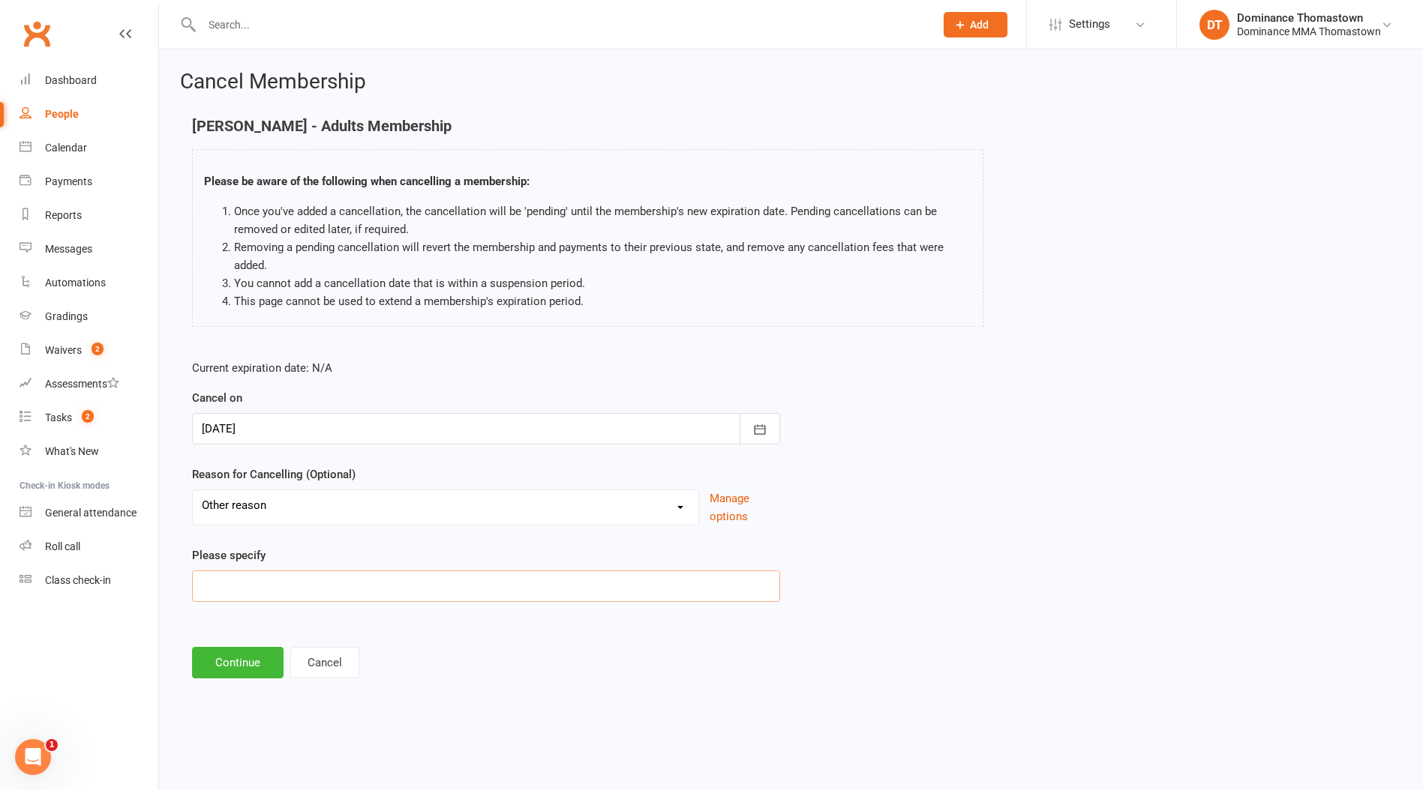
click at [244, 582] on input at bounding box center [486, 586] width 588 height 31
paste input "Have lost the passion for the sport. Hope in time that changes but at the momen…"
type input "Have lost the passion for the sport. Hope in time that changes but at the momen…"
click at [250, 663] on button "Continue" at bounding box center [237, 662] width 91 height 31
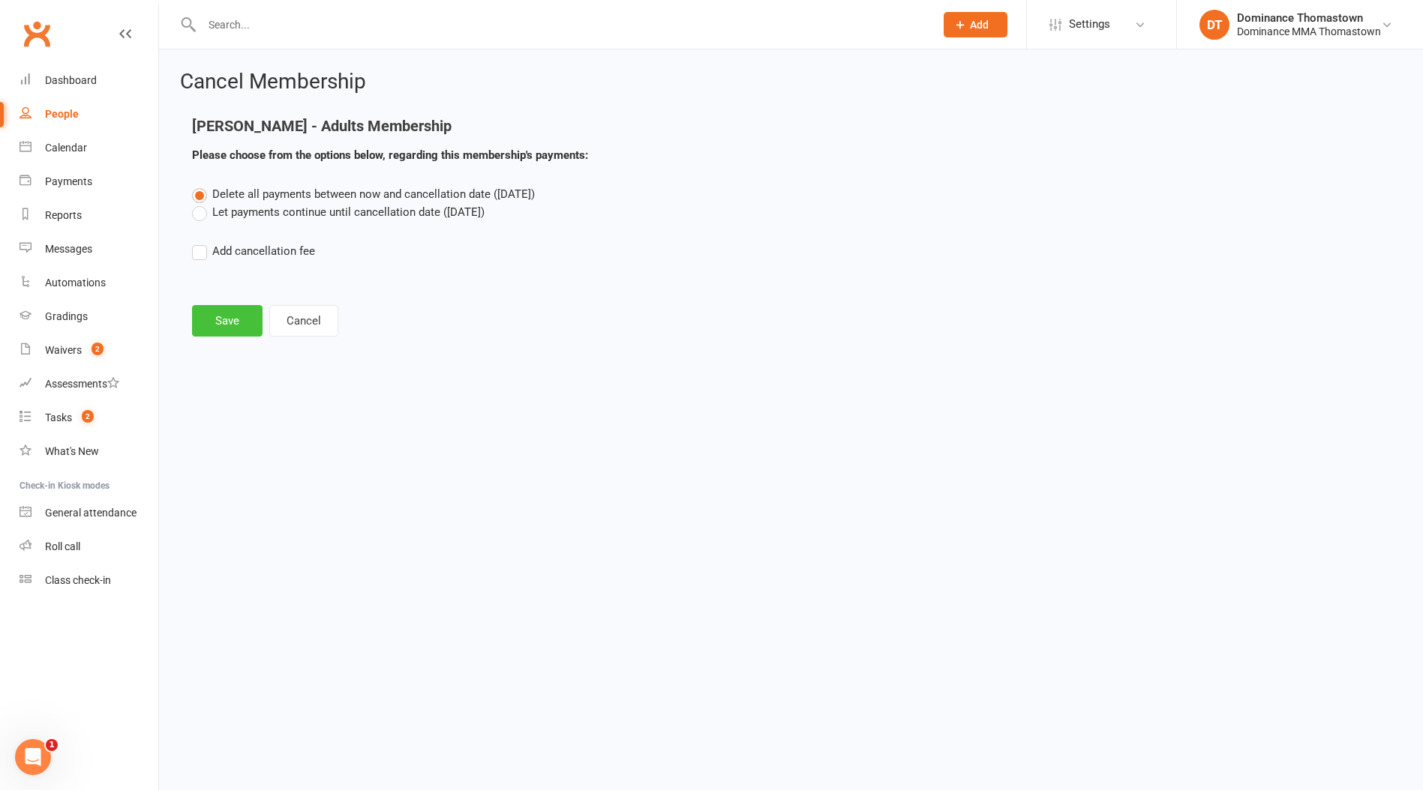
click at [228, 322] on button "Save" at bounding box center [227, 320] width 70 height 31
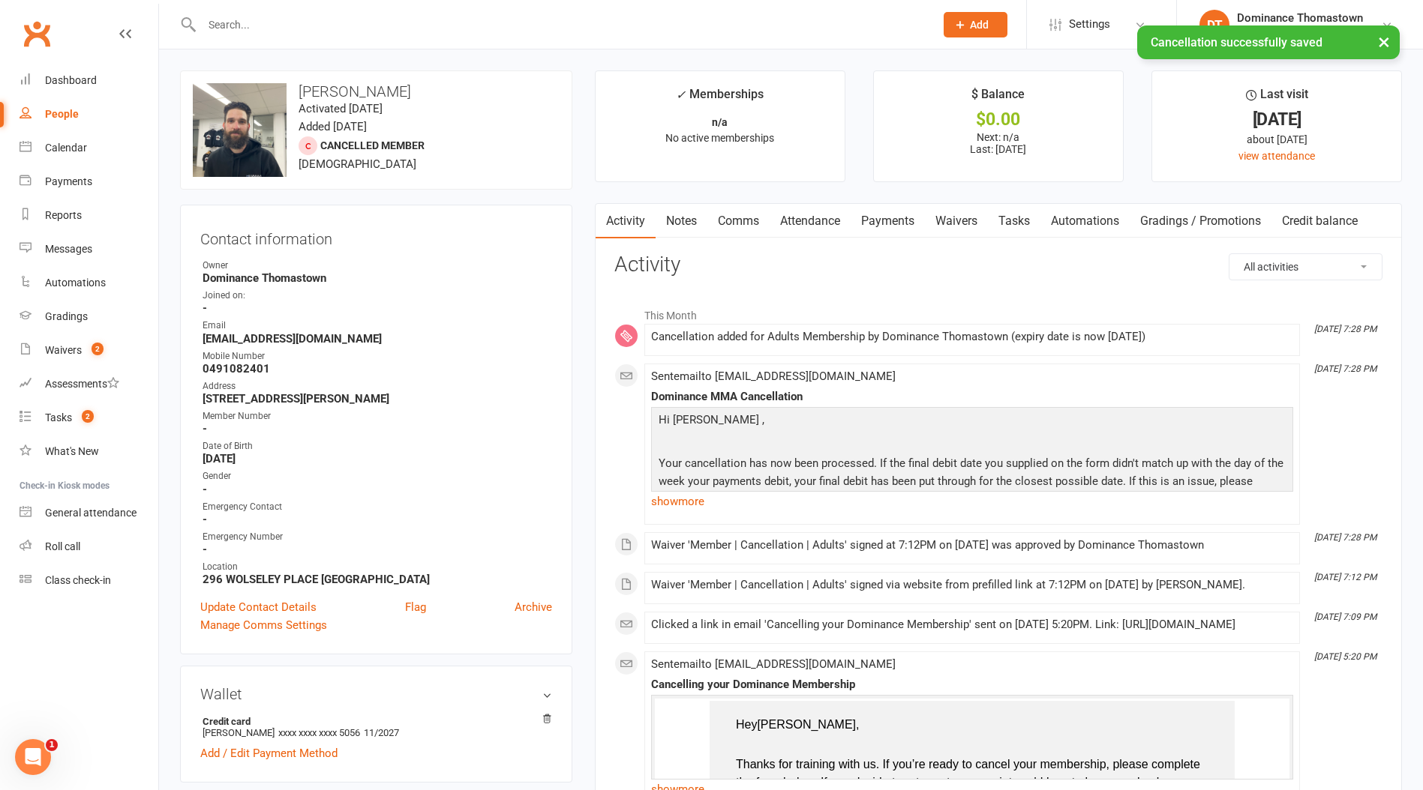
click at [706, 227] on link "Notes" at bounding box center [681, 221] width 52 height 34
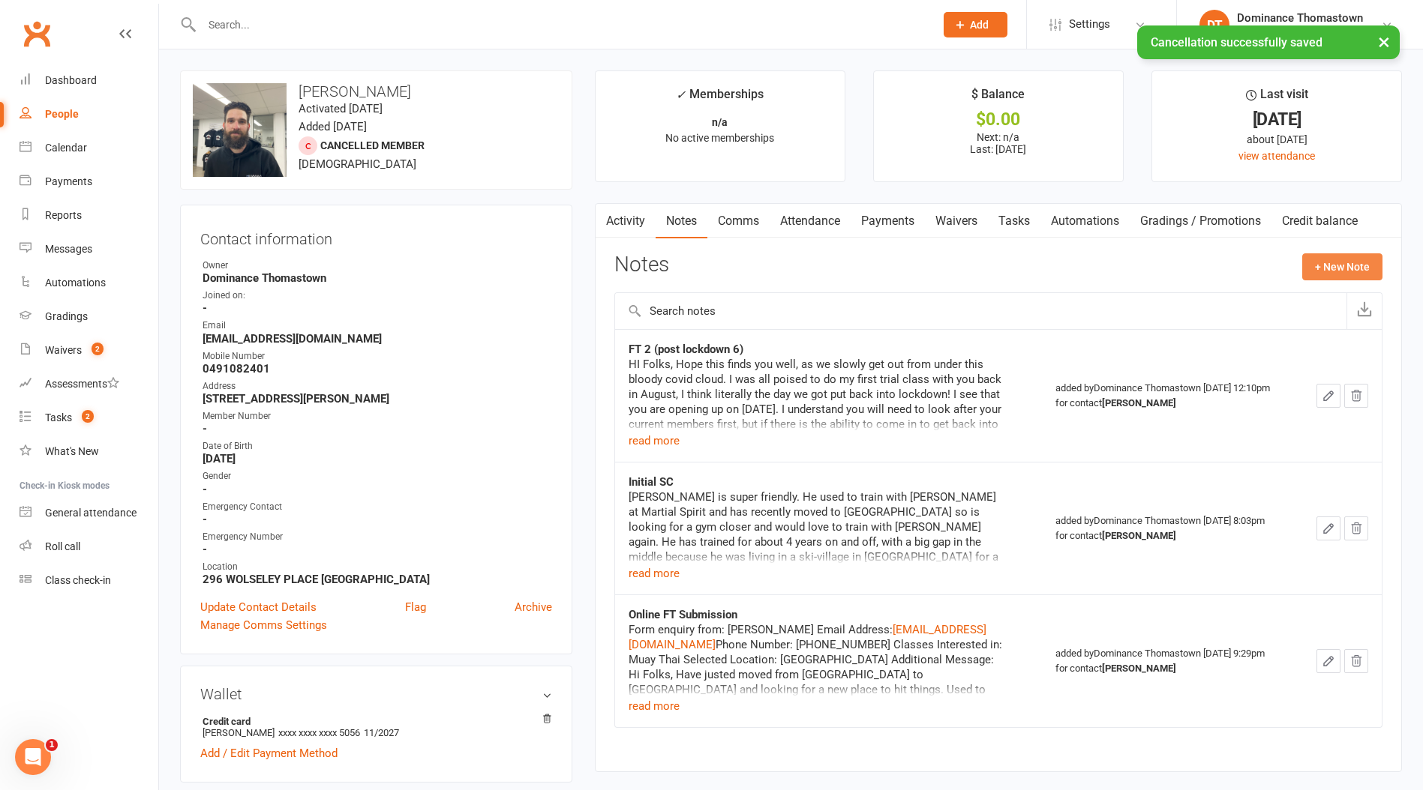
click at [1342, 266] on button "+ New Note" at bounding box center [1342, 266] width 80 height 27
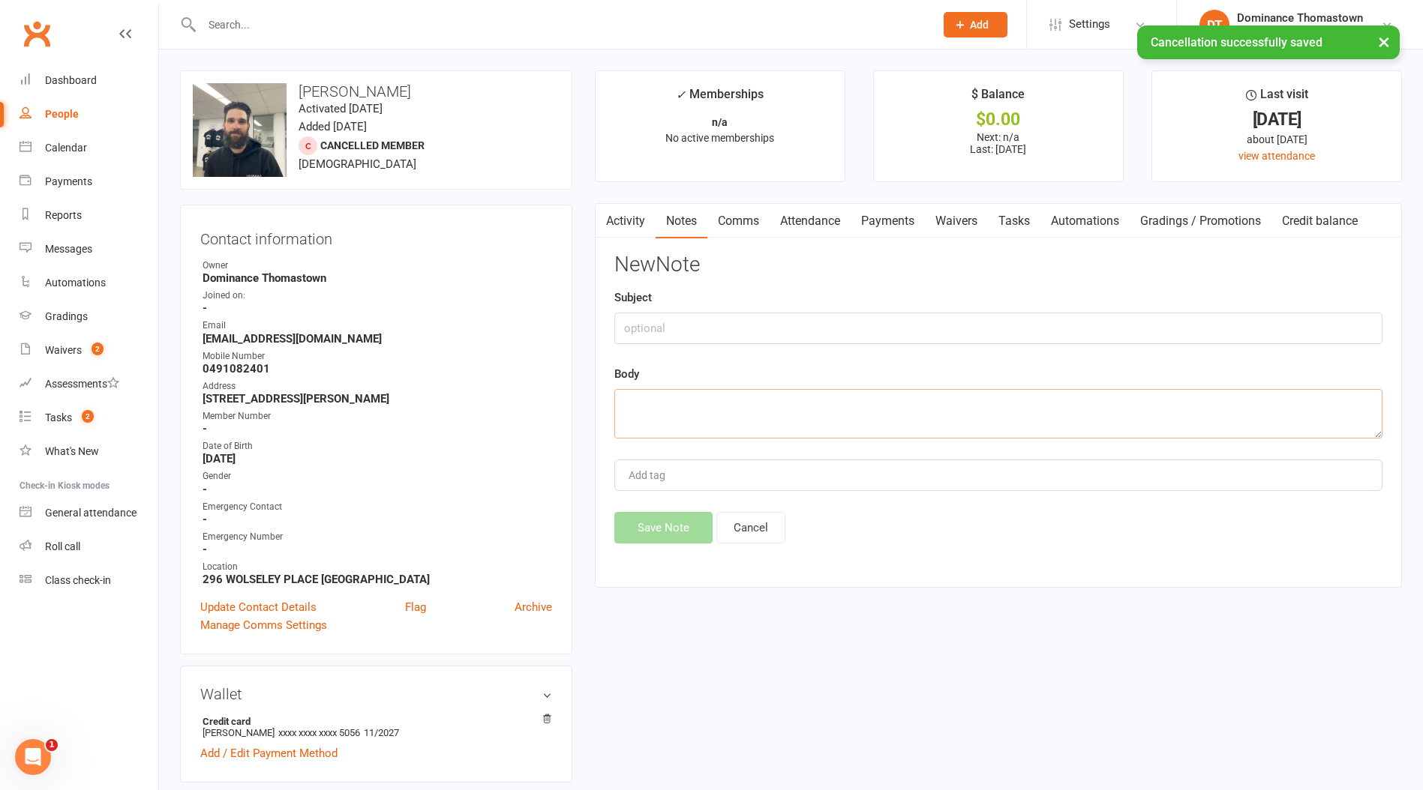
drag, startPoint x: 679, startPoint y: 432, endPoint x: 661, endPoint y: 415, distance: 24.4
click at [680, 432] on textarea at bounding box center [998, 413] width 768 height 49
paste textarea "Have lost the passion for the sport. Hope in time that changes but at the momen…"
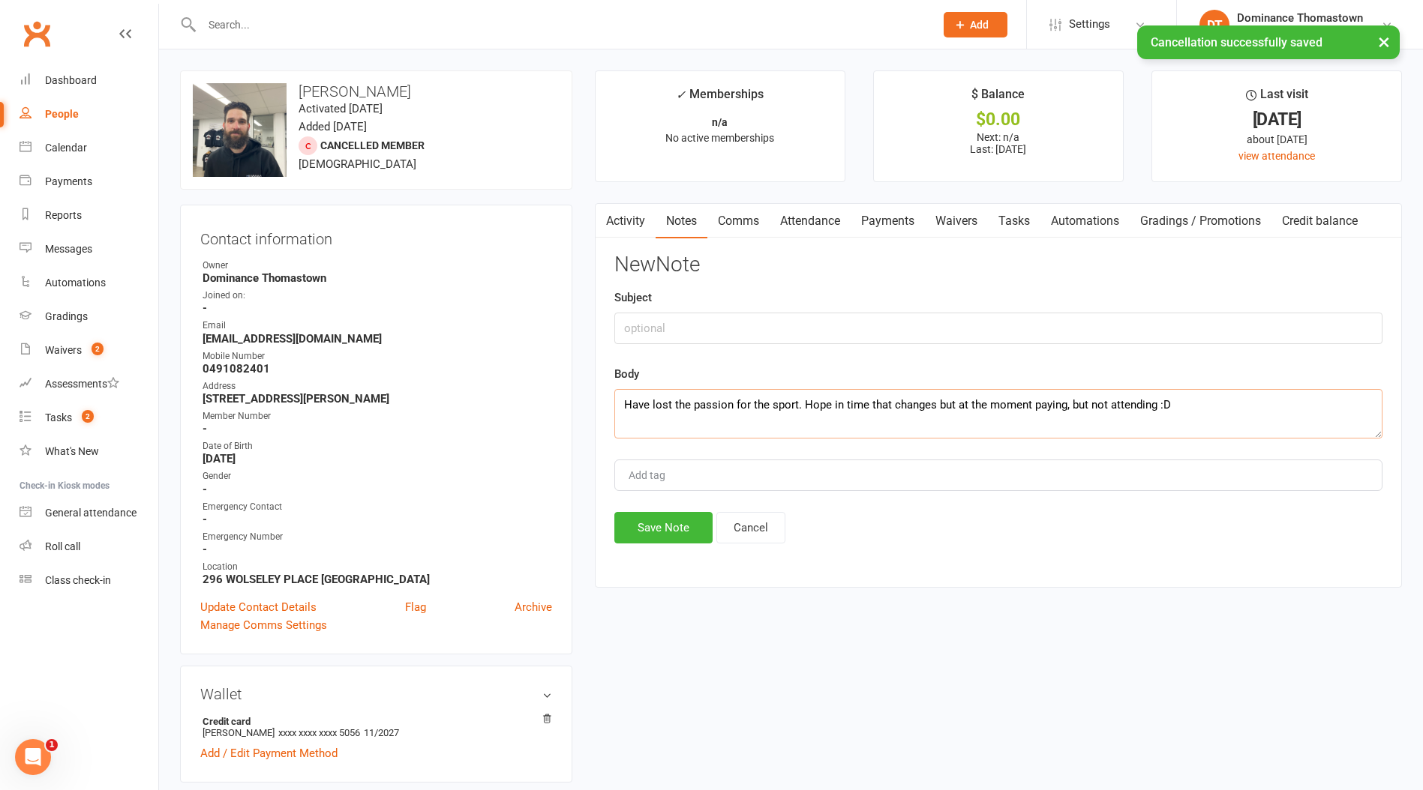
type textarea "Have lost the passion for the sport. Hope in time that changes but at the momen…"
click at [667, 341] on input "text" at bounding box center [998, 328] width 768 height 31
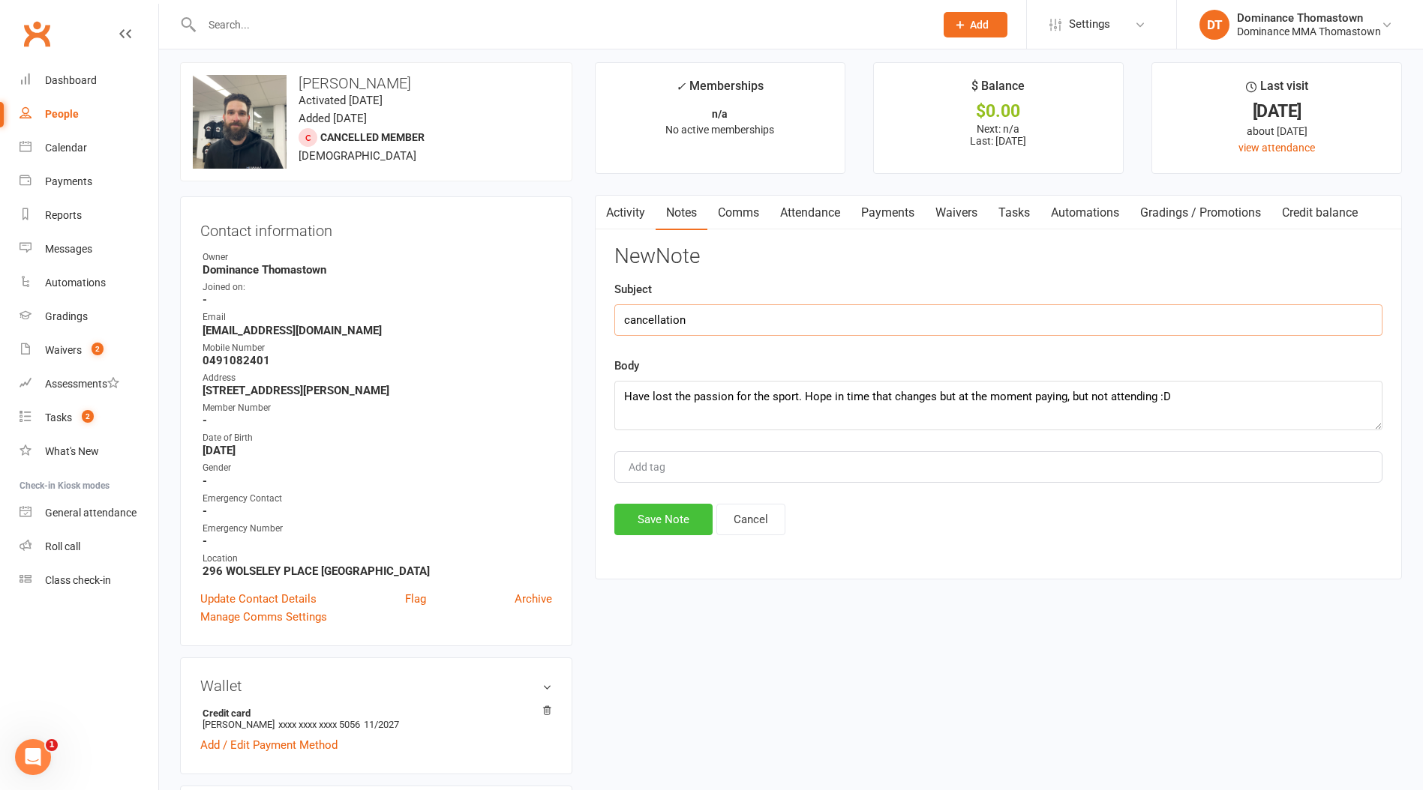
scroll to position [22, 0]
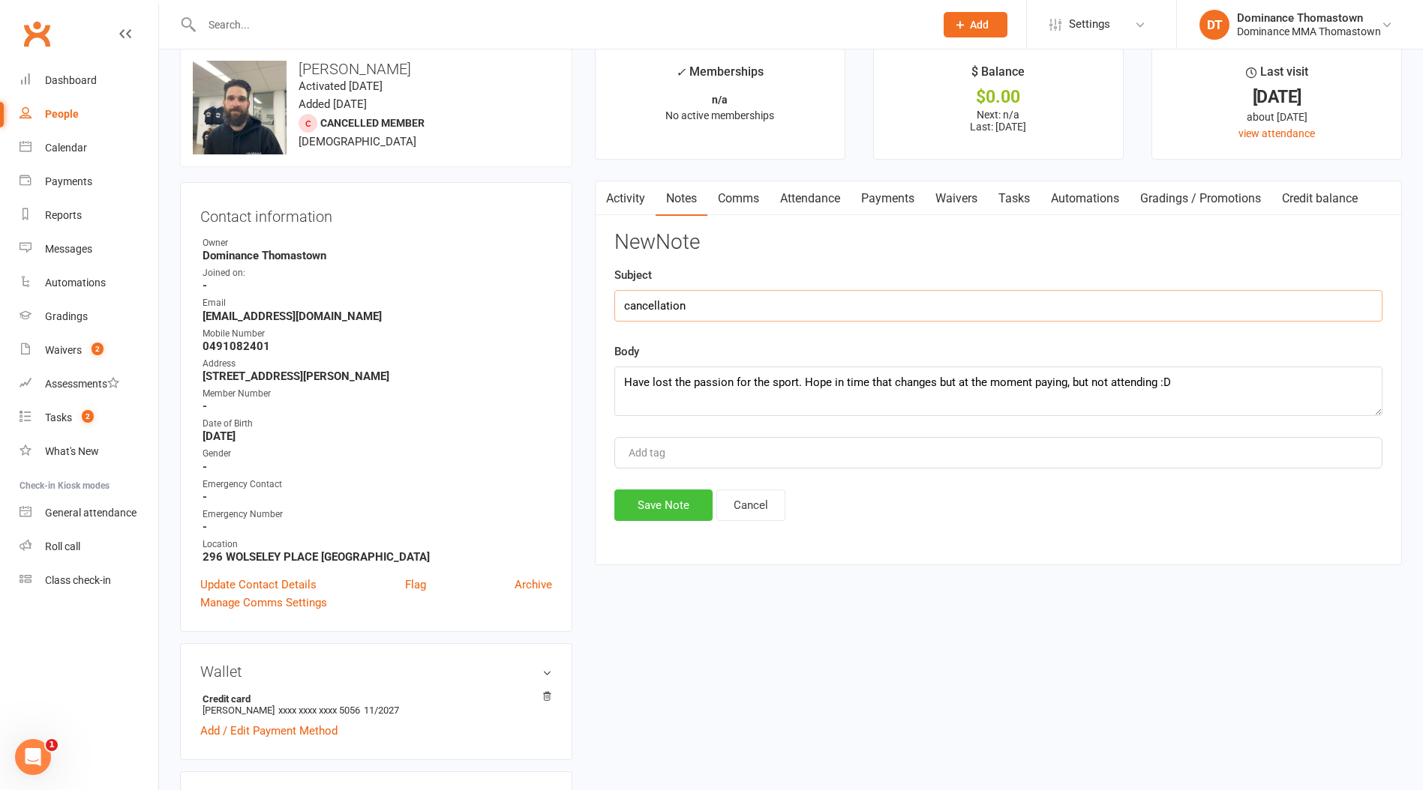
type input "cancellation"
click at [641, 499] on button "Save Note" at bounding box center [663, 505] width 98 height 31
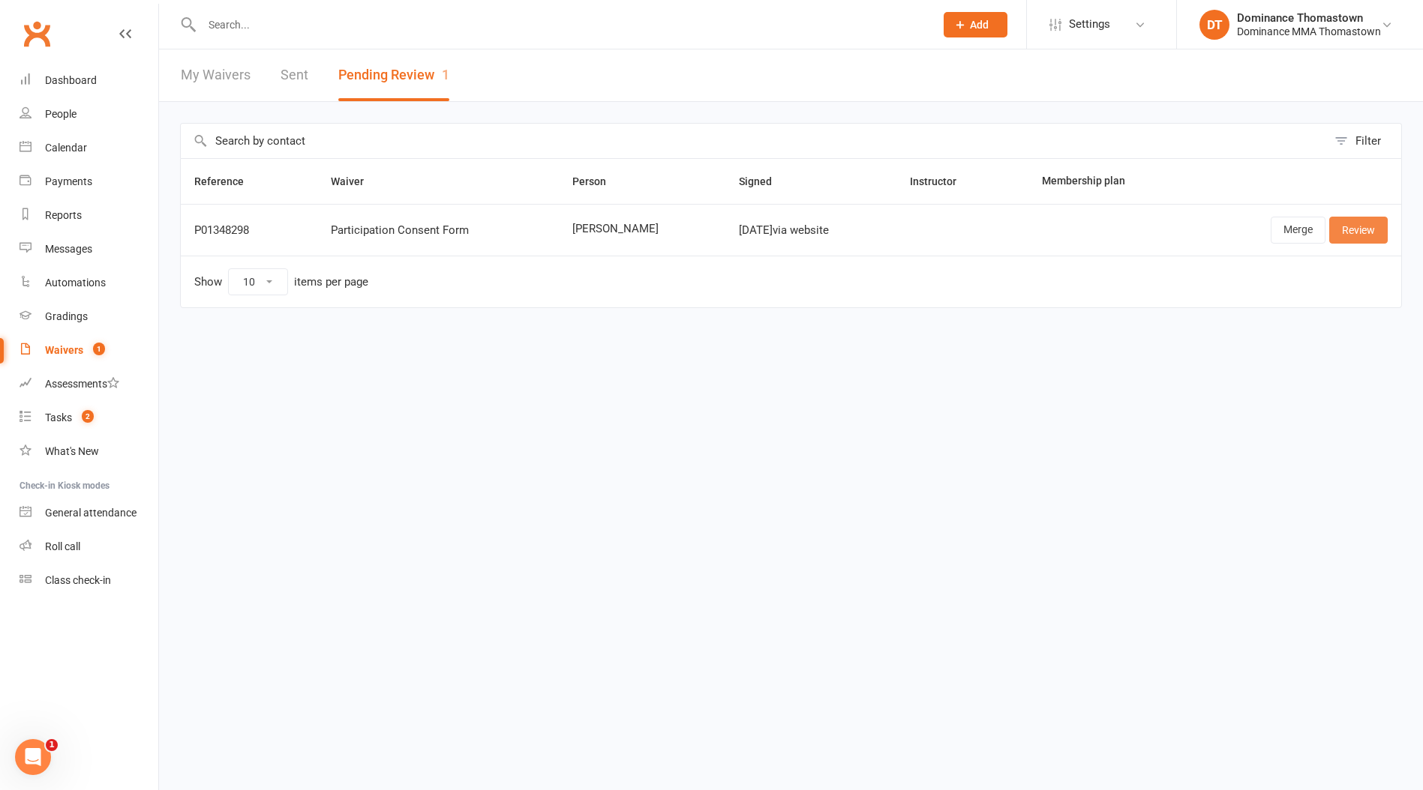
click at [1336, 231] on link "Review" at bounding box center [1358, 230] width 58 height 27
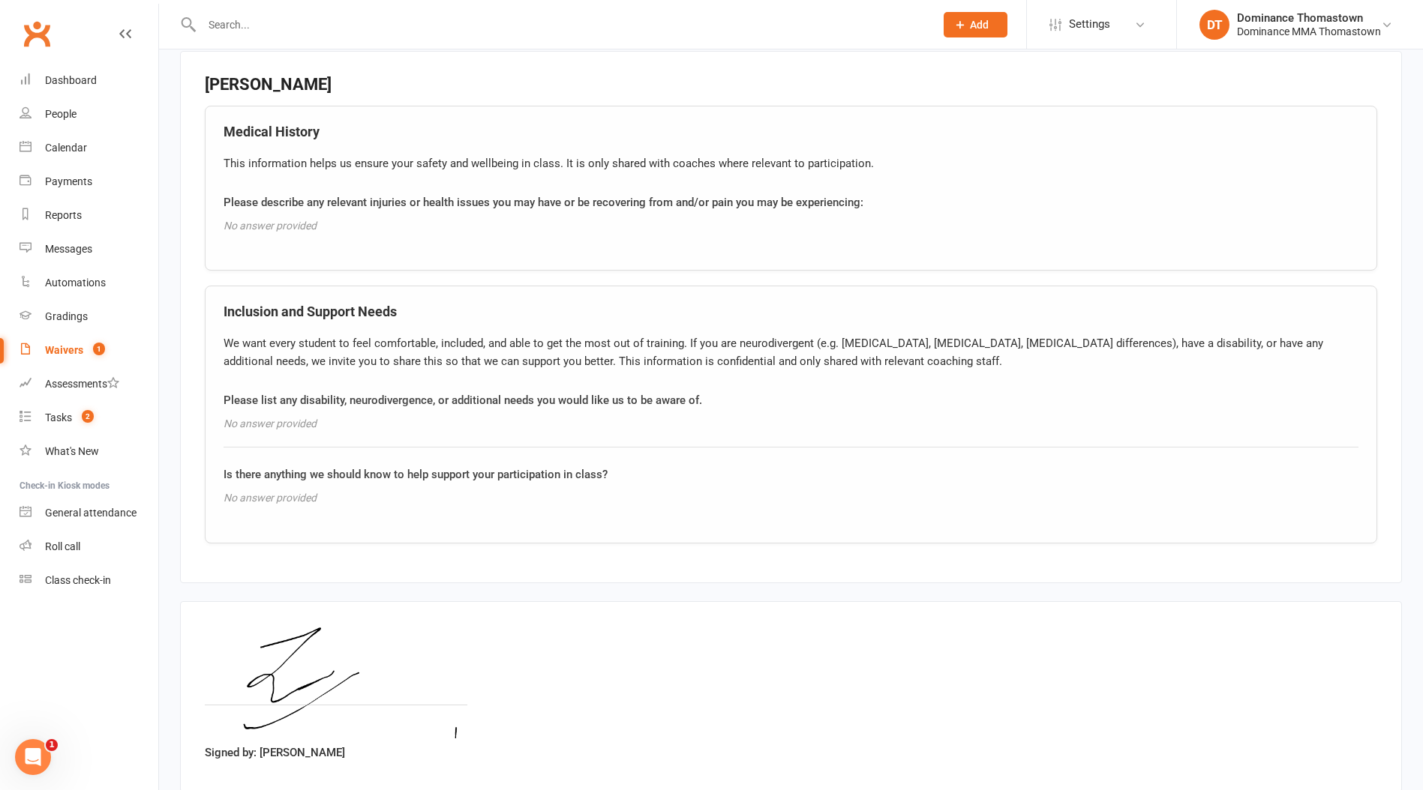
scroll to position [1112, 0]
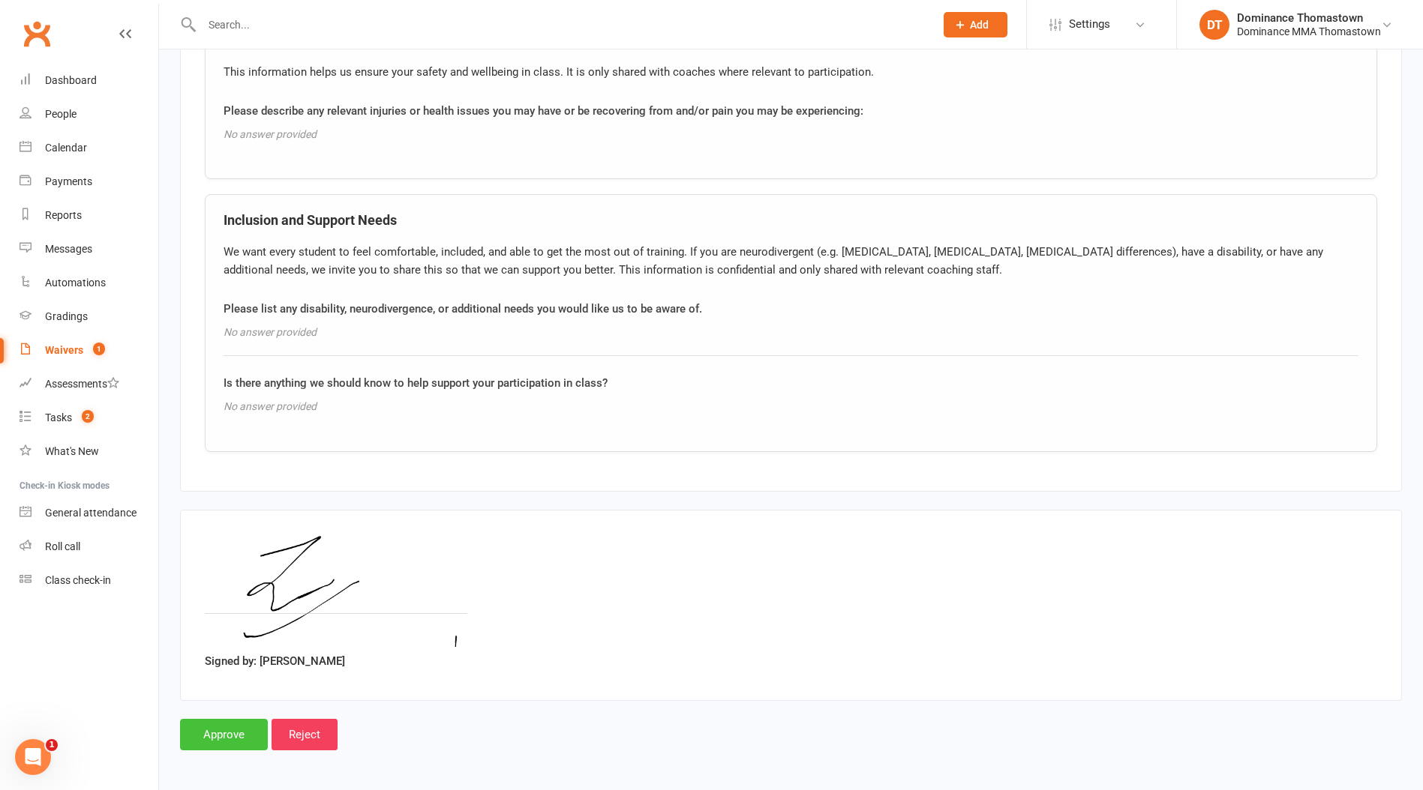
click at [212, 734] on input "Approve" at bounding box center [224, 734] width 88 height 31
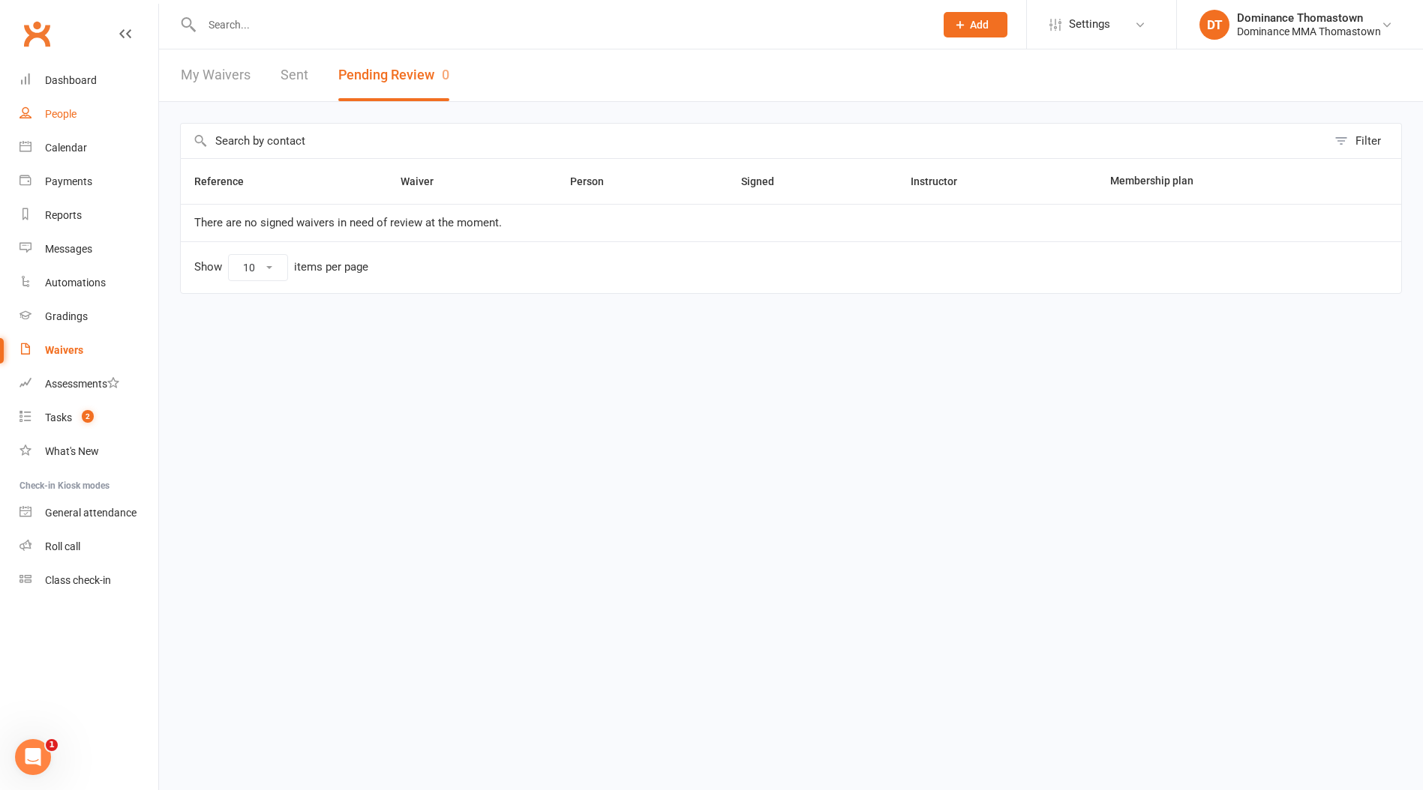
click at [76, 114] on div "People" at bounding box center [60, 114] width 31 height 12
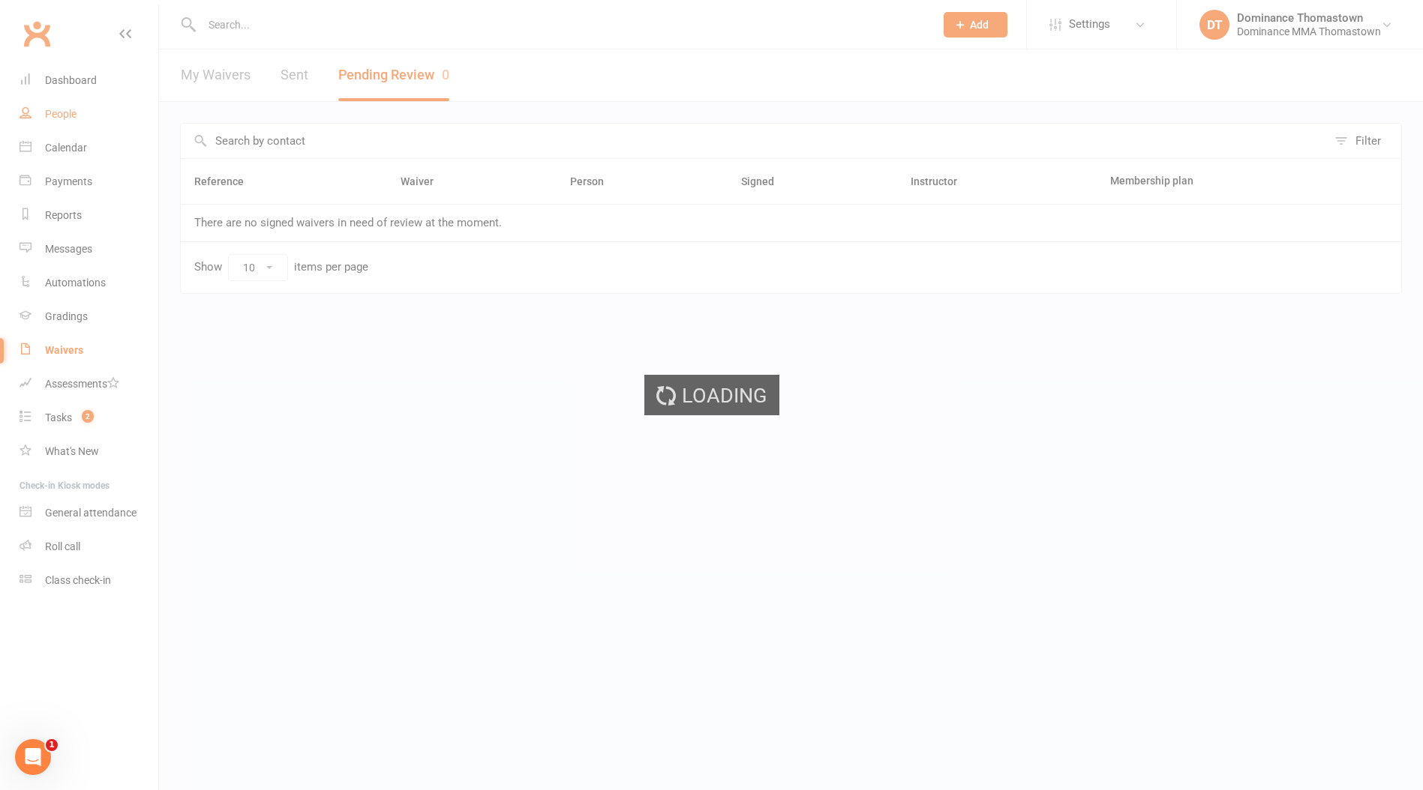
select select "100"
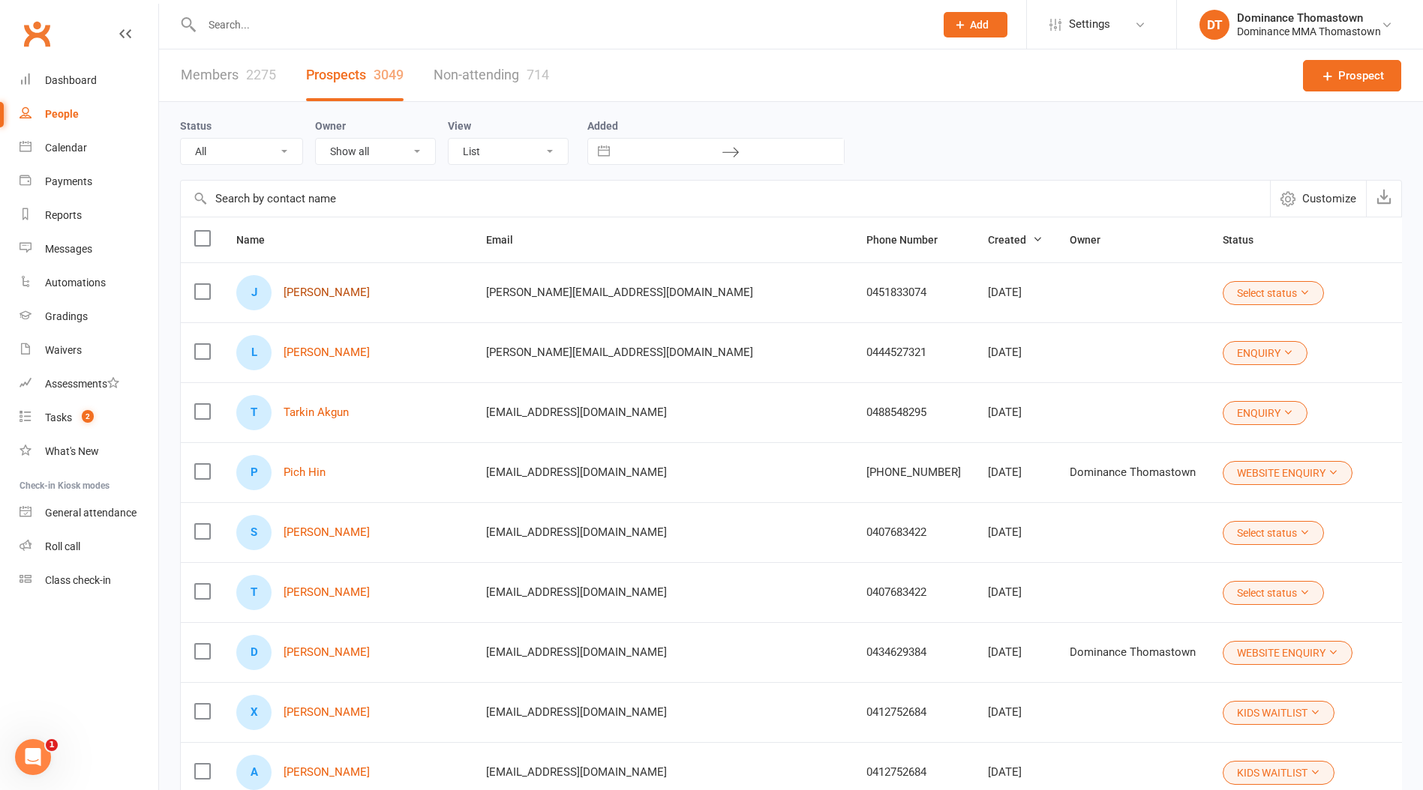
click at [306, 289] on link "Josh Du" at bounding box center [326, 292] width 86 height 13
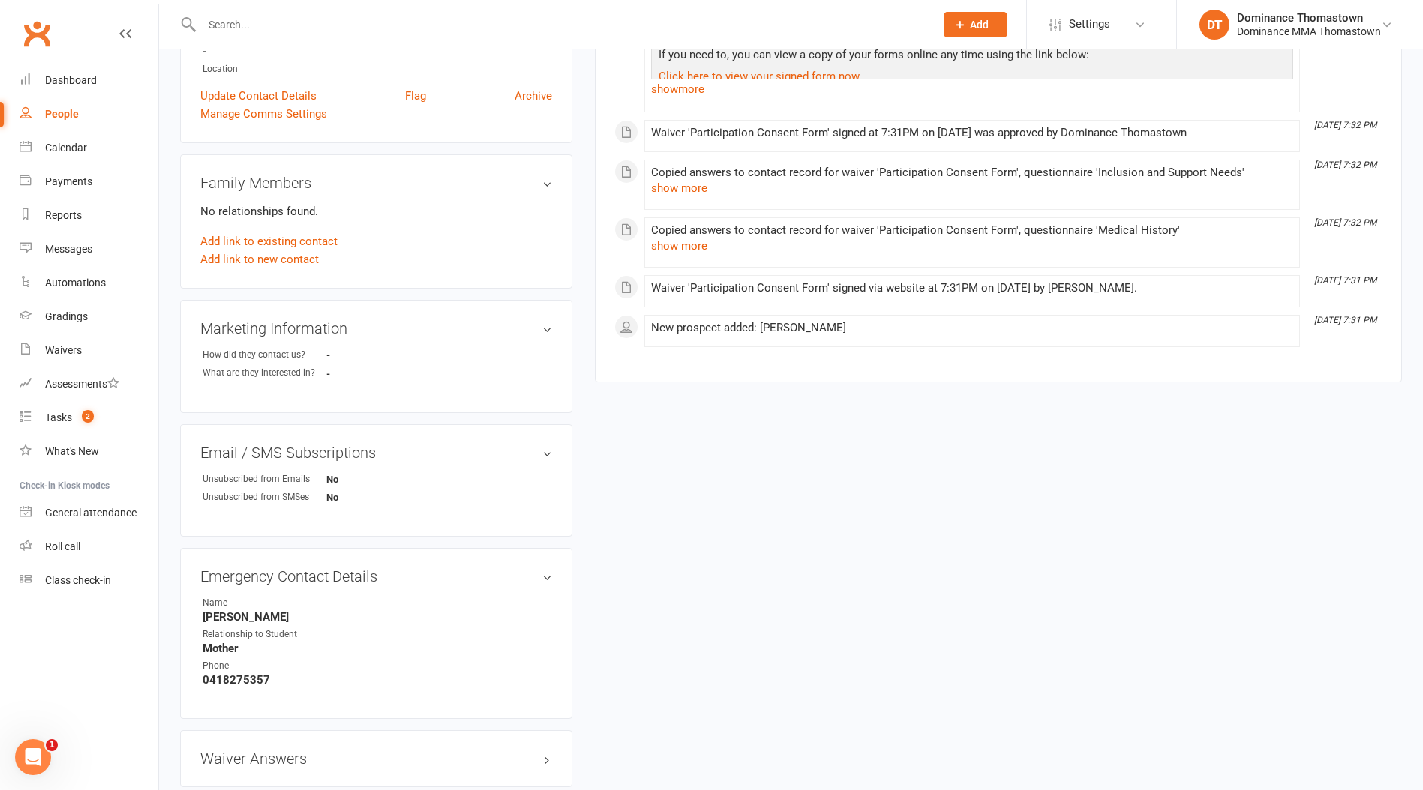
scroll to position [448, 0]
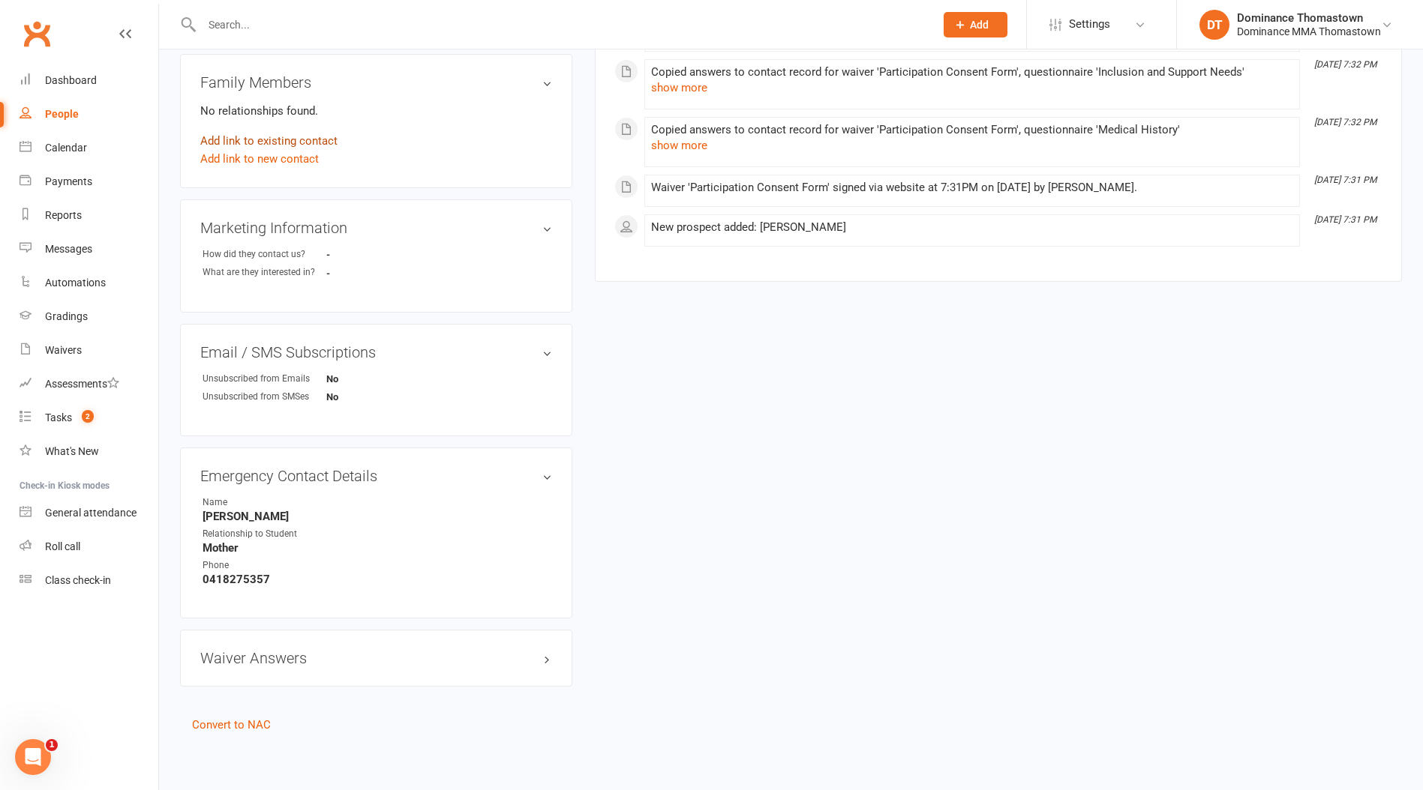
click at [279, 142] on link "Add link to existing contact" at bounding box center [268, 141] width 137 height 18
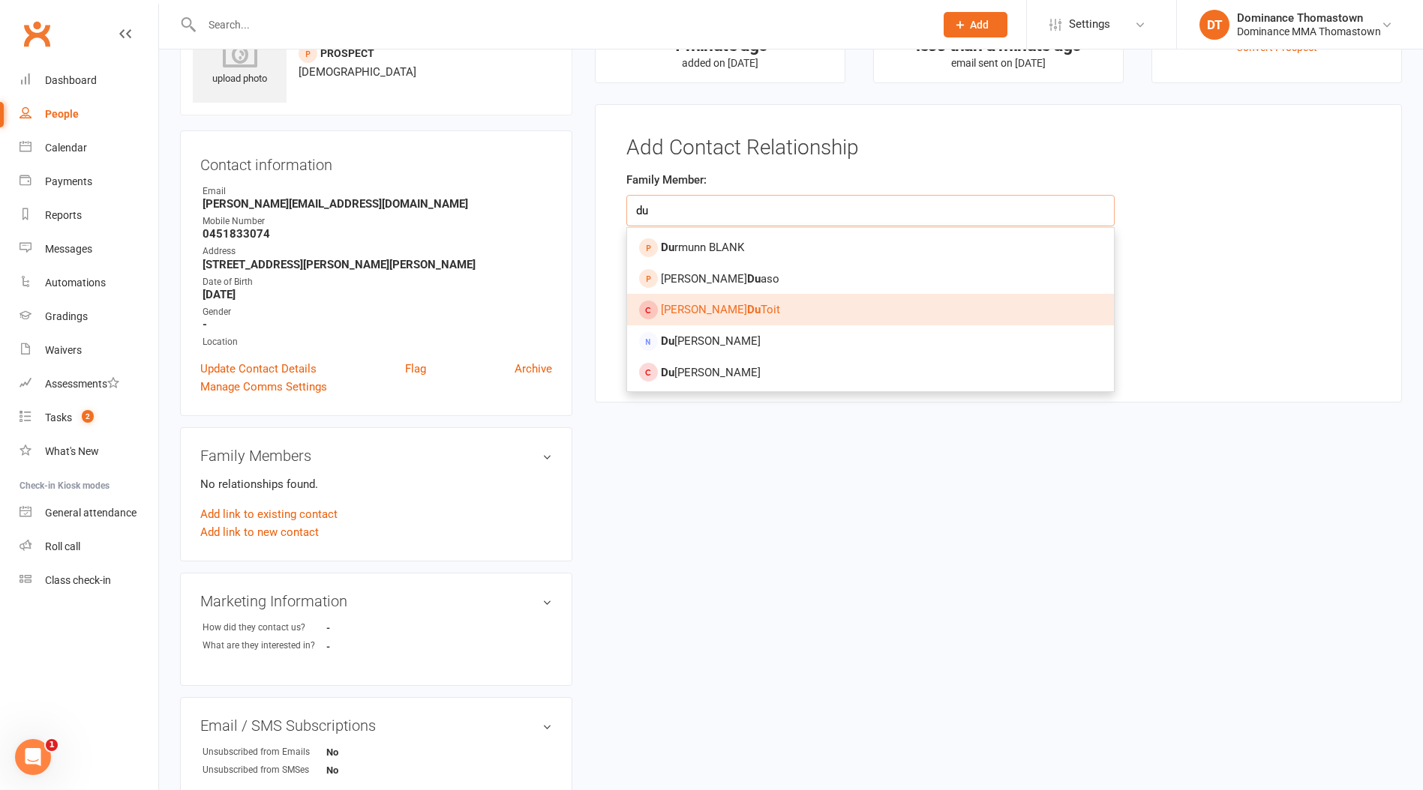
scroll to position [83, 0]
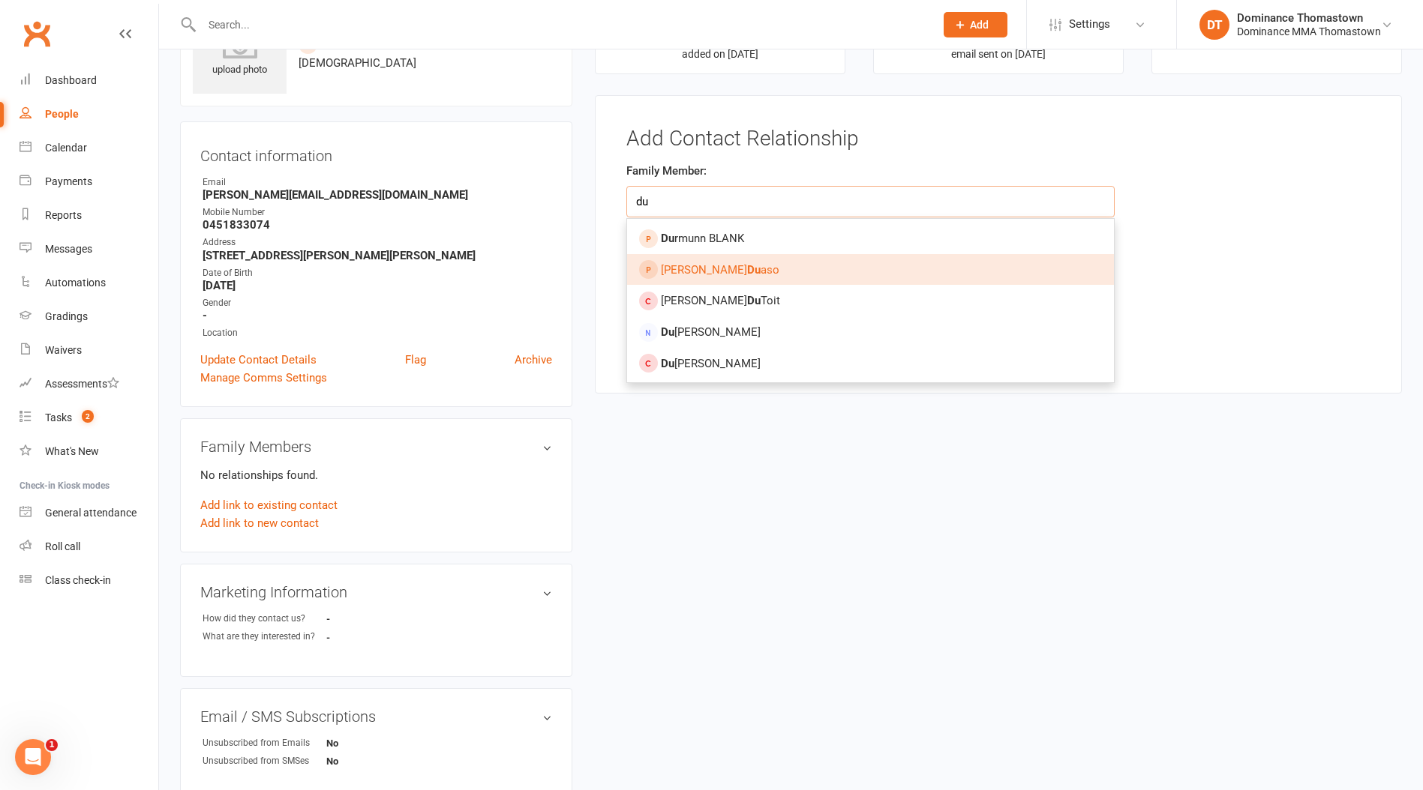
click at [637, 203] on input "du" at bounding box center [870, 201] width 488 height 31
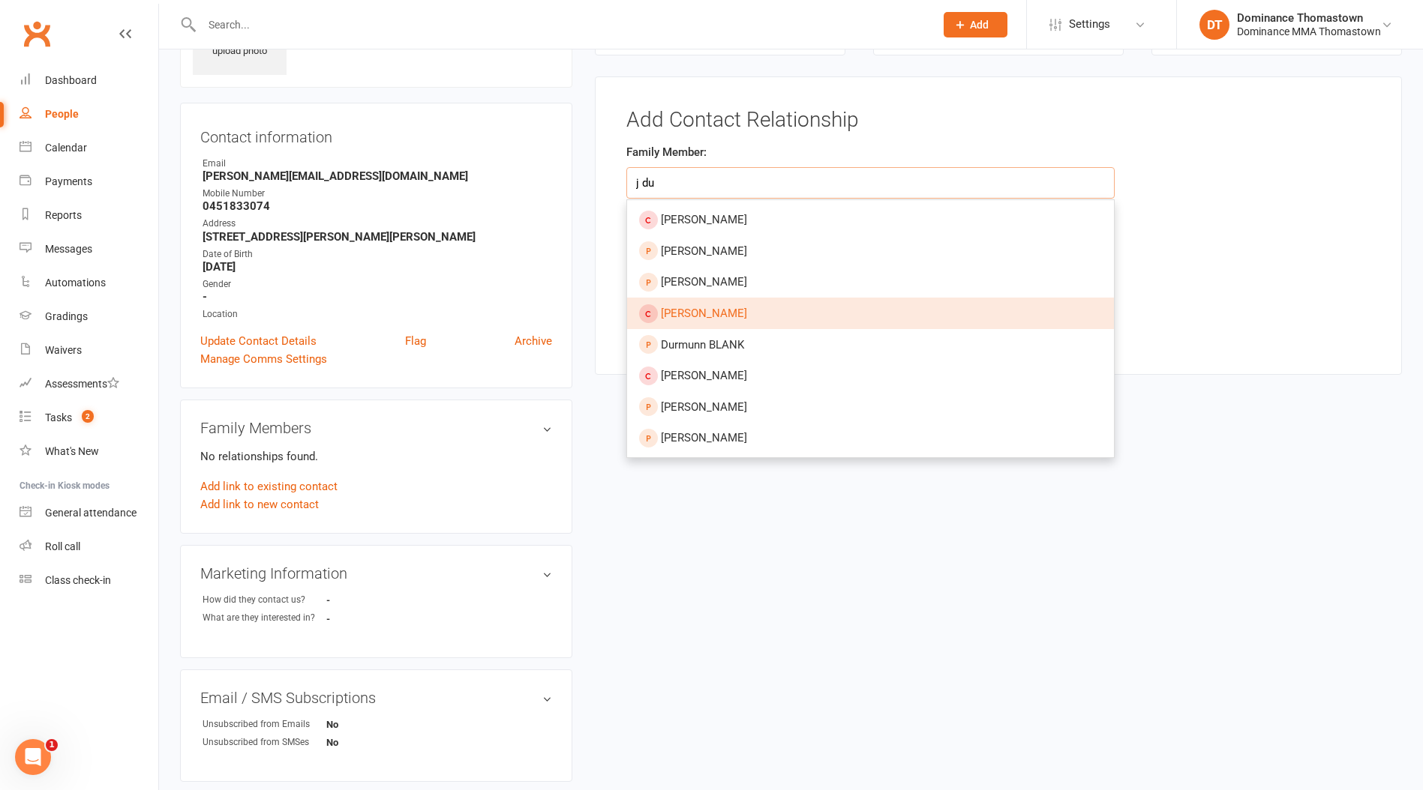
scroll to position [0, 0]
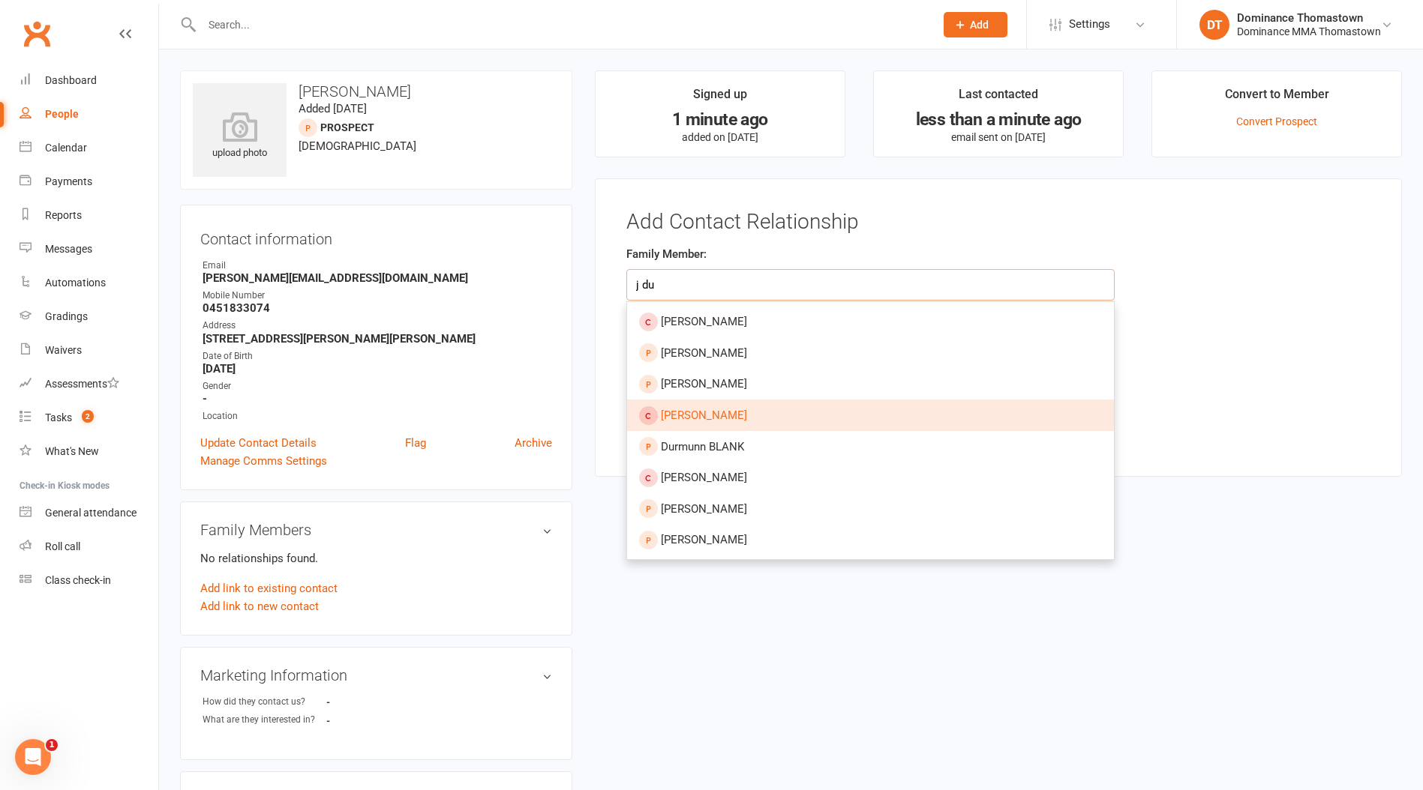
type input "j du"
click at [235, 28] on input "text" at bounding box center [560, 24] width 727 height 21
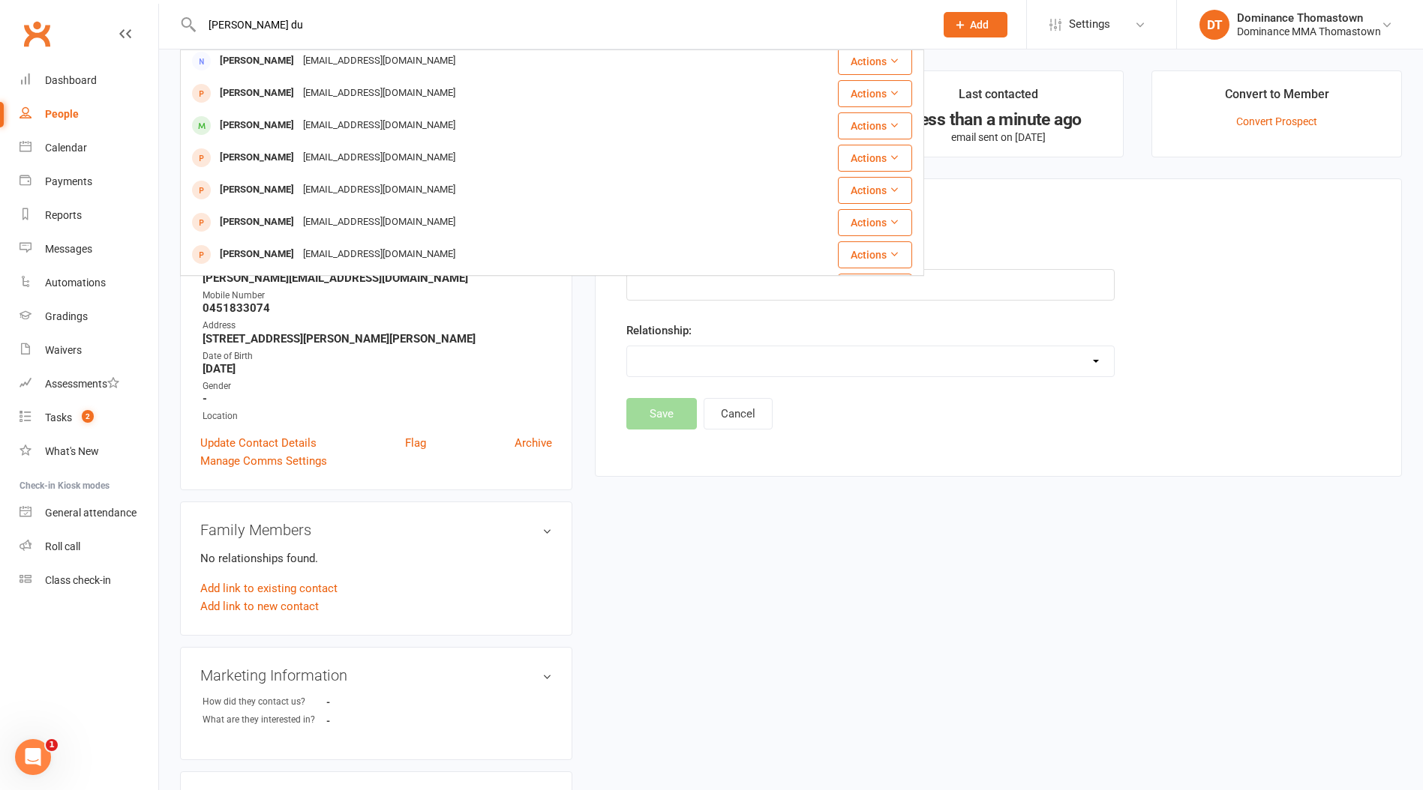
scroll to position [331, 0]
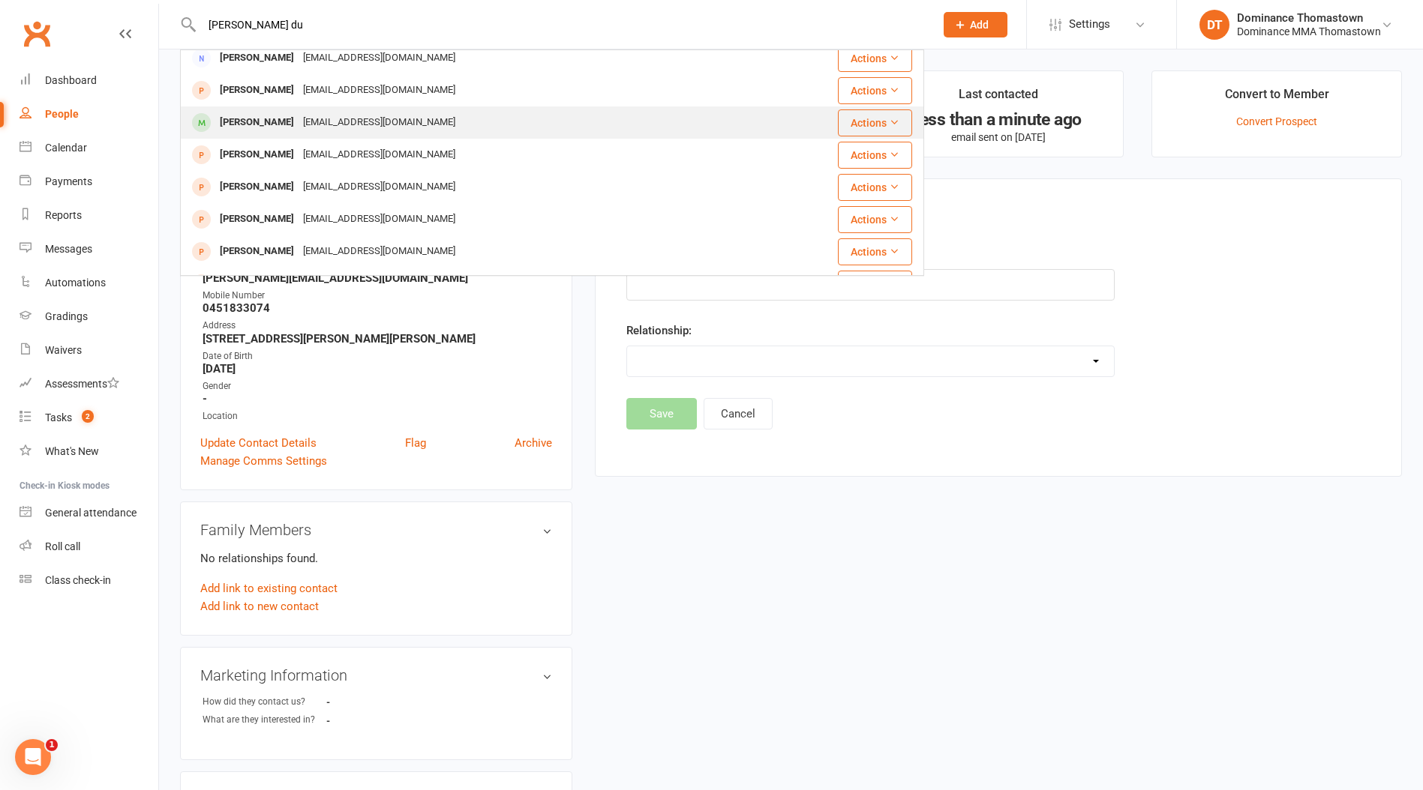
type input "jason du"
click at [298, 119] on div "tinacaileo@gmail.com" at bounding box center [378, 123] width 161 height 22
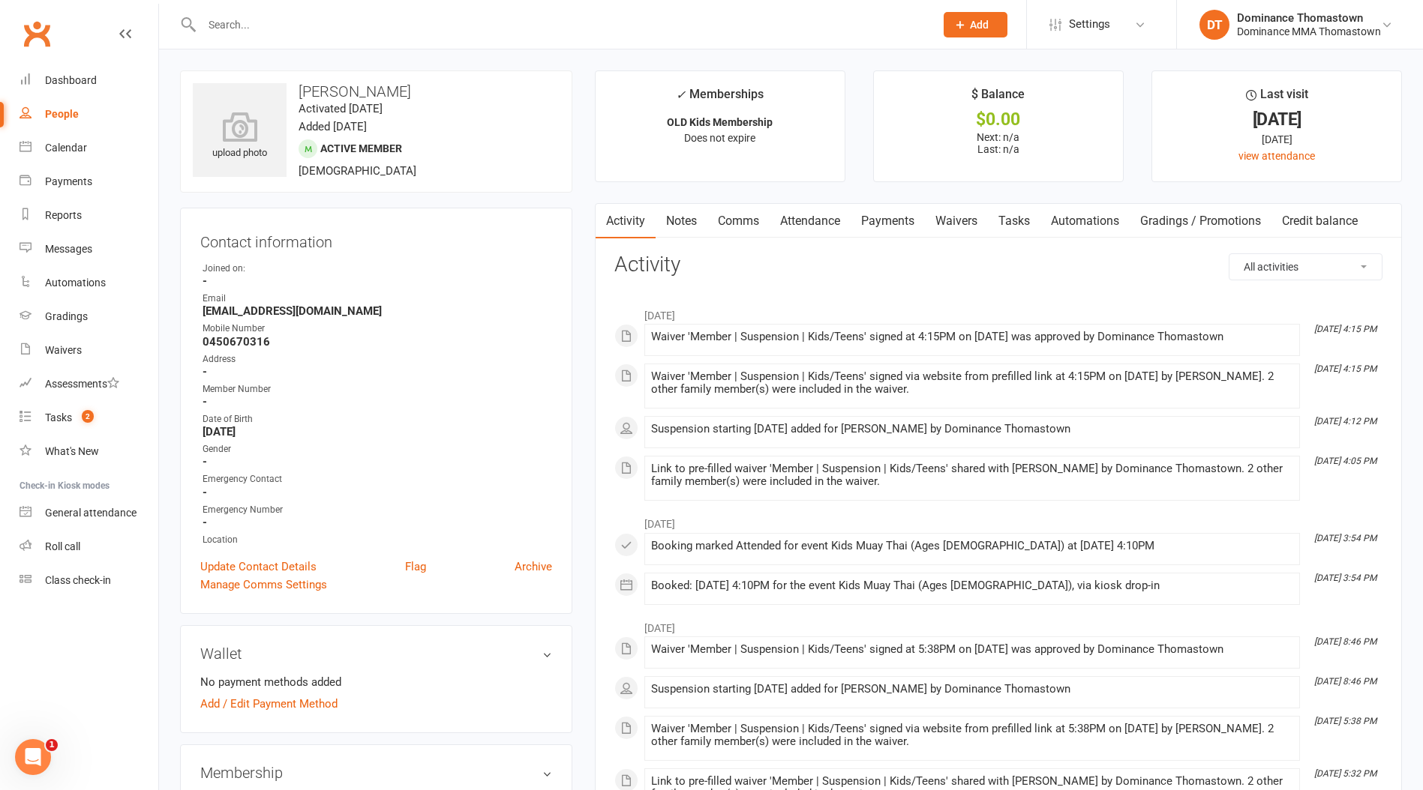
click at [283, 32] on input "text" at bounding box center [560, 24] width 727 height 21
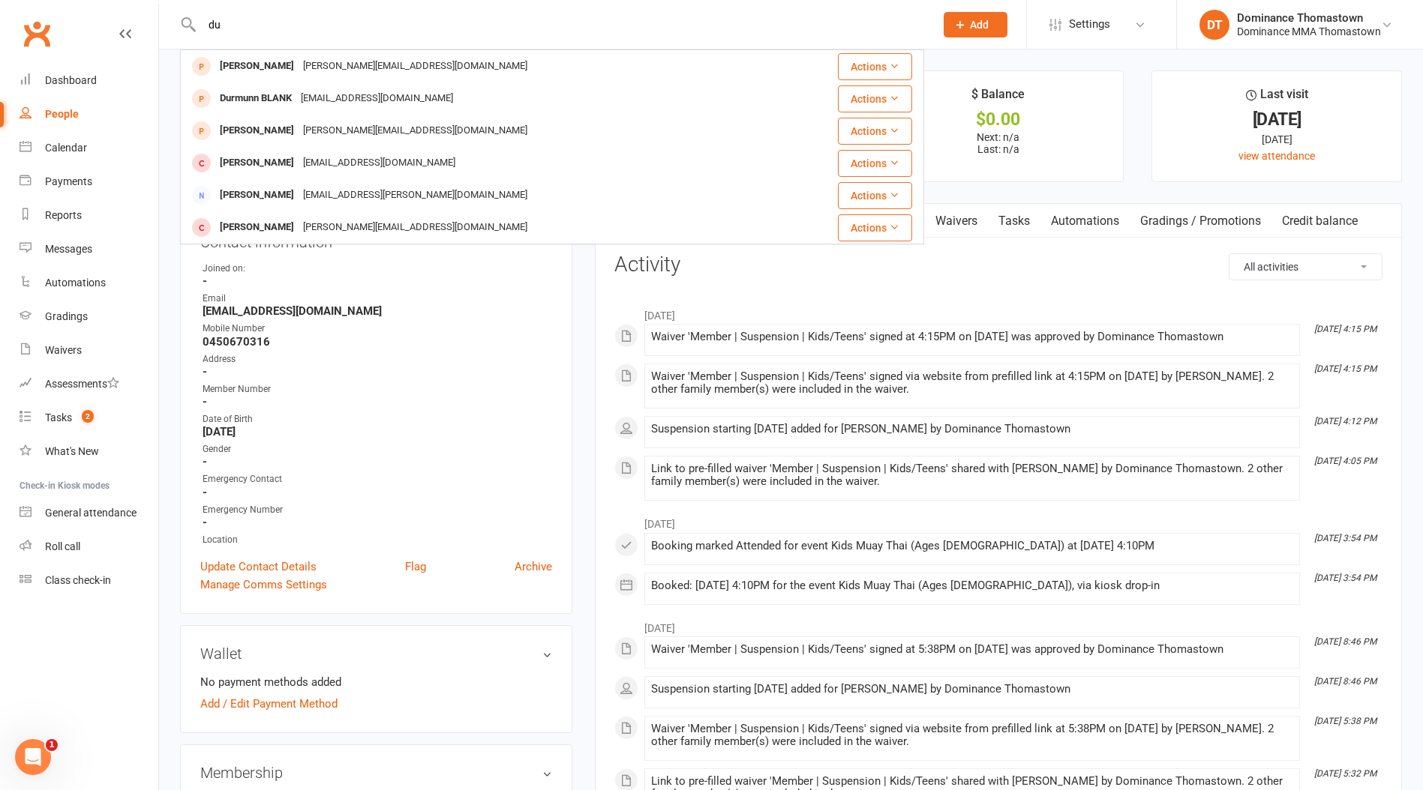
type input "du"
click at [59, 117] on div "People" at bounding box center [62, 114] width 34 height 12
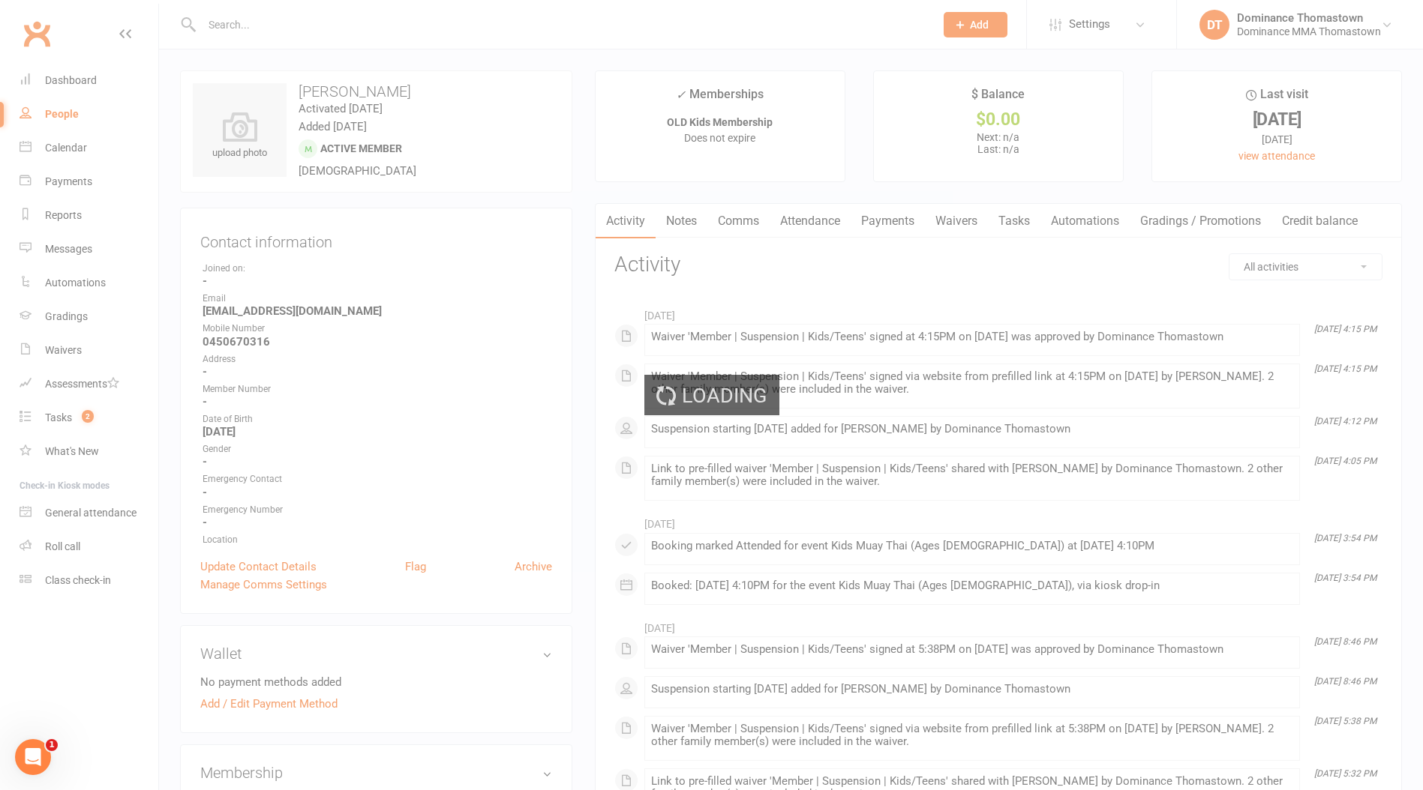
select select "100"
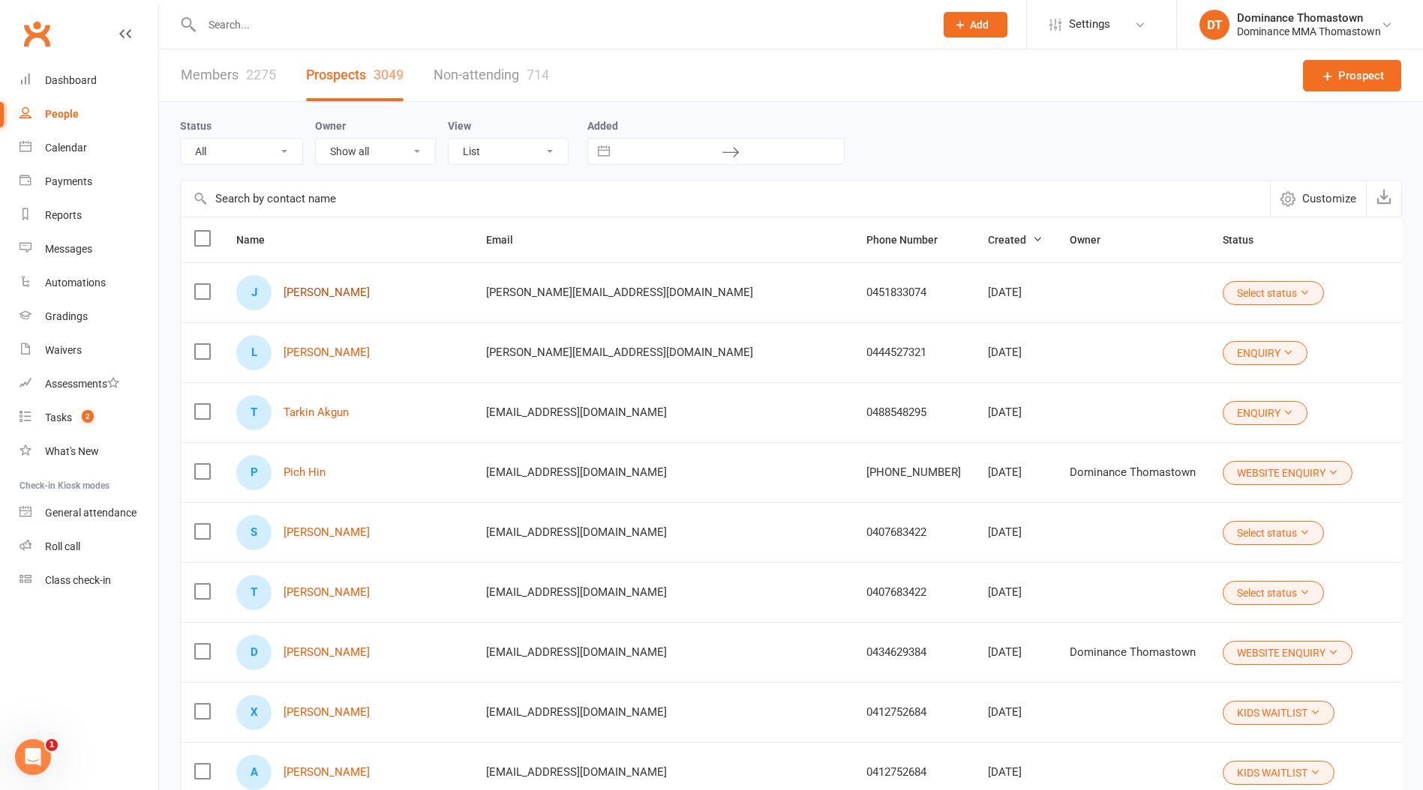
click at [313, 289] on link "Josh Du" at bounding box center [326, 292] width 86 height 13
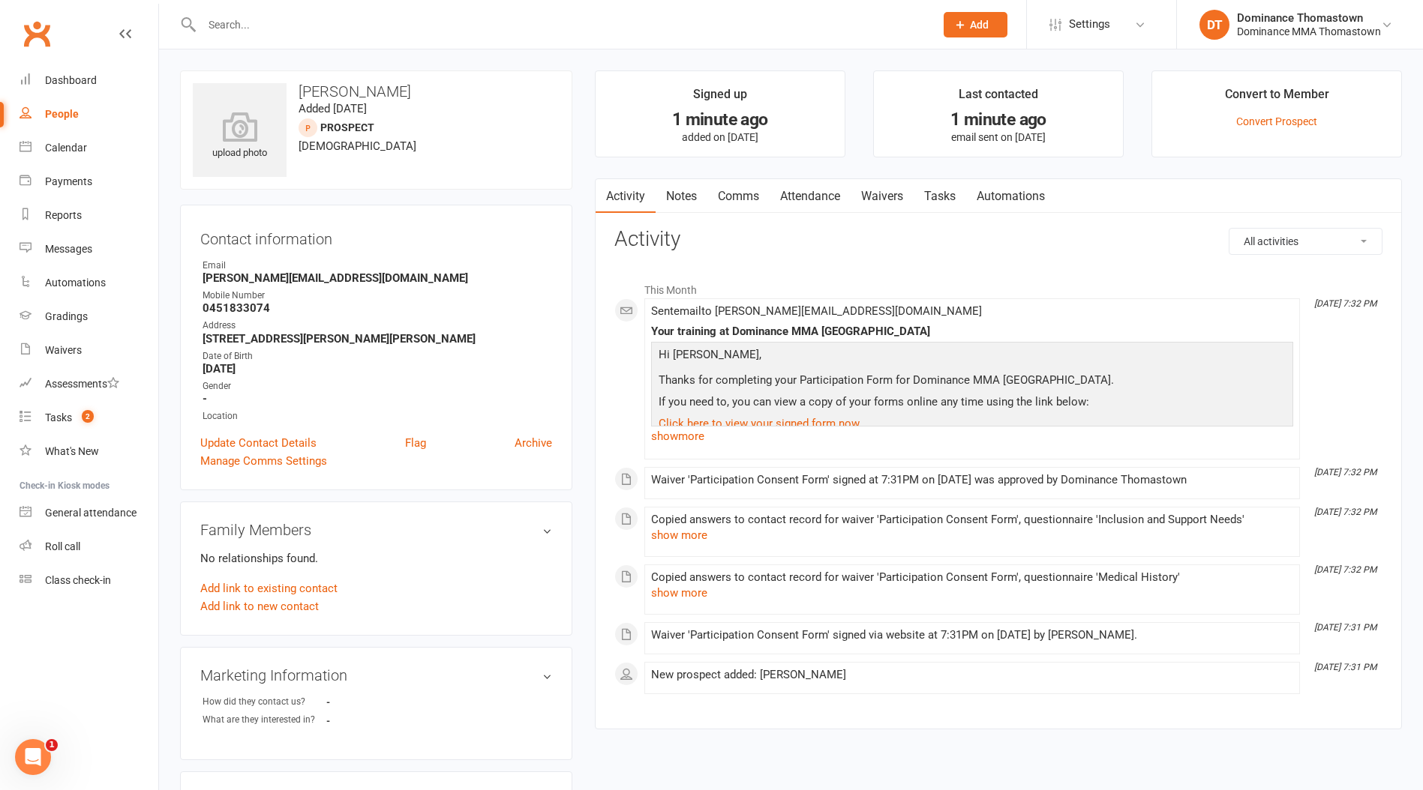
click at [924, 187] on link "Tasks" at bounding box center [939, 196] width 52 height 34
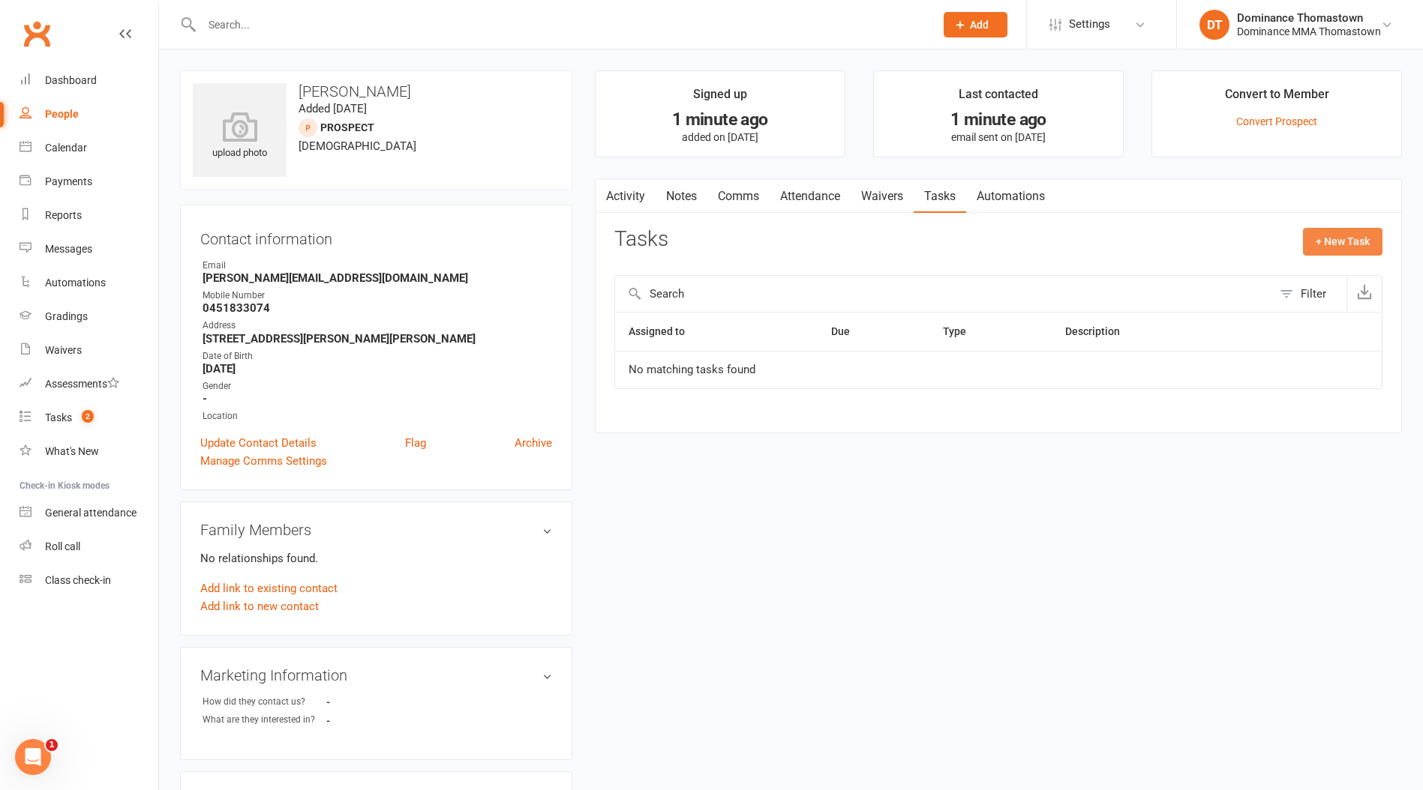
click at [1348, 242] on button "+ New Task" at bounding box center [1342, 241] width 79 height 27
select select "12547"
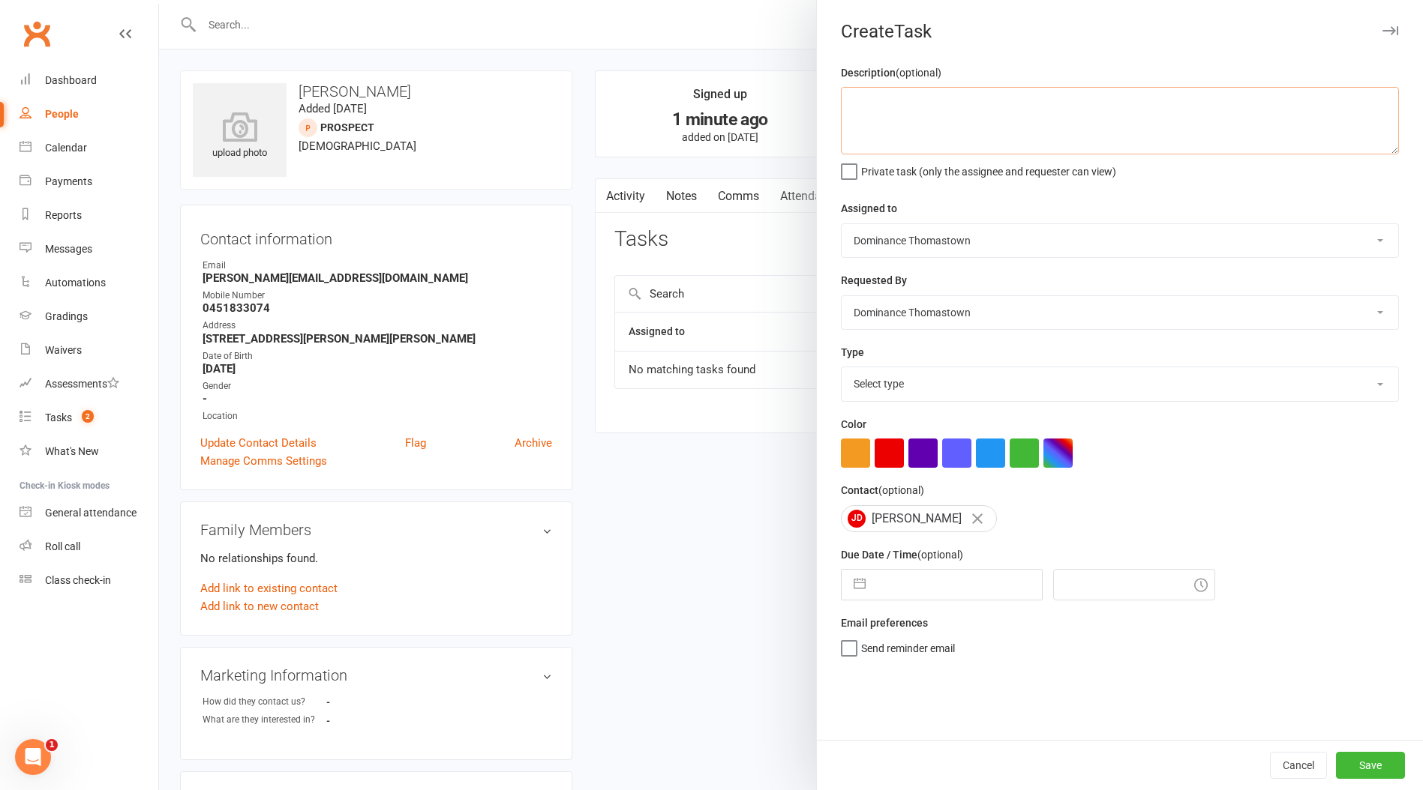
click at [882, 123] on textarea at bounding box center [1120, 120] width 558 height 67
type textarea "bjj trial follow up - Ellen 10/9"
click at [870, 377] on select "Select type A. prospect | enquiry response B. prospect | trial | booking C. pro…" at bounding box center [1119, 383] width 556 height 33
select select "3812"
click at [841, 369] on select "Select type A. prospect | enquiry response B. prospect | trial | booking C. pro…" at bounding box center [1119, 383] width 556 height 33
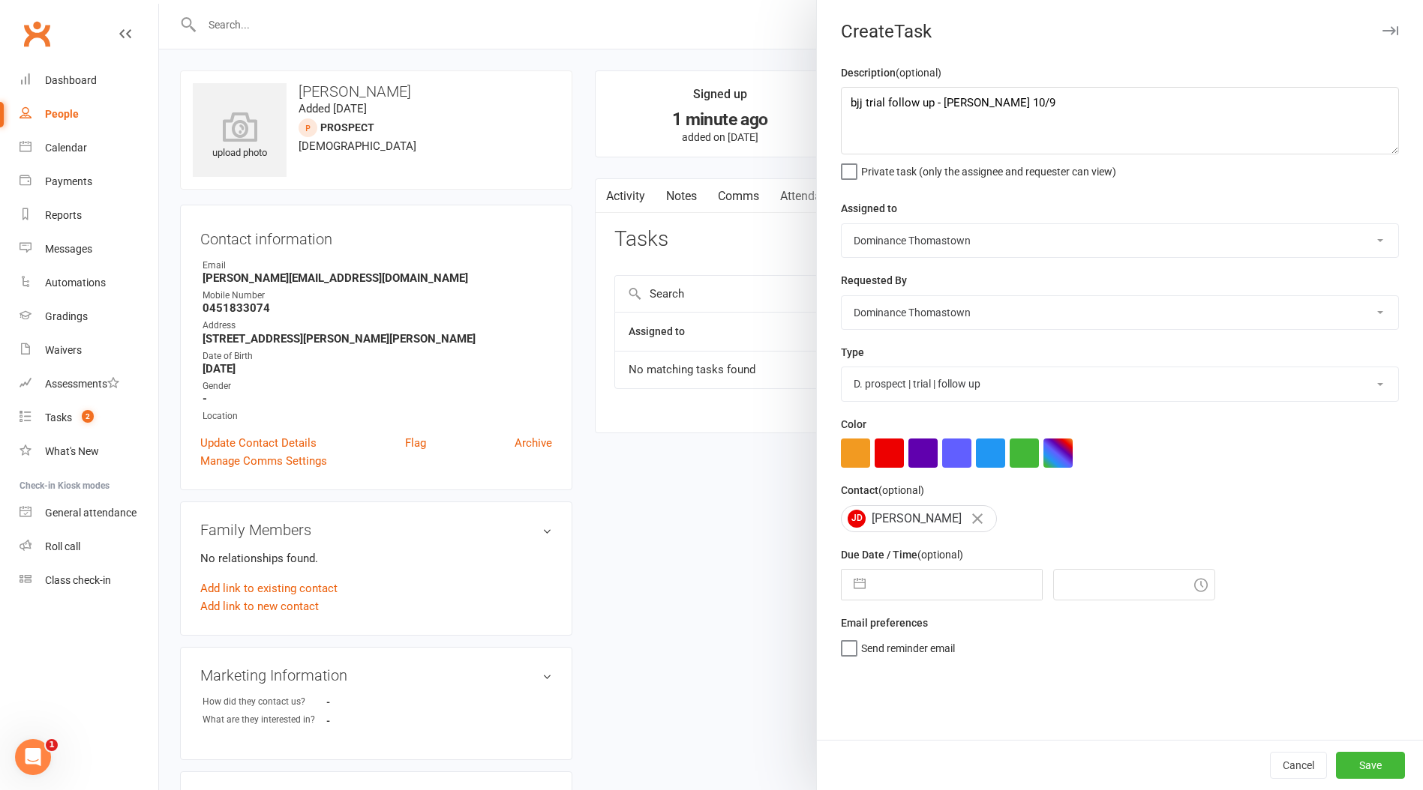
click at [936, 579] on input "text" at bounding box center [957, 585] width 169 height 30
select select "7"
select select "2025"
select select "8"
select select "2025"
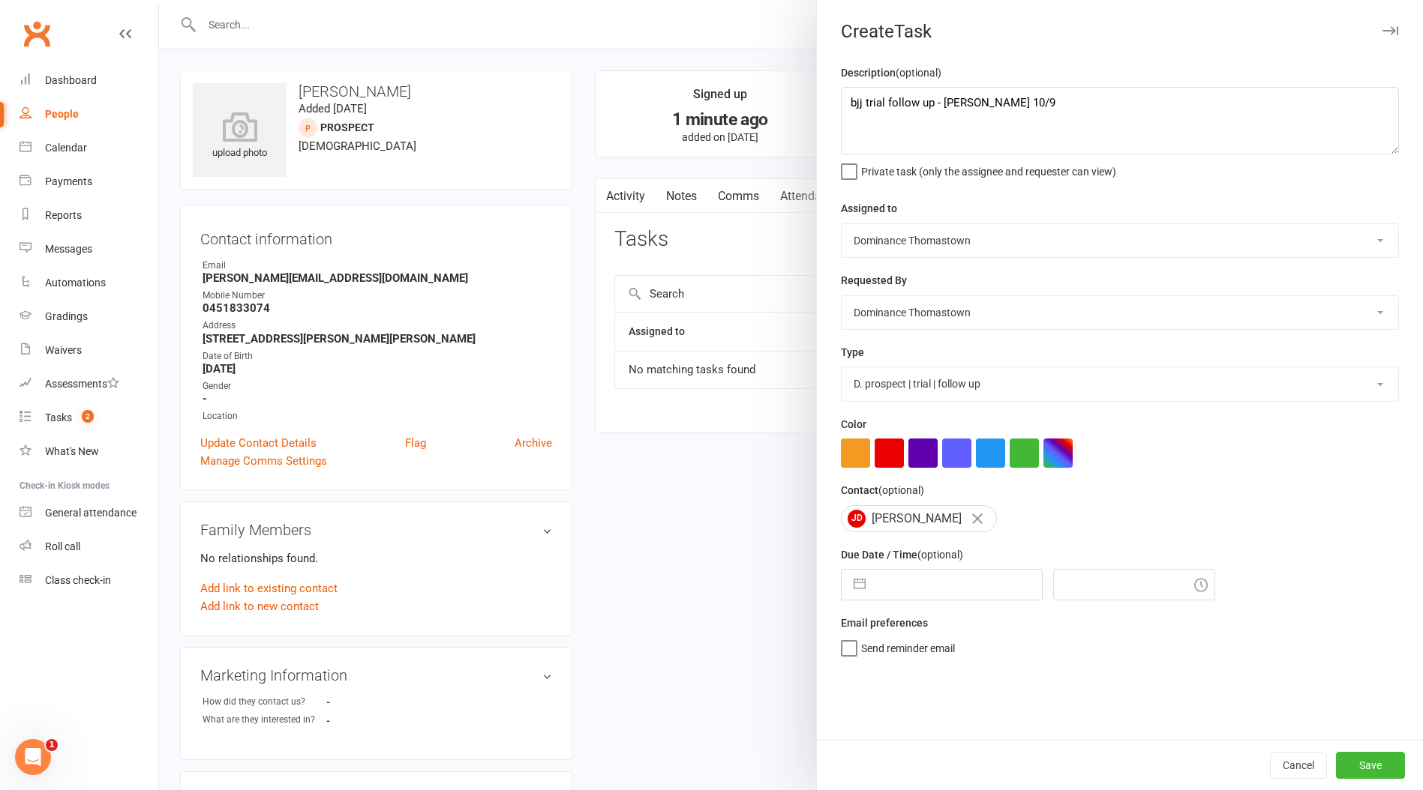
select select "9"
select select "2025"
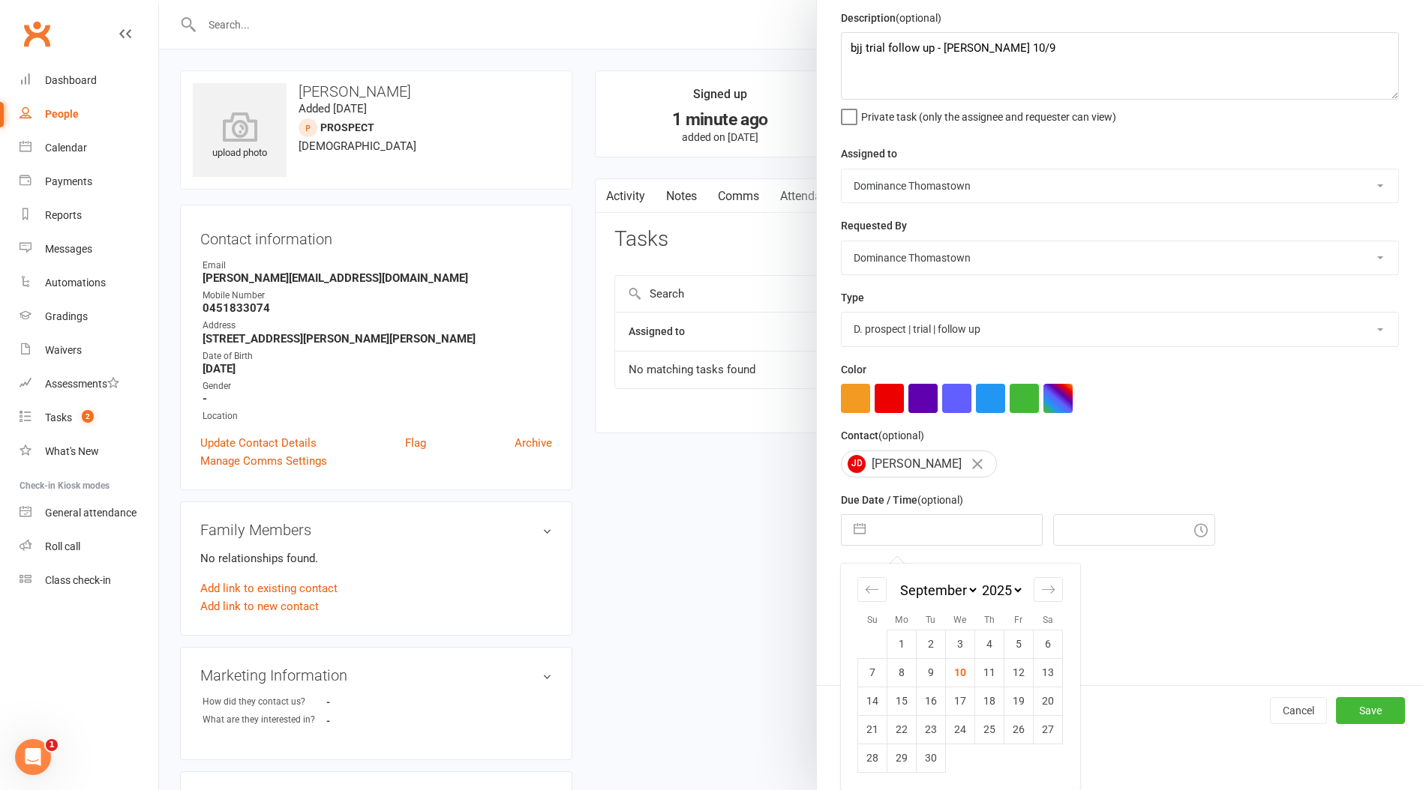
scroll to position [57, 0]
click at [996, 670] on td "11" at bounding box center [989, 672] width 29 height 28
type input "11 Sep 2025"
type input "7:45pm"
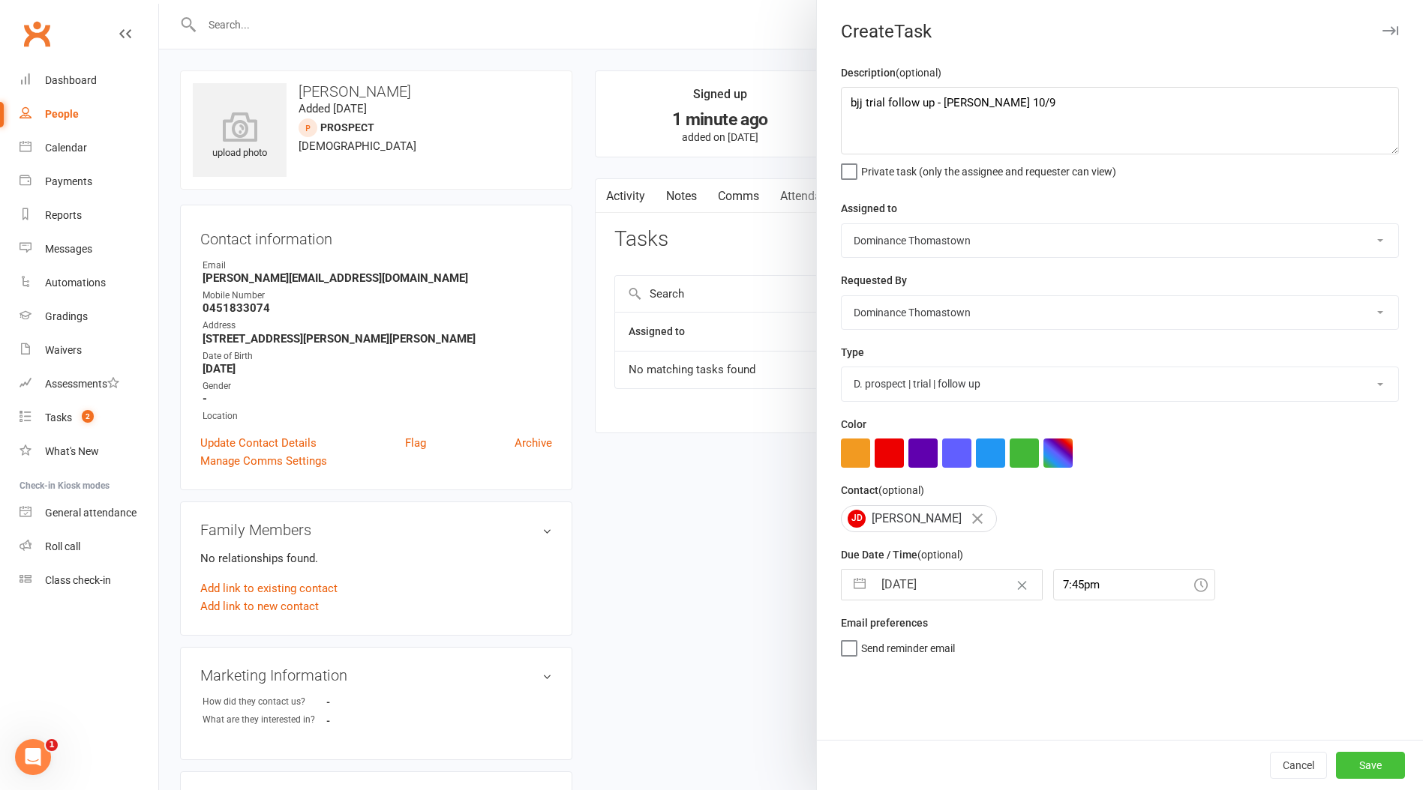
click at [1379, 758] on button "Save" at bounding box center [1370, 765] width 69 height 27
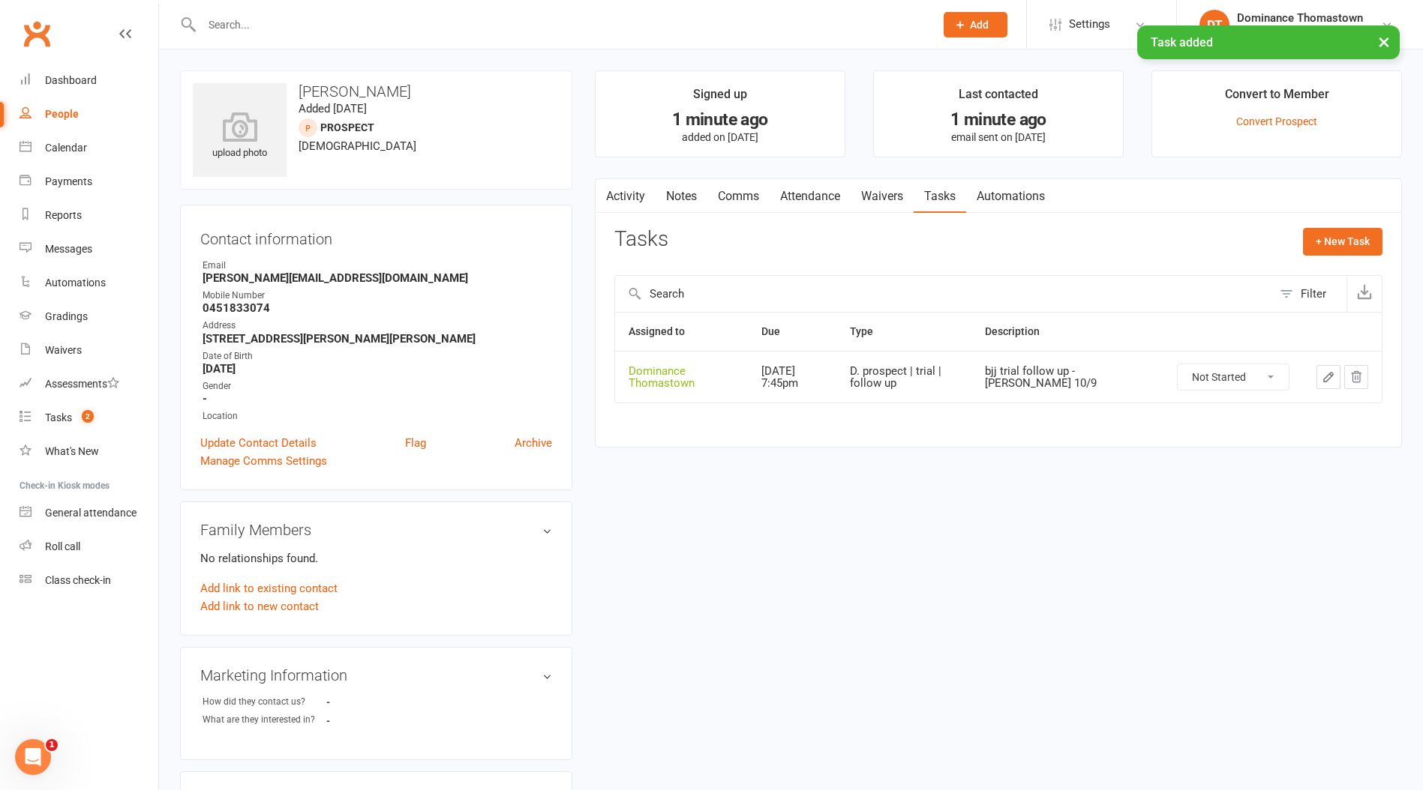
click at [813, 198] on link "Attendance" at bounding box center [809, 196] width 81 height 34
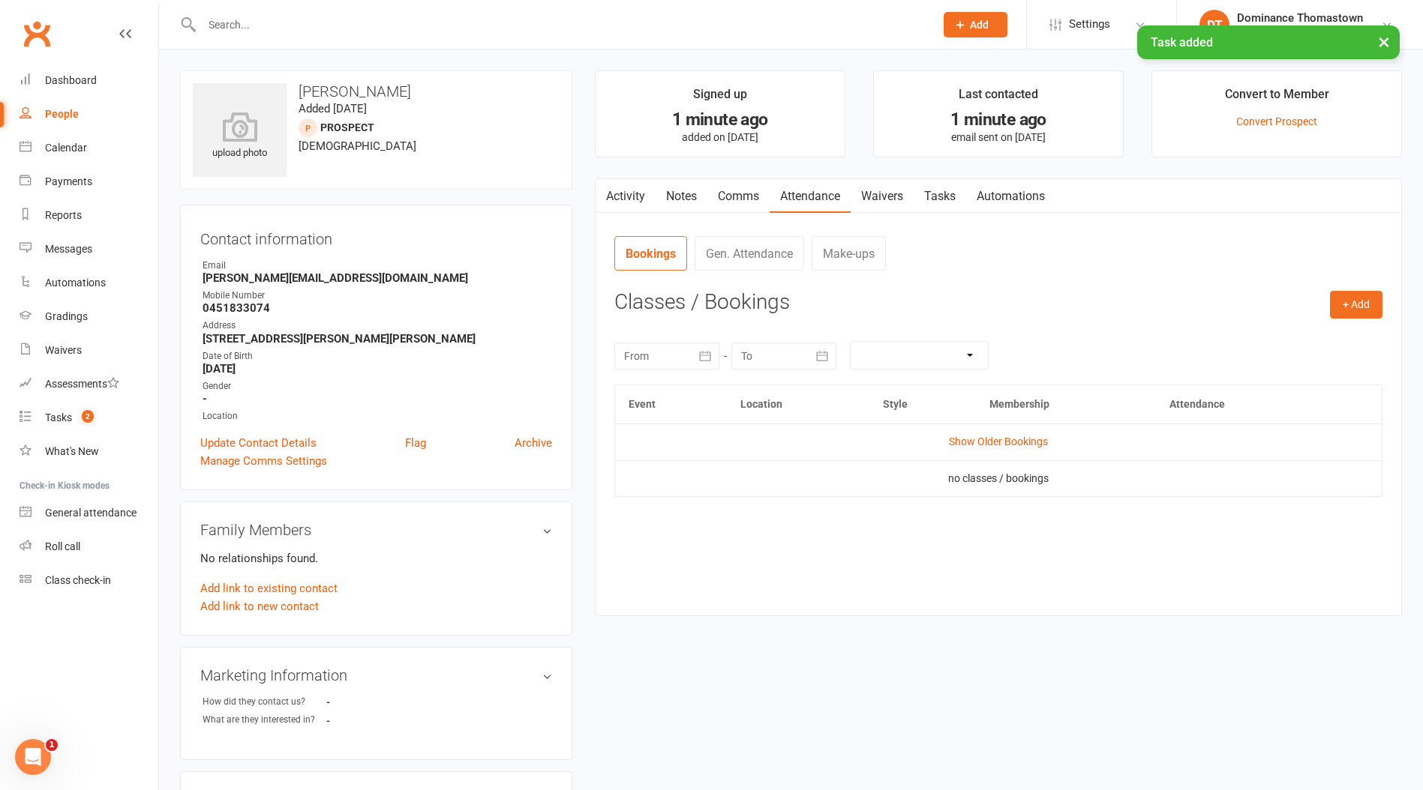
click at [1322, 292] on h3 "Classes / Bookings" at bounding box center [998, 302] width 768 height 23
click at [1347, 301] on button "+ Add" at bounding box center [1356, 304] width 52 height 27
drag, startPoint x: 1269, startPoint y: 340, endPoint x: 1082, endPoint y: 328, distance: 187.1
click at [1268, 339] on link "Book Event" at bounding box center [1307, 338] width 148 height 30
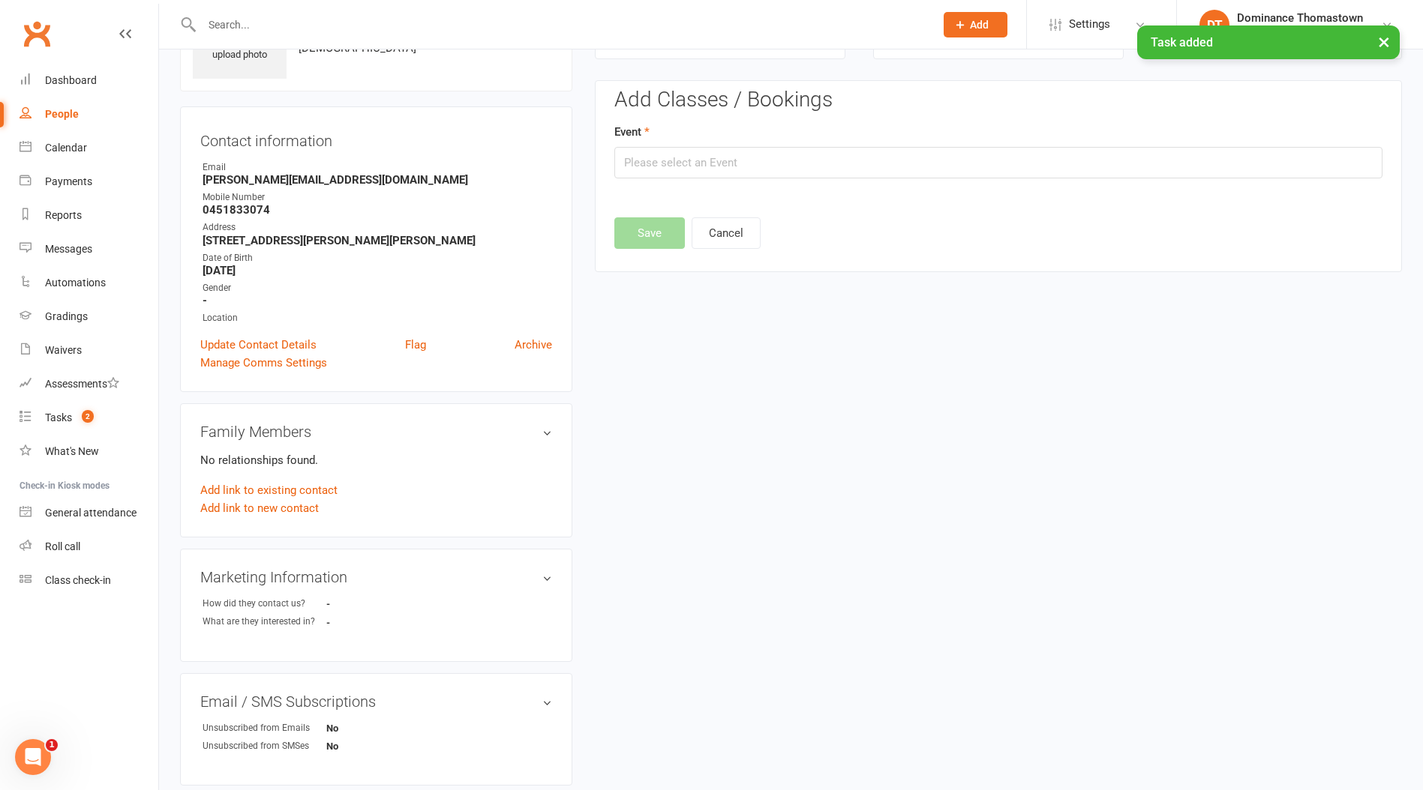
scroll to position [103, 0]
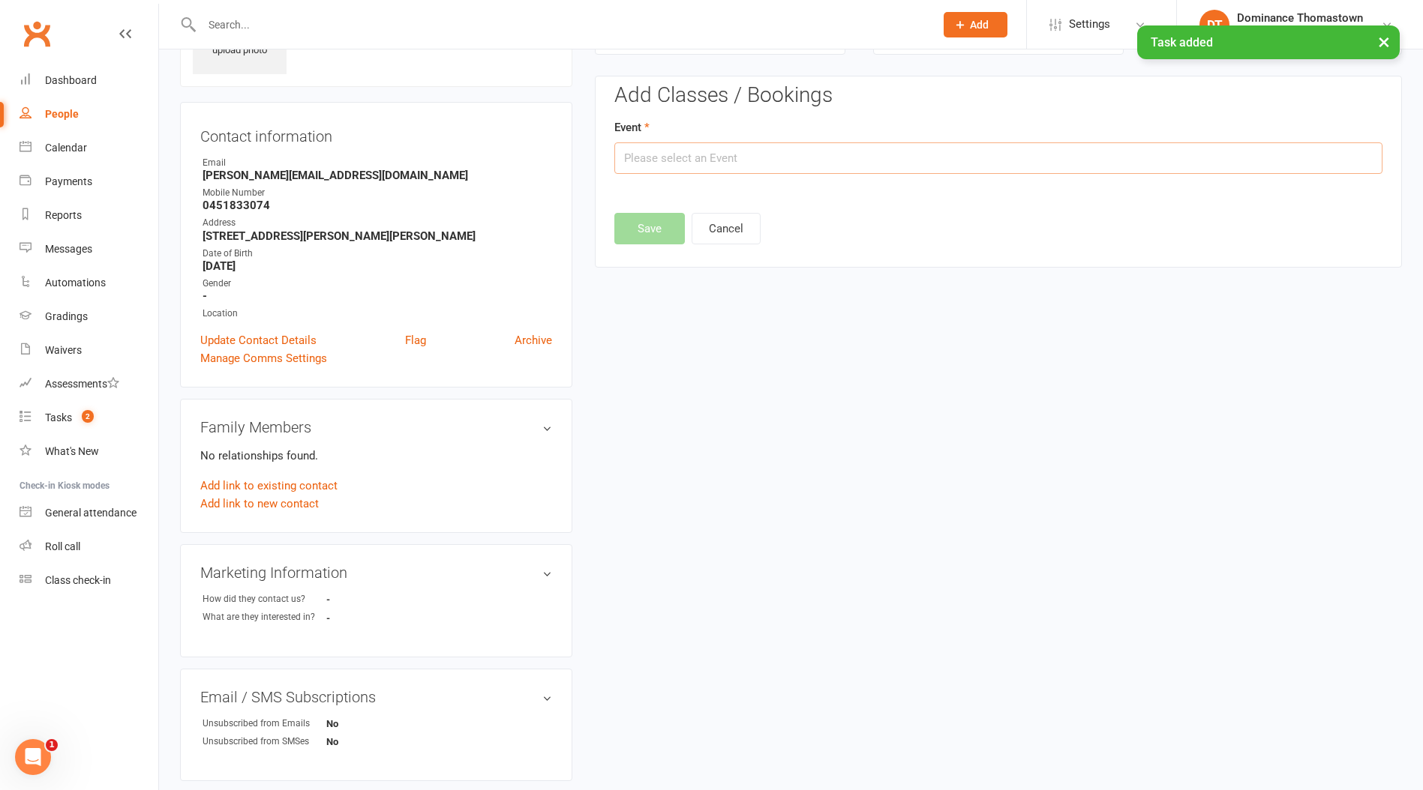
click at [708, 164] on input "text" at bounding box center [998, 157] width 768 height 31
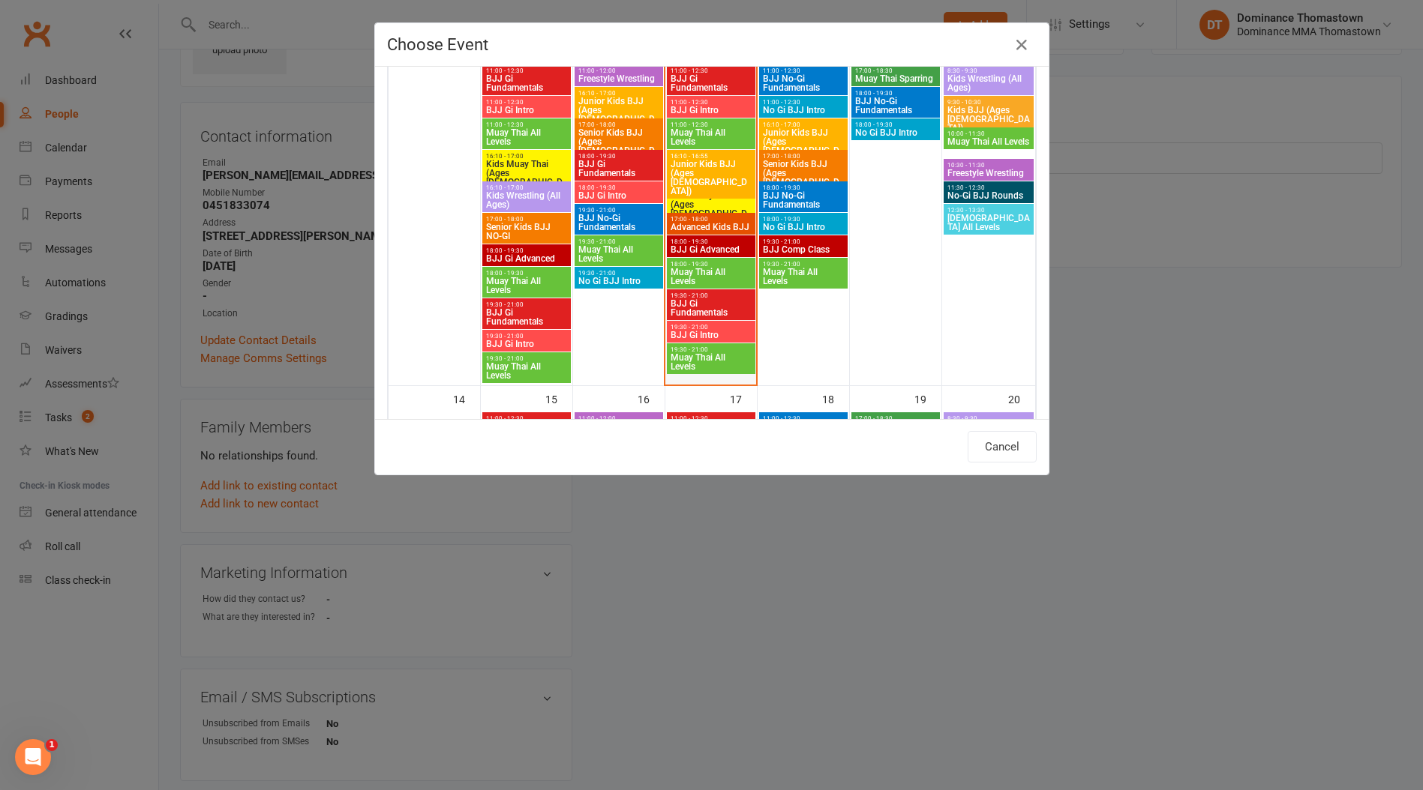
scroll to position [487, 0]
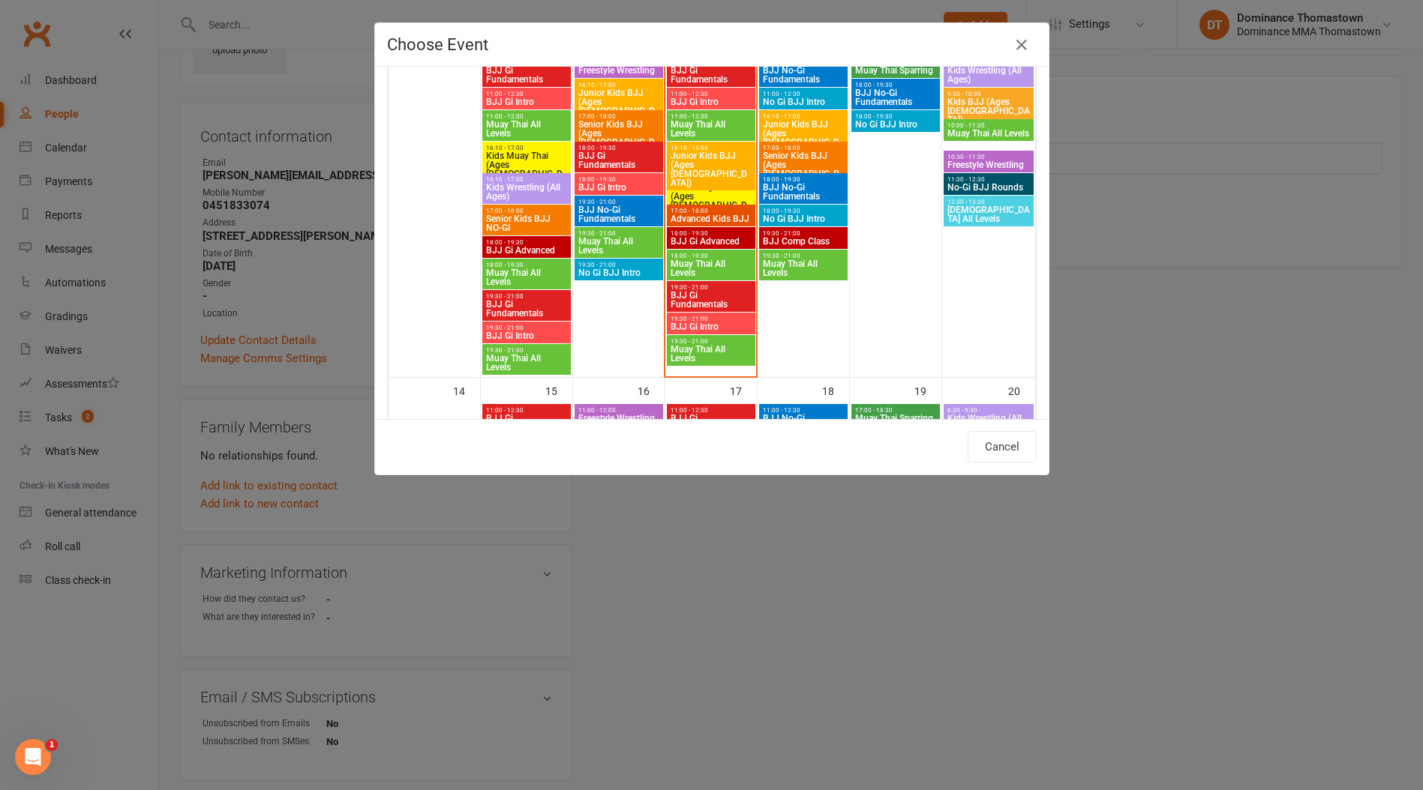
click at [694, 322] on span "BJJ Gi Intro" at bounding box center [711, 326] width 82 height 9
type input "BJJ Gi Intro - Sep 10, 2025 7:30:00 PM"
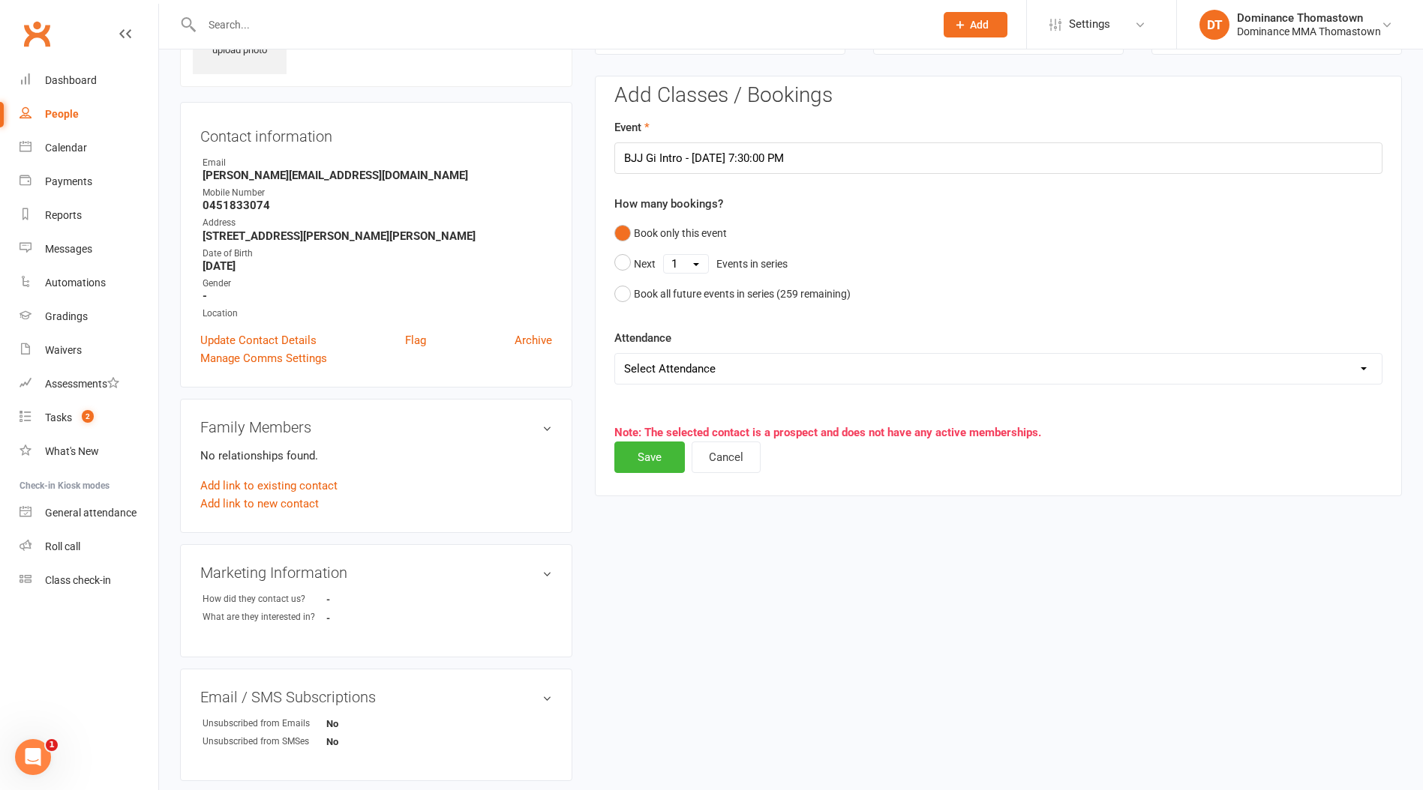
click at [715, 374] on select "Select Attendance Attended Absent" at bounding box center [998, 369] width 766 height 30
select select "0"
click at [615, 354] on select "Select Attendance Attended Absent" at bounding box center [998, 369] width 766 height 30
click at [673, 451] on button "Save" at bounding box center [649, 457] width 70 height 31
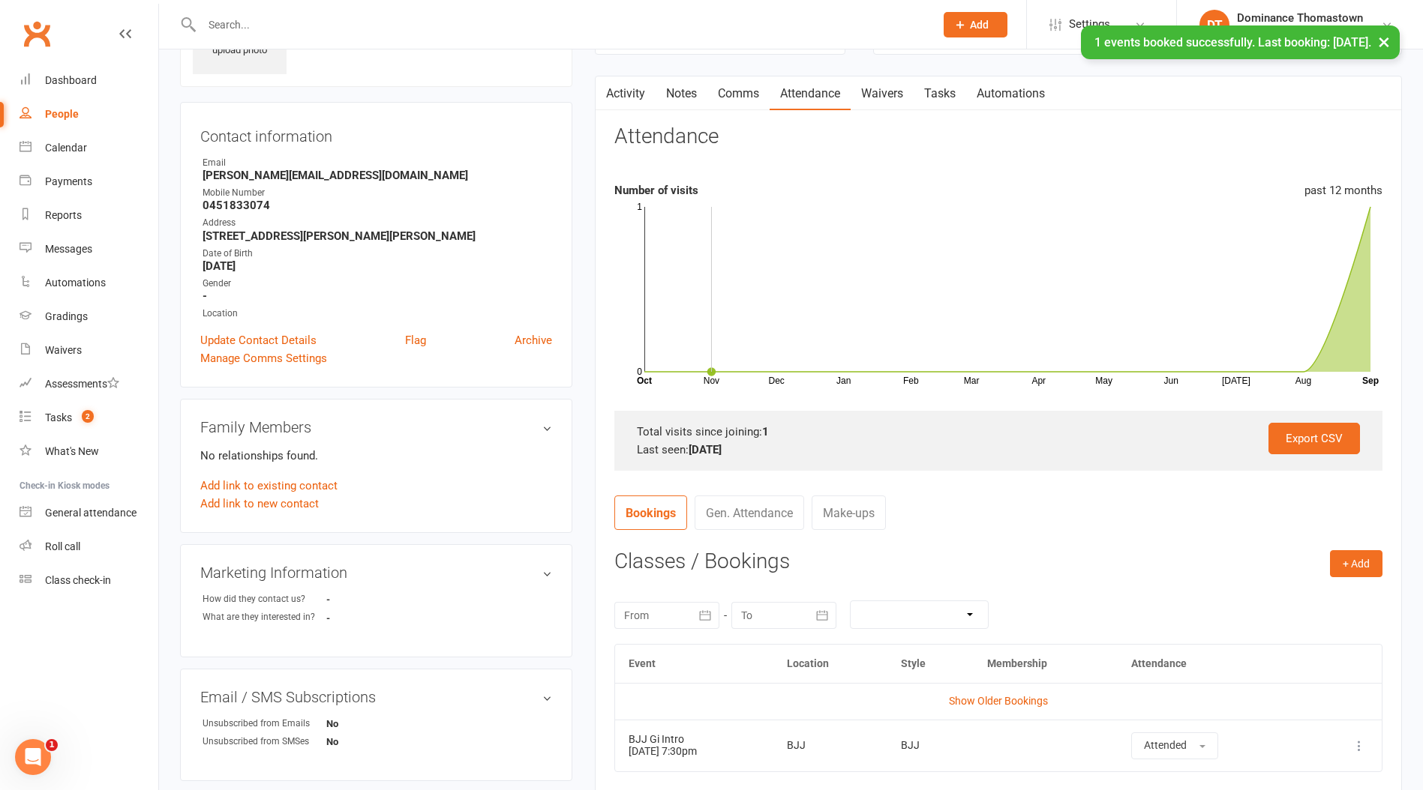
scroll to position [0, 0]
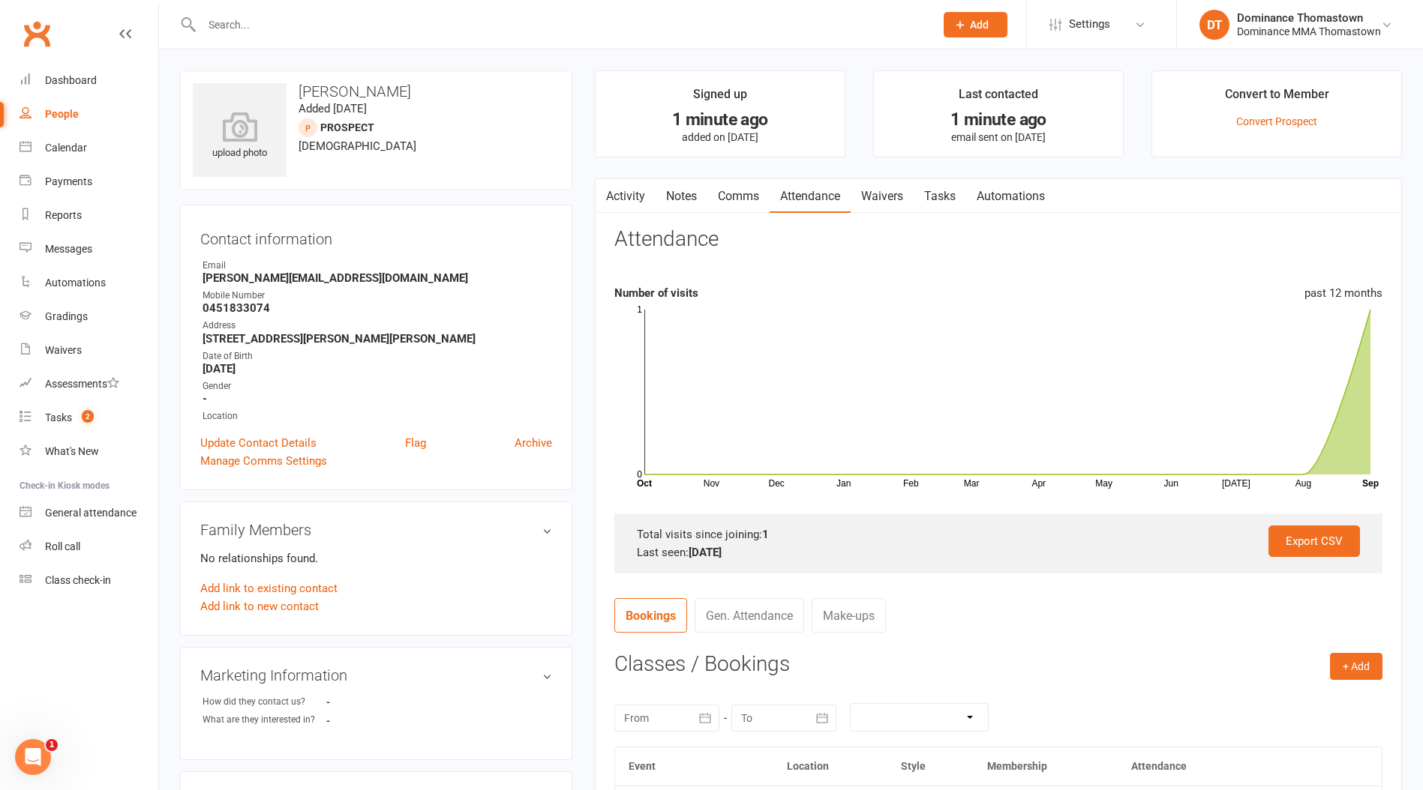
click at [241, 25] on input "text" at bounding box center [560, 24] width 727 height 21
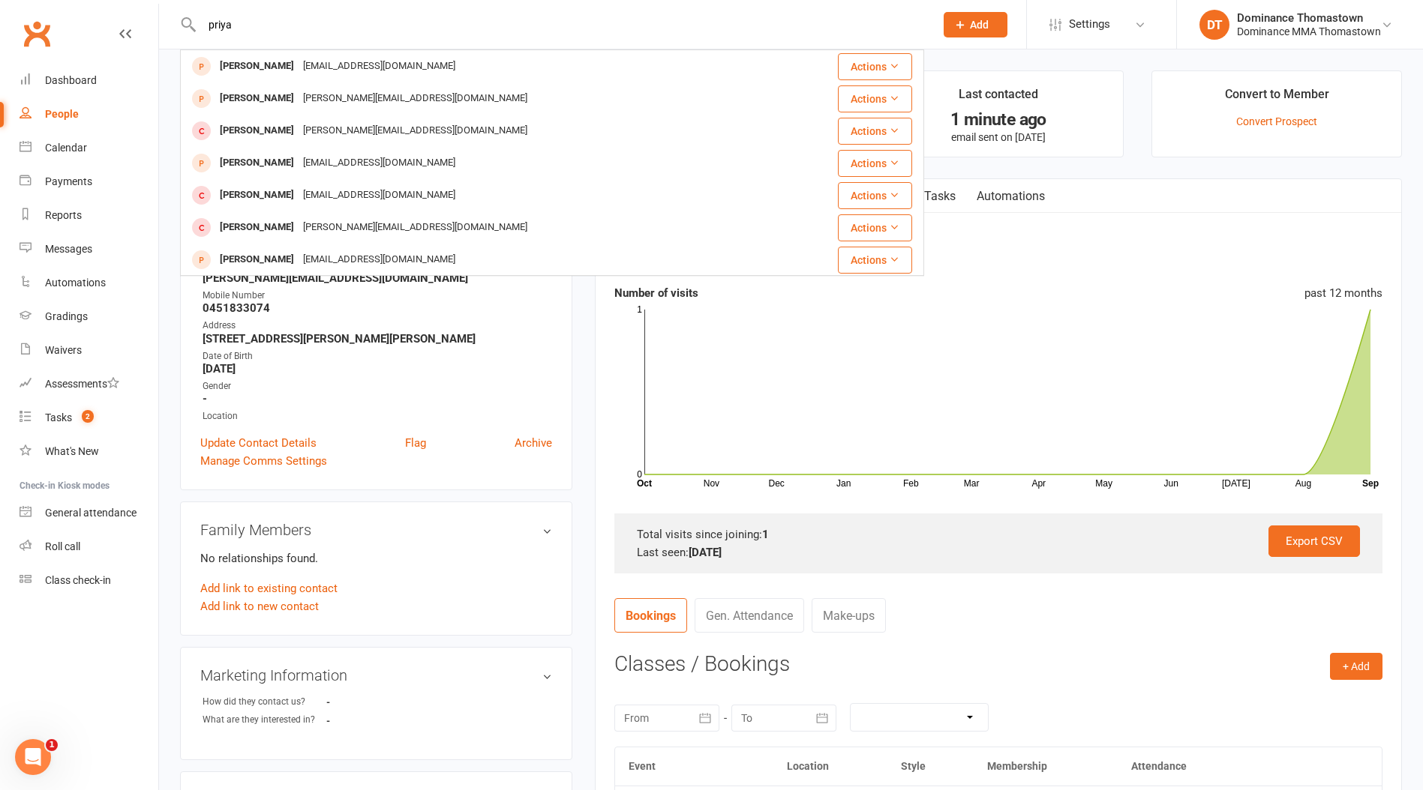
drag, startPoint x: 198, startPoint y: 19, endPoint x: 156, endPoint y: 15, distance: 42.2
click at [156, 4] on header "priya Priya Prasad priyapronoun14@gmail.com Actions Priyanka Chhugani p.chhugan…" at bounding box center [711, 4] width 1423 height 0
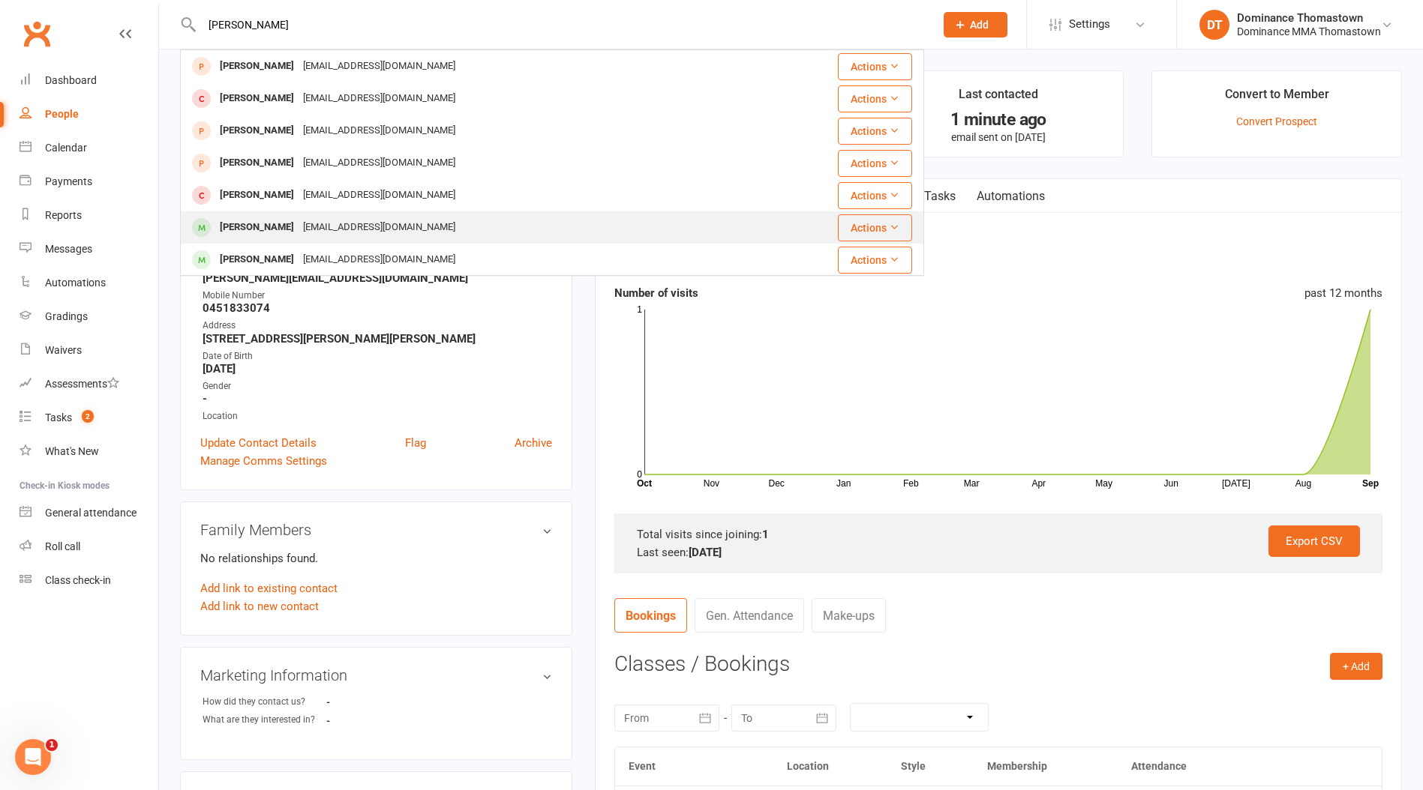
type input "nikola"
click at [282, 227] on div "Nikolai Sladic" at bounding box center [256, 228] width 83 height 22
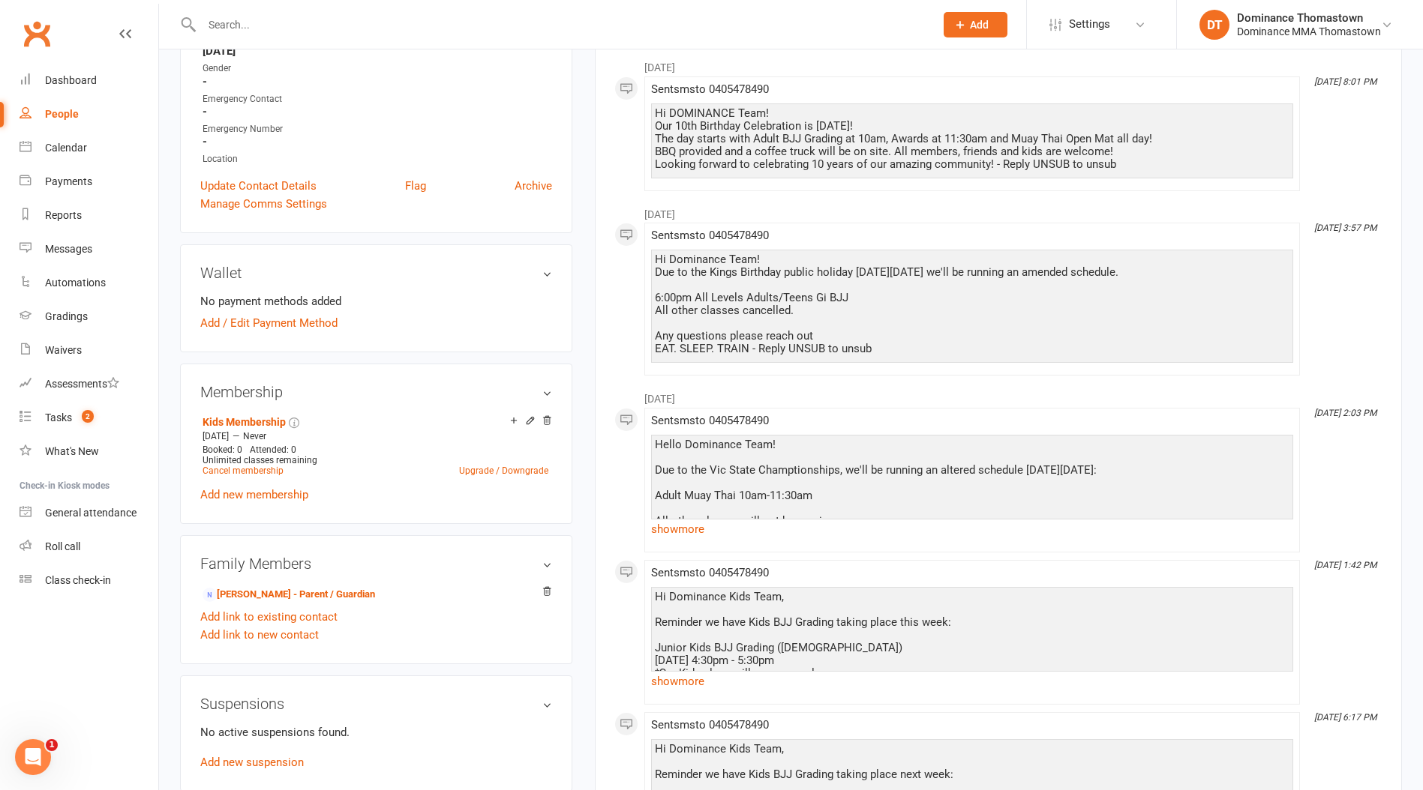
scroll to position [412, 0]
click at [294, 591] on link "Stephanie Chen - Parent / Guardian" at bounding box center [288, 594] width 172 height 16
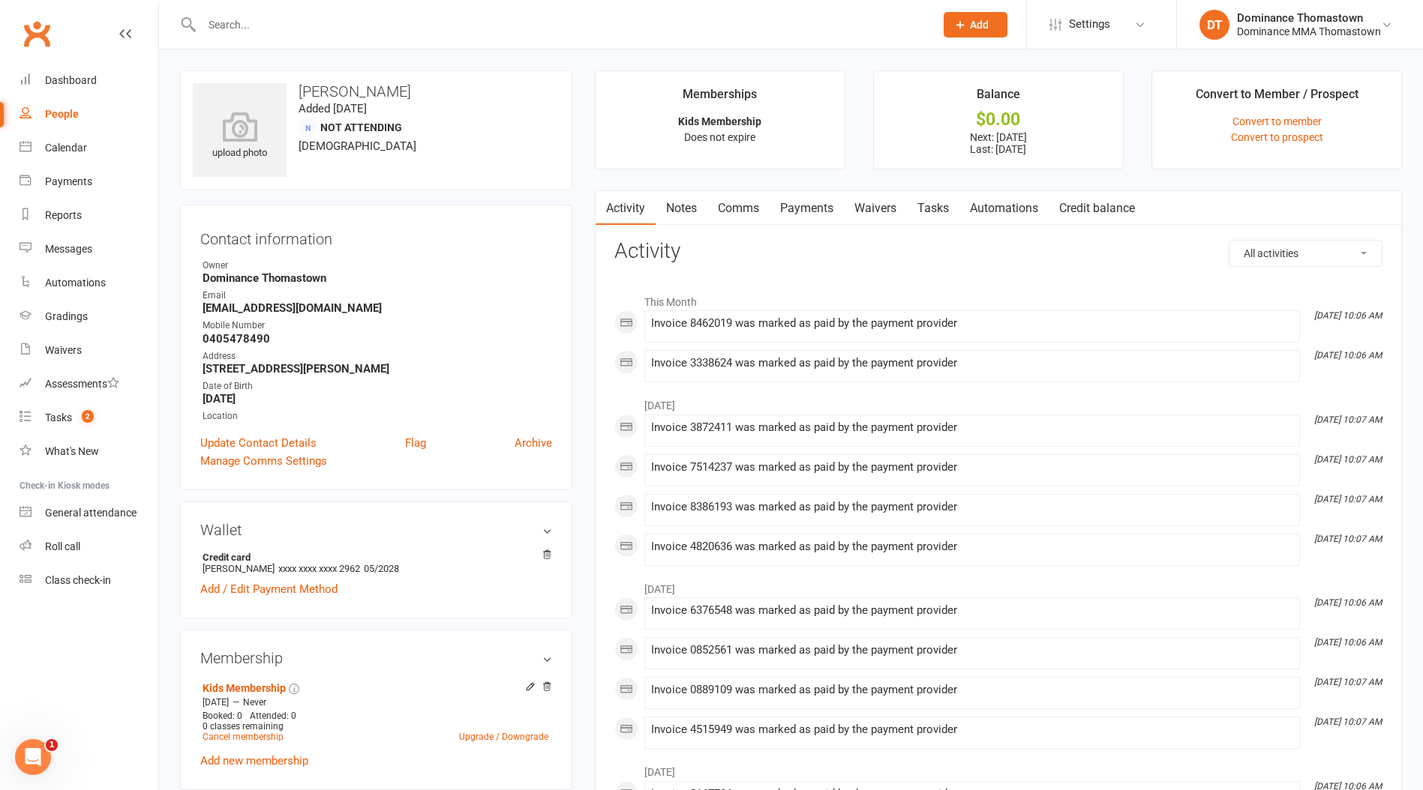
click at [244, 337] on strong "0405478490" at bounding box center [376, 338] width 349 height 13
copy strong "0405478490"
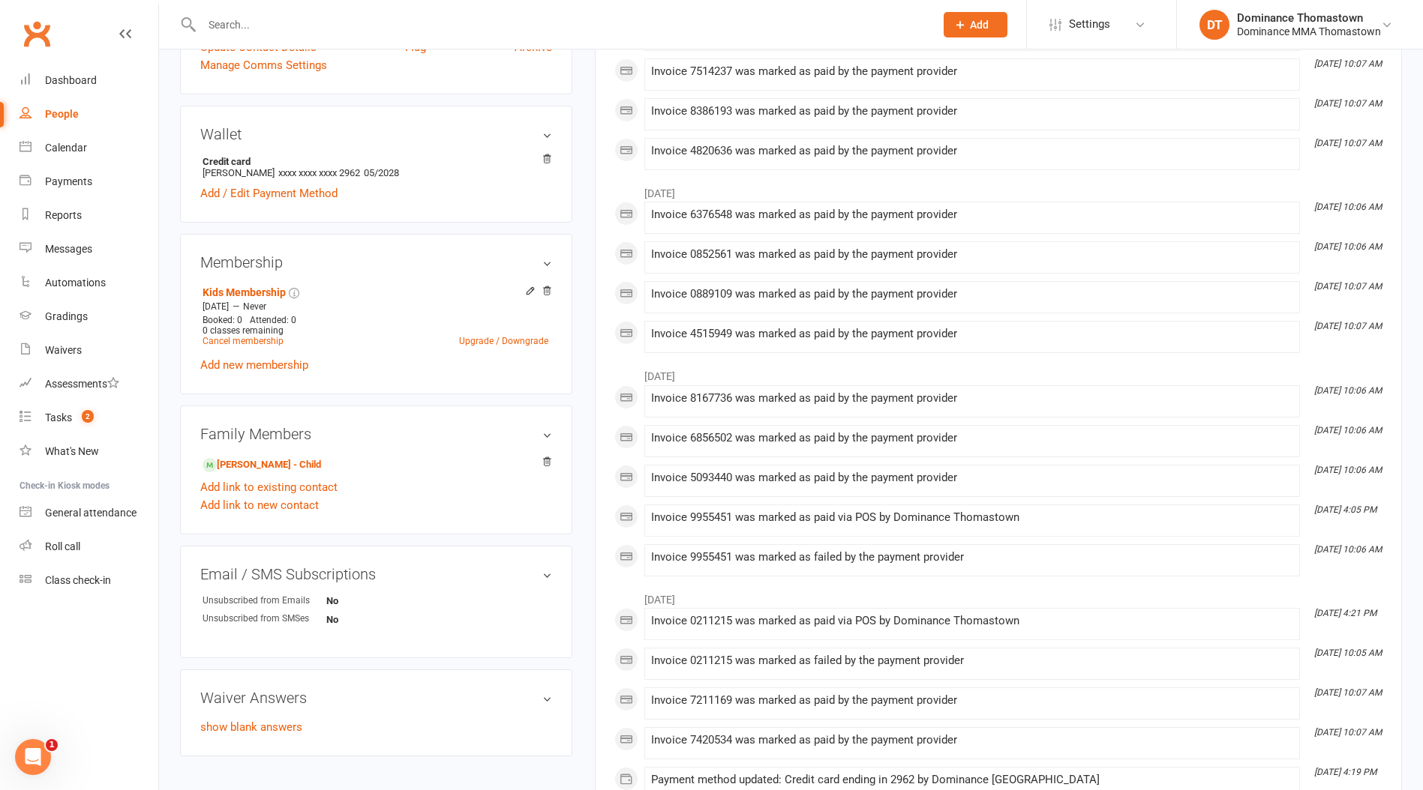
scroll to position [406, 0]
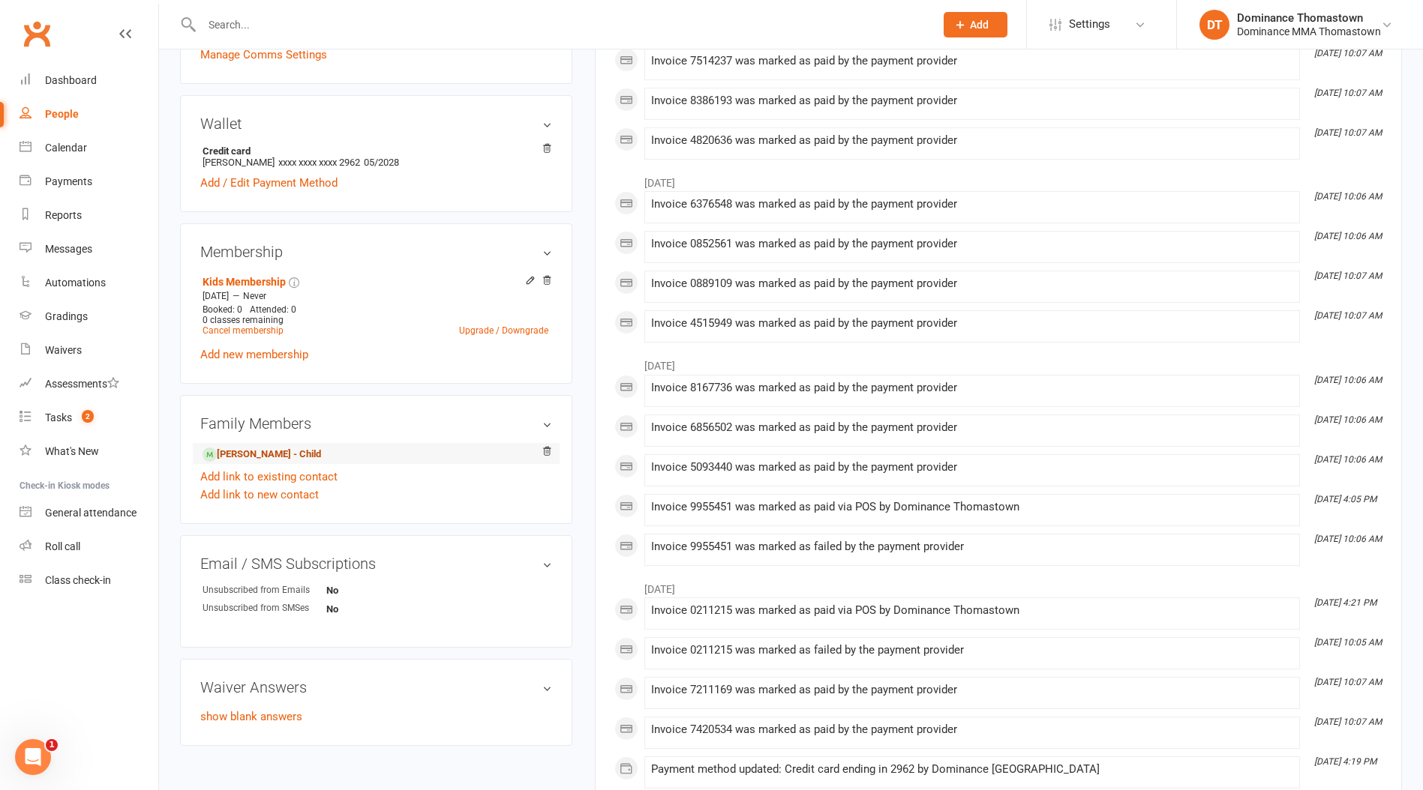
click at [273, 451] on link "Nikolai Sladic - Child" at bounding box center [261, 455] width 118 height 16
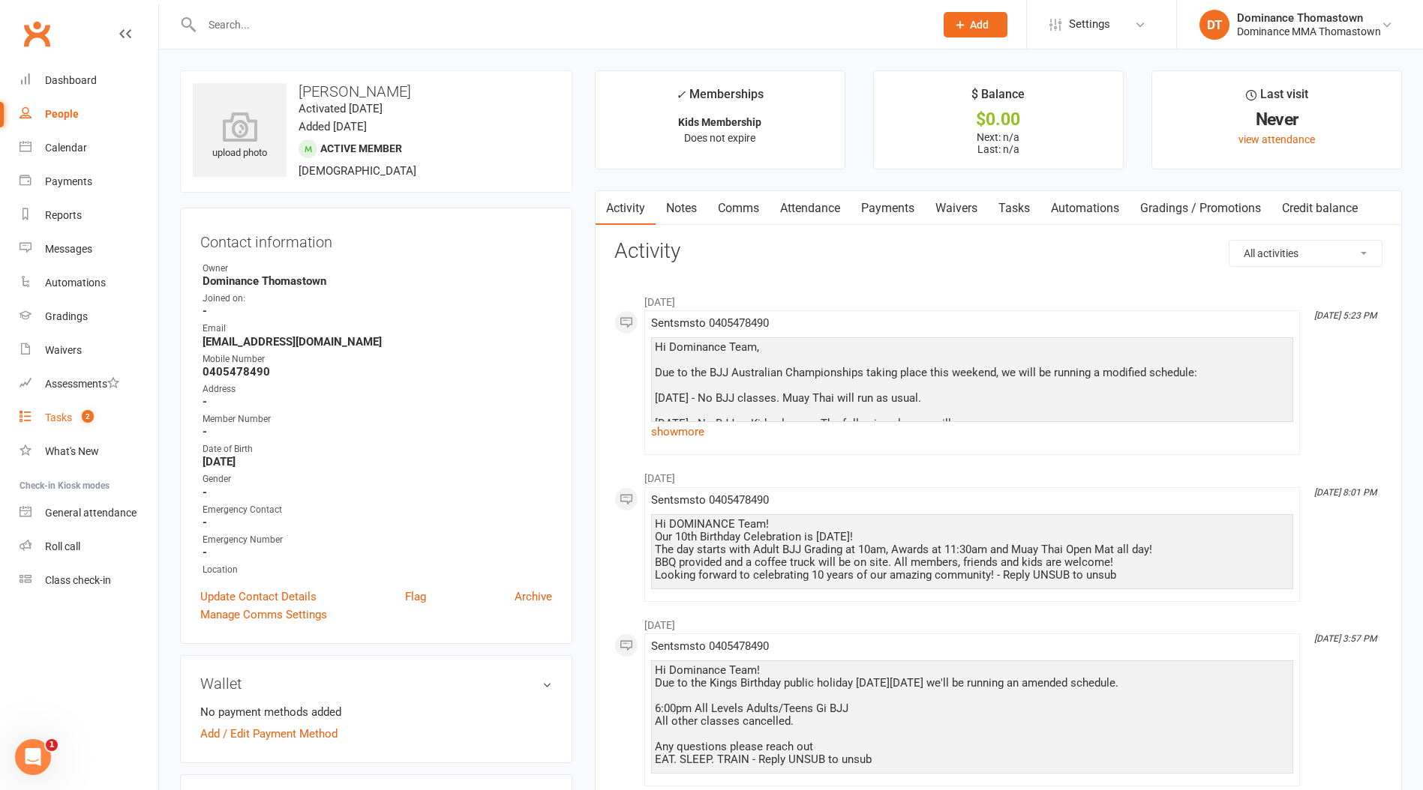
click at [68, 420] on div "Tasks" at bounding box center [58, 418] width 27 height 12
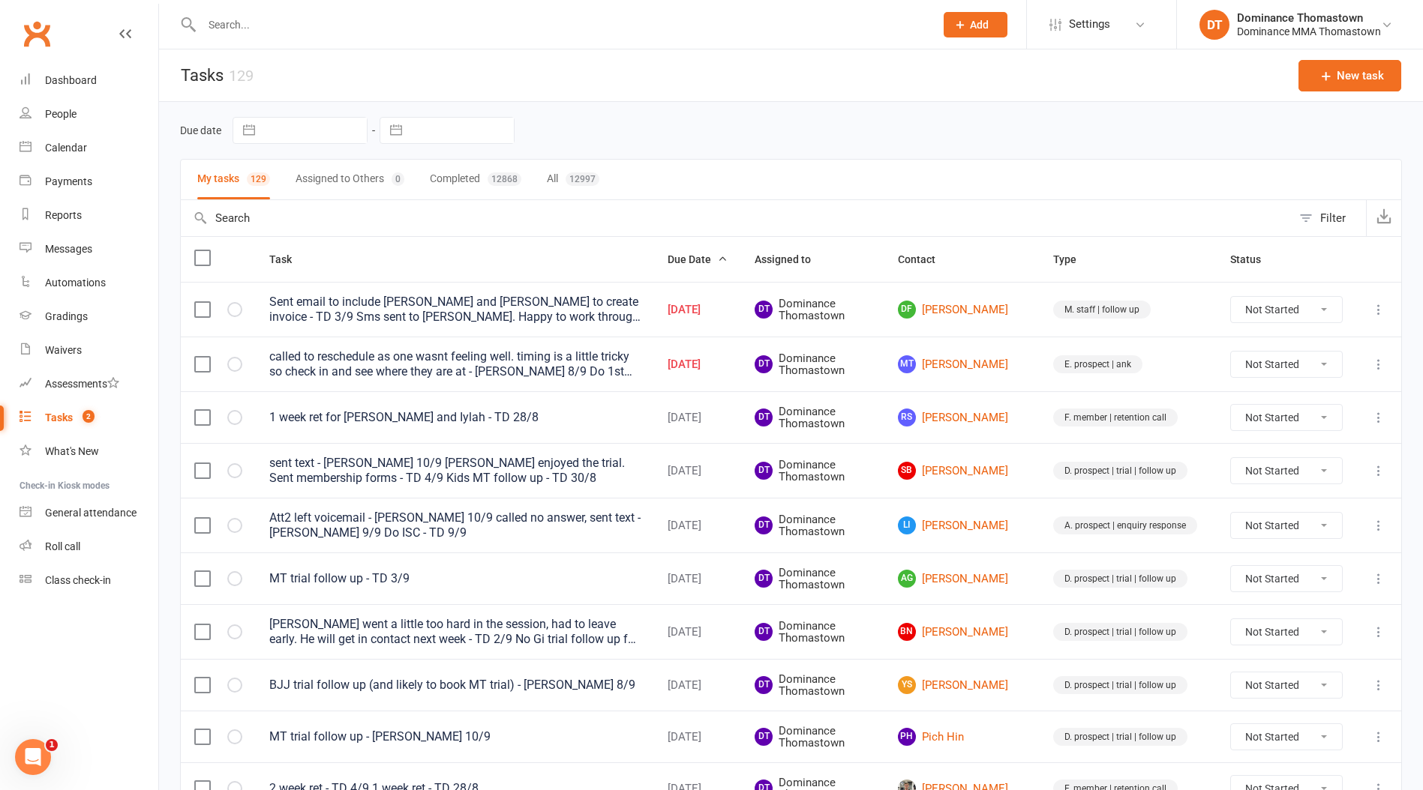
click at [277, 31] on input "text" at bounding box center [560, 24] width 727 height 21
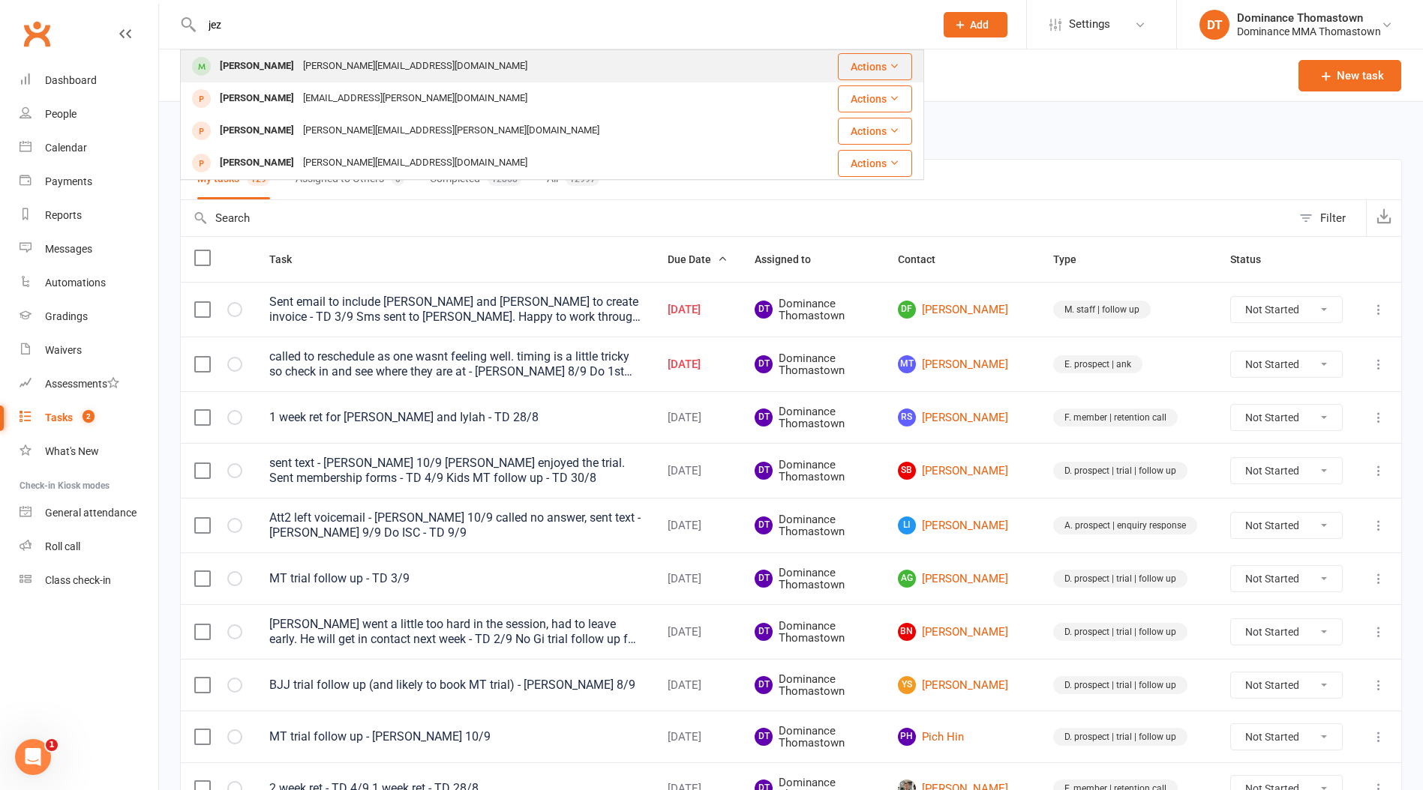
type input "jez"
click at [280, 64] on div "[PERSON_NAME]" at bounding box center [256, 66] width 83 height 22
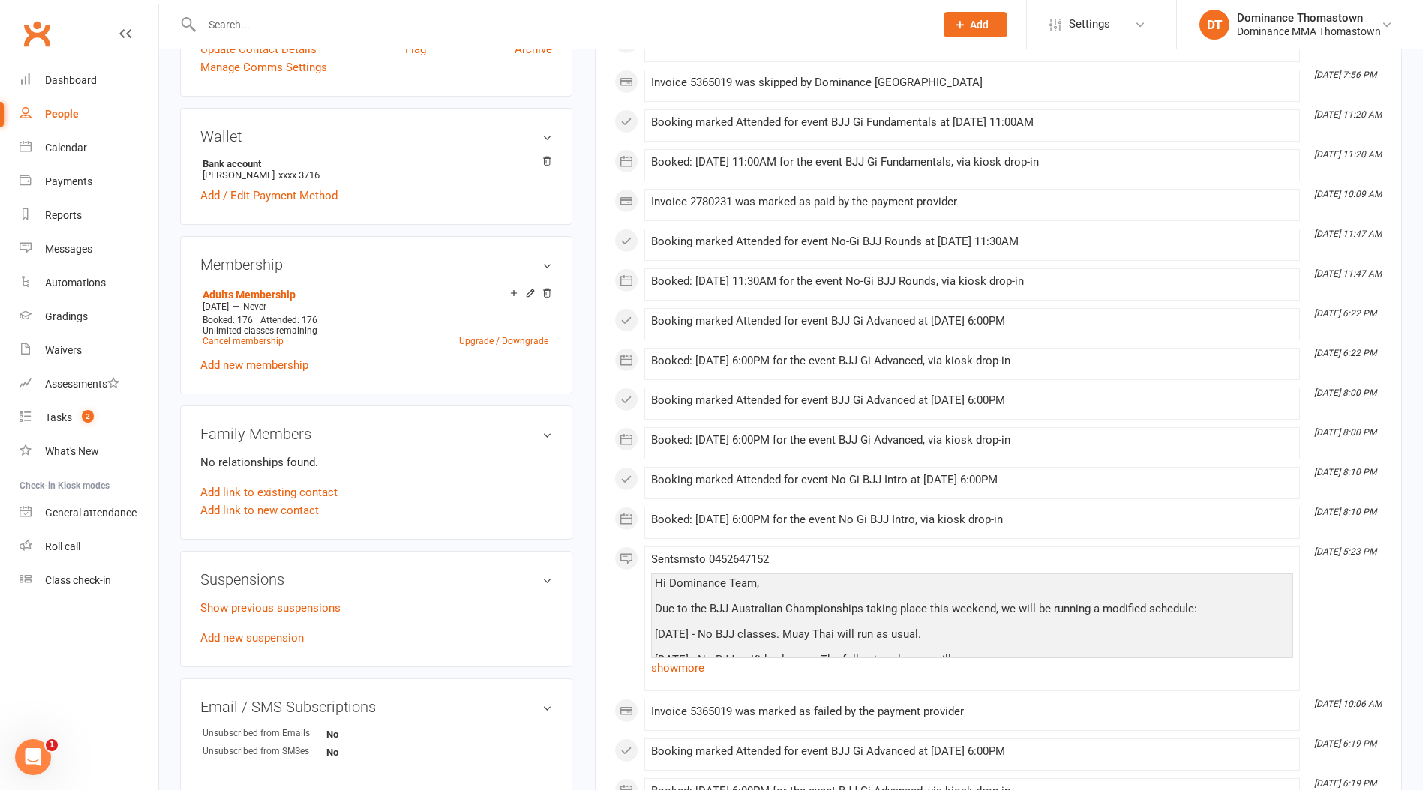
scroll to position [529, 0]
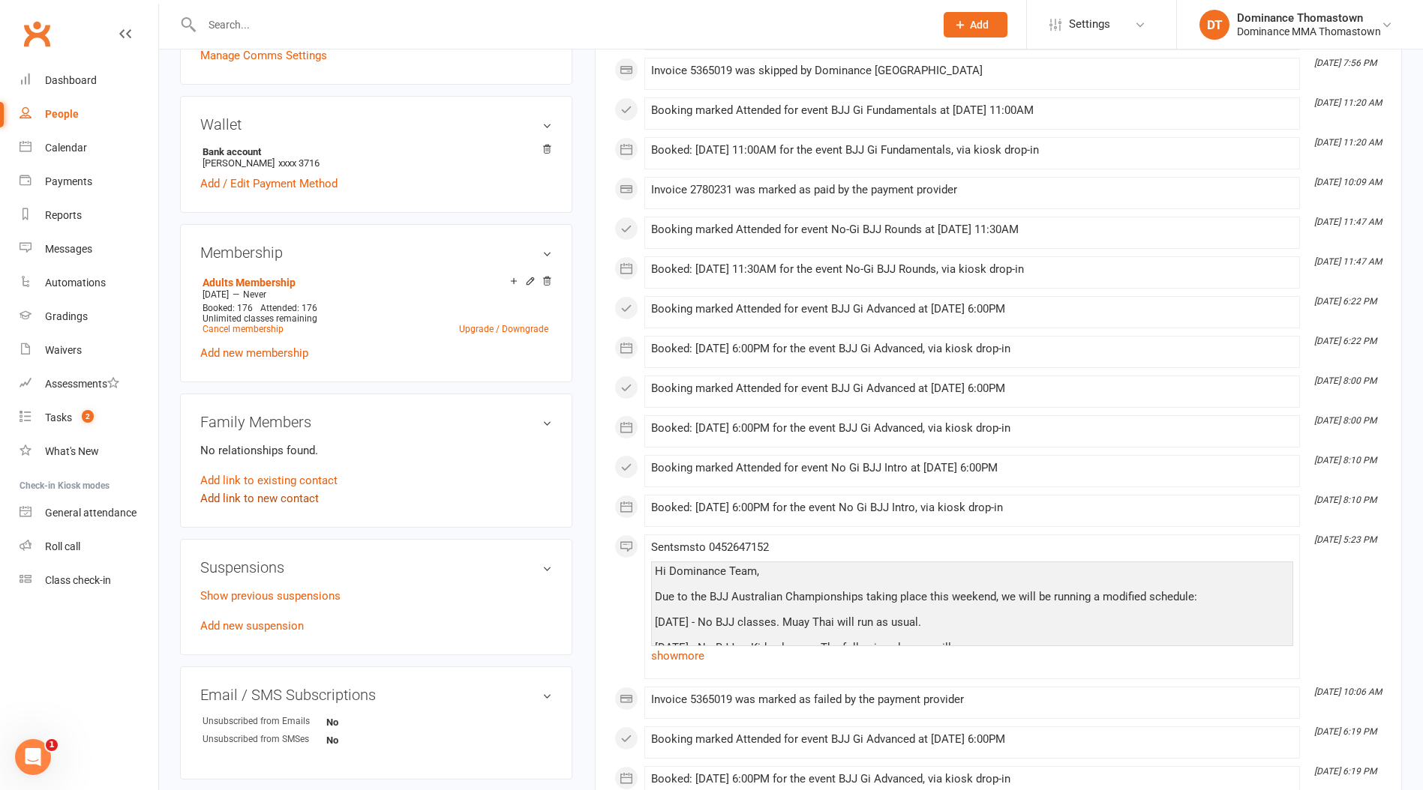
click at [289, 499] on link "Add link to new contact" at bounding box center [259, 499] width 118 height 18
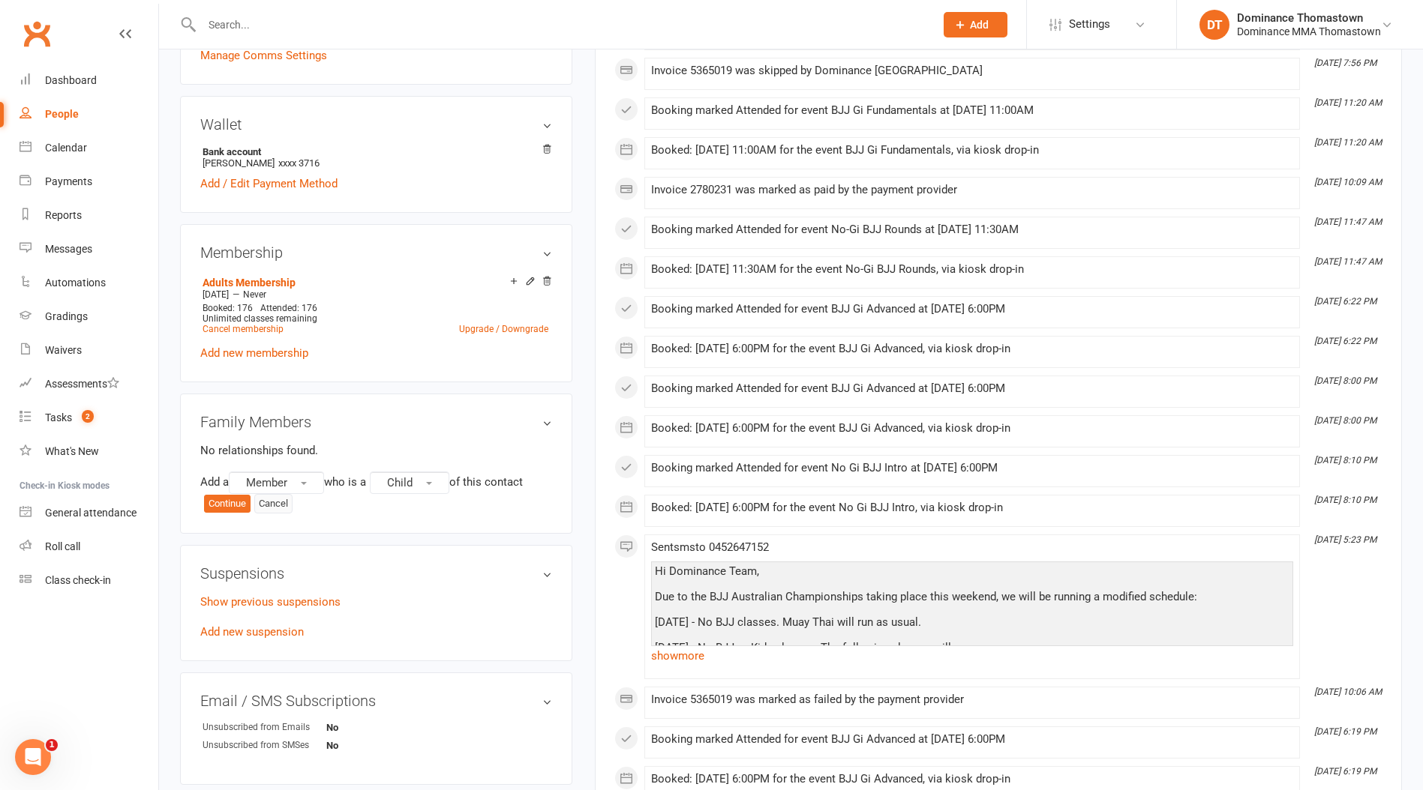
click at [277, 504] on button "Cancel" at bounding box center [273, 503] width 38 height 19
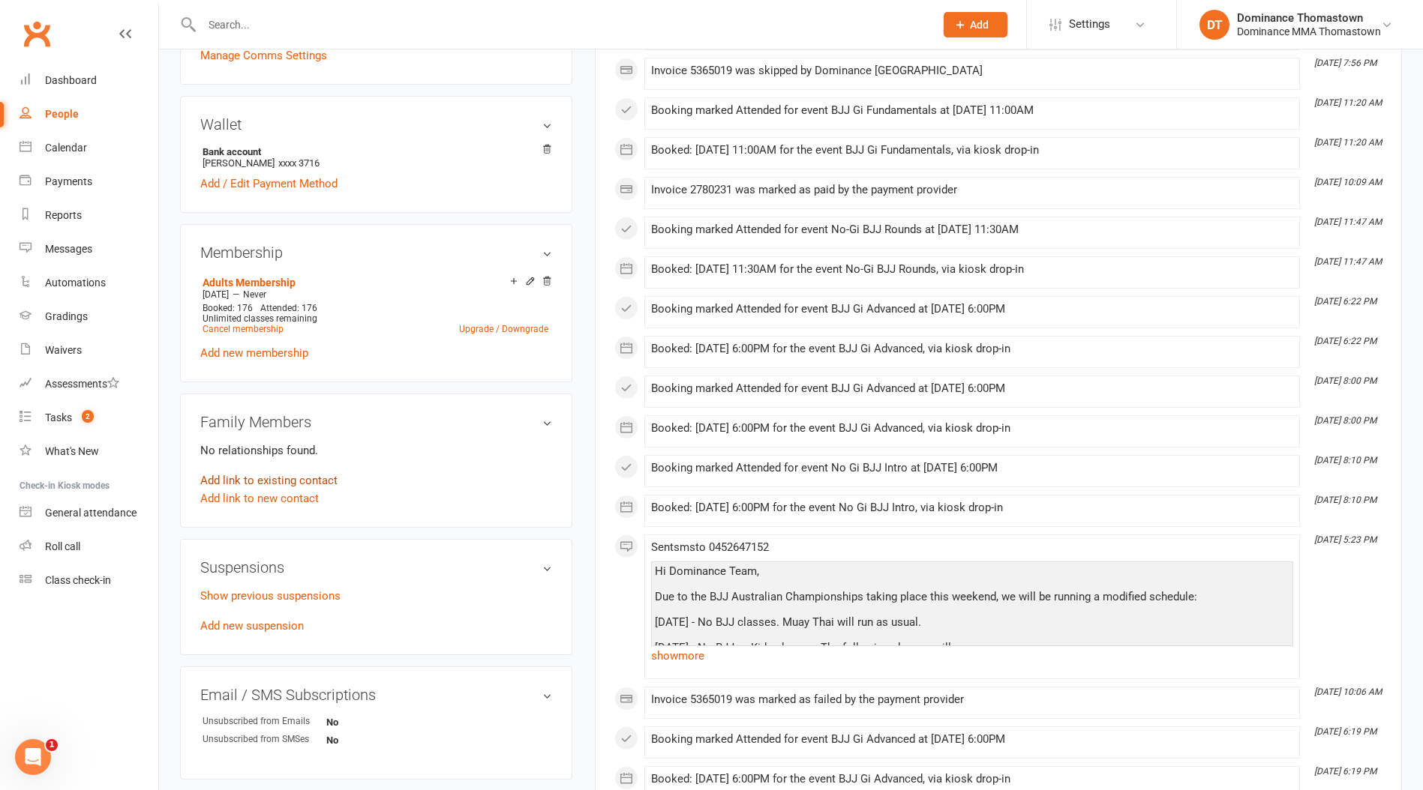
click at [279, 473] on link "Add link to existing contact" at bounding box center [268, 481] width 137 height 18
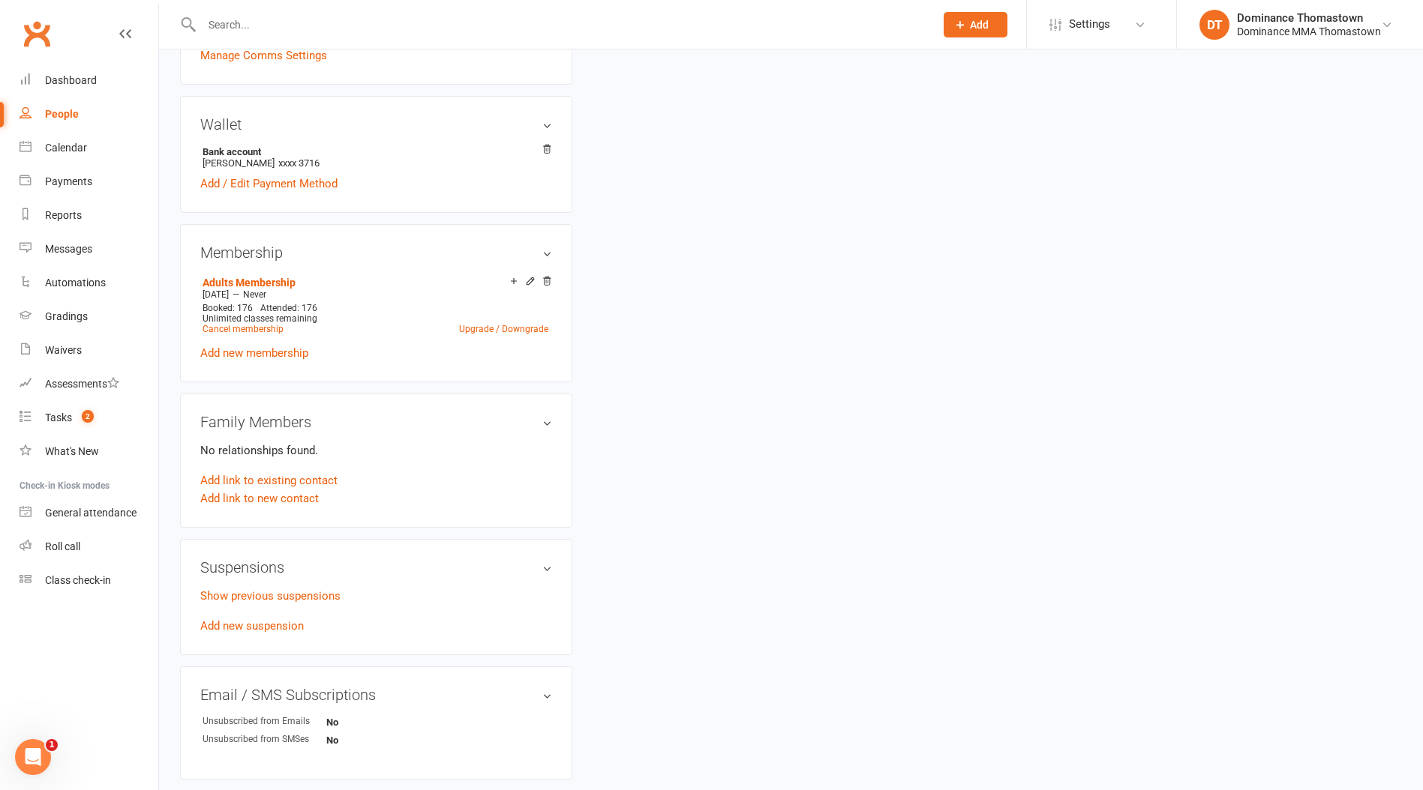
scroll to position [0, 0]
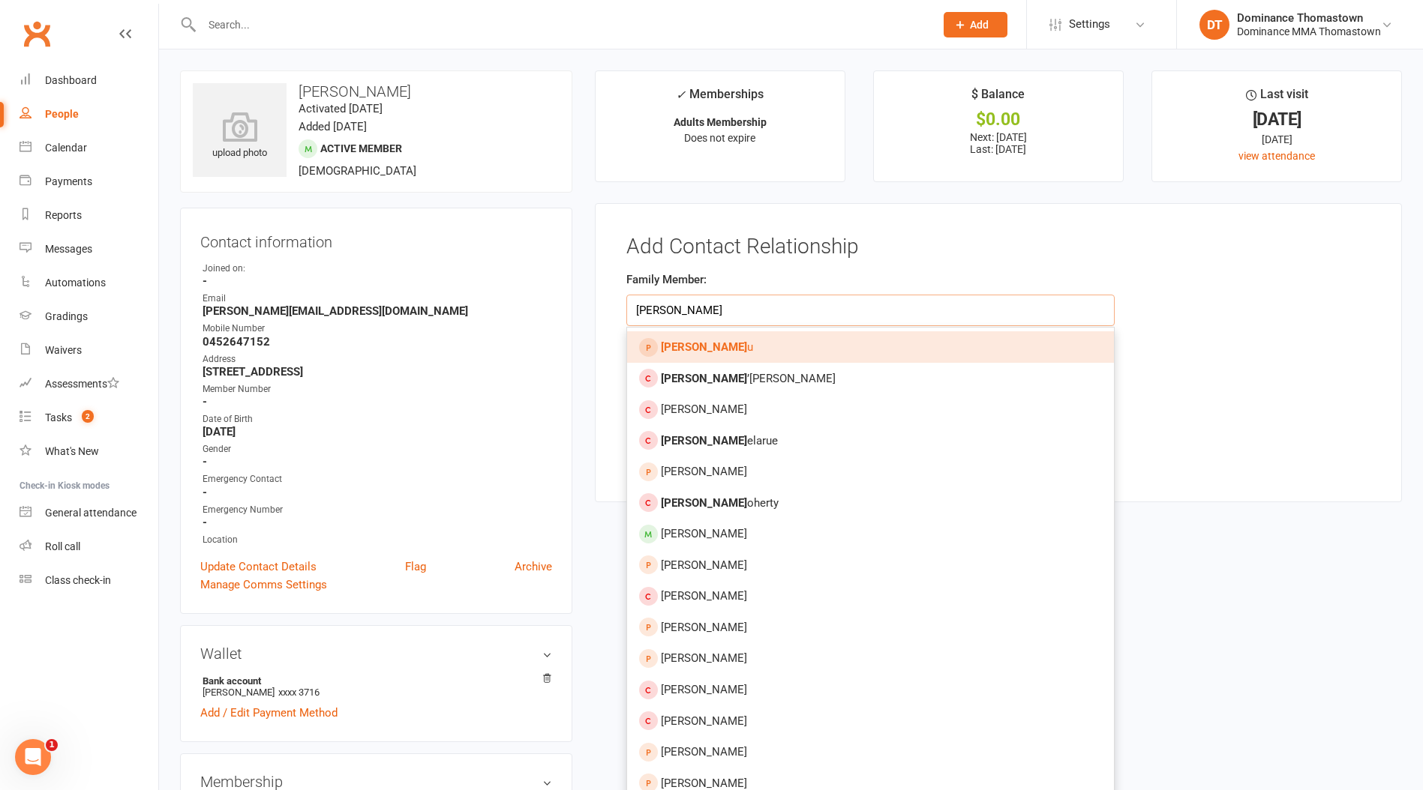
type input "josh d"
click at [716, 353] on link "Josh D u" at bounding box center [870, 346] width 487 height 31
type input "[PERSON_NAME]"
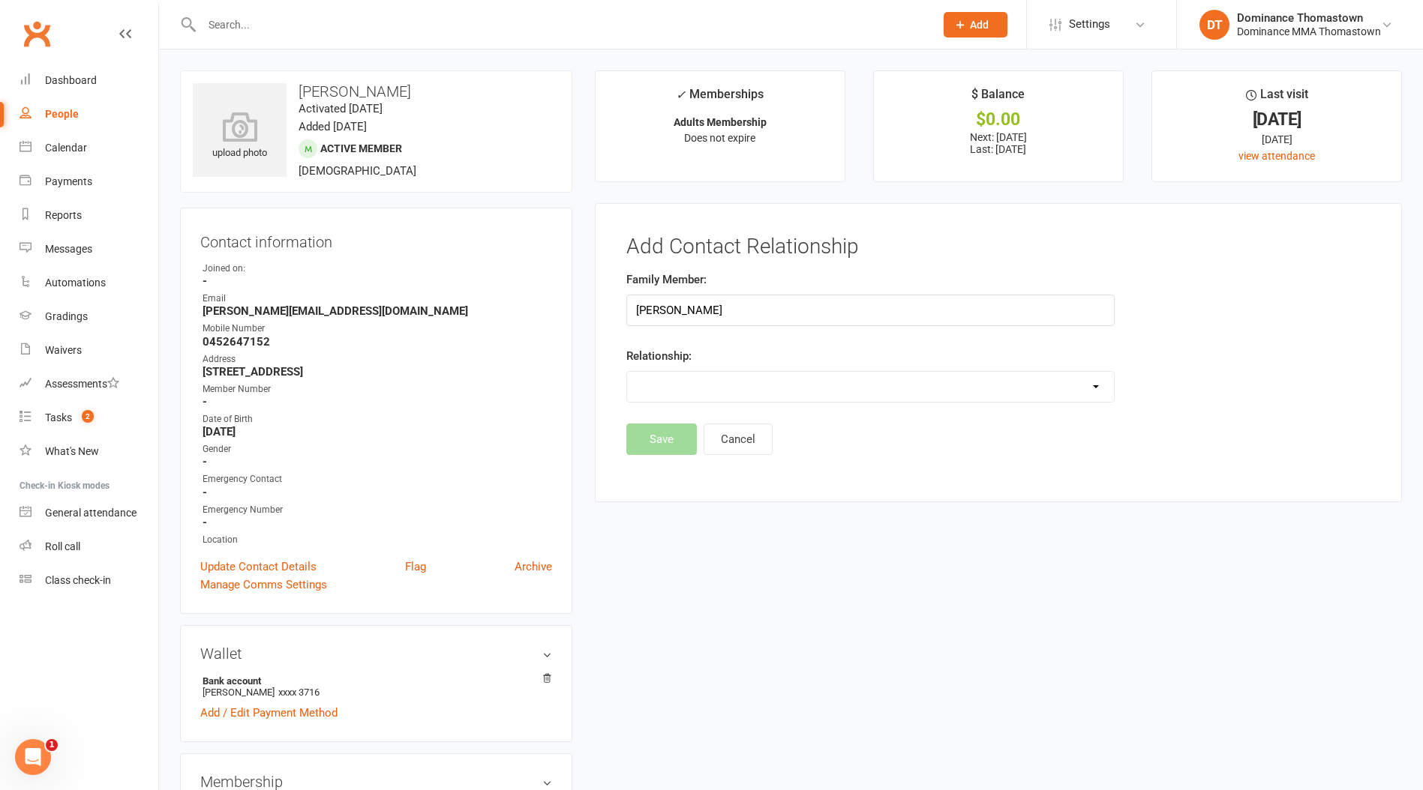
click at [661, 381] on select "Parent / Guardian Child Sibling (parent not in system) Spouse / Partner Cousin …" at bounding box center [870, 387] width 487 height 30
select select "5"
click at [627, 372] on select "Parent / Guardian Child Sibling (parent not in system) Spouse / Partner Cousin …" at bounding box center [870, 387] width 487 height 30
click at [656, 490] on button "Save" at bounding box center [661, 478] width 70 height 31
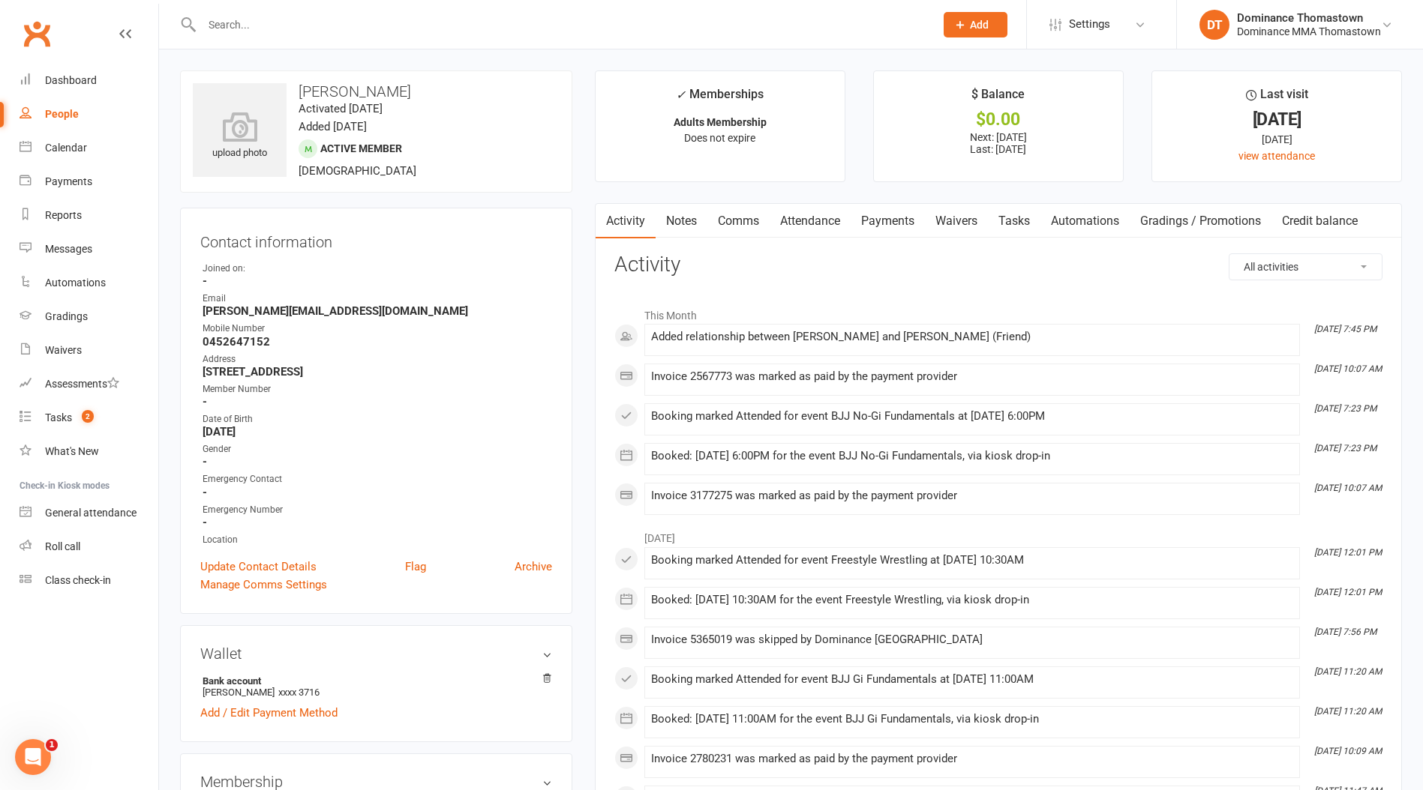
click at [85, 55] on div "Clubworx" at bounding box center [79, 42] width 158 height 55
click at [82, 74] on div "Dashboard" at bounding box center [71, 80] width 52 height 12
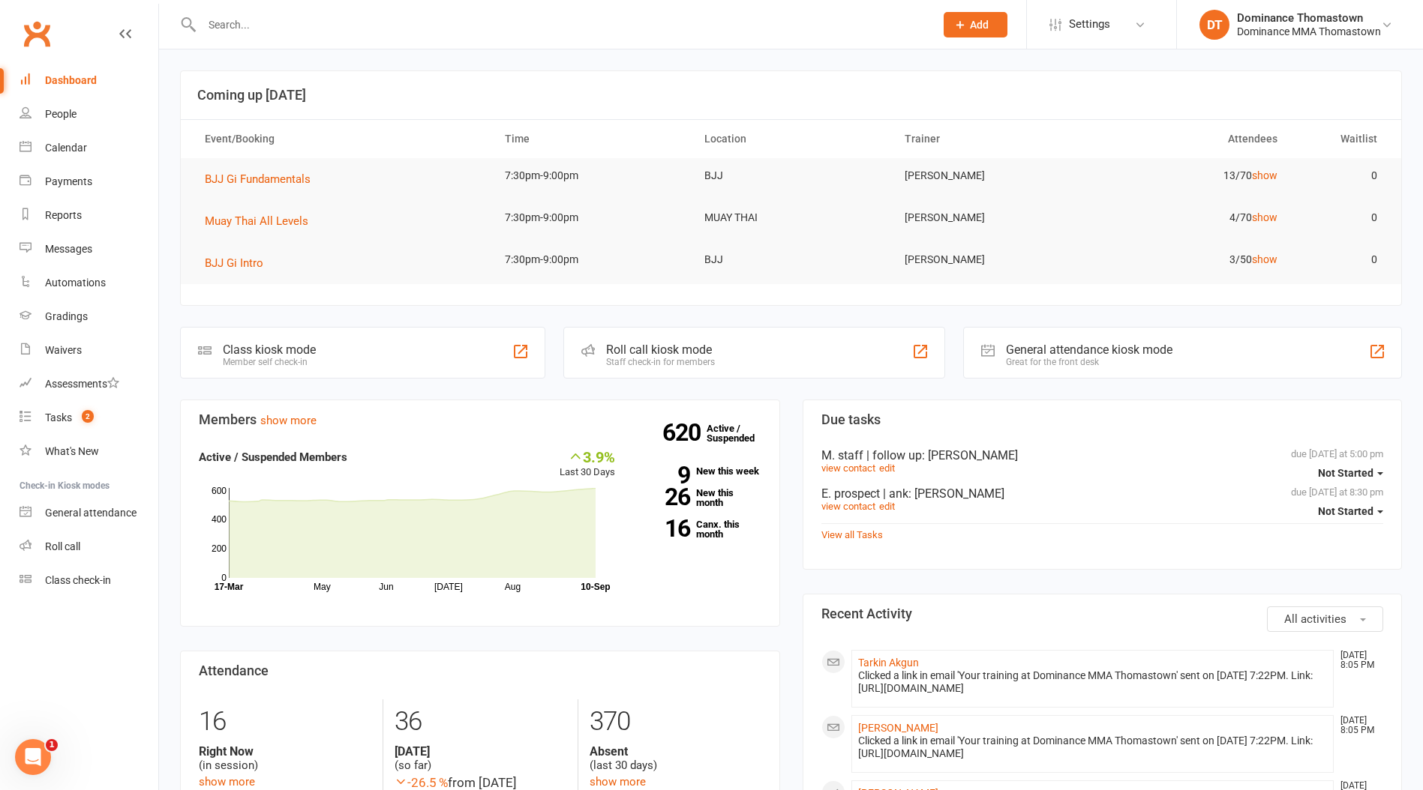
click at [266, 27] on input "text" at bounding box center [560, 24] width 727 height 21
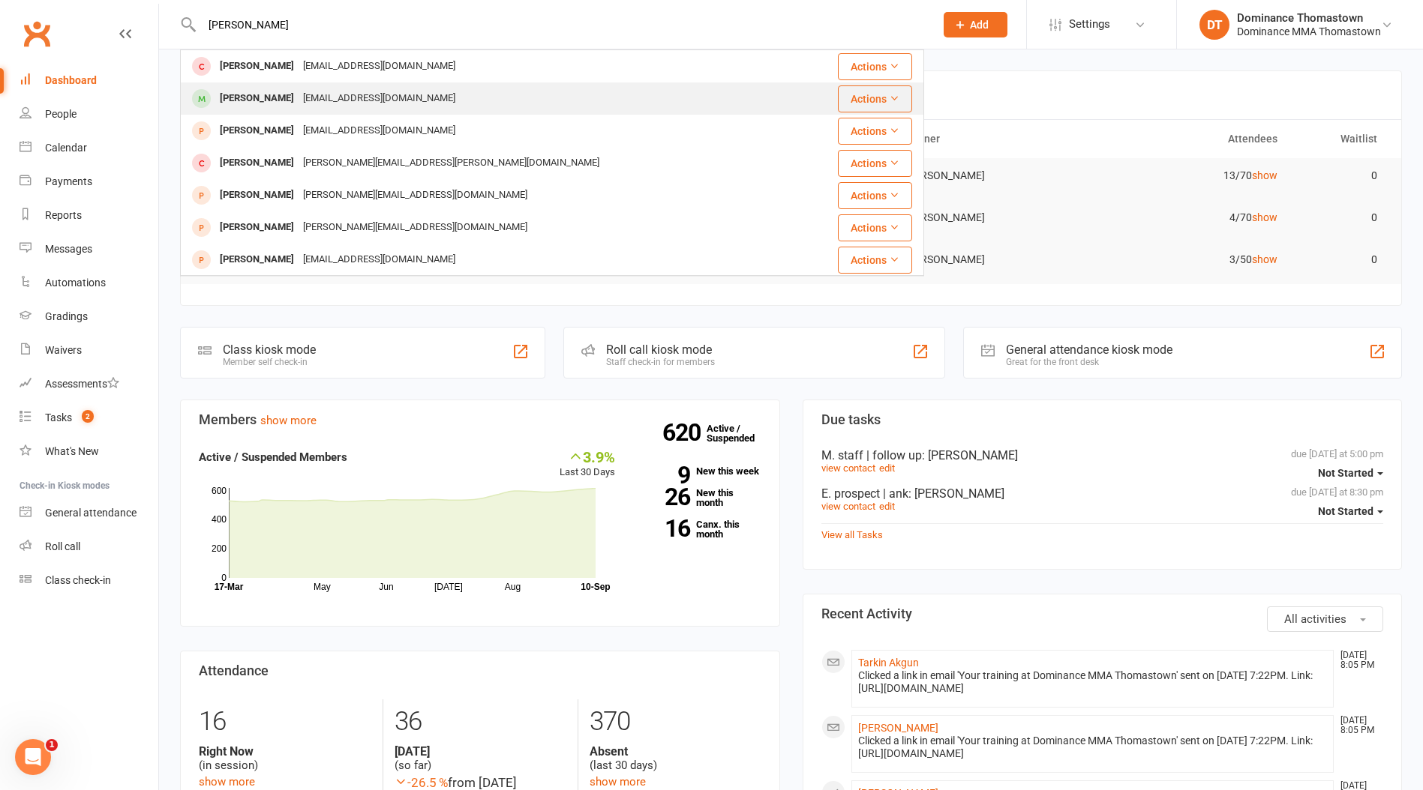
type input "[PERSON_NAME]"
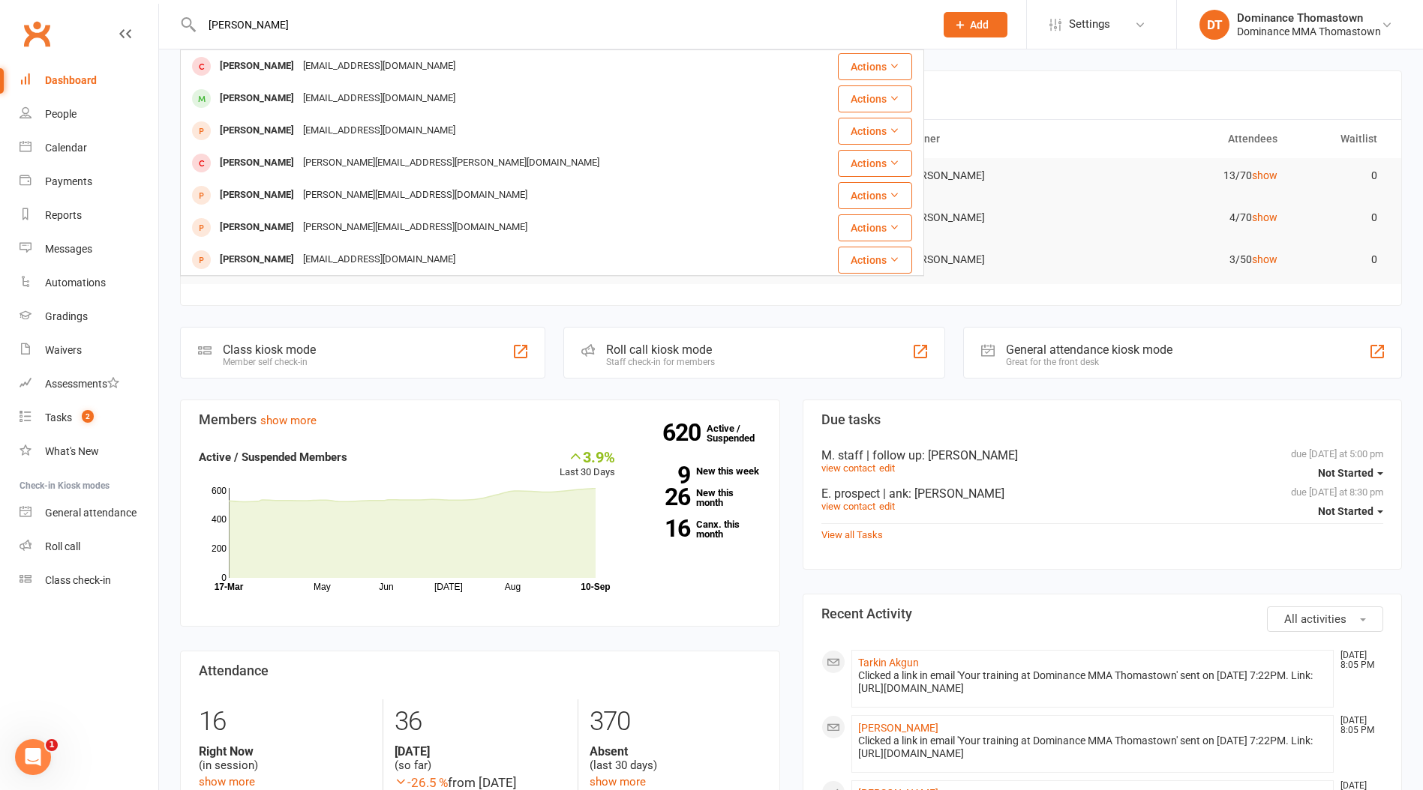
click at [319, 91] on div "[EMAIL_ADDRESS][DOMAIN_NAME]" at bounding box center [378, 99] width 161 height 22
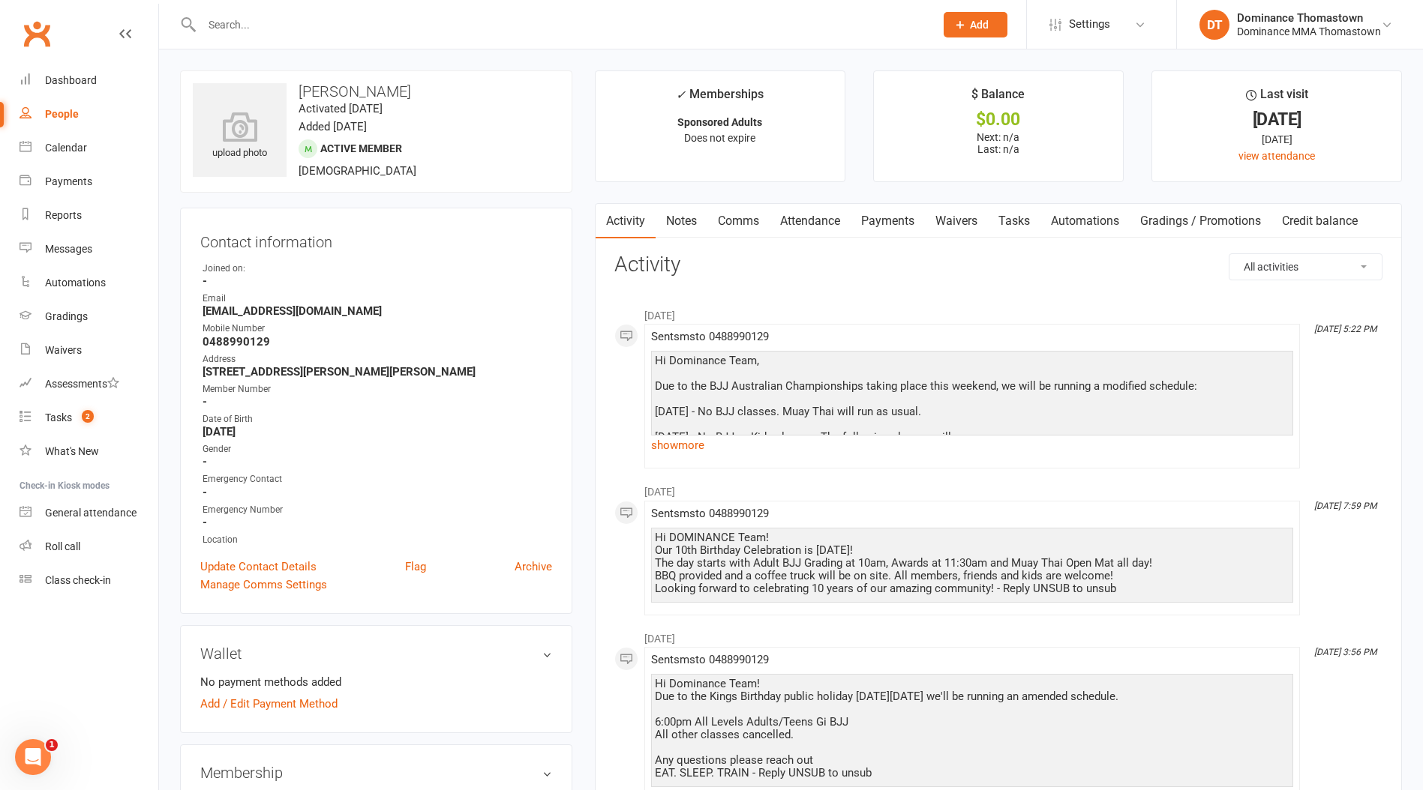
click at [751, 221] on link "Comms" at bounding box center [738, 221] width 62 height 34
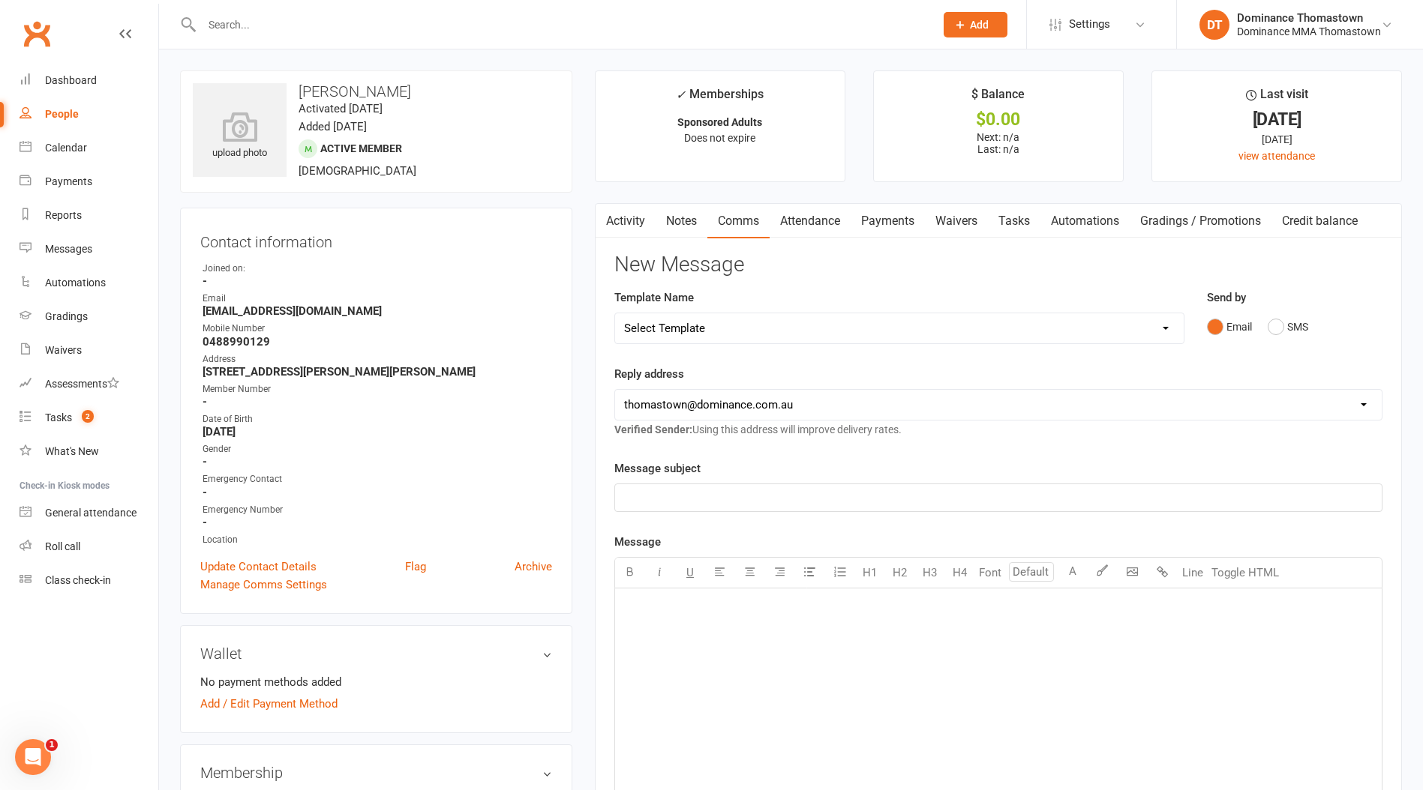
click at [751, 334] on select "Select Template [Email] MARKETING | 10TH BIRTHDAY SPECIAL | CANCELLED MEMBERS […" at bounding box center [899, 328] width 568 height 30
select select "8"
click at [615, 313] on select "Select Template [Email] MARKETING | 10TH BIRTHDAY SPECIAL | CANCELLED MEMBERS […" at bounding box center [899, 328] width 568 height 30
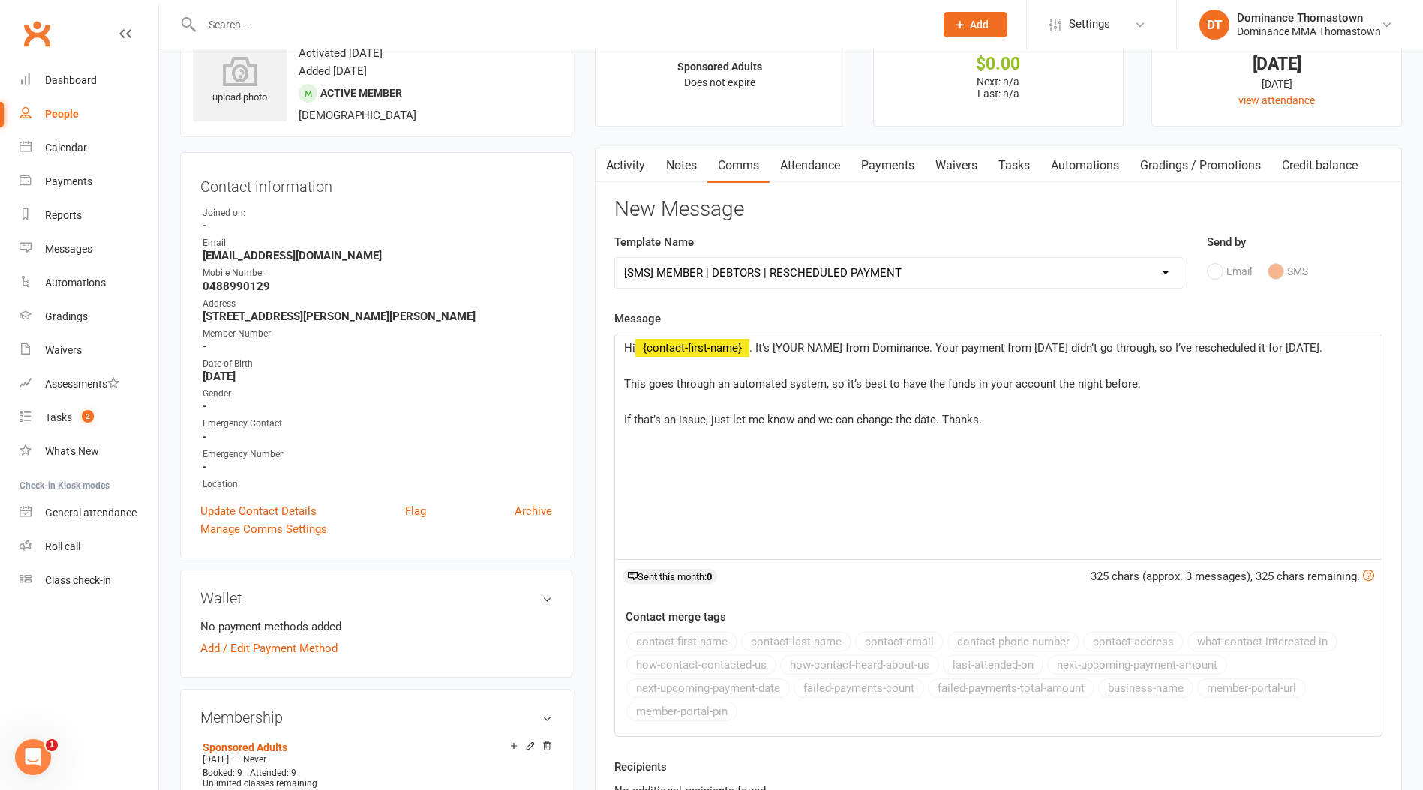
scroll to position [57, 0]
click at [769, 262] on select "Select Template [Email] MARKETING | 10TH BIRTHDAY SPECIAL | CANCELLED MEMBERS […" at bounding box center [899, 271] width 568 height 30
